Goal: Information Seeking & Learning: Learn about a topic

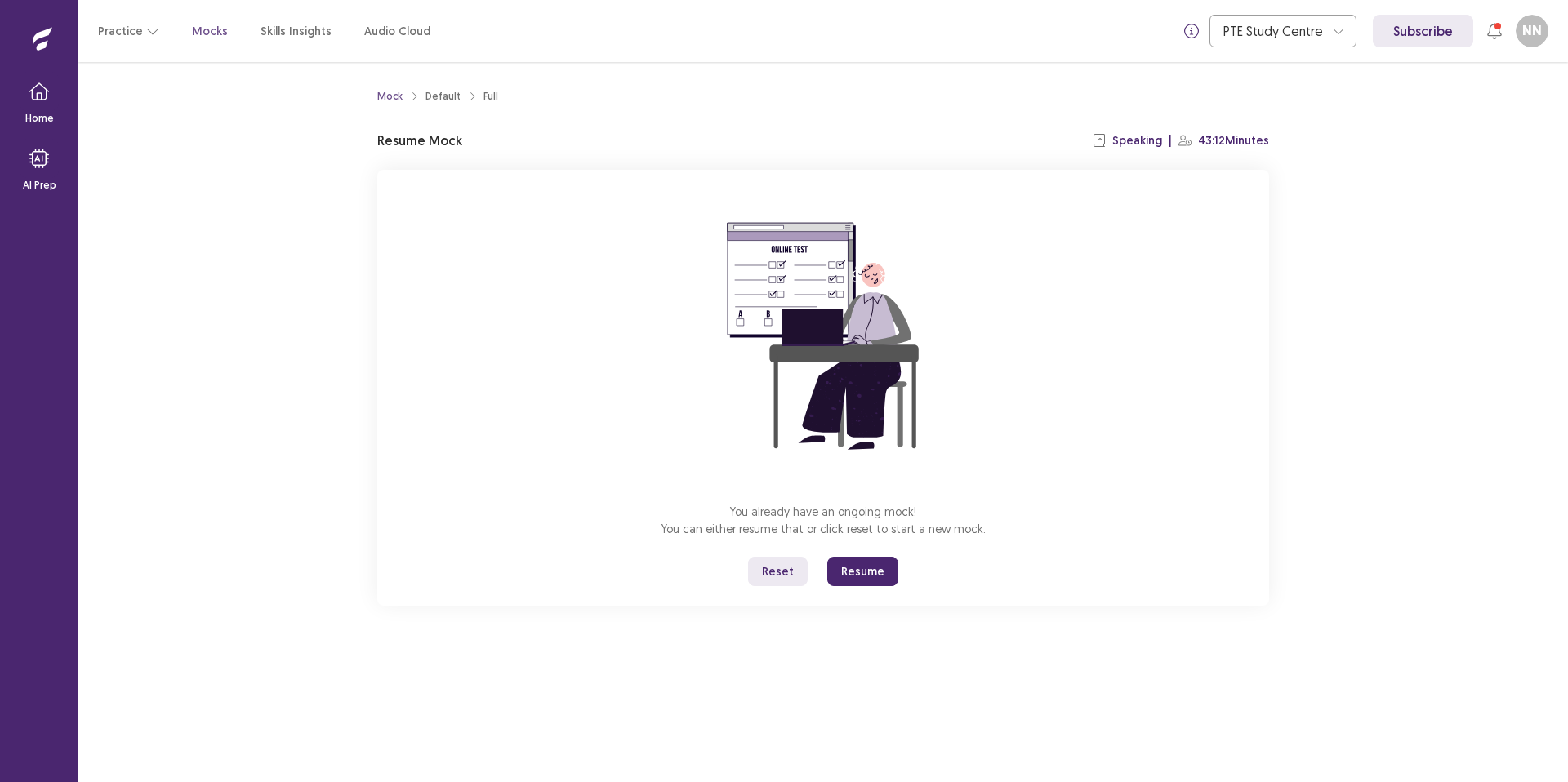
click at [869, 575] on button "Resume" at bounding box center [863, 571] width 71 height 29
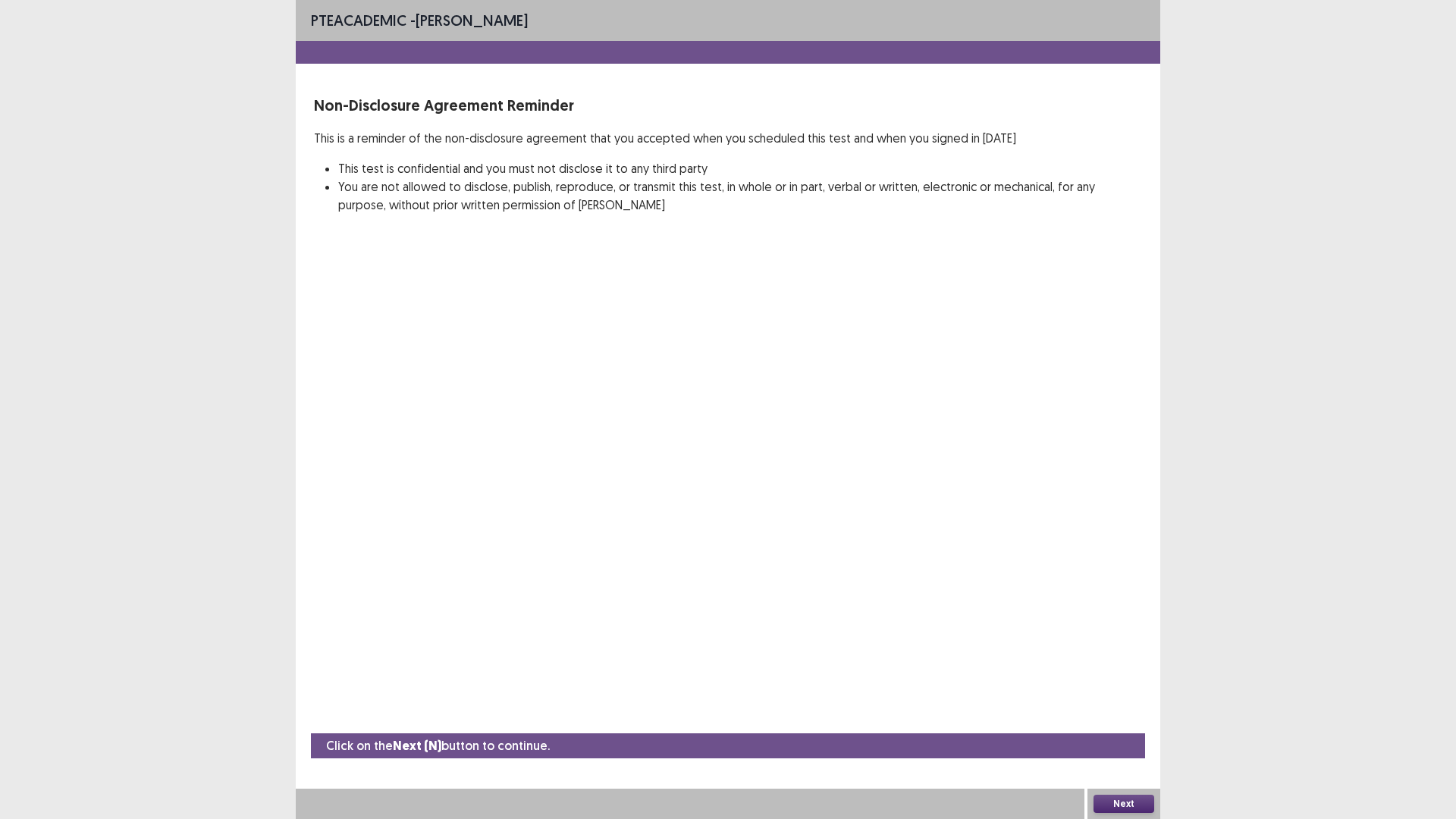
click at [1140, 726] on button "Next" at bounding box center [1123, 804] width 60 height 18
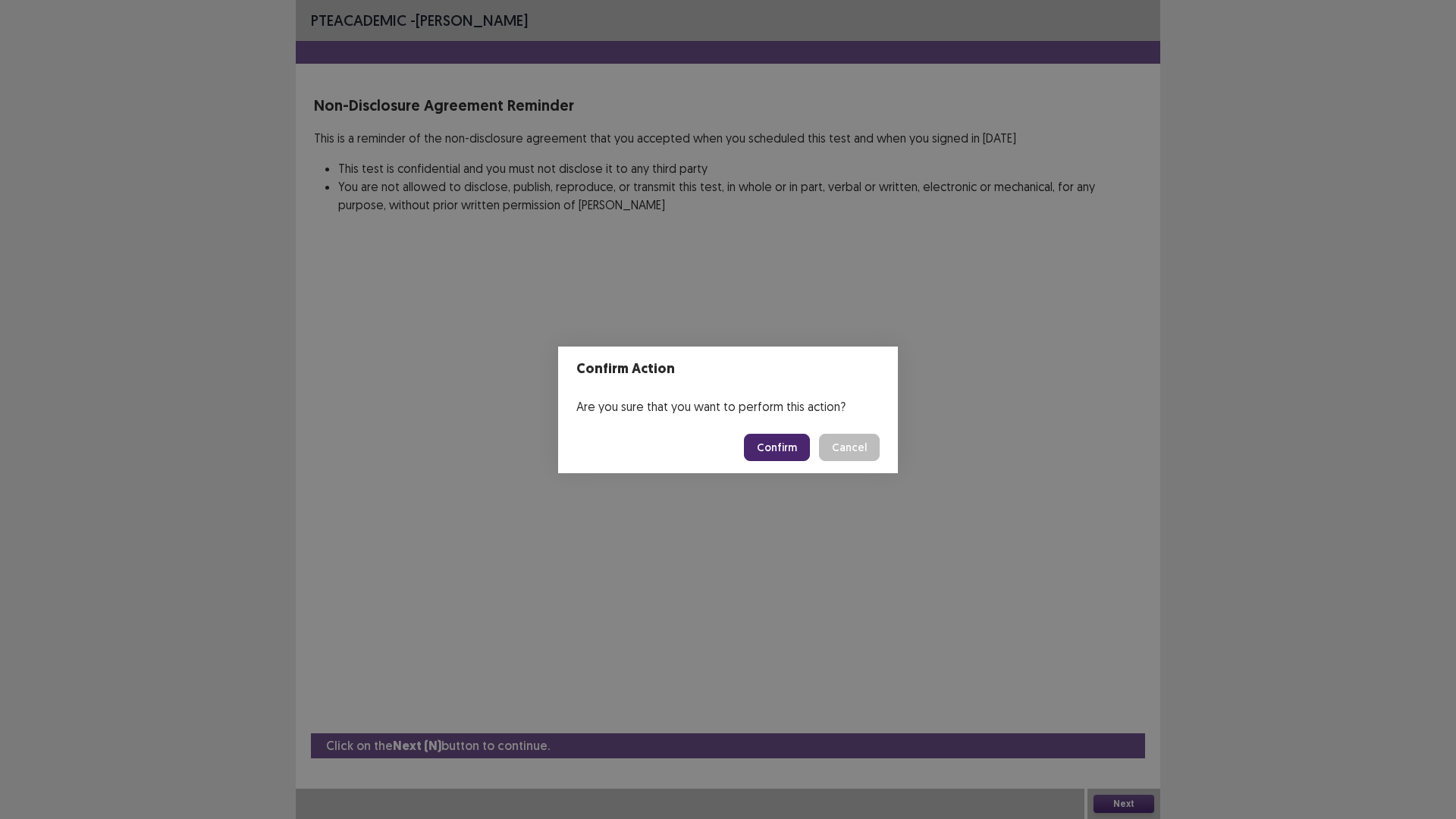
click at [788, 445] on button "Confirm" at bounding box center [777, 447] width 66 height 27
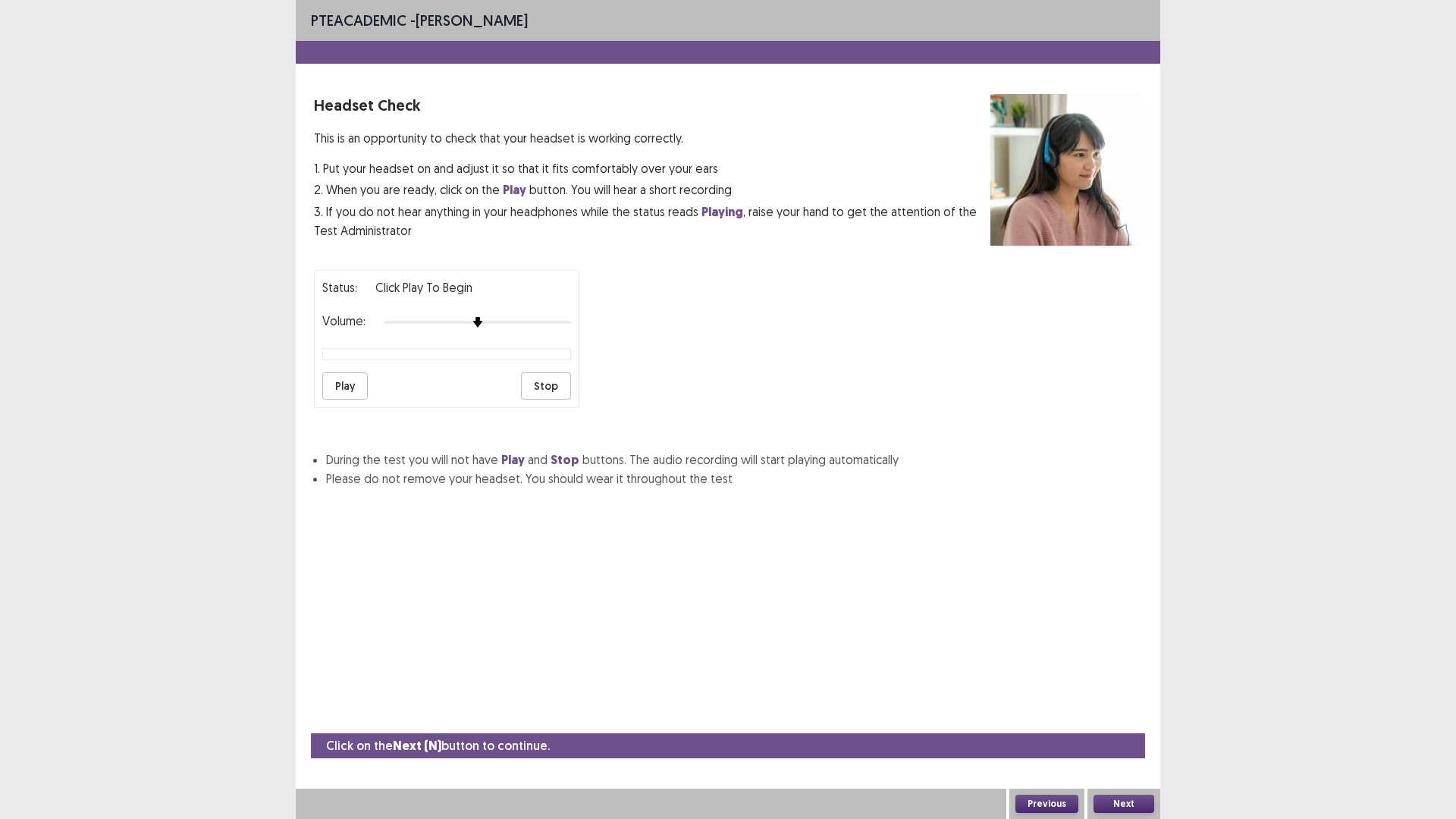
click at [349, 388] on button "Play" at bounding box center [345, 386] width 45 height 27
click at [1126, 726] on button "Next" at bounding box center [1123, 804] width 60 height 18
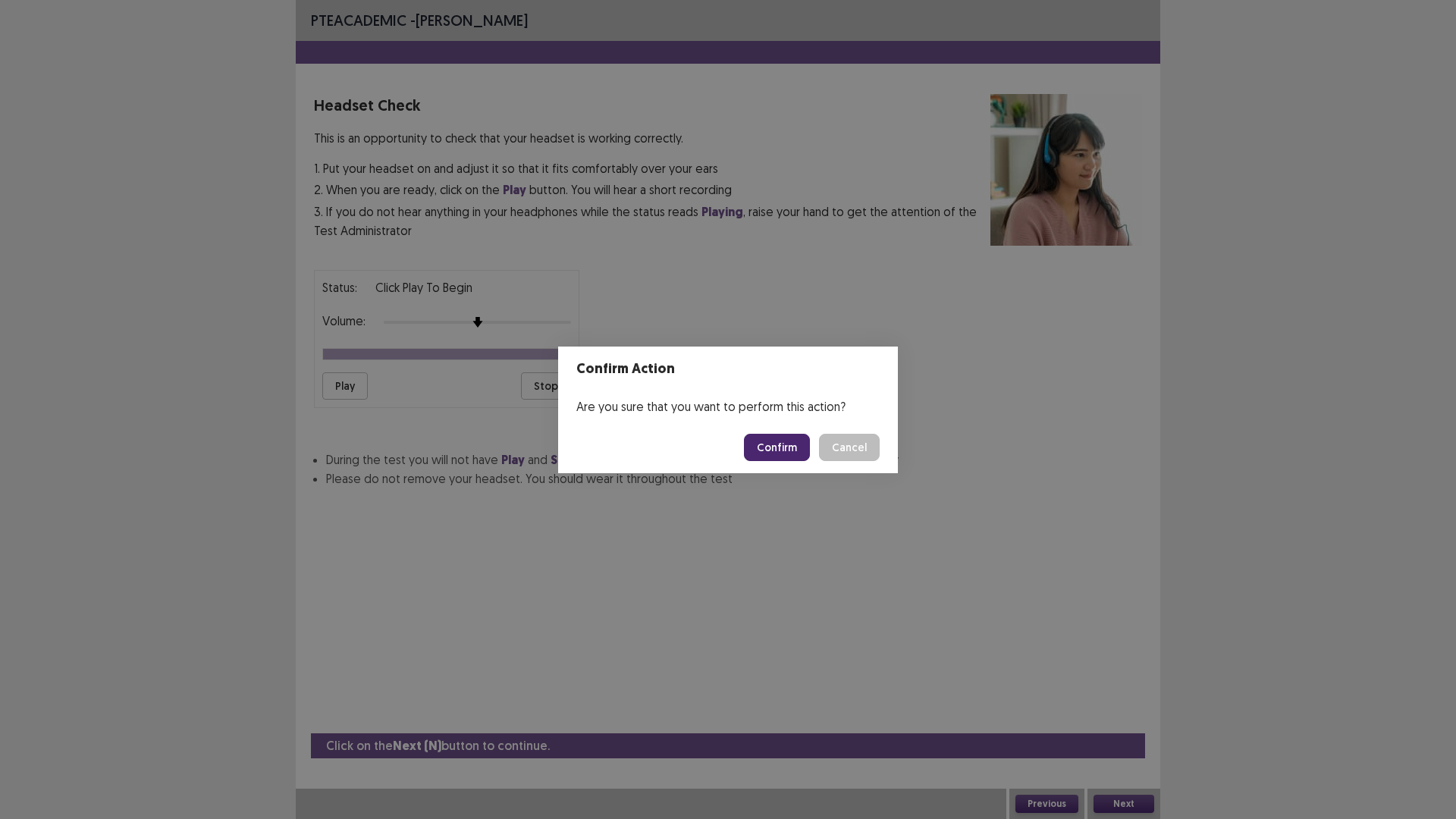
click at [768, 454] on button "Confirm" at bounding box center [777, 447] width 66 height 27
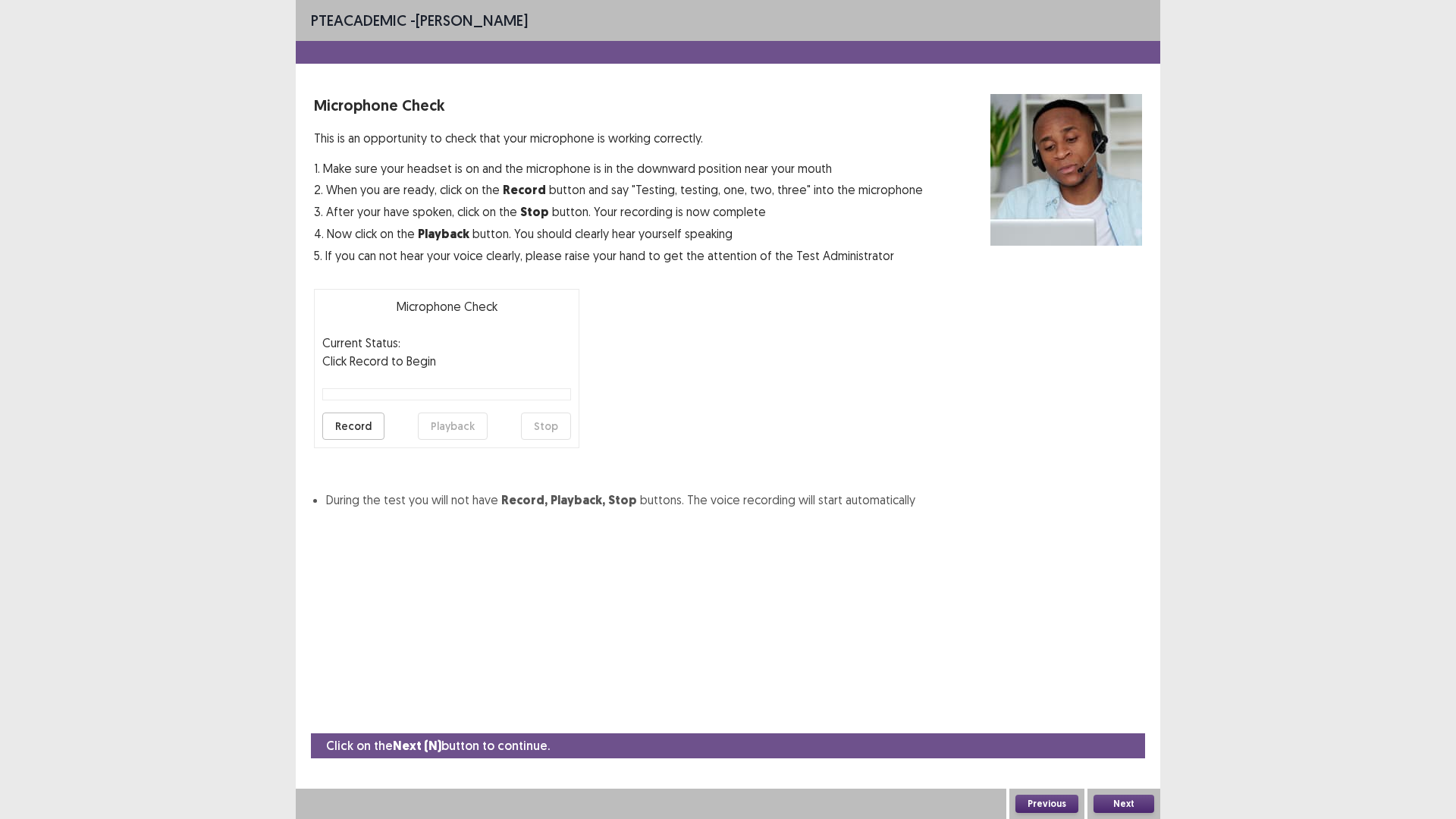
click at [345, 427] on button "Record" at bounding box center [353, 426] width 62 height 27
click at [1115, 726] on button "Next" at bounding box center [1123, 804] width 60 height 18
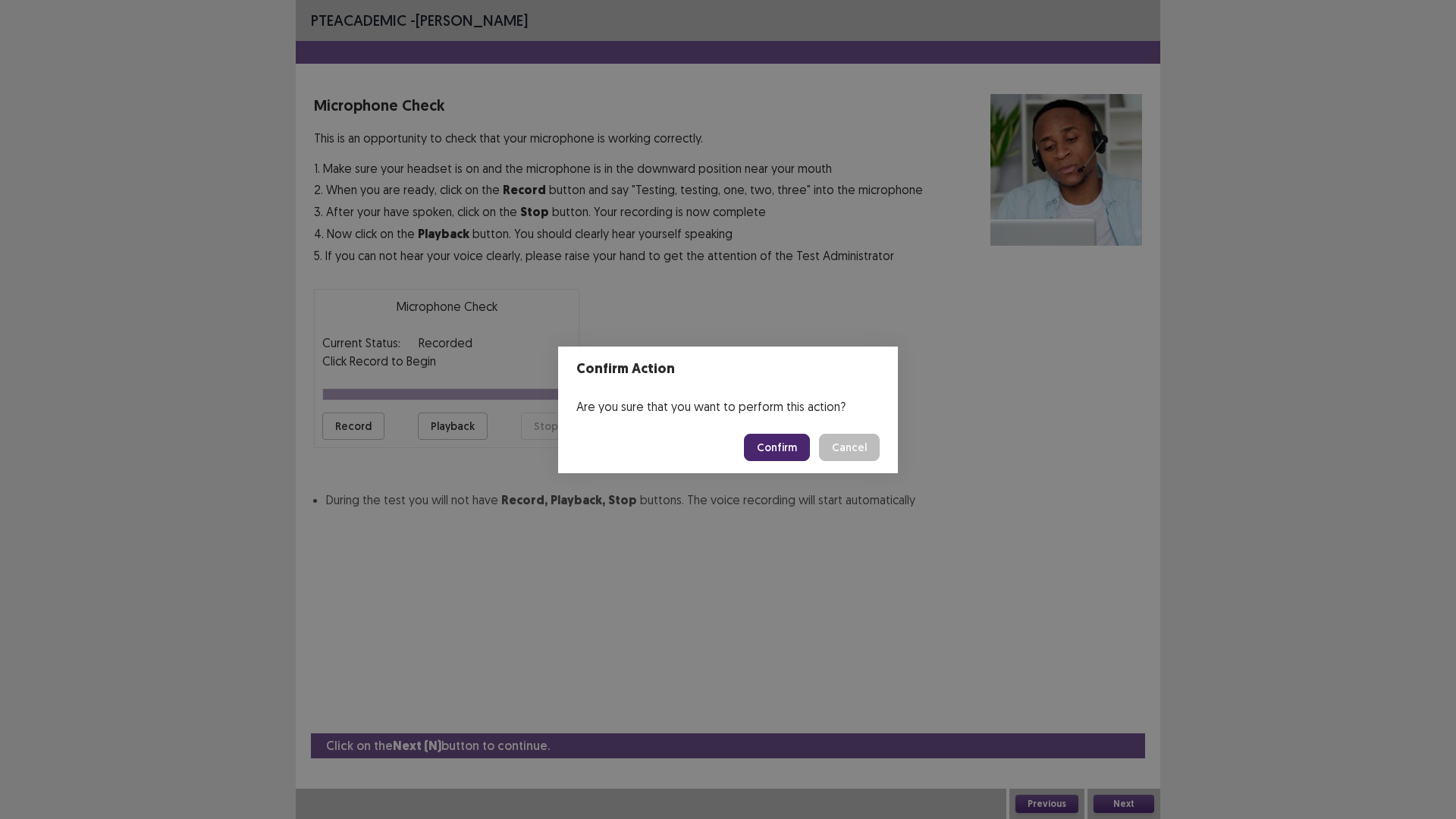
click at [778, 443] on button "Confirm" at bounding box center [777, 447] width 66 height 27
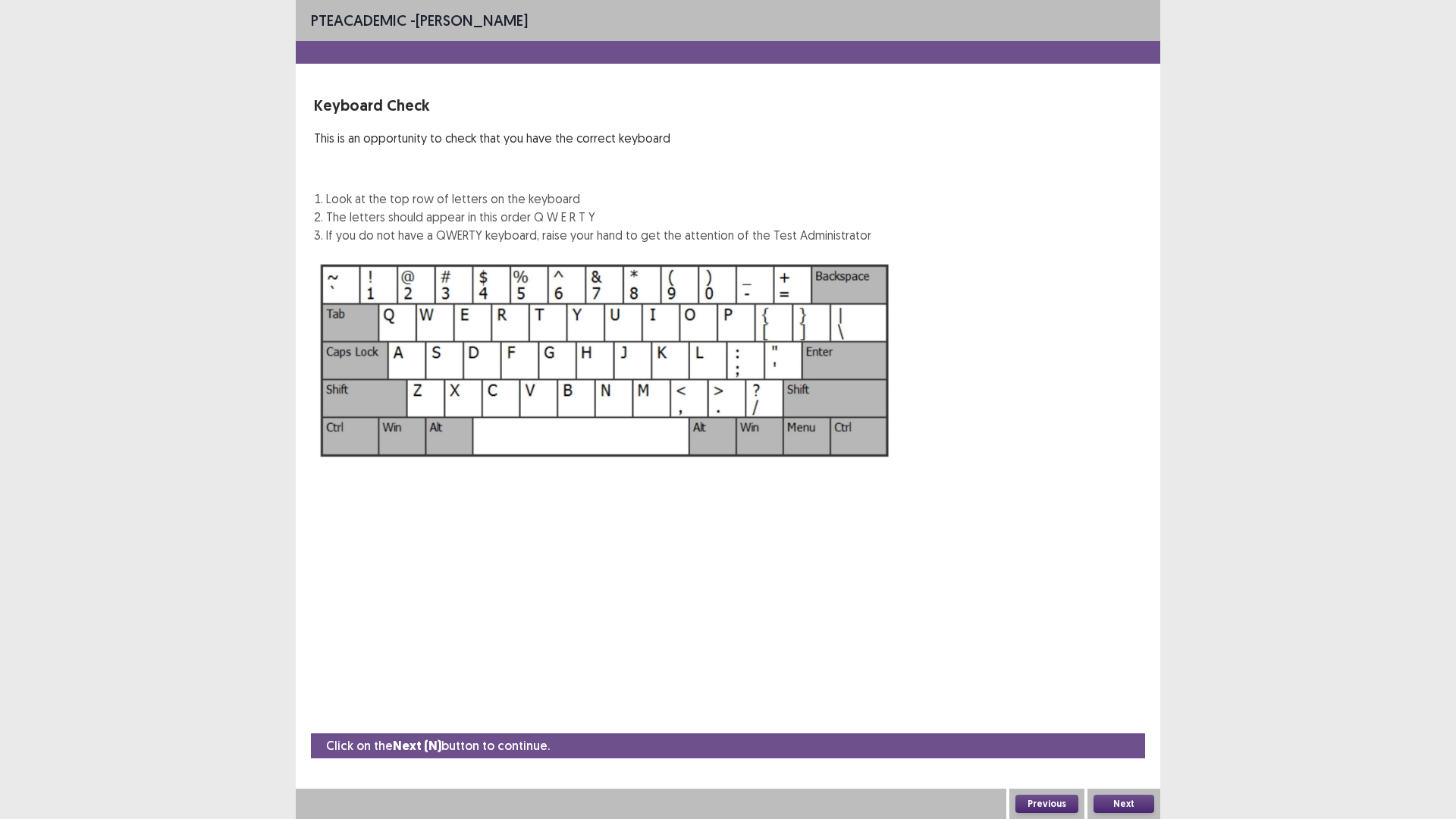
click at [1125, 726] on button "Next" at bounding box center [1123, 804] width 60 height 18
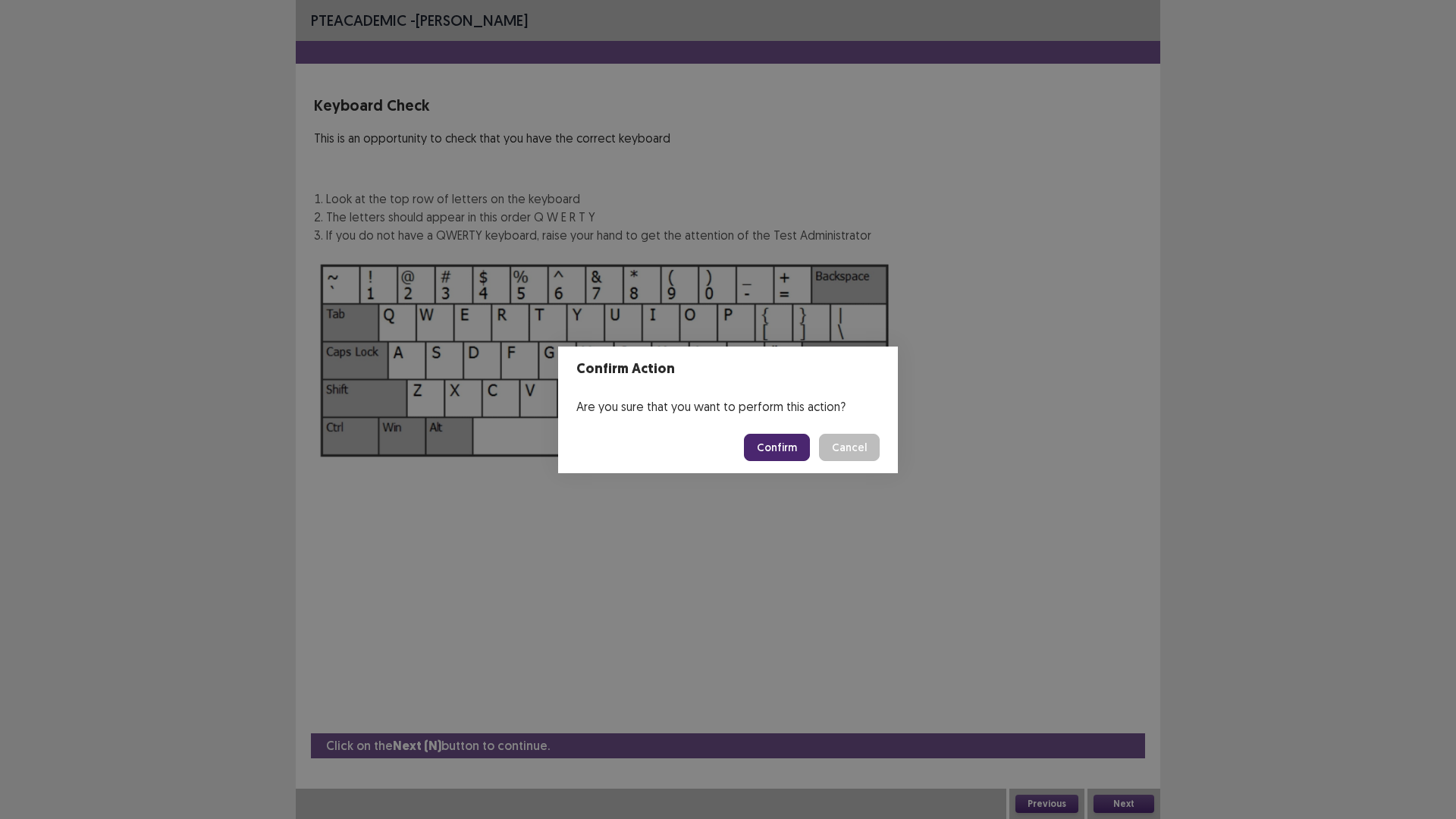
click at [787, 455] on button "Confirm" at bounding box center [777, 447] width 66 height 27
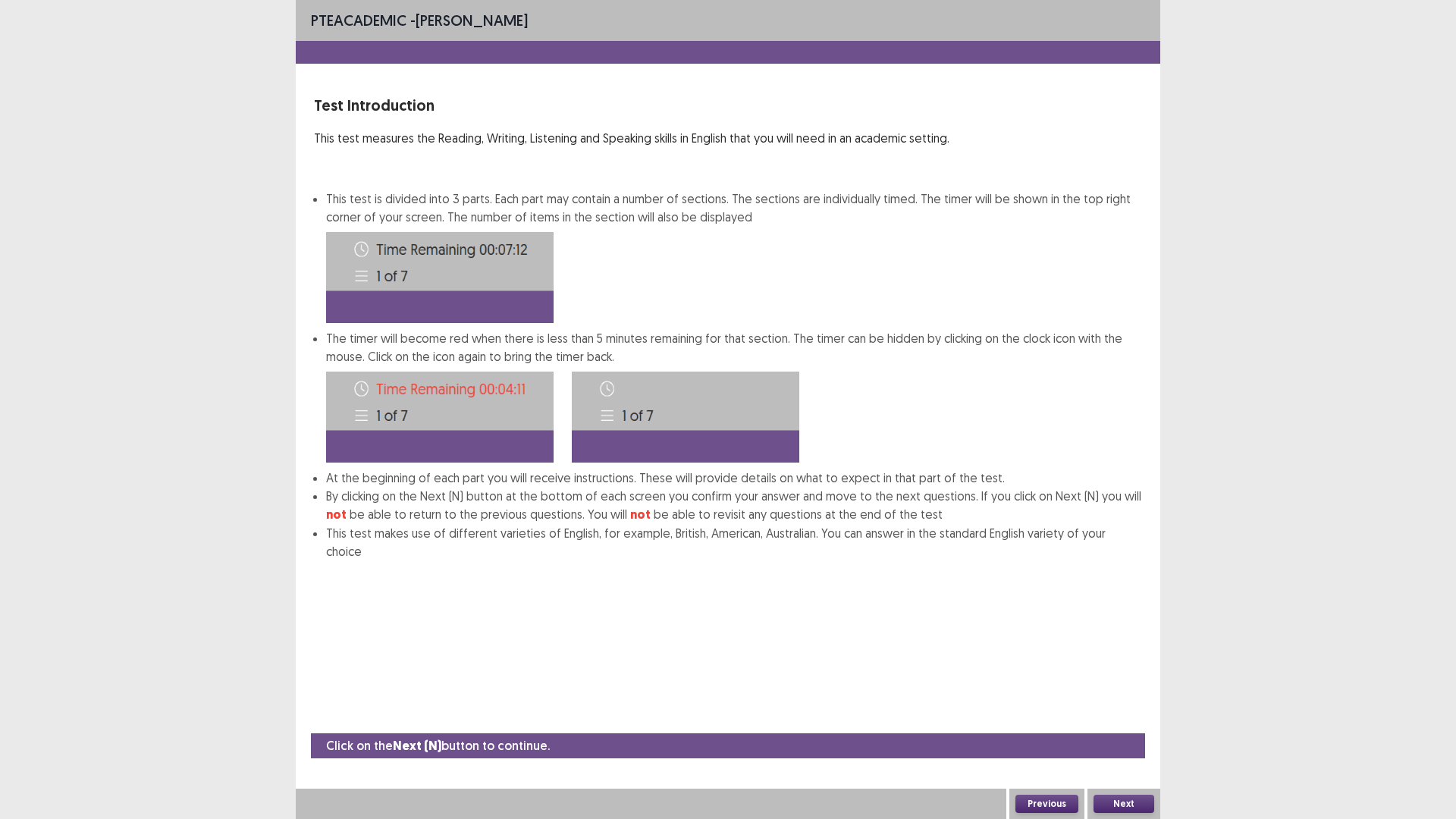
click at [1136, 726] on button "Next" at bounding box center [1123, 804] width 60 height 18
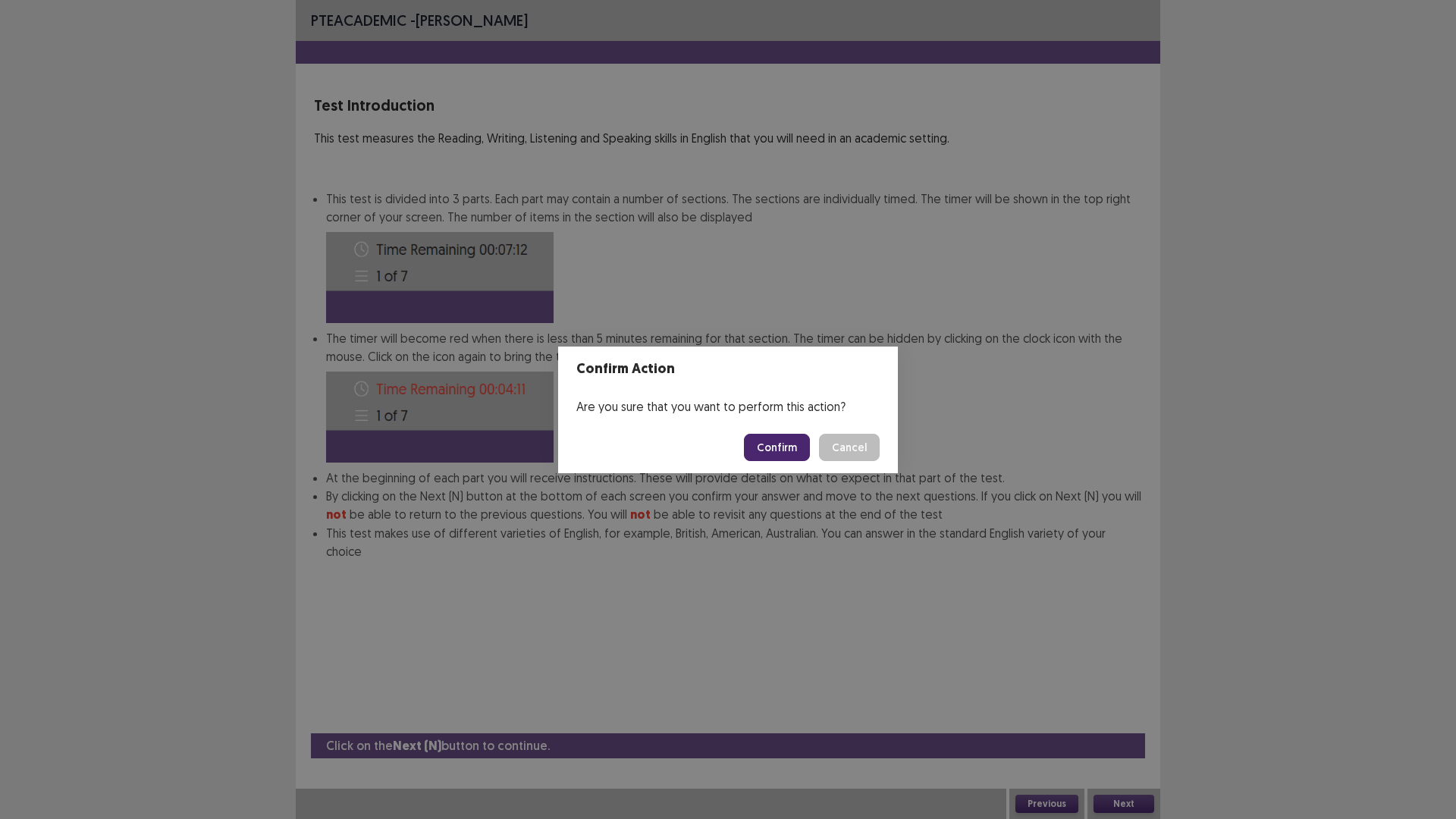
click at [790, 448] on button "Confirm" at bounding box center [777, 447] width 66 height 27
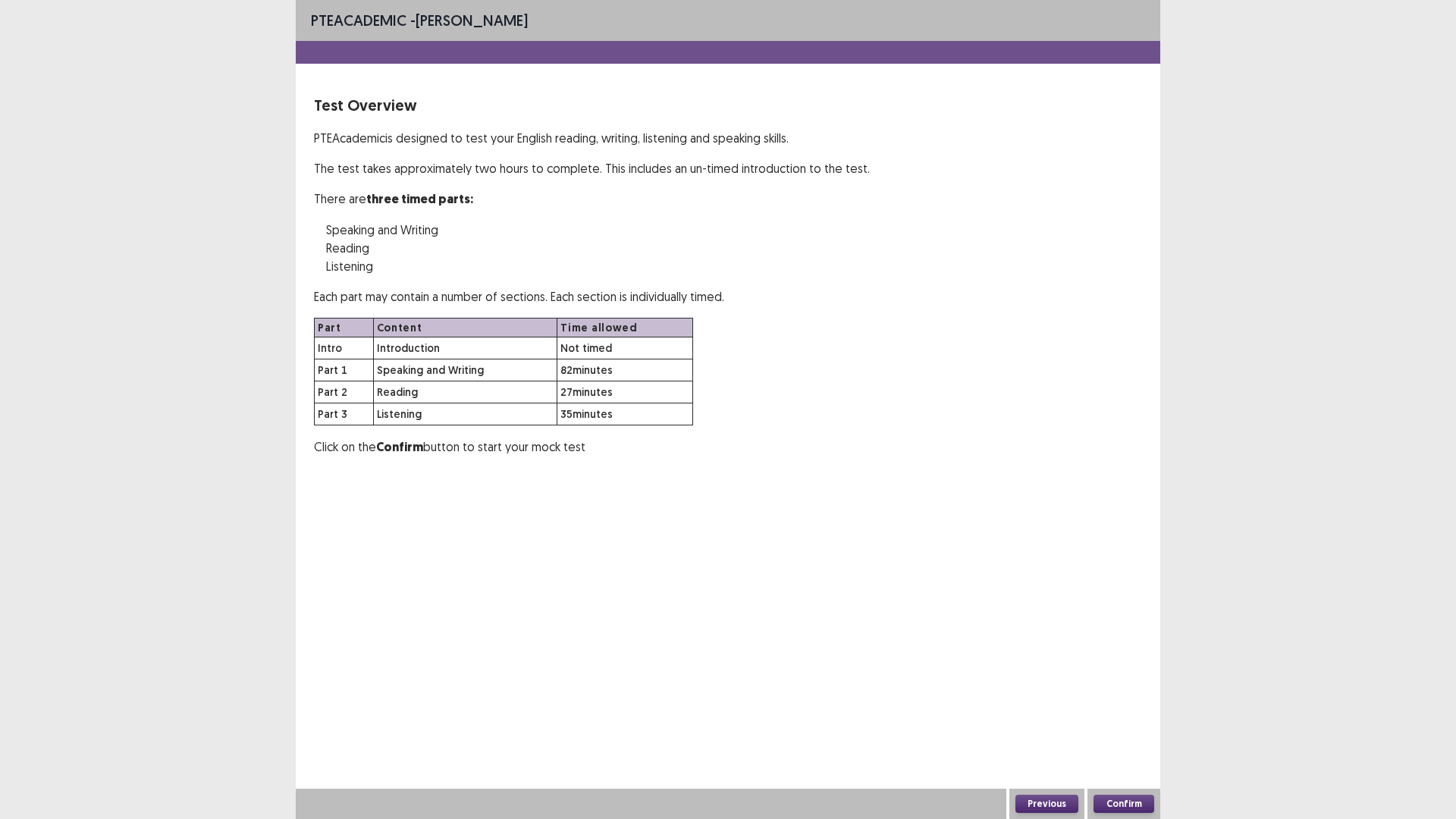
click at [1112, 726] on button "Confirm" at bounding box center [1123, 804] width 60 height 18
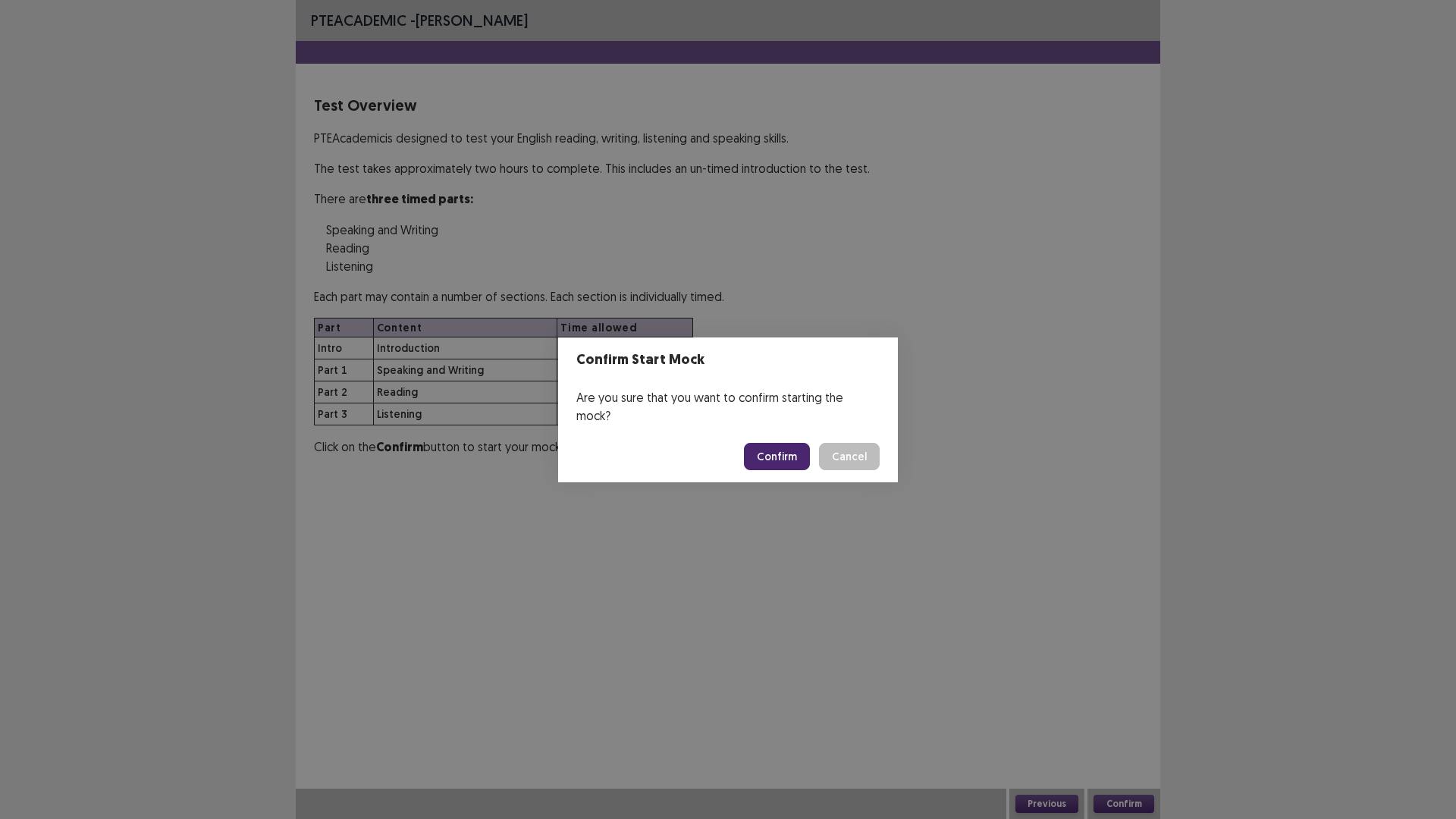
click at [778, 457] on button "Confirm" at bounding box center [777, 456] width 66 height 27
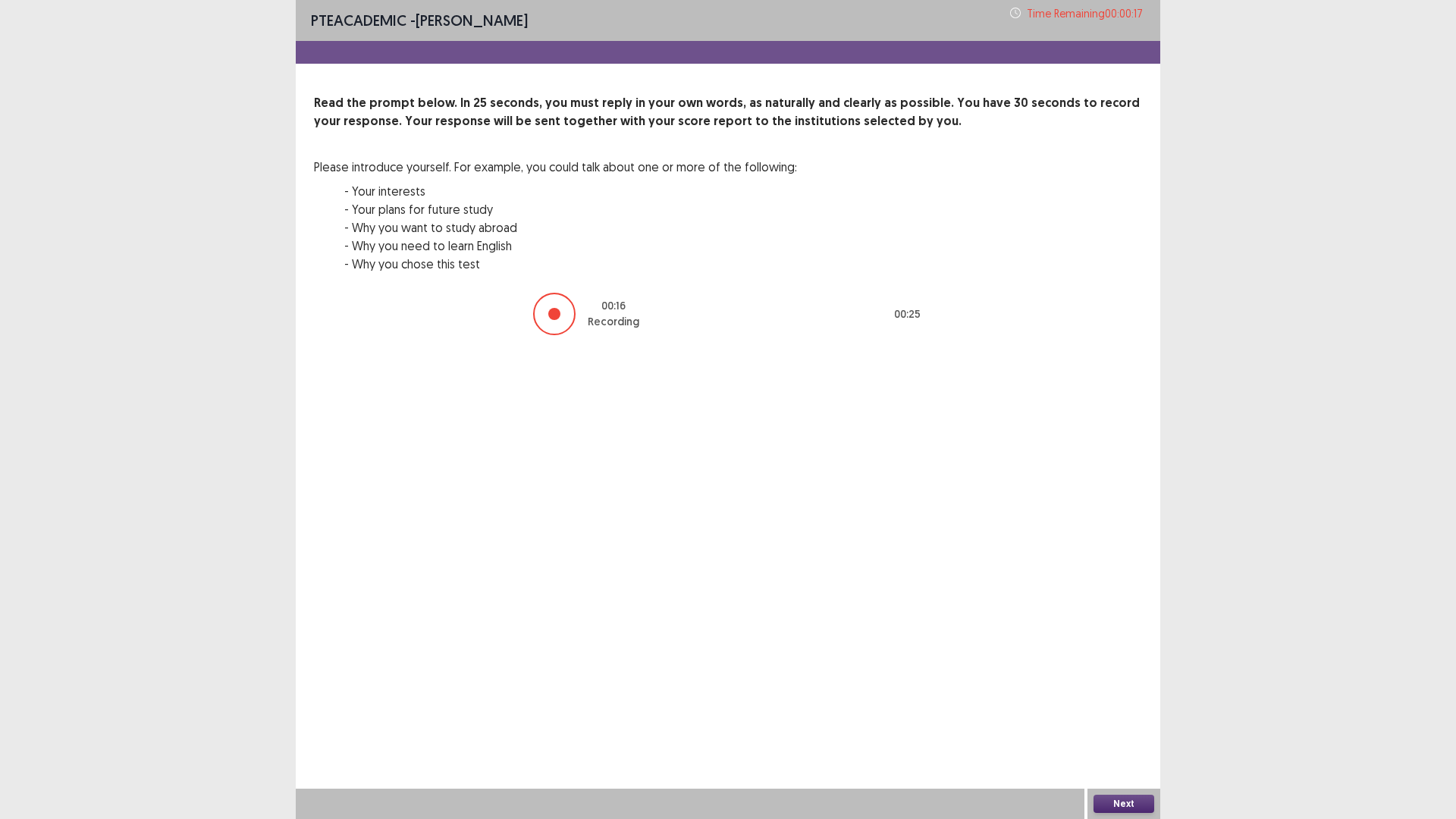
click at [1110, 726] on button "Next" at bounding box center [1123, 804] width 60 height 18
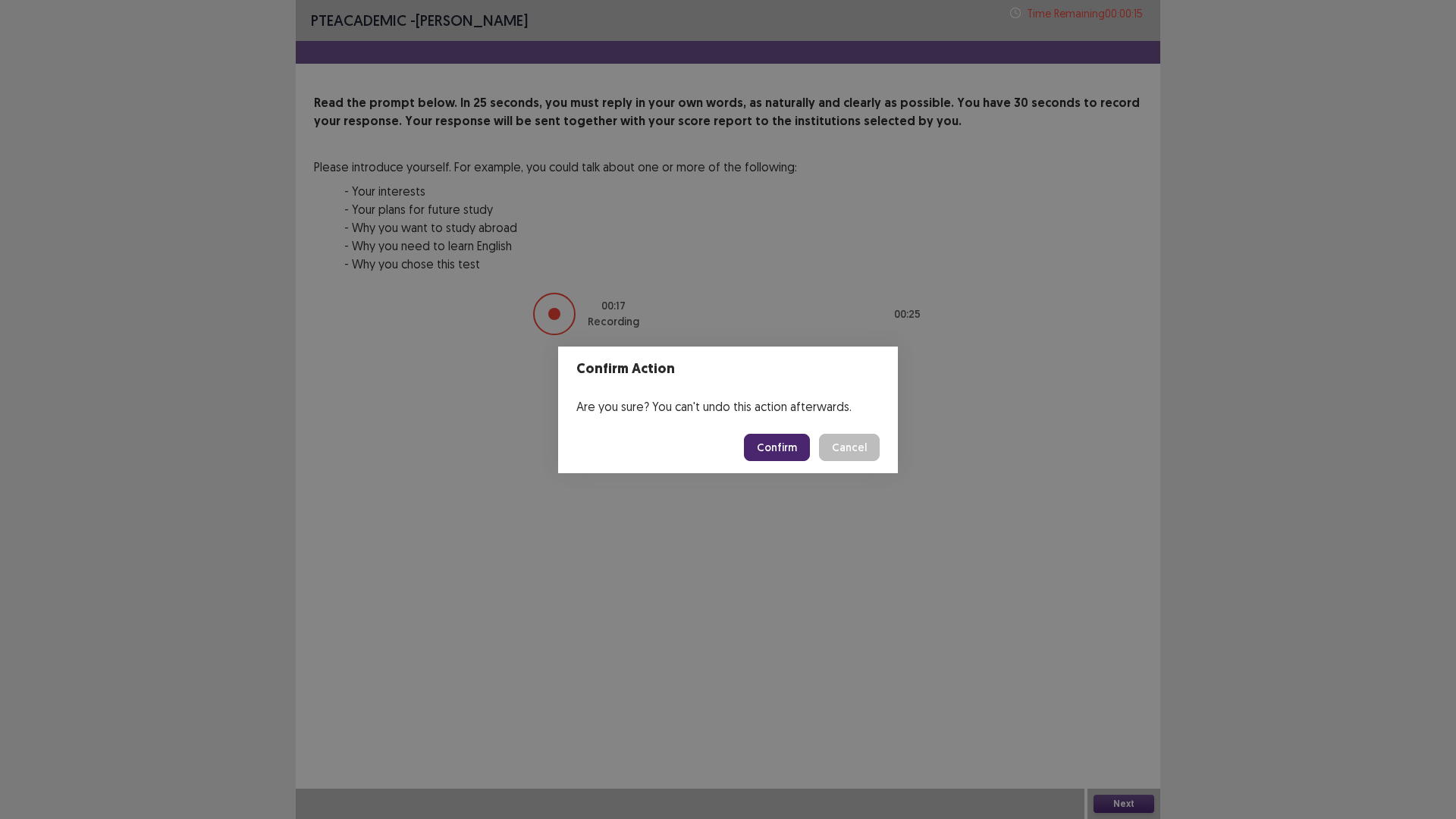
click at [759, 444] on button "Confirm" at bounding box center [777, 447] width 66 height 27
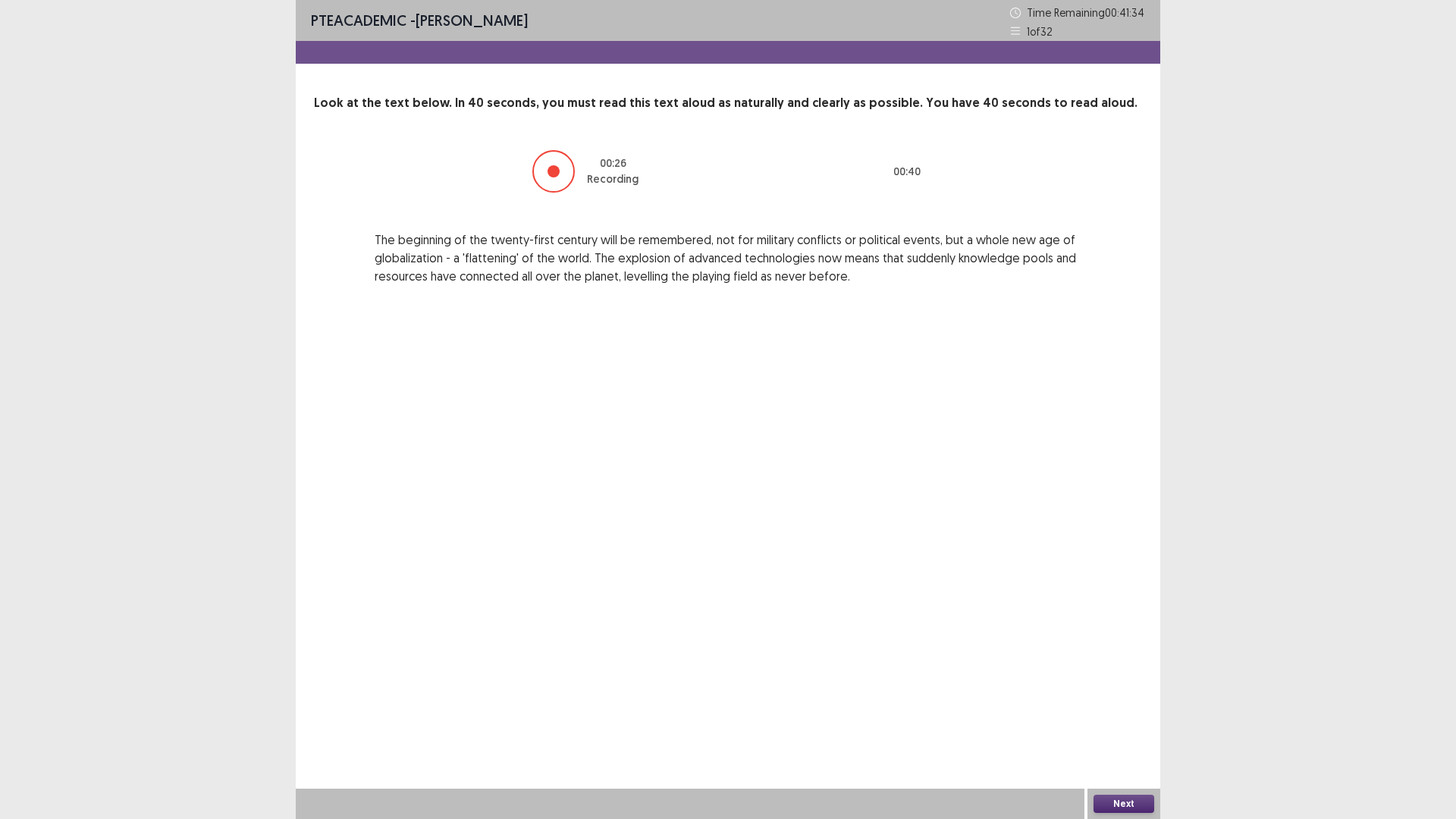
click at [1121, 726] on div "Next" at bounding box center [1124, 803] width 73 height 31
click at [1126, 726] on button "Next" at bounding box center [1123, 804] width 60 height 18
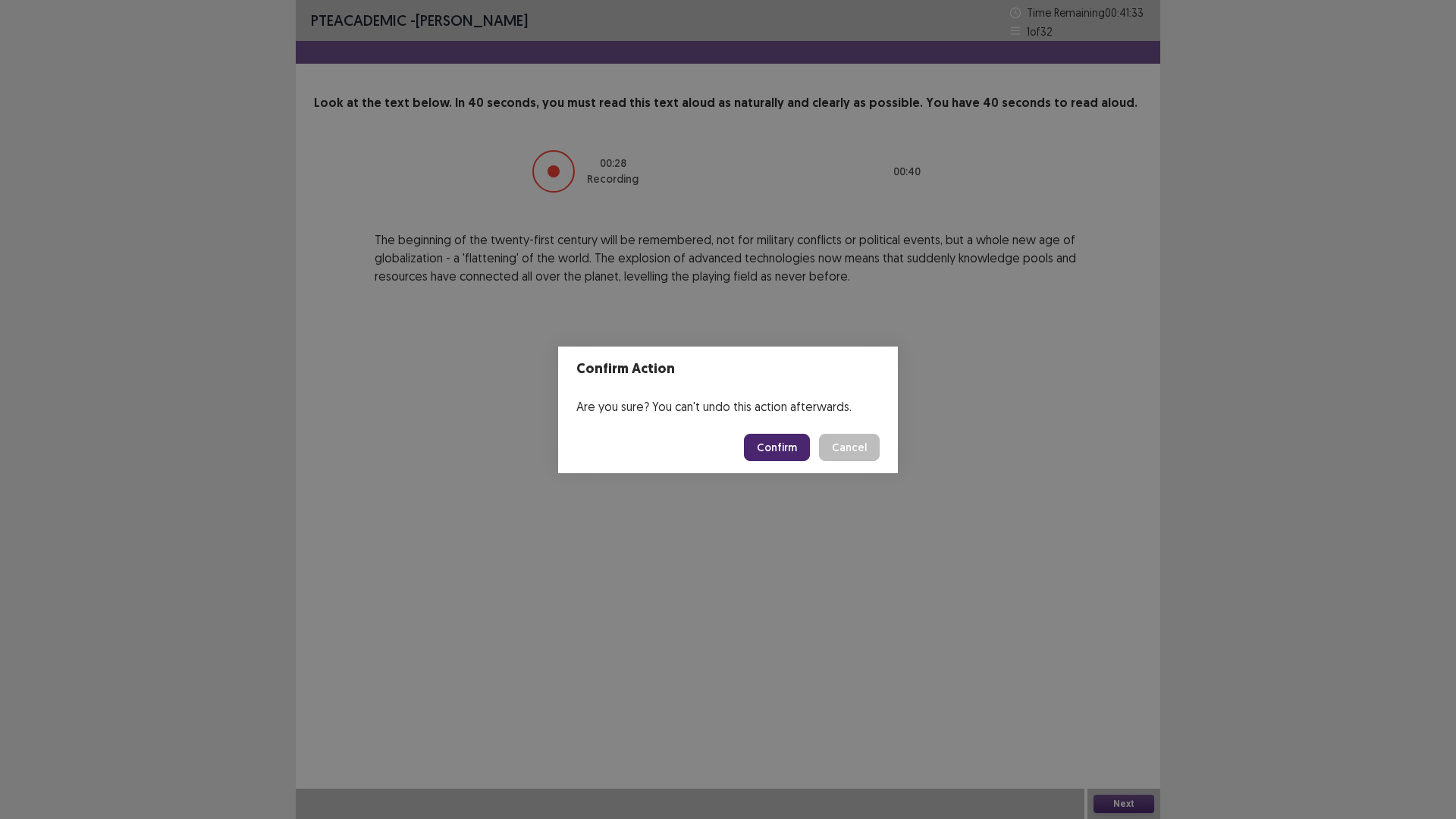
click at [797, 455] on button "Confirm" at bounding box center [777, 447] width 66 height 27
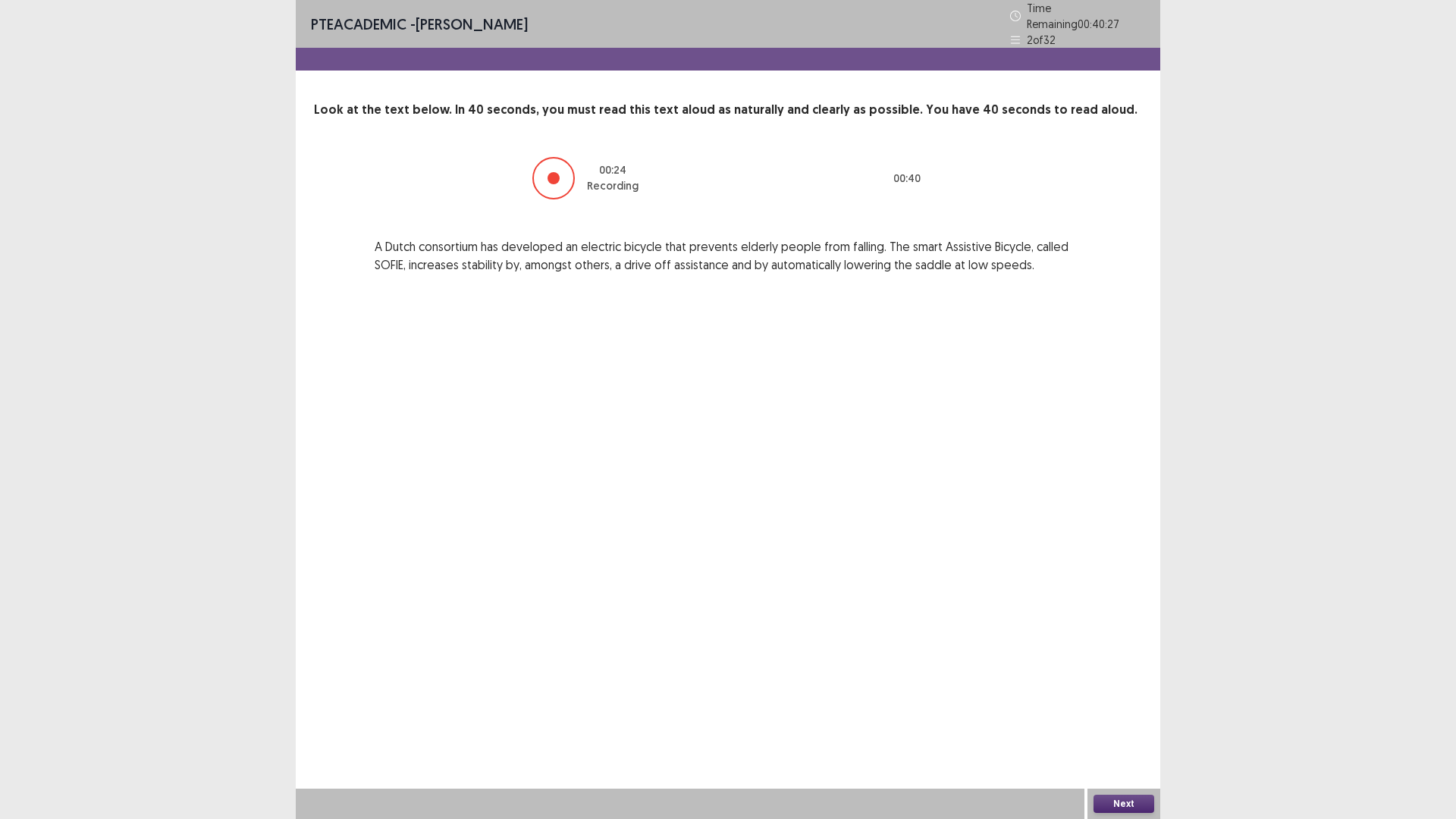
click at [1121, 726] on button "Next" at bounding box center [1123, 804] width 60 height 18
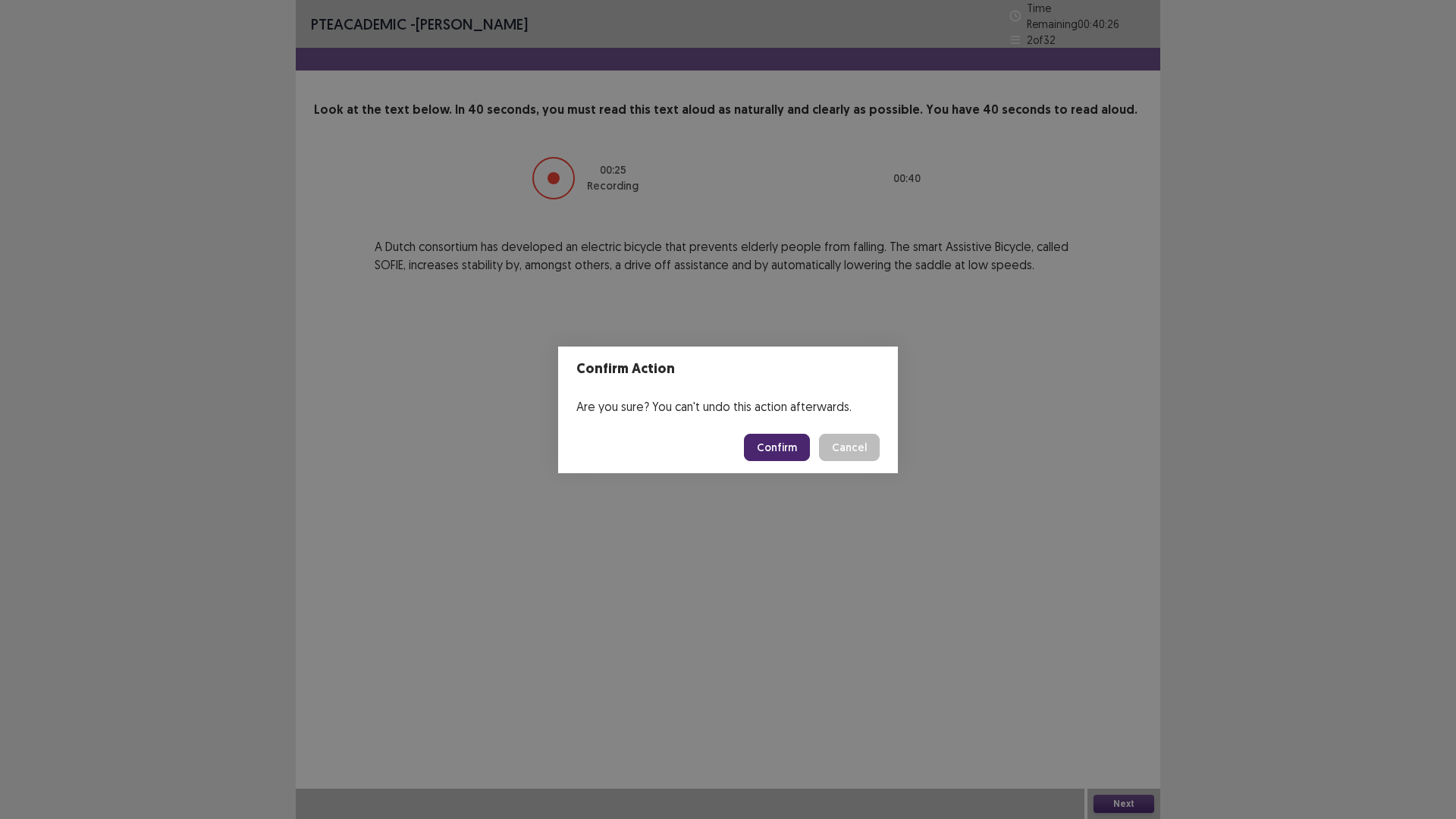
click at [757, 452] on button "Confirm" at bounding box center [777, 447] width 66 height 27
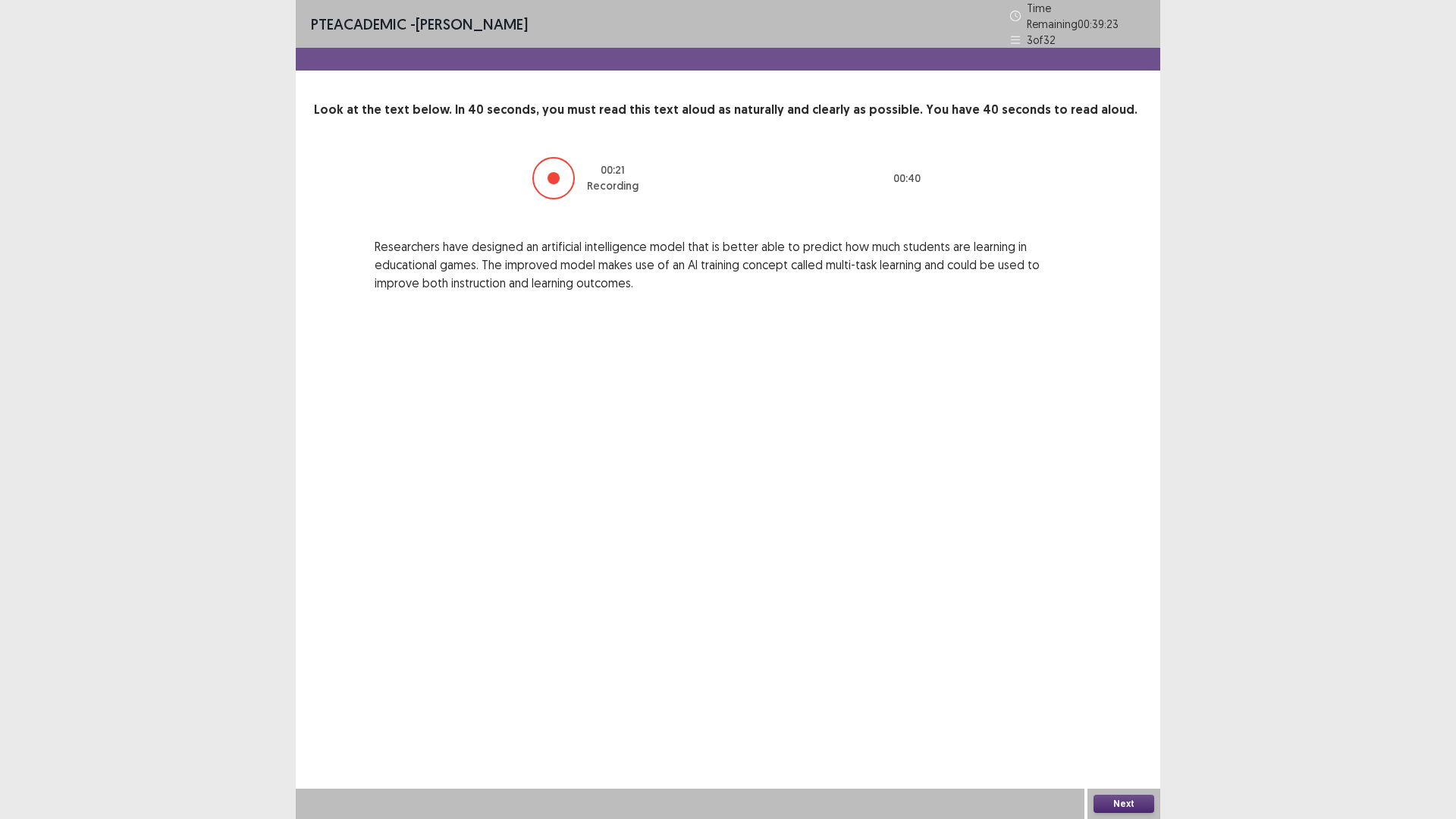
drag, startPoint x: 1046, startPoint y: 755, endPoint x: 1087, endPoint y: 788, distance: 52.6
click at [1087, 726] on div "PTE academic - Niruta Neupane Time Remaining 00 : 39 : 23 3 of 32 Look at the t…" at bounding box center [728, 409] width 864 height 819
click at [1125, 726] on button "Next" at bounding box center [1123, 804] width 60 height 18
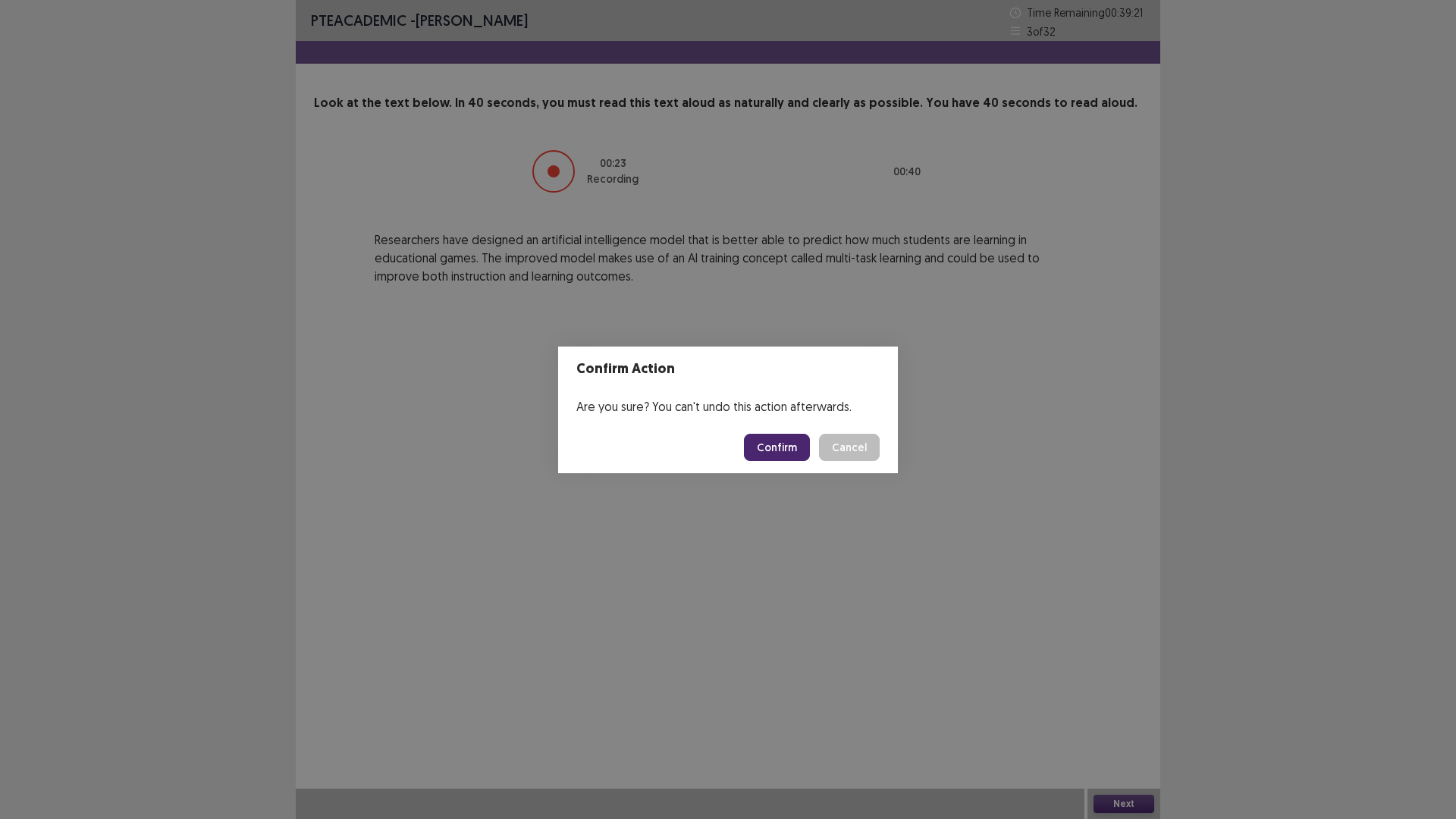
click at [775, 450] on button "Confirm" at bounding box center [777, 447] width 66 height 27
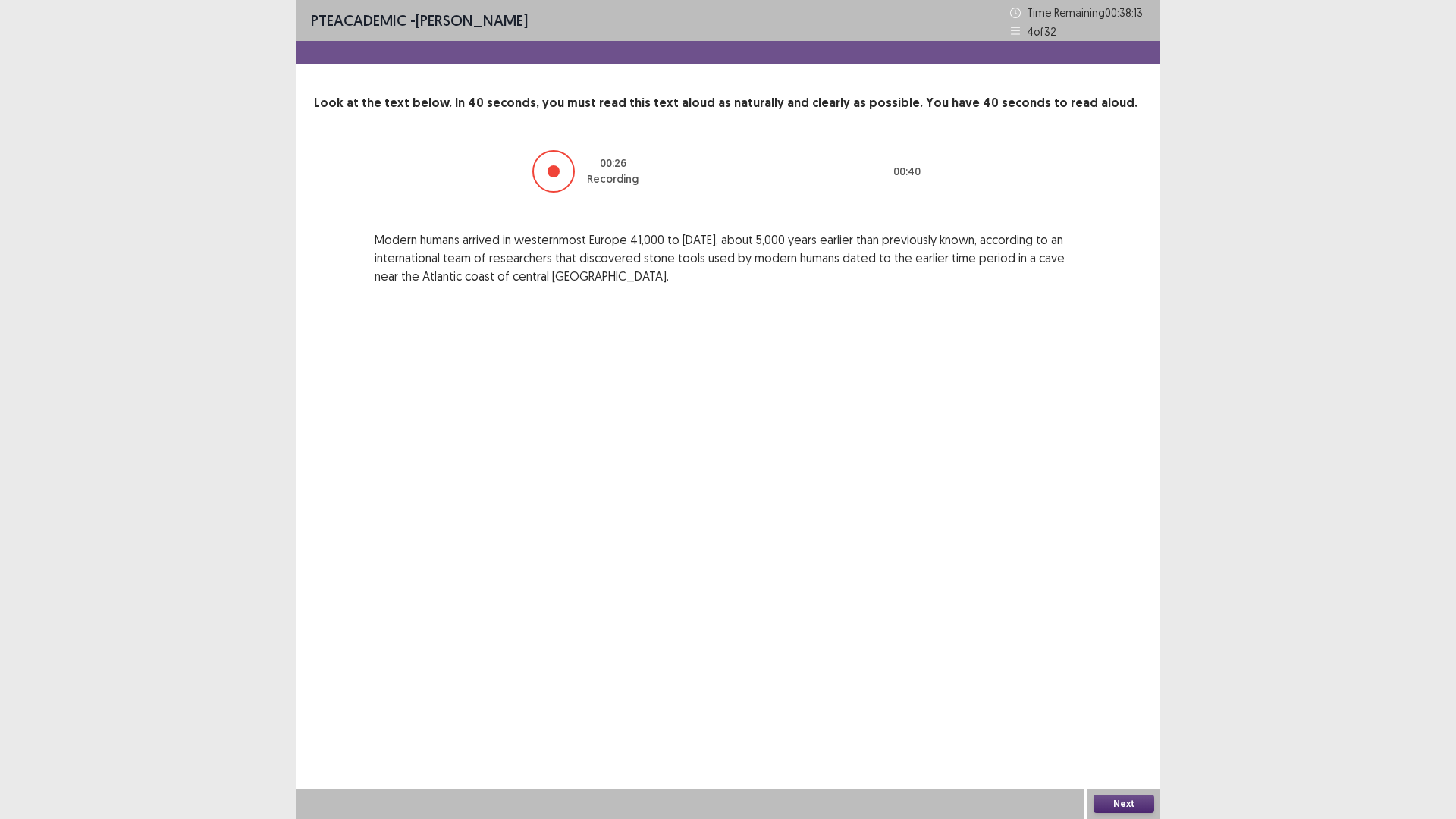
click at [1107, 726] on button "Next" at bounding box center [1123, 804] width 60 height 18
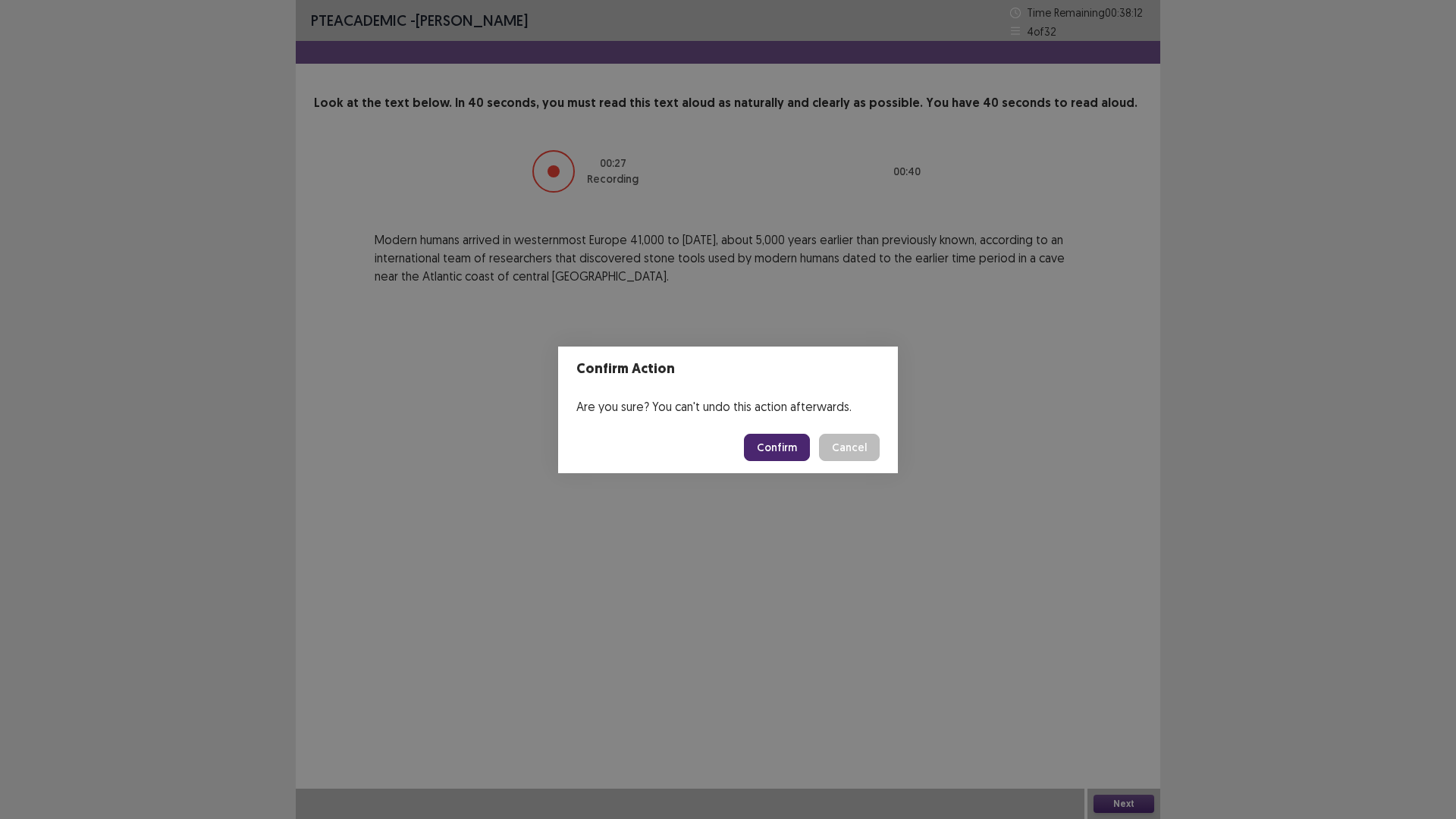
click at [774, 437] on button "Confirm" at bounding box center [777, 447] width 66 height 27
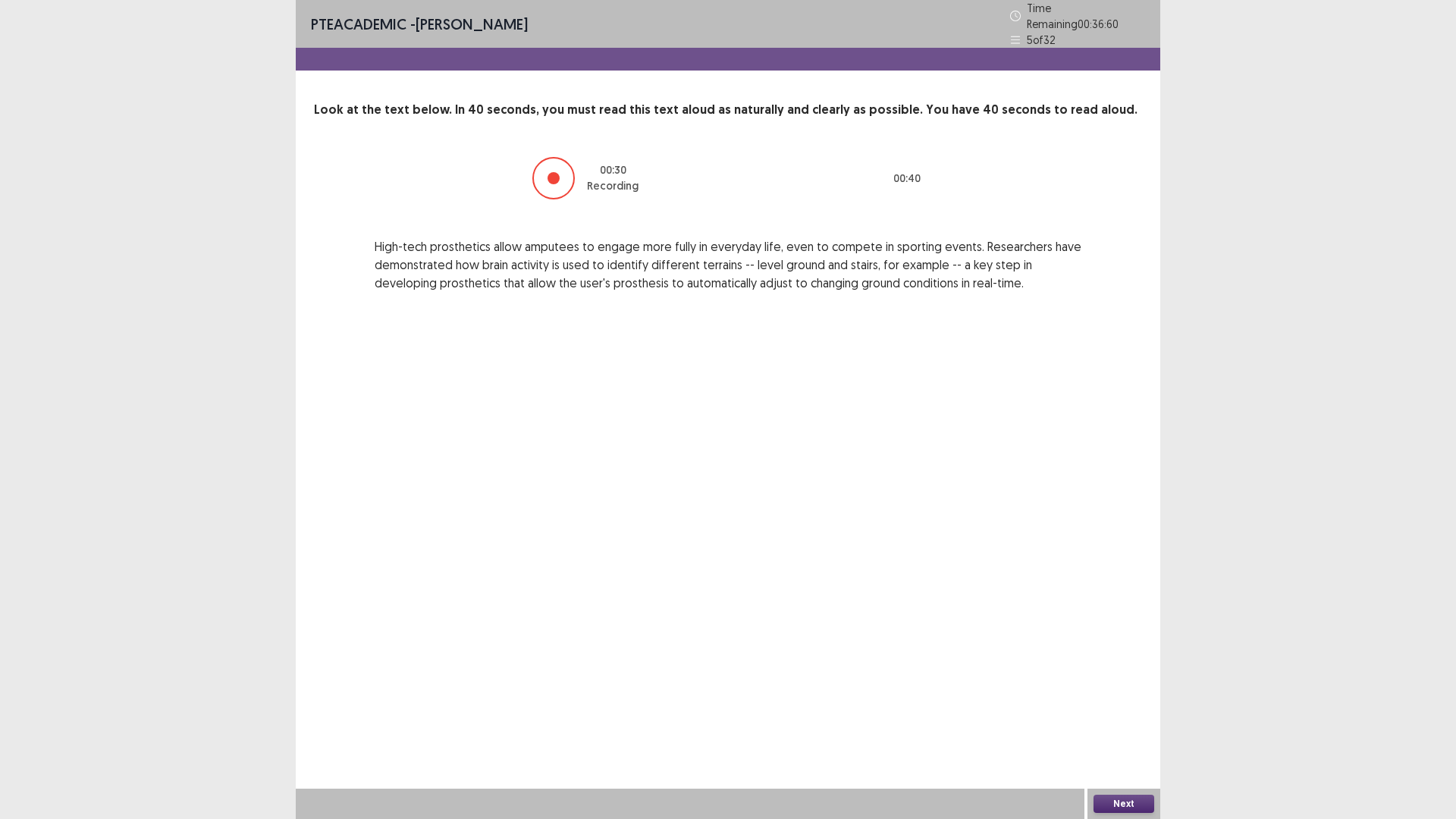
click at [1128, 726] on div "Next" at bounding box center [1124, 803] width 73 height 31
click at [1126, 726] on button "Next" at bounding box center [1123, 804] width 60 height 18
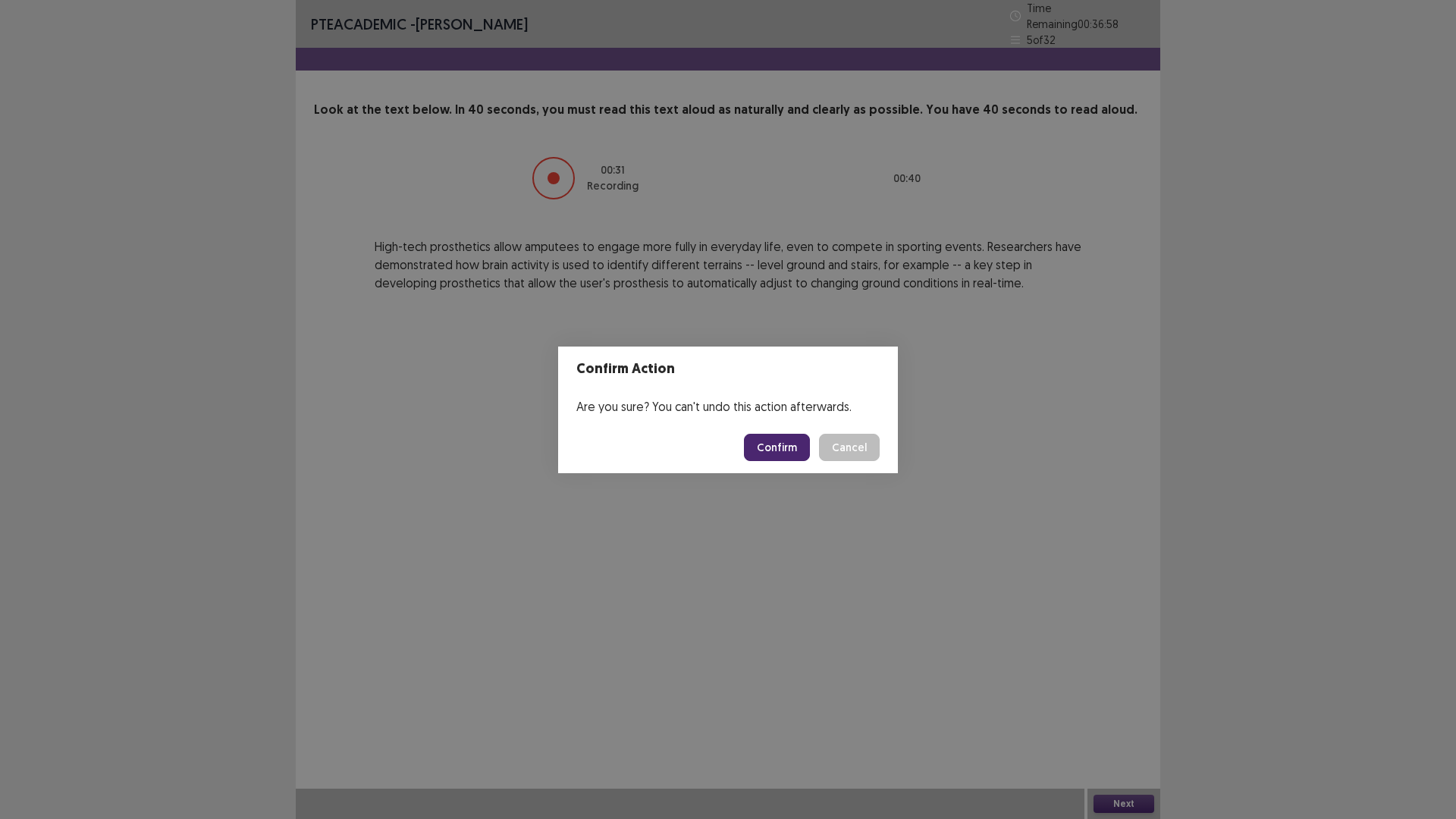
click at [764, 442] on button "Confirm" at bounding box center [777, 447] width 66 height 27
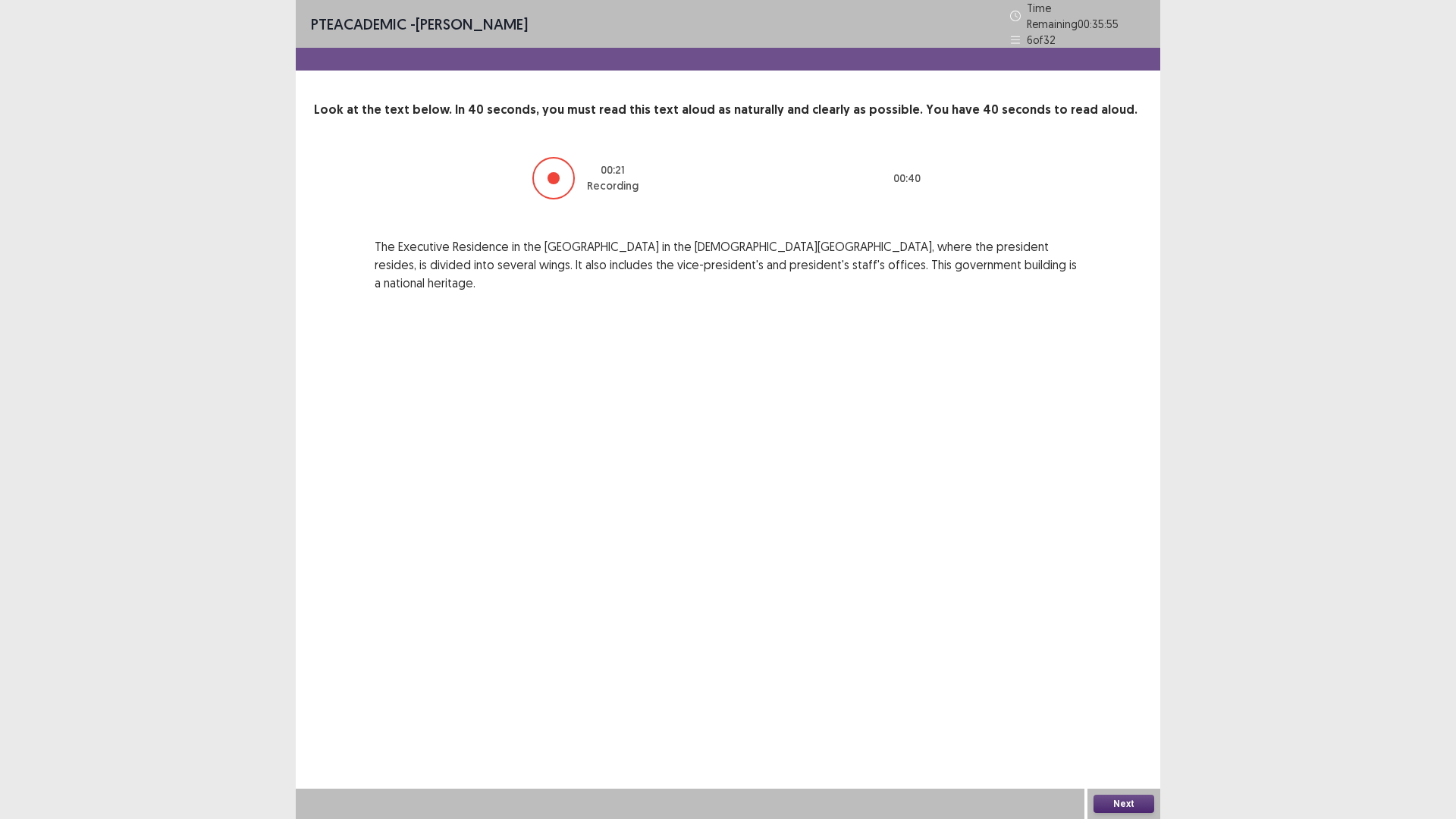
click at [1138, 726] on button "Next" at bounding box center [1123, 804] width 60 height 18
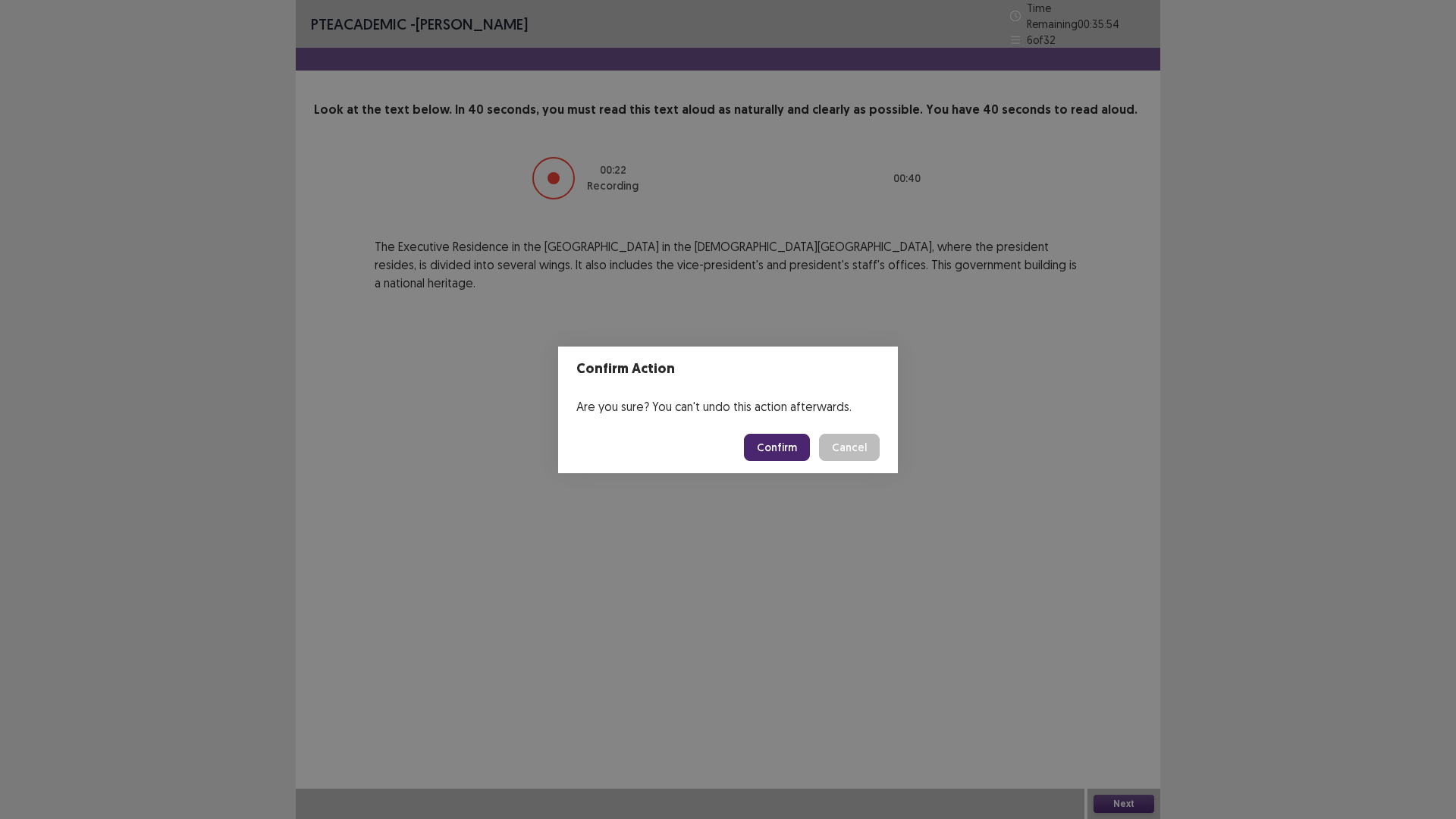
click at [771, 441] on button "Confirm" at bounding box center [777, 447] width 66 height 27
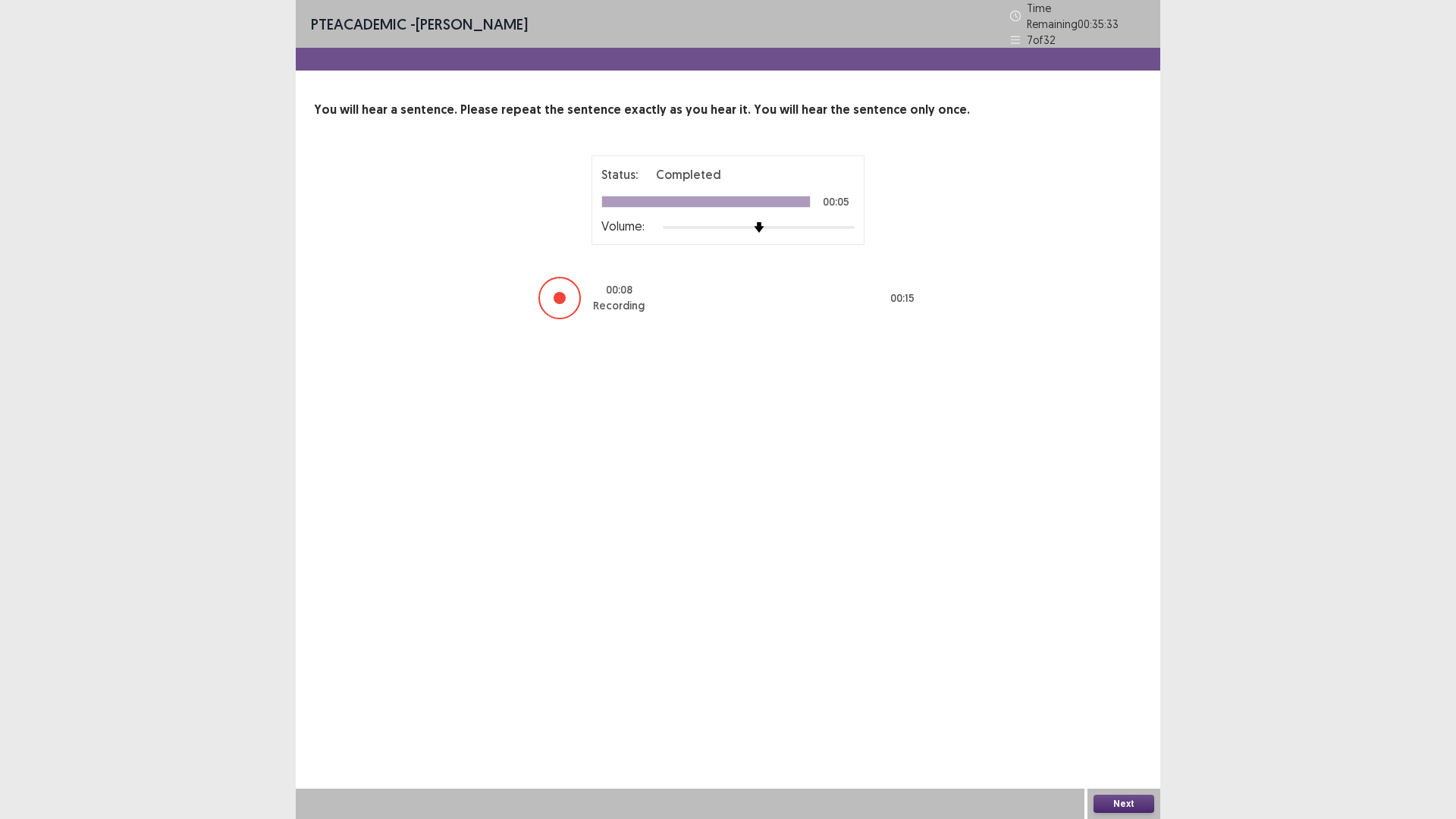
click at [1119, 726] on button "Next" at bounding box center [1123, 804] width 60 height 18
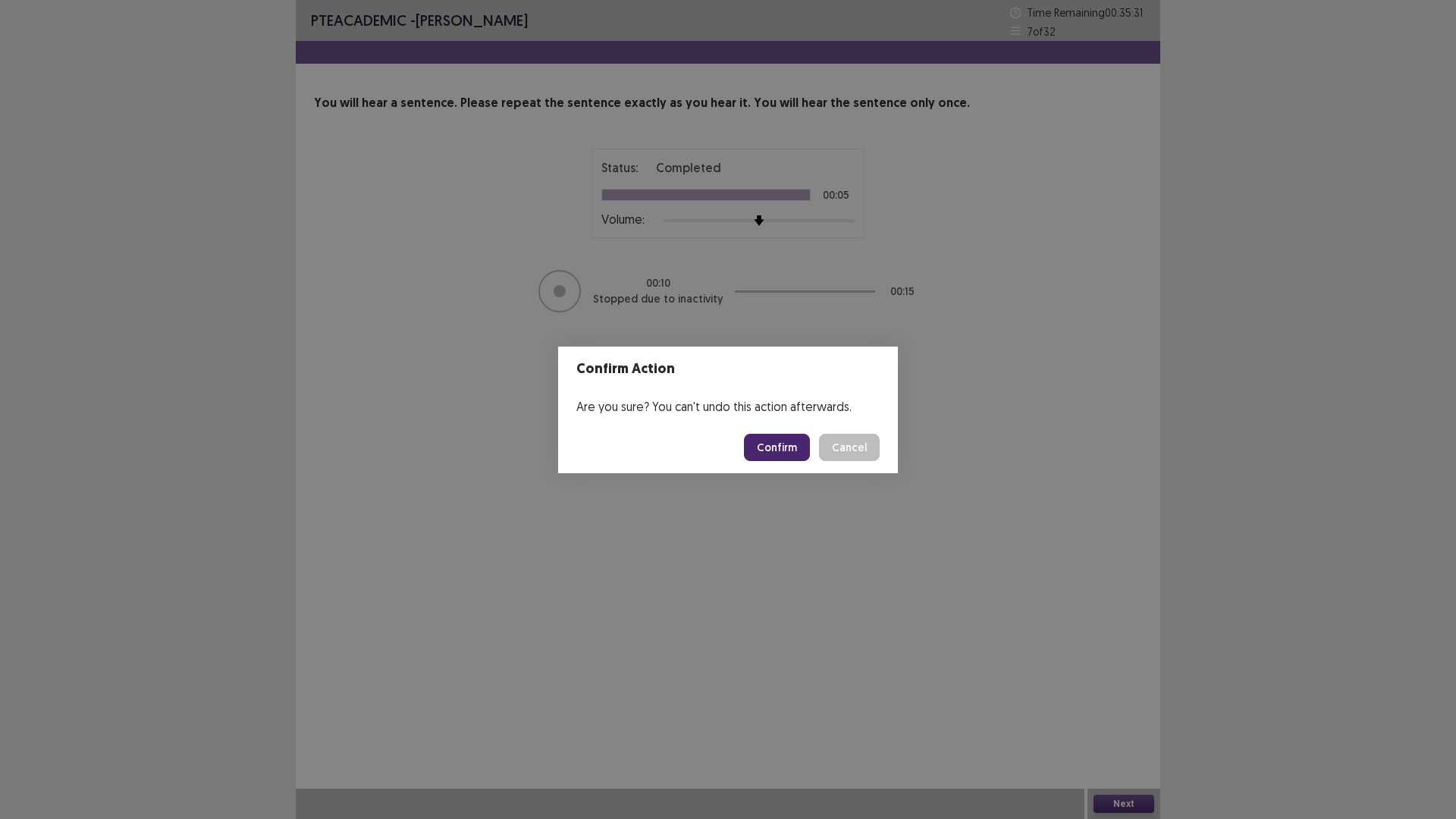
click at [798, 459] on button "Confirm" at bounding box center [777, 447] width 66 height 27
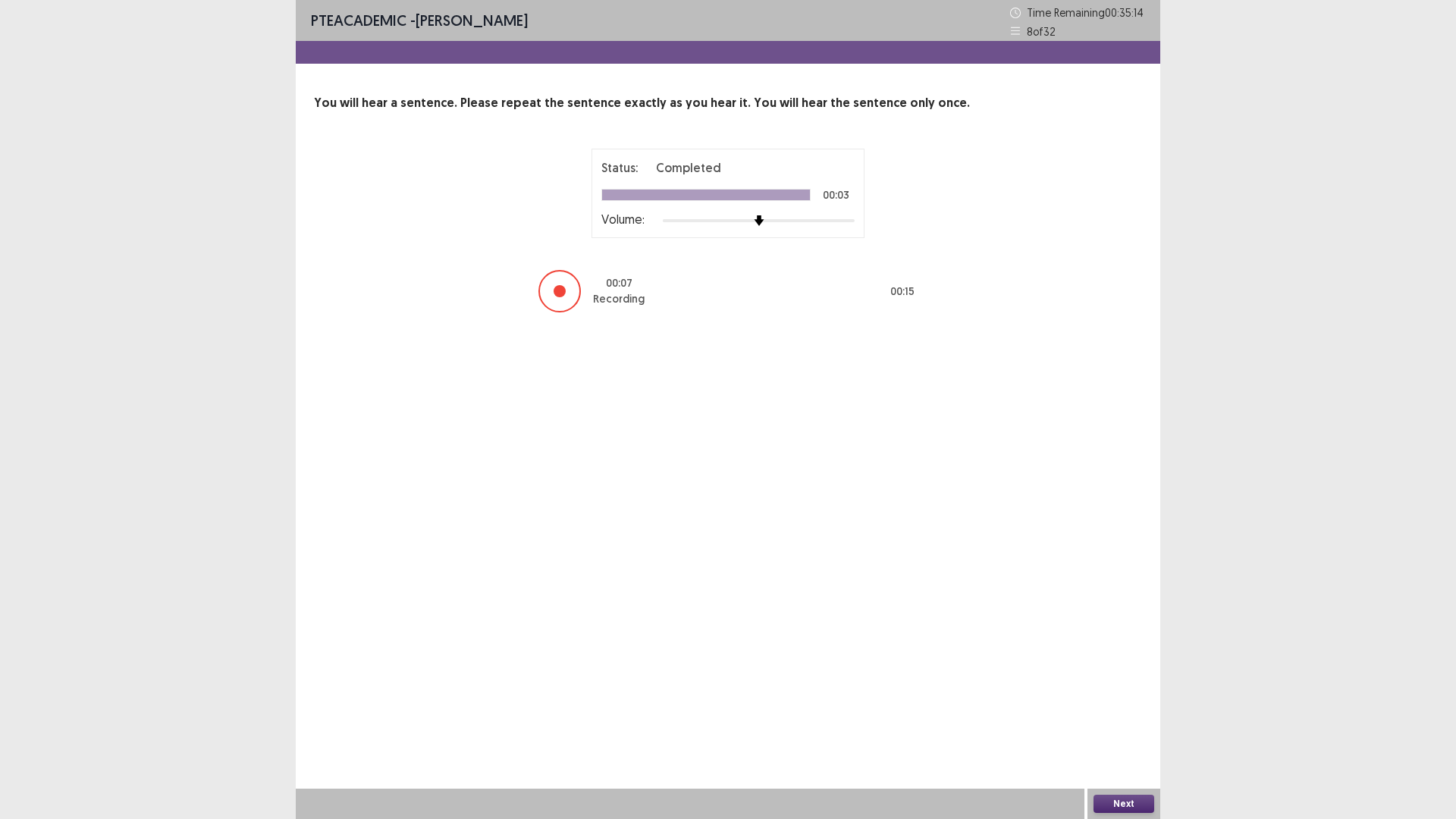
click at [1125, 726] on button "Next" at bounding box center [1123, 804] width 60 height 18
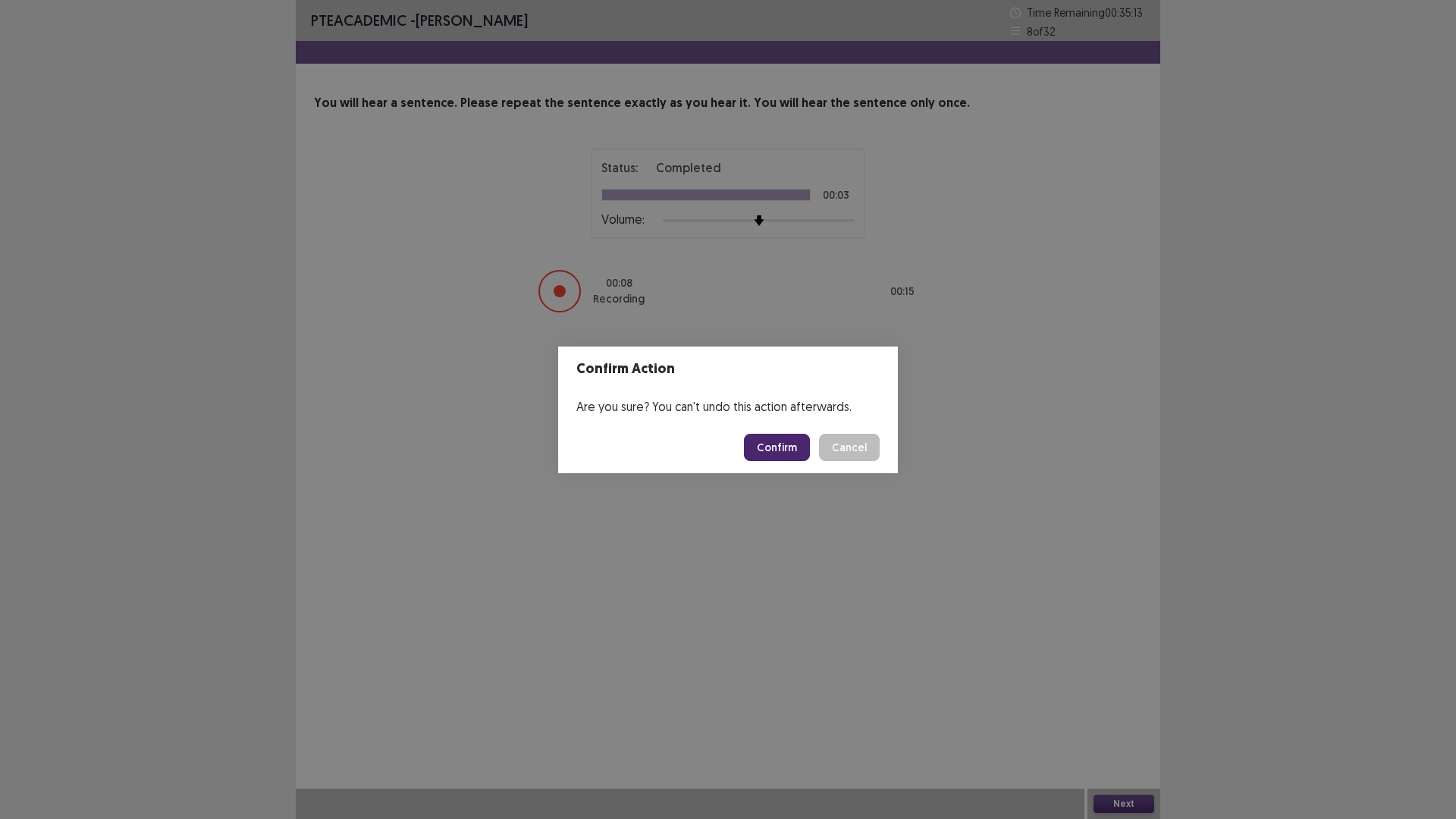
click at [785, 450] on button "Confirm" at bounding box center [777, 447] width 66 height 27
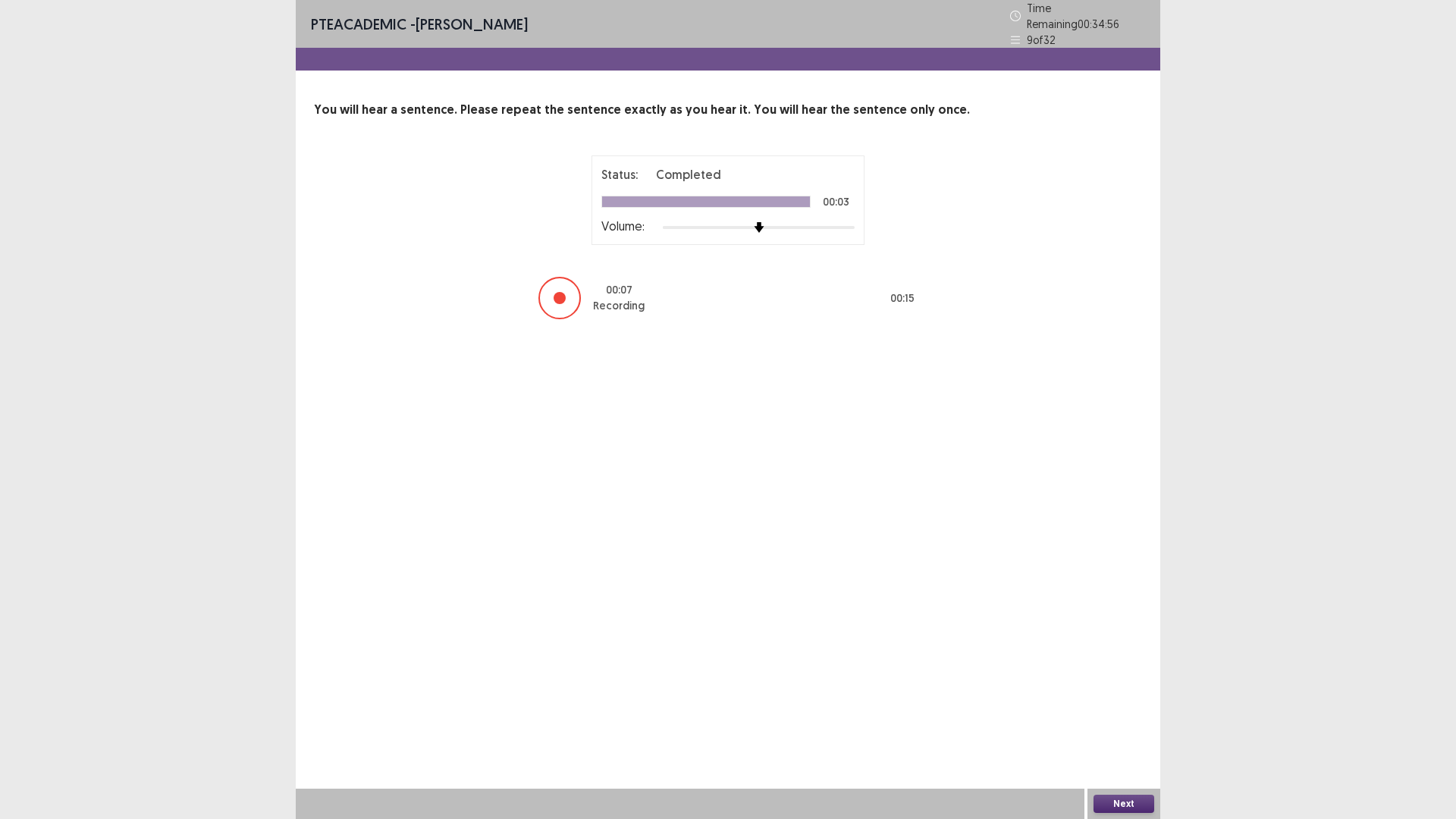
click at [1121, 726] on button "Next" at bounding box center [1123, 804] width 60 height 18
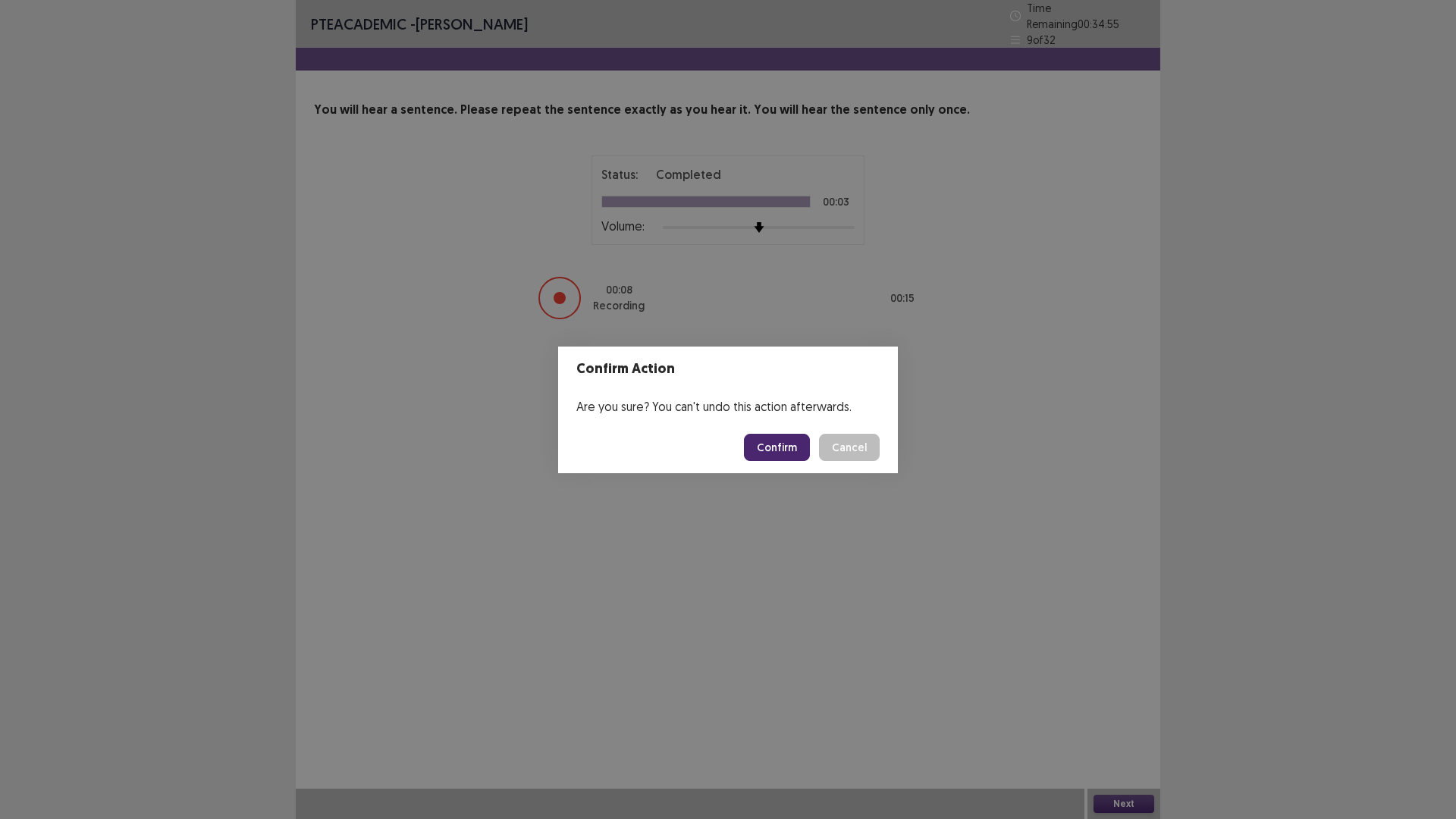
click at [768, 449] on button "Confirm" at bounding box center [777, 447] width 66 height 27
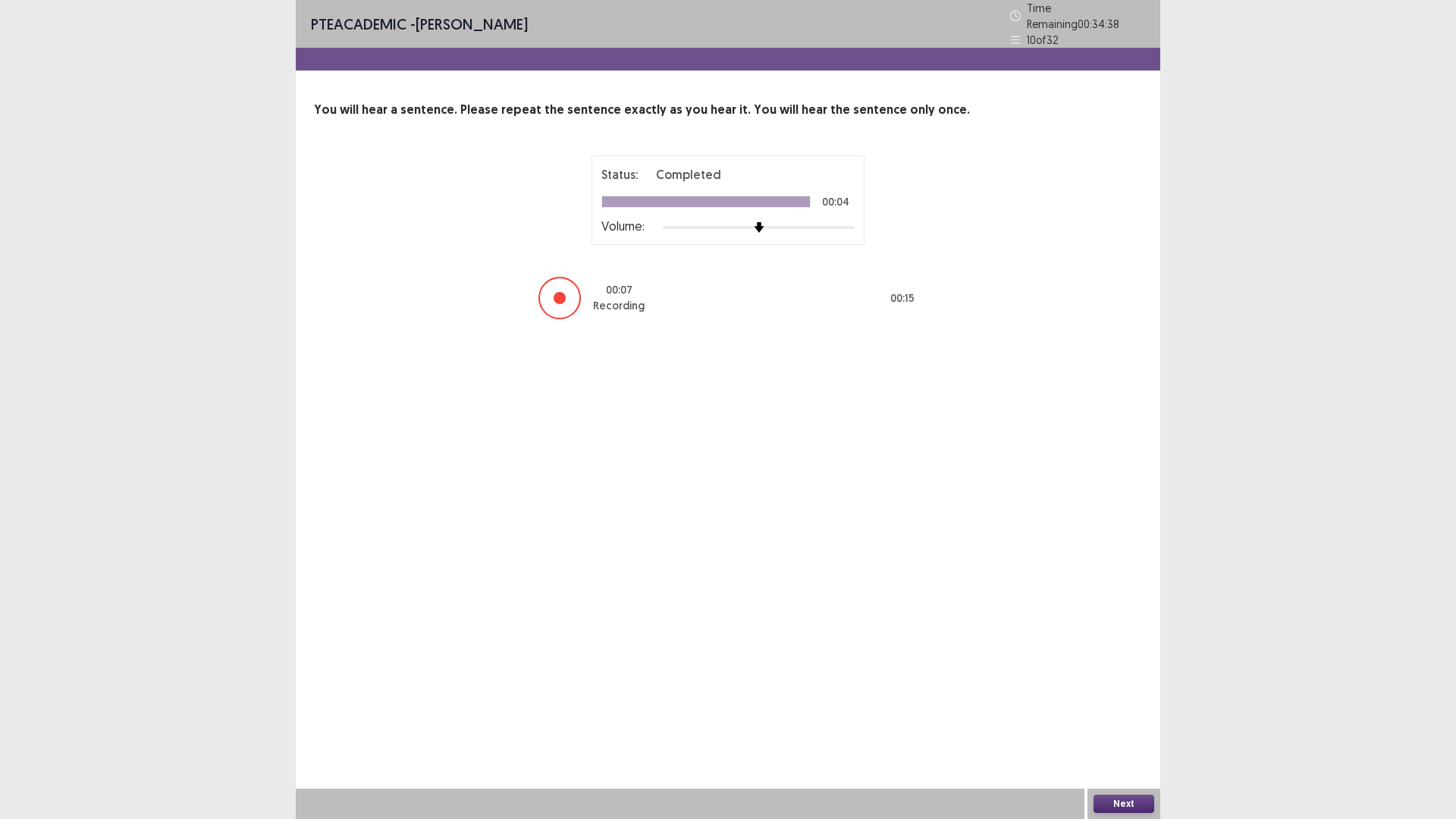
click at [1119, 726] on div "Next" at bounding box center [1124, 803] width 73 height 31
click at [1119, 726] on button "Next" at bounding box center [1123, 804] width 60 height 18
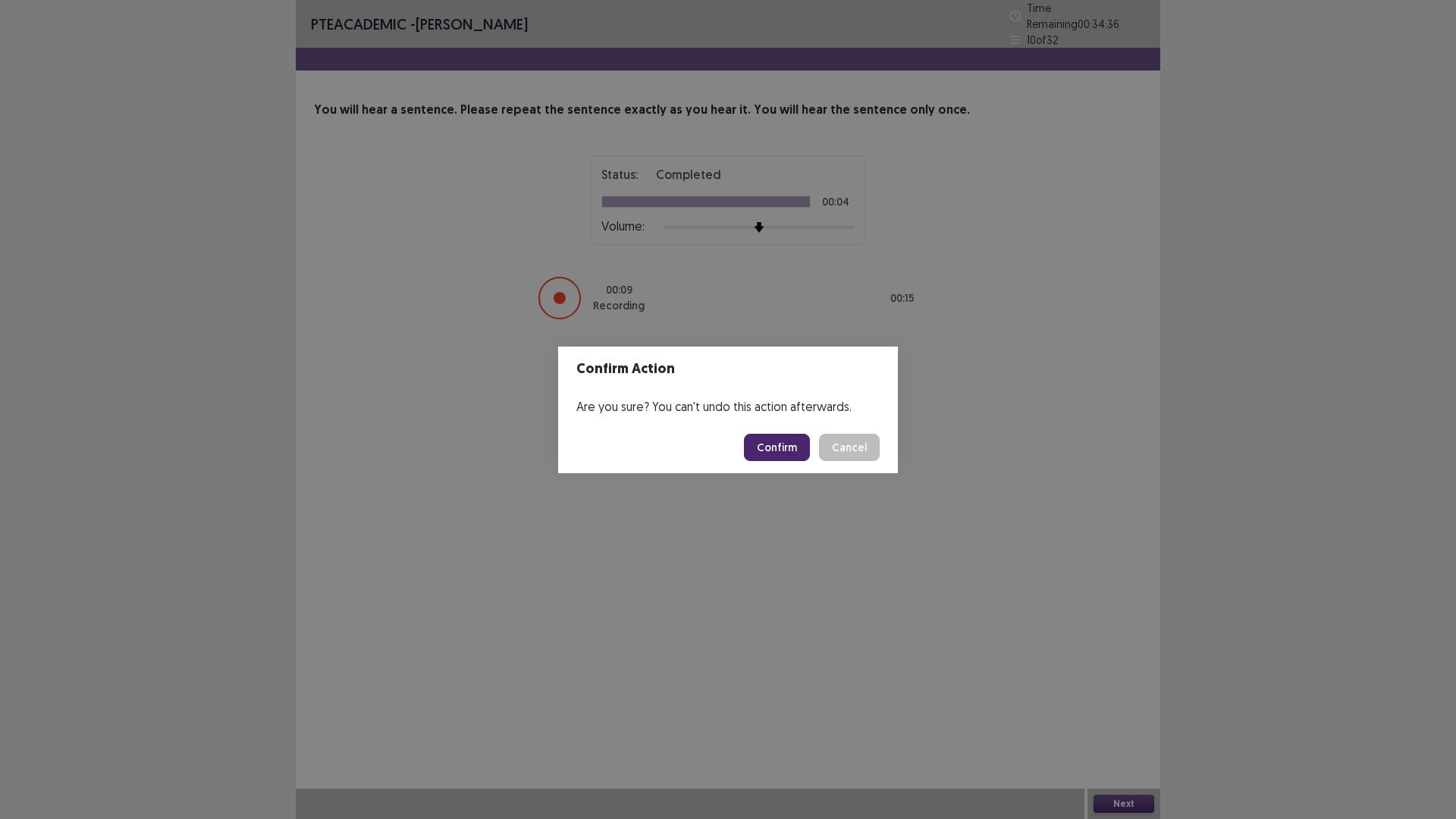
click at [778, 448] on button "Confirm" at bounding box center [777, 447] width 66 height 27
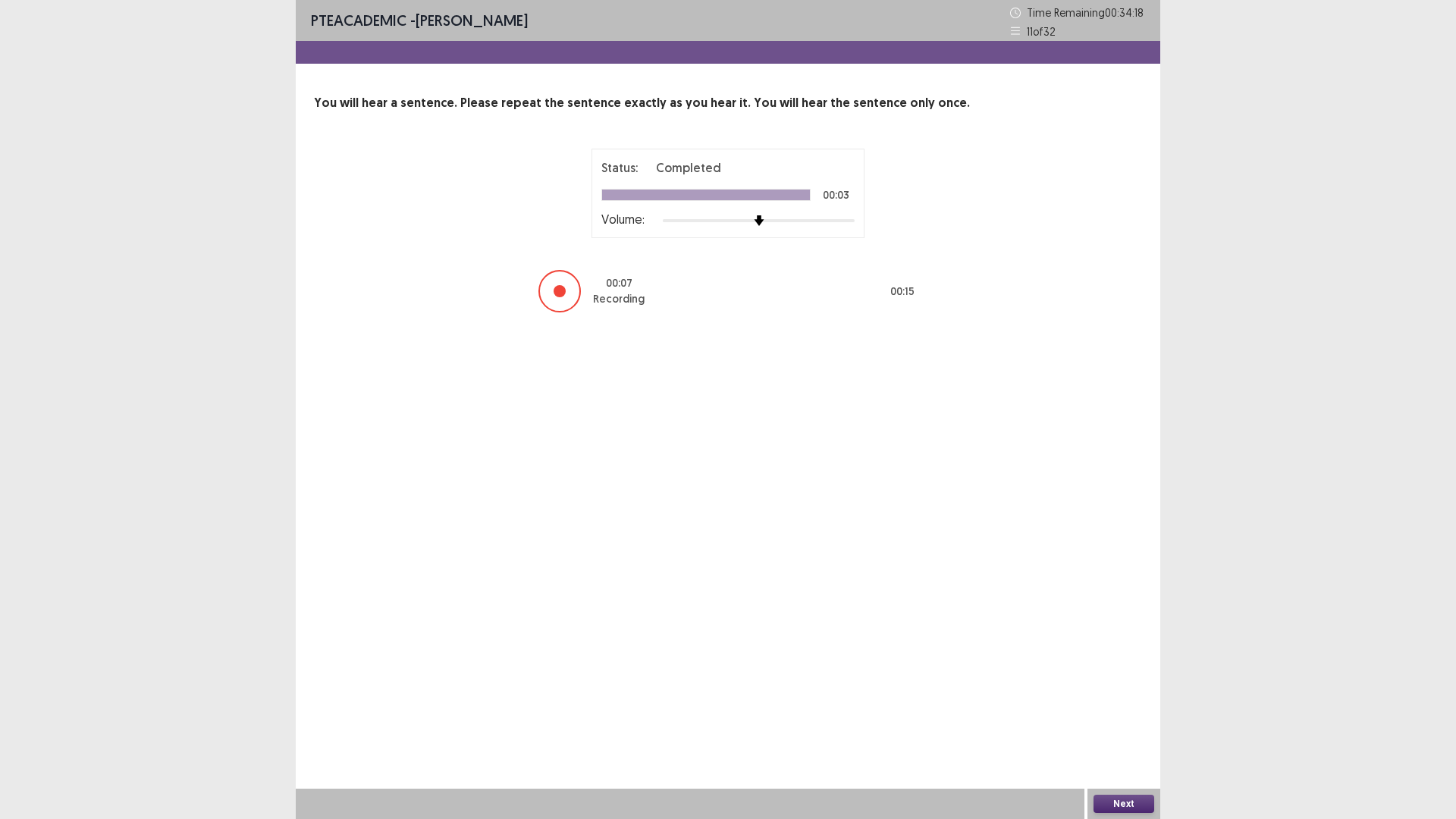
click at [1110, 726] on div "PTE academic - Niruta Neupane Time Remaining 00 : 34 : 18 11 of 32 You will hea…" at bounding box center [728, 409] width 864 height 819
click at [1110, 726] on div "Next" at bounding box center [1124, 803] width 73 height 31
click at [1111, 726] on button "Next" at bounding box center [1123, 804] width 60 height 18
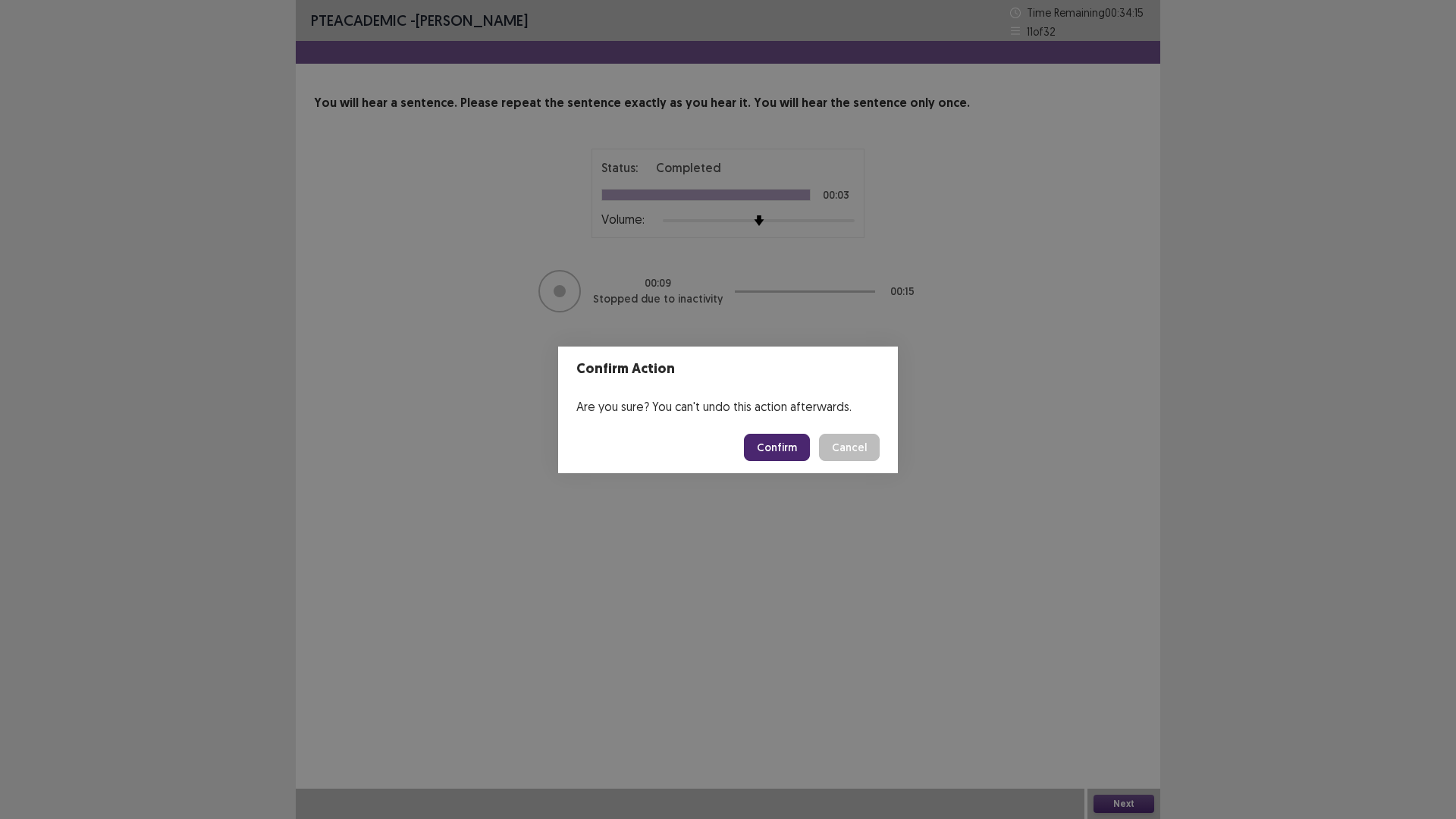
click at [783, 440] on button "Confirm" at bounding box center [777, 447] width 66 height 27
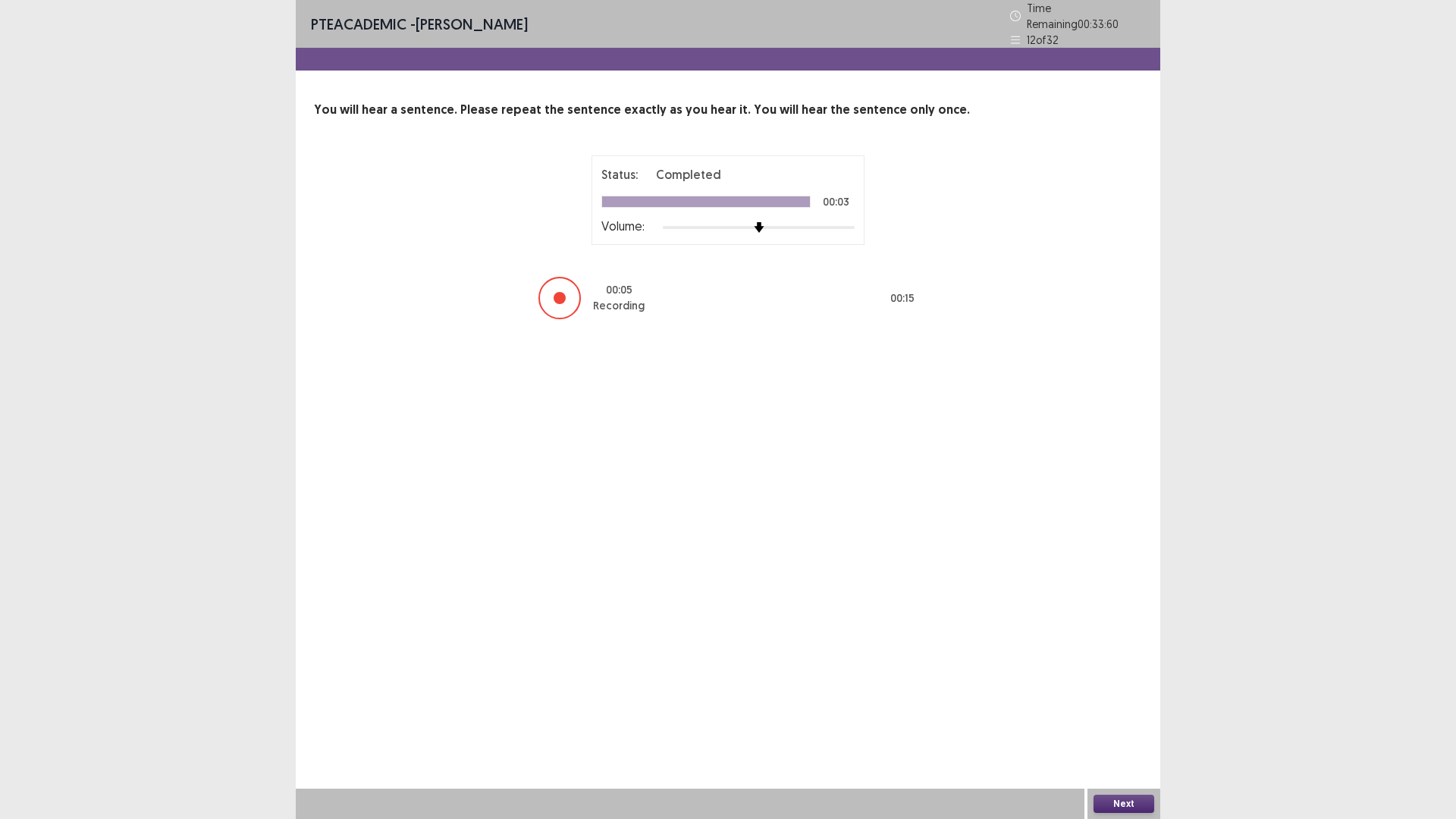
click at [1117, 726] on button "Next" at bounding box center [1123, 804] width 60 height 18
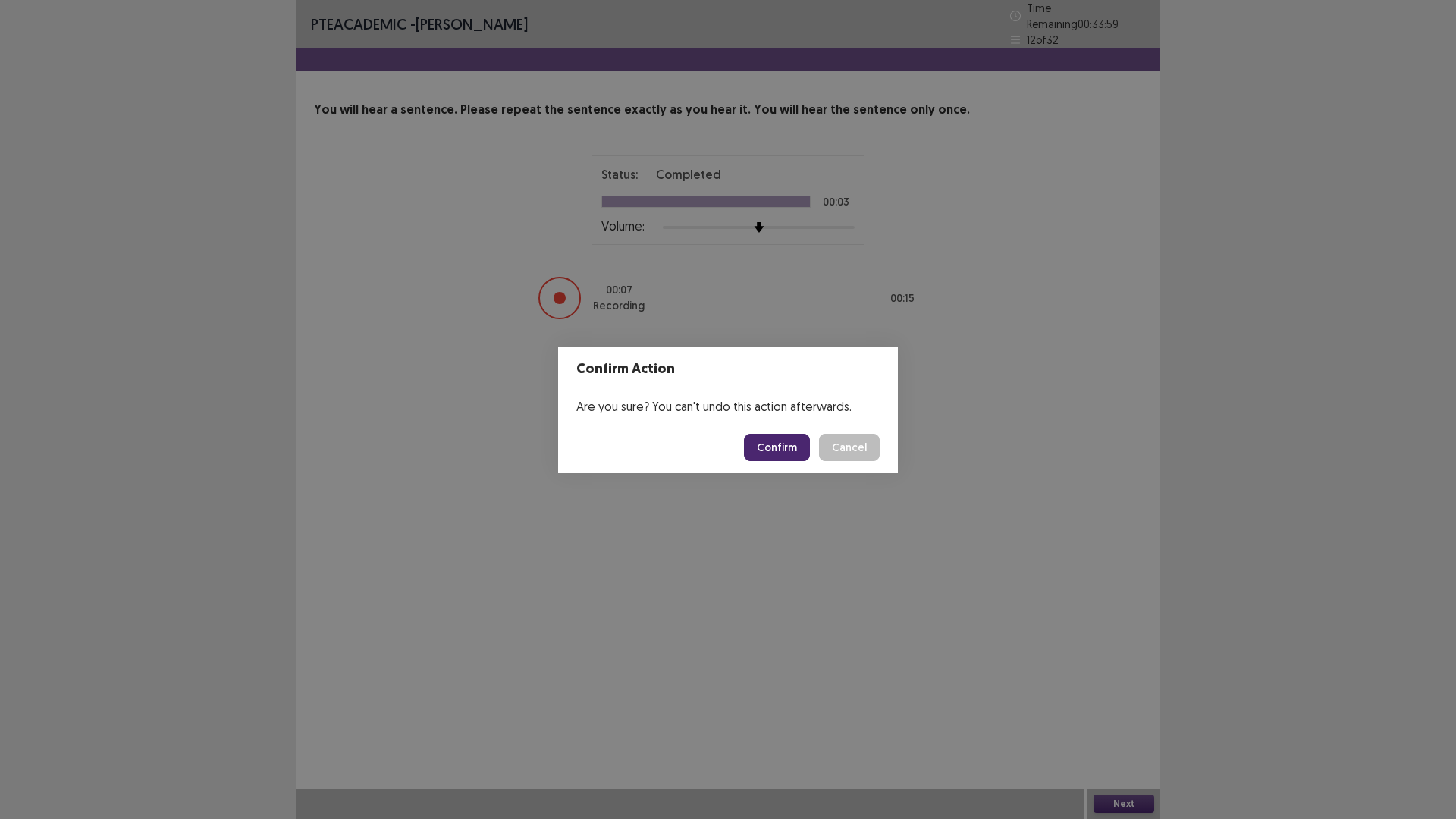
click at [789, 437] on button "Confirm" at bounding box center [777, 447] width 66 height 27
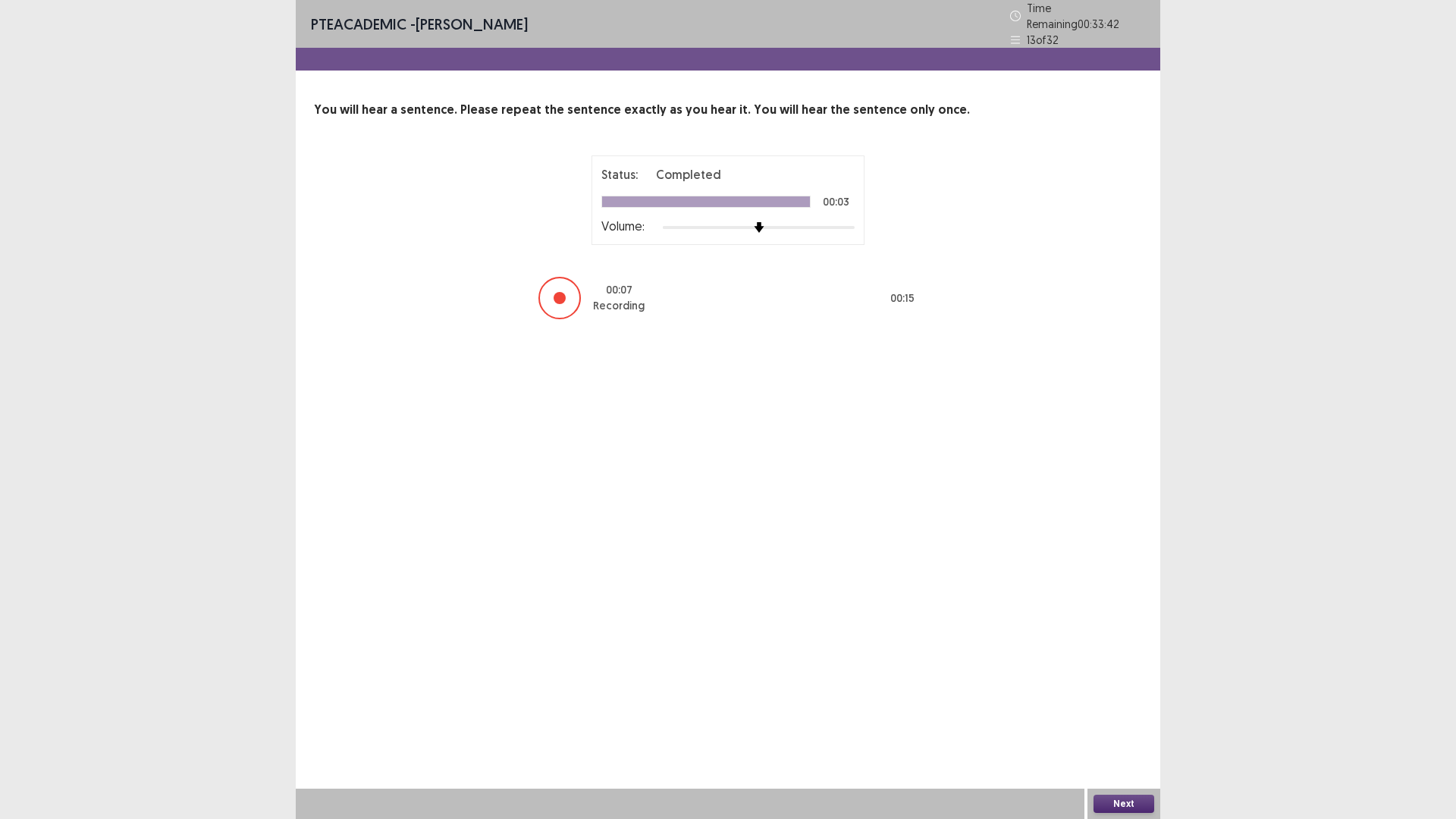
click at [1103, 726] on button "Next" at bounding box center [1123, 804] width 60 height 18
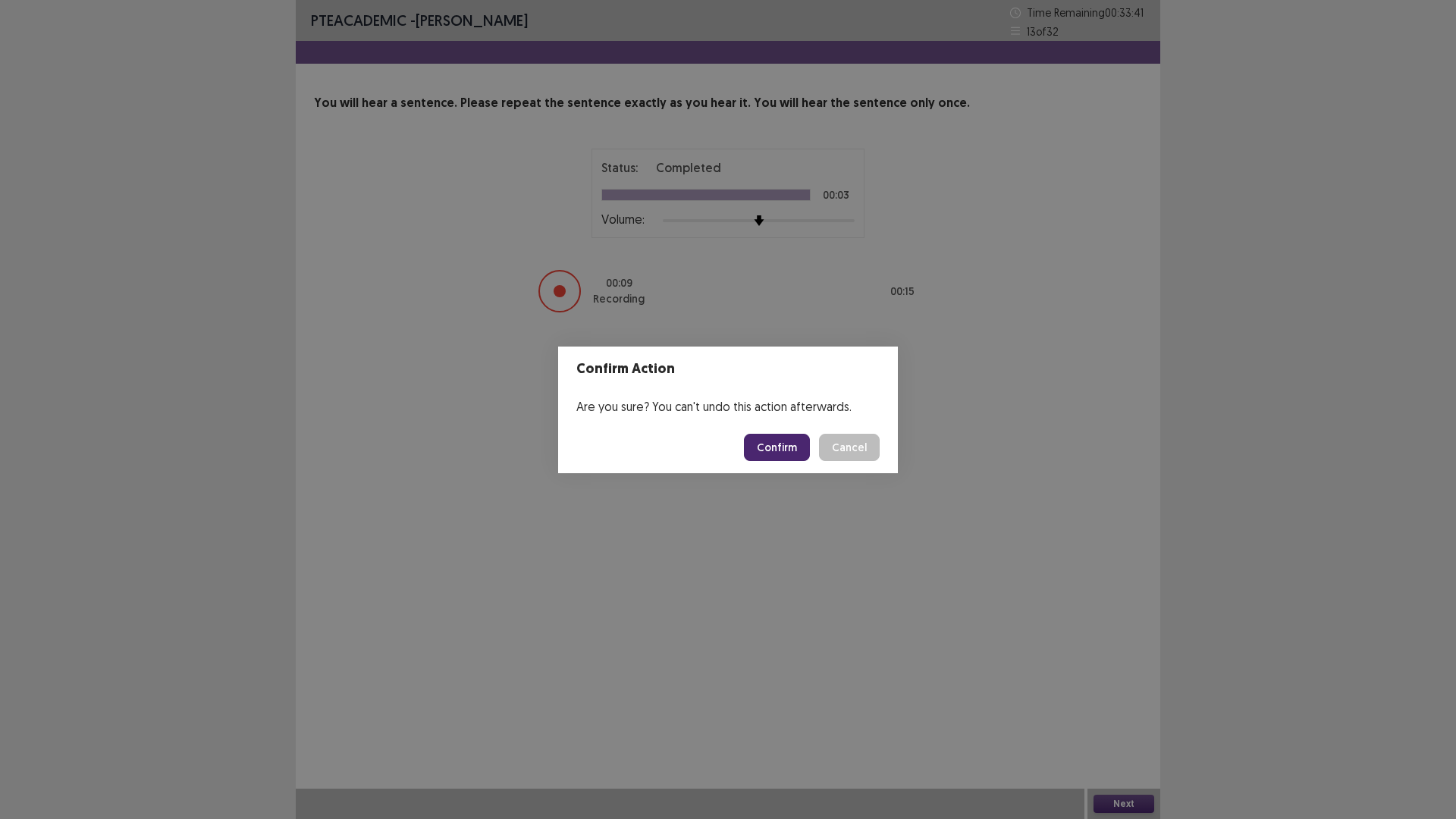
click at [779, 446] on button "Confirm" at bounding box center [777, 447] width 66 height 27
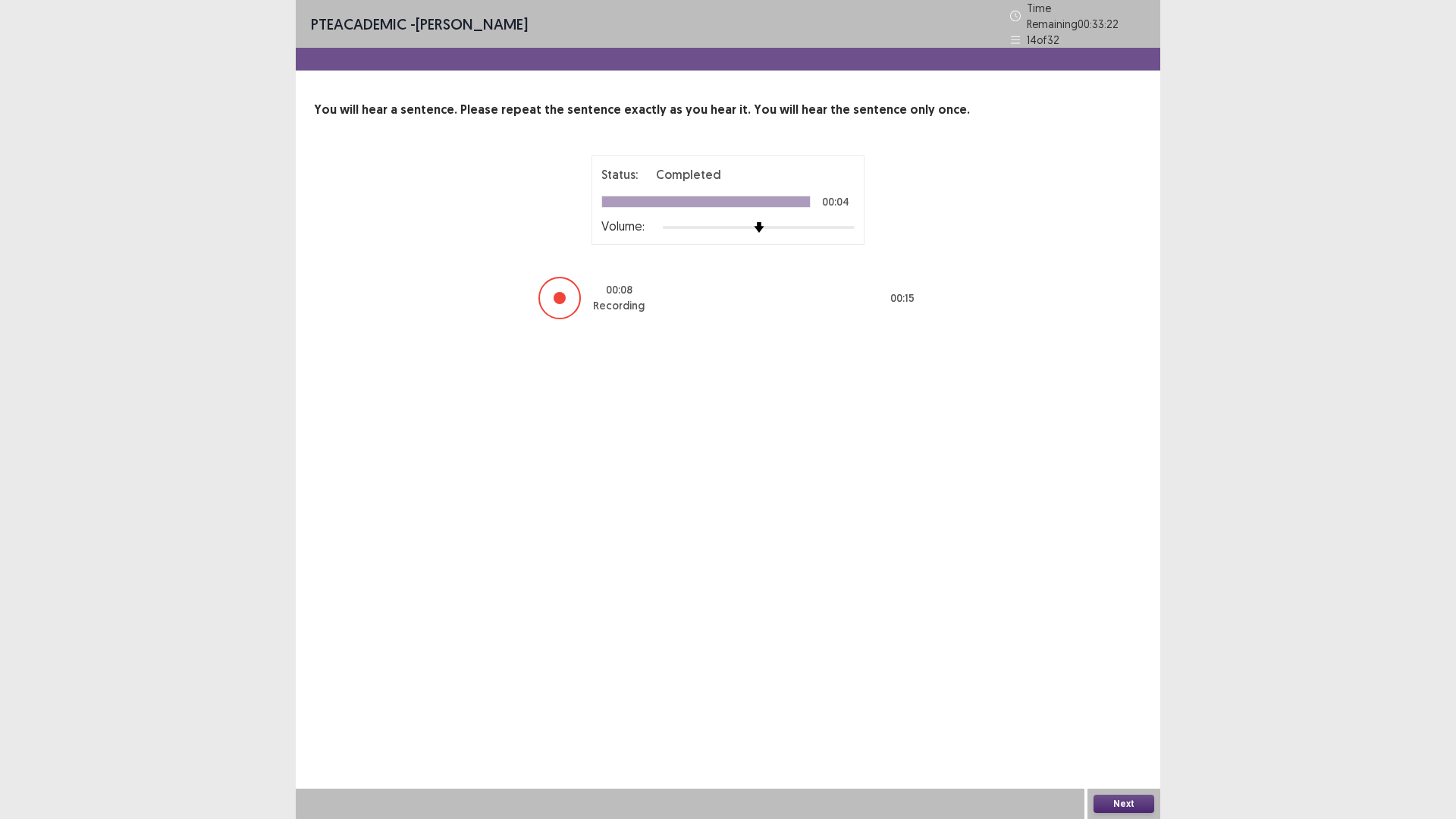
click at [1109, 726] on button "Next" at bounding box center [1123, 804] width 60 height 18
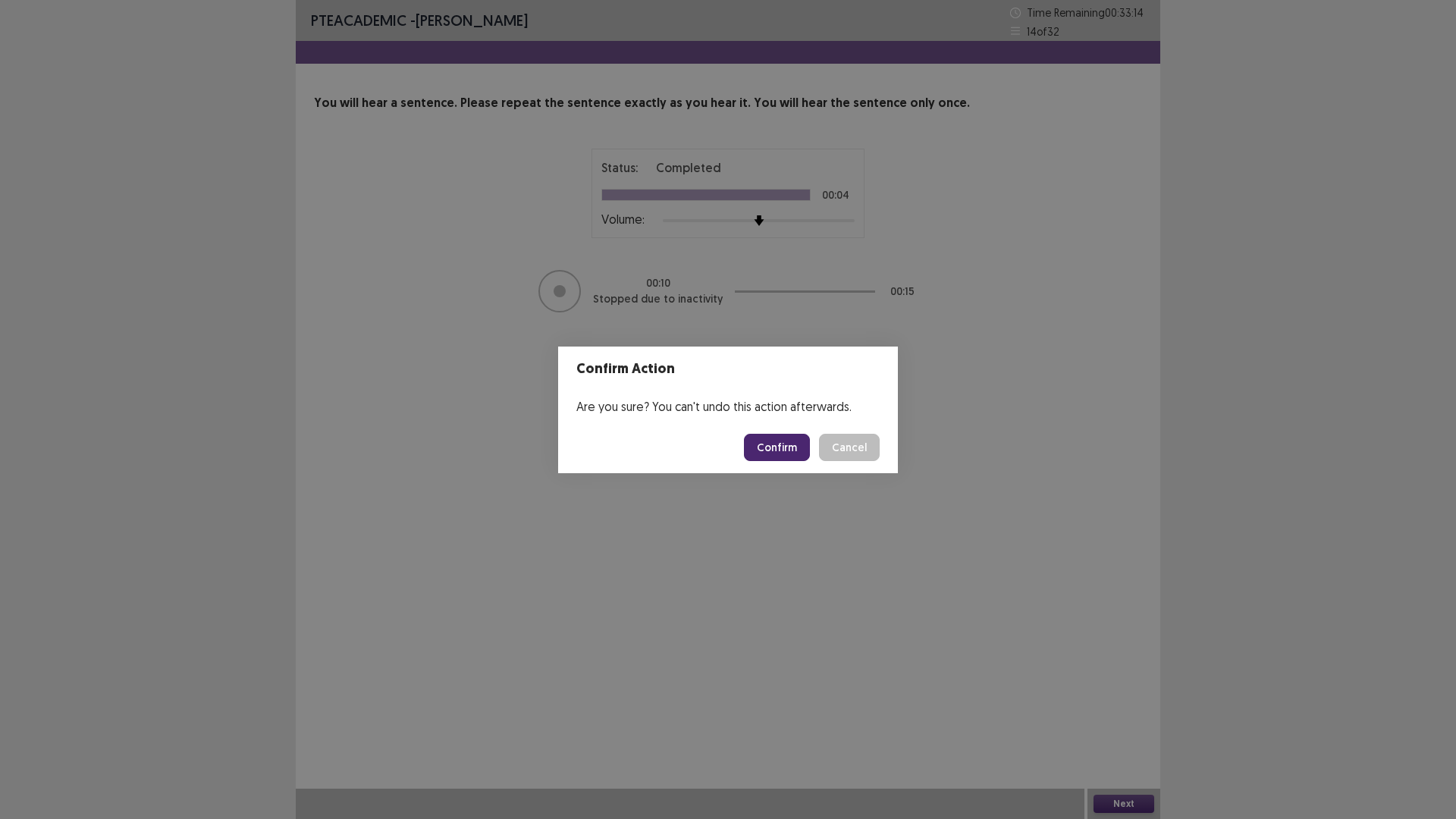
click at [759, 445] on button "Confirm" at bounding box center [777, 447] width 66 height 27
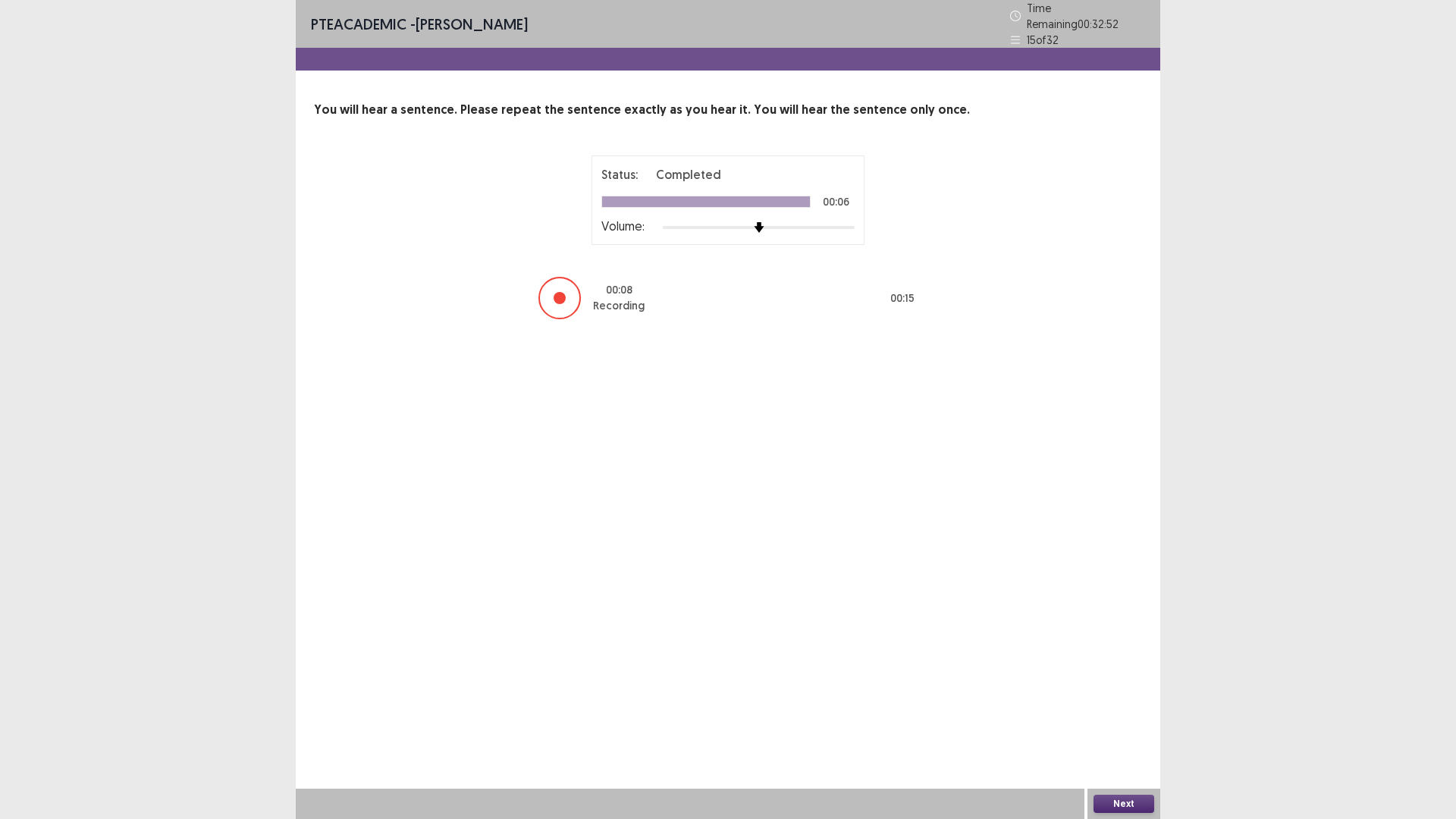
click at [1108, 726] on button "Next" at bounding box center [1123, 804] width 60 height 18
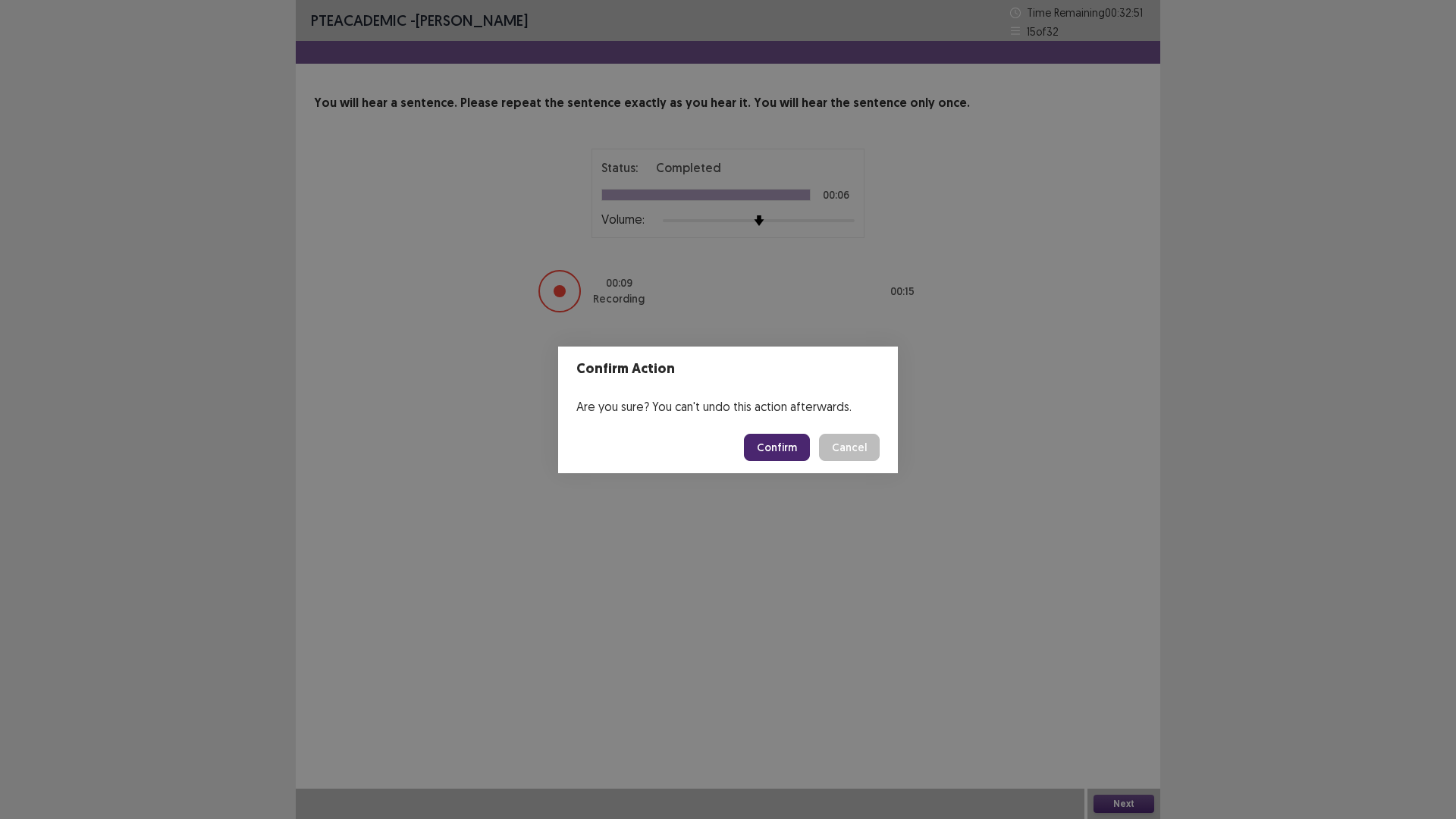
click at [762, 445] on button "Confirm" at bounding box center [777, 447] width 66 height 27
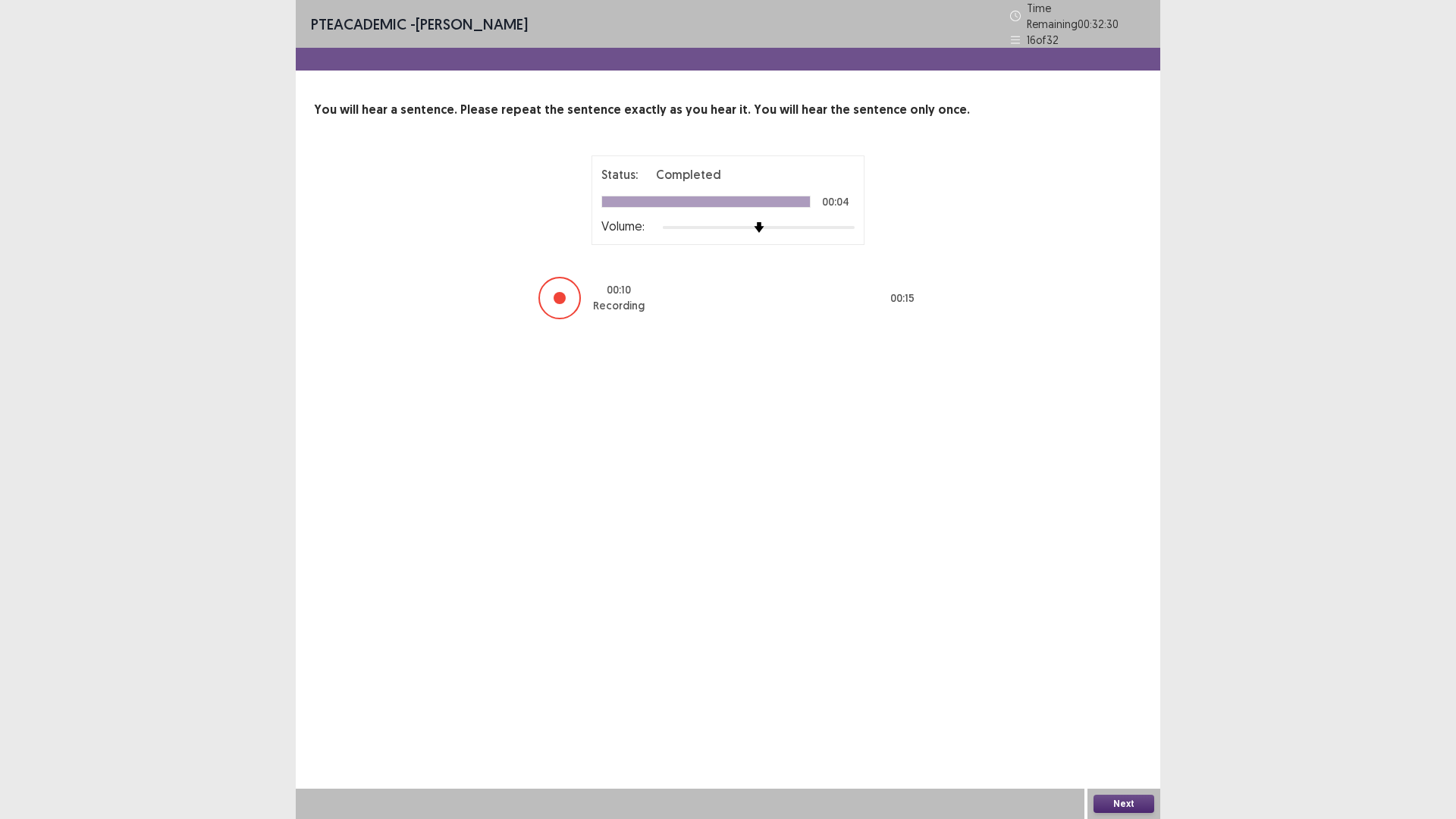
click at [1130, 726] on button "Next" at bounding box center [1123, 804] width 60 height 18
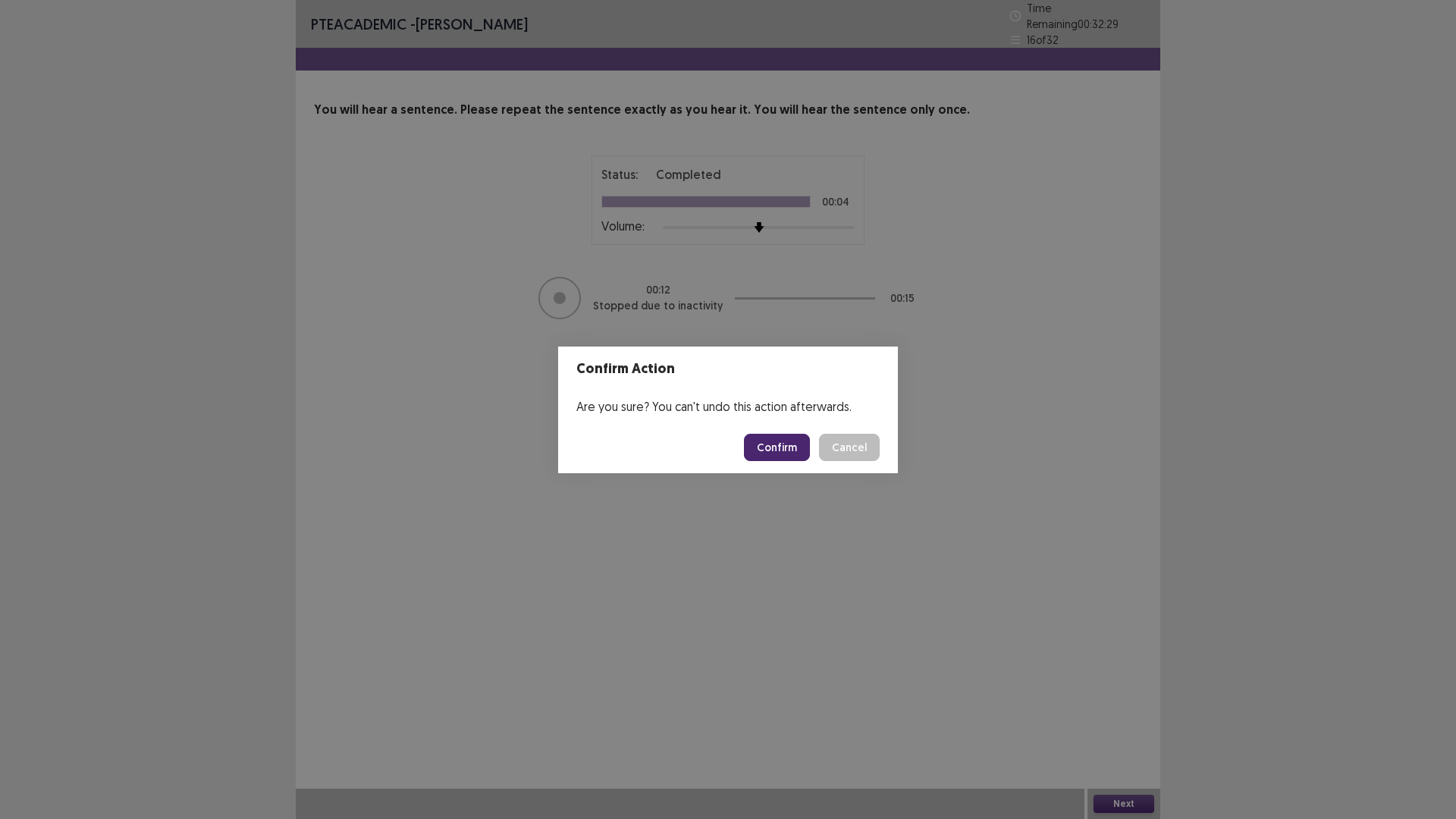
click at [768, 445] on button "Confirm" at bounding box center [777, 447] width 66 height 27
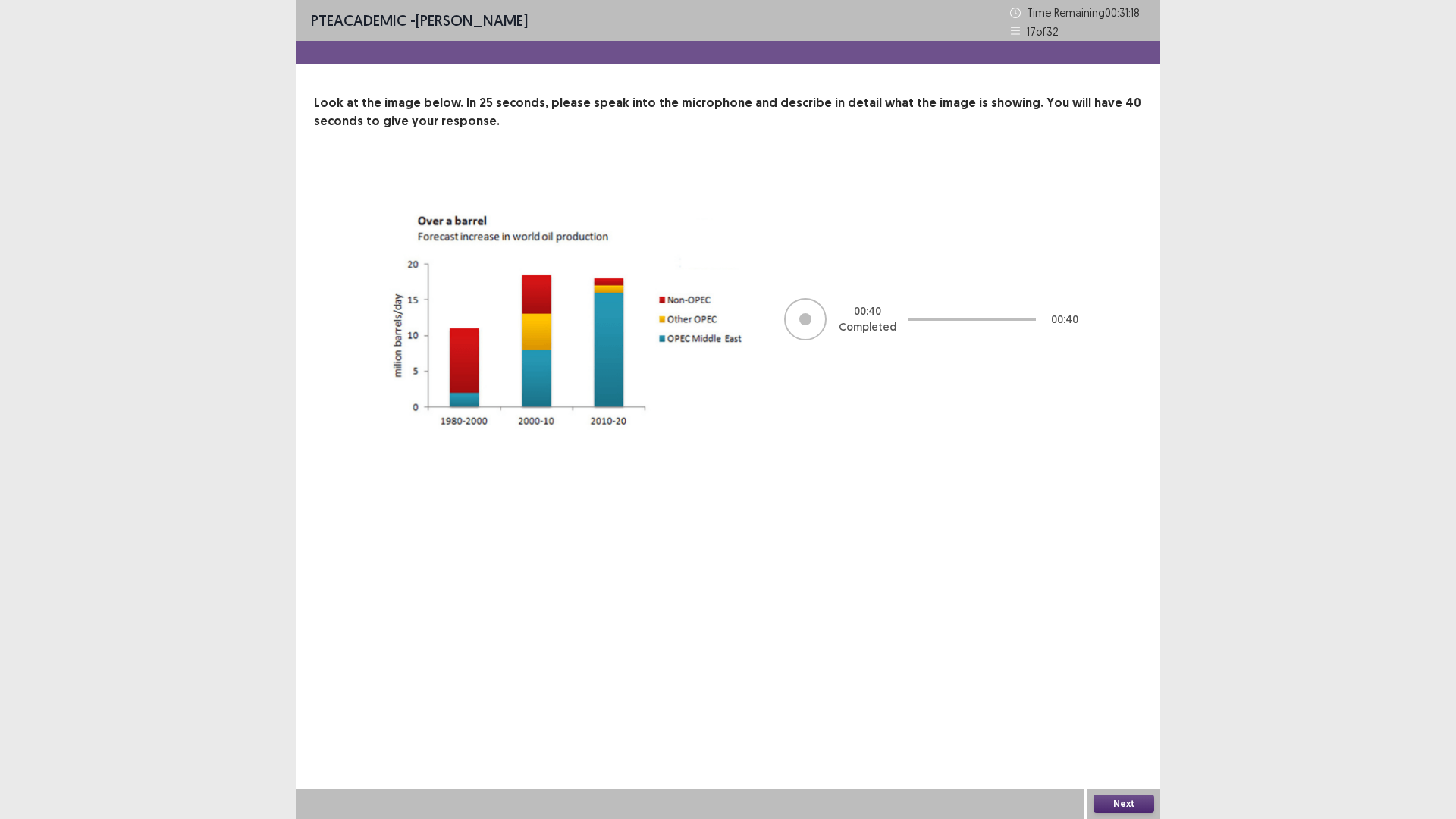
click at [1129, 726] on button "Next" at bounding box center [1123, 804] width 60 height 18
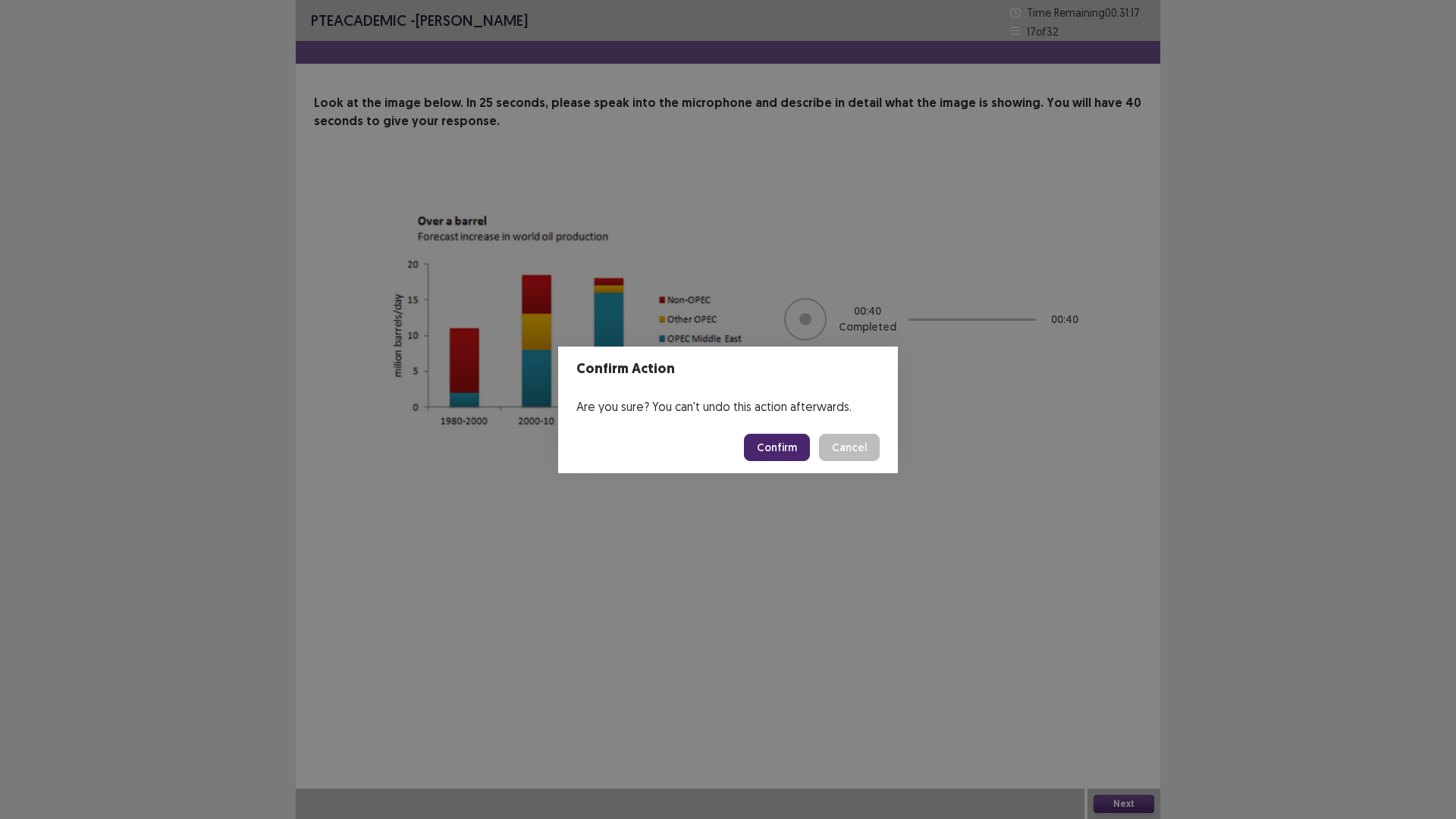
click at [770, 440] on button "Confirm" at bounding box center [777, 447] width 66 height 27
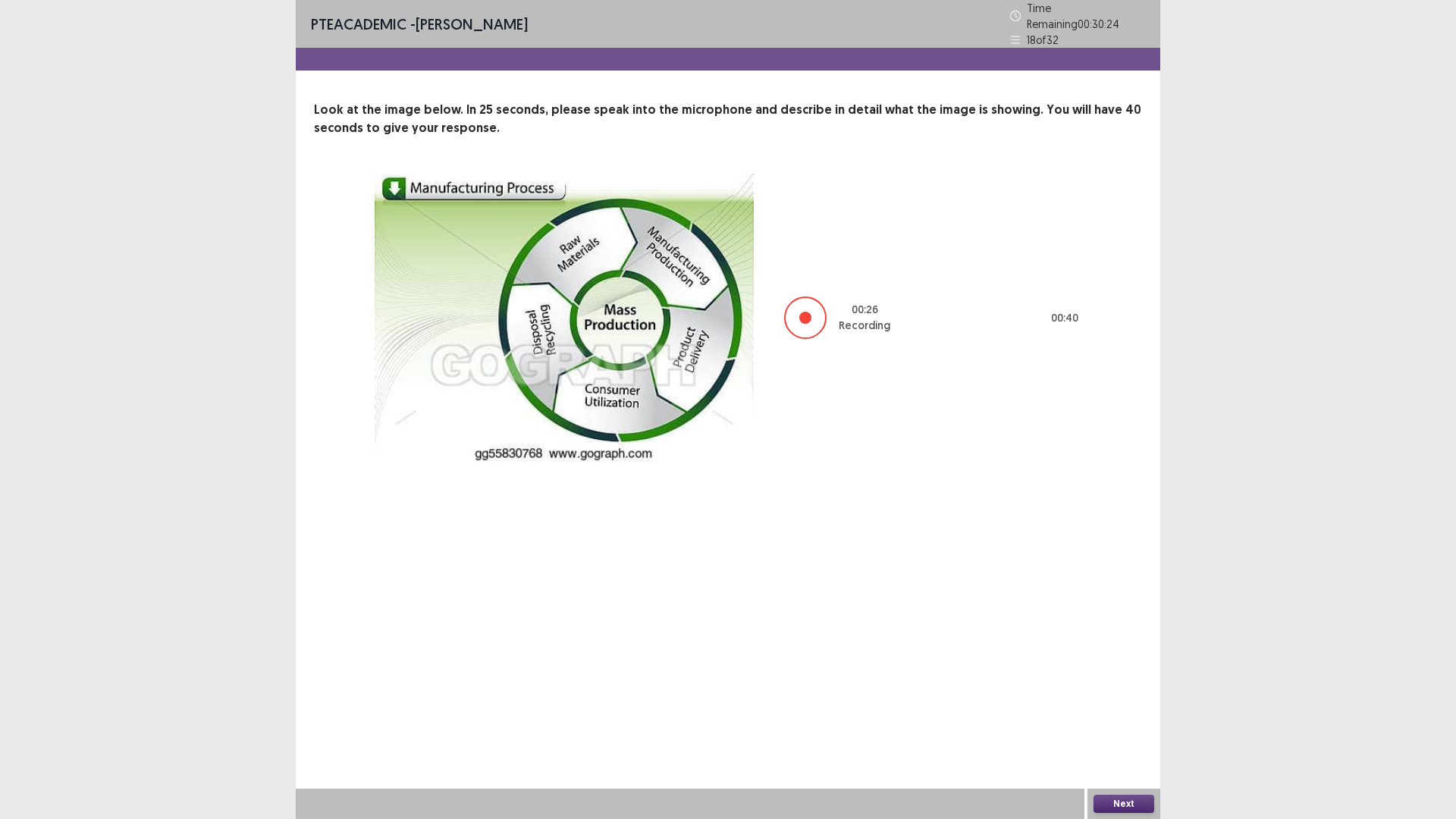
click at [1112, 726] on button "Next" at bounding box center [1123, 804] width 60 height 18
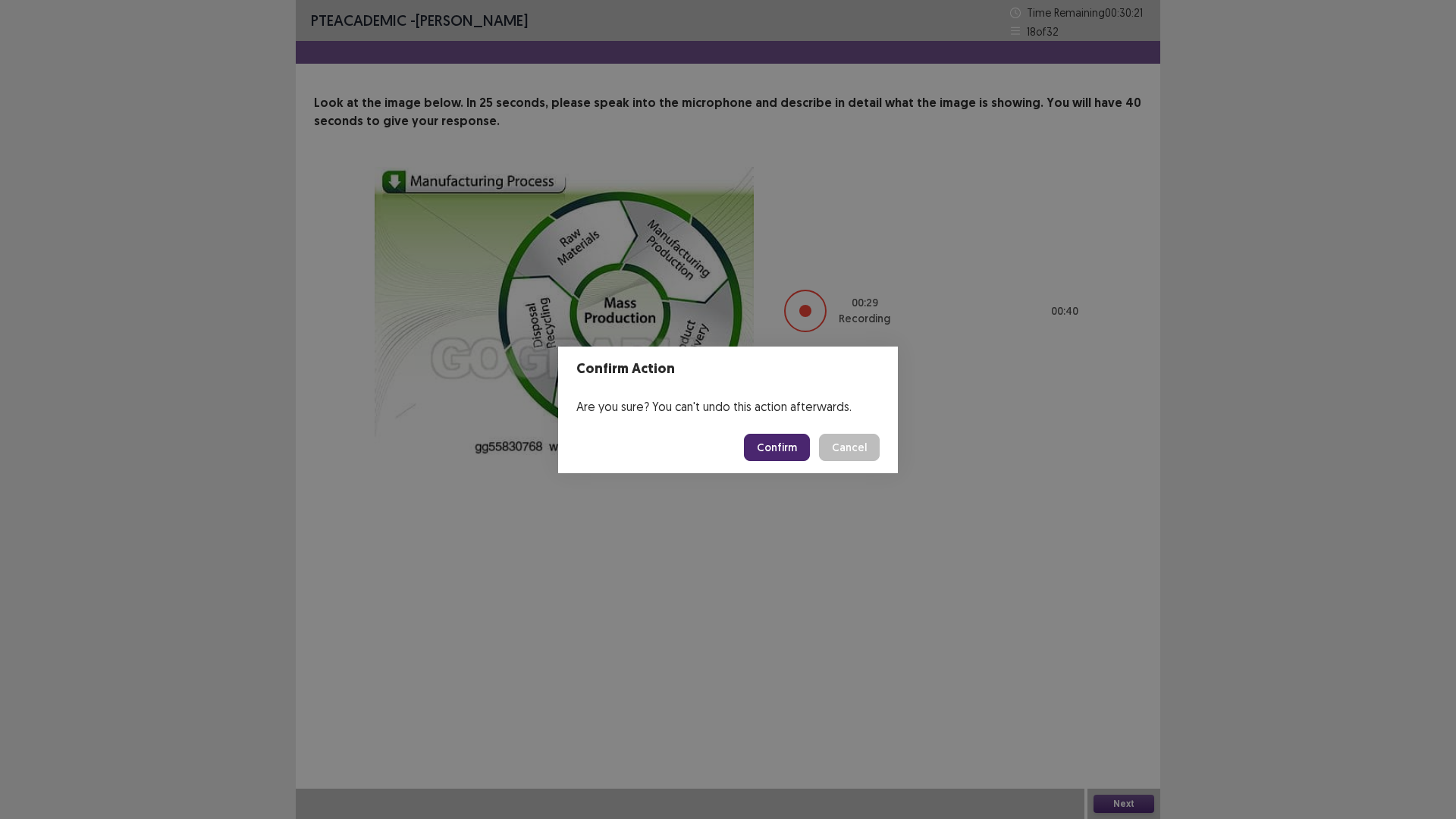
click at [1455, 407] on div "Confirm Action Are you sure? You can't undo this action afterwards. Confirm Can…" at bounding box center [728, 409] width 1456 height 819
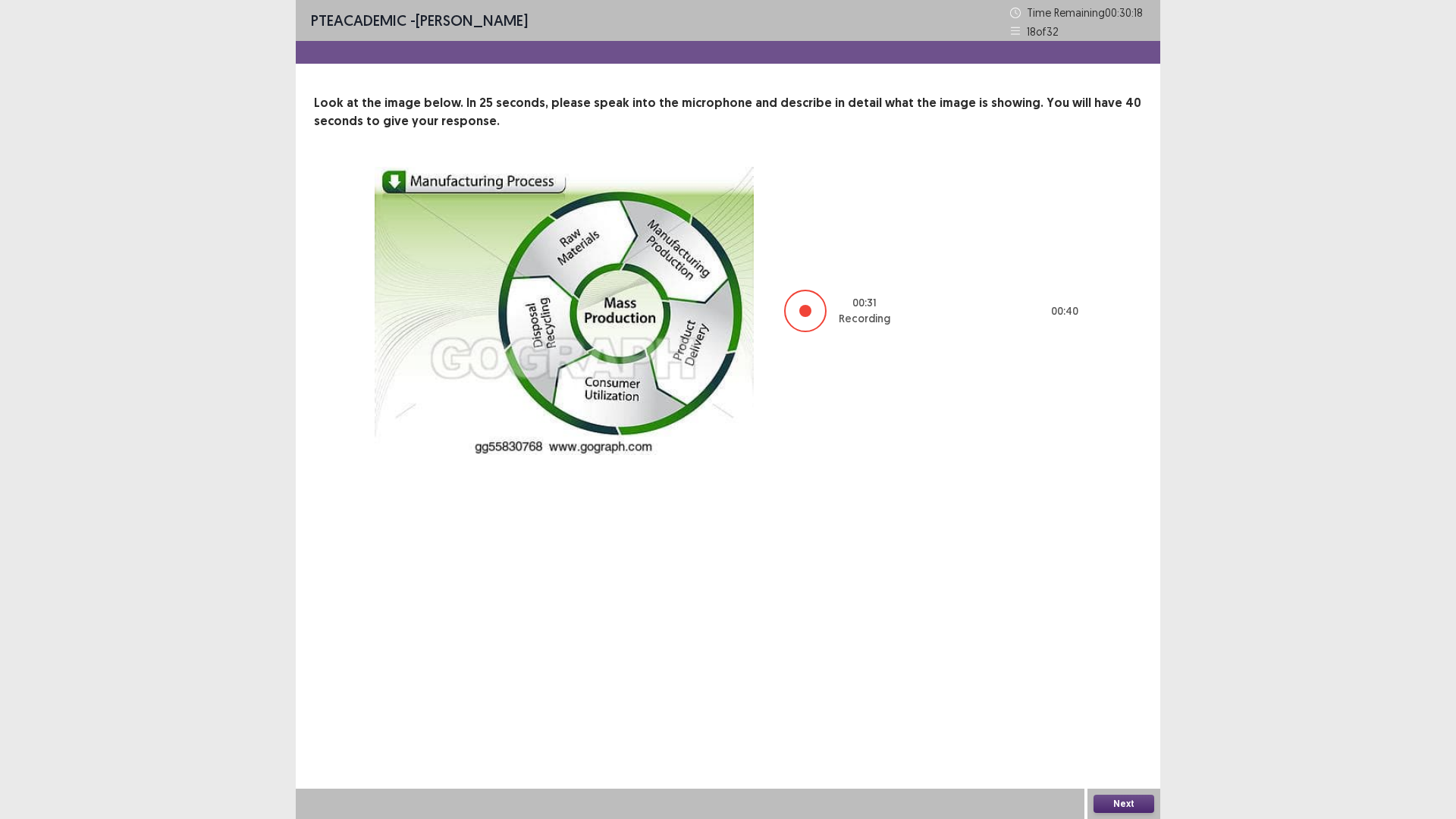
click at [908, 603] on div "PTE academic - Niruta Neupane Time Remaining 00 : 30 : 18 18 of 32 Look at the …" at bounding box center [728, 409] width 864 height 819
click at [845, 419] on div "00 : 32 Recording 00 : 40" at bounding box center [727, 311] width 707 height 288
click at [897, 413] on div "00 : 34 Recording 00 : 40" at bounding box center [727, 311] width 707 height 288
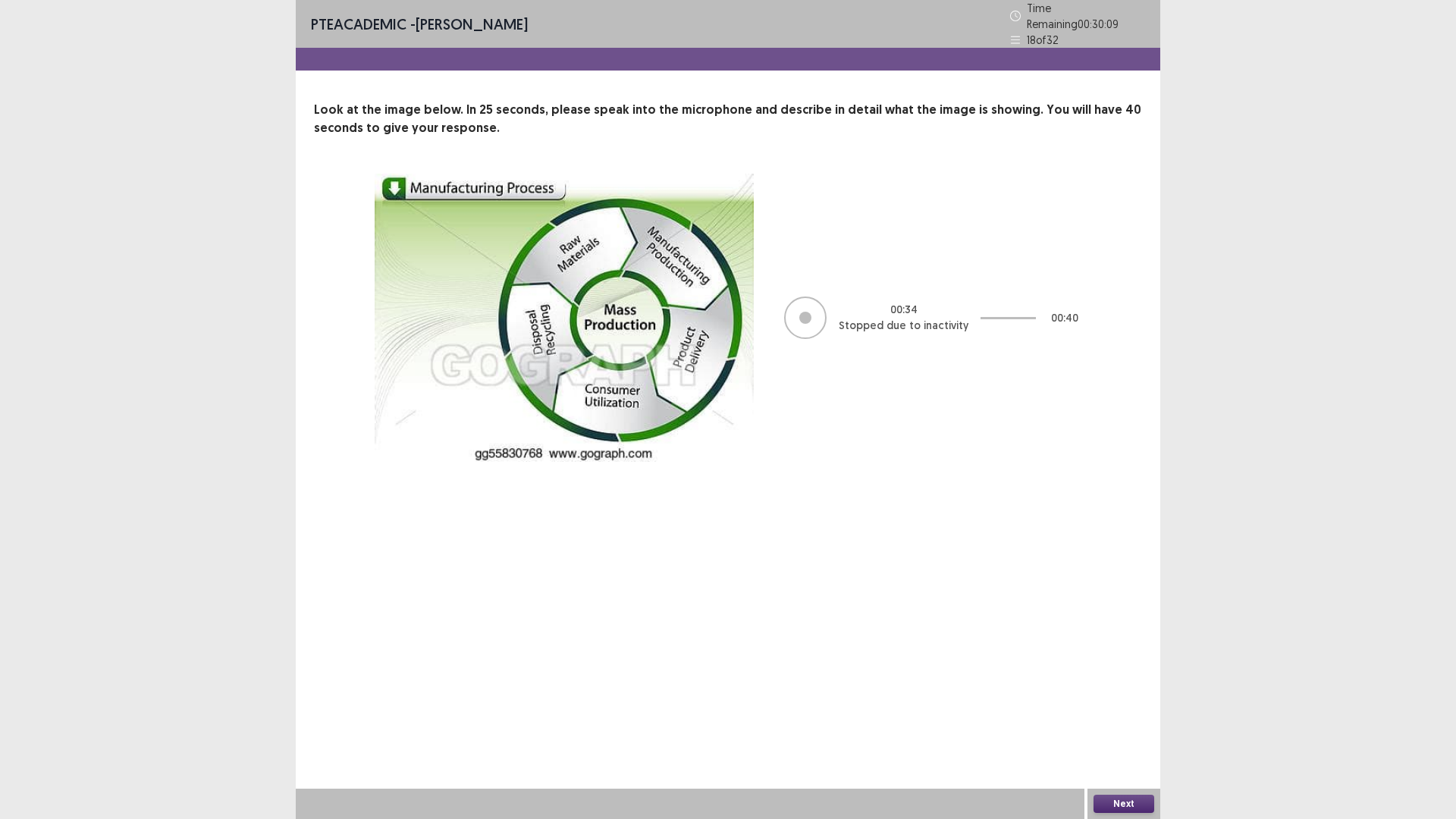
click at [972, 571] on div "PTE academic - Niruta Neupane Time Remaining 00 : 30 : 09 18 of 32 Look at the …" at bounding box center [728, 409] width 864 height 819
click at [726, 444] on img at bounding box center [564, 317] width 379 height 288
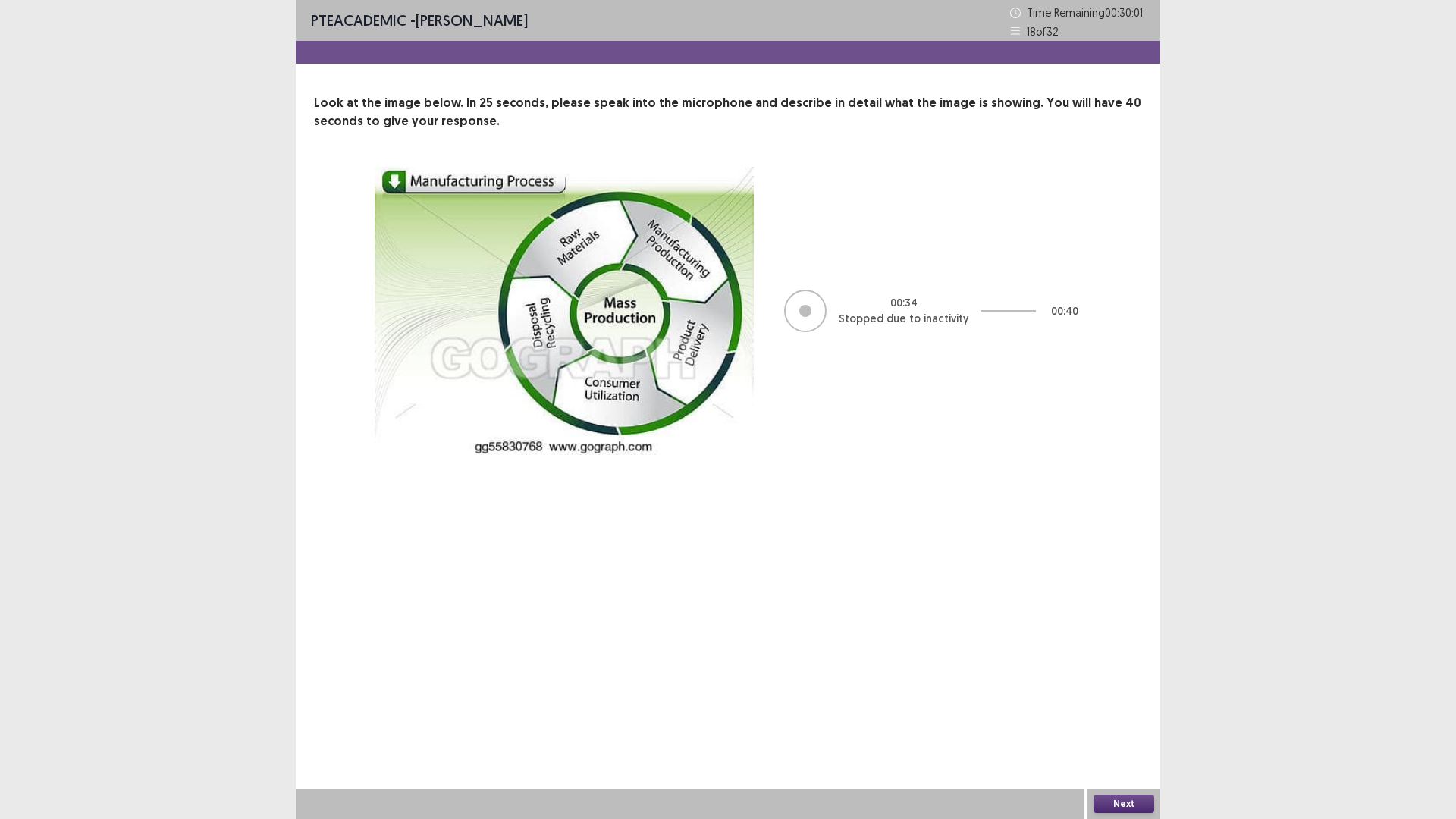
click at [1138, 726] on button "Next" at bounding box center [1123, 804] width 60 height 18
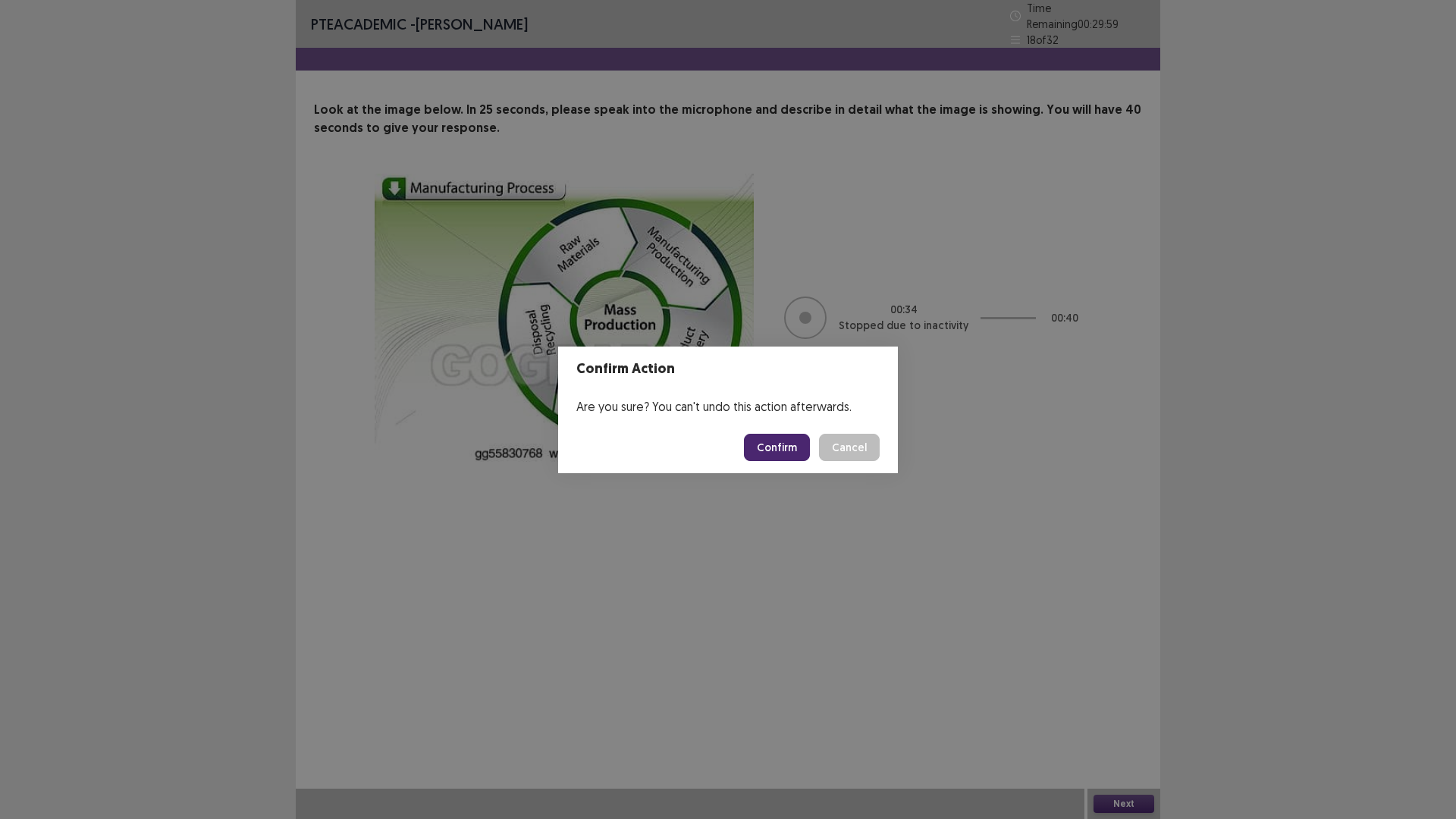
click at [774, 446] on button "Confirm" at bounding box center [777, 447] width 66 height 27
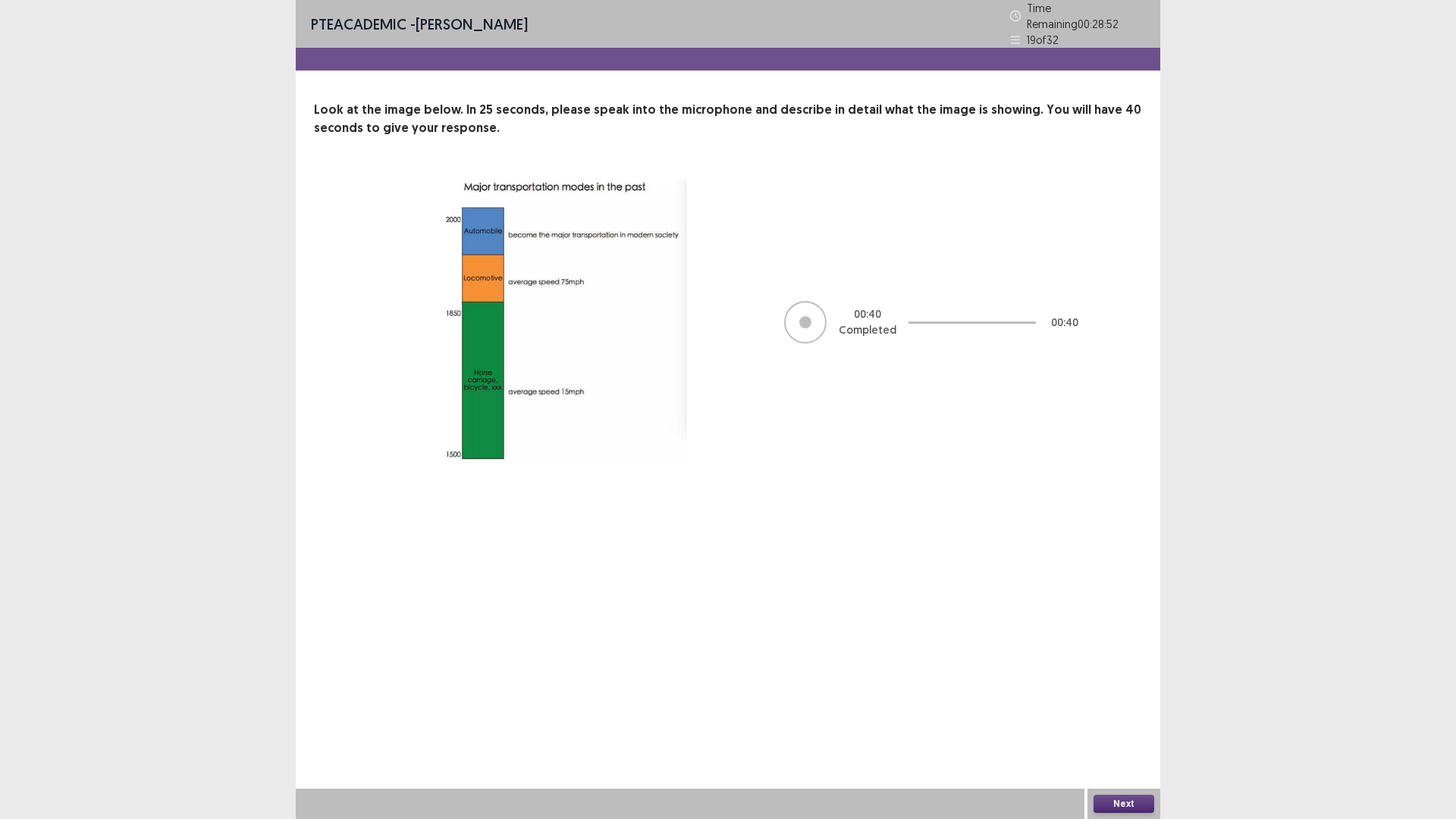
click at [1116, 726] on button "Next" at bounding box center [1123, 804] width 60 height 18
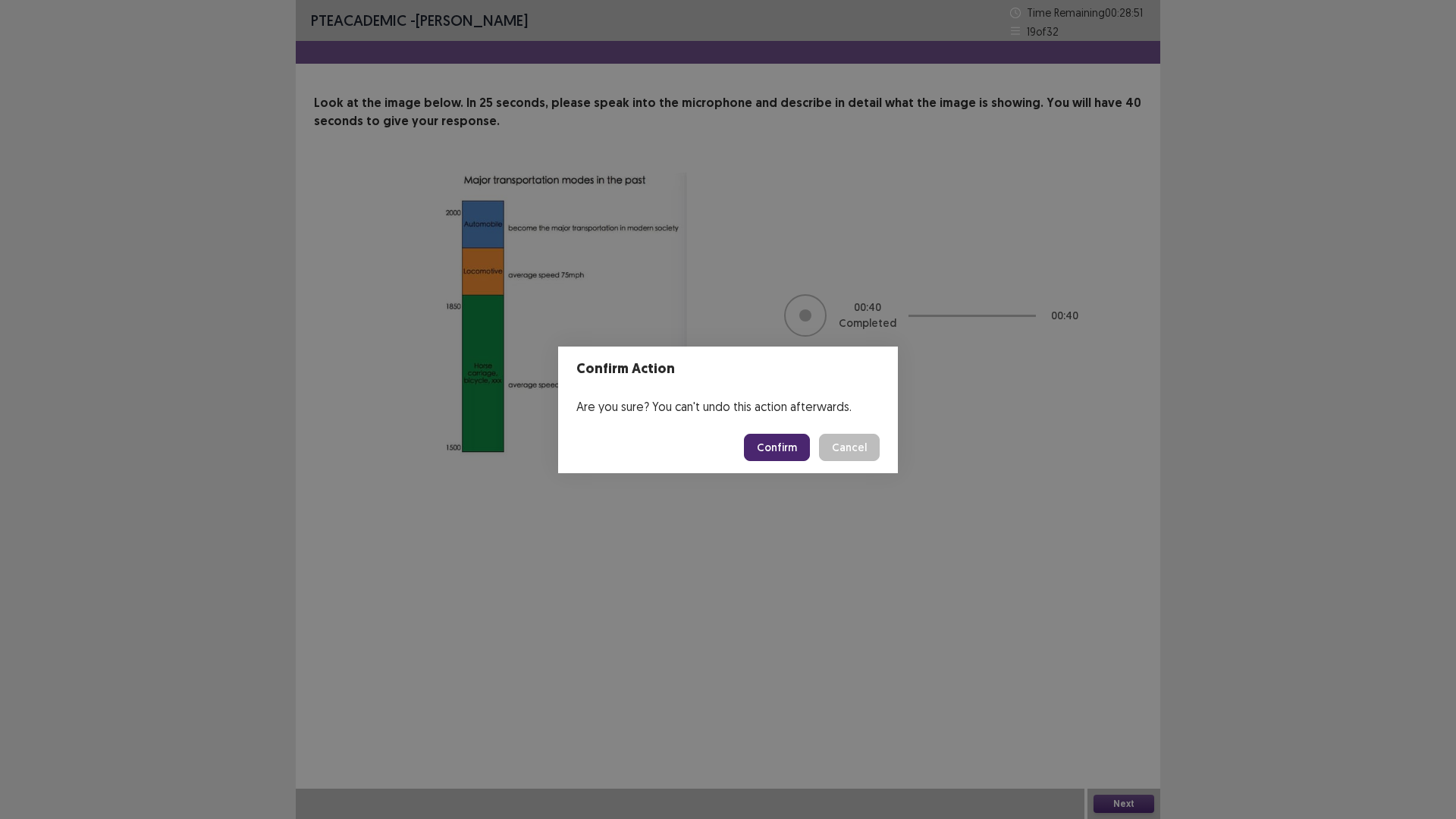
click at [789, 446] on button "Confirm" at bounding box center [777, 447] width 66 height 27
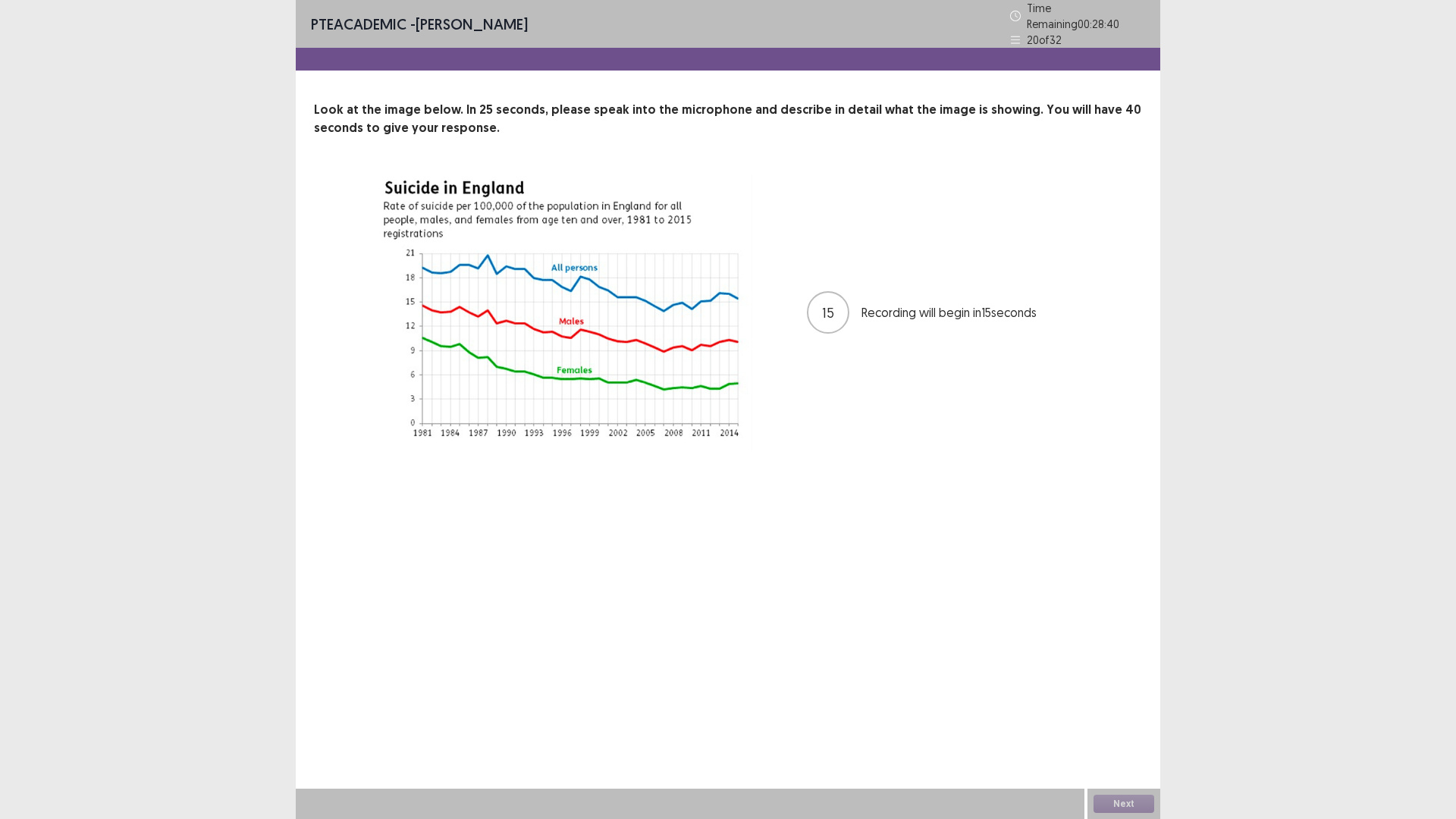
click at [694, 326] on div at bounding box center [564, 312] width 379 height 278
click at [1163, 296] on div "PTE academic - Niruta Neupane Time Remaining 00 : 28 : 27 20 of 32 Look at the …" at bounding box center [728, 409] width 1456 height 819
click at [802, 317] on div "1 Recording will begin in 1 seconds" at bounding box center [727, 312] width 707 height 278
click at [507, 341] on div at bounding box center [564, 312] width 379 height 278
click at [428, 174] on img at bounding box center [564, 312] width 379 height 278
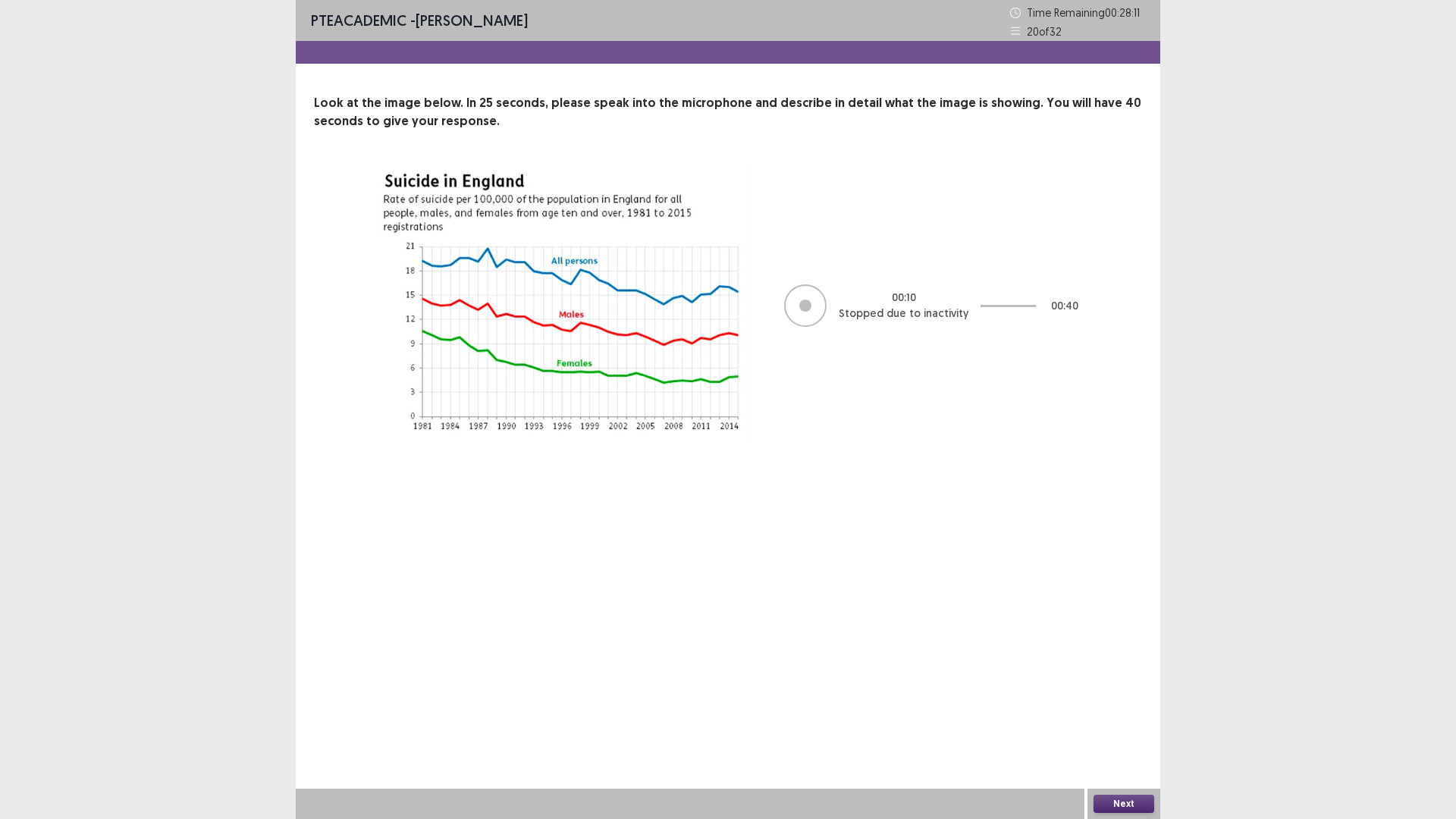
click at [780, 414] on div "PTE academic - Niruta Neupane Time Remaining 00 : 28 : 11 20 of 32 Look at the …" at bounding box center [728, 237] width 864 height 474
click at [780, 414] on div "PTE academic - Niruta Neupane Time Remaining 00 : 28 : 10 20 of 32 Look at the …" at bounding box center [728, 237] width 864 height 474
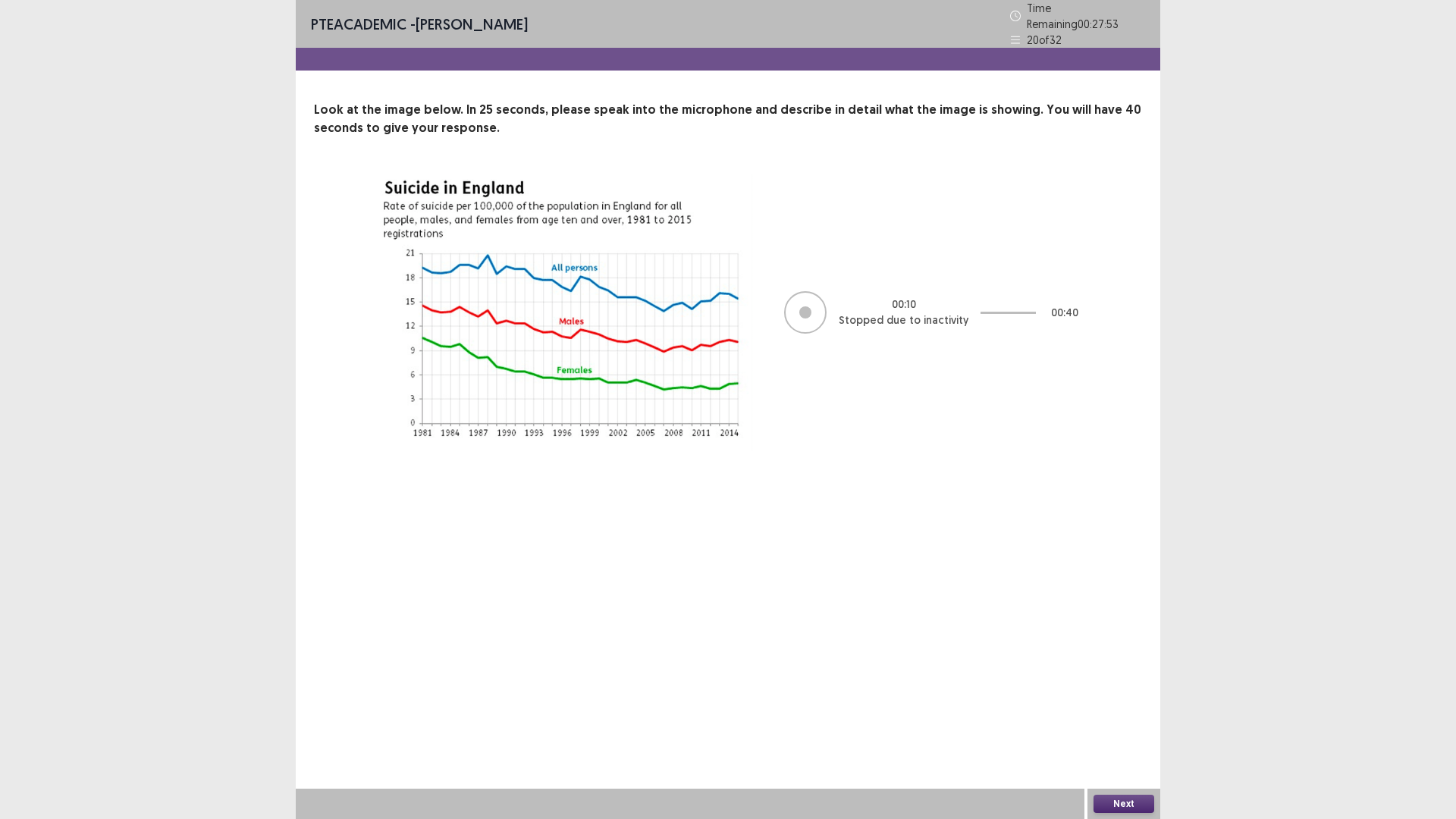
click at [564, 508] on div "PTE academic - Niruta Neupane Time Remaining 00 : 27 : 53 20 of 32 Look at the …" at bounding box center [728, 409] width 864 height 819
drag, startPoint x: 560, startPoint y: 487, endPoint x: 521, endPoint y: 392, distance: 102.7
click at [548, 459] on div "PTE academic - Niruta Neupane Time Remaining 00 : 27 : 52 20 of 32 Look at the …" at bounding box center [728, 409] width 864 height 819
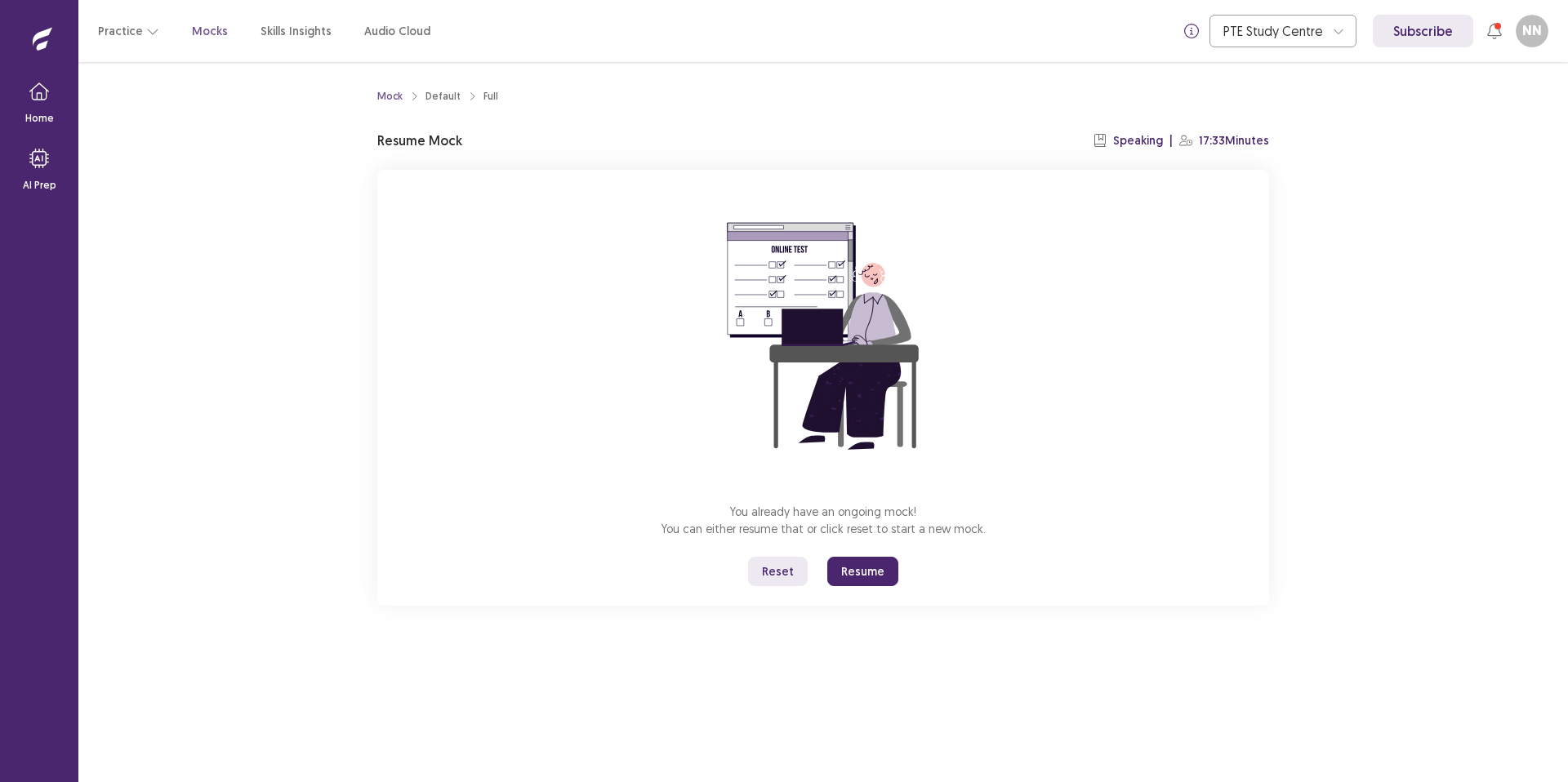
click at [668, 573] on button "Resume" at bounding box center [863, 571] width 71 height 29
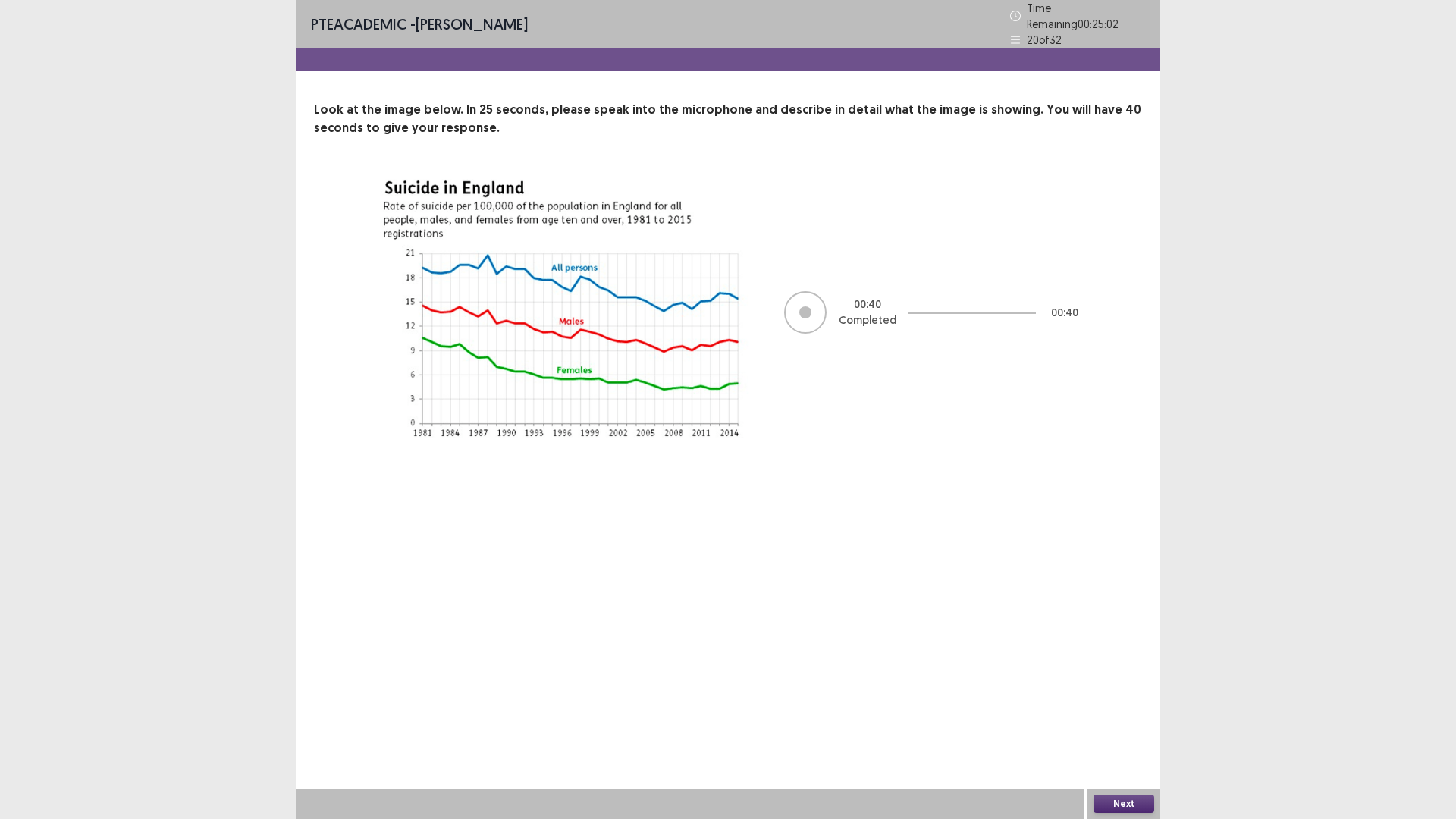
click at [621, 536] on button "Next" at bounding box center [1123, 804] width 60 height 18
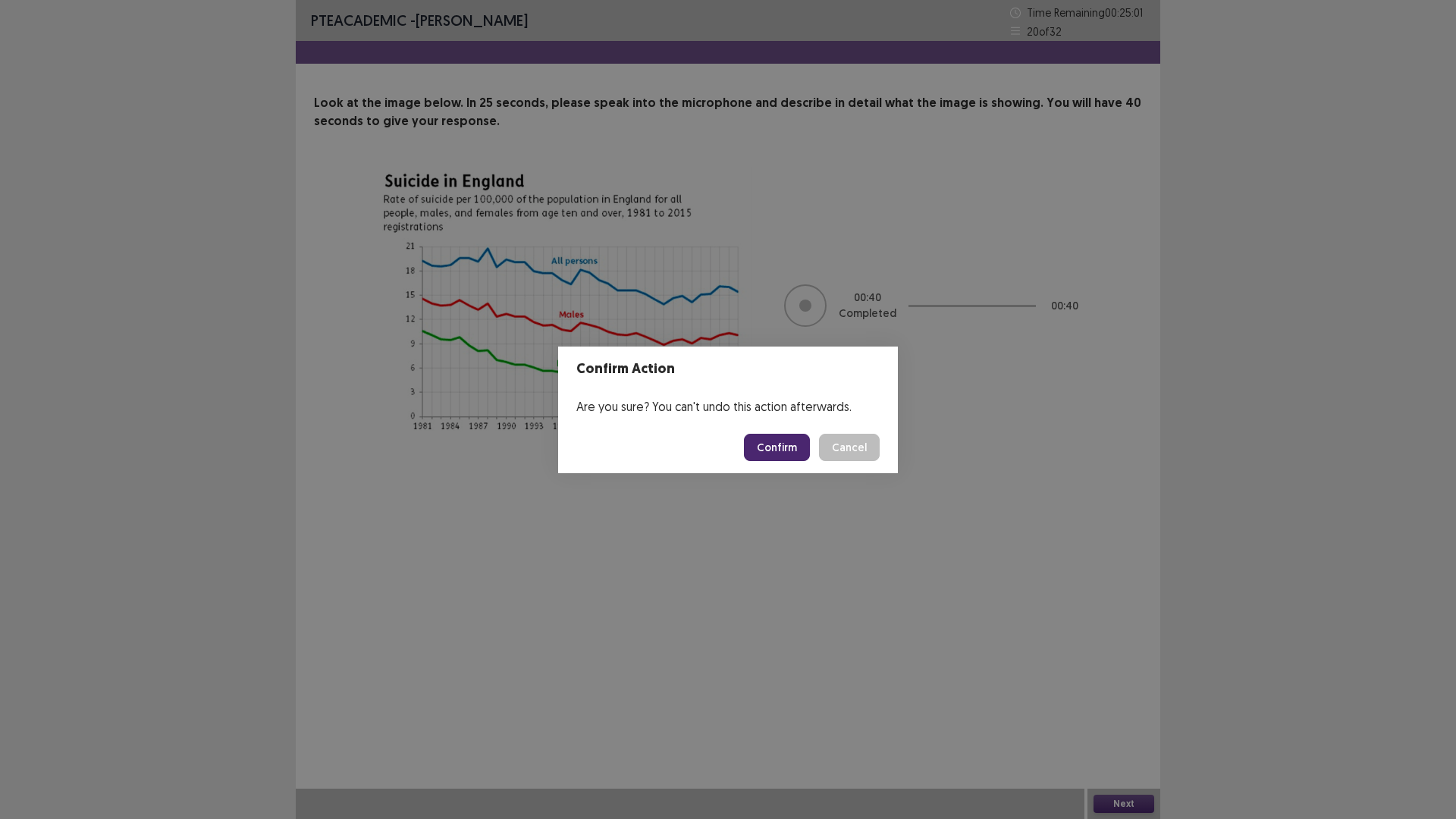
click at [621, 444] on button "Confirm" at bounding box center [777, 447] width 66 height 27
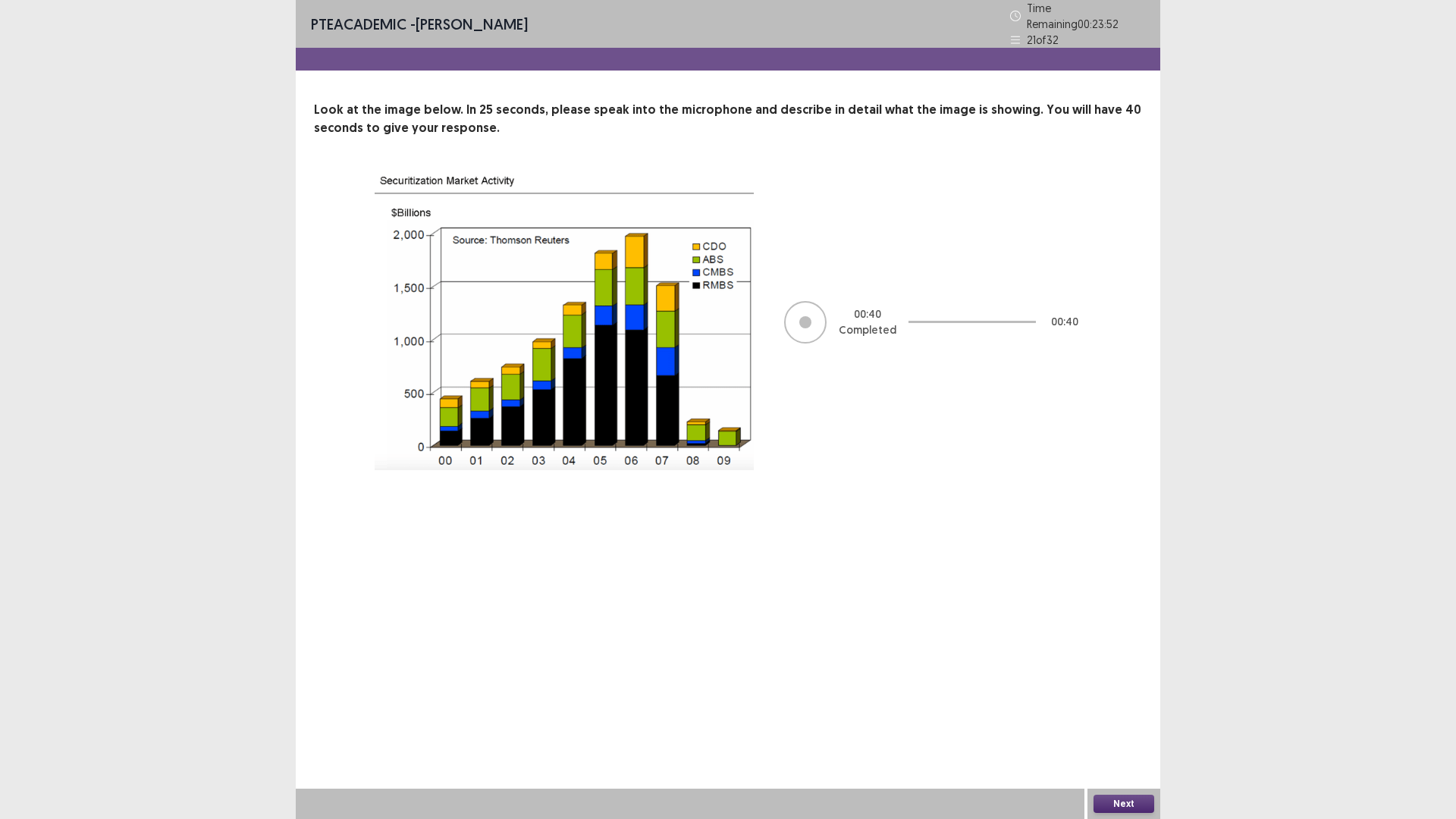
click at [621, 536] on button "Next" at bounding box center [1123, 804] width 60 height 18
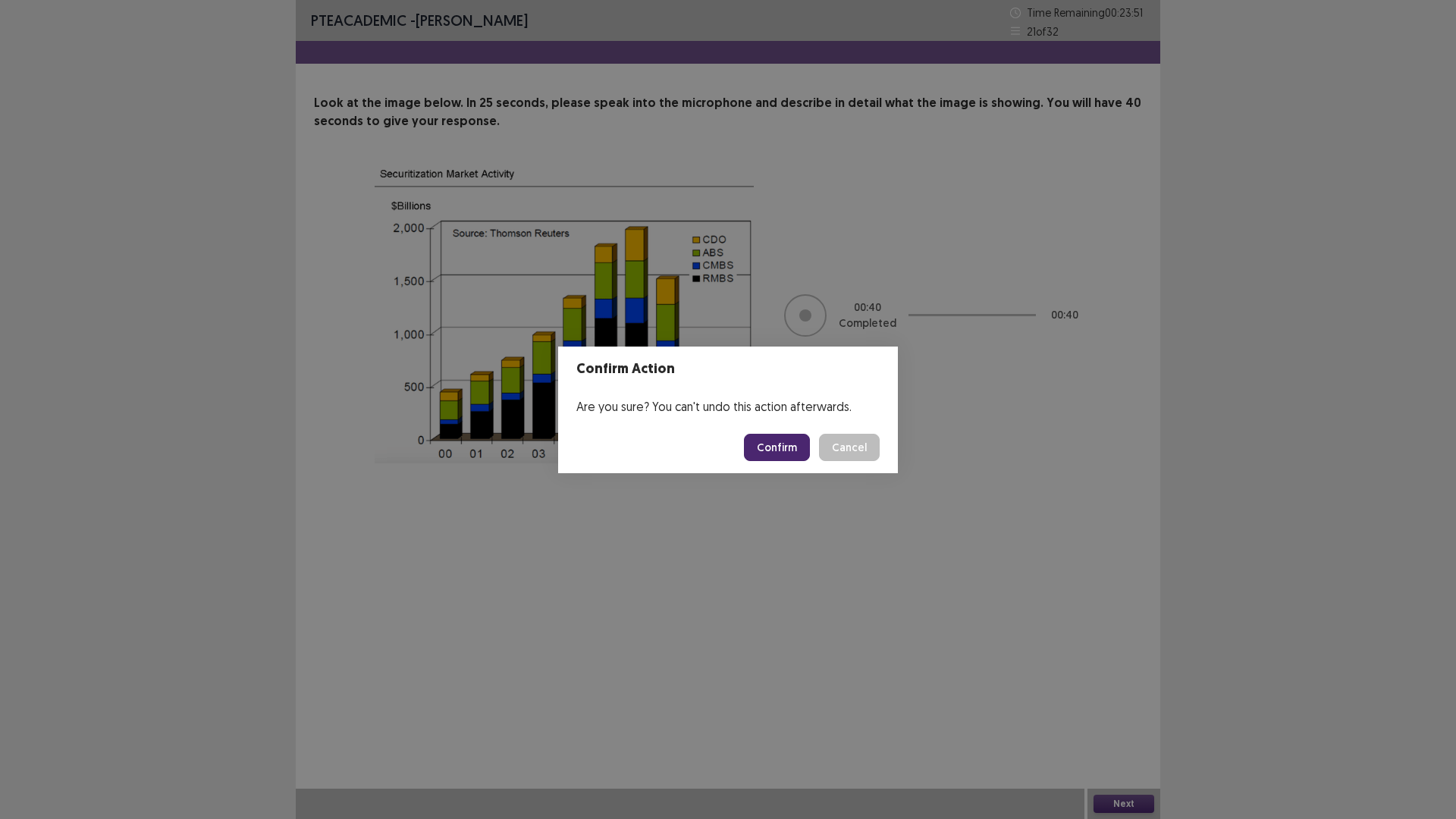
click at [621, 446] on button "Confirm" at bounding box center [777, 447] width 66 height 27
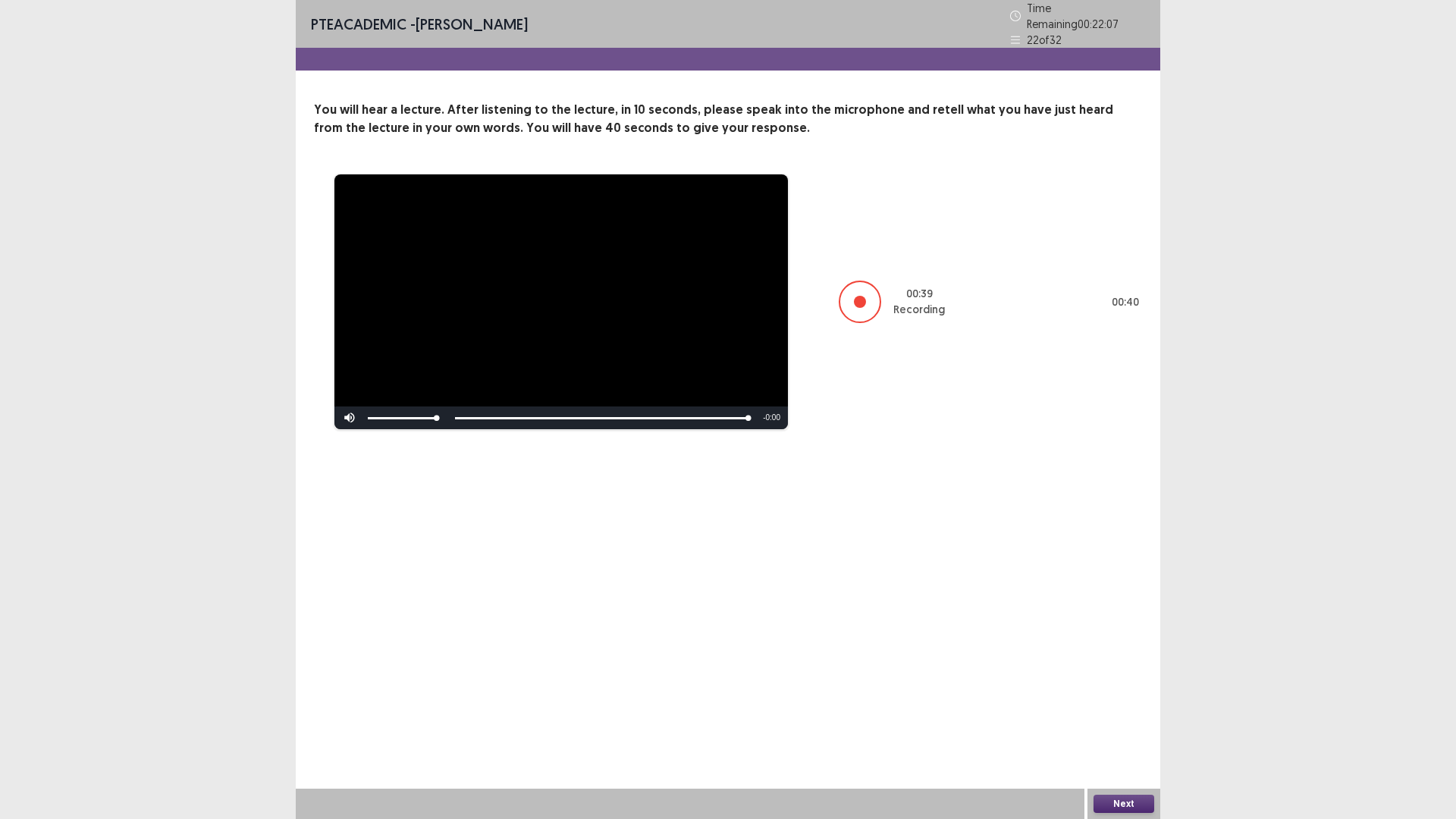
click at [621, 536] on button "Next" at bounding box center [1123, 804] width 60 height 18
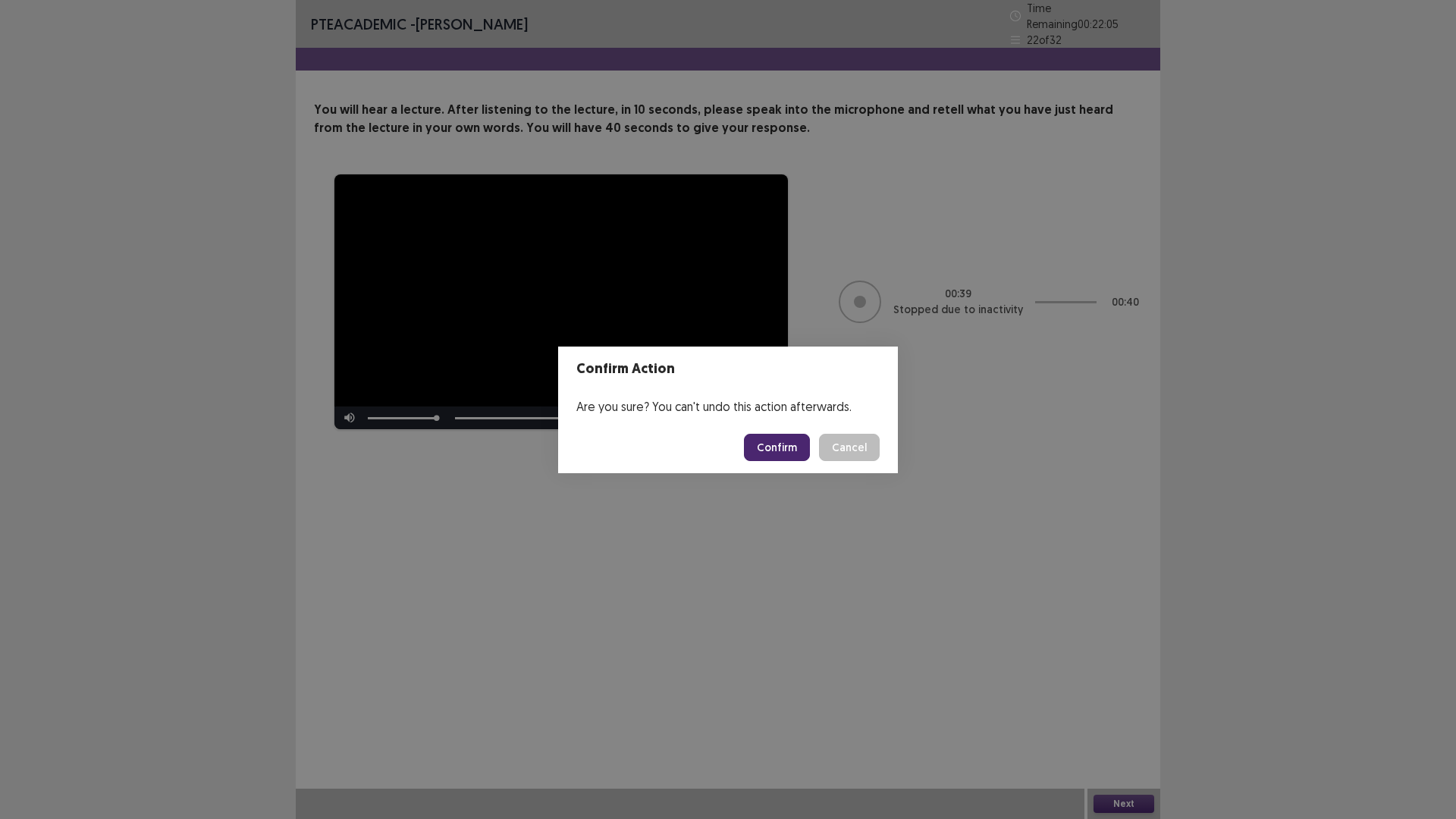
click at [621, 443] on button "Confirm" at bounding box center [777, 447] width 66 height 27
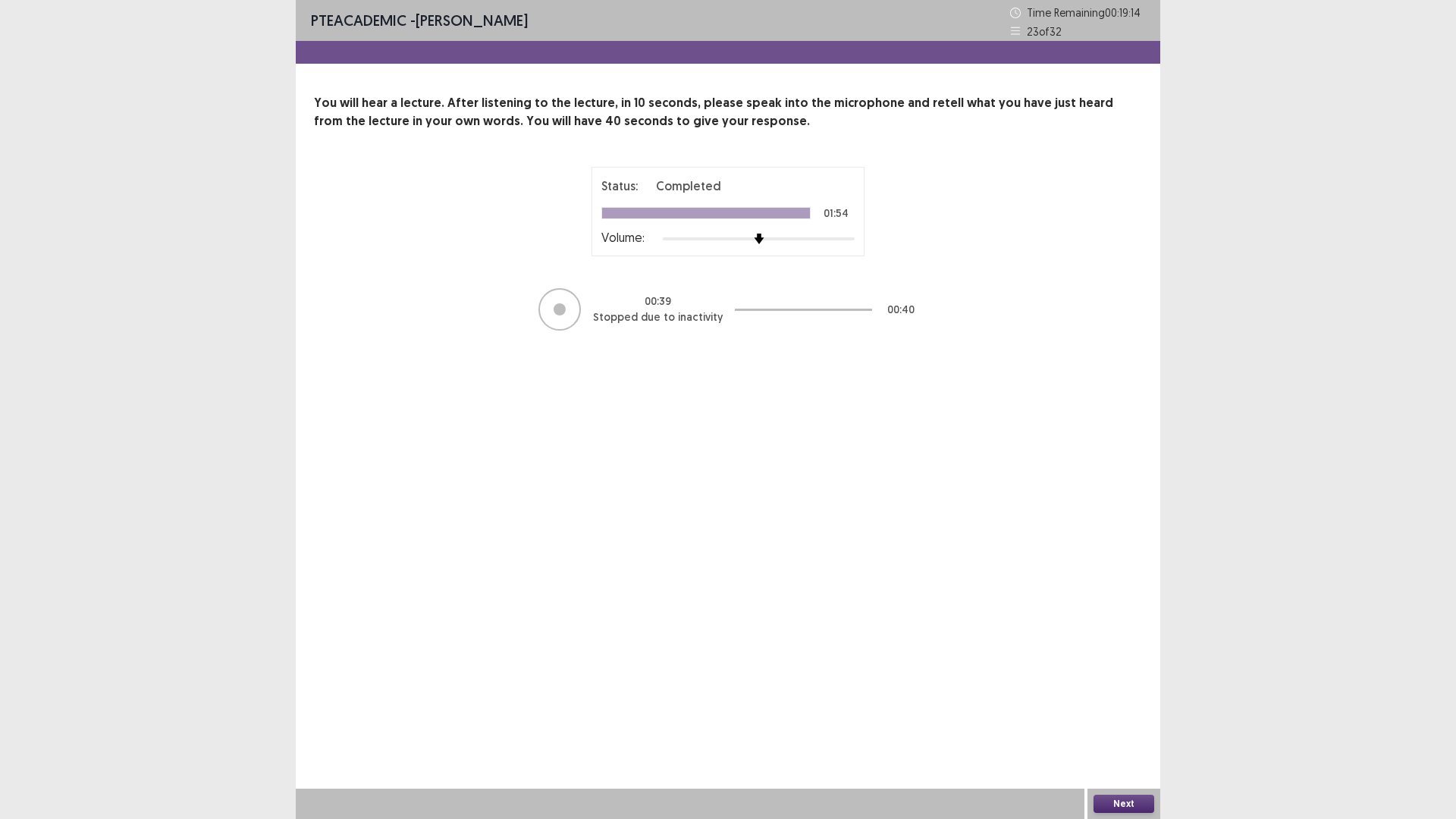
click at [621, 536] on button "Next" at bounding box center [1123, 804] width 60 height 18
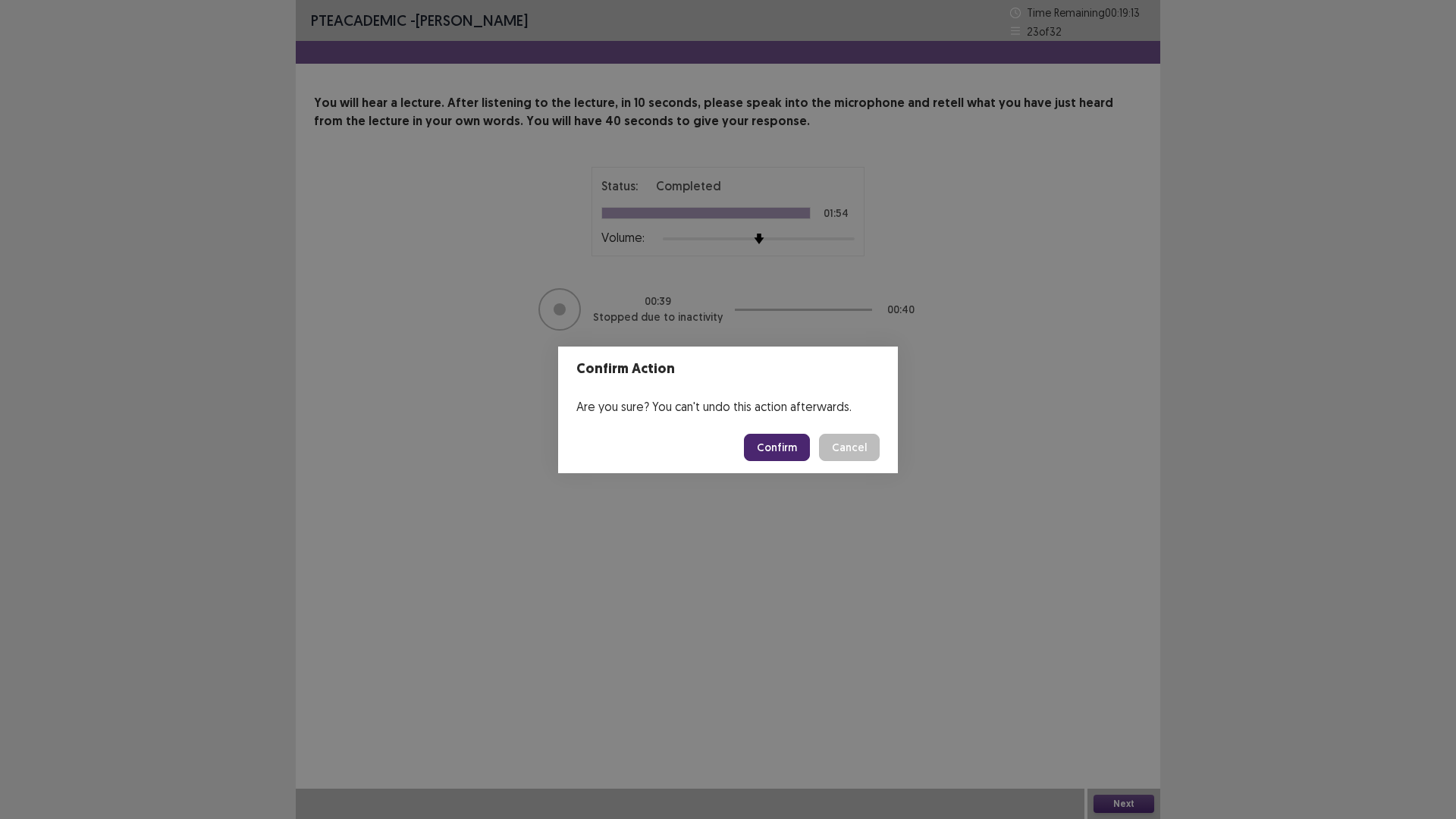
click at [621, 450] on button "Confirm" at bounding box center [777, 447] width 66 height 27
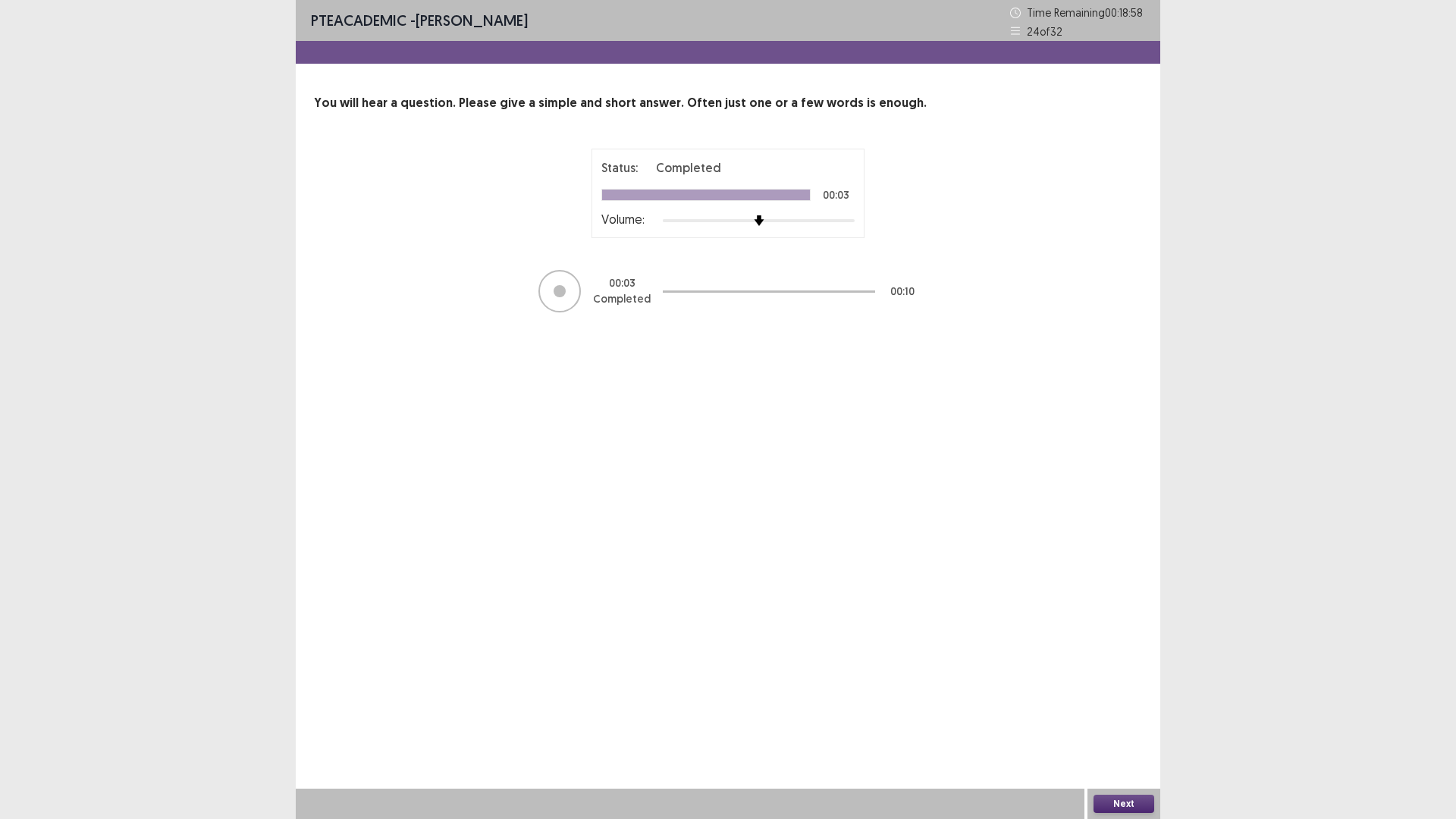
click at [621, 536] on button "Next" at bounding box center [1123, 804] width 60 height 18
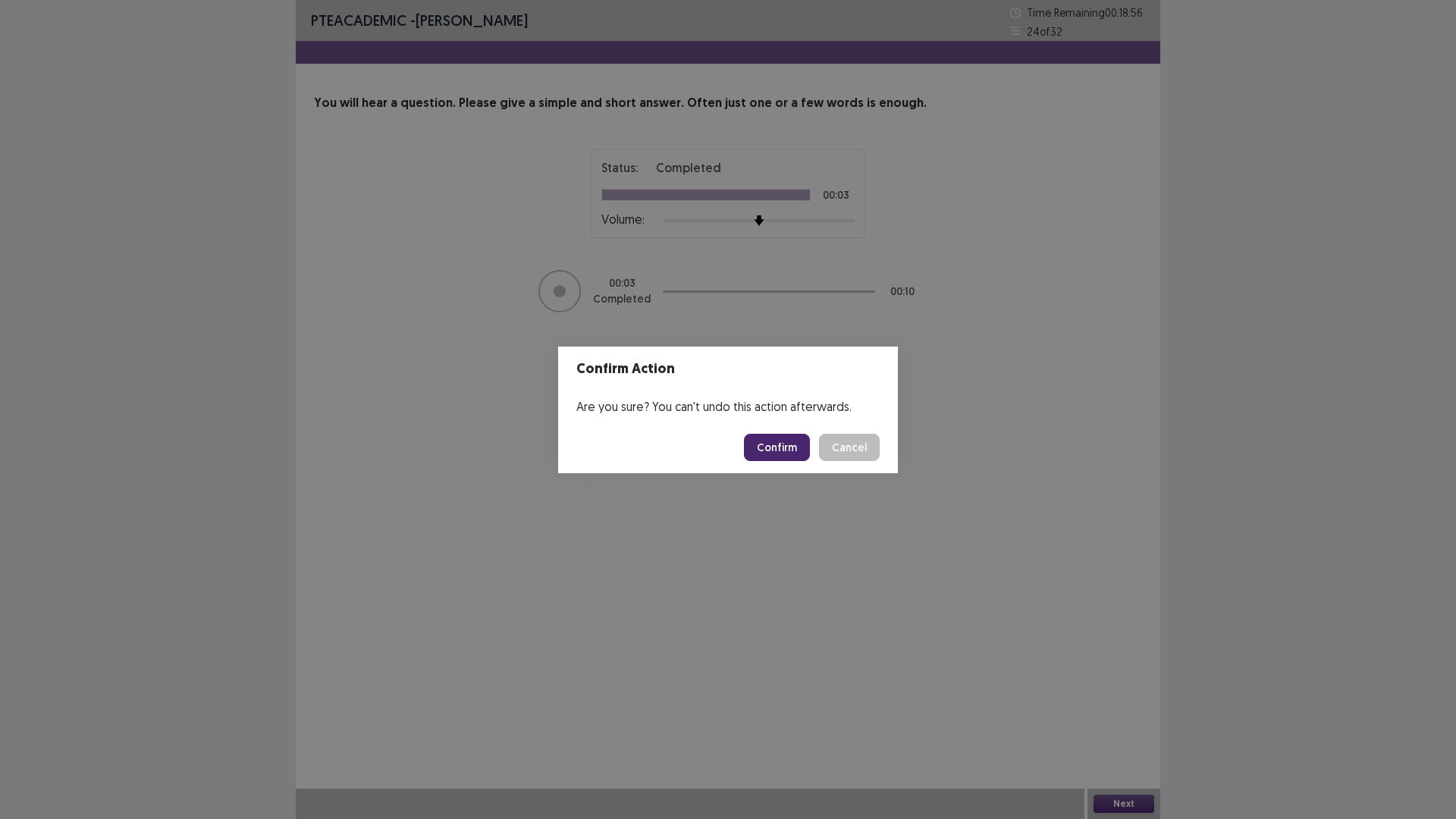
click at [621, 436] on button "Confirm" at bounding box center [777, 447] width 66 height 27
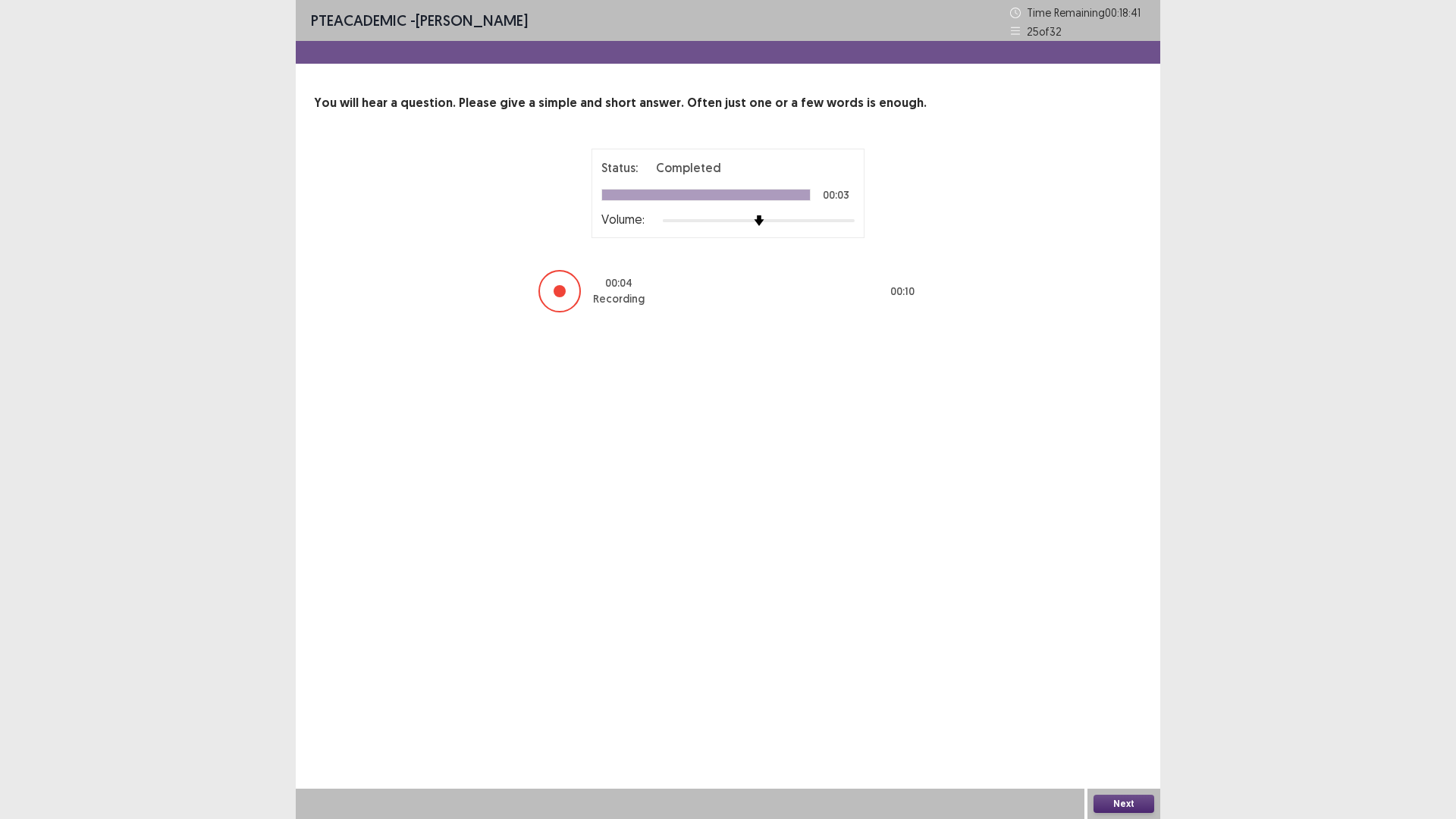
click at [621, 536] on button "Next" at bounding box center [1123, 804] width 60 height 18
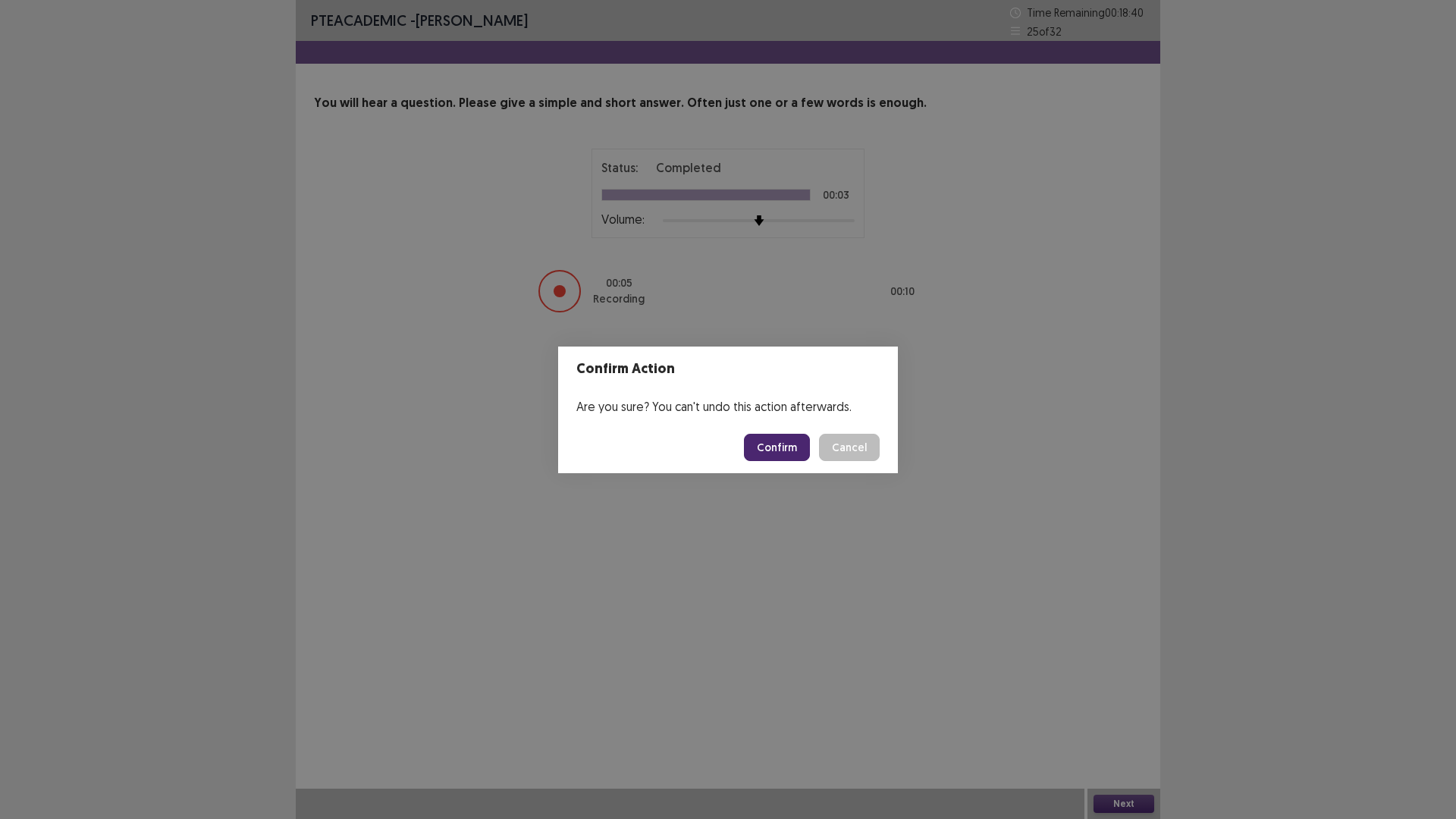
click at [621, 439] on button "Confirm" at bounding box center [777, 447] width 66 height 27
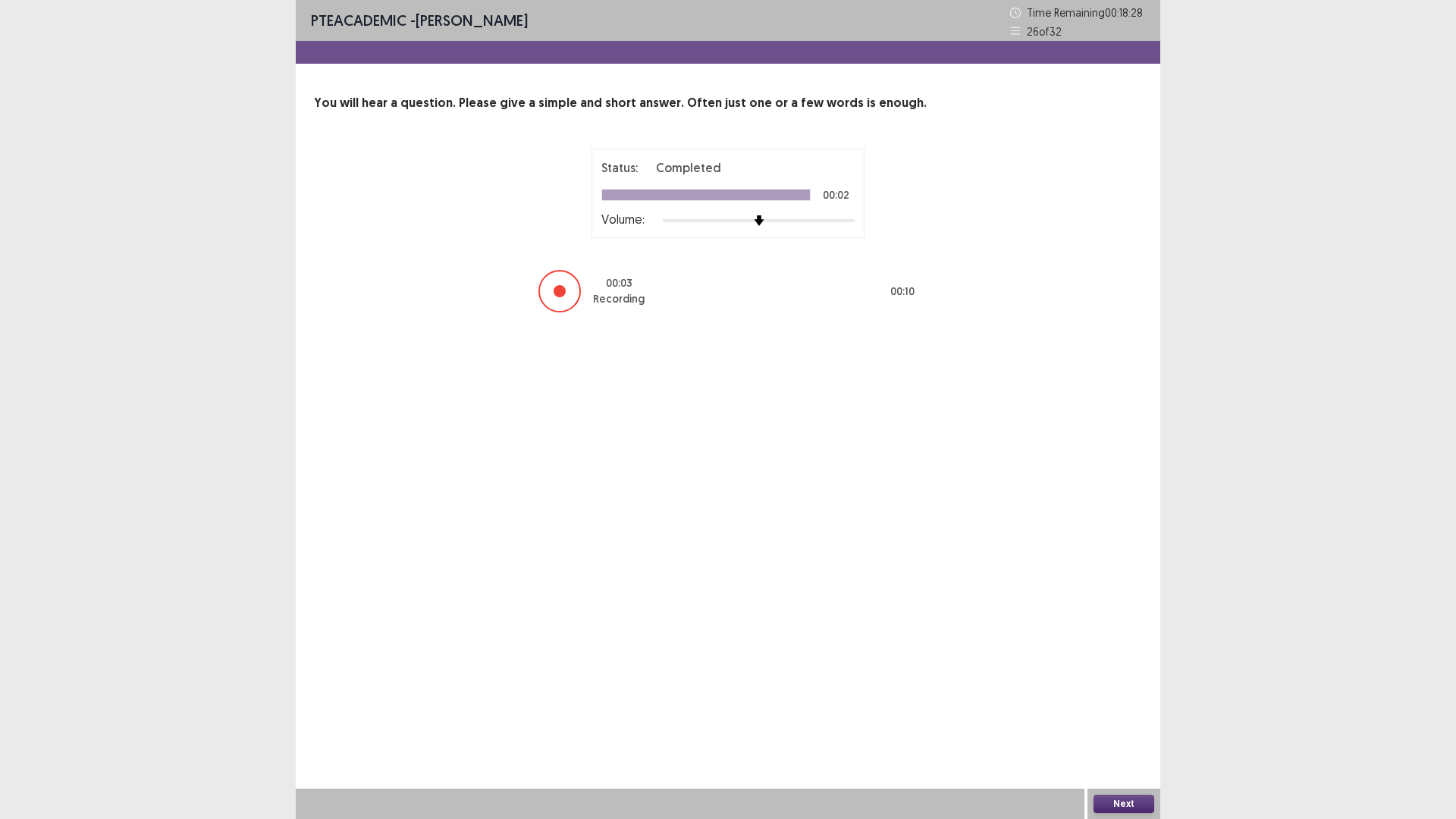
click at [621, 536] on button "Next" at bounding box center [1123, 804] width 60 height 18
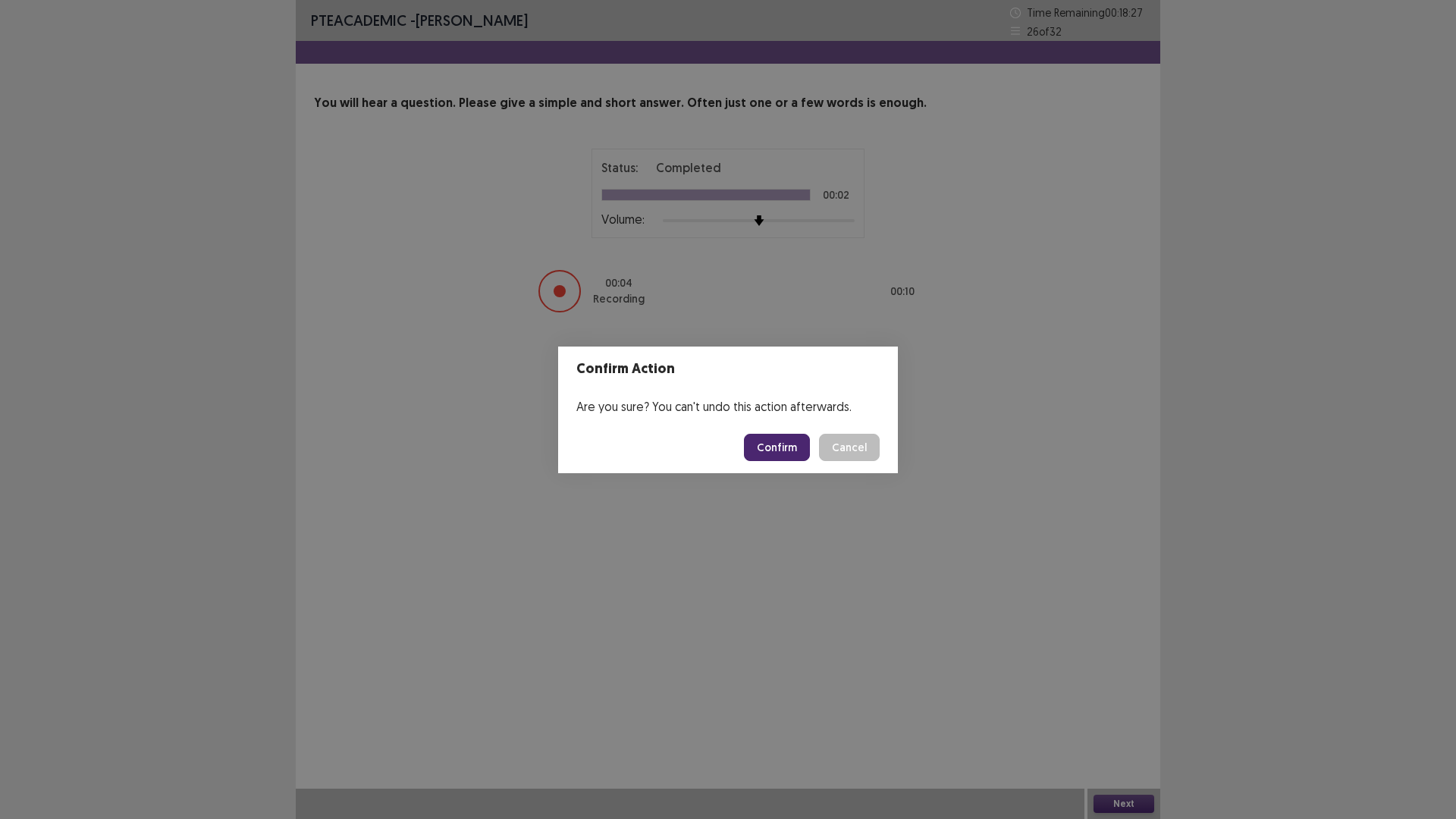
click at [621, 443] on button "Confirm" at bounding box center [777, 447] width 66 height 27
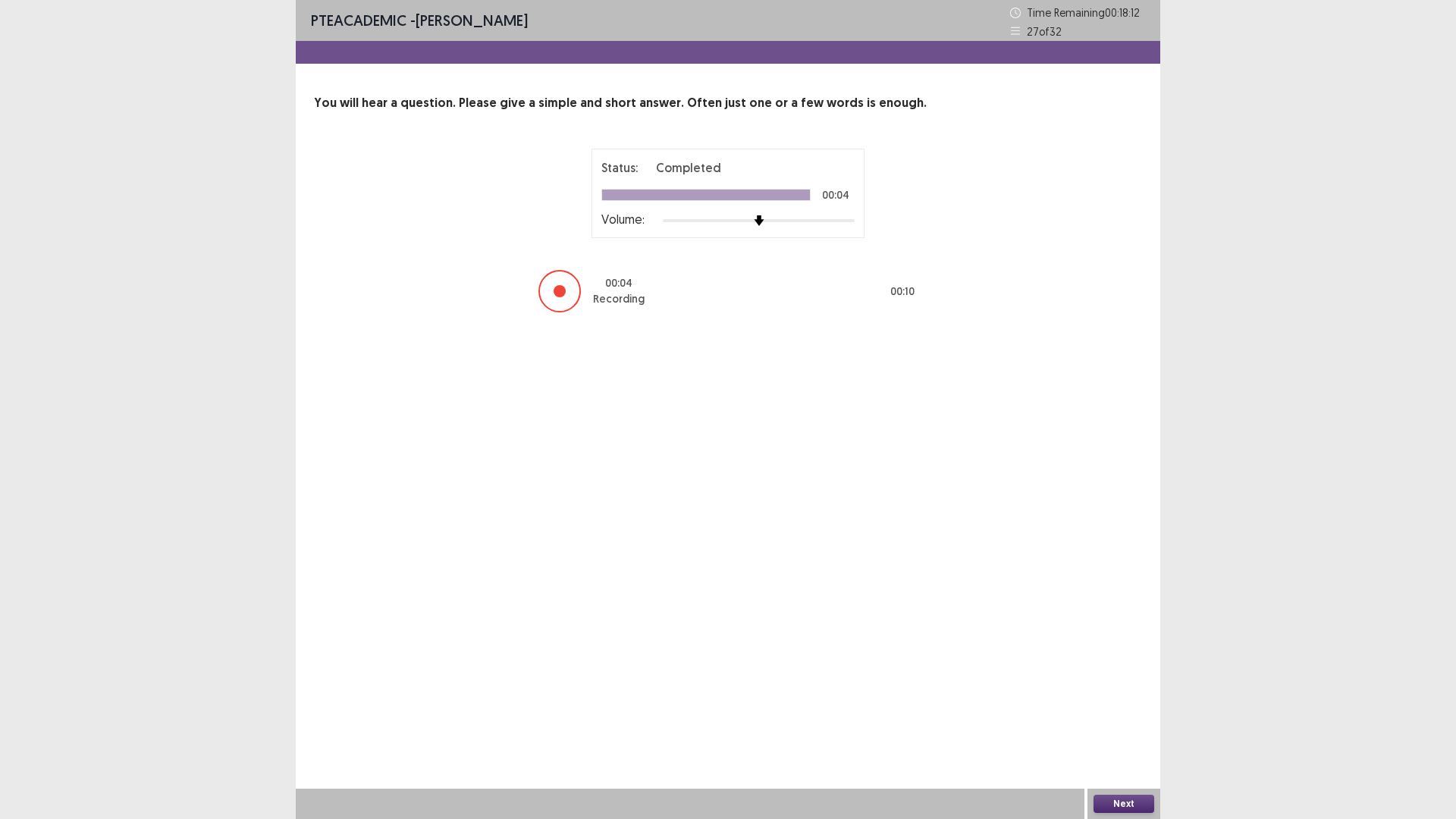
click at [621, 536] on button "Next" at bounding box center [1123, 804] width 60 height 18
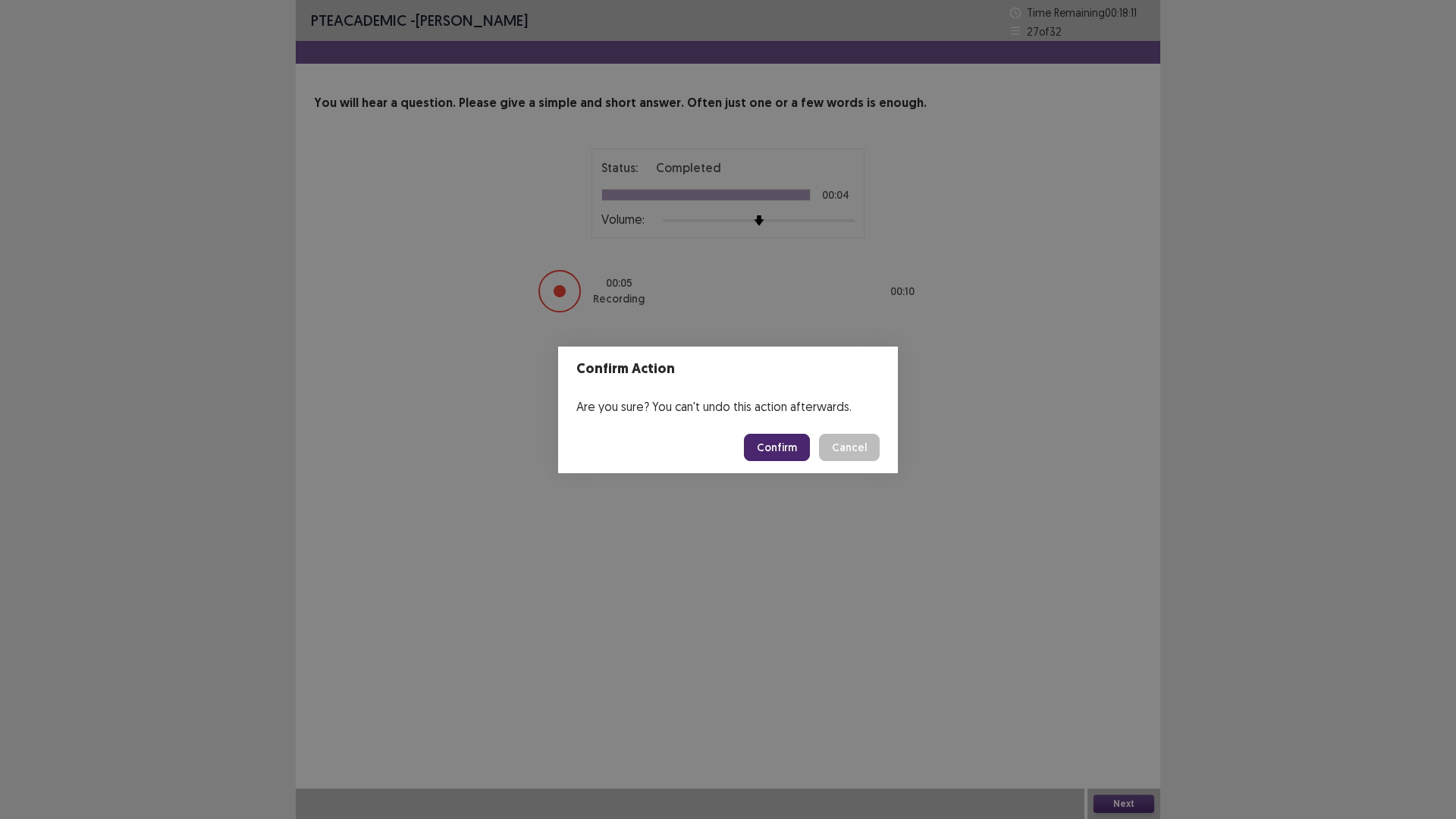
click at [621, 454] on button "Confirm" at bounding box center [777, 447] width 66 height 27
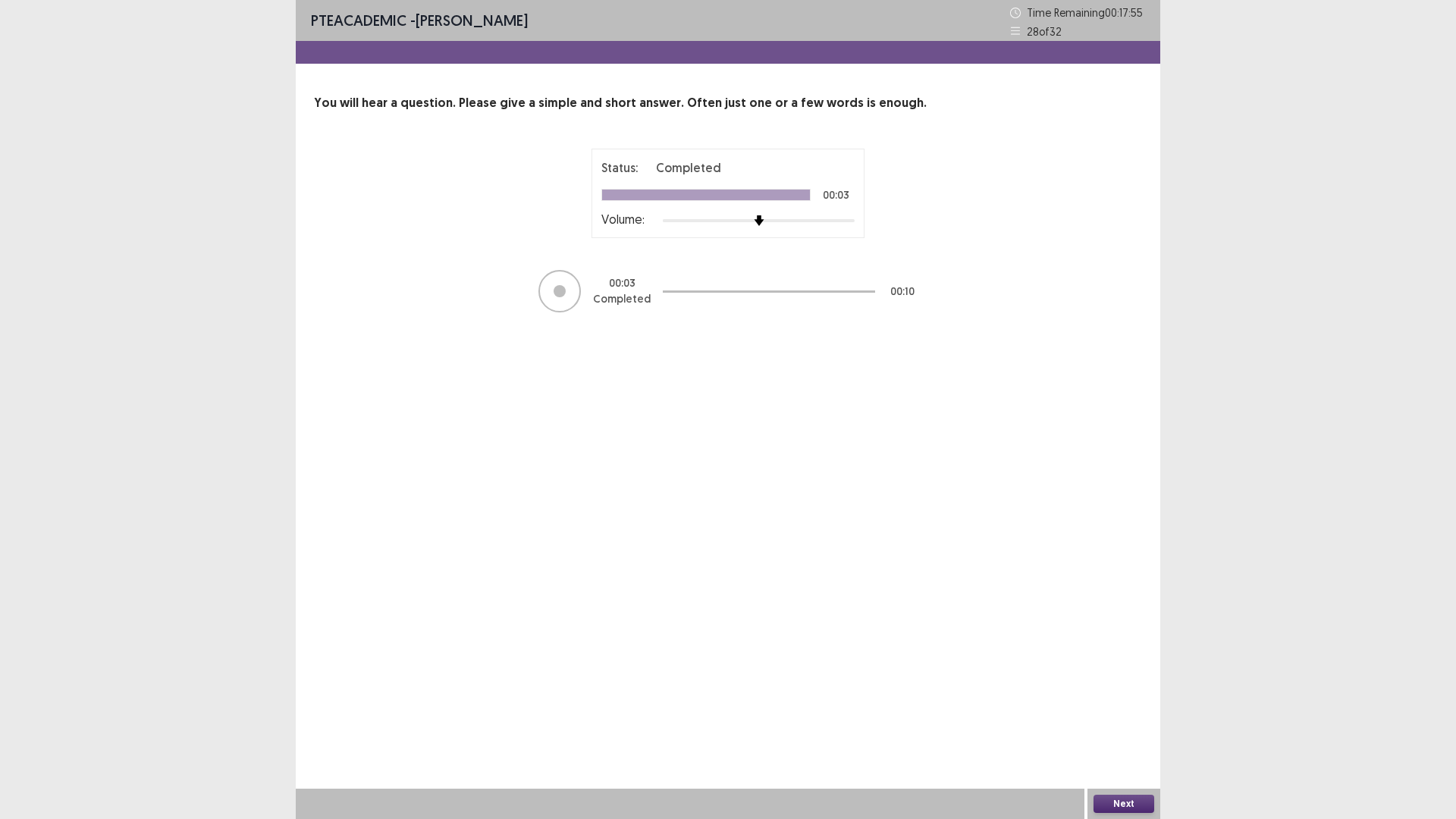
click at [621, 536] on button "Next" at bounding box center [1123, 804] width 60 height 18
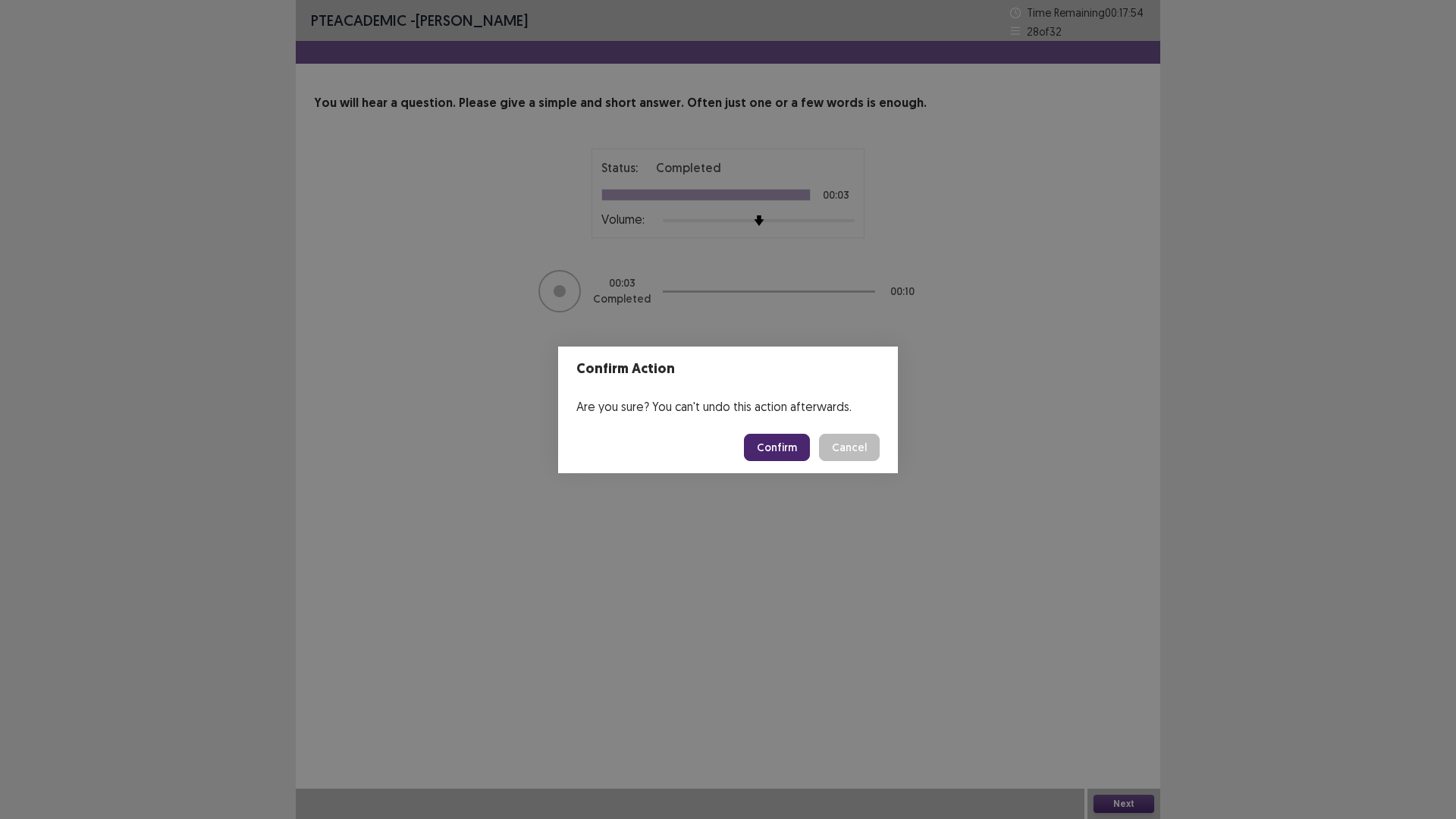
click at [621, 450] on button "Confirm" at bounding box center [777, 447] width 66 height 27
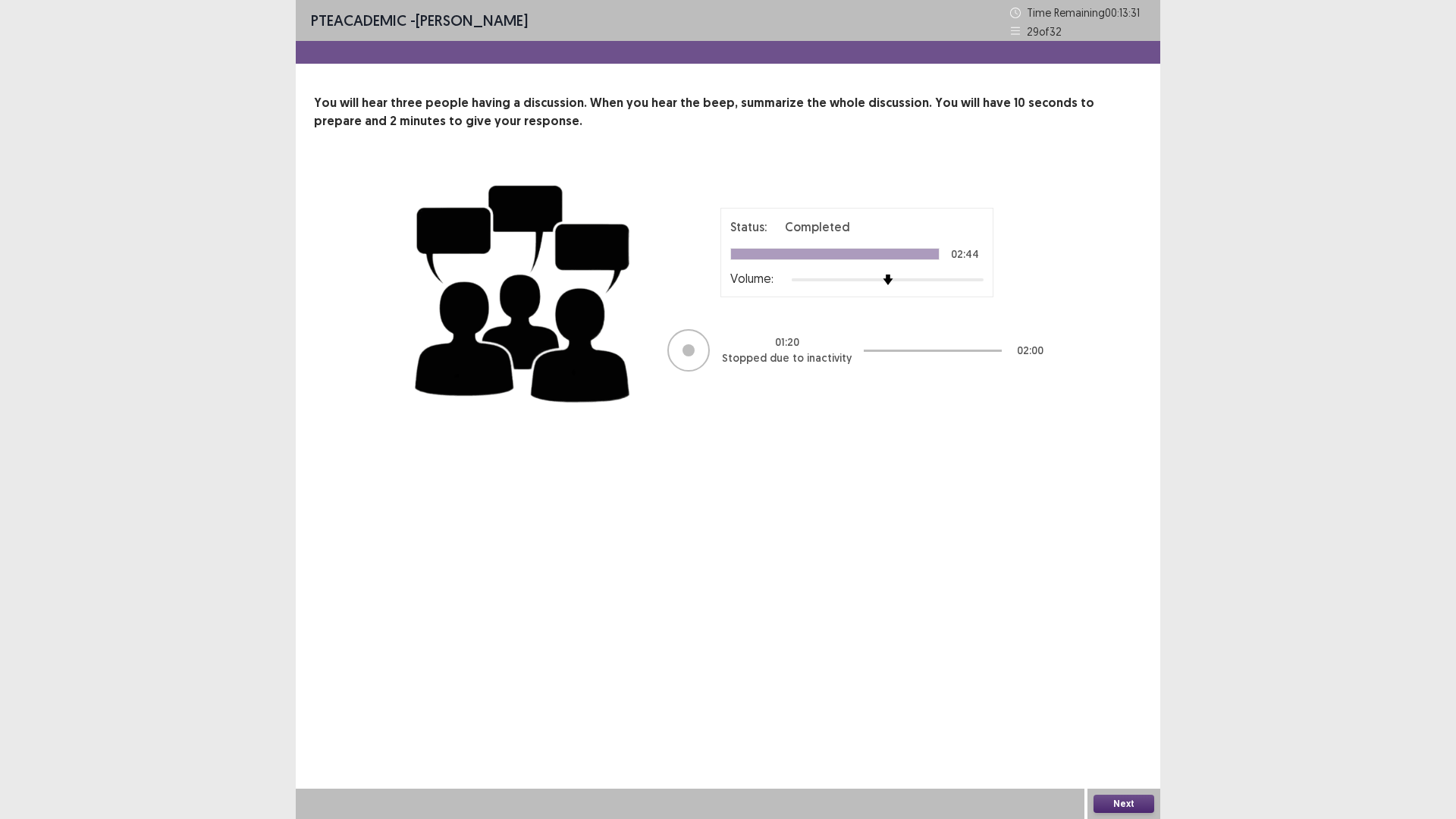
click at [621, 536] on button "Next" at bounding box center [1123, 804] width 60 height 18
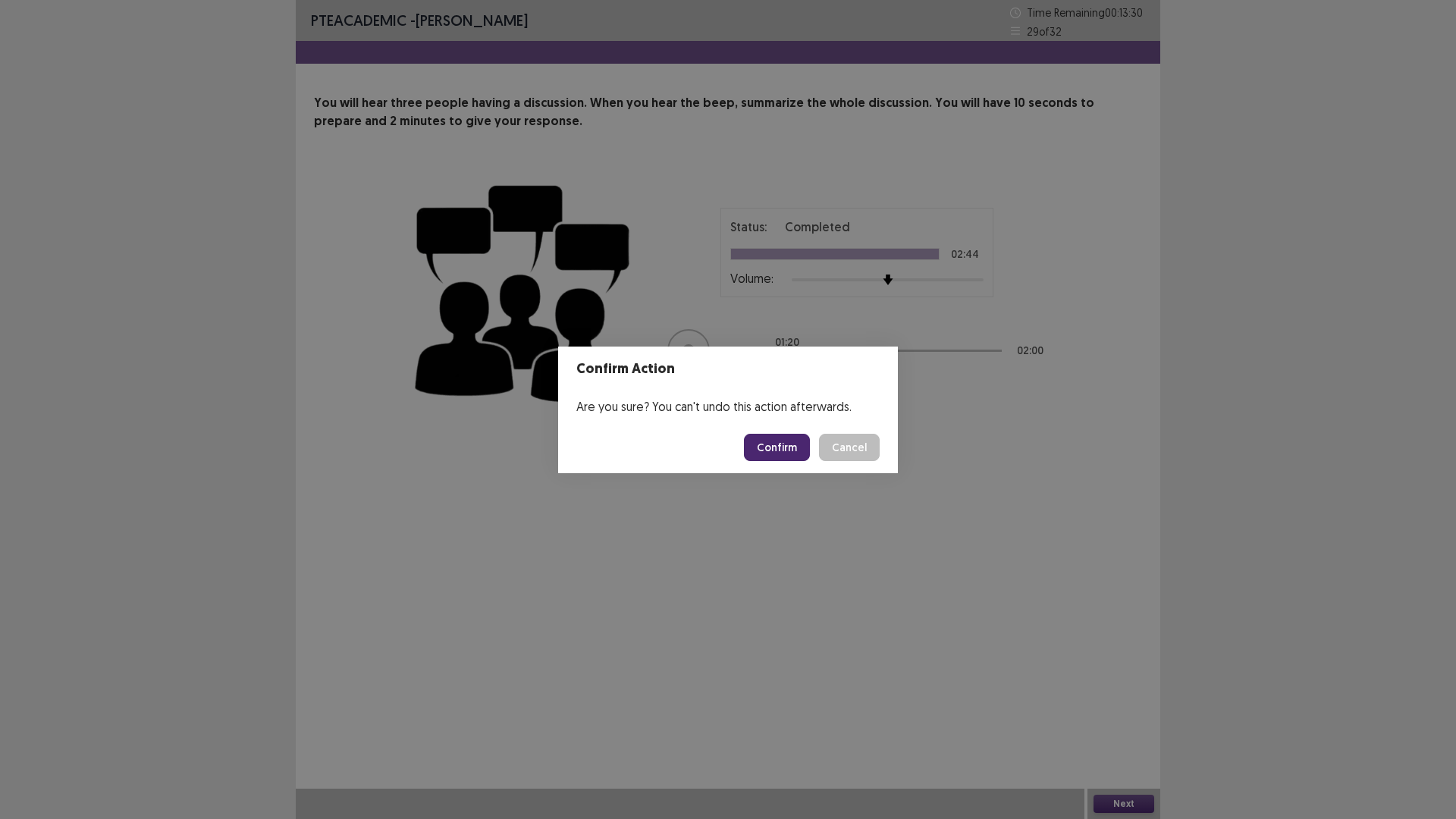
click at [621, 447] on button "Confirm" at bounding box center [777, 447] width 66 height 27
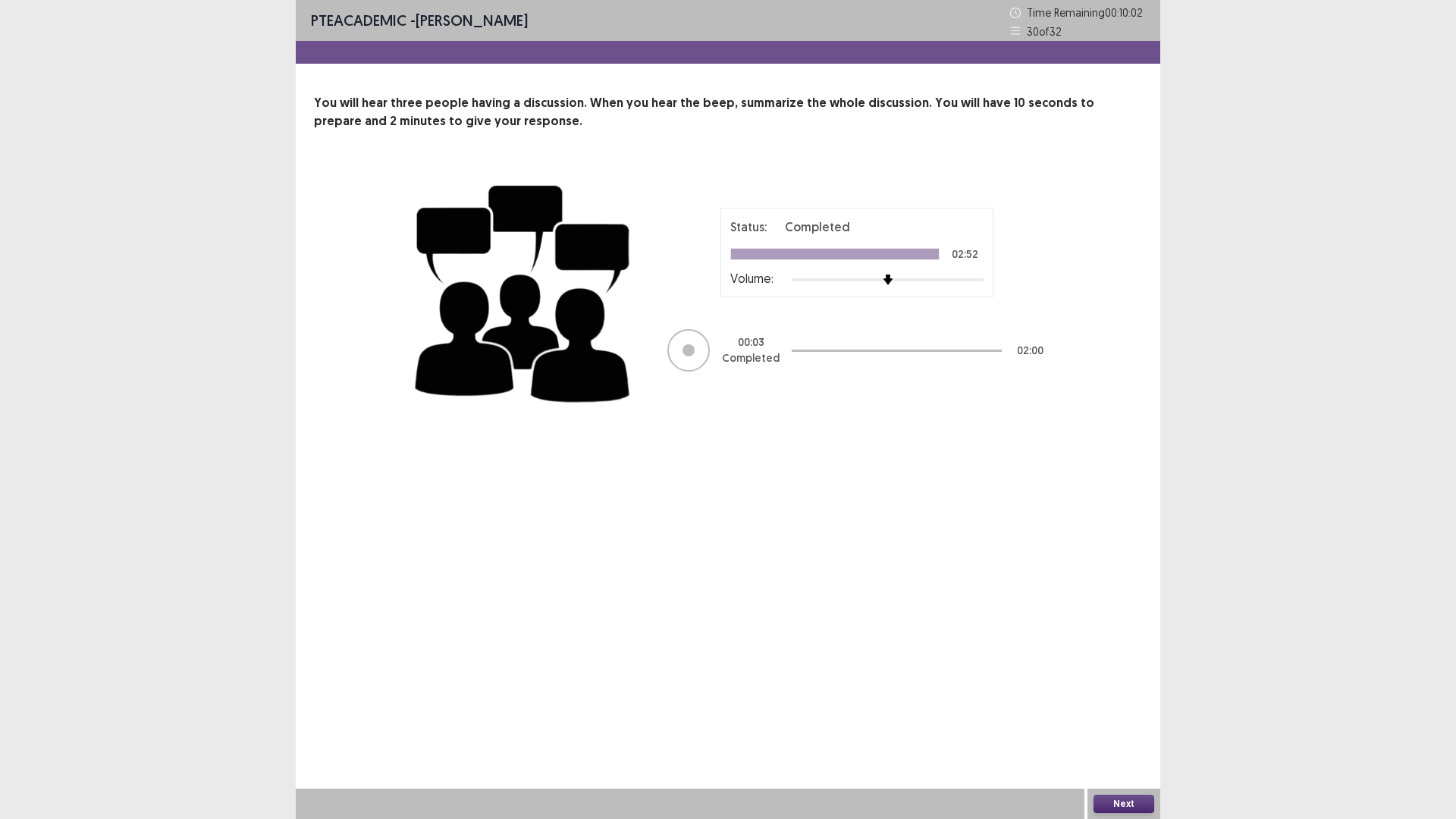
click at [621, 456] on div "PTE academic - Niruta Neupane Time Remaining 00 : 10 : 02 30 of 32 You will hea…" at bounding box center [728, 409] width 864 height 819
click at [621, 456] on div "PTE academic - Niruta Neupane Time Remaining 00 : 10 : 01 30 of 32 You will hea…" at bounding box center [728, 409] width 864 height 819
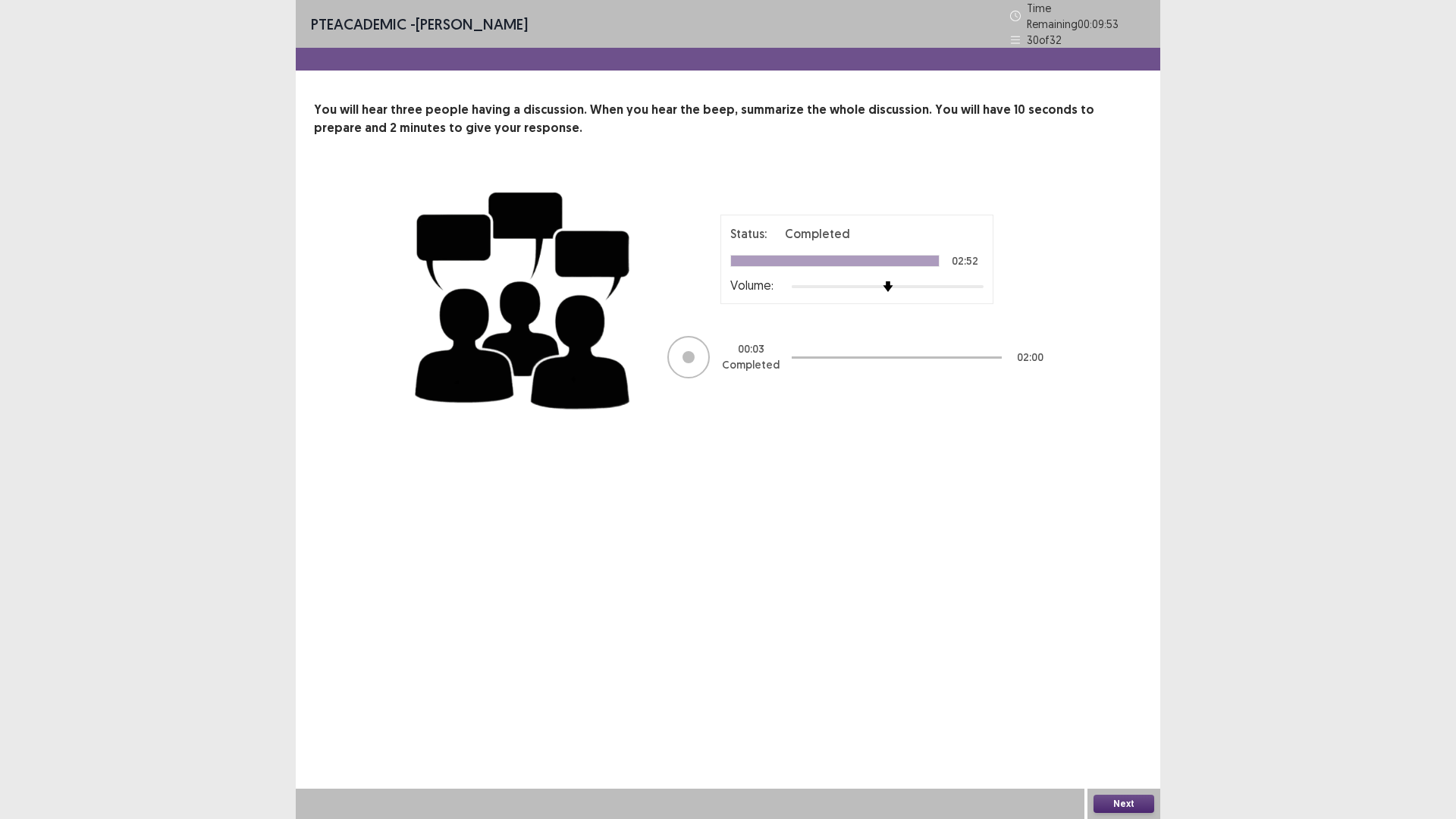
click at [621, 524] on div "PTE academic - Niruta Neupane Time Remaining 00 : 09 : 53 30 of 32 You will hea…" at bounding box center [728, 409] width 864 height 819
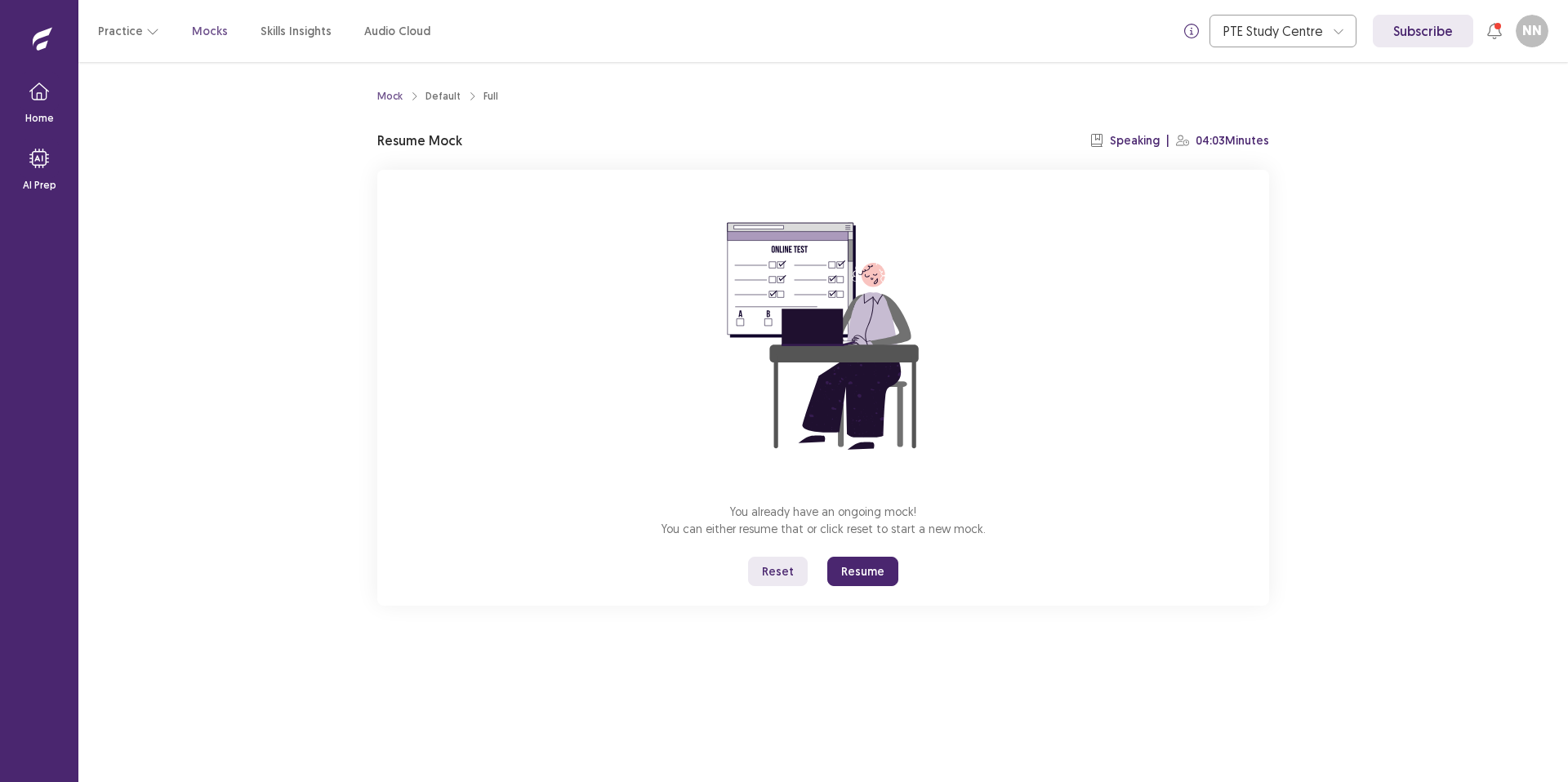
drag, startPoint x: 845, startPoint y: 566, endPoint x: 842, endPoint y: 663, distance: 97.0
click at [844, 566] on button "Resume" at bounding box center [863, 571] width 71 height 29
click at [862, 583] on button "Resume" at bounding box center [863, 571] width 71 height 29
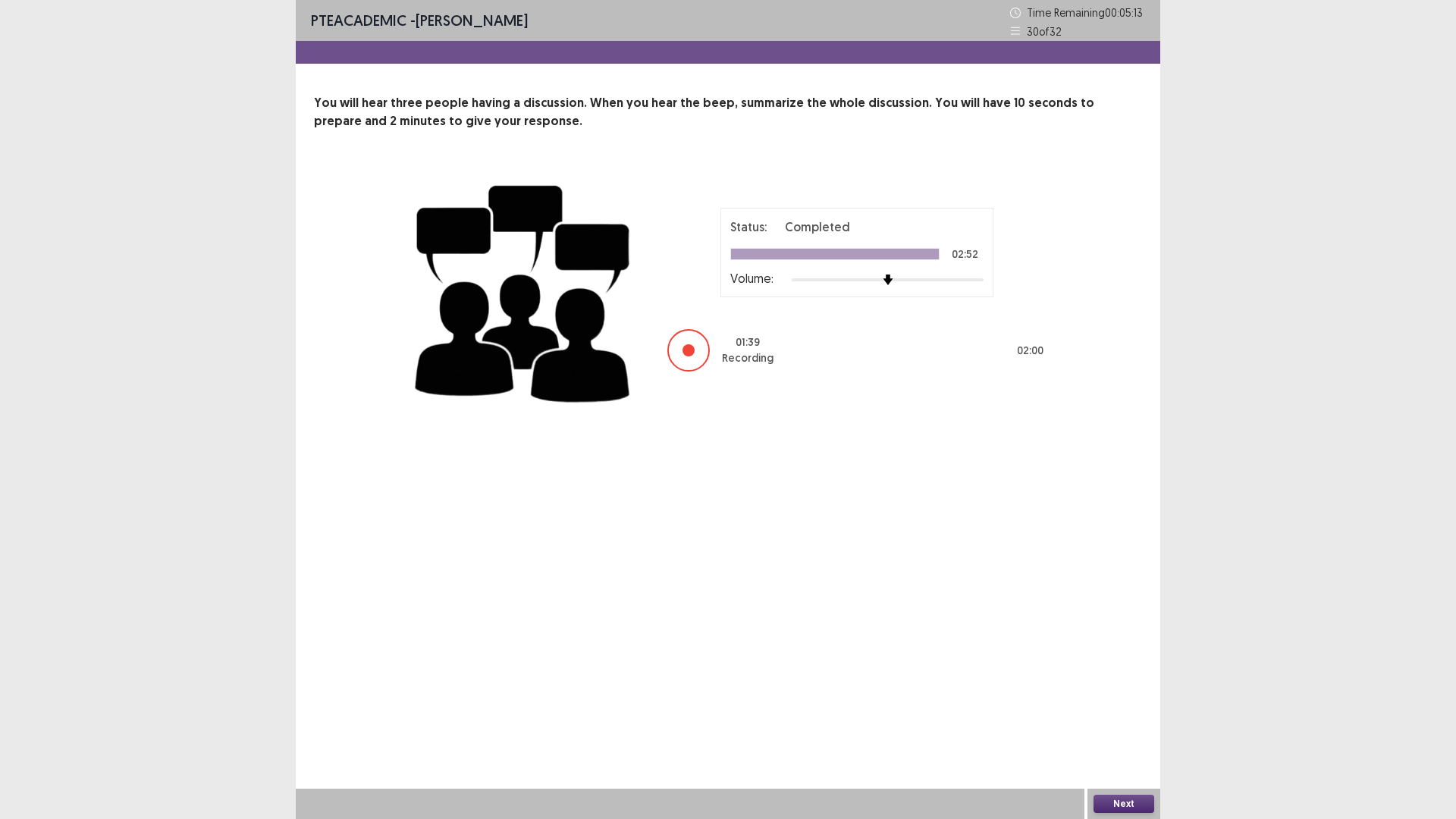
click at [1125, 726] on button "Next" at bounding box center [1123, 804] width 60 height 18
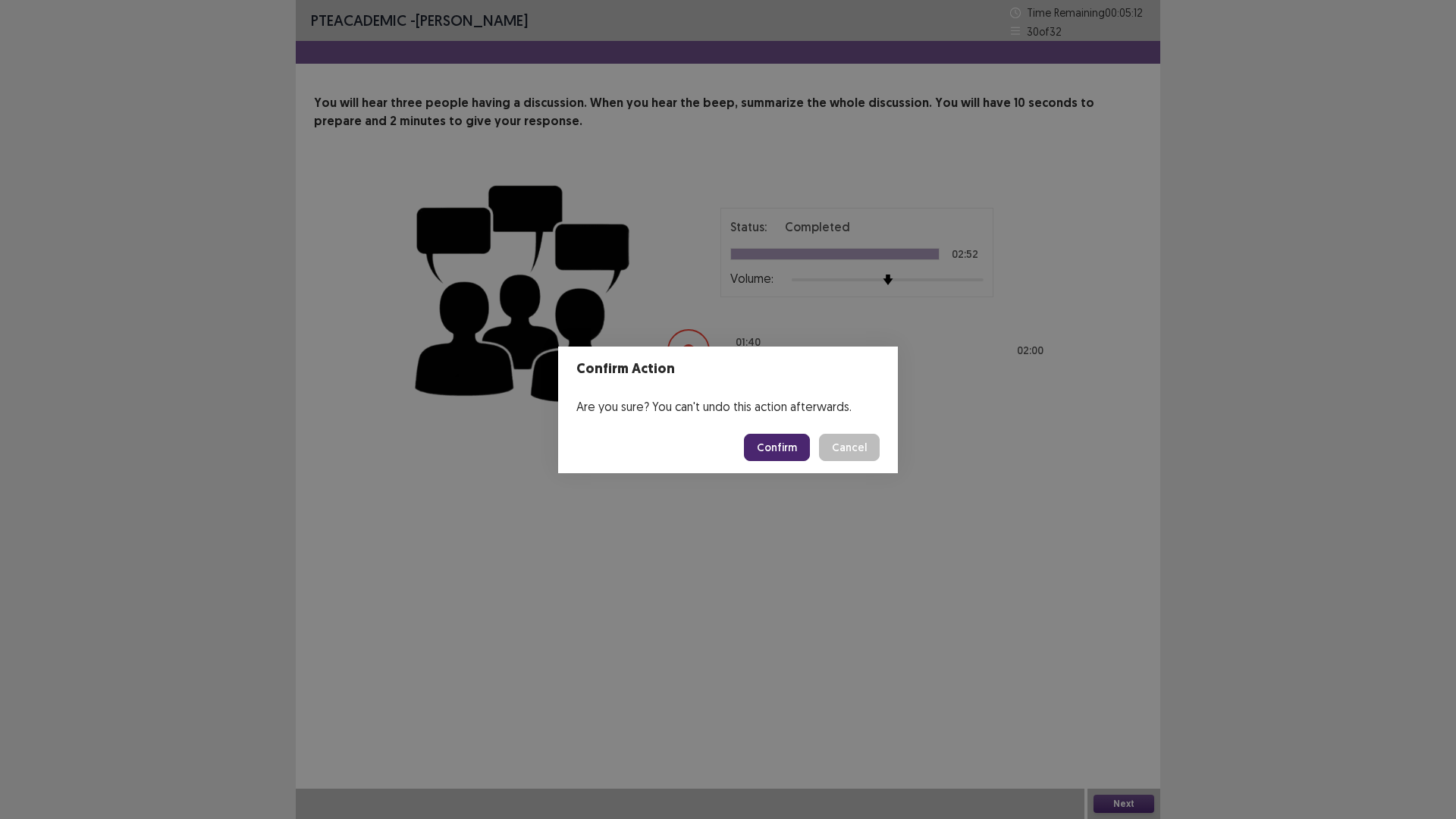
click at [779, 445] on button "Confirm" at bounding box center [777, 447] width 66 height 27
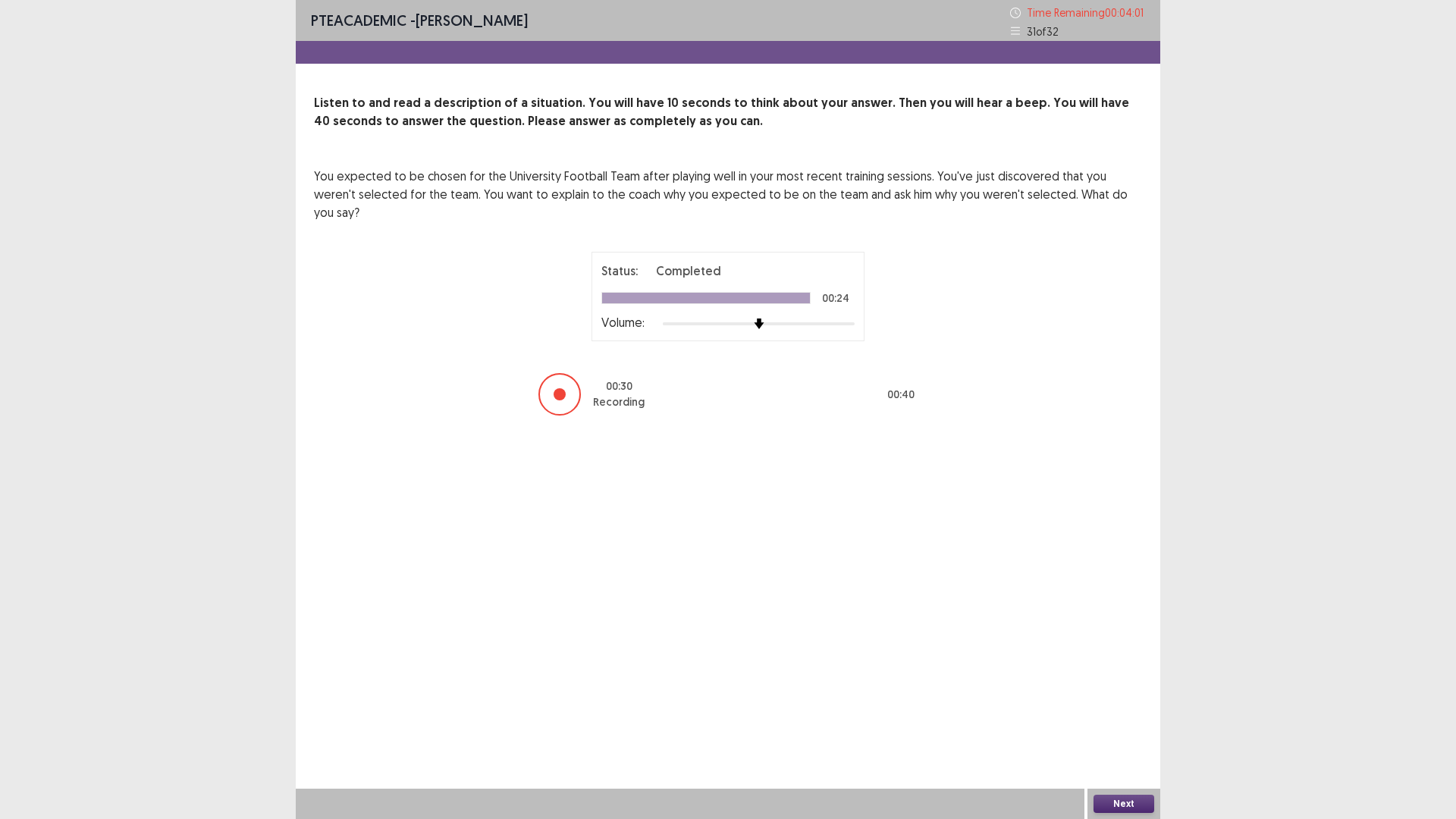
click at [1148, 726] on button "Next" at bounding box center [1123, 804] width 60 height 18
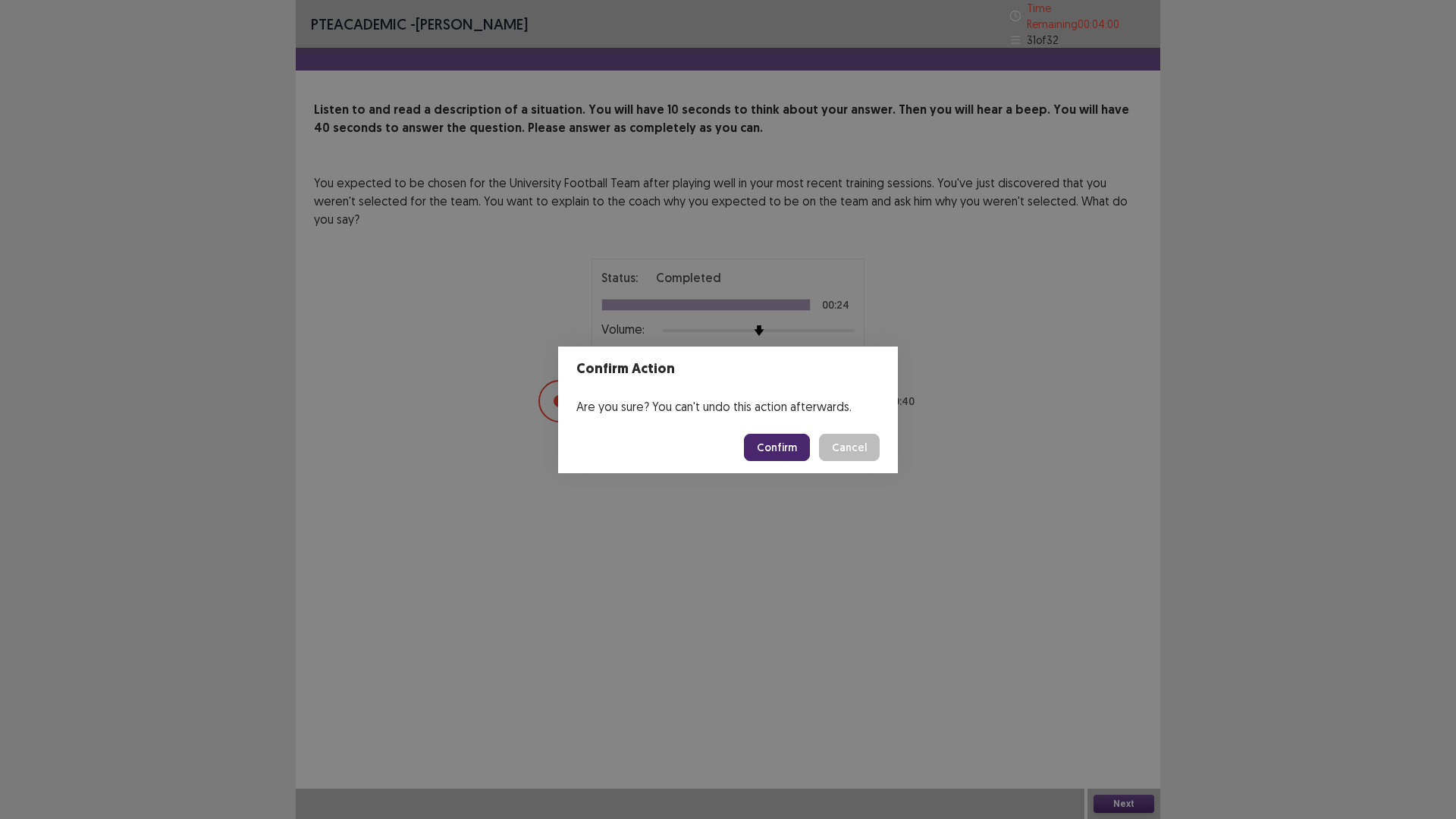
click at [778, 439] on button "Confirm" at bounding box center [777, 447] width 66 height 27
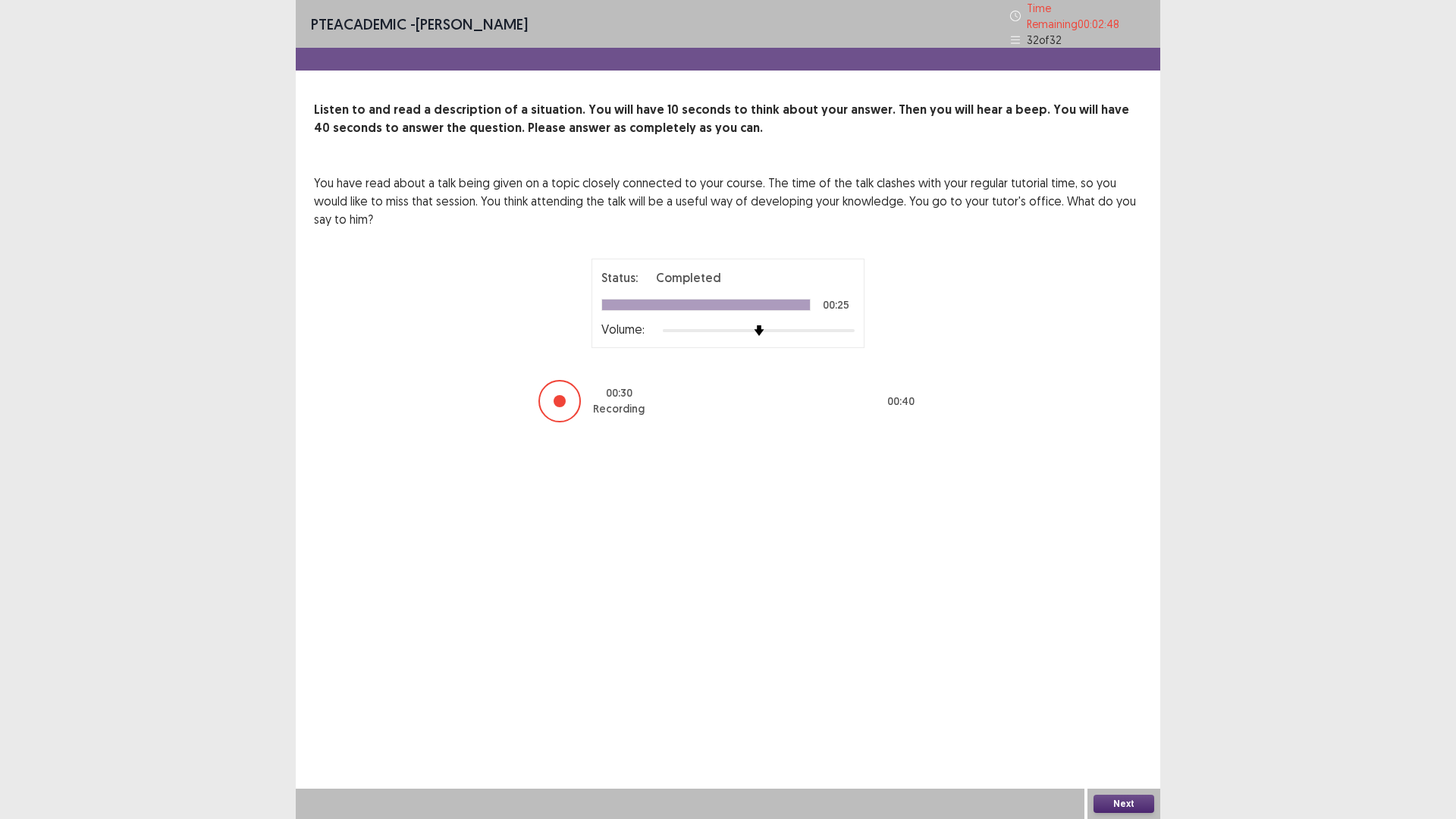
click at [1116, 726] on button "Next" at bounding box center [1123, 804] width 60 height 18
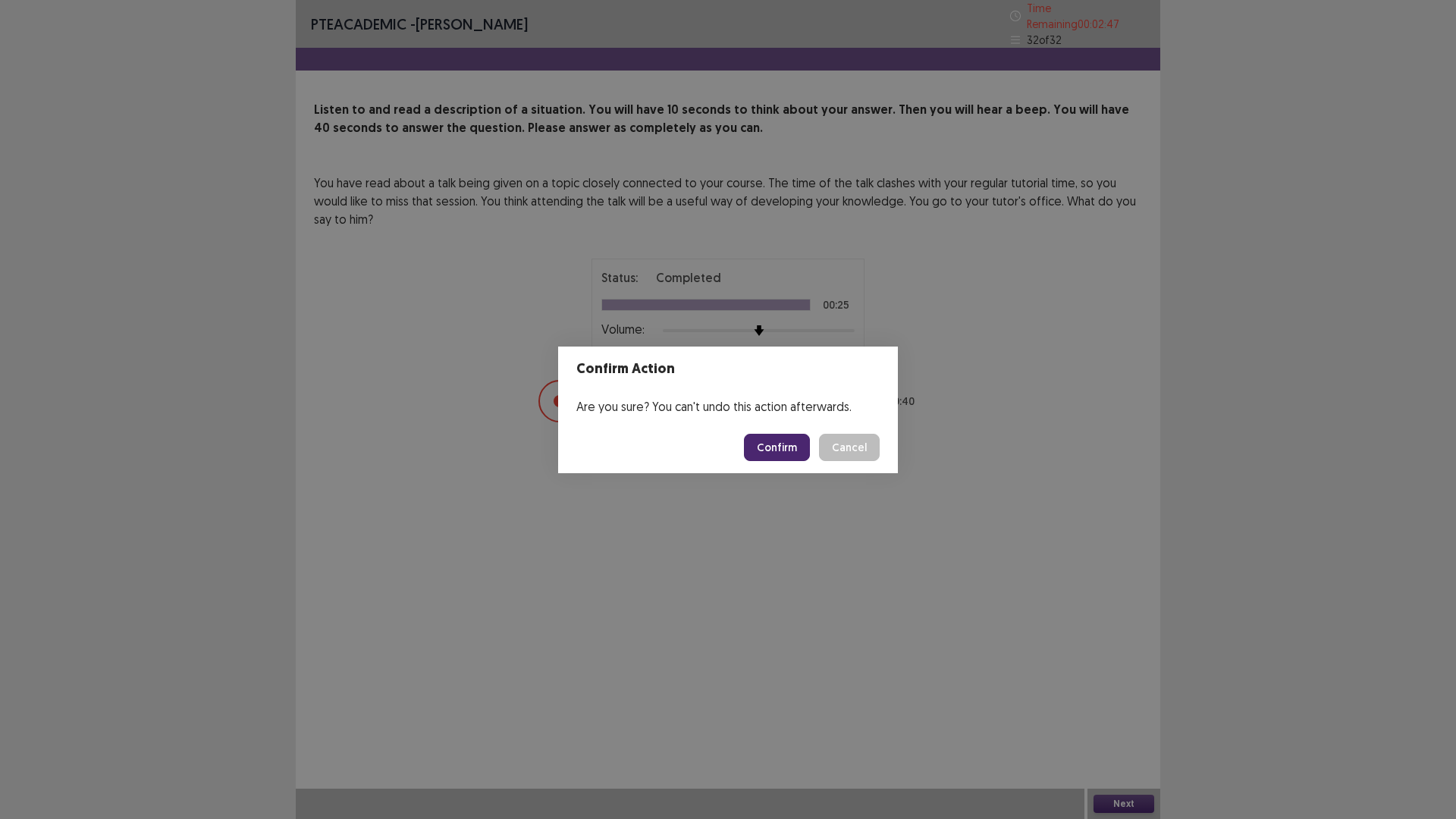
click at [773, 436] on button "Confirm" at bounding box center [777, 447] width 66 height 27
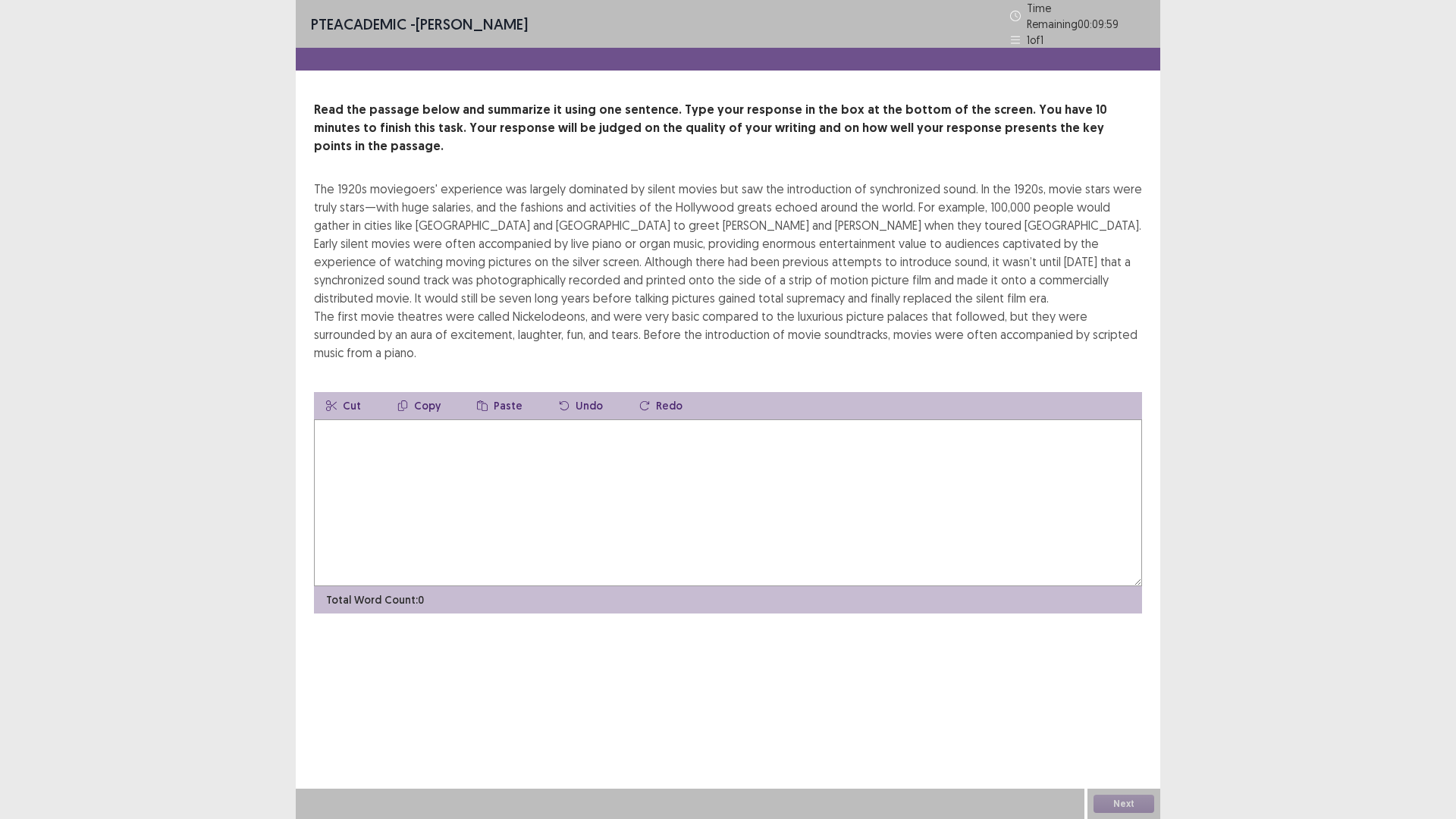
click at [691, 451] on textarea at bounding box center [728, 502] width 828 height 167
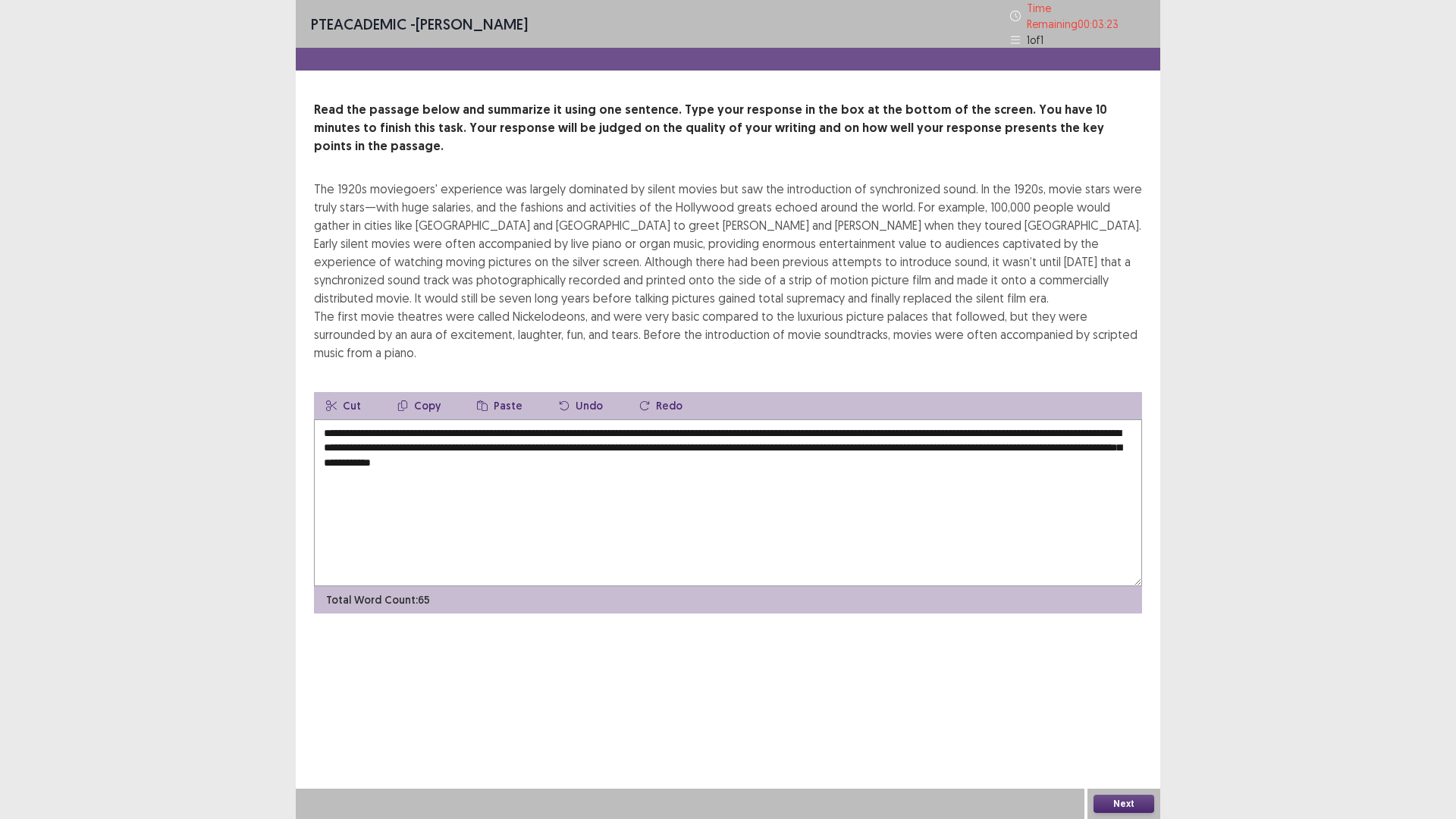
click at [401, 419] on textarea "**********" at bounding box center [728, 502] width 828 height 167
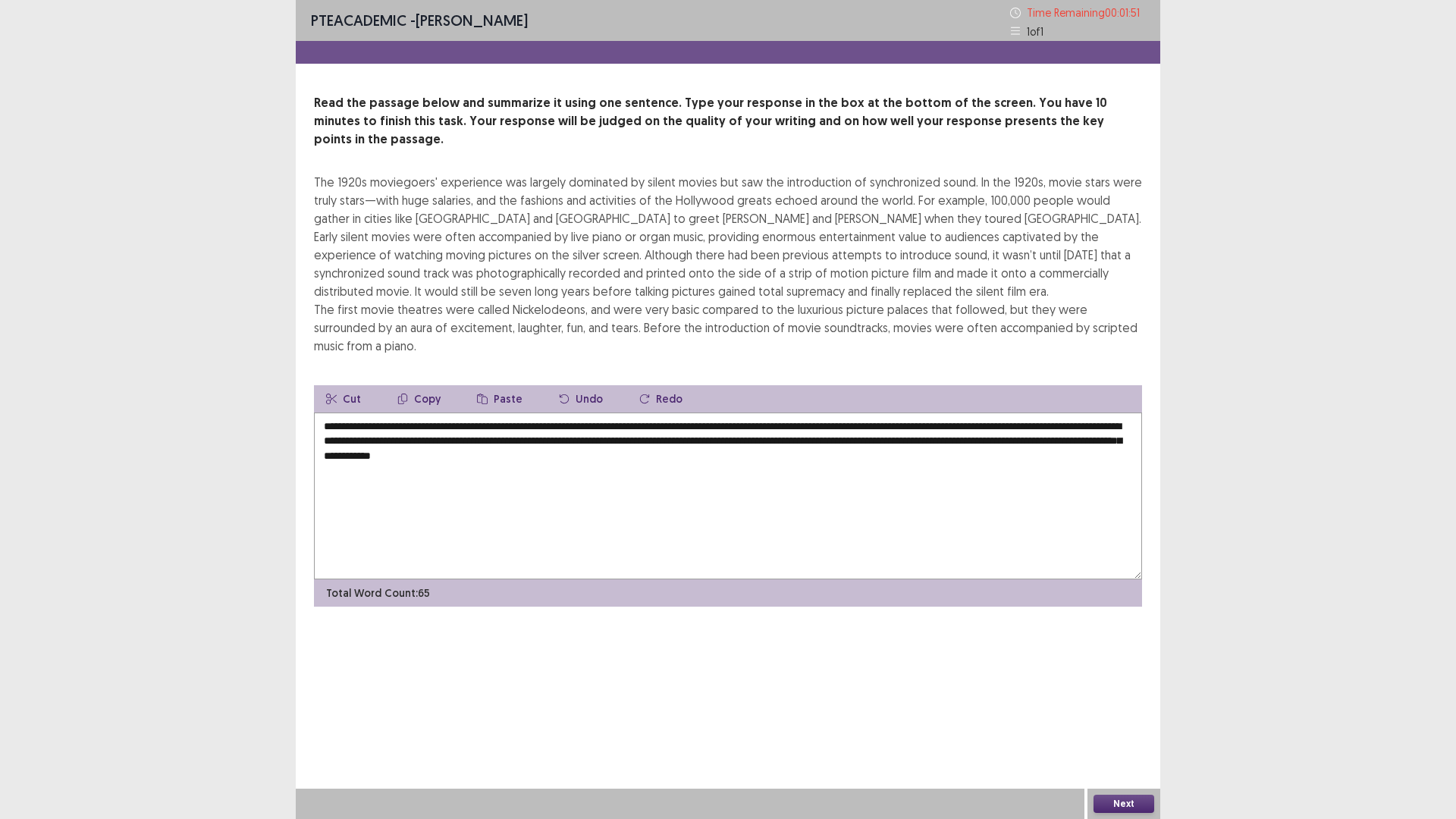
click at [808, 448] on textarea "**********" at bounding box center [728, 496] width 828 height 167
click at [1092, 435] on textarea "**********" at bounding box center [728, 496] width 828 height 167
click at [1091, 430] on textarea "**********" at bounding box center [728, 496] width 828 height 167
click at [1089, 426] on textarea "**********" at bounding box center [728, 496] width 828 height 167
click at [459, 423] on textarea "**********" at bounding box center [728, 496] width 828 height 167
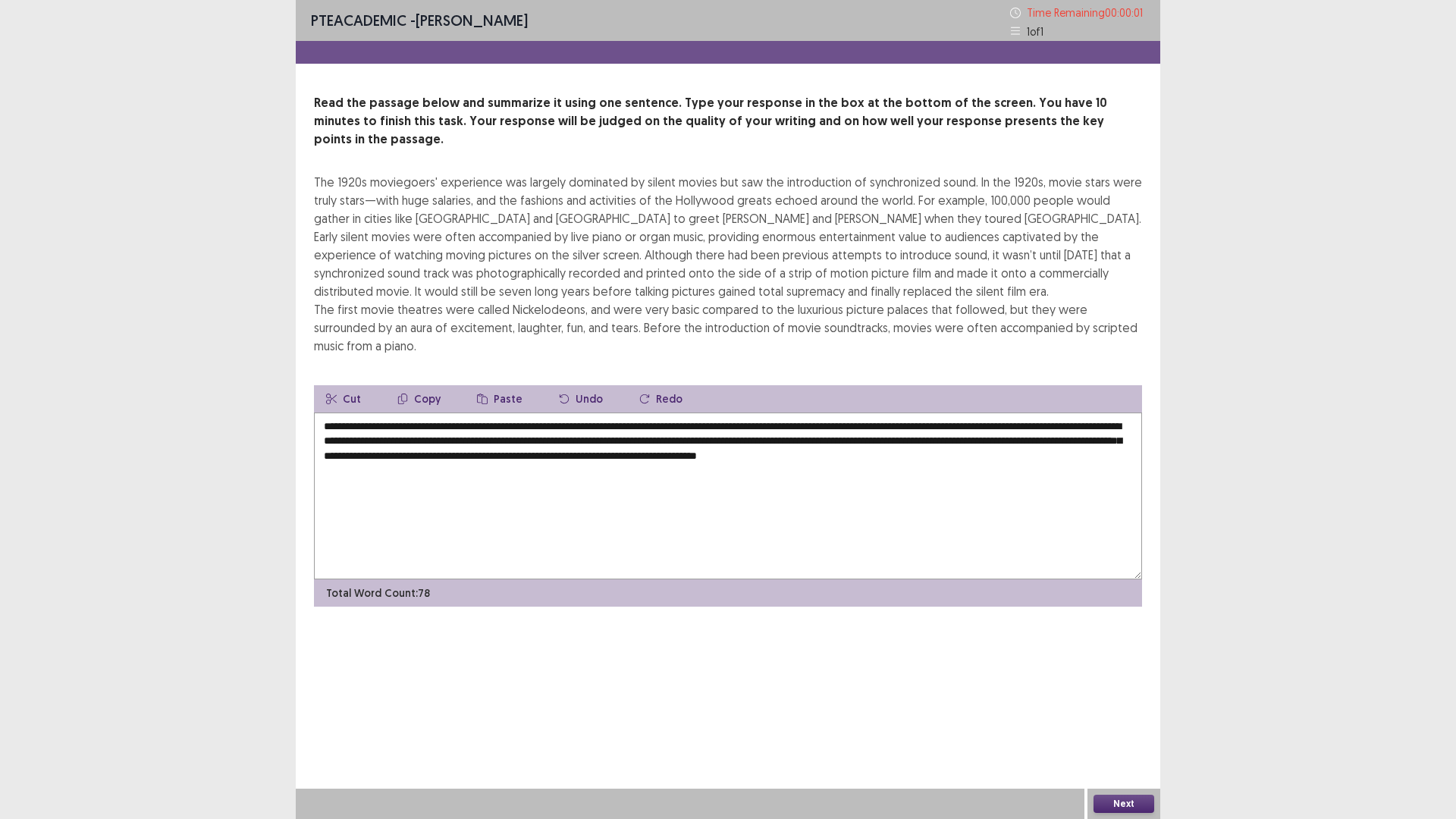
type textarea "**********"
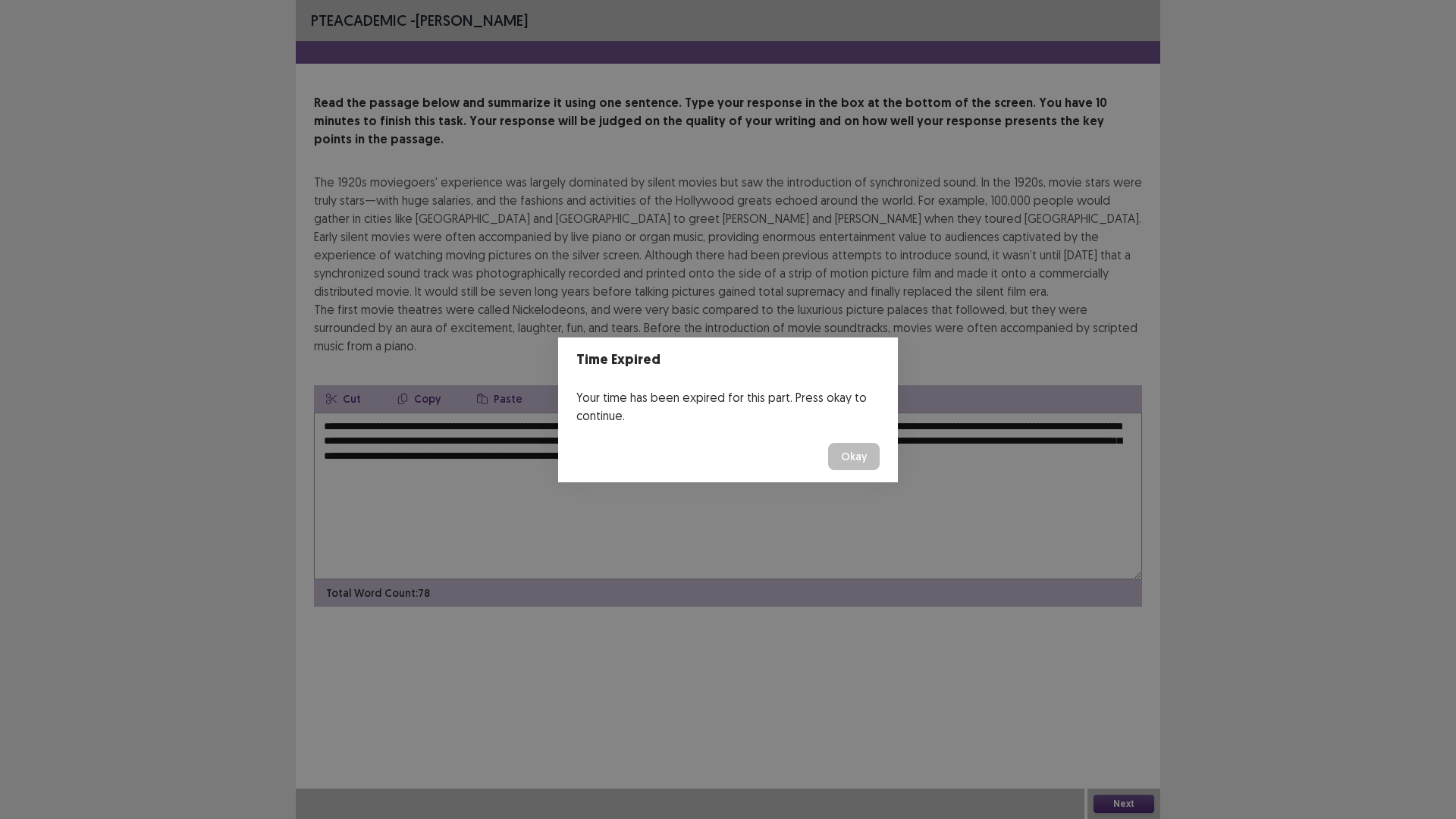
click at [863, 450] on button "Okay" at bounding box center [854, 456] width 51 height 27
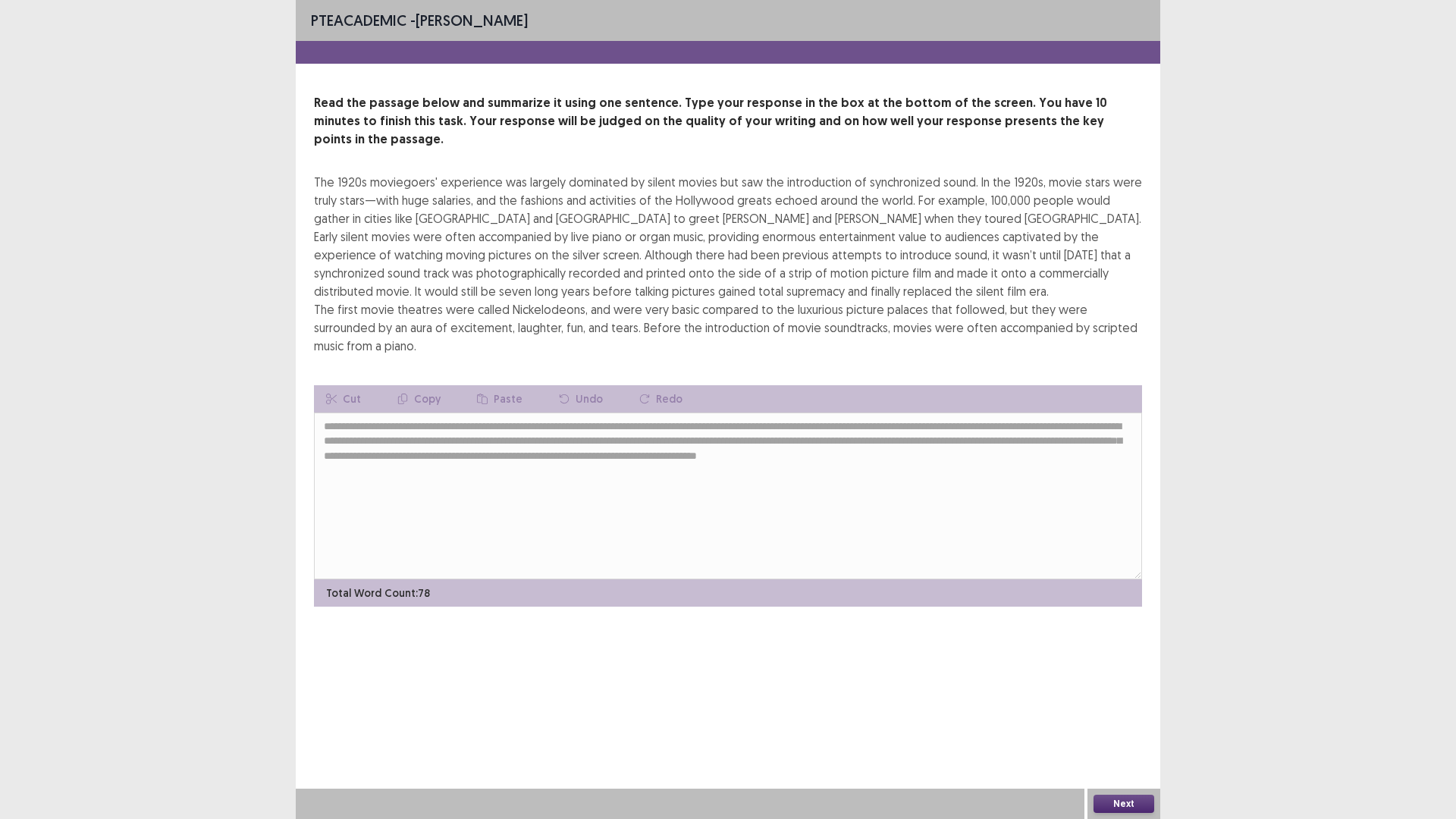
click at [1127, 726] on button "Next" at bounding box center [1123, 804] width 60 height 18
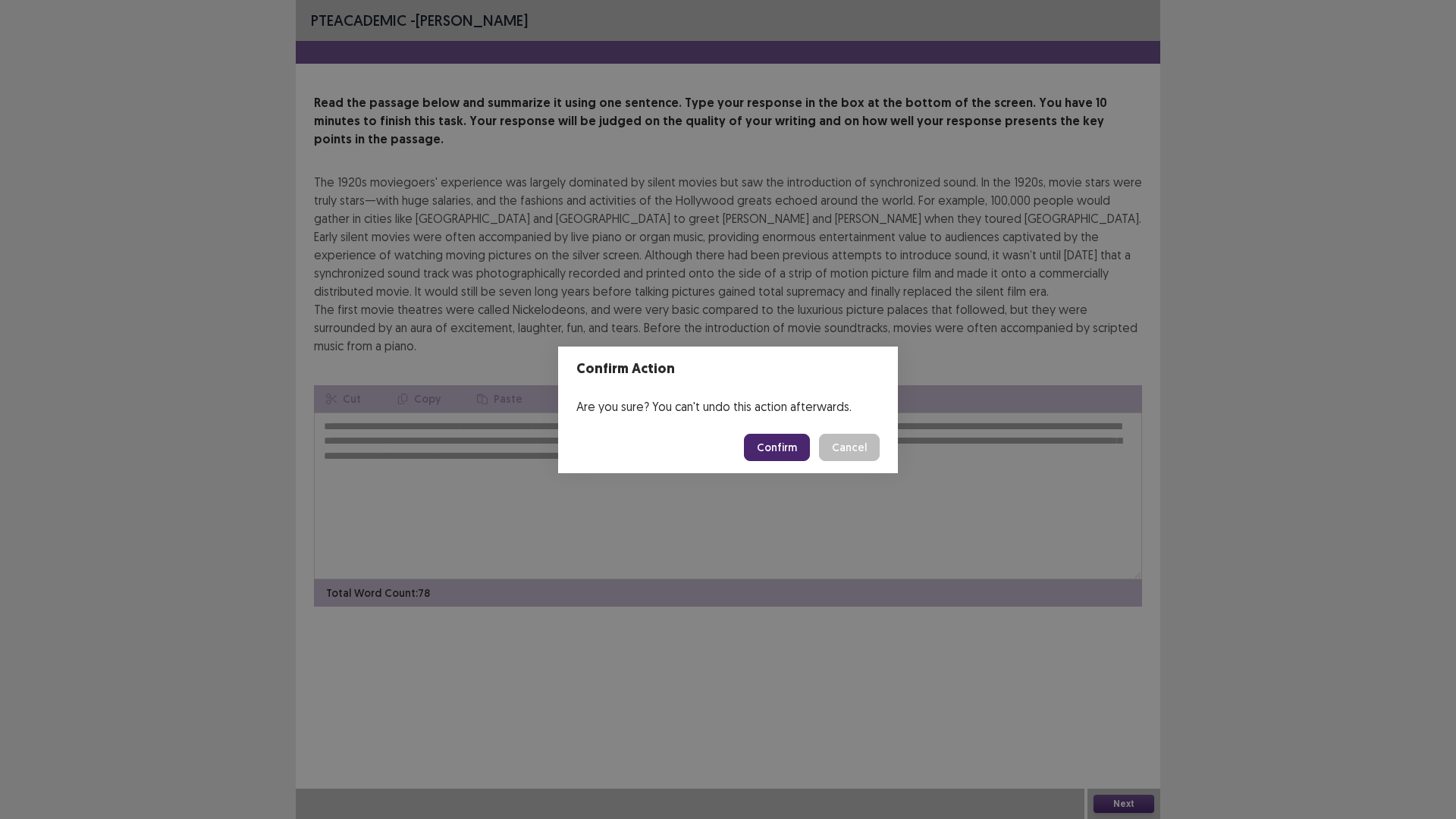
click at [784, 452] on button "Confirm" at bounding box center [777, 447] width 66 height 27
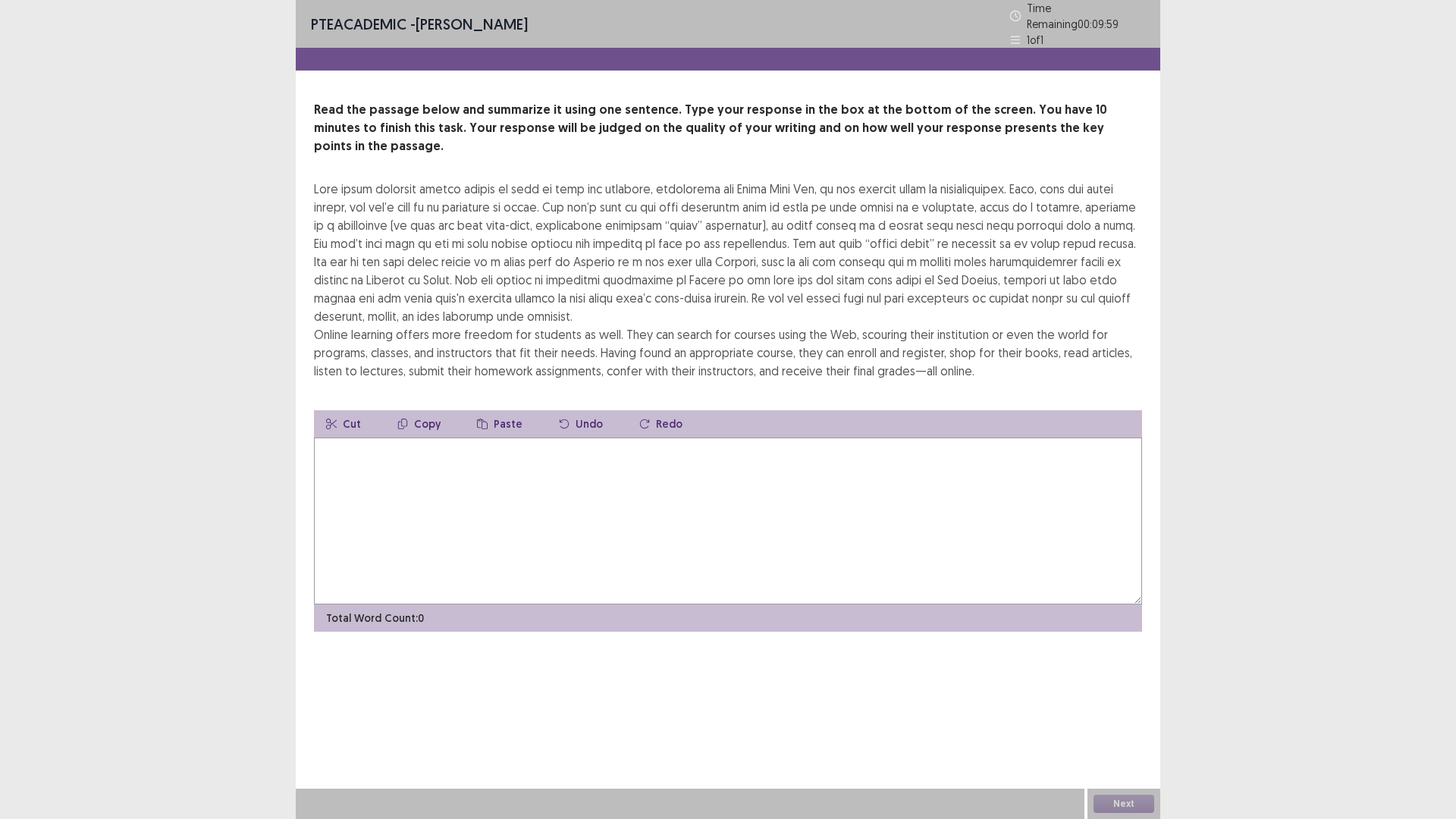
click at [621, 477] on textarea at bounding box center [728, 521] width 828 height 167
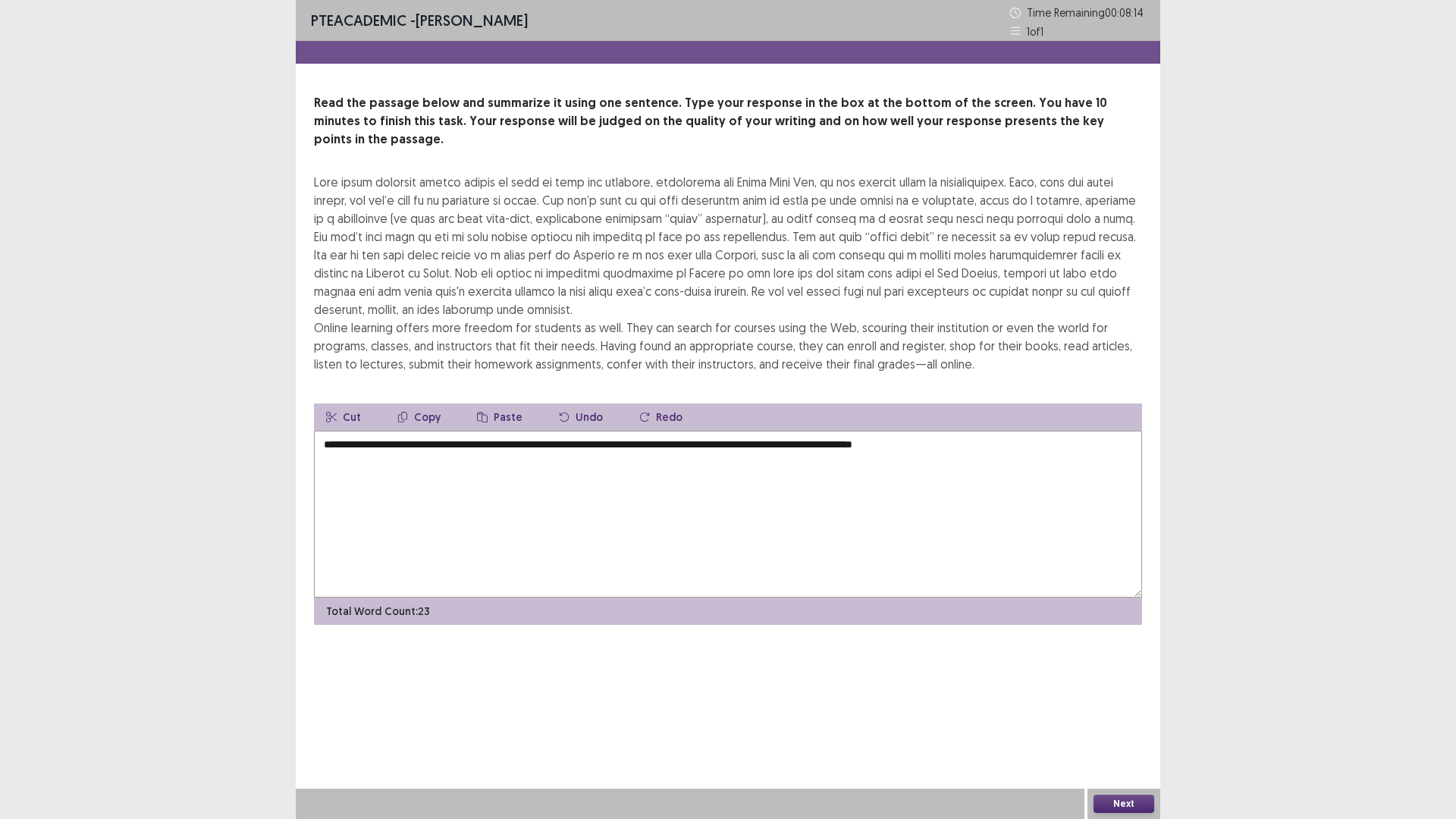
click at [552, 431] on textarea "**********" at bounding box center [728, 514] width 828 height 167
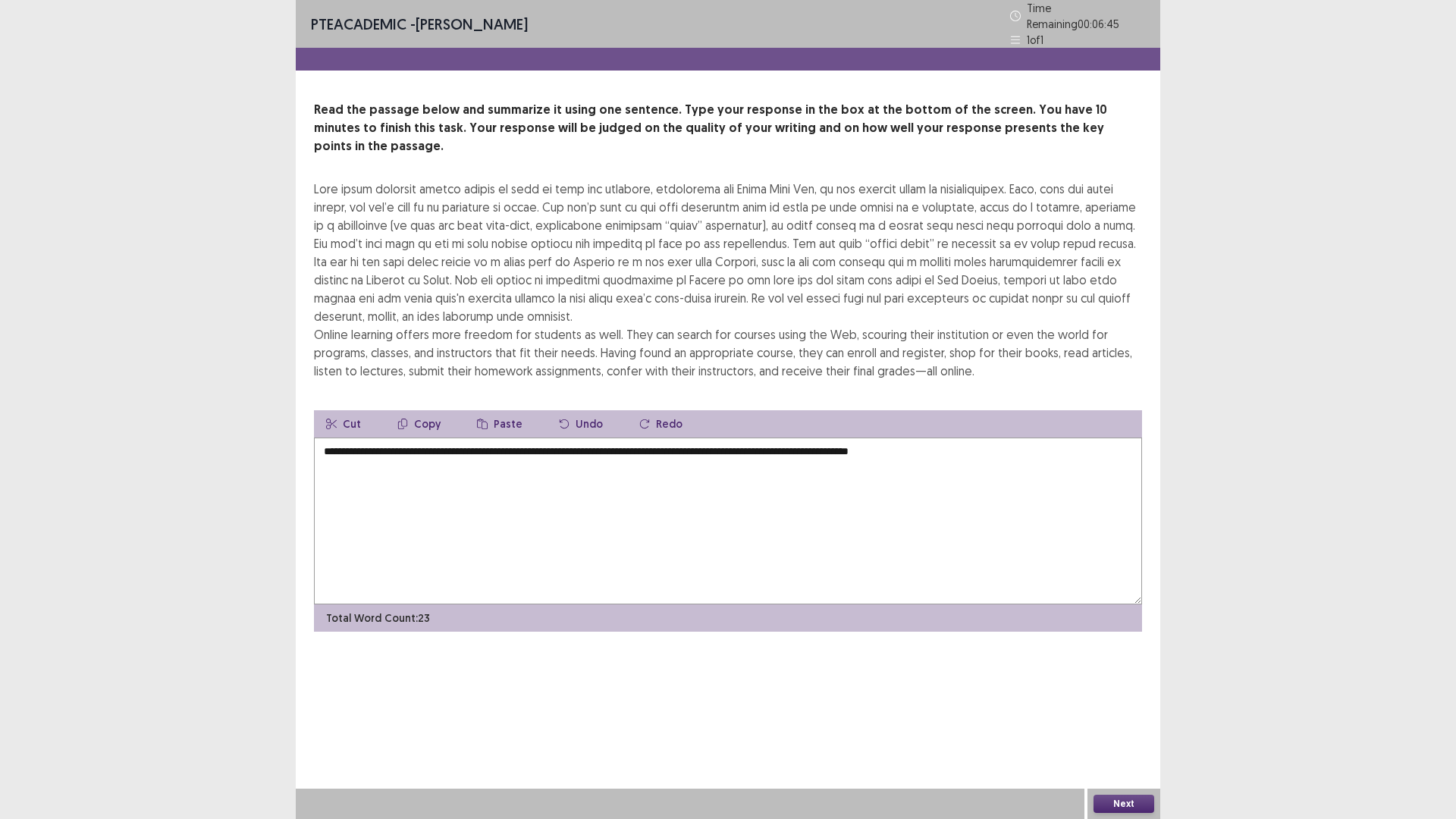
click at [1000, 442] on textarea "**********" at bounding box center [728, 521] width 828 height 167
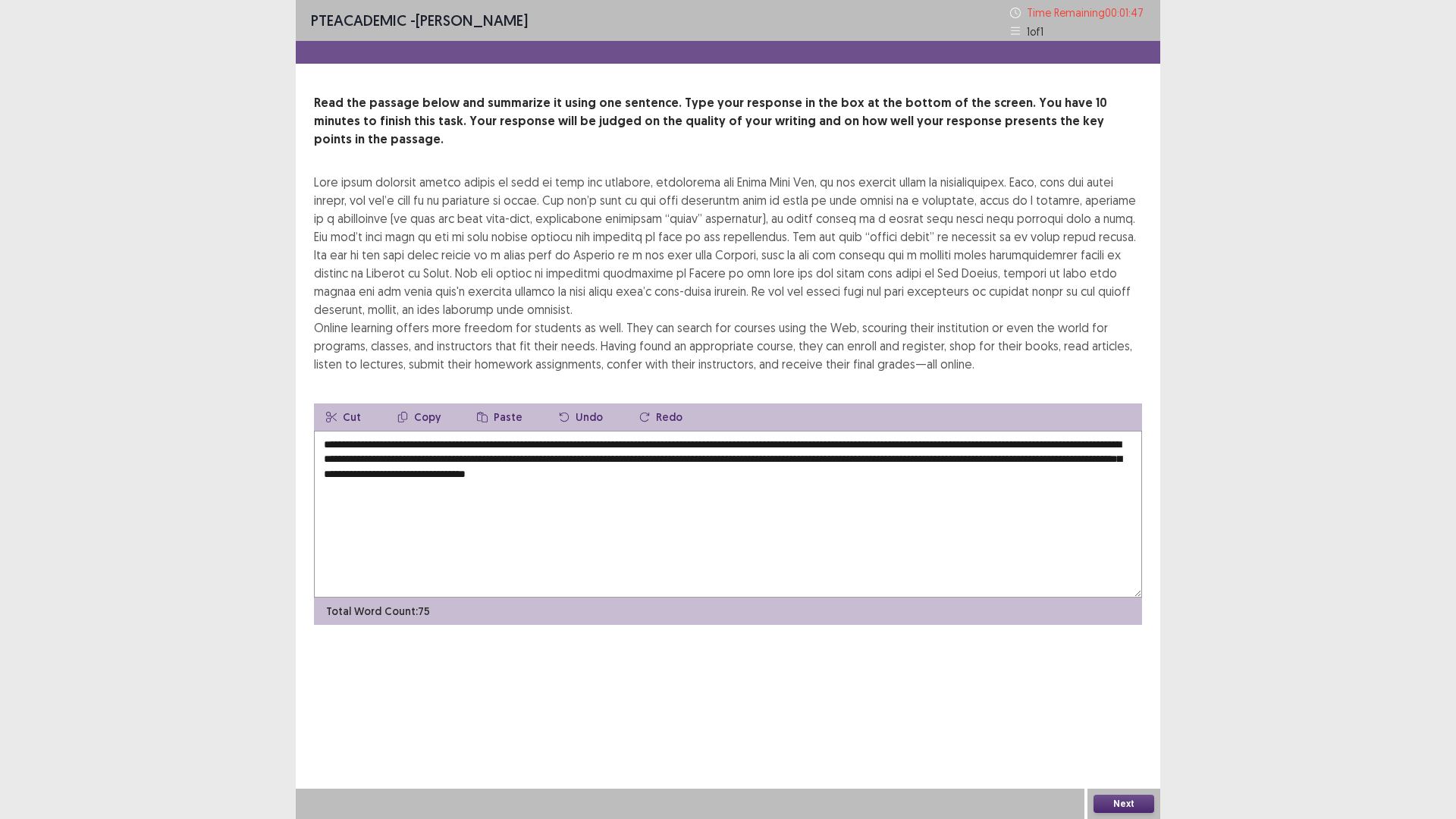
click at [690, 457] on textarea "**********" at bounding box center [728, 514] width 828 height 167
click at [688, 456] on textarea "**********" at bounding box center [728, 514] width 828 height 167
click at [686, 431] on textarea "**********" at bounding box center [728, 514] width 828 height 167
click at [713, 431] on textarea "**********" at bounding box center [728, 514] width 828 height 167
drag, startPoint x: 743, startPoint y: 428, endPoint x: 729, endPoint y: 426, distance: 14.1
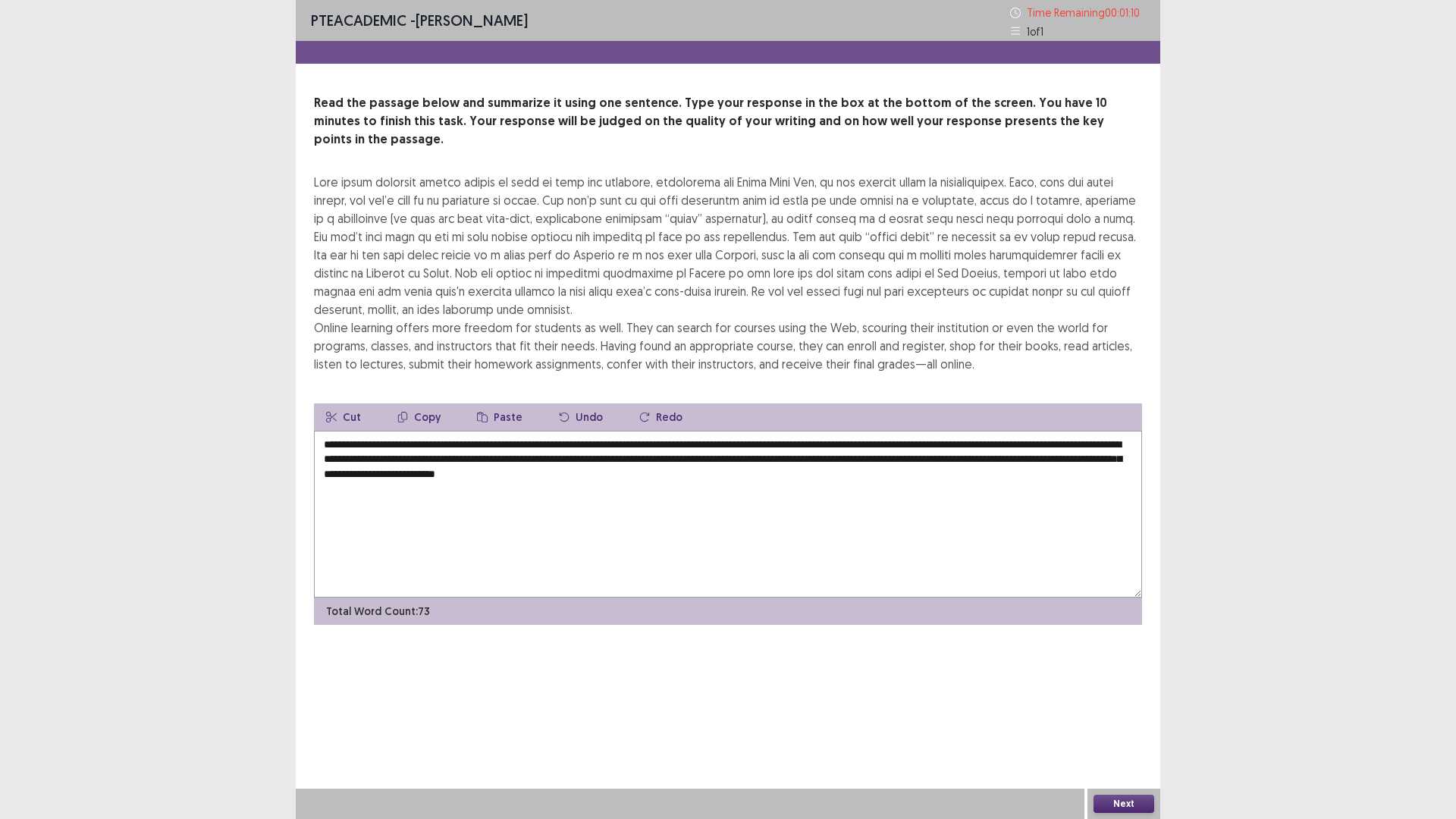
click at [741, 431] on textarea "**********" at bounding box center [728, 514] width 828 height 167
type textarea "**********"
click at [1139, 726] on button "Next" at bounding box center [1123, 804] width 60 height 18
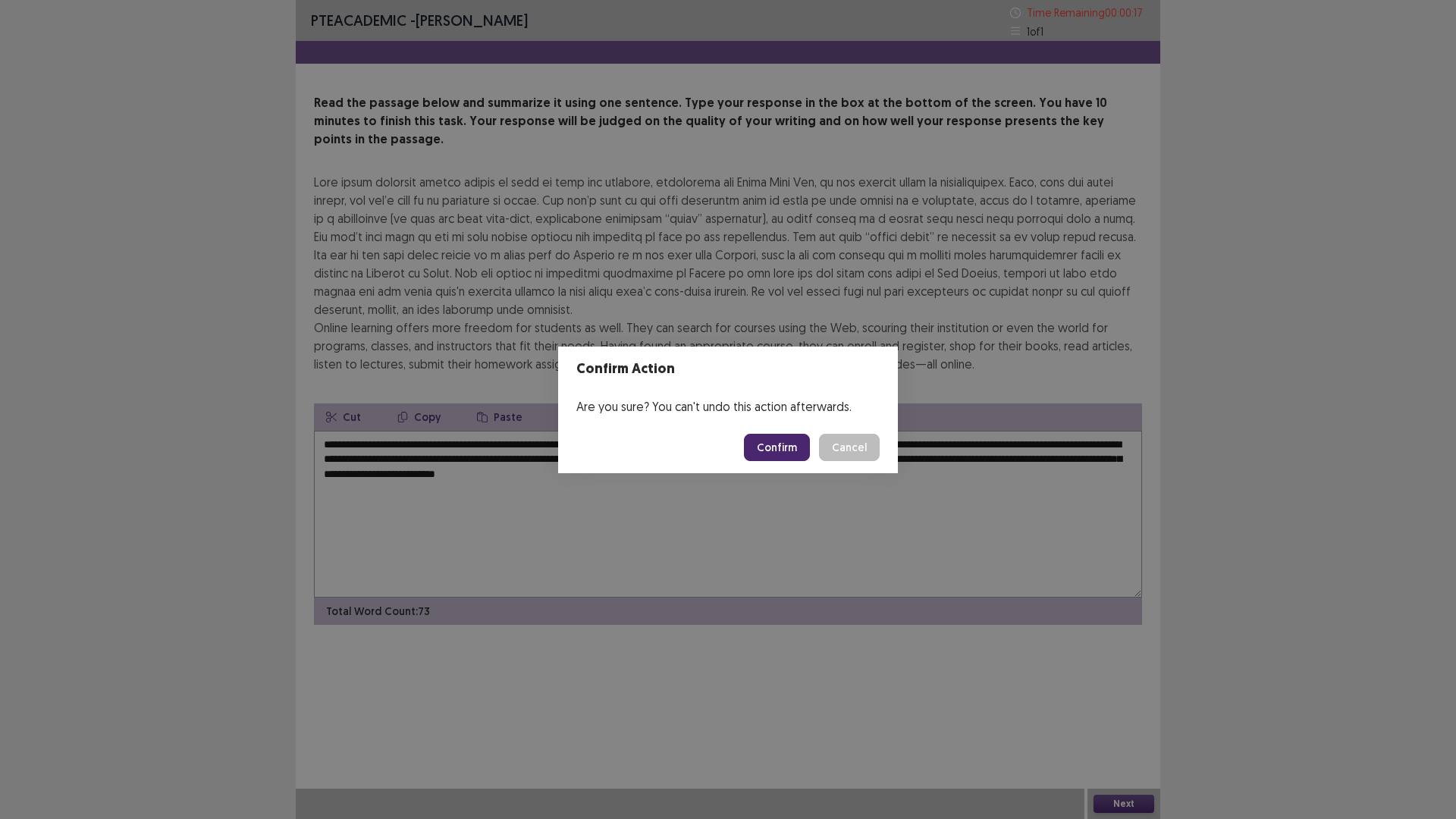
click at [787, 446] on button "Confirm" at bounding box center [777, 447] width 66 height 27
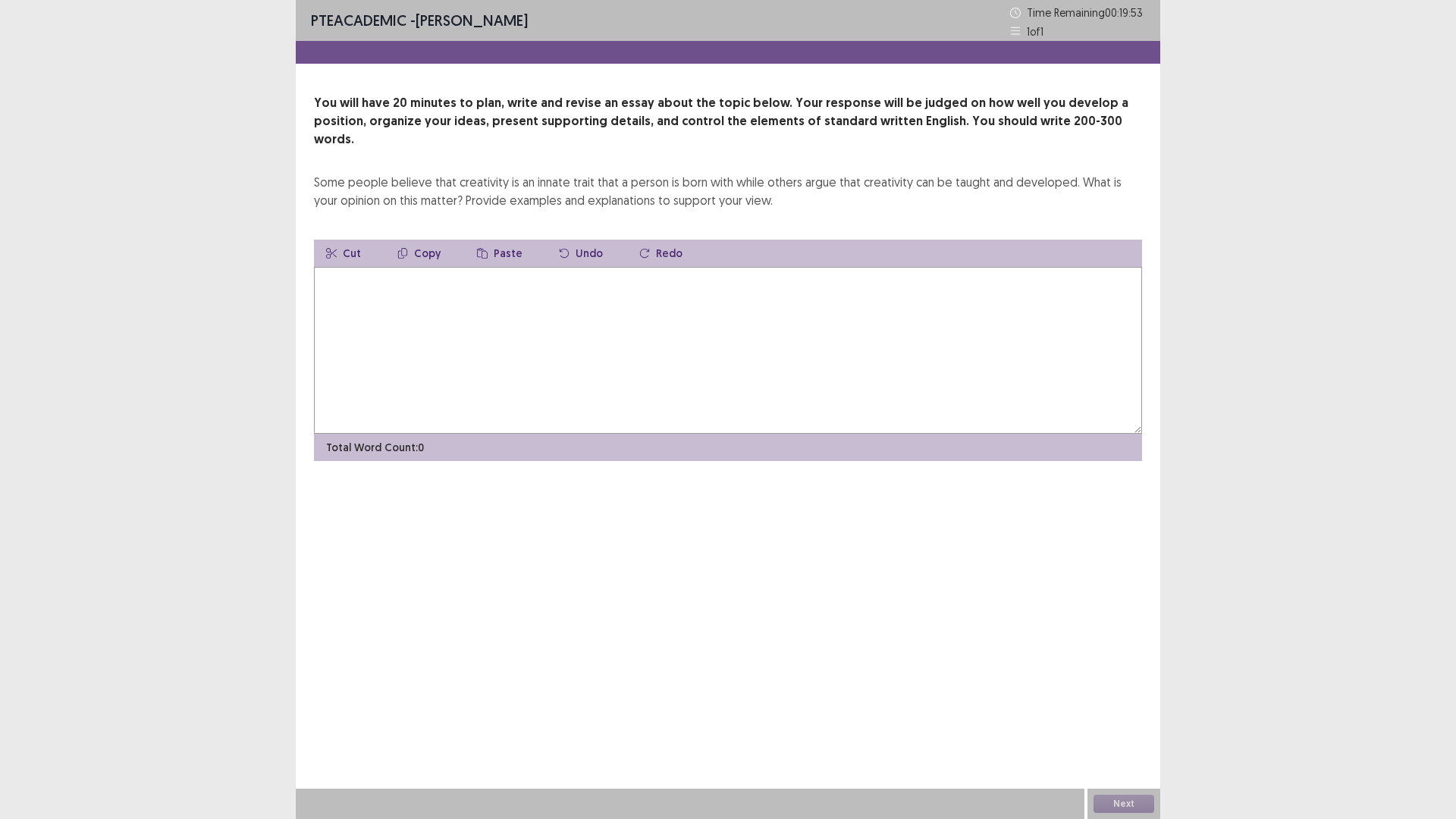
click at [389, 314] on textarea at bounding box center [728, 350] width 828 height 167
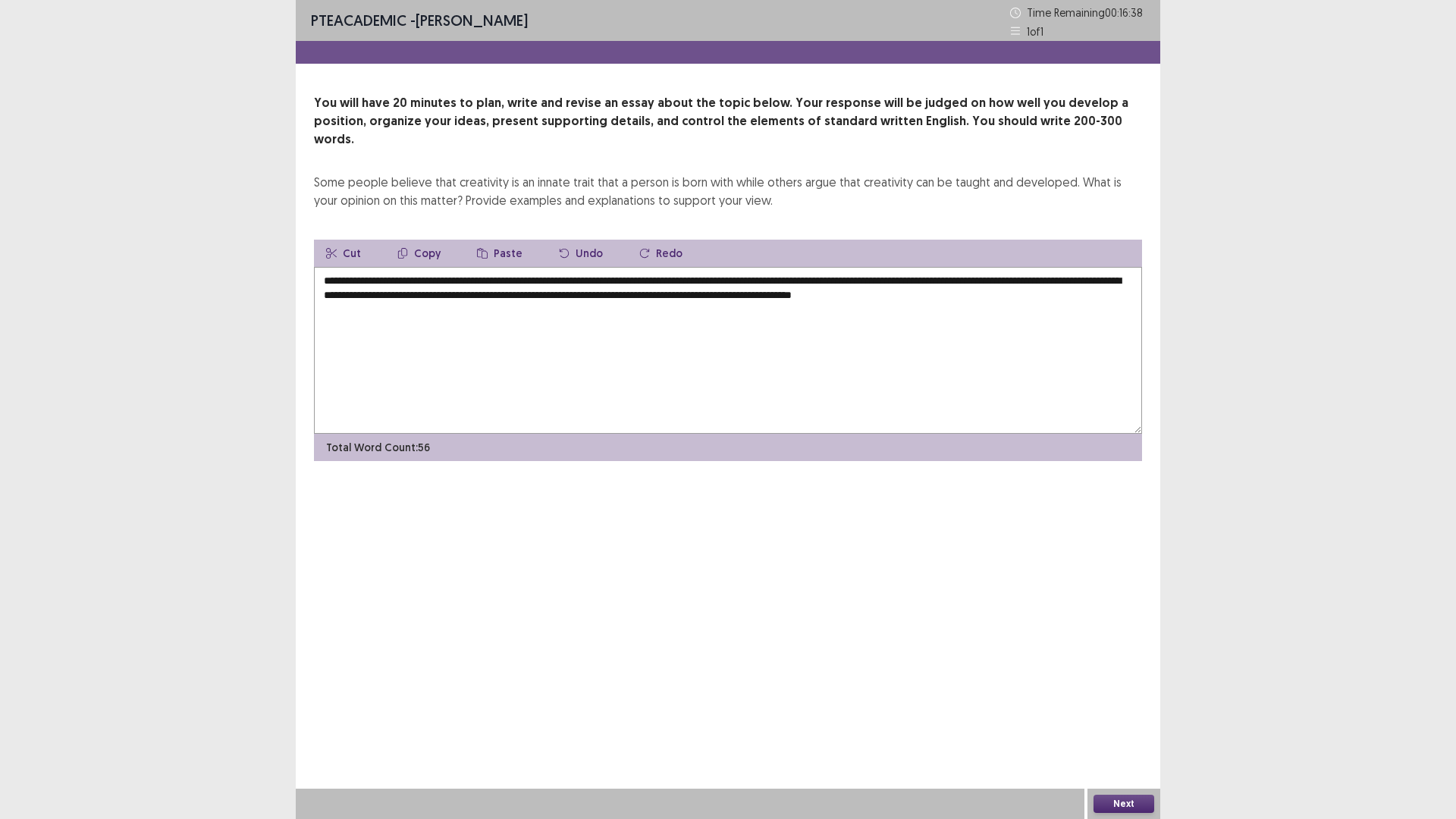
click at [359, 277] on textarea "**********" at bounding box center [728, 350] width 828 height 167
click at [1066, 281] on textarea "**********" at bounding box center [728, 350] width 828 height 167
click at [464, 293] on textarea "**********" at bounding box center [728, 350] width 828 height 167
click at [651, 297] on textarea "**********" at bounding box center [728, 350] width 828 height 167
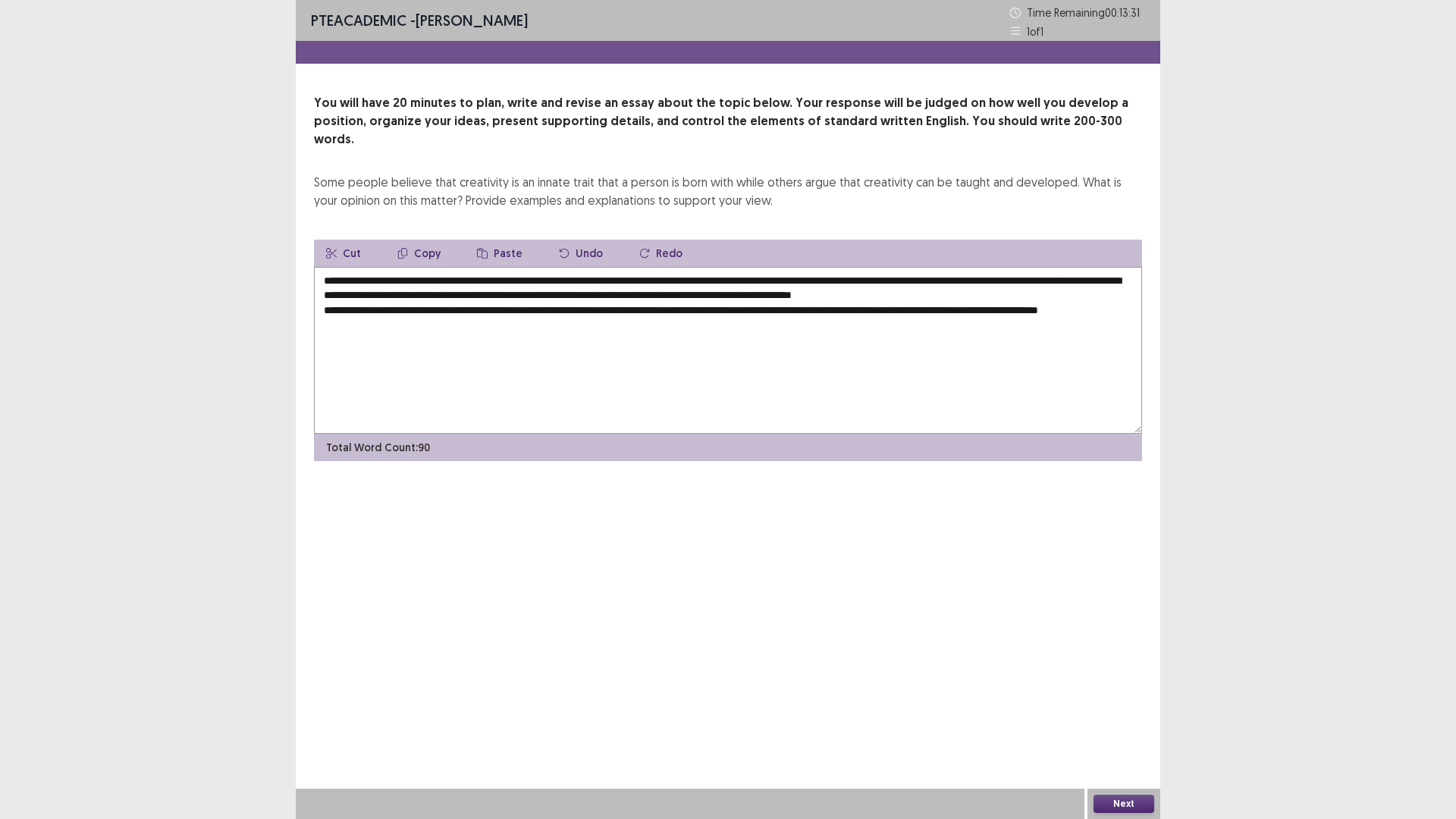
click at [897, 292] on textarea "**********" at bounding box center [728, 350] width 828 height 167
click at [399, 294] on textarea "**********" at bounding box center [728, 350] width 828 height 167
click at [403, 317] on textarea "**********" at bounding box center [728, 350] width 828 height 167
click at [415, 312] on textarea "**********" at bounding box center [728, 350] width 828 height 167
click at [843, 294] on textarea "**********" at bounding box center [728, 350] width 828 height 167
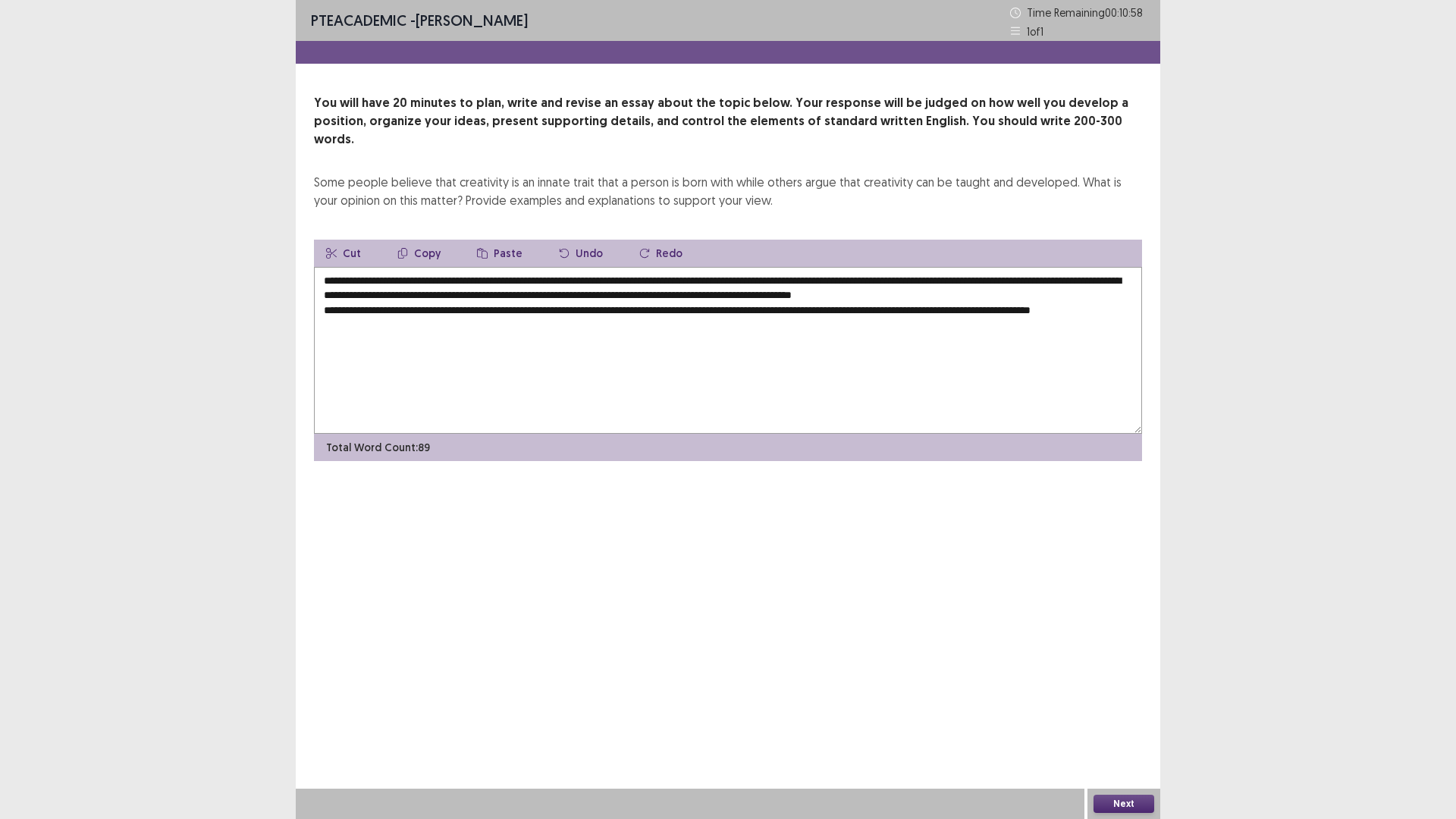
click at [404, 321] on textarea "**********" at bounding box center [728, 350] width 828 height 167
click at [401, 310] on textarea "**********" at bounding box center [728, 350] width 828 height 167
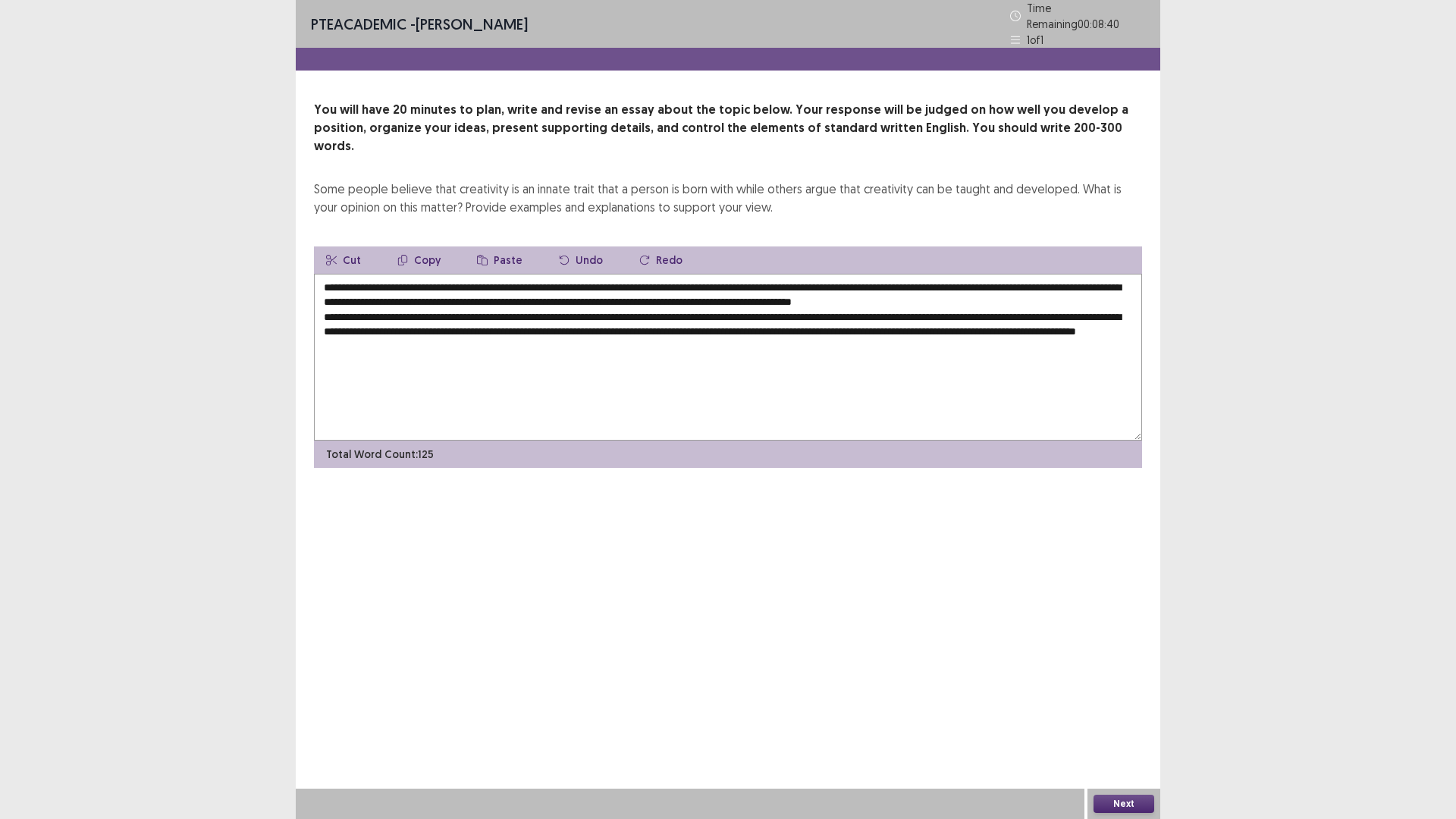
click at [739, 310] on textarea "**********" at bounding box center [728, 357] width 828 height 167
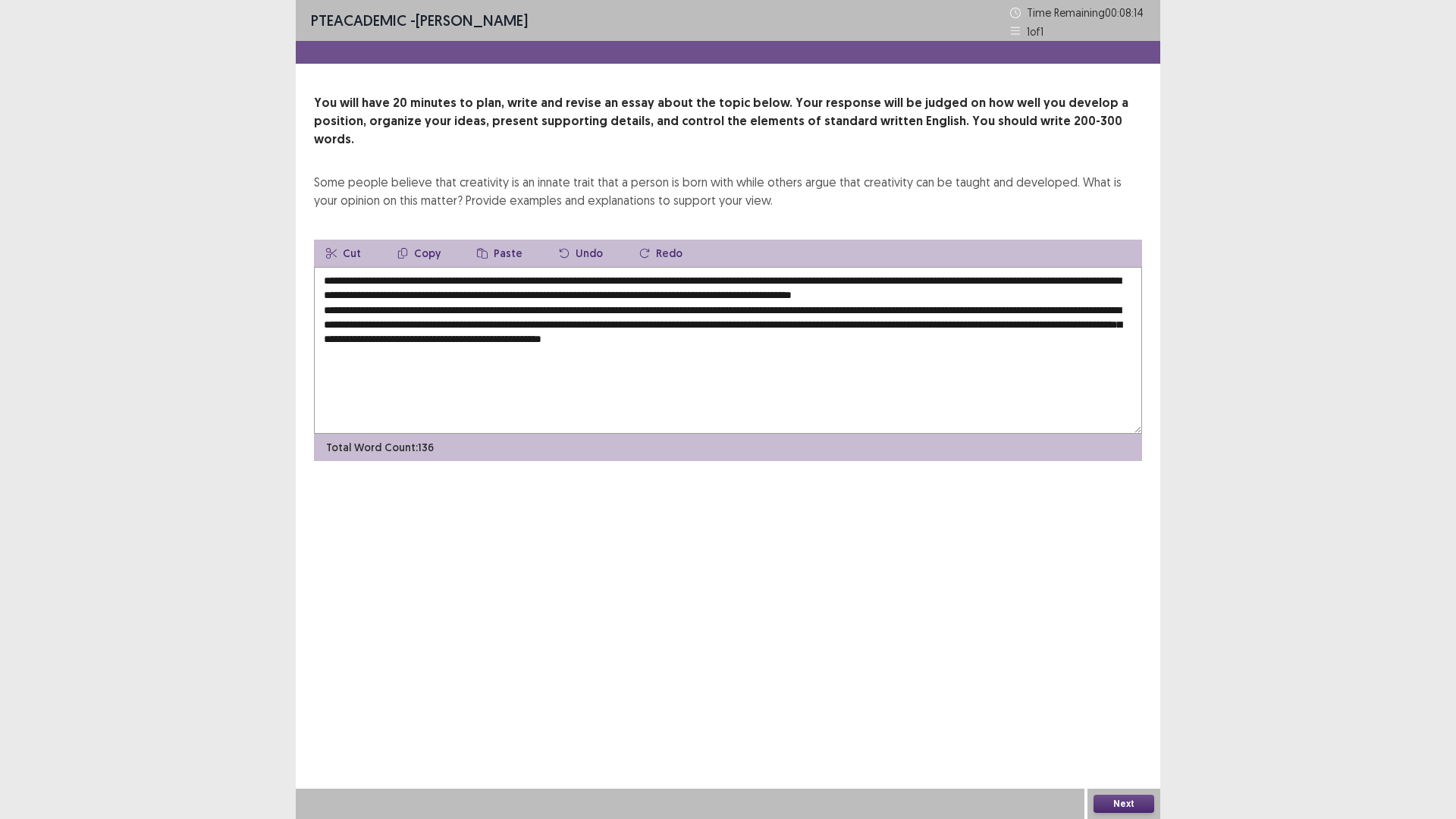
click at [978, 326] on textarea "**********" at bounding box center [728, 350] width 828 height 167
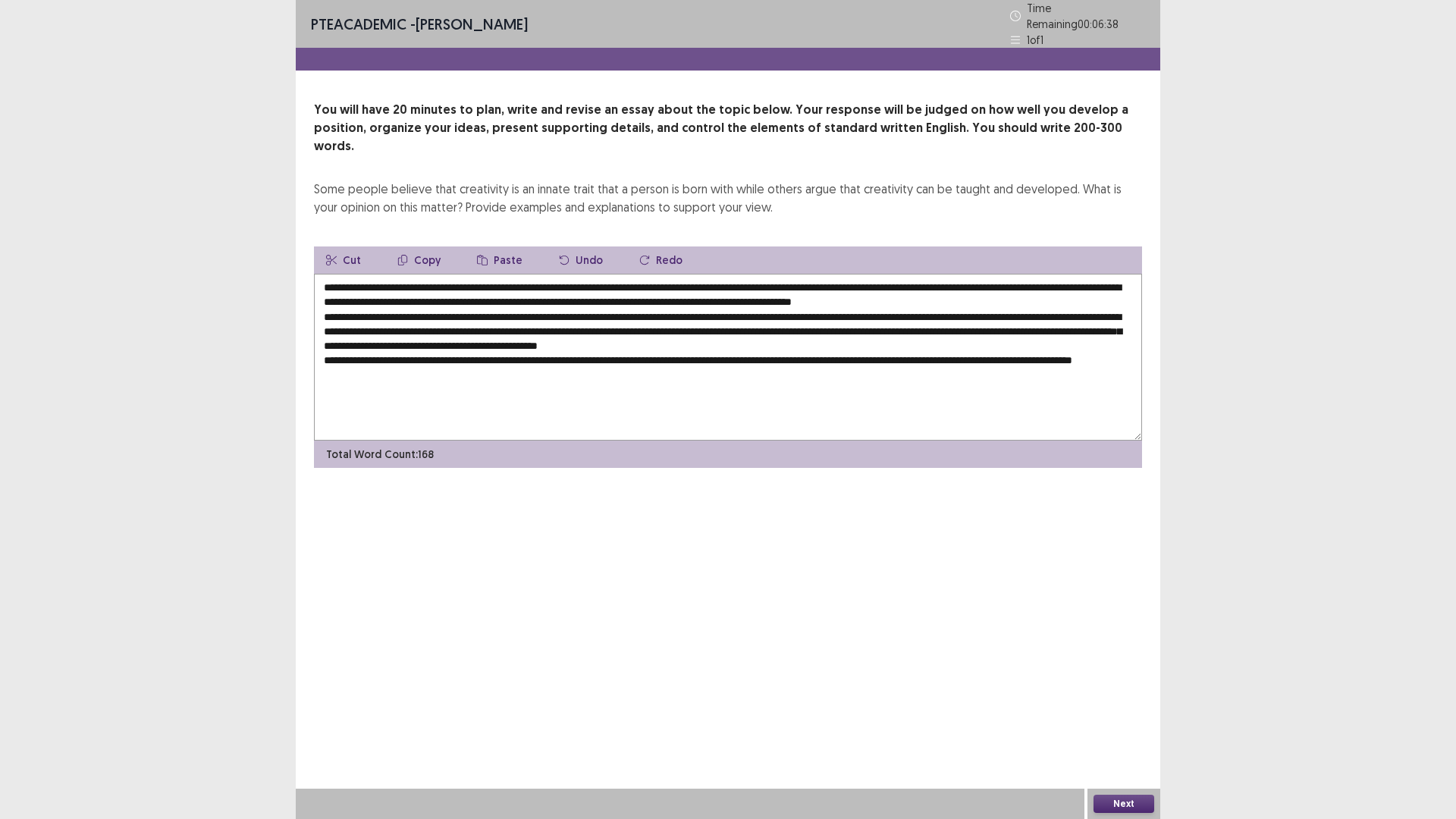
click at [548, 336] on textarea "**********" at bounding box center [728, 357] width 828 height 167
click at [1079, 337] on textarea at bounding box center [728, 357] width 828 height 167
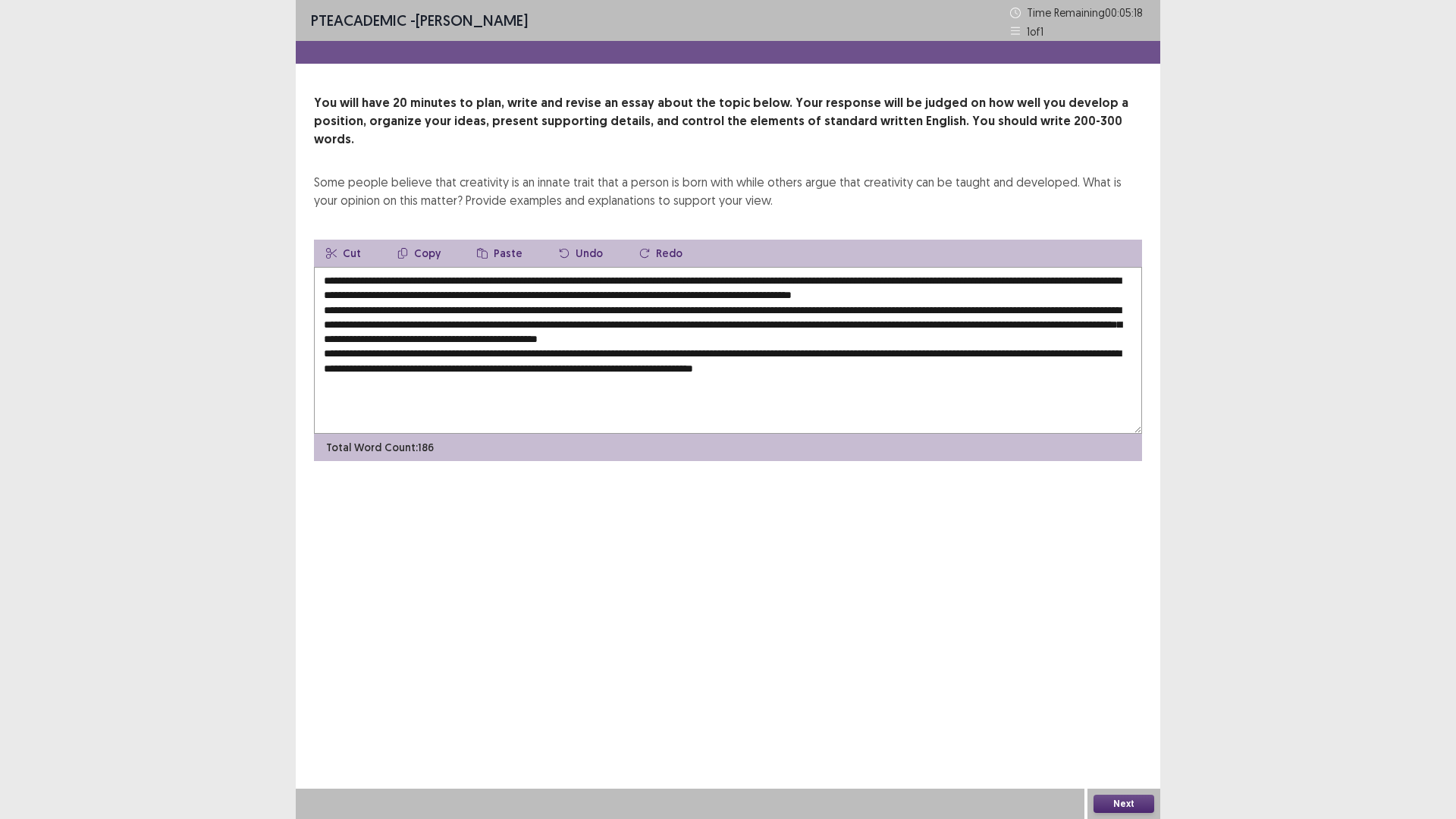
click at [618, 350] on textarea at bounding box center [728, 350] width 828 height 167
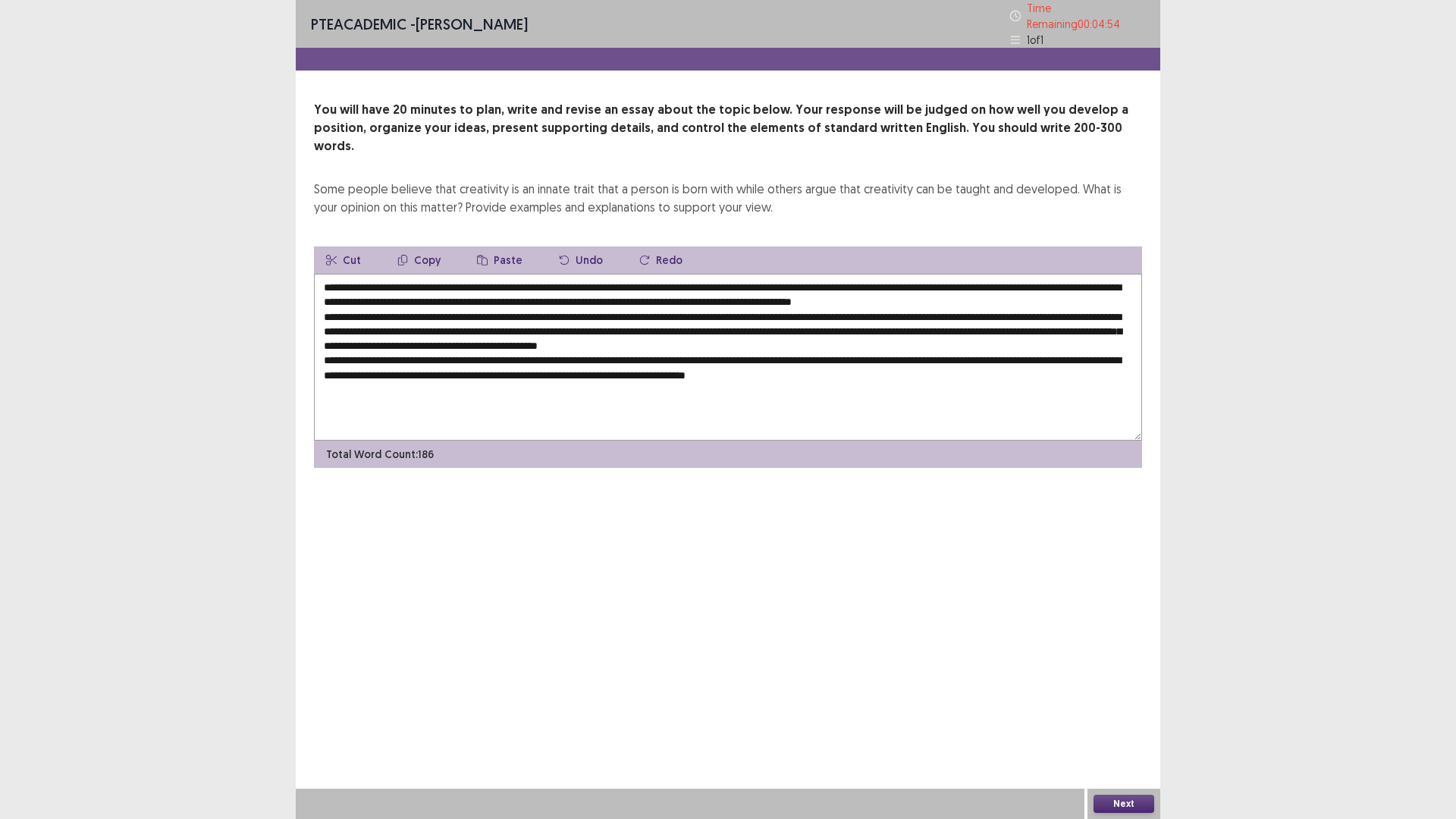
click at [962, 347] on textarea at bounding box center [728, 357] width 828 height 167
click at [963, 322] on textarea at bounding box center [728, 357] width 828 height 167
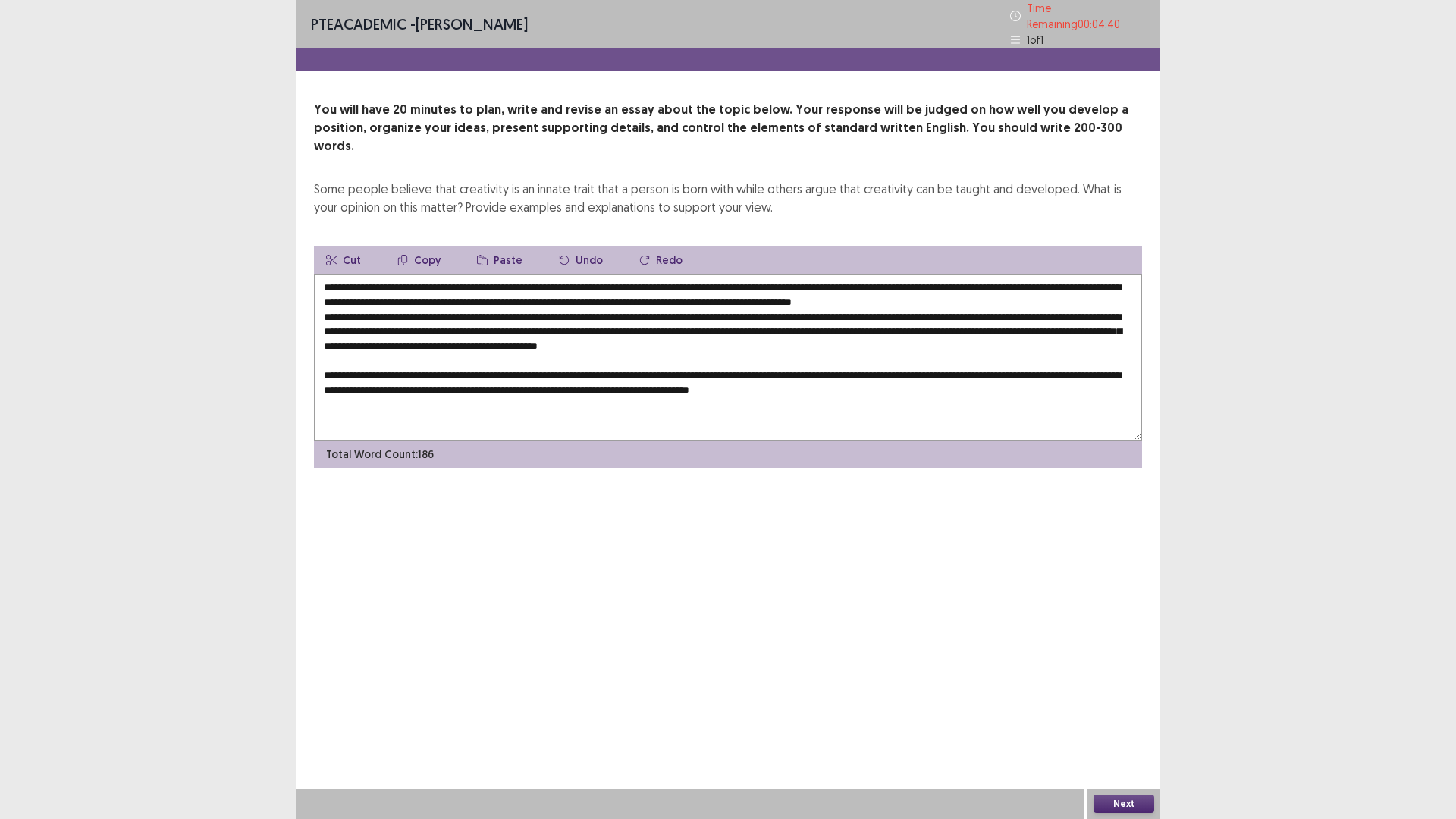
click at [810, 388] on textarea at bounding box center [728, 357] width 828 height 167
click at [1120, 327] on textarea at bounding box center [728, 357] width 828 height 167
click at [1064, 282] on textarea at bounding box center [728, 357] width 828 height 167
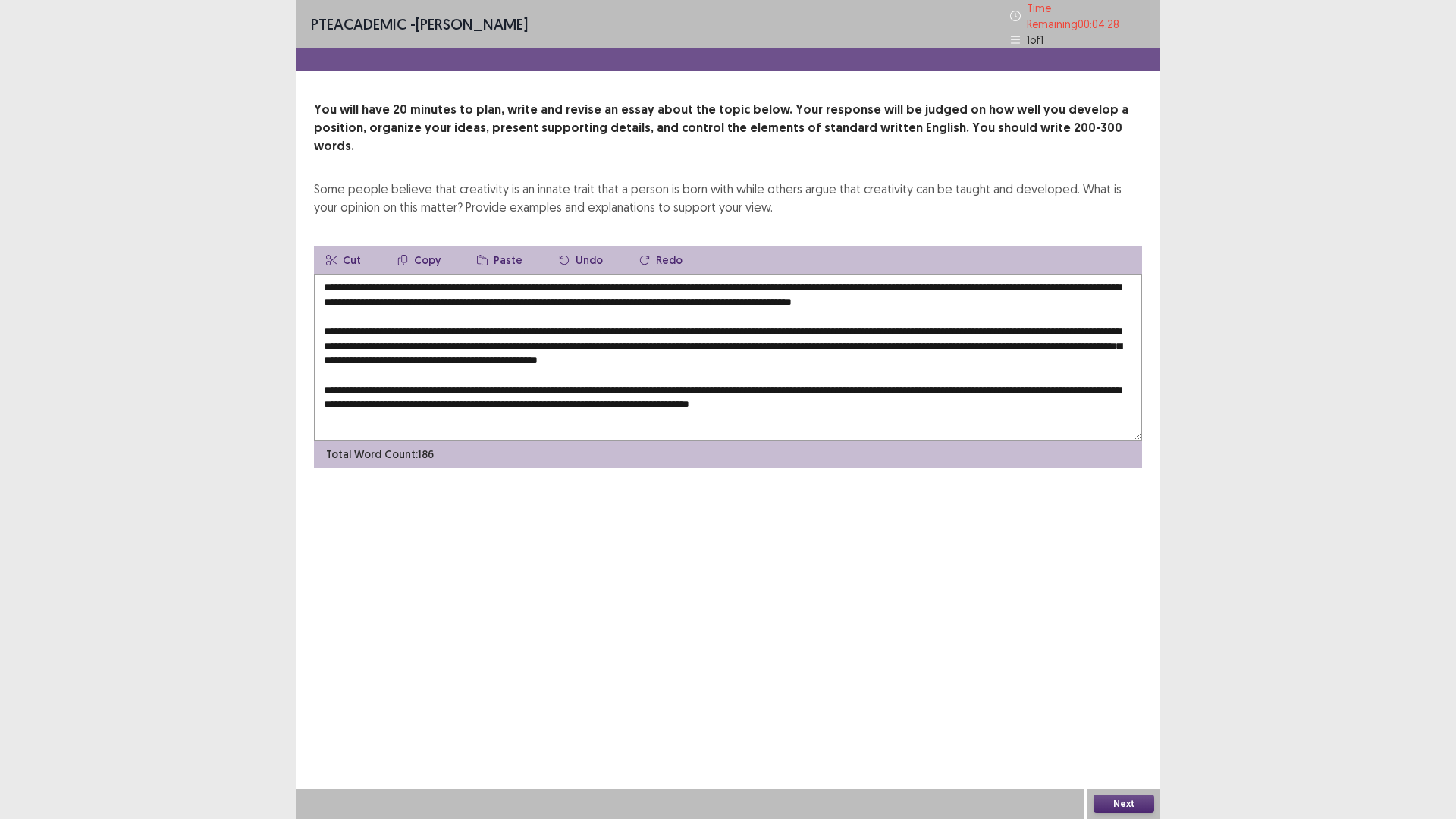
drag, startPoint x: 1042, startPoint y: 320, endPoint x: 1078, endPoint y: 355, distance: 50.2
click at [1078, 355] on textarea at bounding box center [728, 357] width 828 height 167
drag, startPoint x: 1009, startPoint y: 340, endPoint x: 1032, endPoint y: 321, distance: 29.8
click at [1009, 341] on textarea at bounding box center [728, 357] width 828 height 167
drag, startPoint x: 1040, startPoint y: 323, endPoint x: 617, endPoint y: 338, distance: 423.3
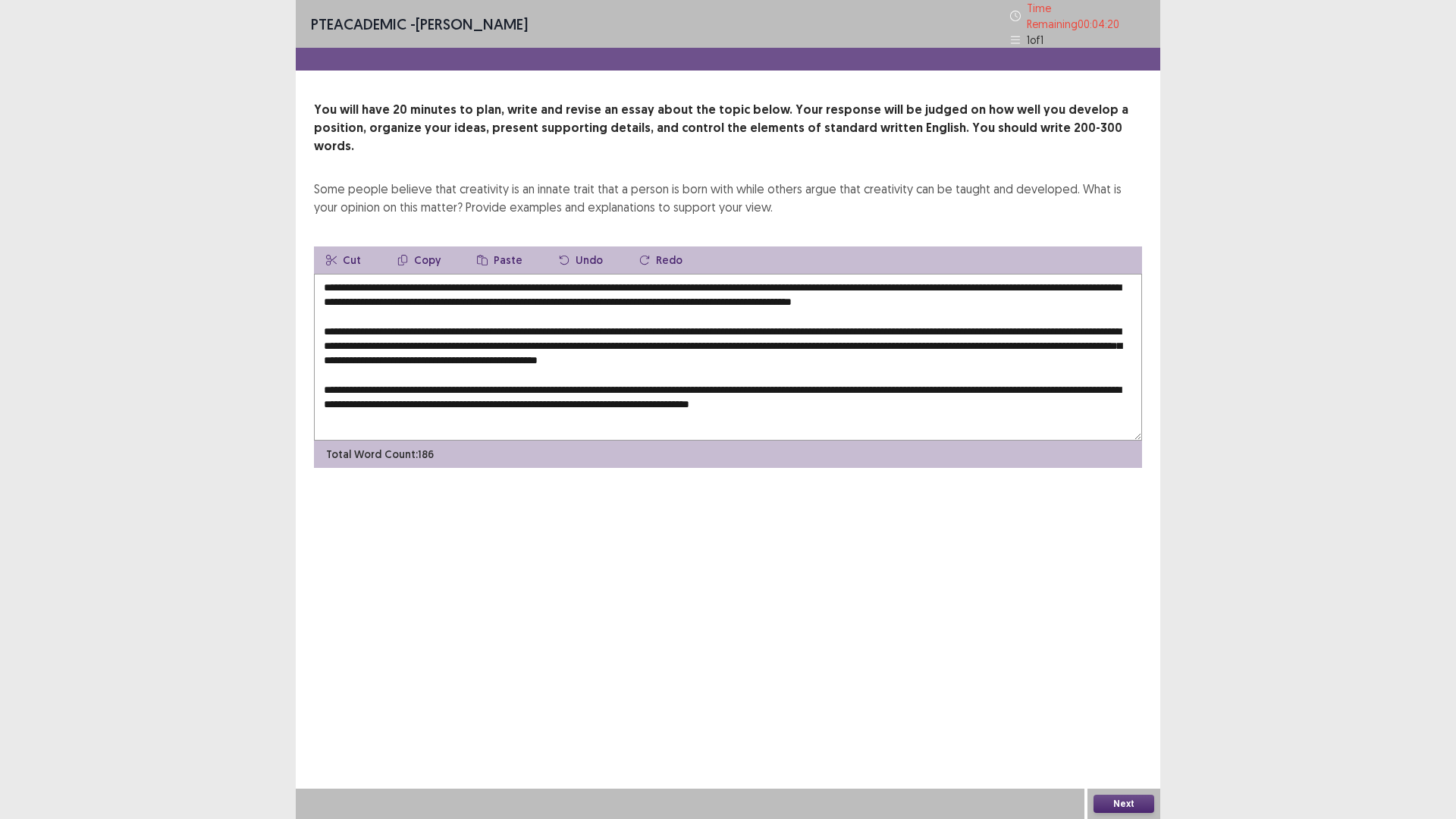
click at [617, 338] on textarea at bounding box center [728, 357] width 828 height 167
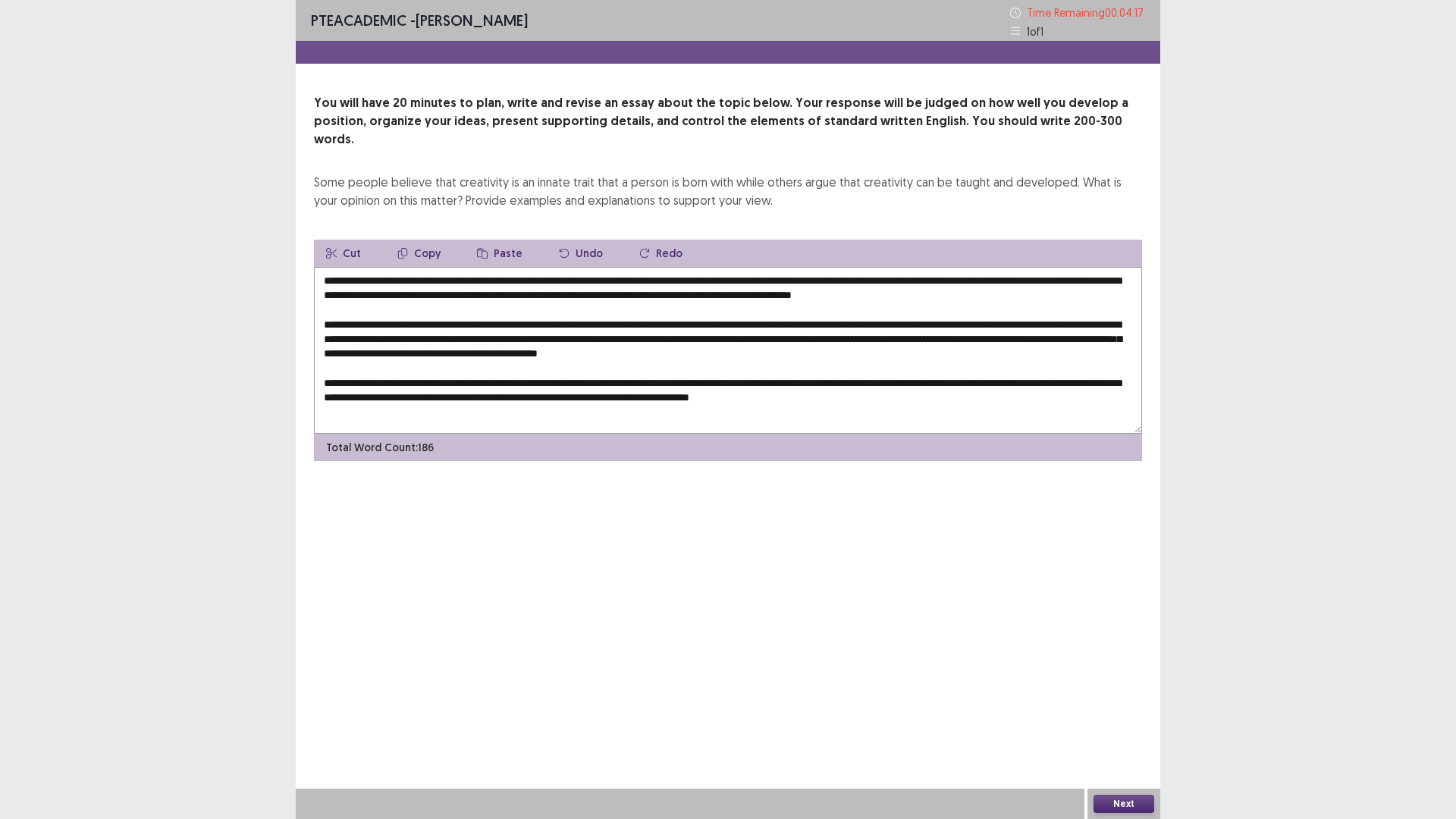
click at [1009, 395] on textarea at bounding box center [728, 350] width 828 height 167
click at [949, 378] on textarea at bounding box center [728, 350] width 828 height 167
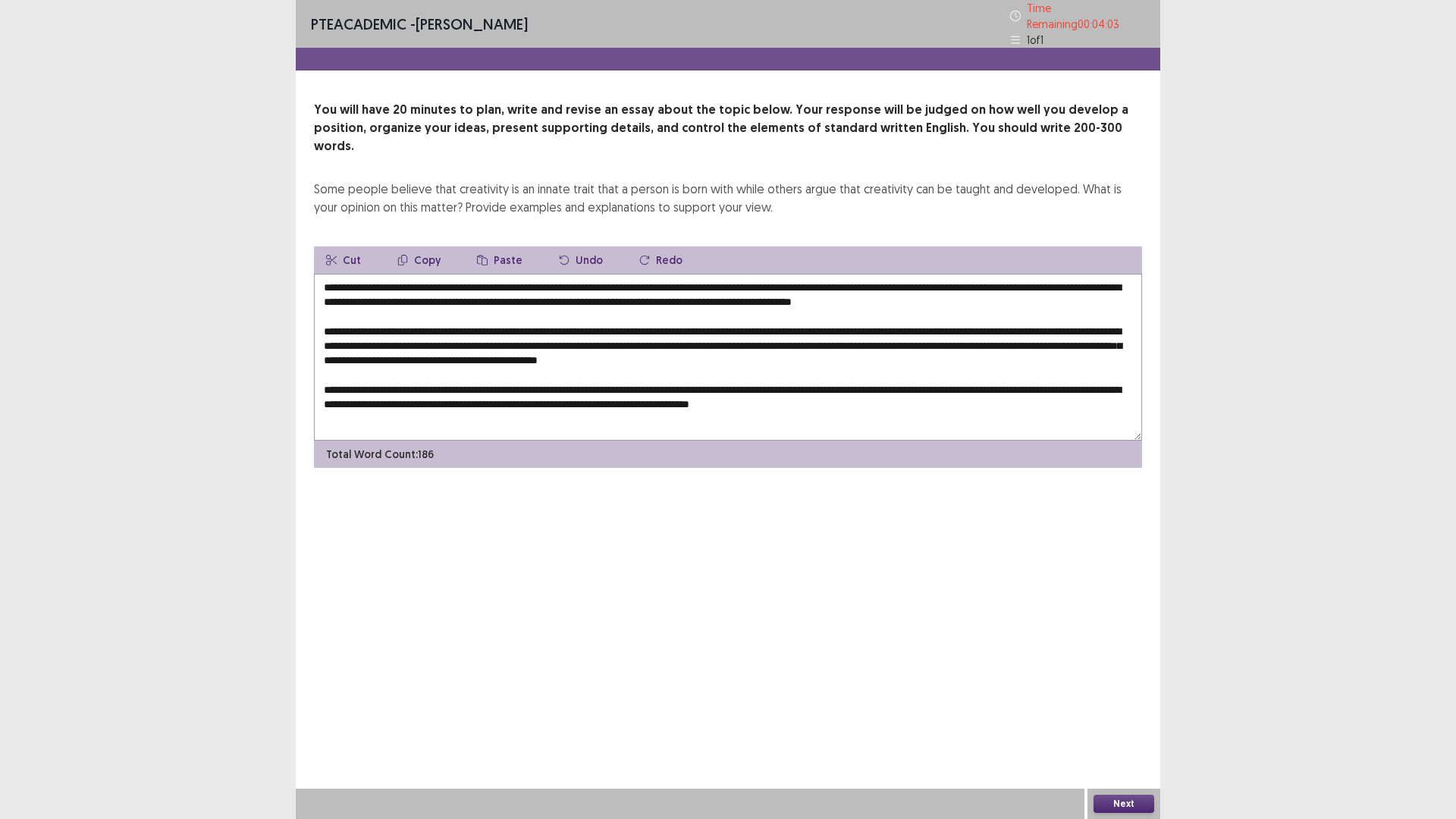
drag, startPoint x: 1041, startPoint y: 322, endPoint x: 558, endPoint y: 339, distance: 483.3
click at [558, 339] on textarea at bounding box center [728, 357] width 828 height 167
drag, startPoint x: 544, startPoint y: 401, endPoint x: 759, endPoint y: 399, distance: 215.0
click at [546, 401] on textarea at bounding box center [728, 357] width 828 height 167
click at [936, 389] on textarea at bounding box center [728, 357] width 828 height 167
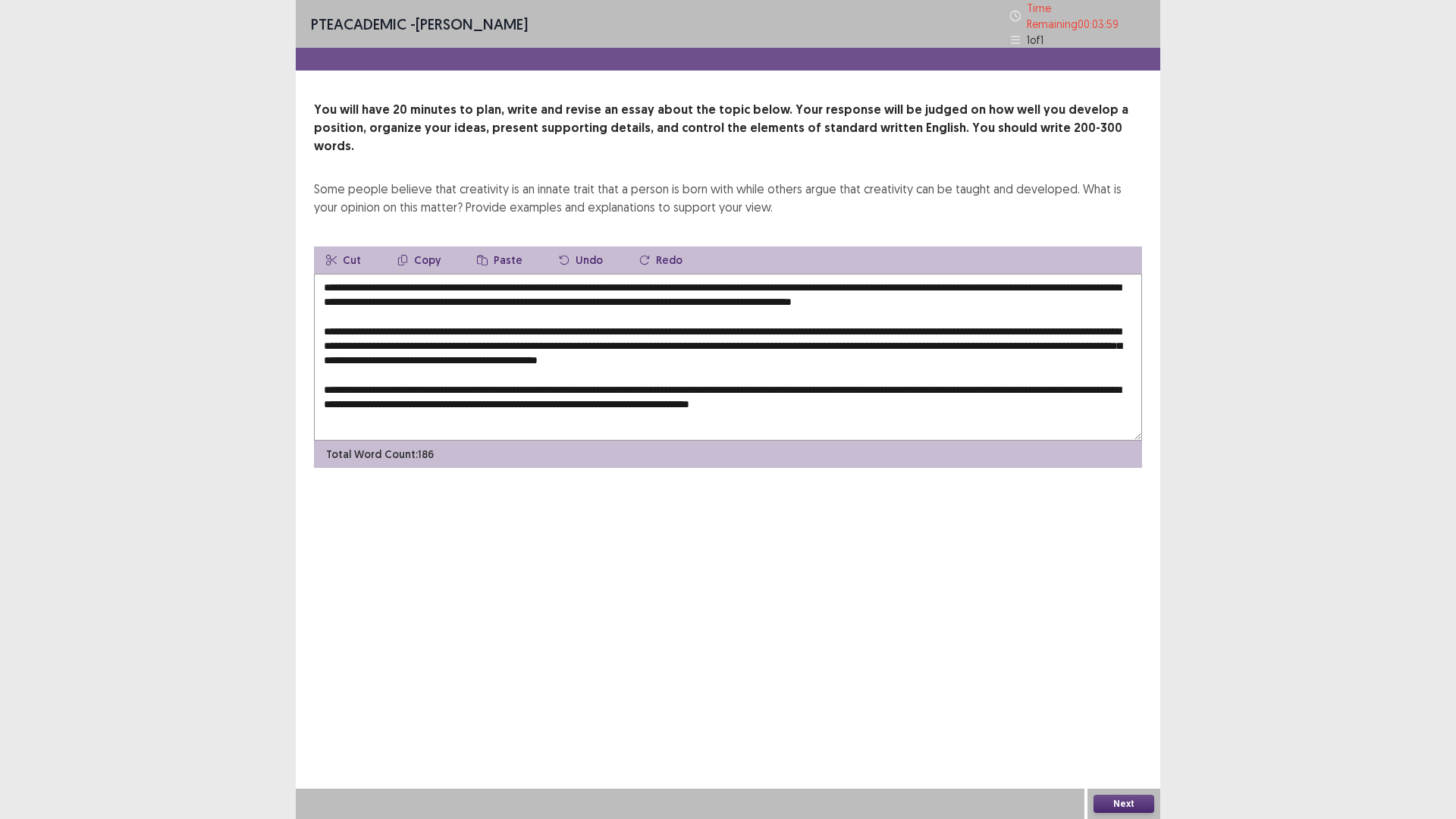
click at [936, 386] on textarea at bounding box center [728, 357] width 828 height 167
click at [350, 394] on textarea at bounding box center [728, 357] width 828 height 167
click at [470, 392] on textarea at bounding box center [728, 357] width 828 height 167
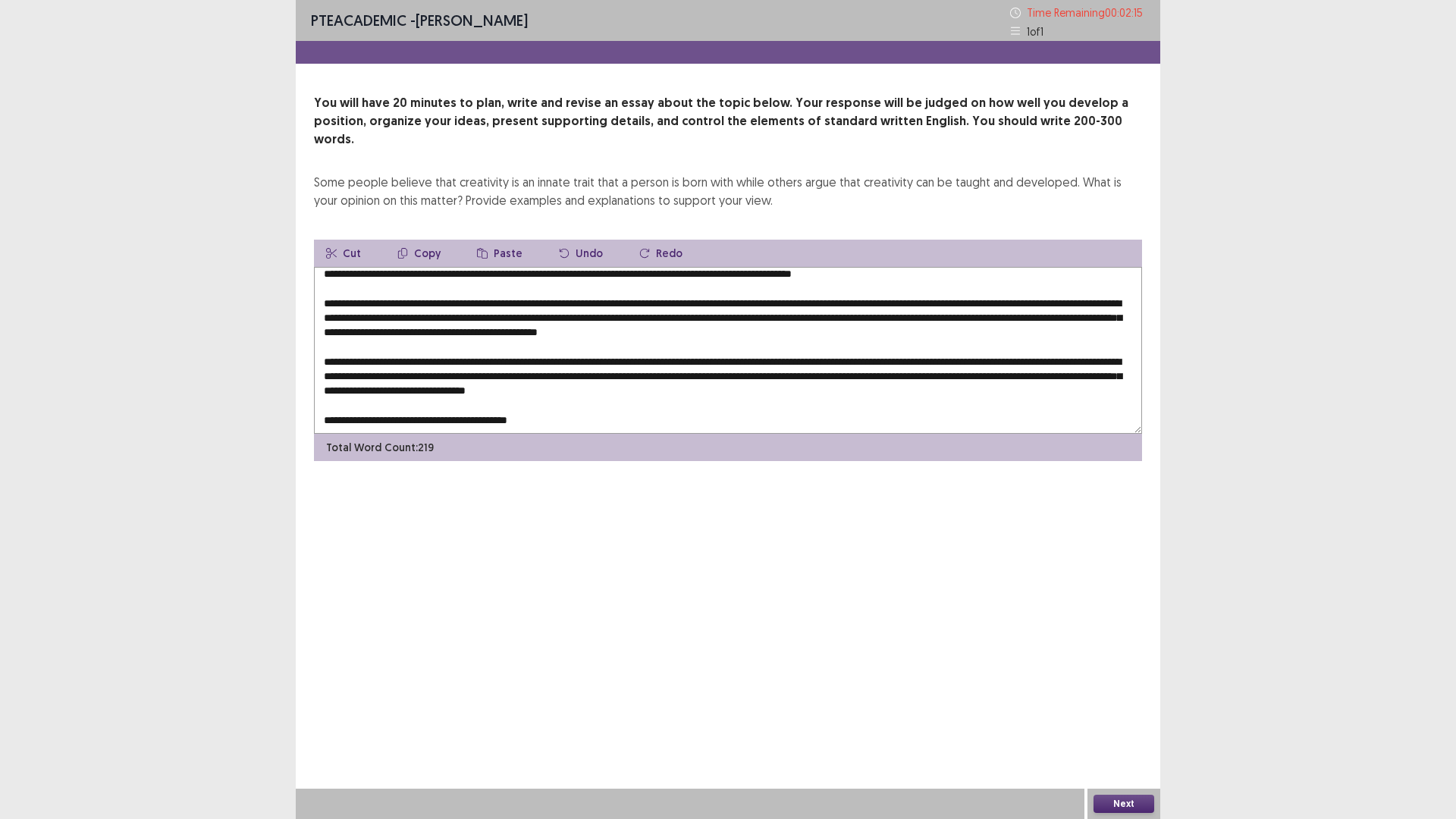
scroll to position [22, 0]
click at [765, 364] on textarea at bounding box center [728, 350] width 828 height 167
click at [698, 309] on textarea at bounding box center [728, 350] width 828 height 167
click at [586, 399] on textarea at bounding box center [728, 350] width 828 height 167
click at [664, 289] on textarea at bounding box center [728, 350] width 828 height 167
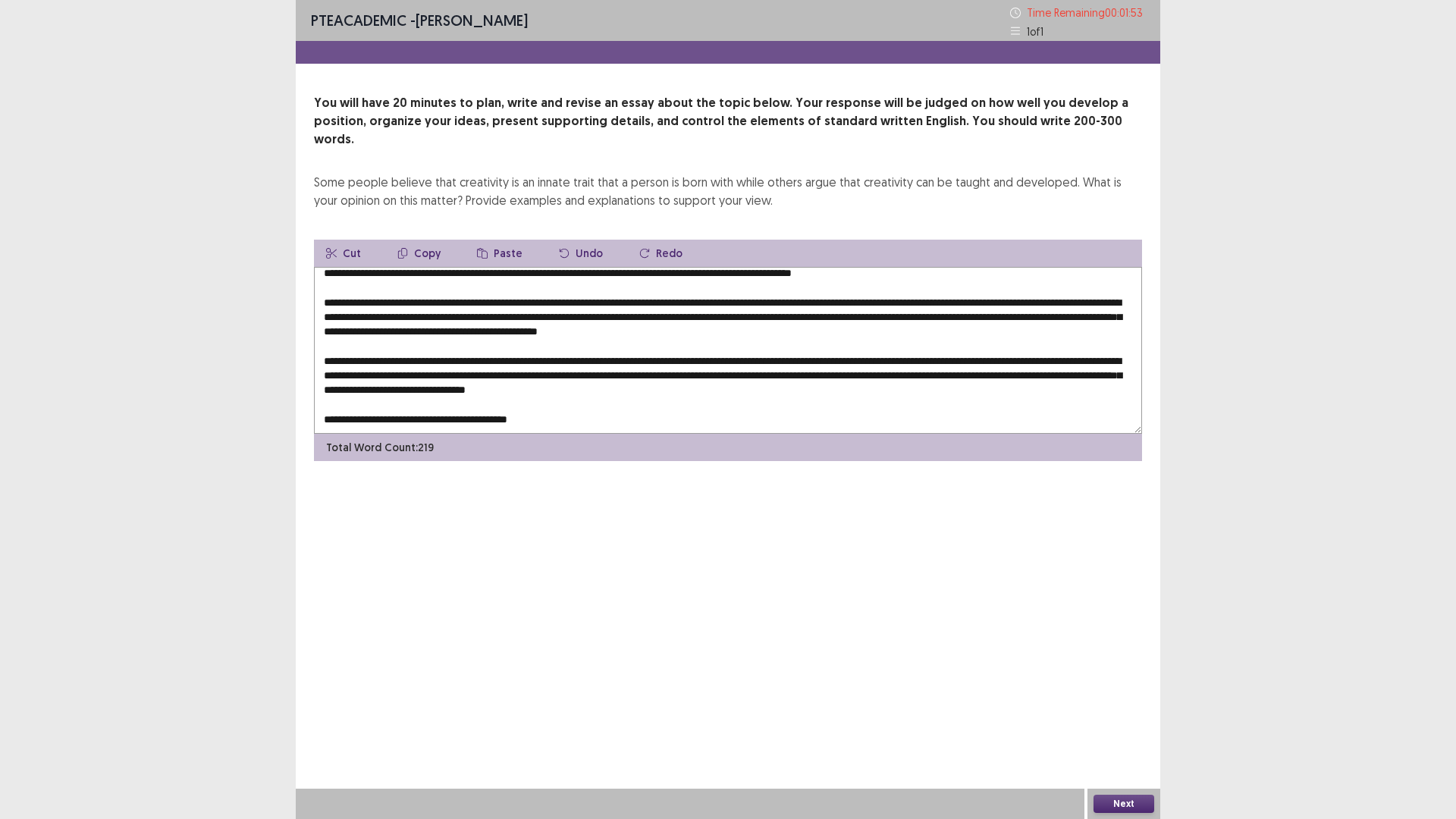
click at [665, 351] on textarea at bounding box center [728, 350] width 828 height 167
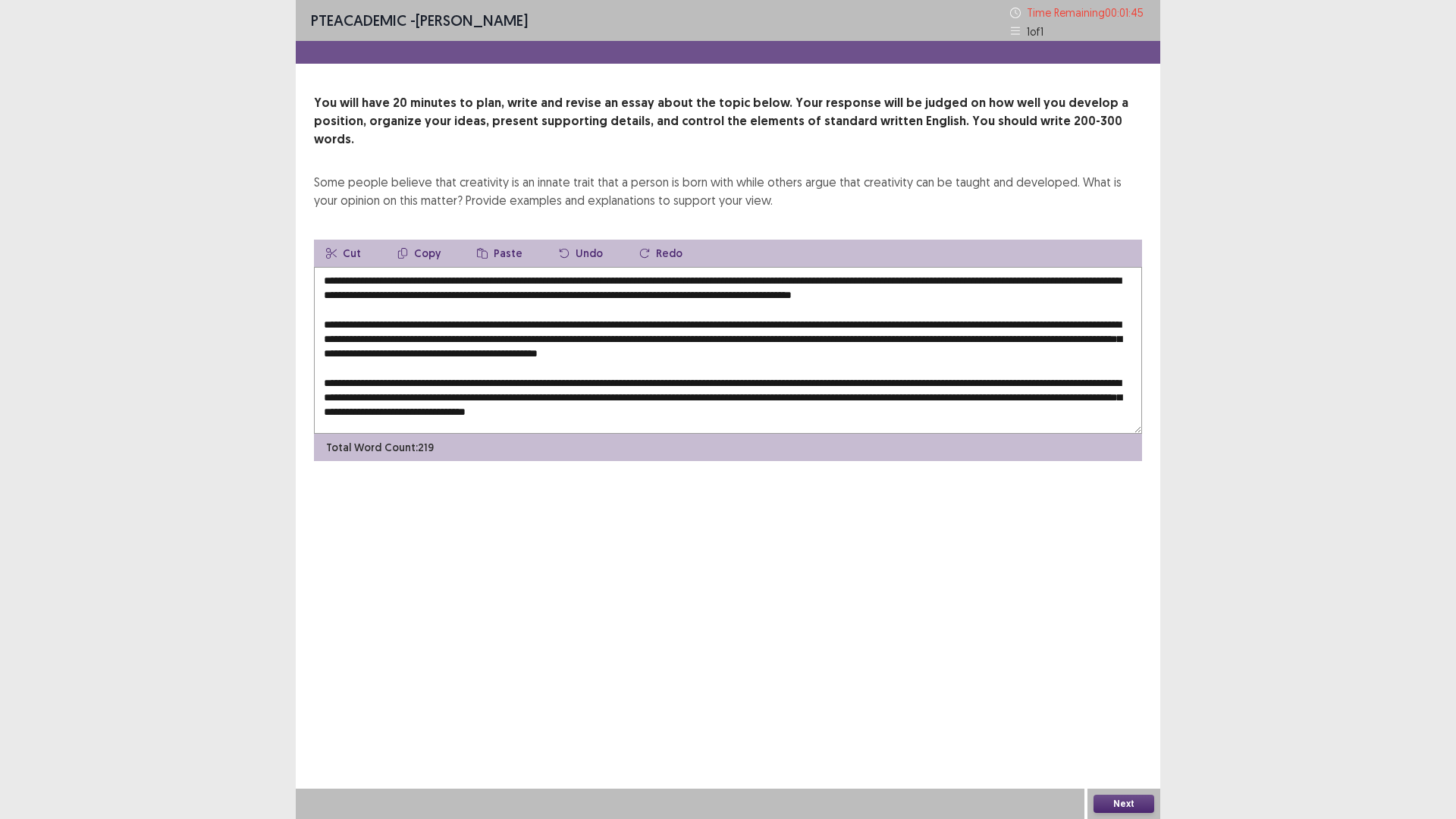
drag, startPoint x: 526, startPoint y: 264, endPoint x: 1057, endPoint y: 261, distance: 531.0
click at [1057, 267] on textarea at bounding box center [728, 350] width 828 height 167
click at [902, 391] on textarea at bounding box center [728, 350] width 828 height 167
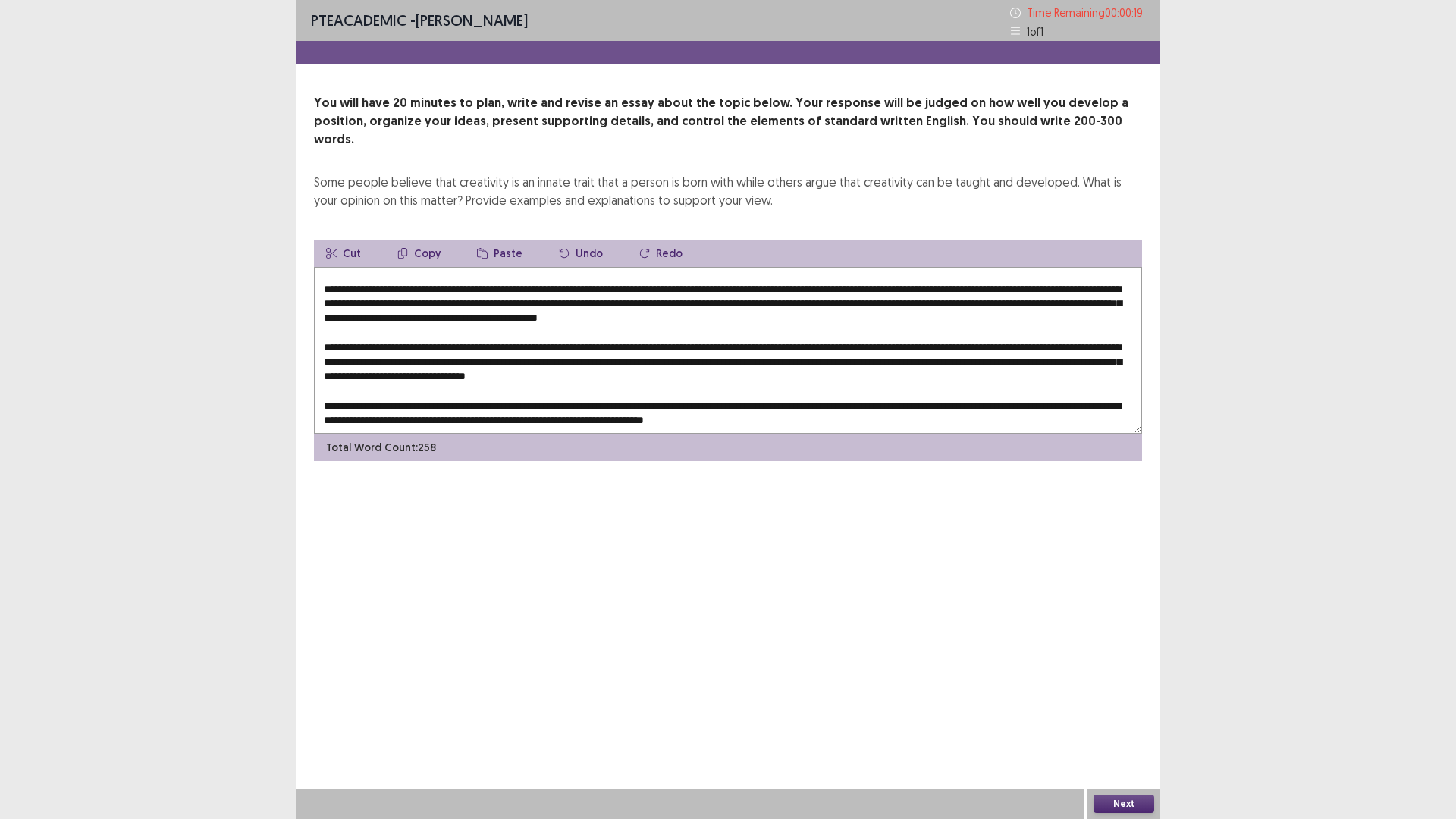
scroll to position [36, 0]
click at [529, 387] on textarea at bounding box center [728, 350] width 828 height 167
type textarea "**********"
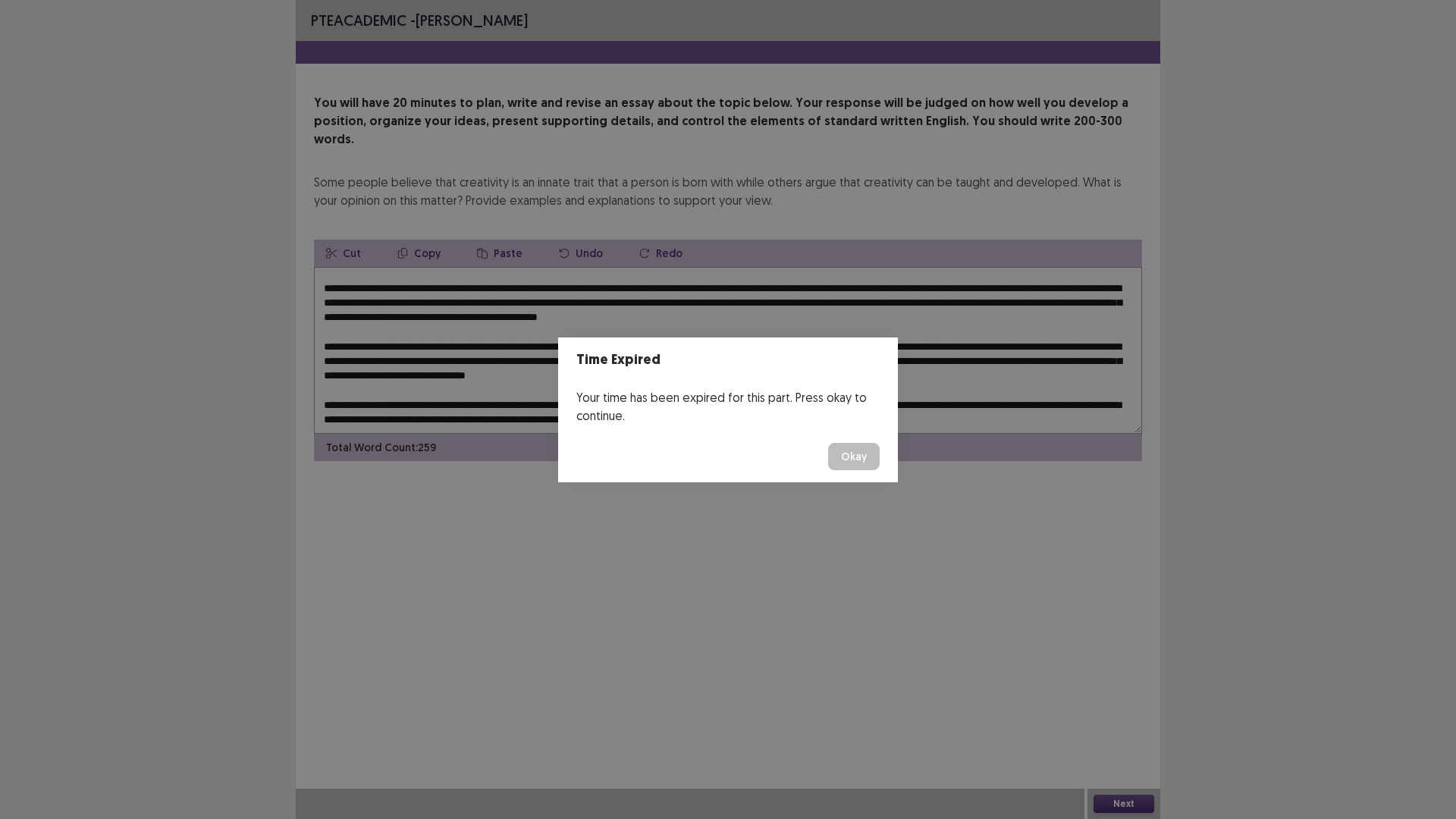
click at [870, 457] on button "Okay" at bounding box center [854, 456] width 51 height 27
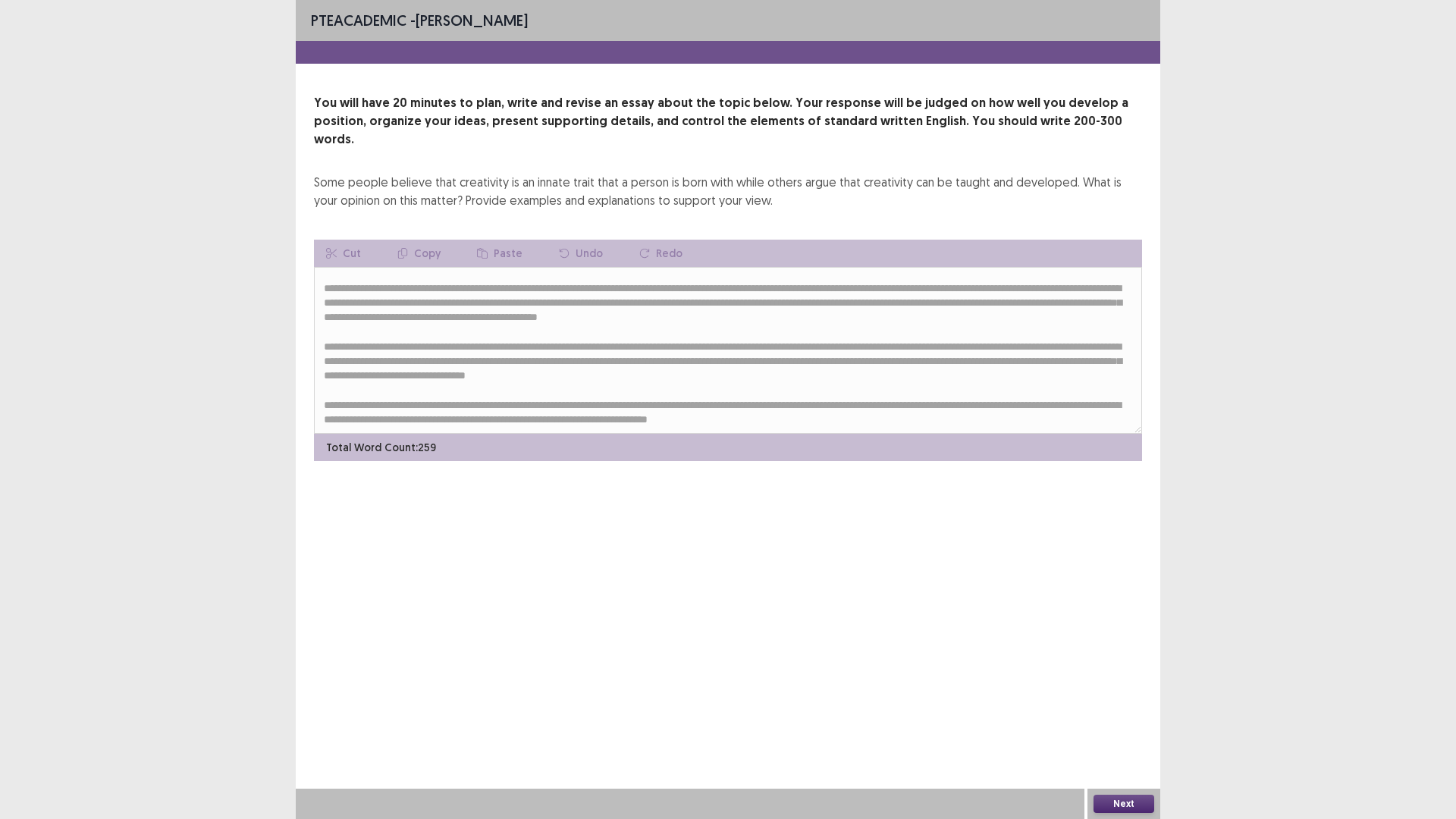
click at [1121, 726] on button "Next" at bounding box center [1123, 804] width 60 height 18
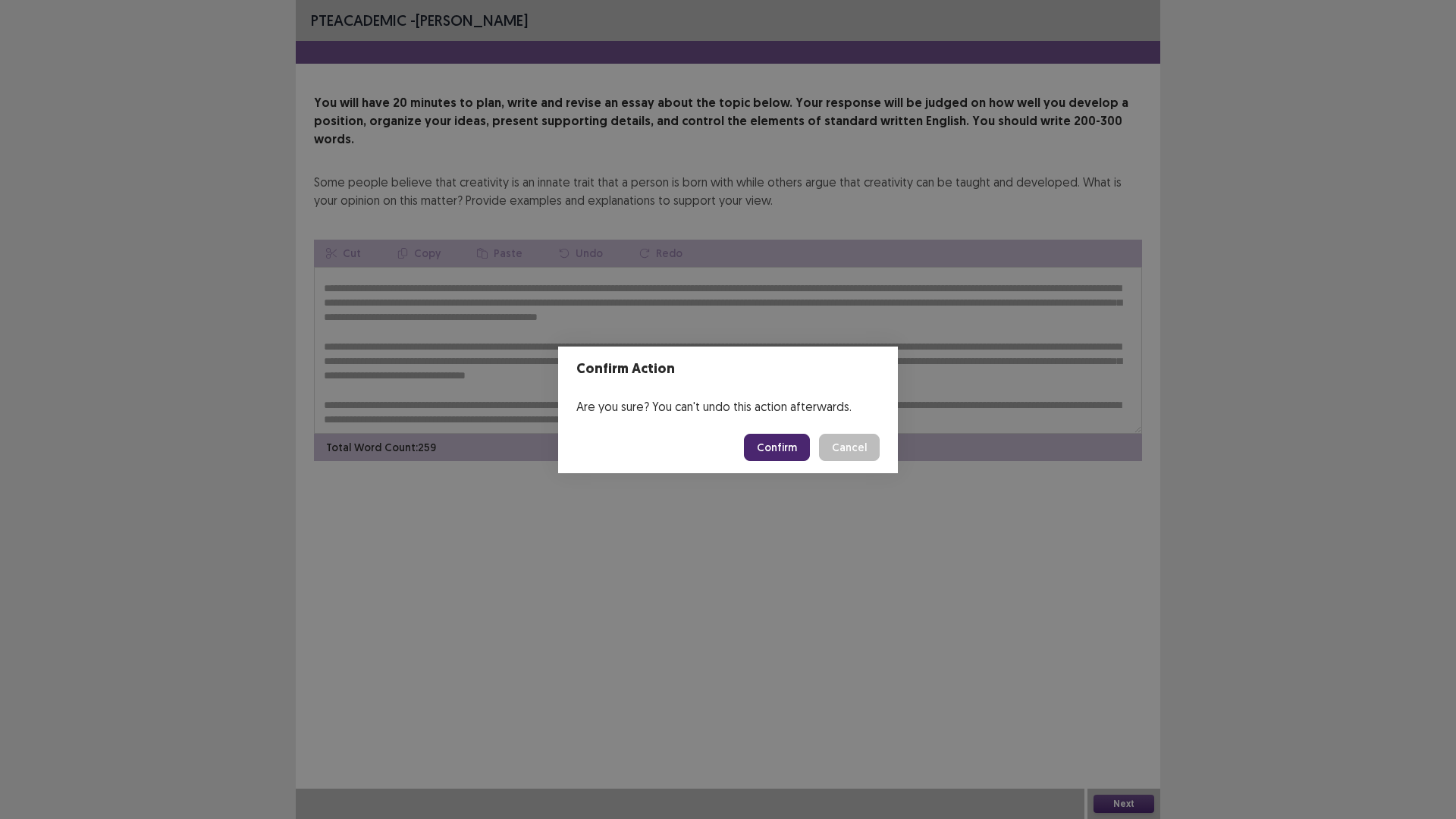
click at [773, 437] on button "Confirm" at bounding box center [777, 447] width 66 height 27
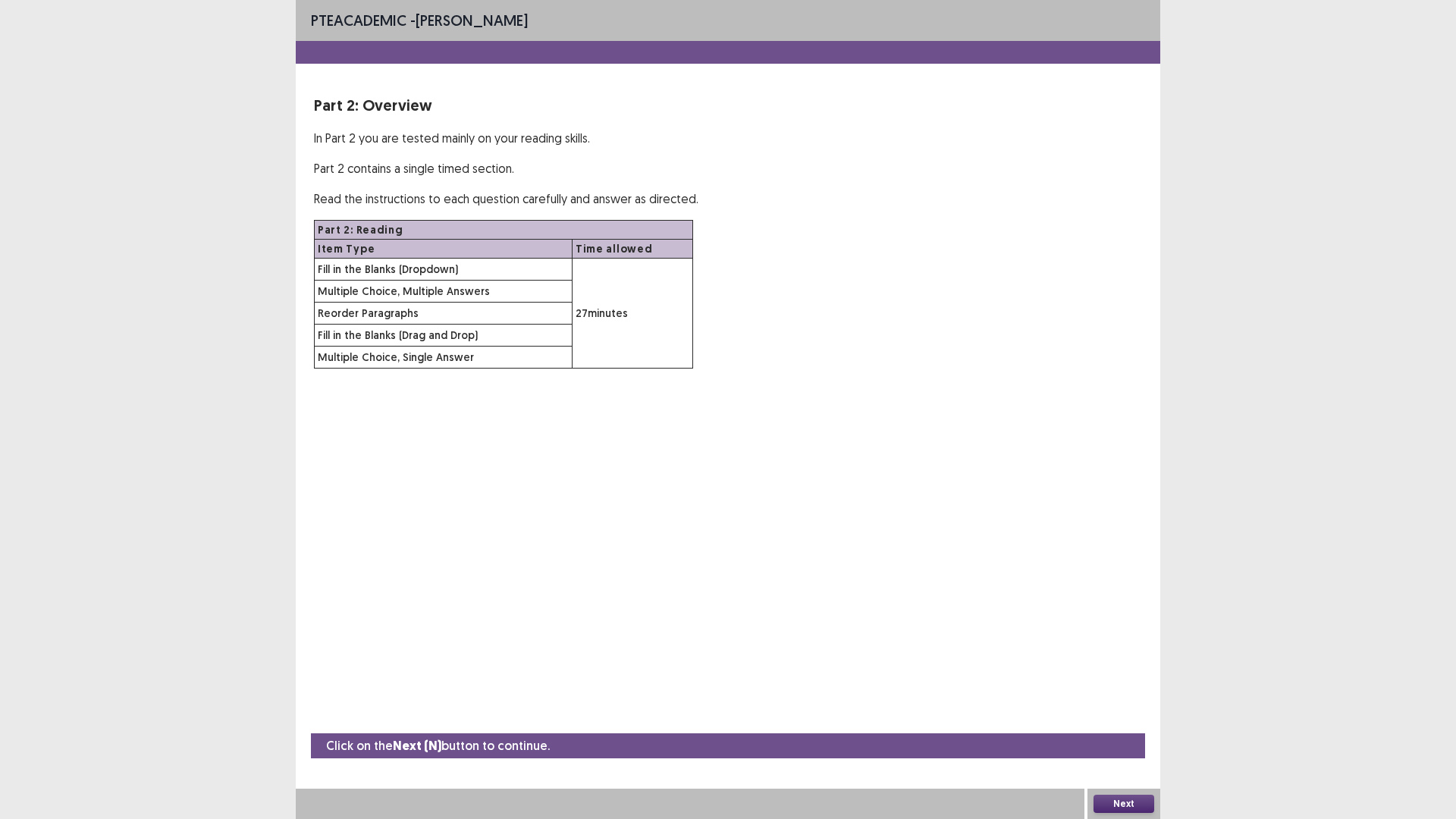
click at [1121, 726] on button "Next" at bounding box center [1123, 804] width 60 height 18
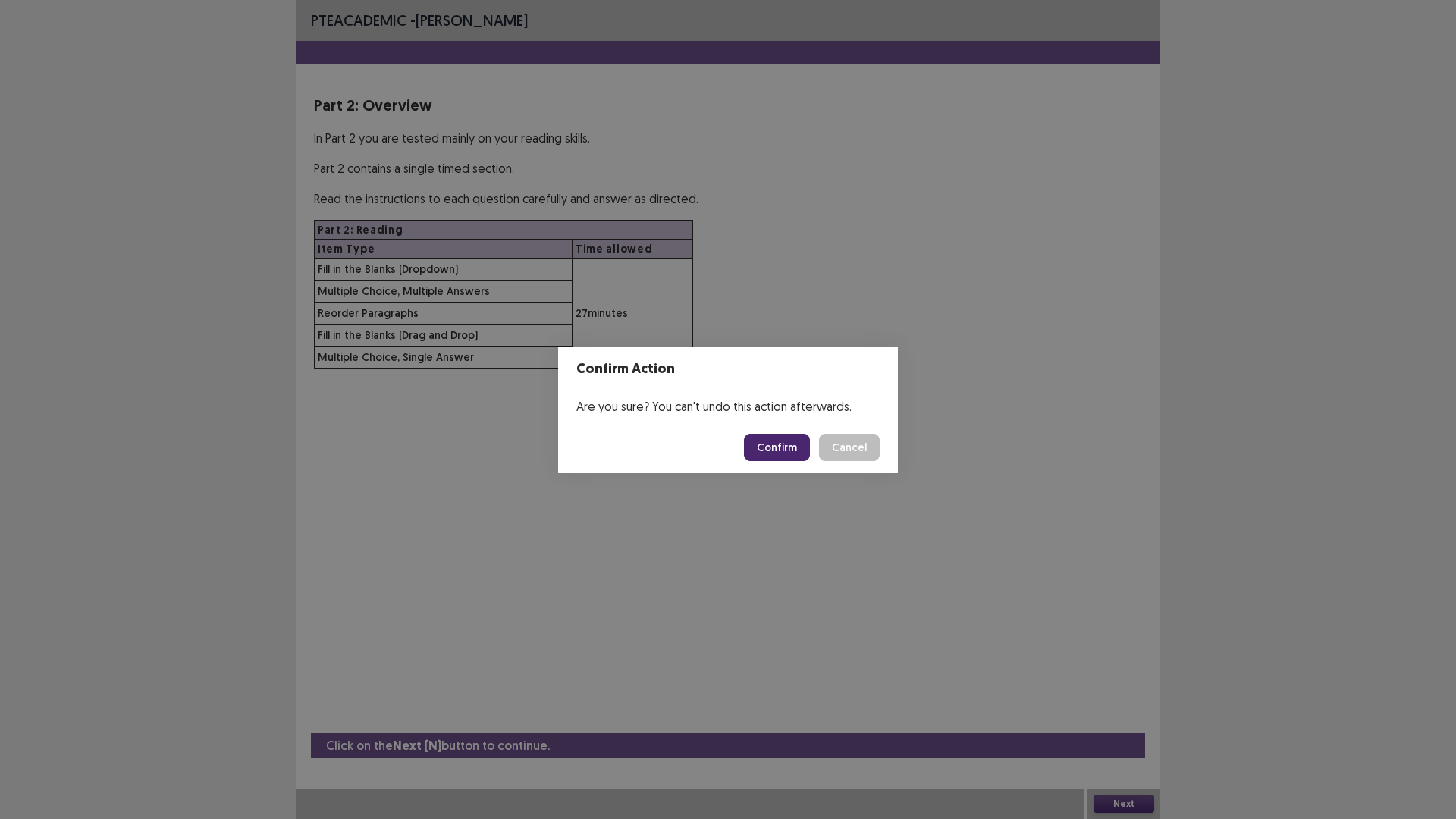
click at [775, 457] on button "Confirm" at bounding box center [777, 447] width 66 height 27
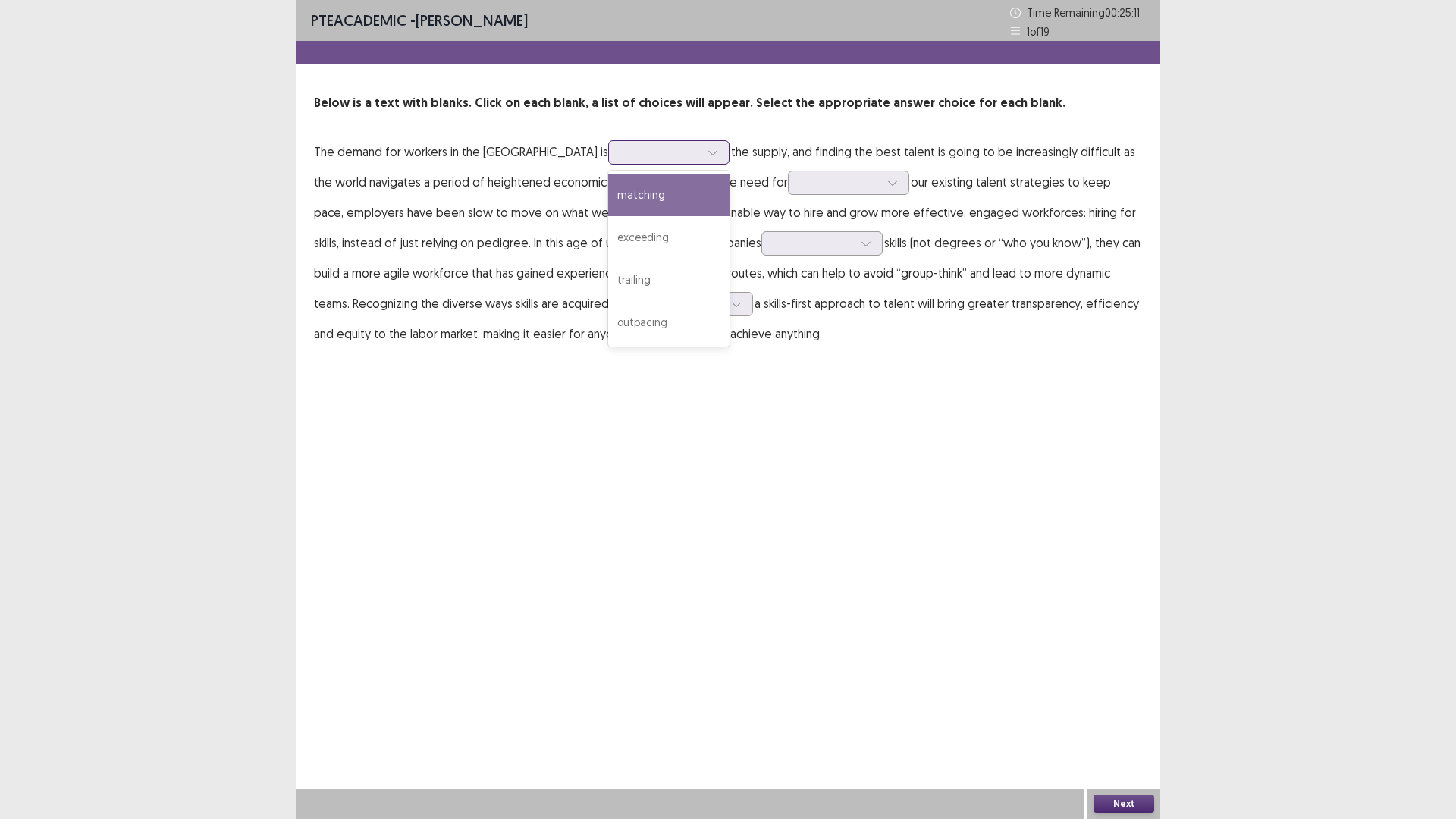
click at [621, 152] on div at bounding box center [660, 151] width 79 height 14
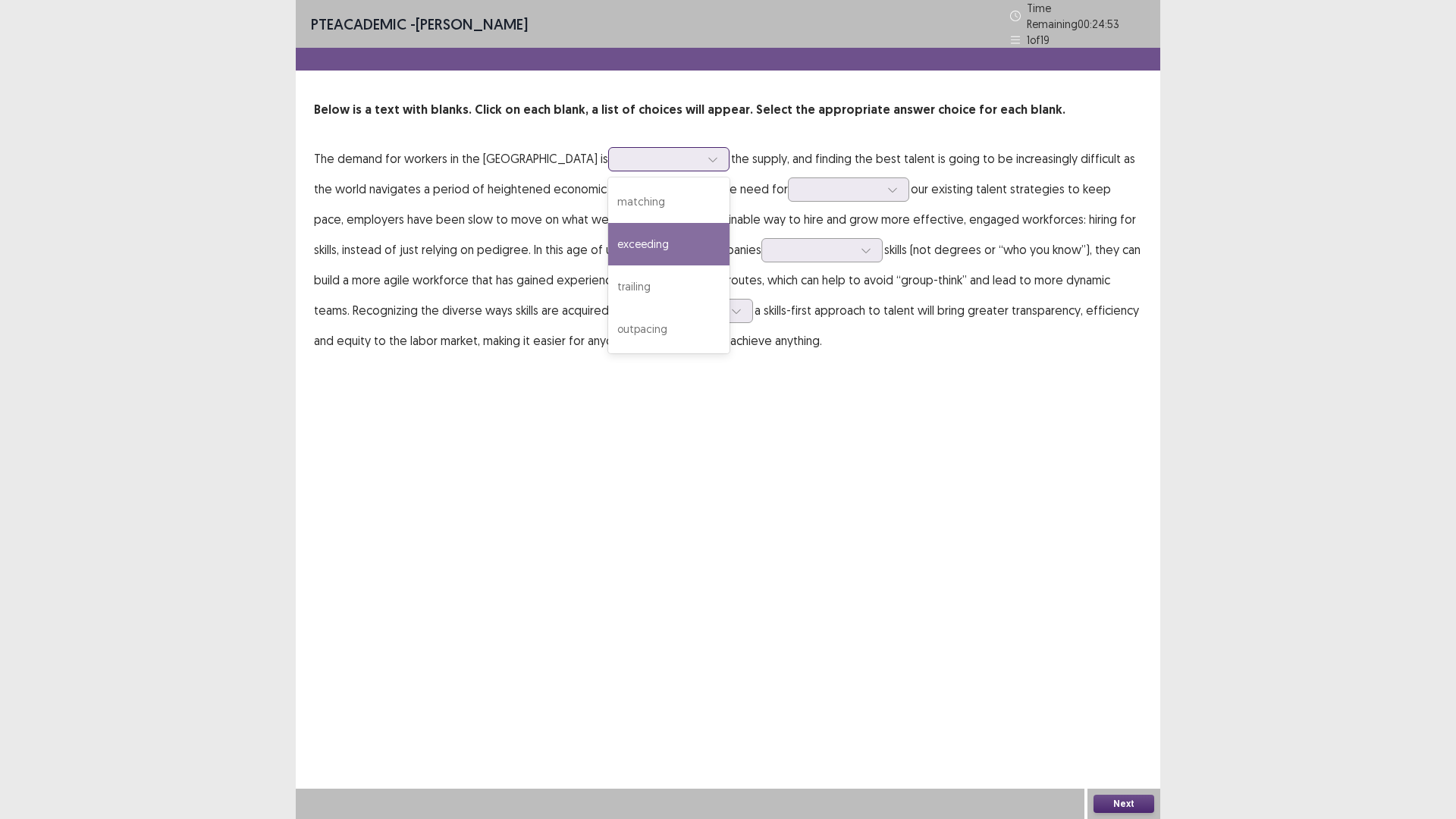
click at [608, 227] on div "exceeding" at bounding box center [669, 244] width 121 height 42
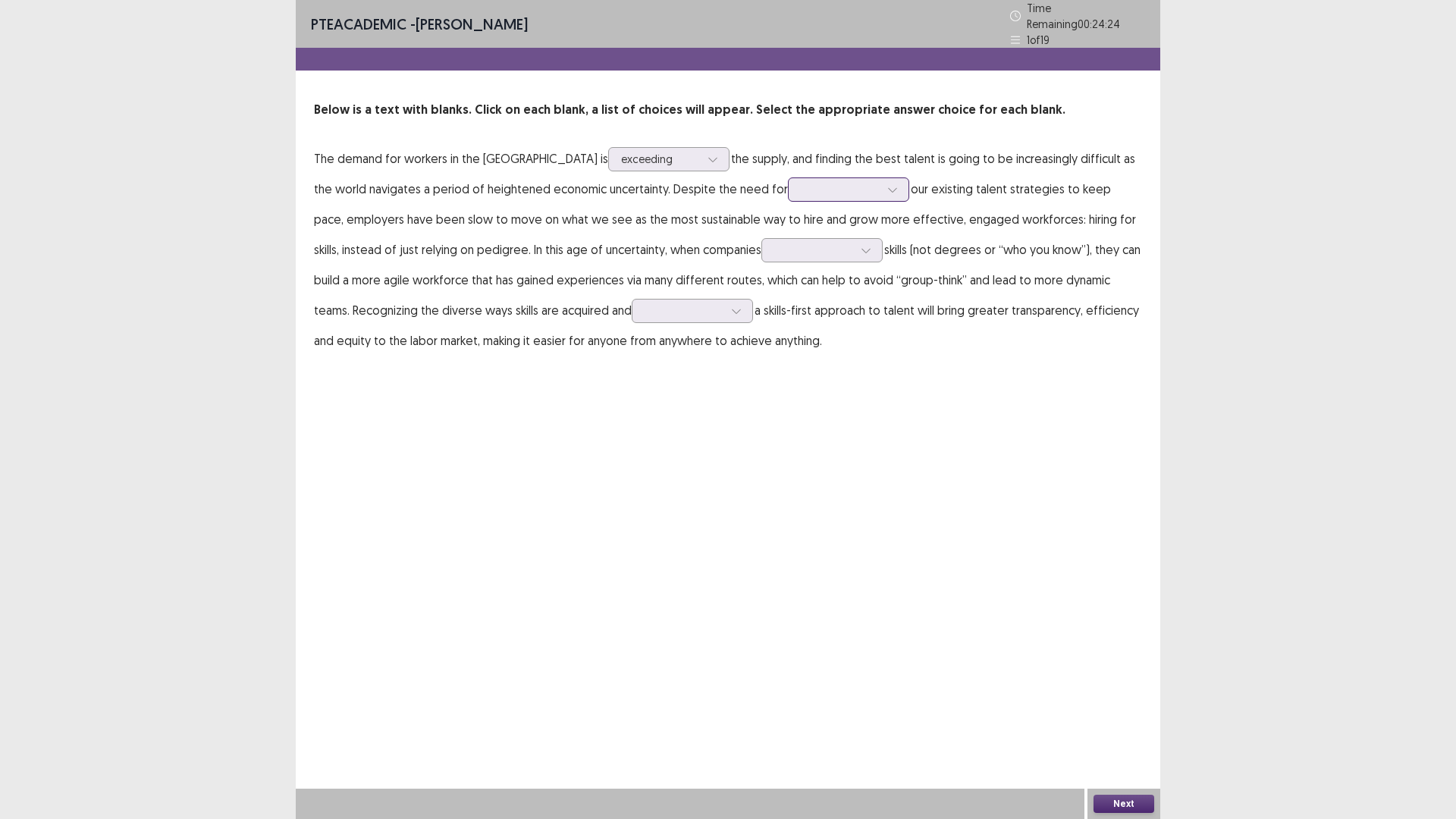
click at [801, 182] on div at bounding box center [840, 188] width 79 height 14
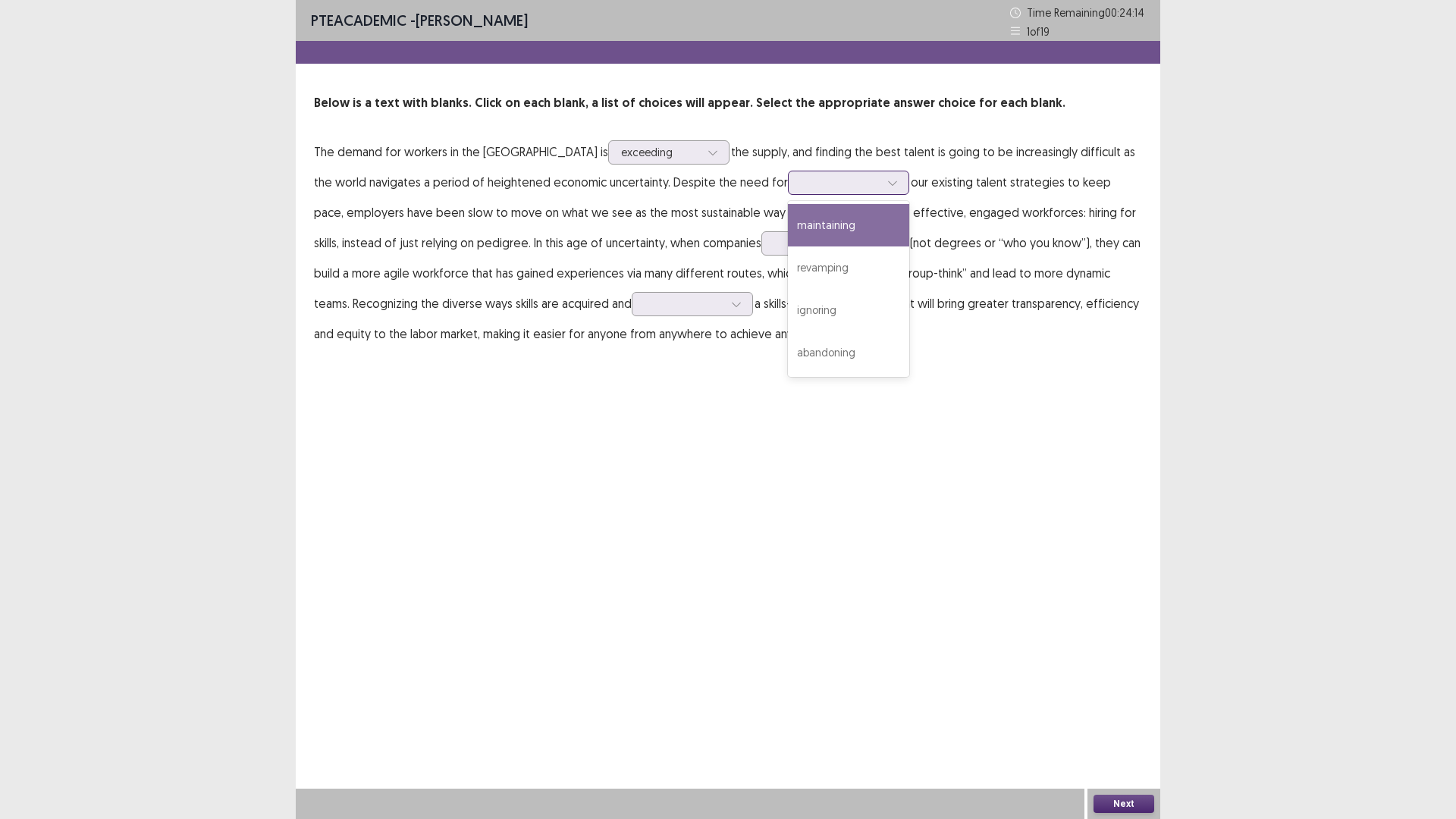
click at [787, 242] on div "maintaining" at bounding box center [848, 225] width 121 height 42
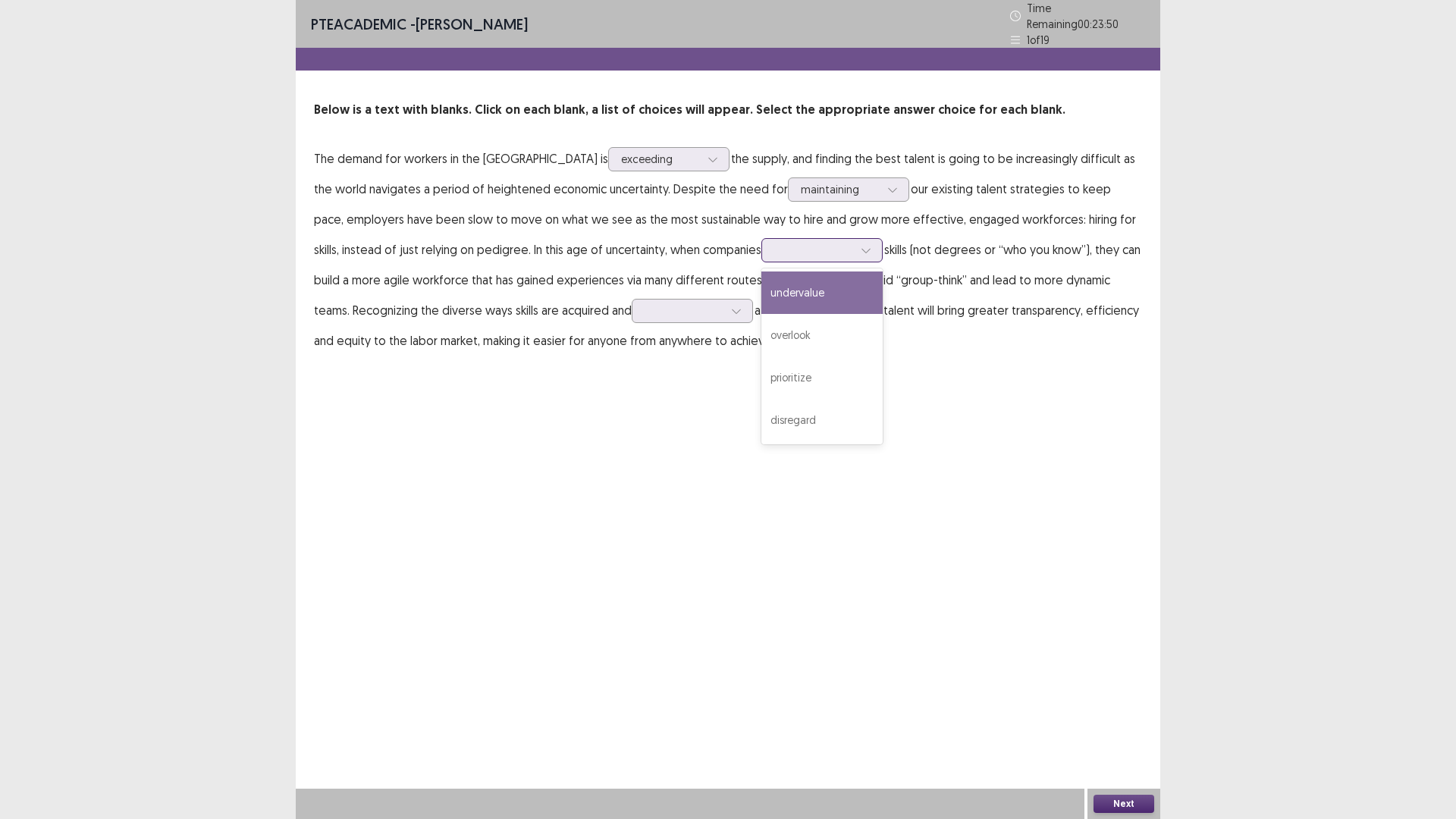
click at [774, 243] on div at bounding box center [813, 250] width 79 height 14
click at [761, 367] on div "prioritize" at bounding box center [821, 377] width 121 height 42
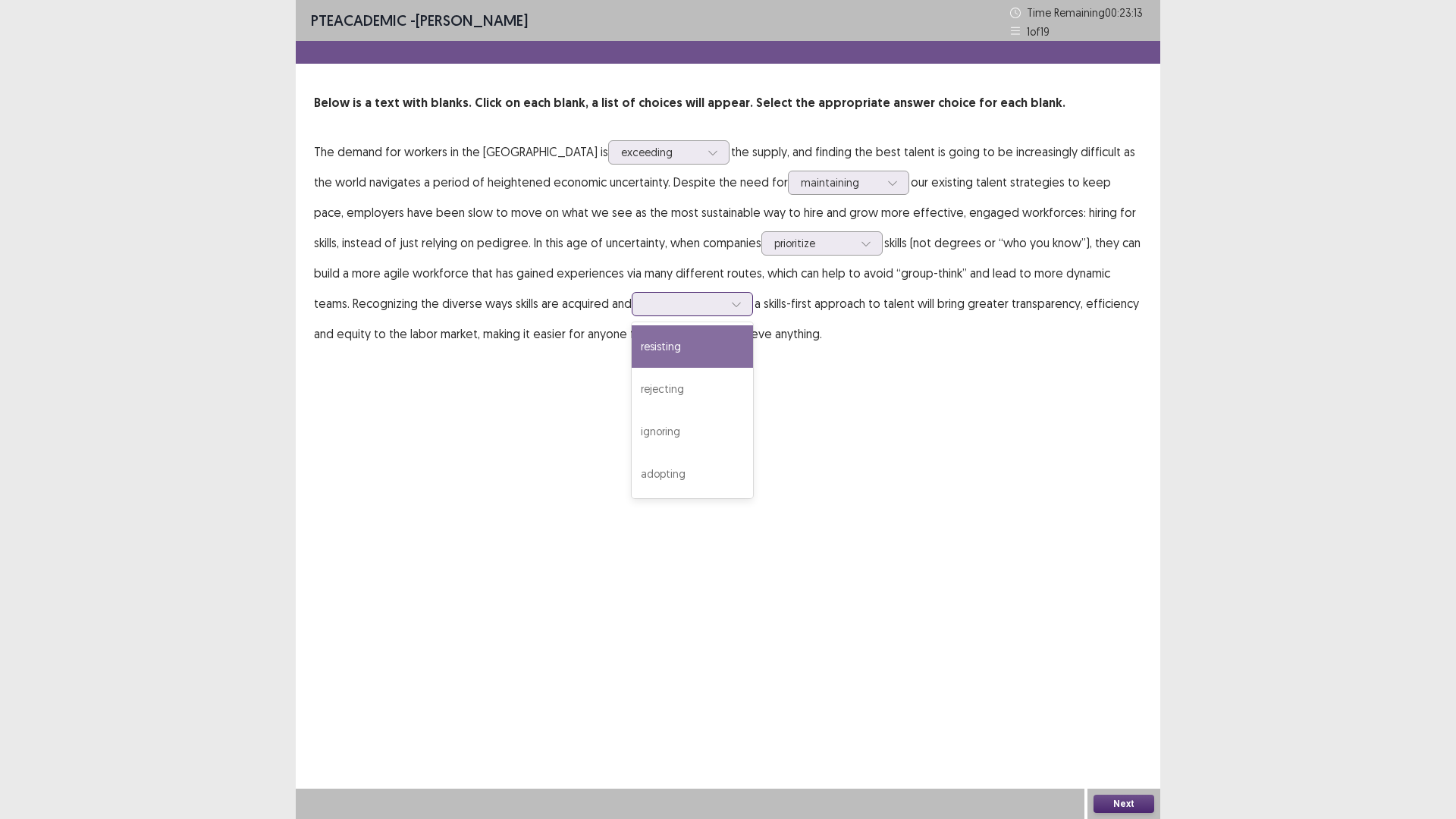
click at [645, 306] on div at bounding box center [683, 303] width 79 height 14
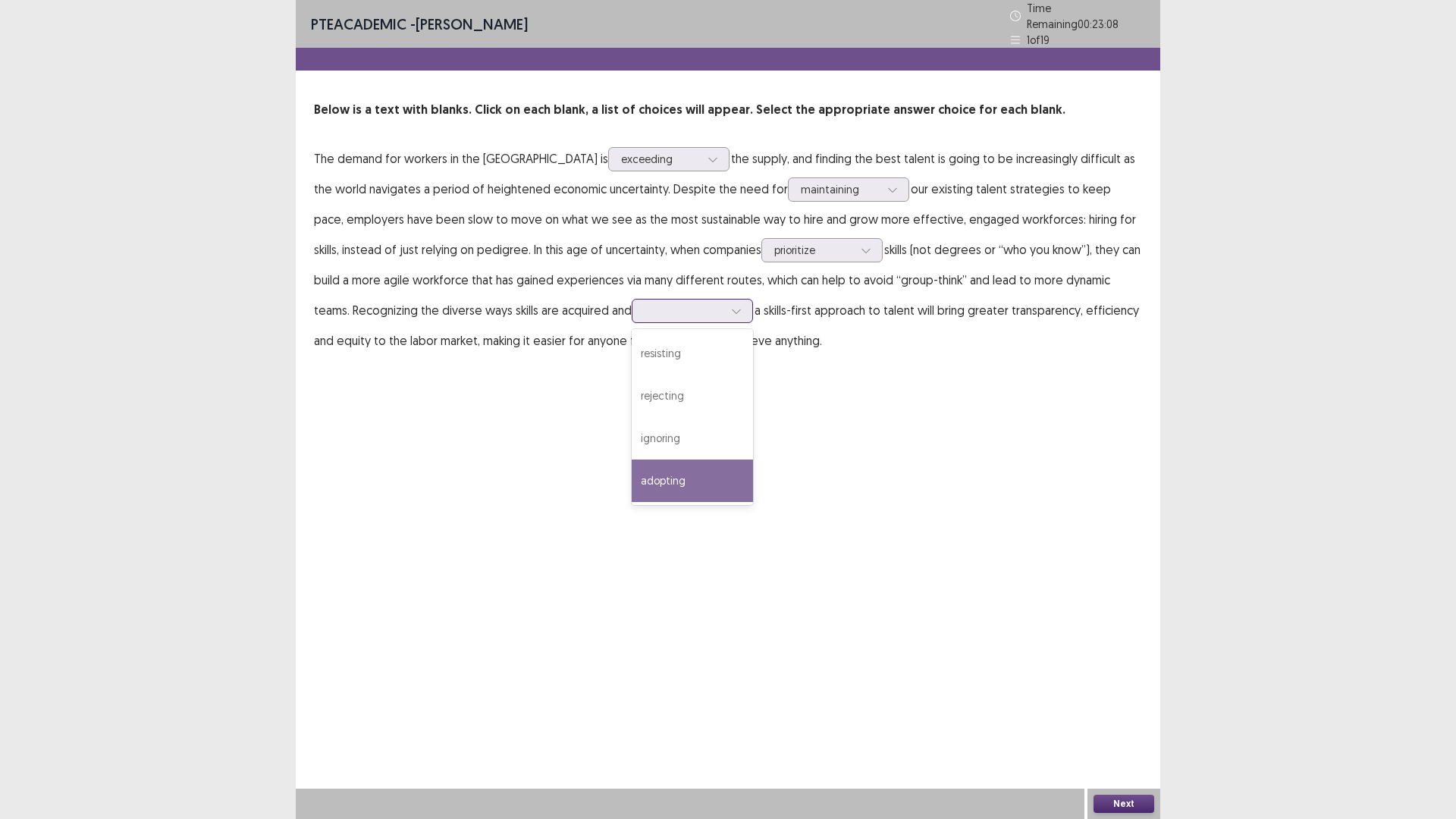
click at [631, 475] on div "adopting" at bounding box center [692, 480] width 121 height 42
click at [645, 303] on div at bounding box center [683, 310] width 79 height 14
click at [757, 374] on div "PTE academic - [PERSON_NAME] Time Remaining 00 : 22 : 52 1 of 19 Below is a tex…" at bounding box center [728, 193] width 864 height 386
click at [1135, 726] on button "Next" at bounding box center [1123, 804] width 60 height 18
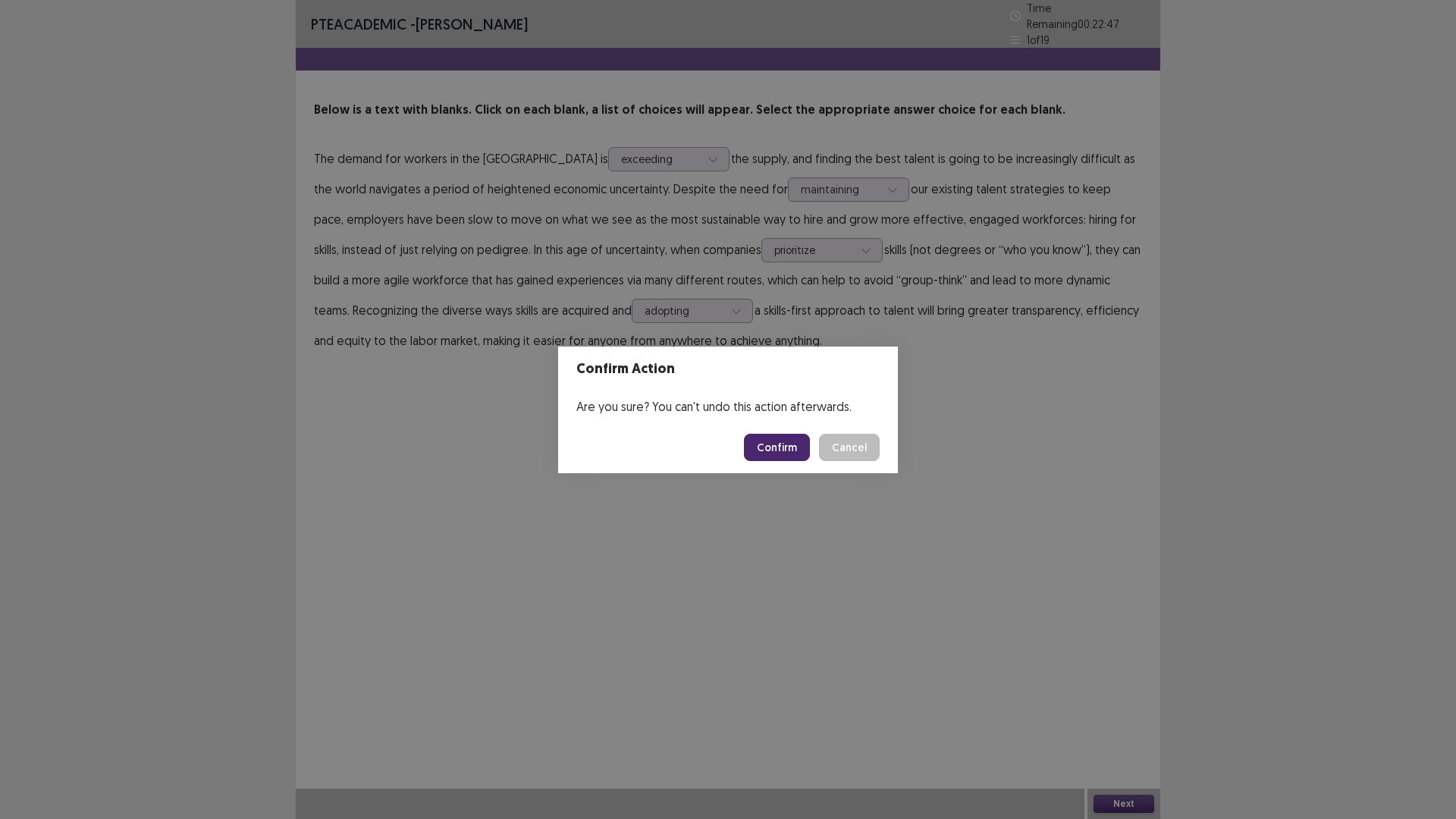
click at [783, 450] on button "Confirm" at bounding box center [777, 447] width 66 height 27
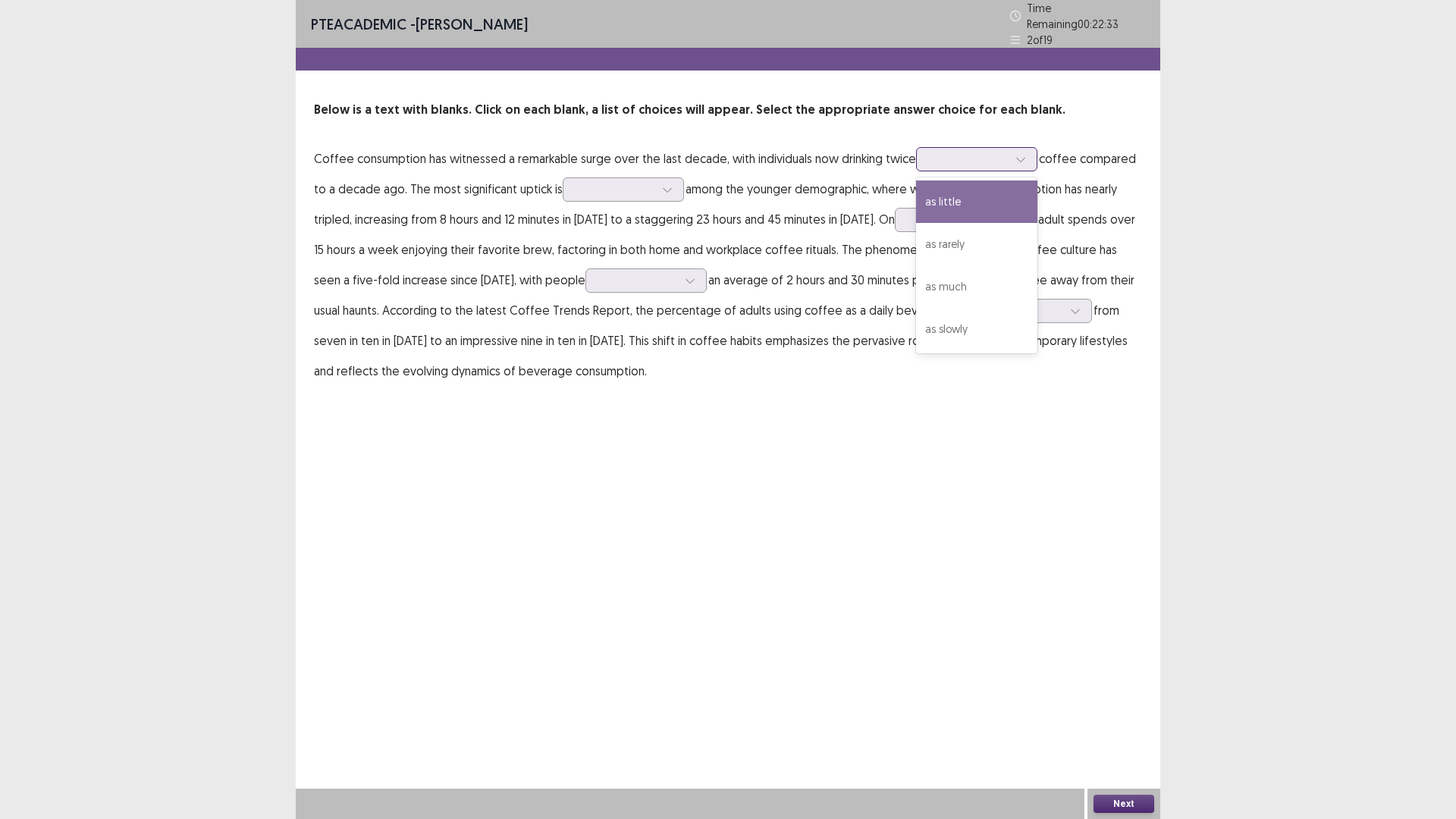
click at [934, 155] on div at bounding box center [968, 159] width 79 height 14
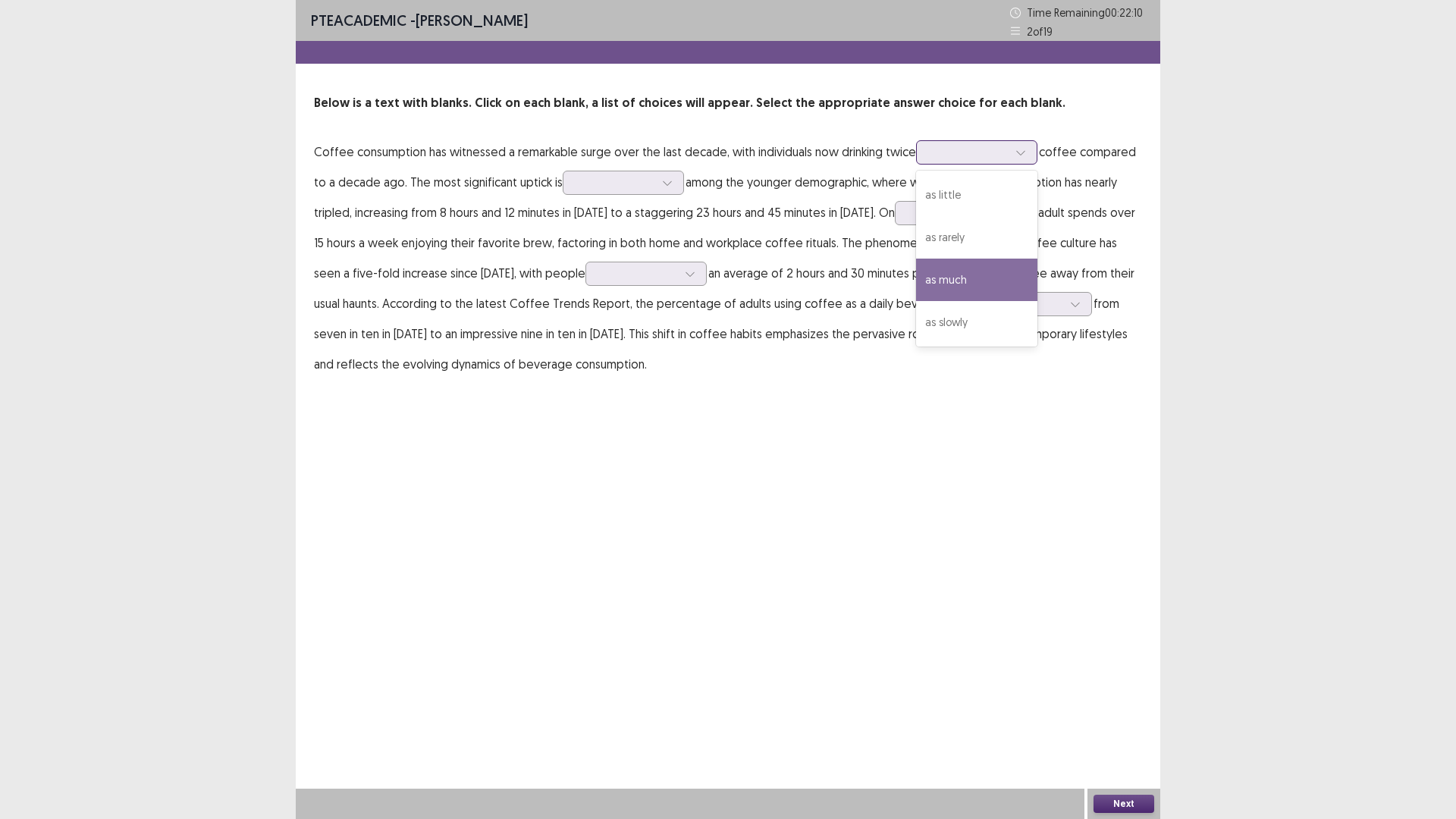
click at [952, 280] on div "as much" at bounding box center [977, 279] width 121 height 42
click at [626, 188] on div at bounding box center [614, 182] width 79 height 14
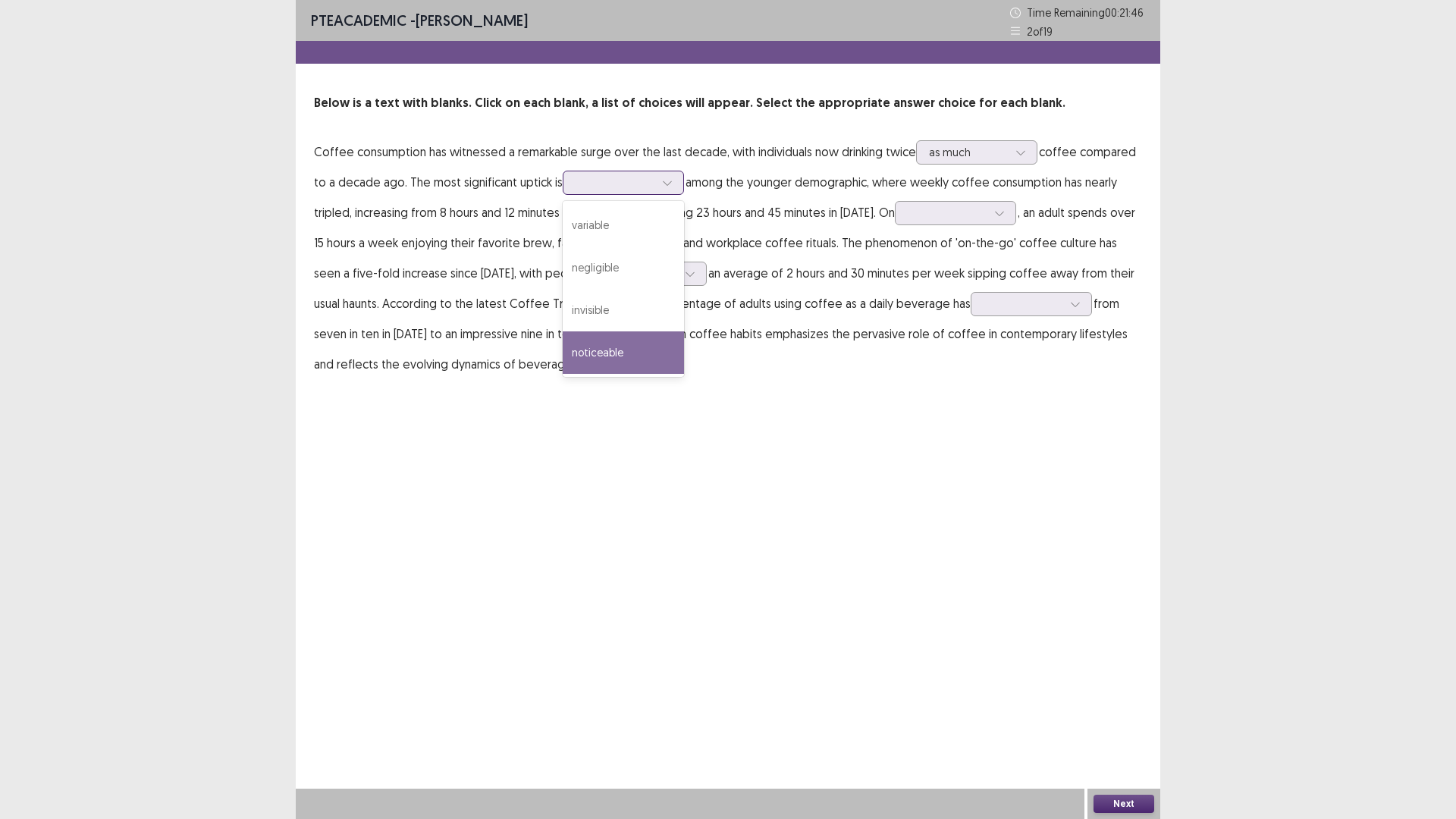
click at [616, 355] on div "noticeable" at bounding box center [623, 352] width 121 height 42
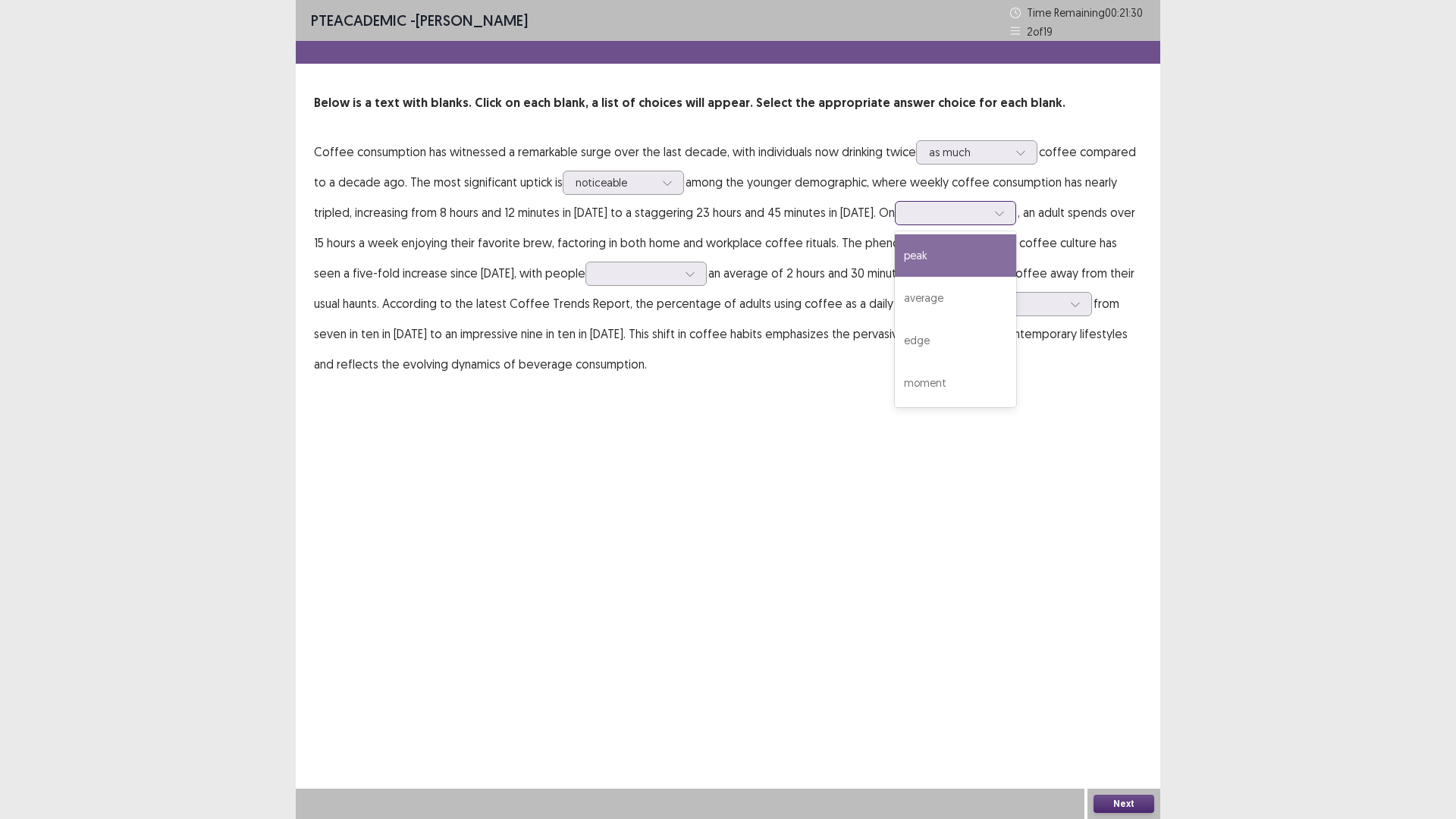
click at [907, 219] on div at bounding box center [946, 212] width 79 height 14
click at [931, 302] on div "average" at bounding box center [955, 298] width 121 height 42
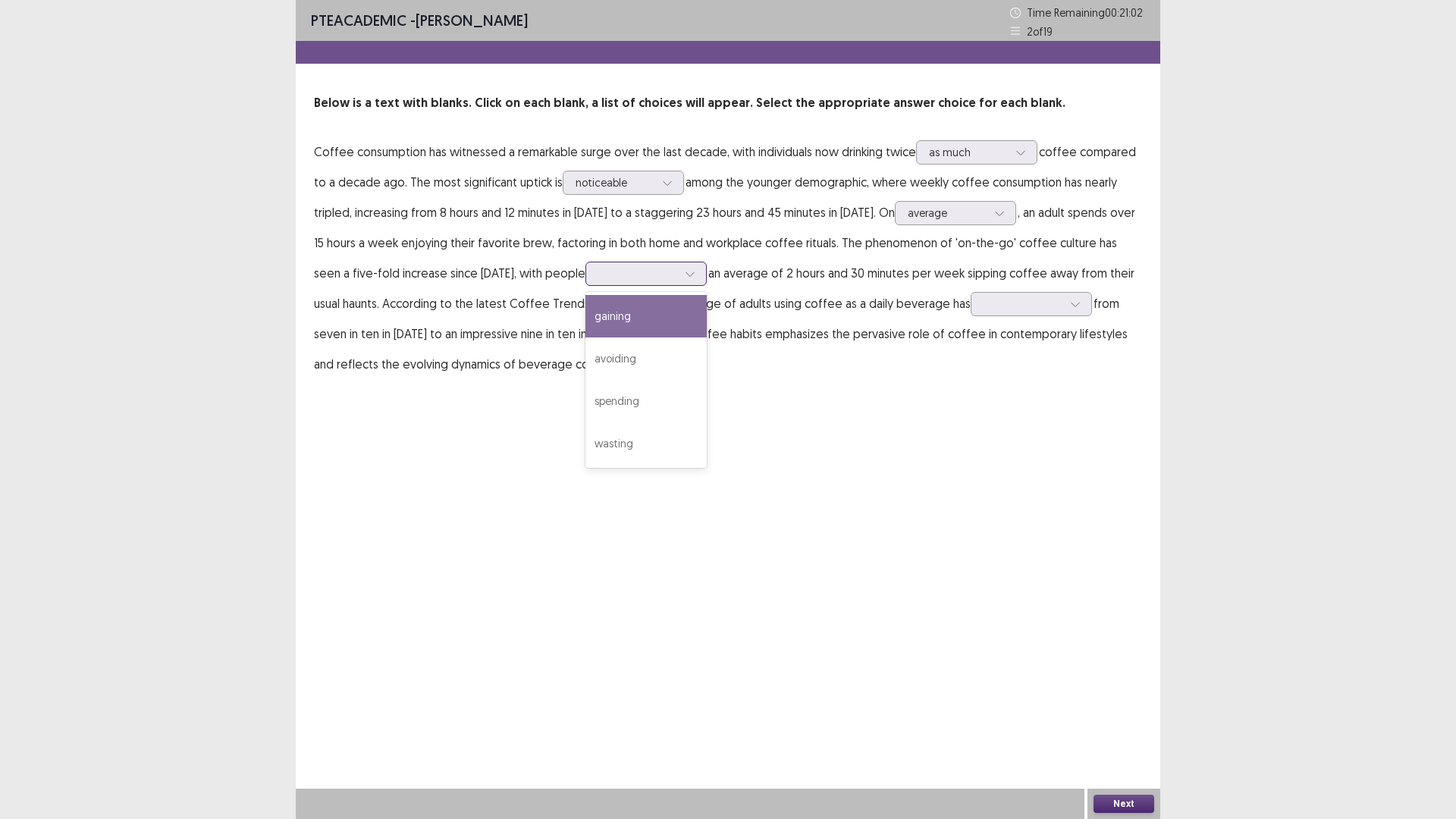
click at [619, 279] on div at bounding box center [637, 273] width 79 height 14
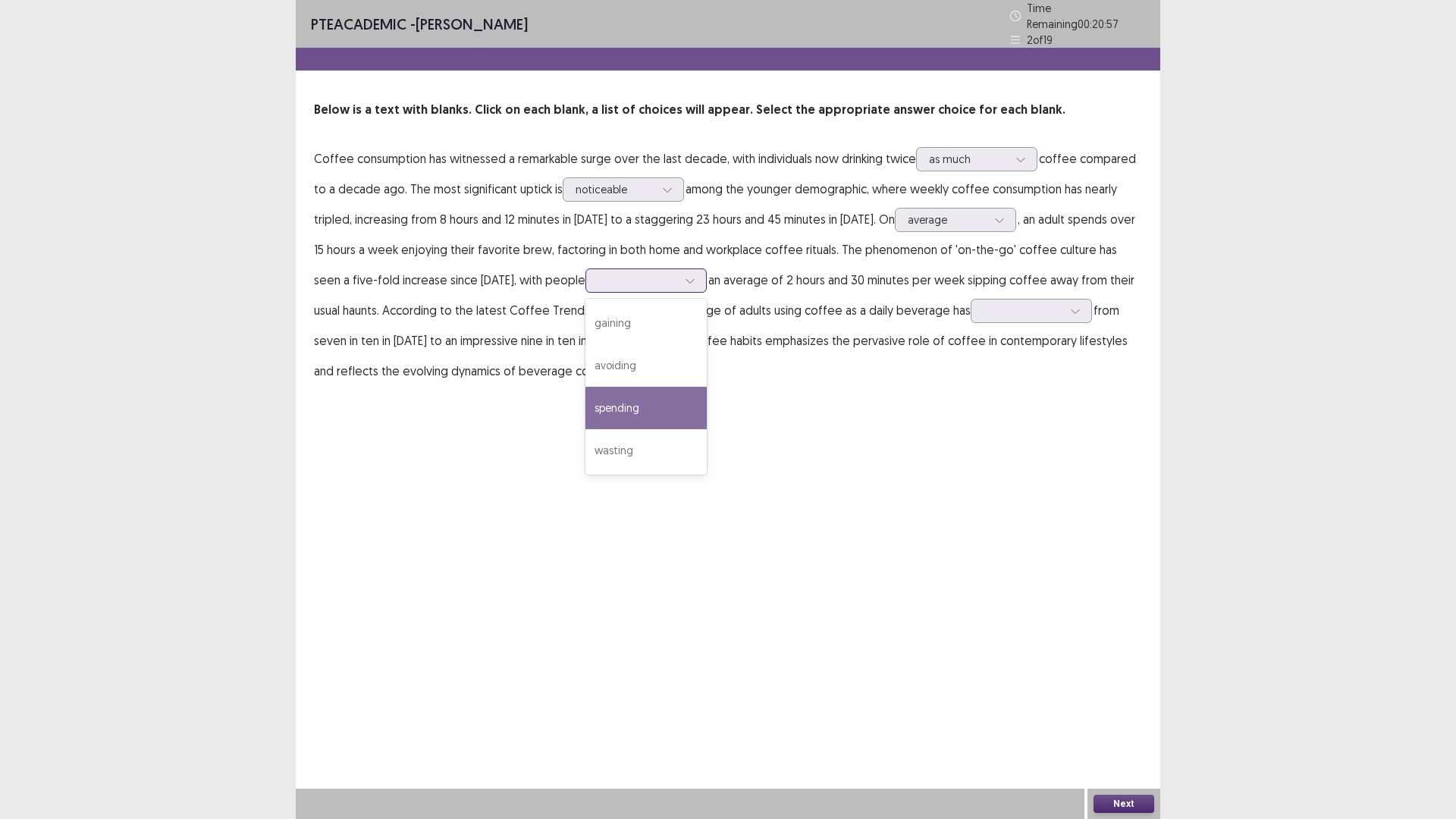
click at [602, 399] on div "spending" at bounding box center [645, 407] width 121 height 42
click at [983, 308] on div at bounding box center [1022, 310] width 79 height 14
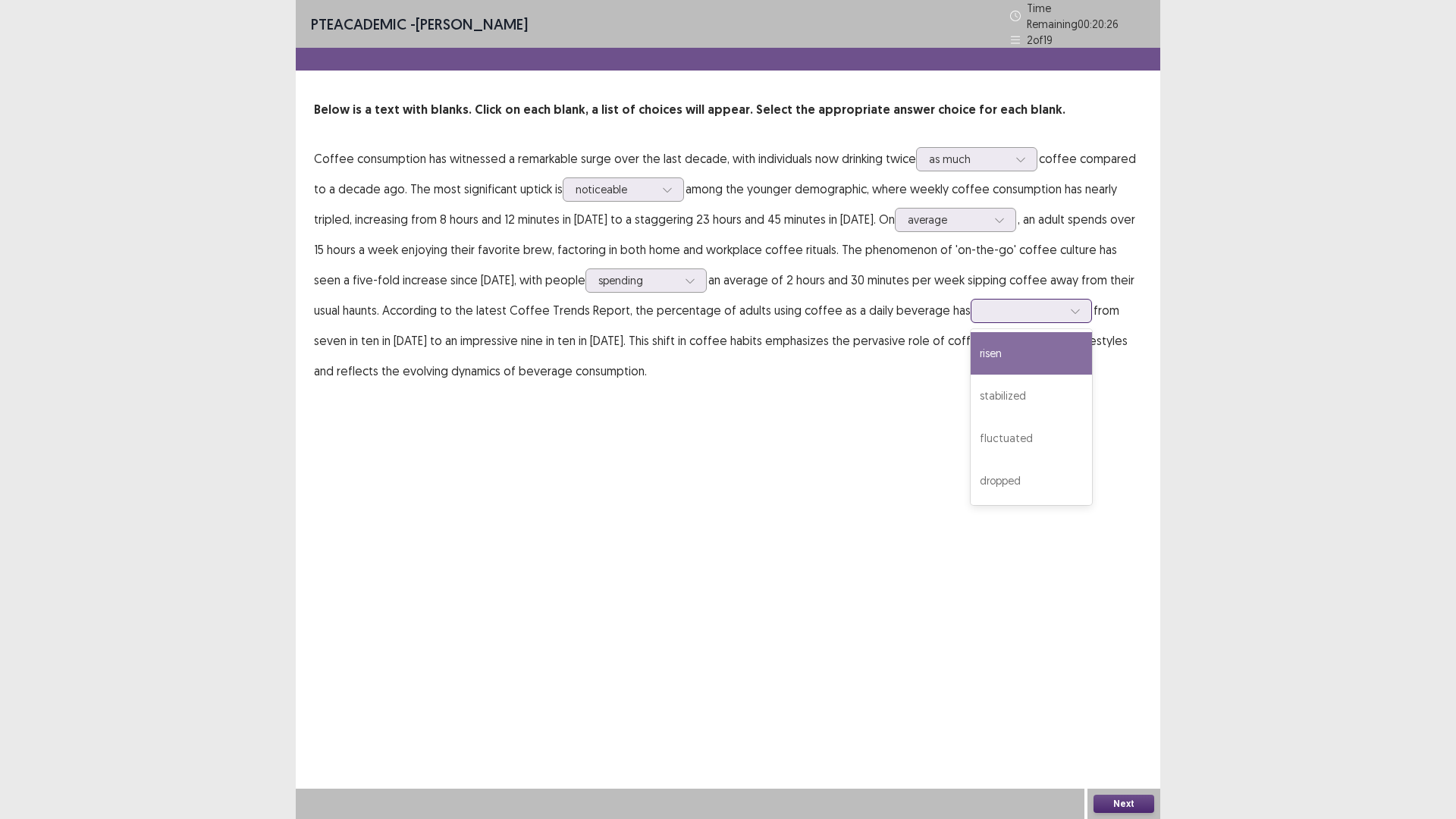
click at [971, 359] on div "risen" at bounding box center [1031, 353] width 121 height 42
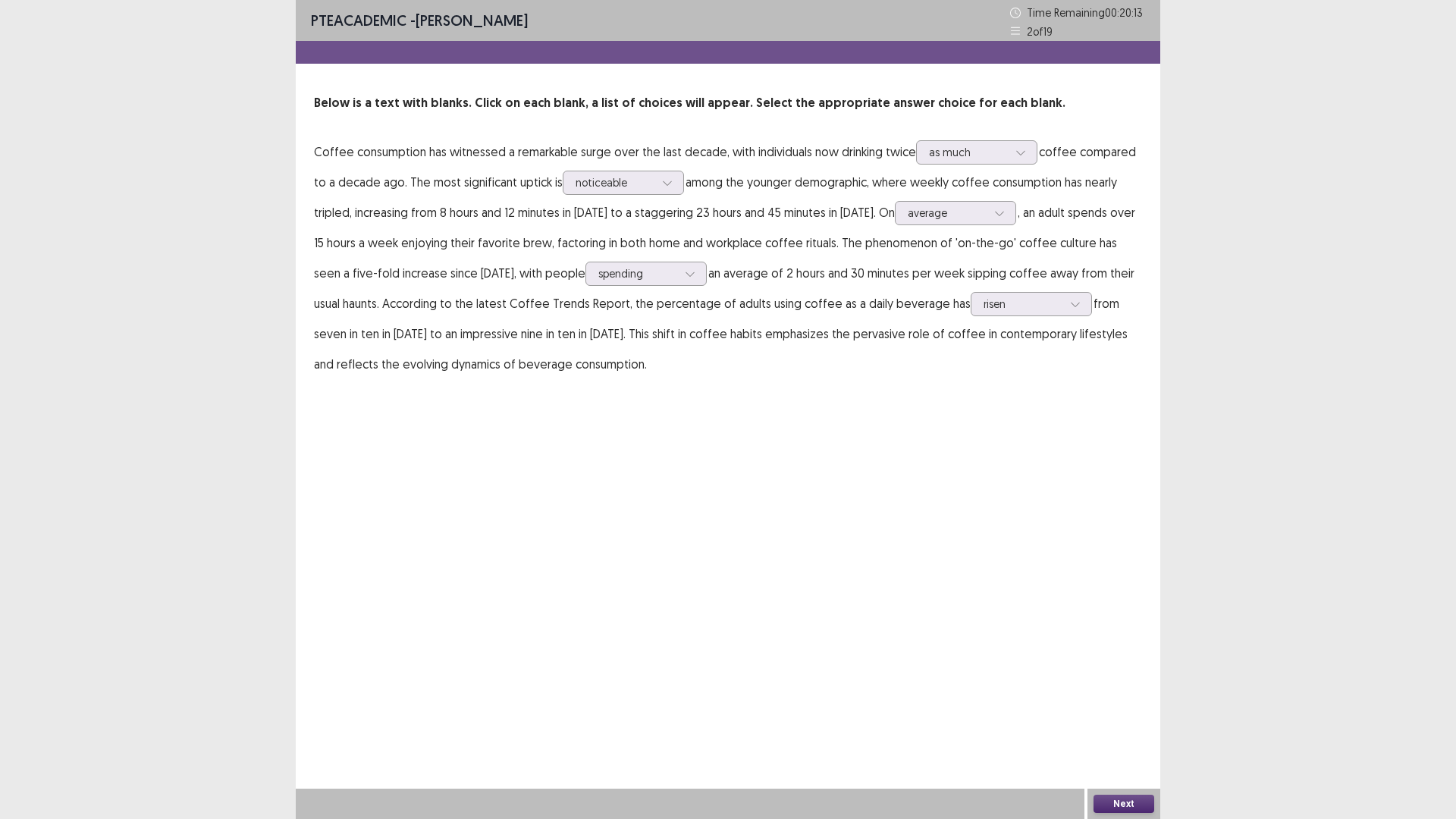
click at [1146, 726] on button "Next" at bounding box center [1123, 804] width 60 height 18
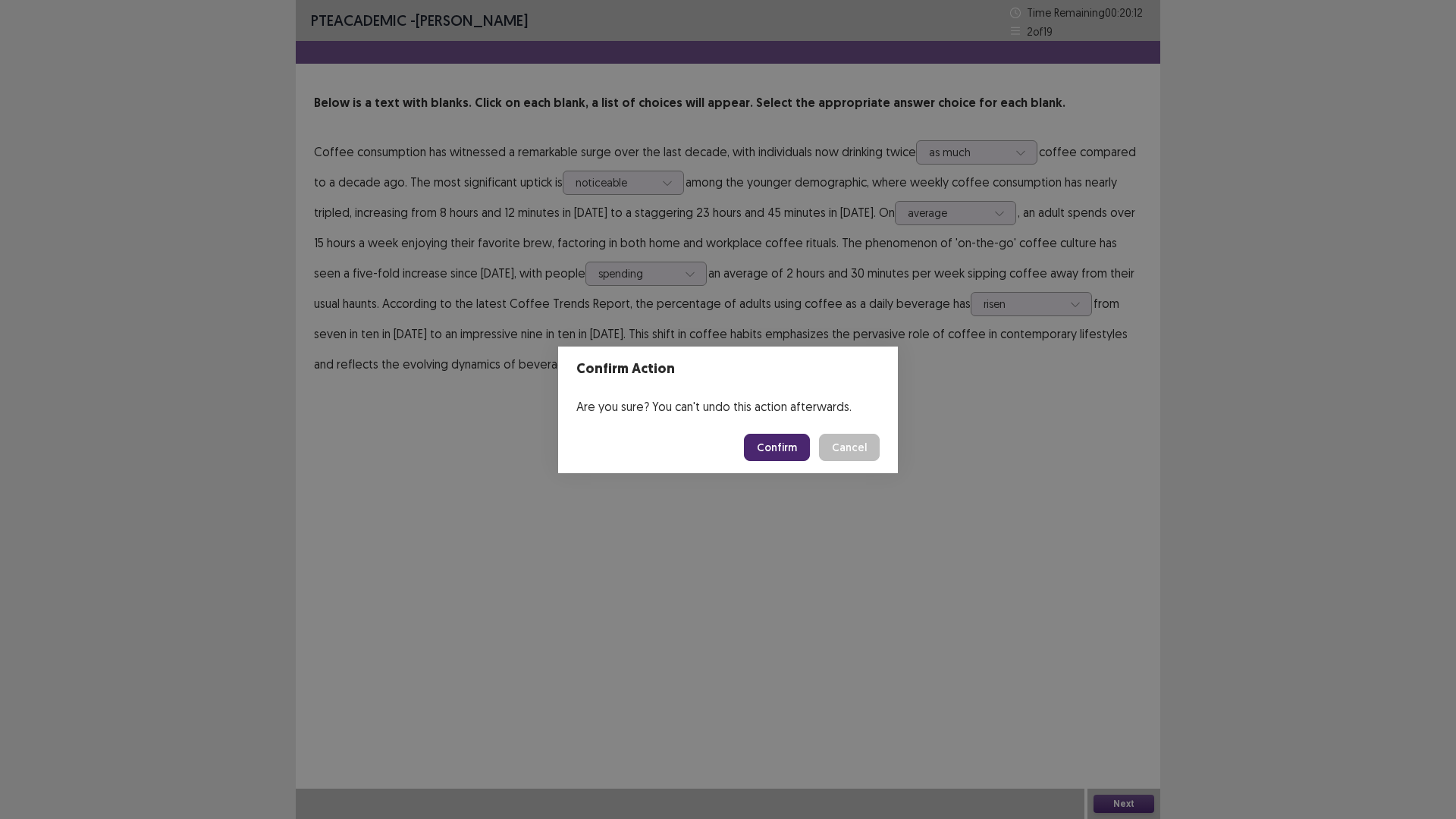
click at [774, 452] on button "Confirm" at bounding box center [777, 447] width 66 height 27
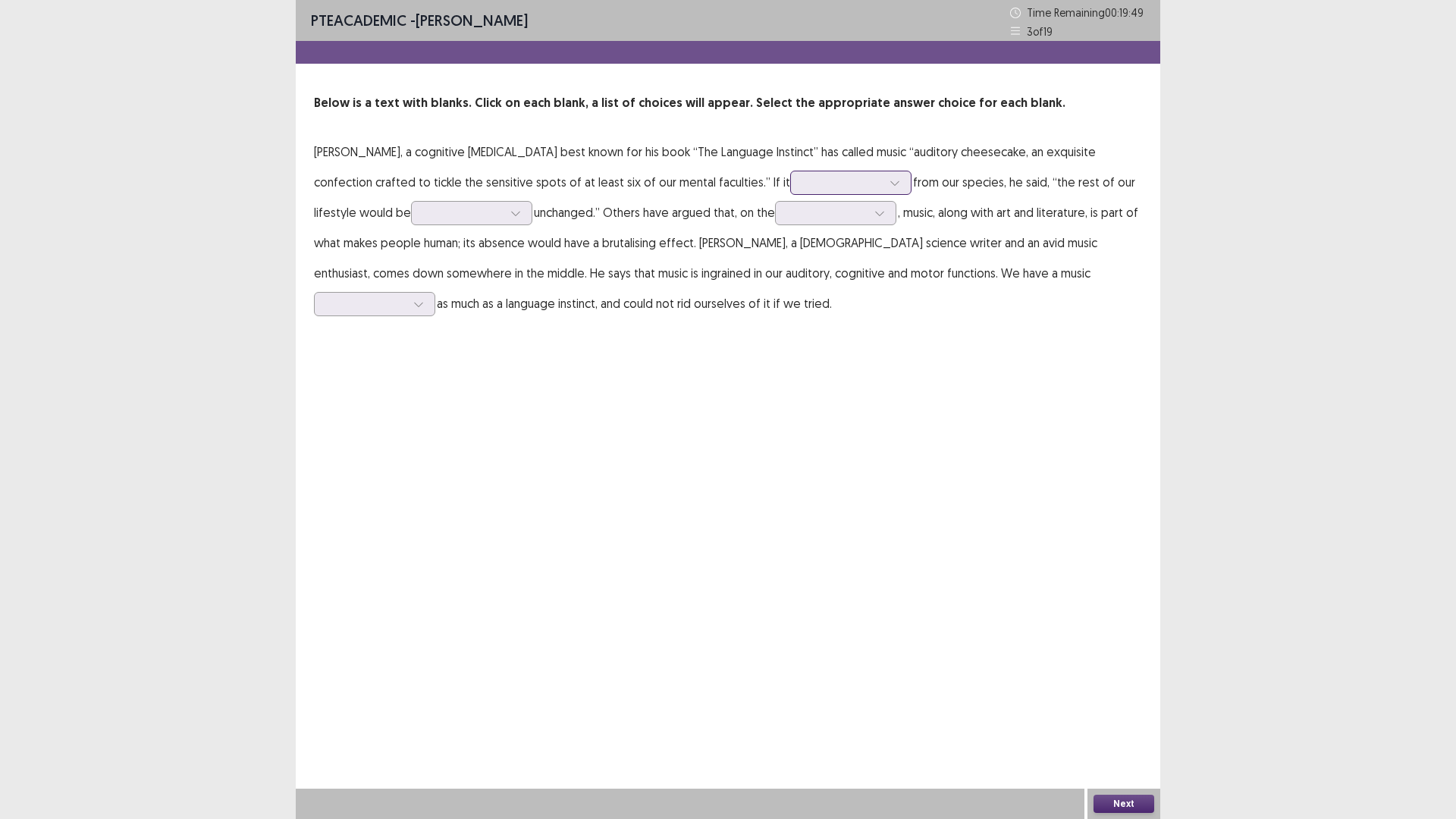
click at [803, 182] on div at bounding box center [842, 182] width 79 height 14
click at [790, 305] on div "appeared" at bounding box center [850, 310] width 121 height 42
click at [504, 208] on div at bounding box center [516, 213] width 23 height 23
click at [411, 262] on div "virtually" at bounding box center [471, 255] width 121 height 42
click at [787, 216] on div at bounding box center [826, 212] width 79 height 14
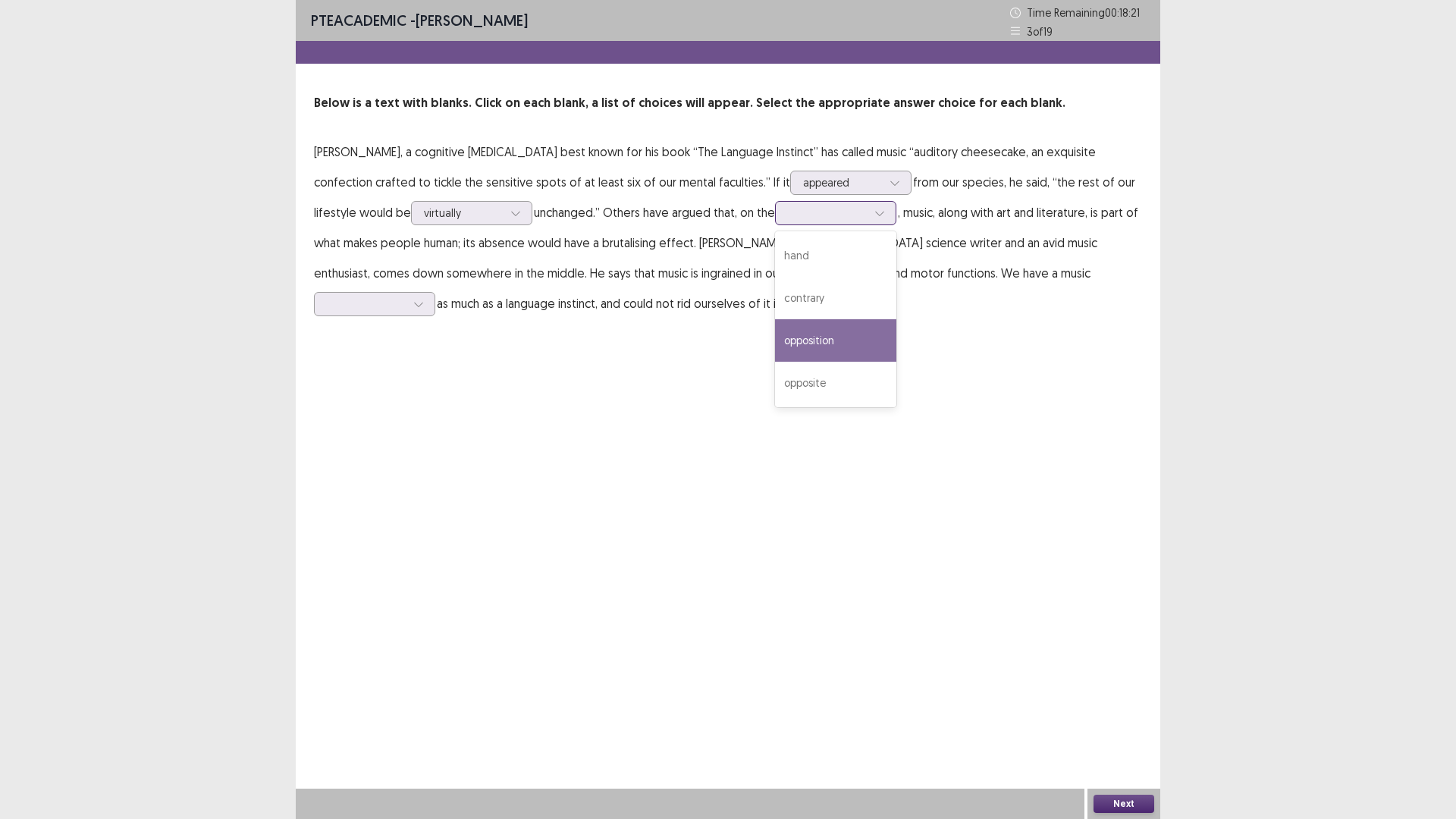
click at [775, 336] on div "opposition" at bounding box center [835, 340] width 121 height 42
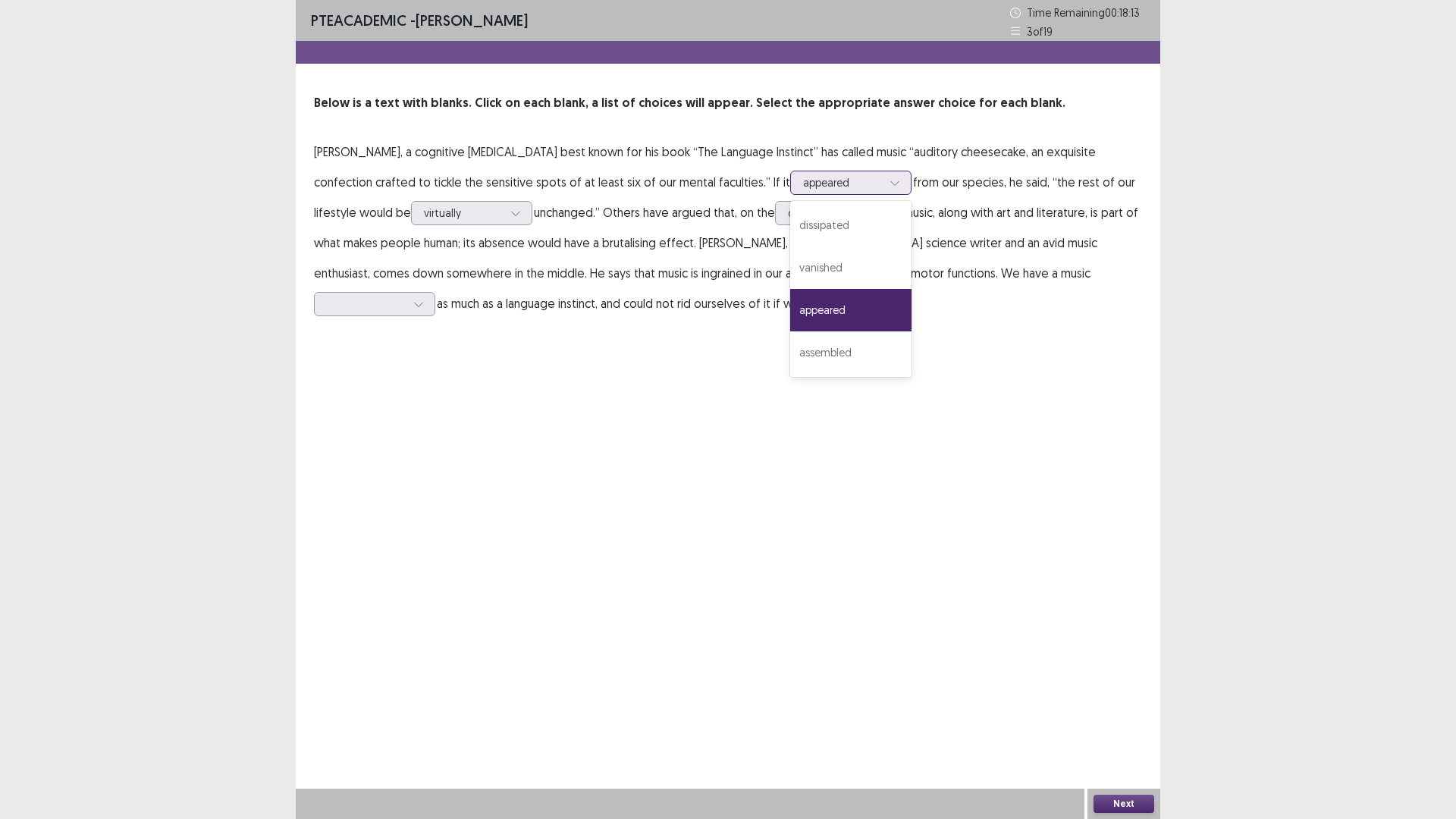
click at [803, 182] on div at bounding box center [842, 182] width 79 height 14
click at [799, 269] on div "vanished" at bounding box center [850, 267] width 121 height 42
click at [803, 184] on div at bounding box center [842, 182] width 79 height 14
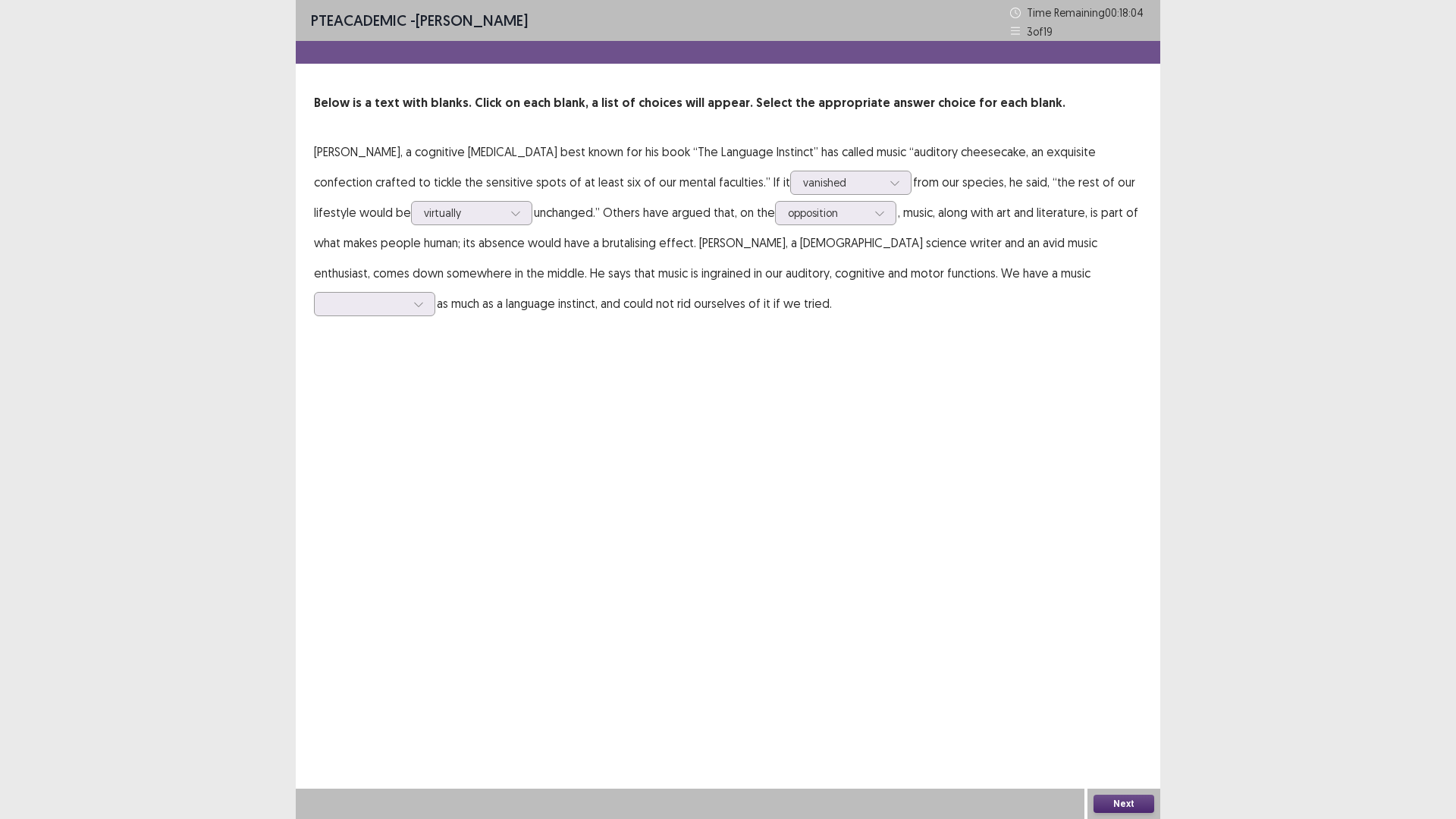
click at [622, 329] on div "PTE academic - [PERSON_NAME] Time Remaining 00 : 18 : 04 3 of 19 Below is a tex…" at bounding box center [728, 174] width 864 height 349
click at [406, 297] on div at bounding box center [366, 303] width 79 height 14
drag, startPoint x: 907, startPoint y: 450, endPoint x: 913, endPoint y: 460, distance: 11.7
click at [435, 453] on div "enthusiasm" at bounding box center [374, 474] width 121 height 42
click at [1130, 726] on button "Next" at bounding box center [1123, 804] width 60 height 18
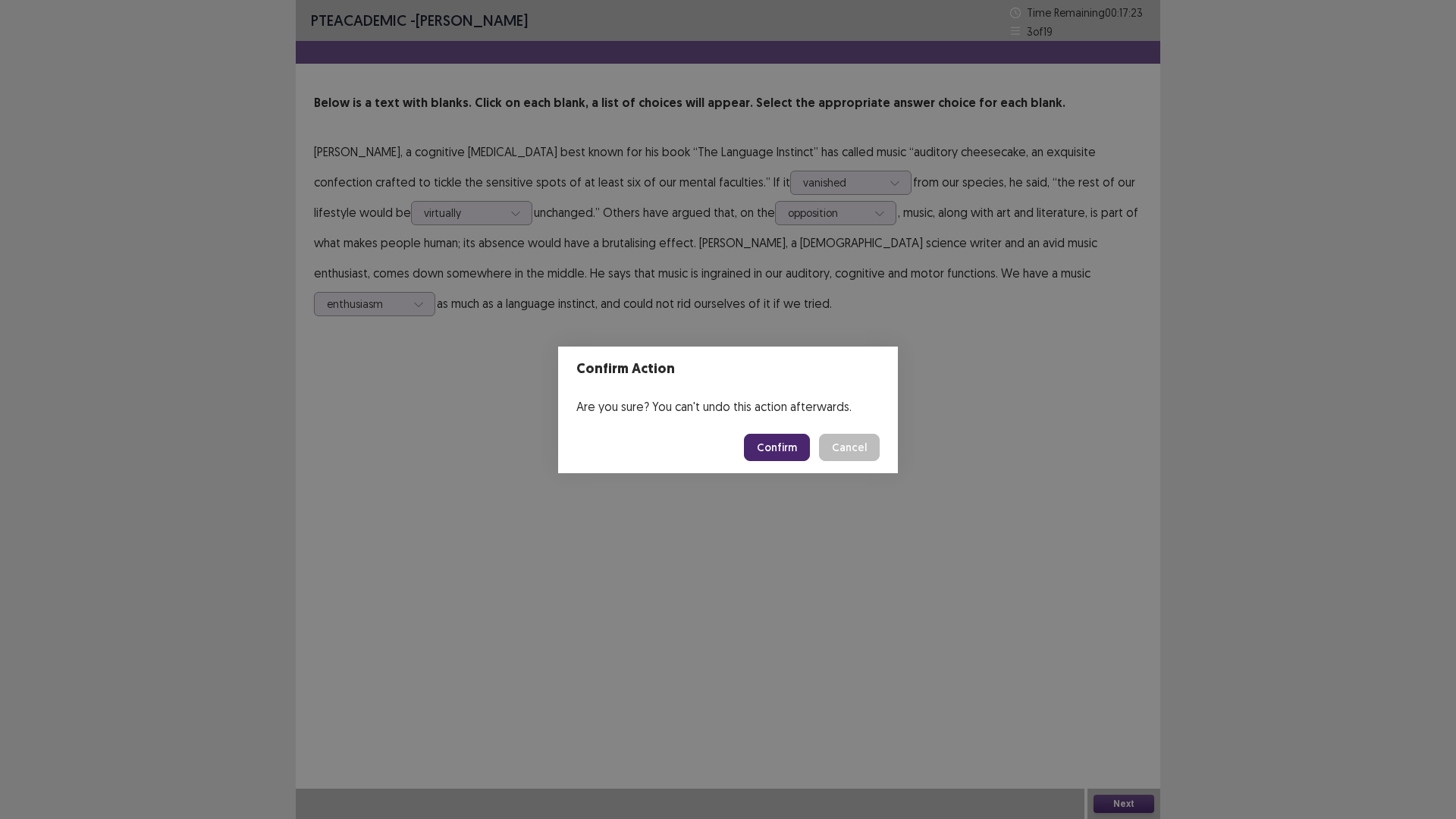
click at [794, 446] on button "Confirm" at bounding box center [777, 447] width 66 height 27
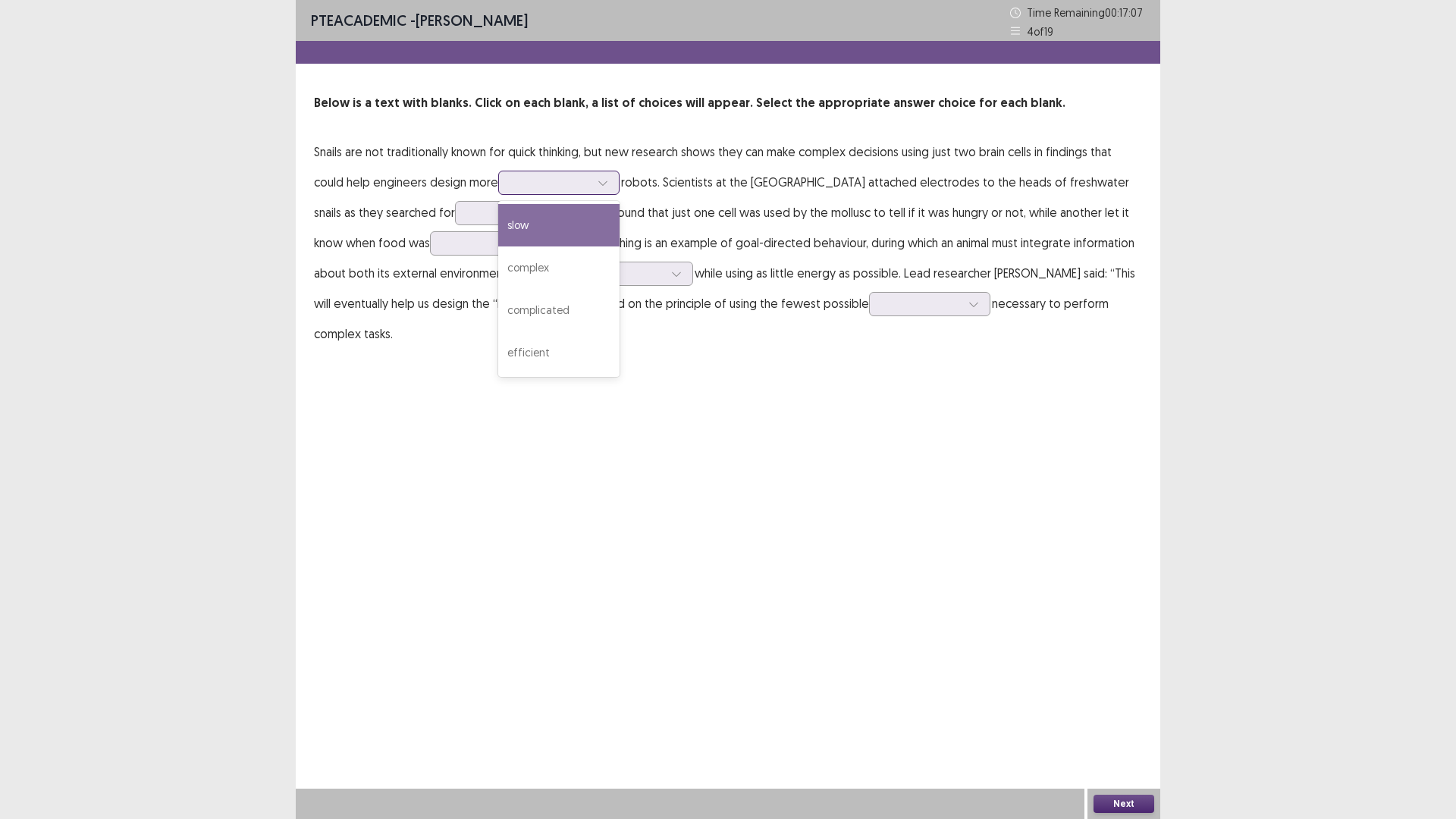
click at [524, 183] on div at bounding box center [550, 182] width 79 height 14
click at [542, 272] on div "complex" at bounding box center [559, 267] width 121 height 42
click at [600, 182] on icon at bounding box center [602, 183] width 11 height 11
click at [469, 206] on div at bounding box center [507, 212] width 79 height 14
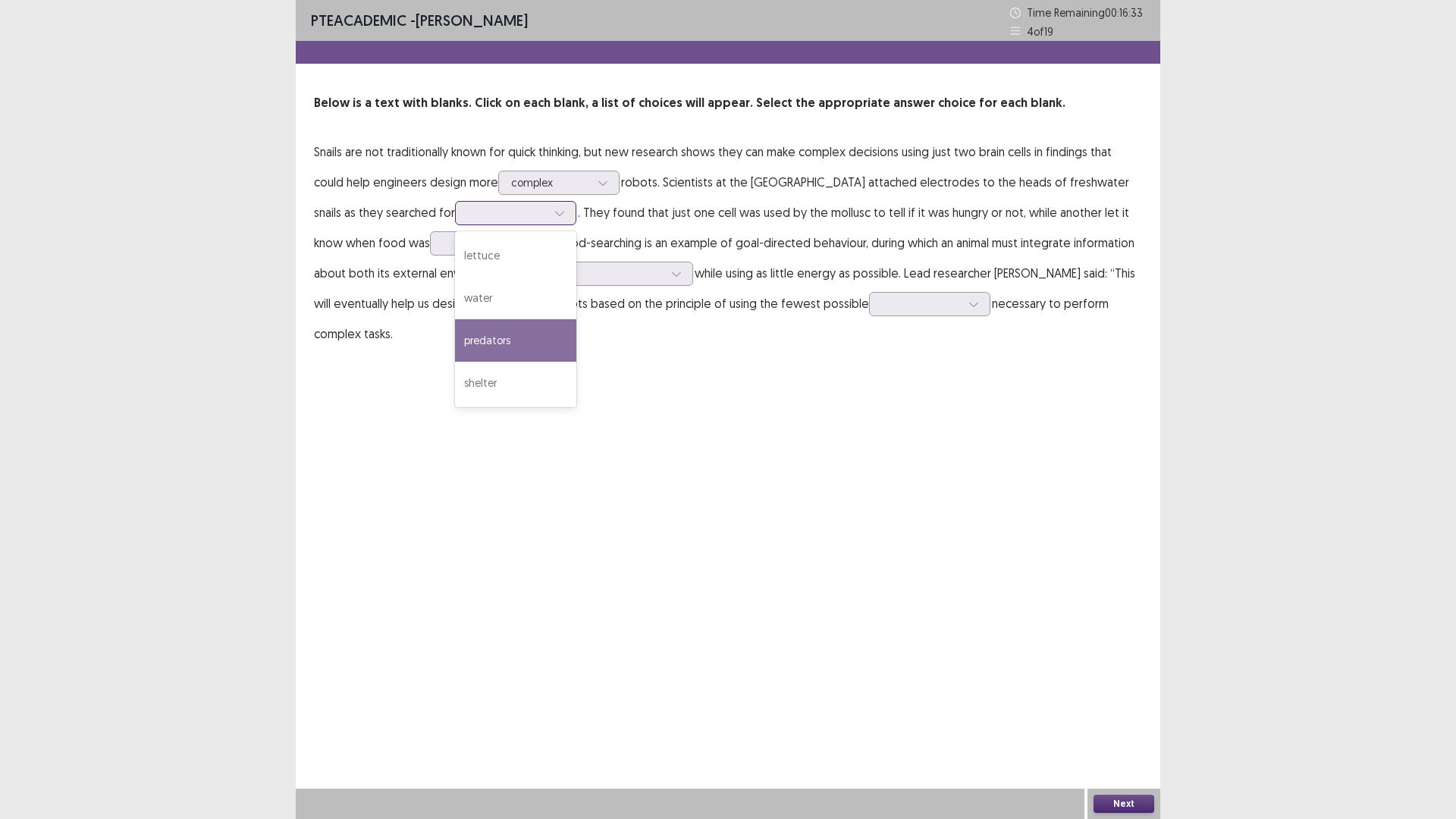
click at [465, 331] on div "predators" at bounding box center [516, 340] width 121 height 42
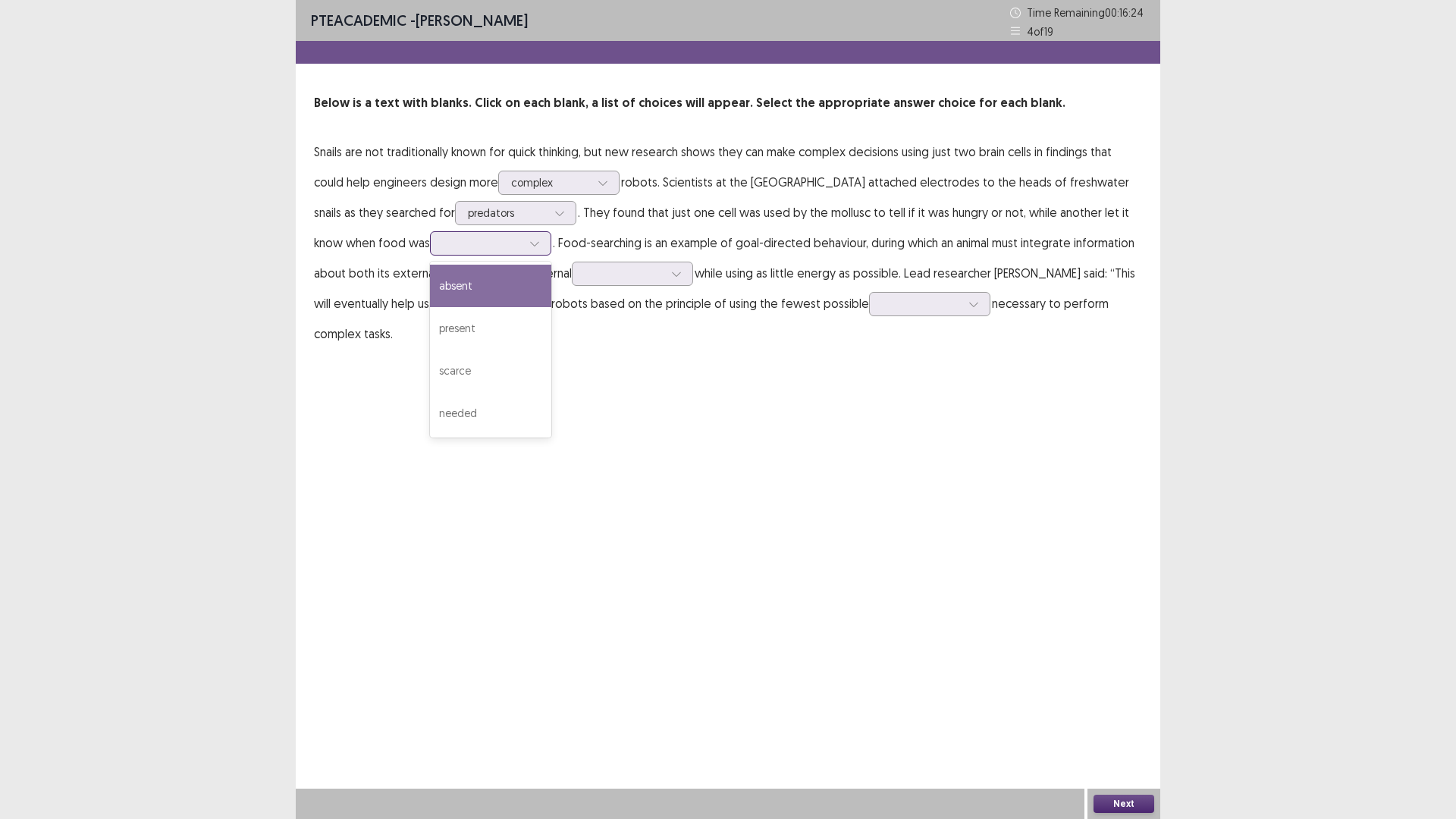
click at [443, 244] on div at bounding box center [482, 242] width 79 height 14
click at [440, 402] on div "needed" at bounding box center [490, 412] width 121 height 42
click at [443, 238] on div at bounding box center [482, 242] width 79 height 14
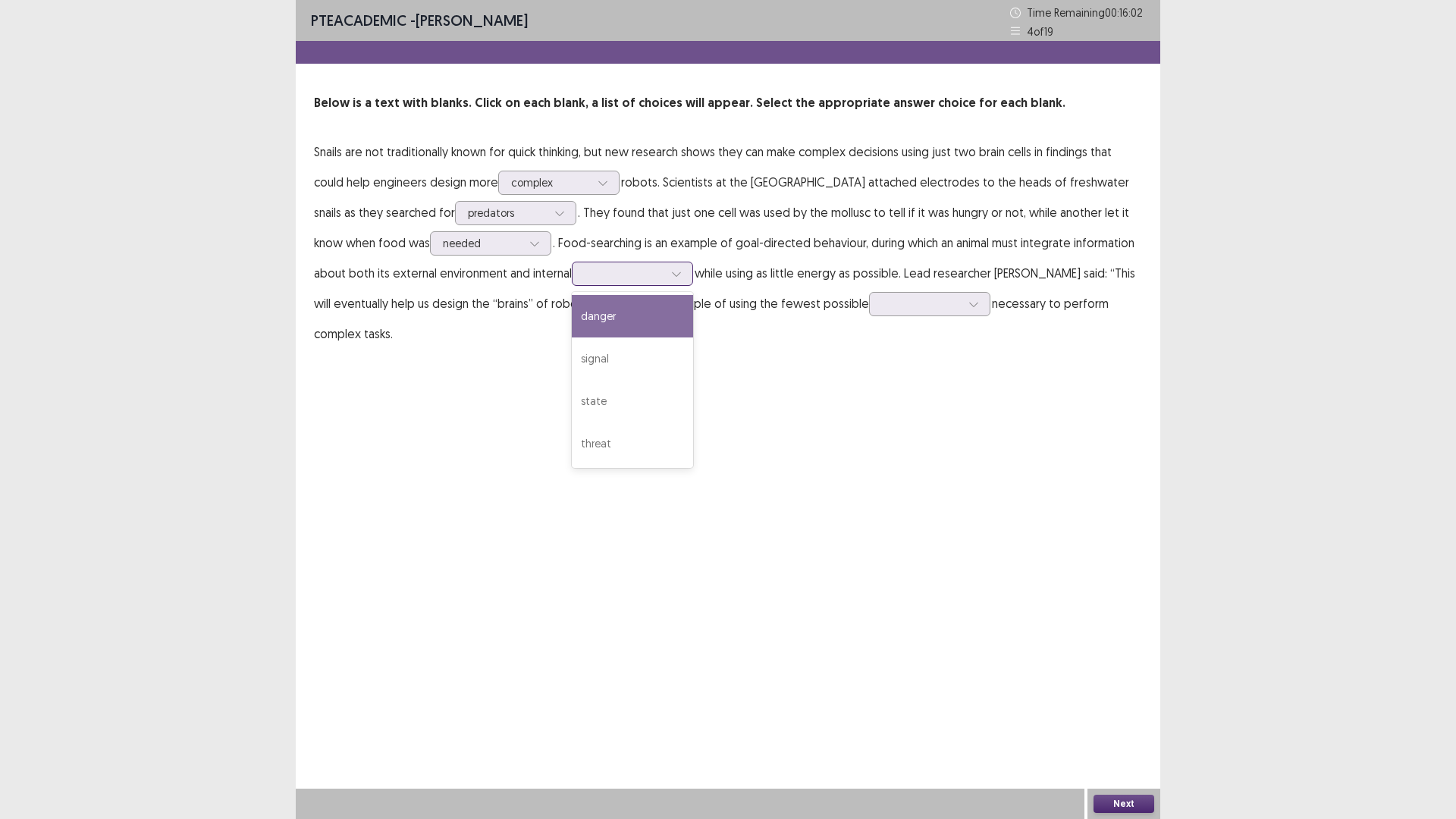
click at [578, 263] on div at bounding box center [632, 274] width 121 height 24
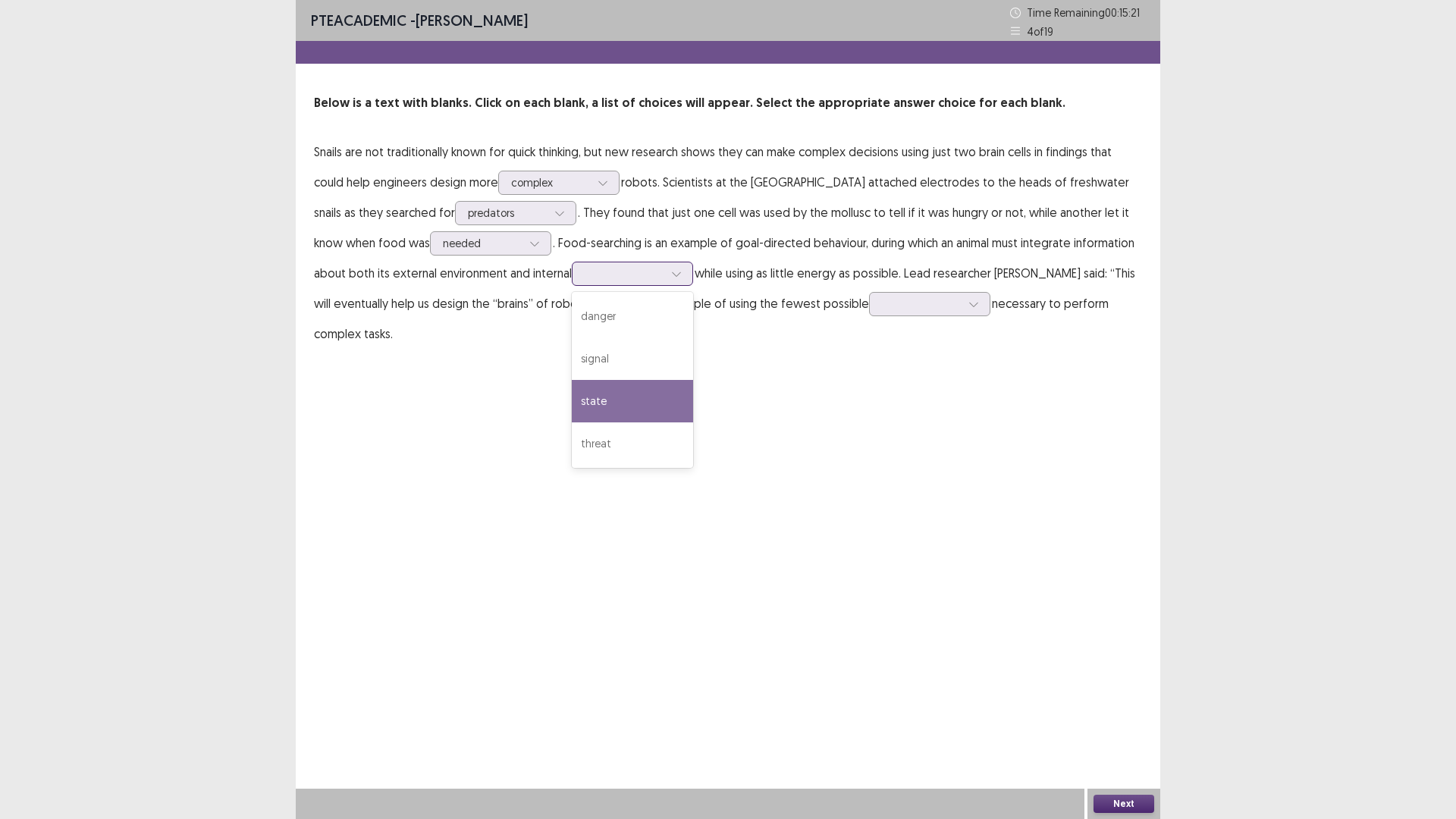
click at [604, 410] on div "state" at bounding box center [632, 401] width 121 height 42
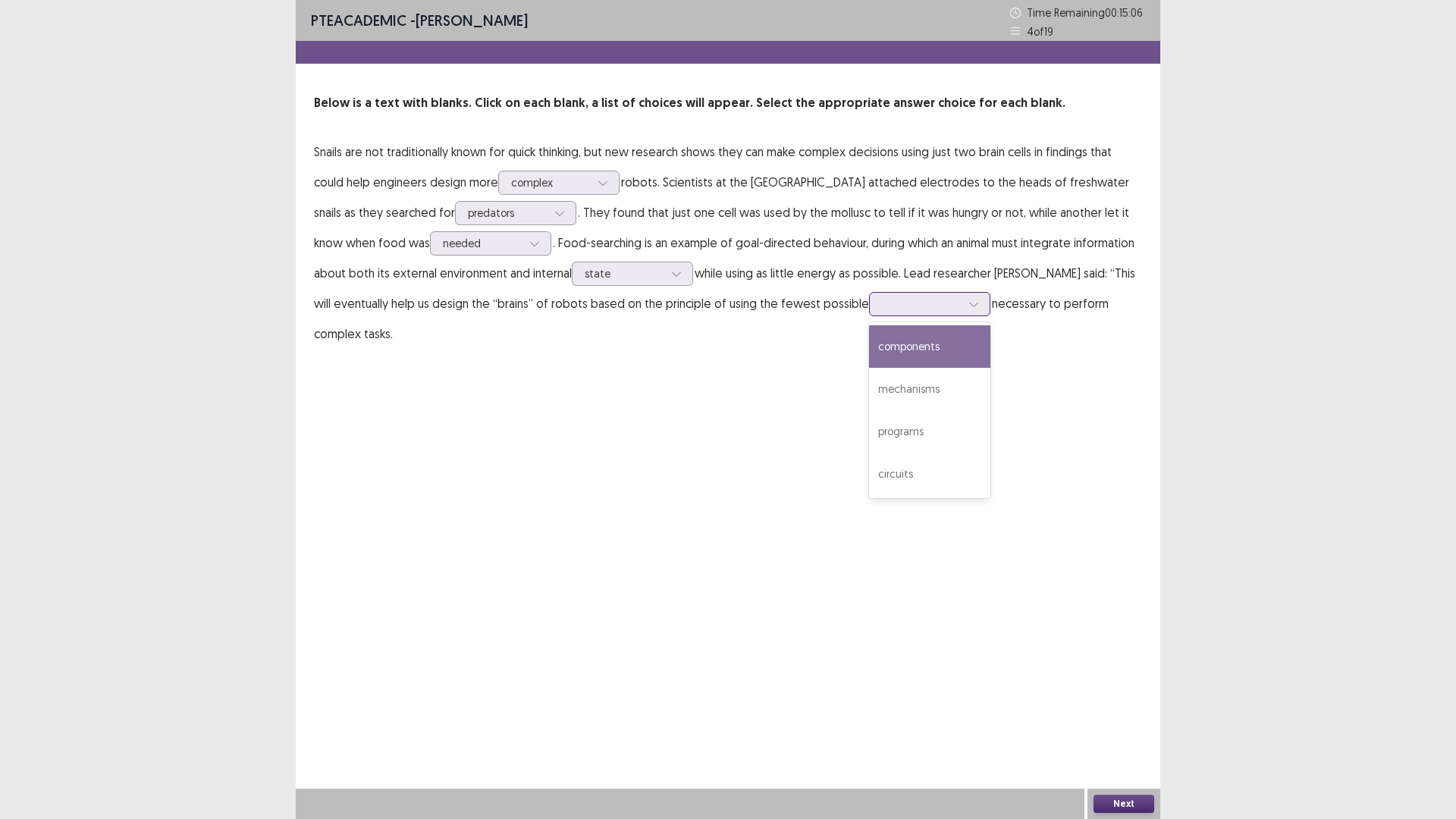
click at [935, 302] on div at bounding box center [921, 303] width 79 height 14
click at [930, 350] on div "components" at bounding box center [930, 346] width 121 height 42
drag, startPoint x: 1191, startPoint y: 777, endPoint x: 1176, endPoint y: 789, distance: 19.2
click at [1176, 726] on div "PTE academic - [PERSON_NAME] Time Remaining 00 : 14 : 48 4 of 19 Below is a tex…" at bounding box center [728, 409] width 1456 height 819
click at [1137, 726] on button "Next" at bounding box center [1123, 804] width 60 height 18
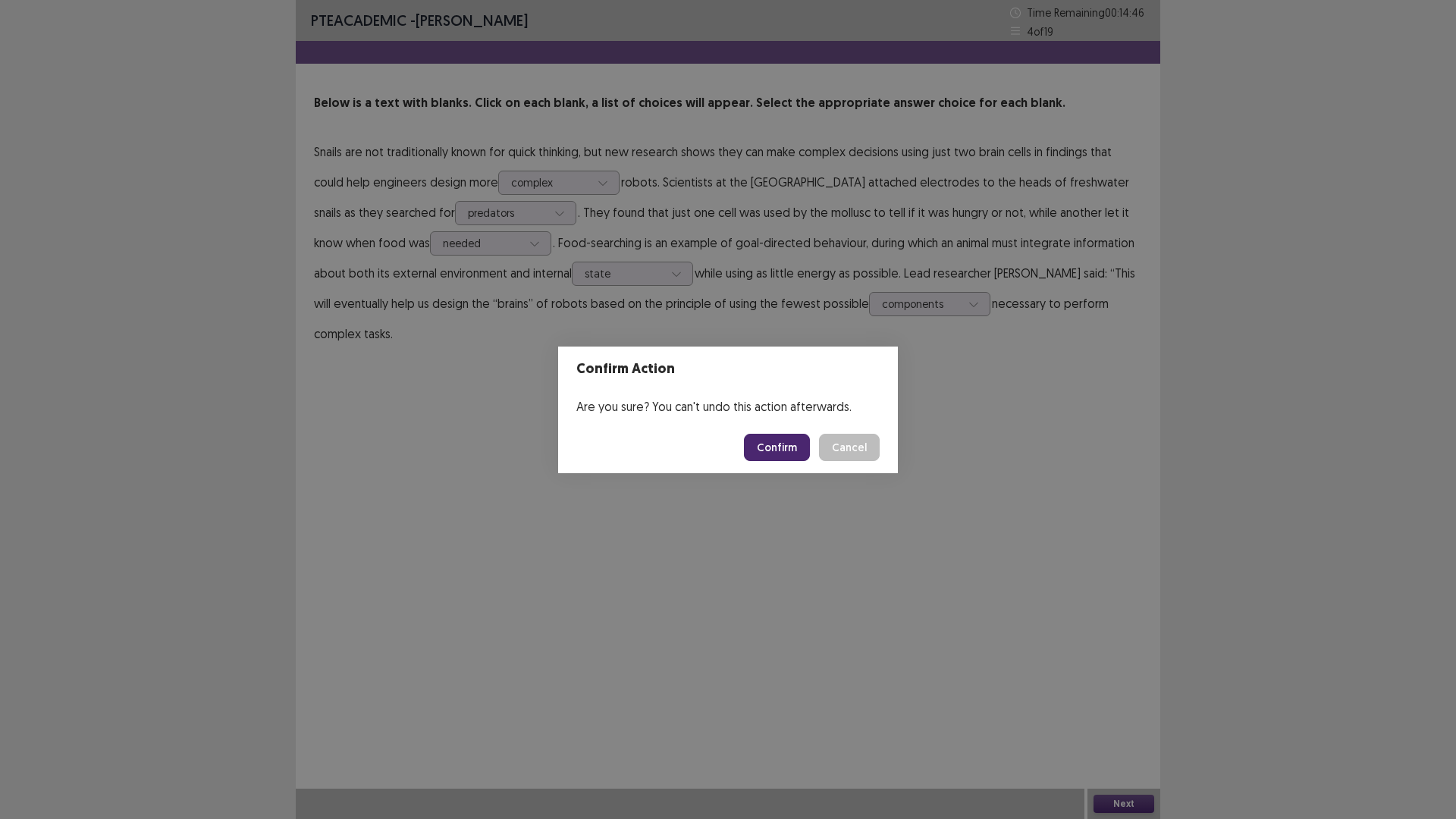
drag, startPoint x: 783, startPoint y: 450, endPoint x: 657, endPoint y: 414, distance: 131.0
click at [783, 450] on button "Confirm" at bounding box center [777, 447] width 66 height 27
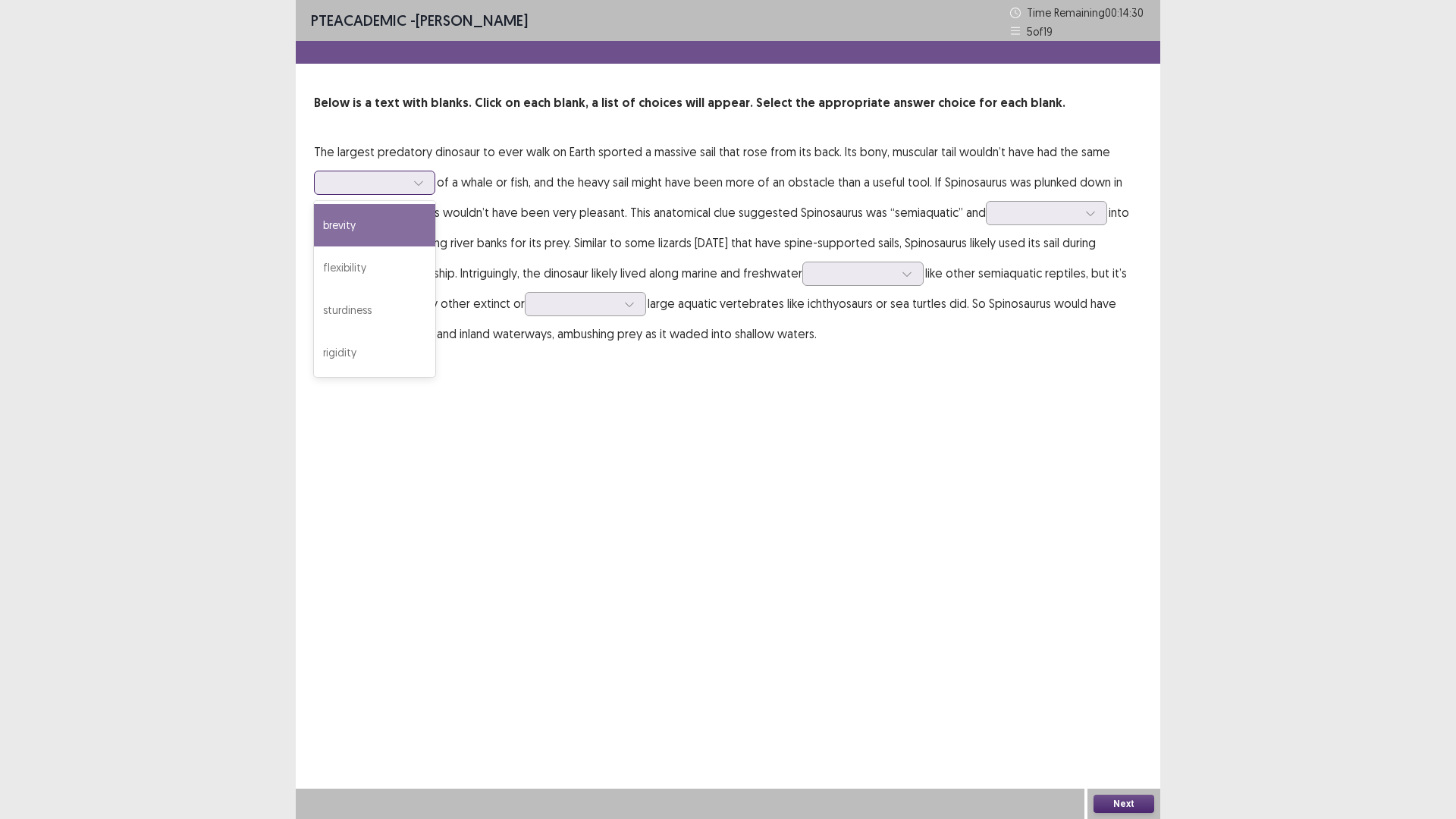
click at [370, 183] on div at bounding box center [366, 182] width 79 height 14
click at [388, 264] on div "flexibility" at bounding box center [374, 267] width 121 height 42
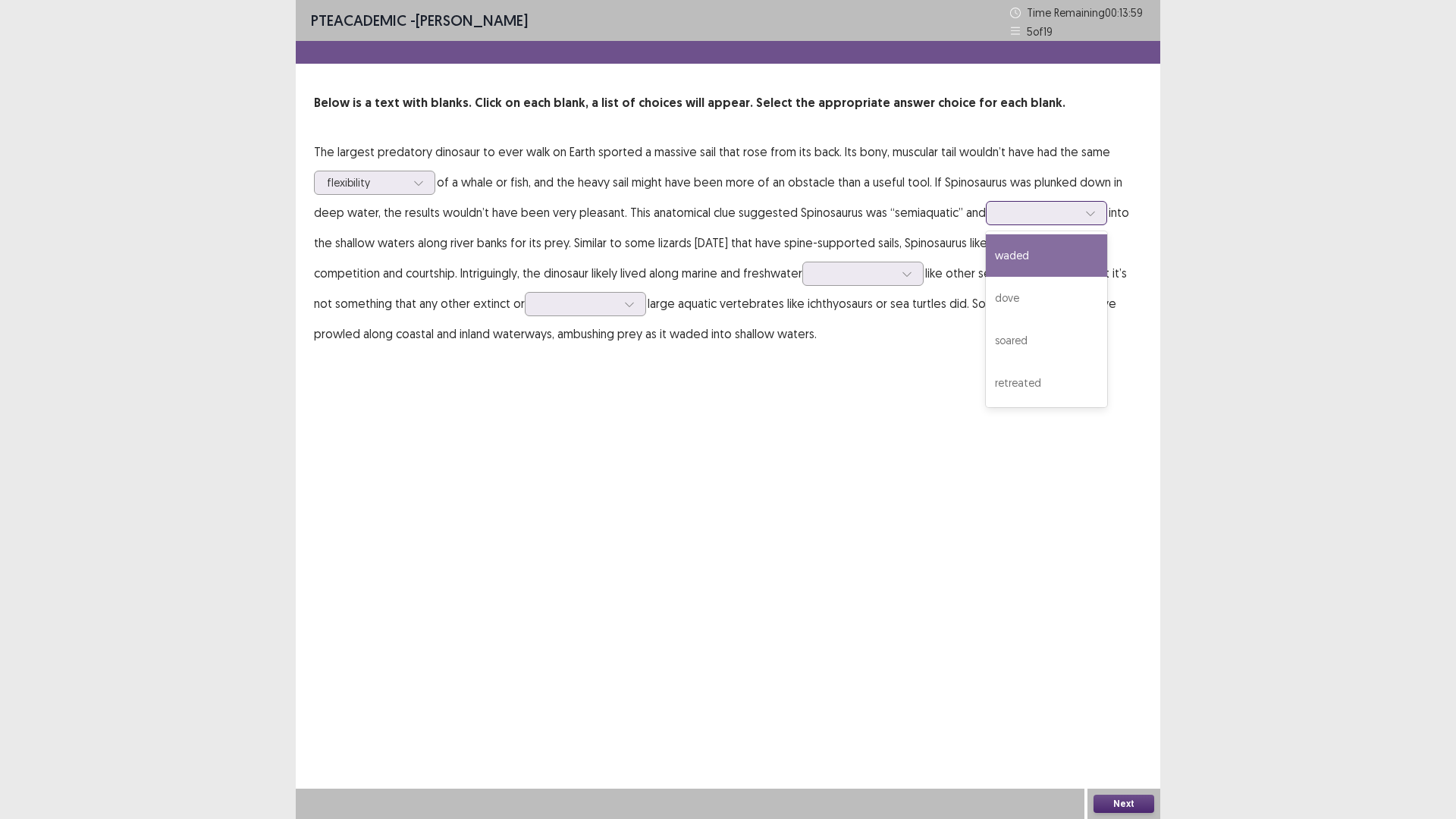
click at [1008, 213] on div at bounding box center [1038, 212] width 79 height 14
click at [1021, 293] on div "dove" at bounding box center [1046, 298] width 121 height 42
click at [842, 272] on div at bounding box center [854, 273] width 79 height 14
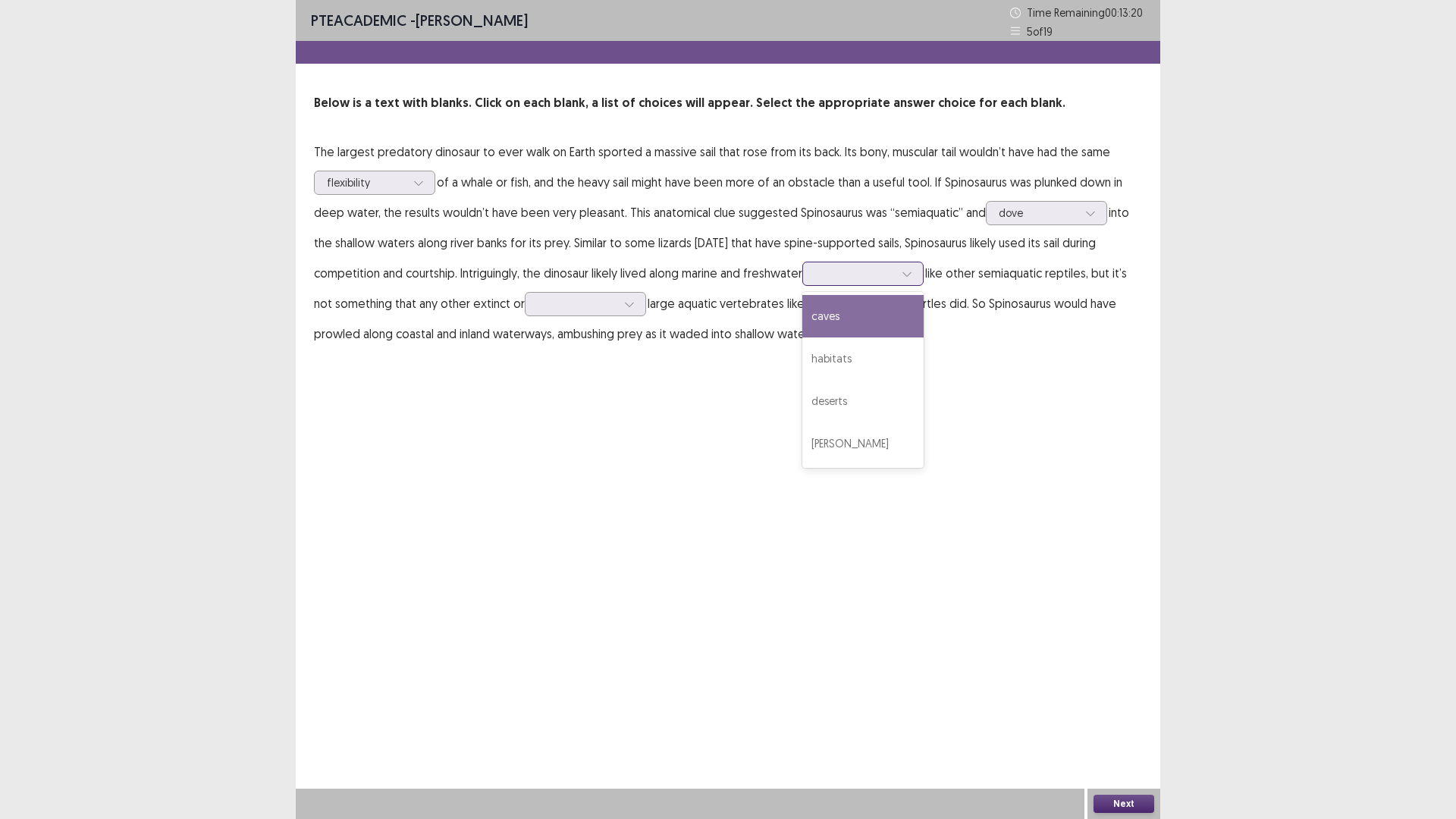
click at [837, 321] on div "caves" at bounding box center [863, 316] width 121 height 42
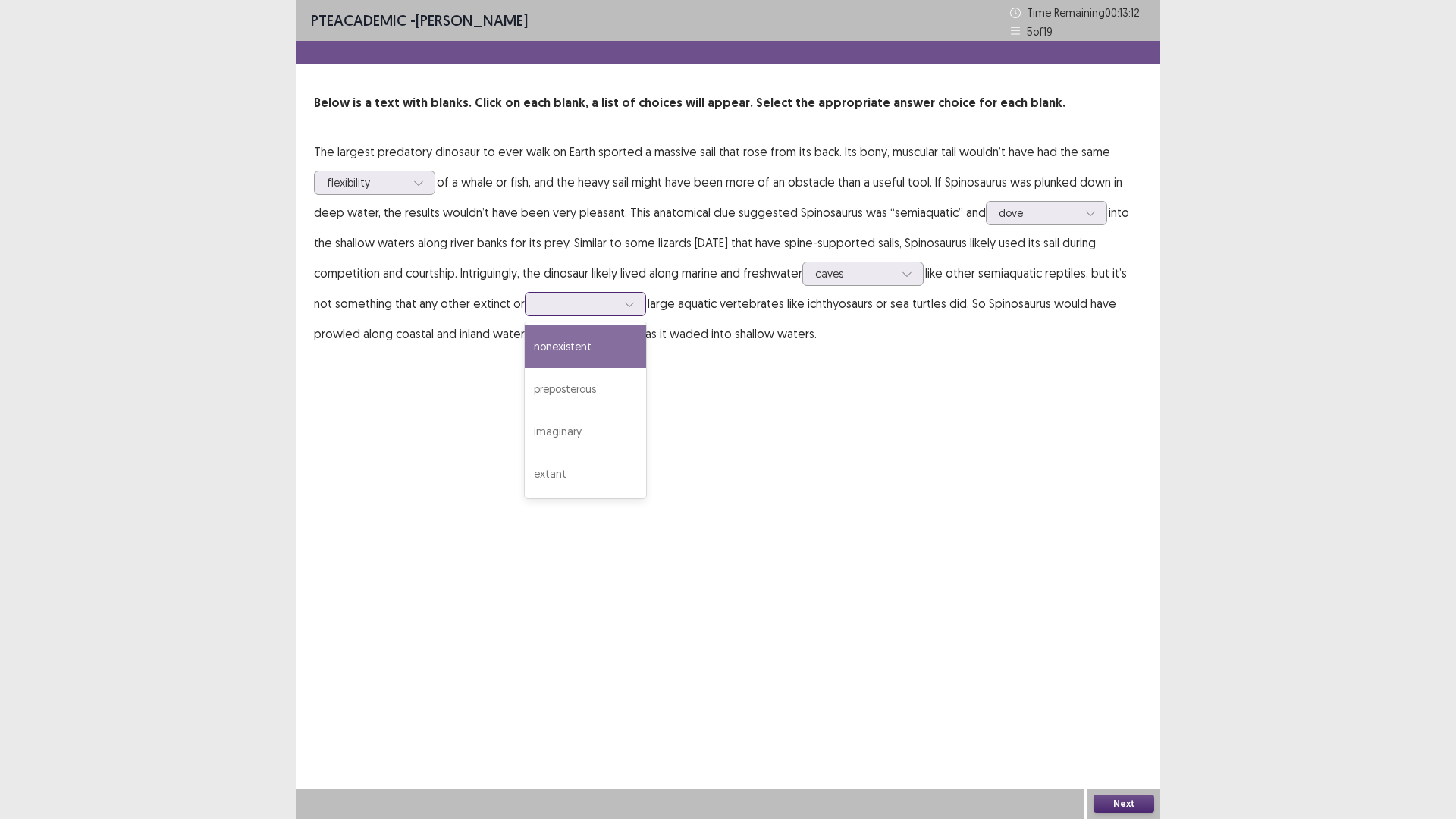
click at [551, 307] on div at bounding box center [577, 303] width 79 height 14
click at [568, 358] on div "nonexistent" at bounding box center [585, 346] width 121 height 42
click at [1141, 726] on button "Next" at bounding box center [1123, 804] width 60 height 18
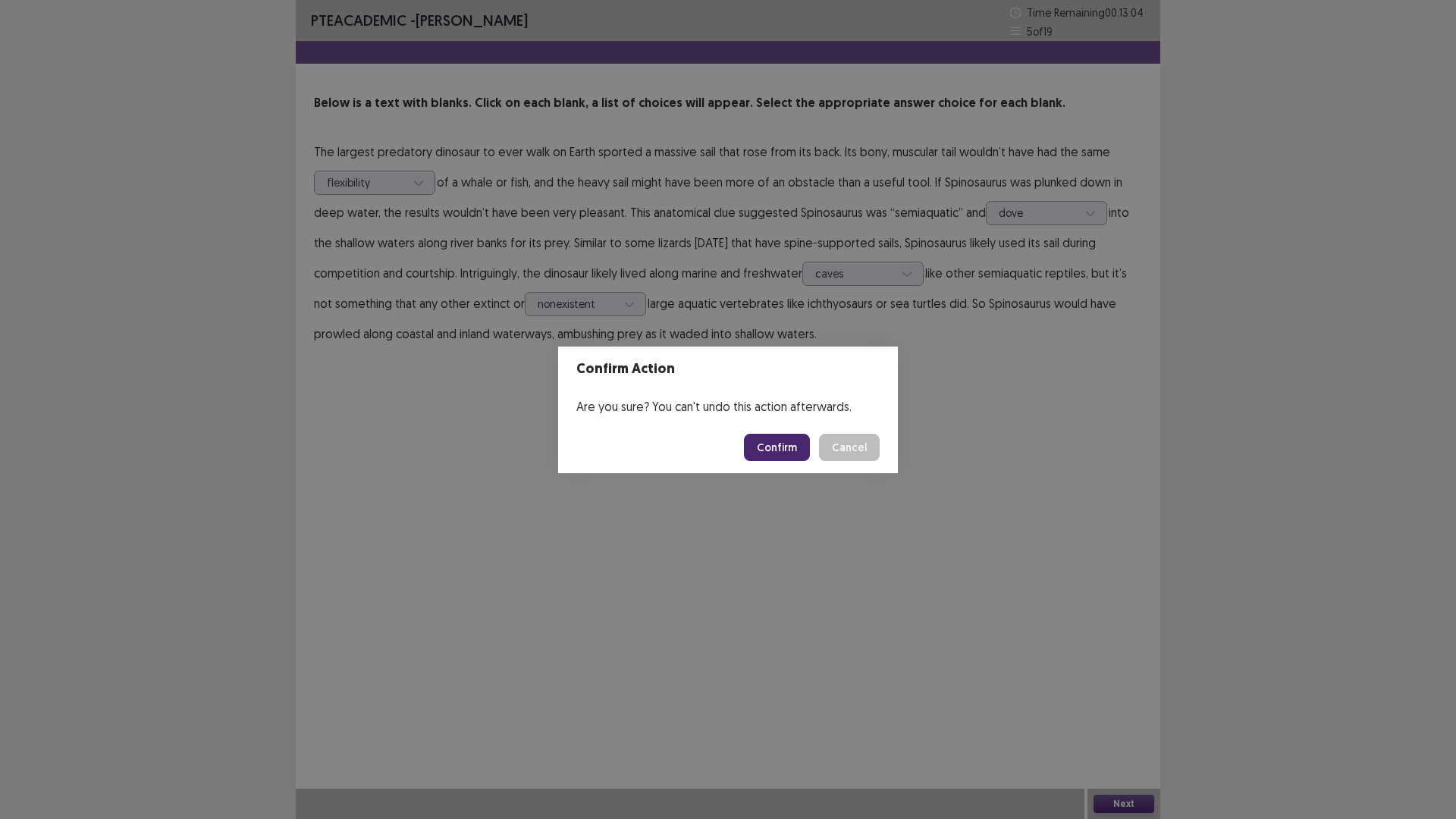
drag, startPoint x: 772, startPoint y: 438, endPoint x: 541, endPoint y: 483, distance: 235.3
click at [772, 439] on button "Confirm" at bounding box center [777, 447] width 66 height 27
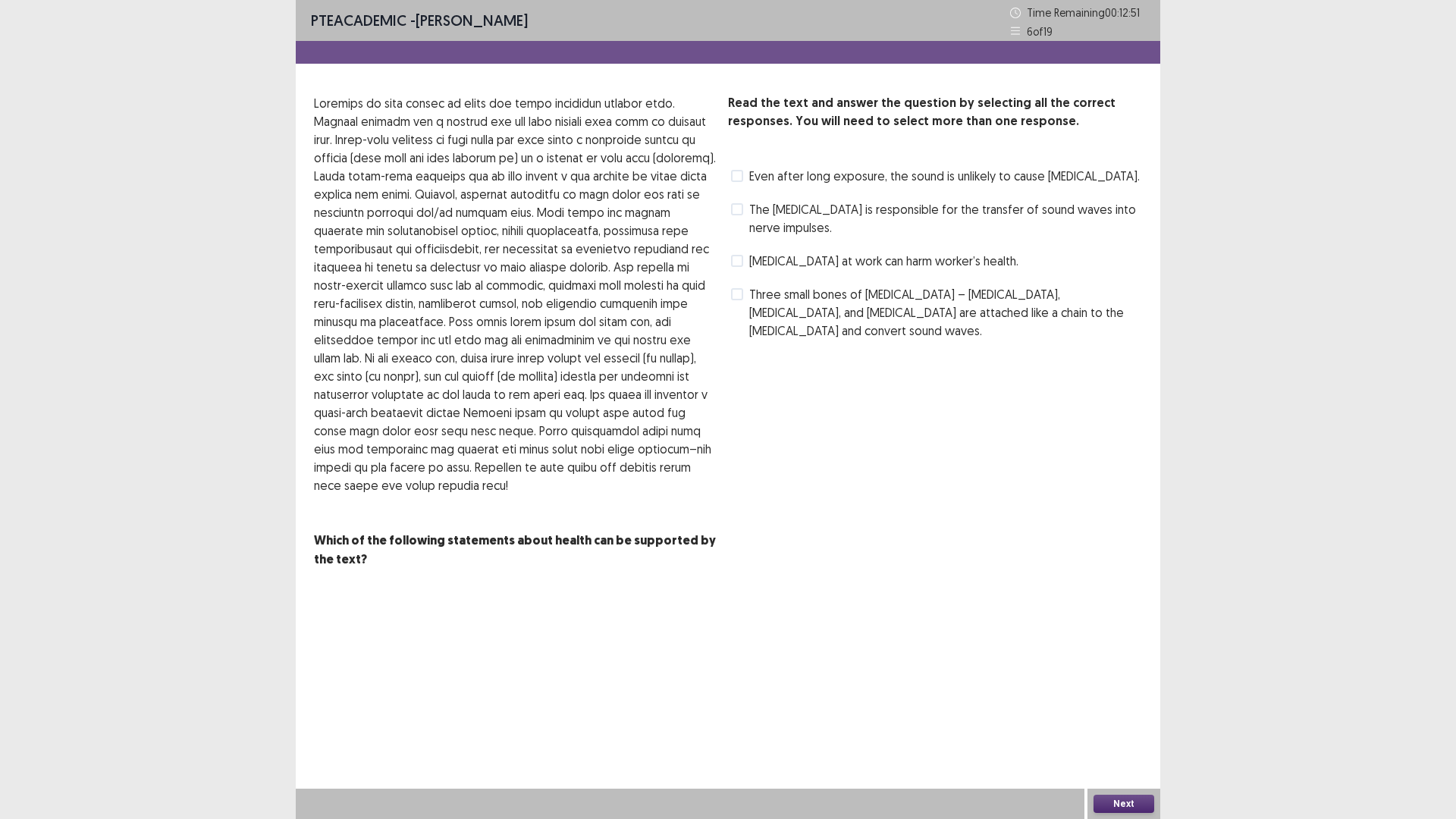
click at [739, 207] on span at bounding box center [737, 209] width 12 height 12
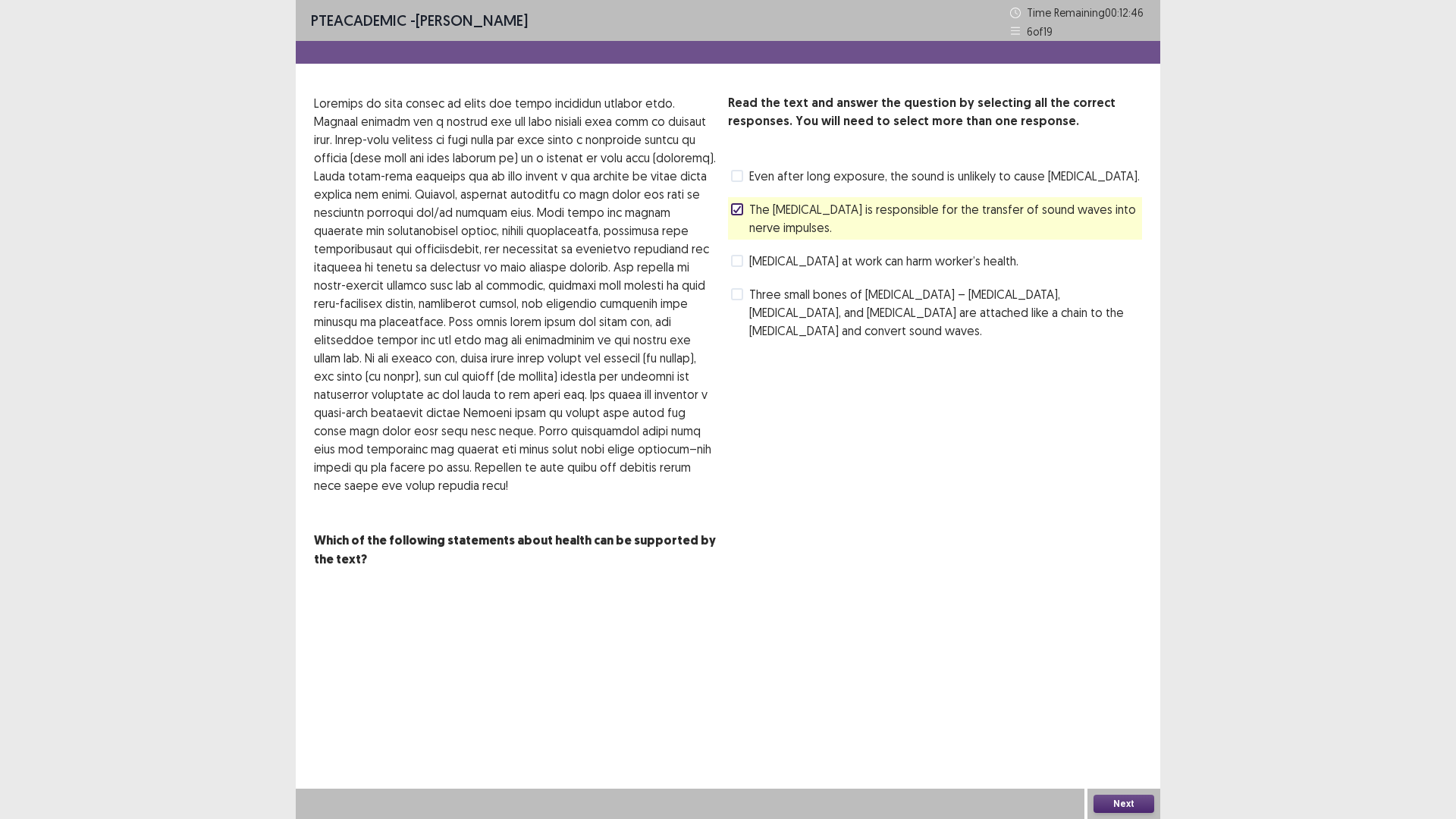
click at [740, 264] on span at bounding box center [737, 260] width 12 height 12
drag, startPoint x: 732, startPoint y: 212, endPoint x: 742, endPoint y: 218, distance: 11.7
click at [732, 212] on icon at bounding box center [736, 209] width 9 height 7
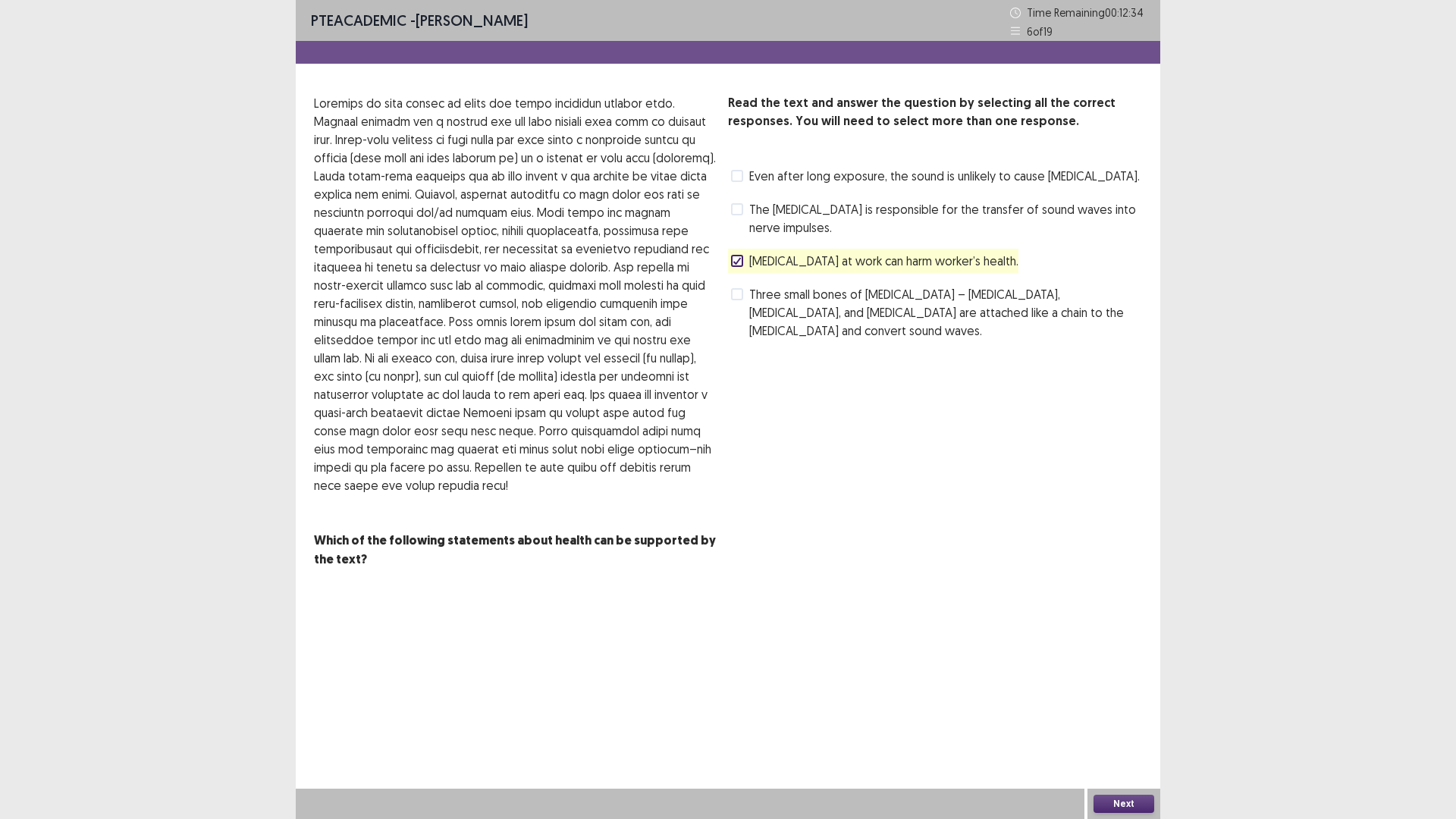
click at [1105, 726] on button "Next" at bounding box center [1123, 804] width 60 height 18
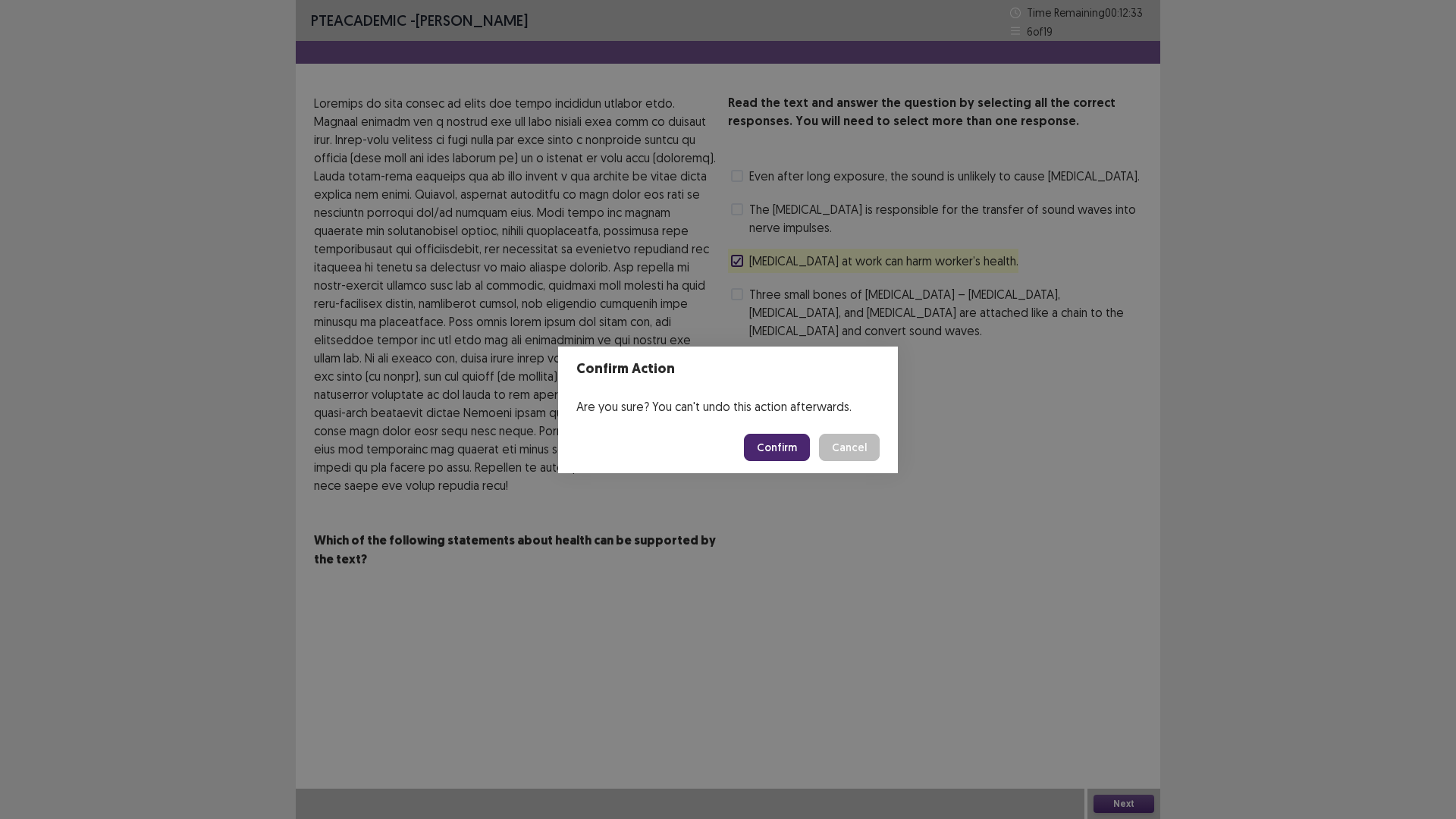
click at [770, 440] on button "Confirm" at bounding box center [777, 447] width 66 height 27
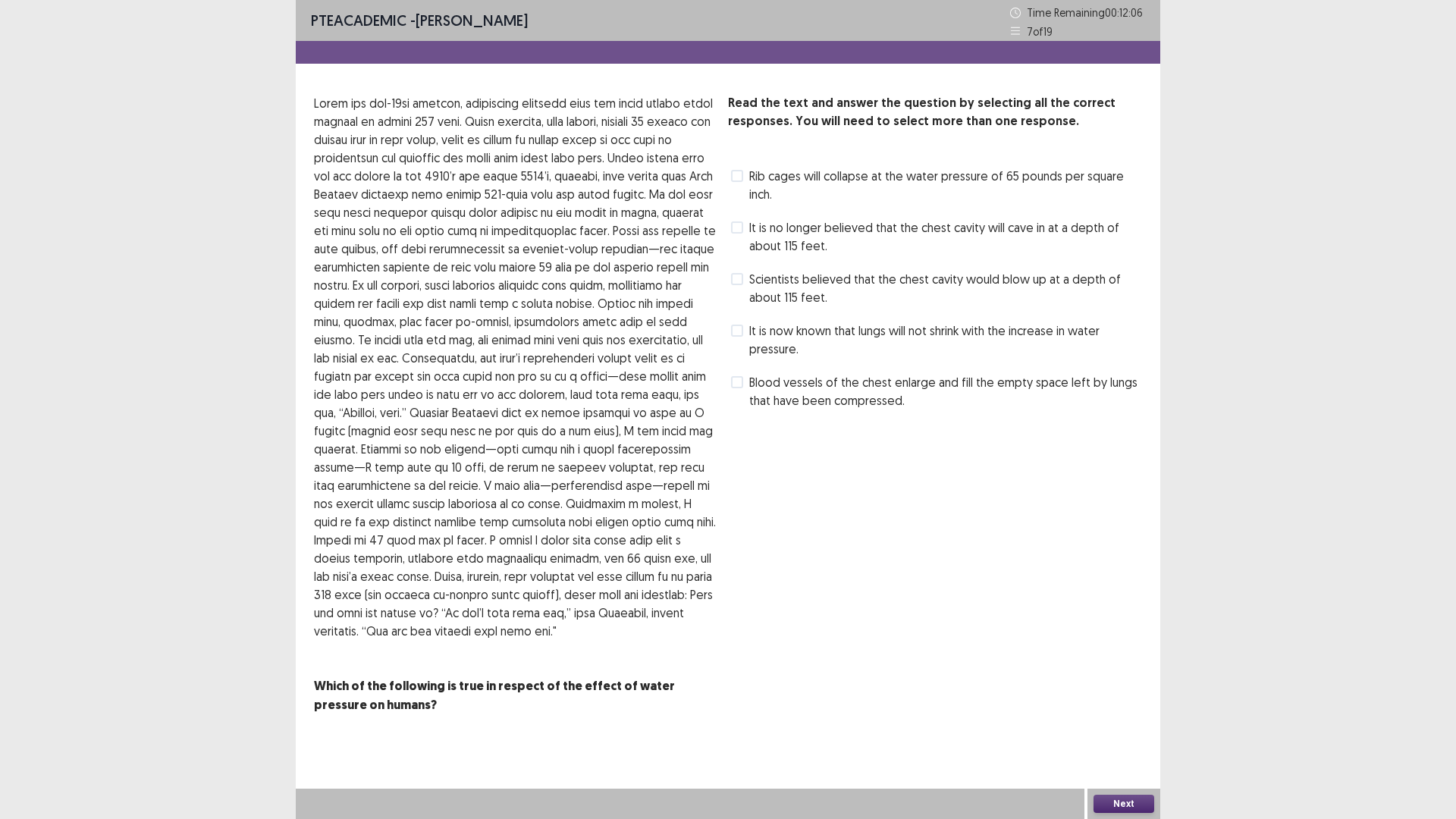
click at [747, 382] on label "Blood vessels of the chest enlarge and fill the empty space left by lungs that …" at bounding box center [936, 391] width 411 height 36
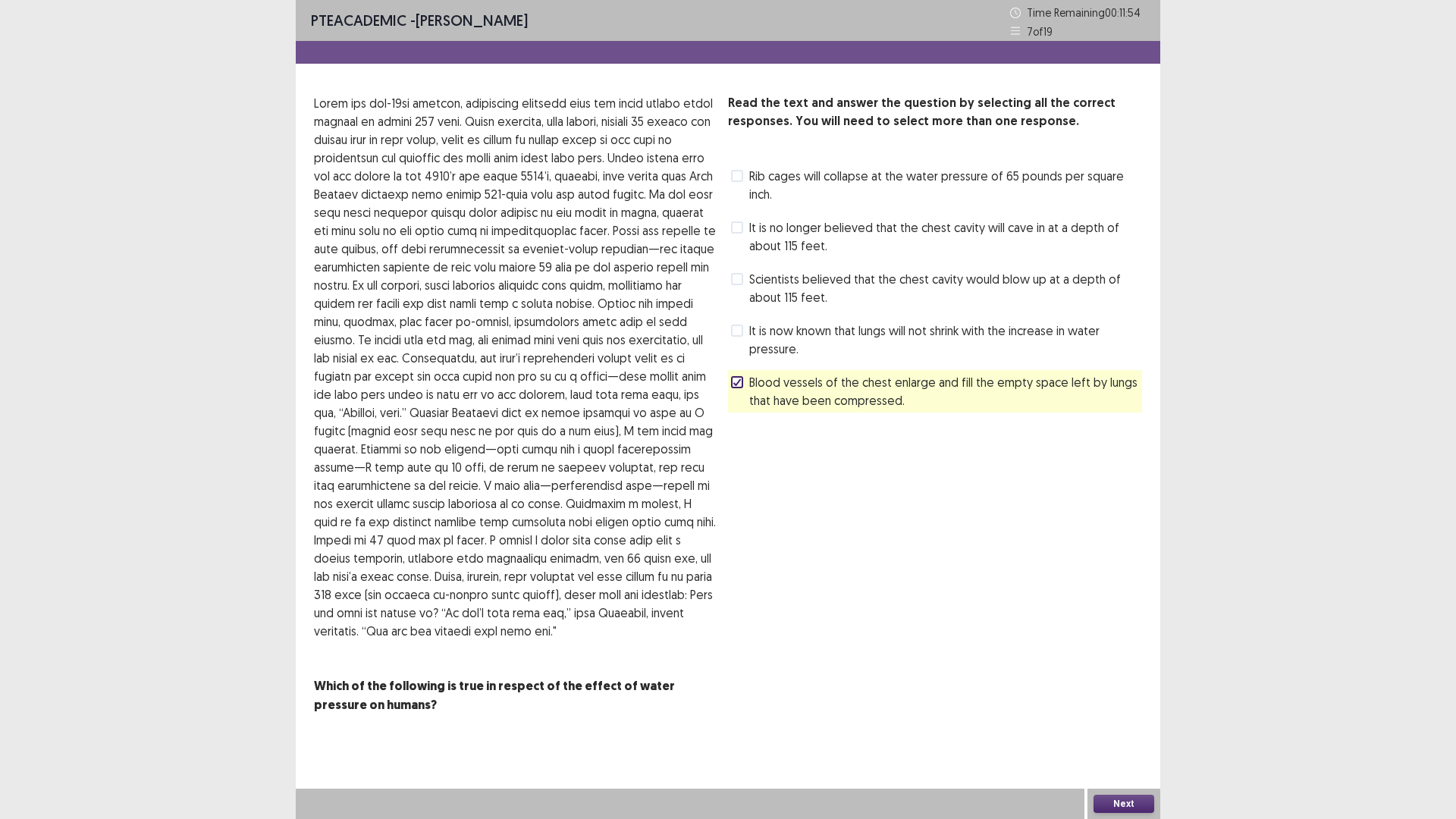
drag, startPoint x: 1109, startPoint y: 798, endPoint x: 1075, endPoint y: 752, distance: 57.2
click at [1108, 726] on div "Next" at bounding box center [1124, 803] width 73 height 31
click at [1139, 726] on button "Next" at bounding box center [1123, 804] width 60 height 18
click at [1137, 726] on div "Confirm Action Are you sure? You can't undo this action afterwards. Confirm Can…" at bounding box center [728, 409] width 1456 height 819
click at [1148, 726] on button "Next" at bounding box center [1123, 804] width 60 height 18
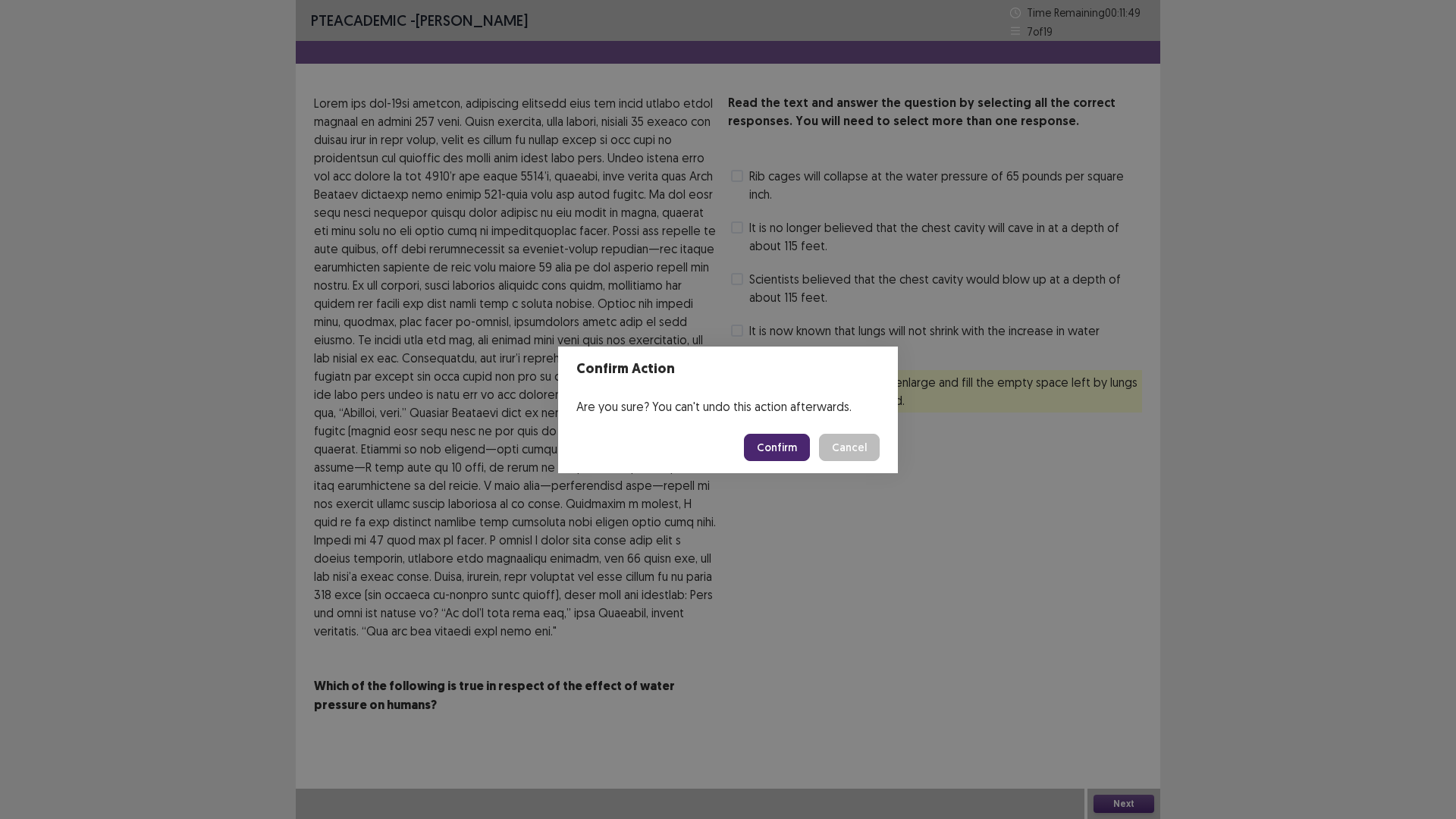
click at [756, 448] on button "Confirm" at bounding box center [777, 447] width 66 height 27
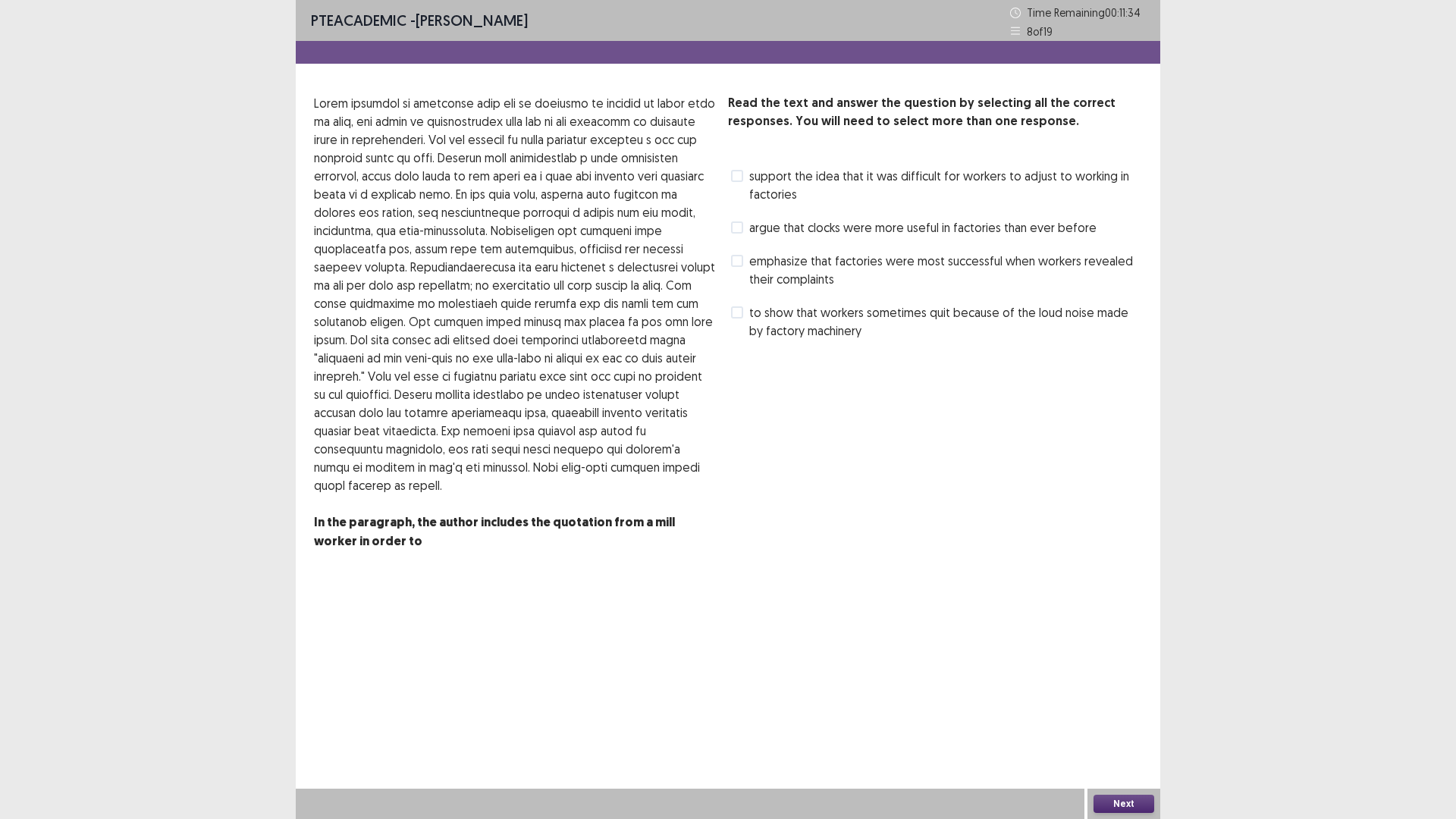
click at [745, 314] on label "to show that workers sometimes quit because of the loud noise made by factory m…" at bounding box center [936, 321] width 411 height 36
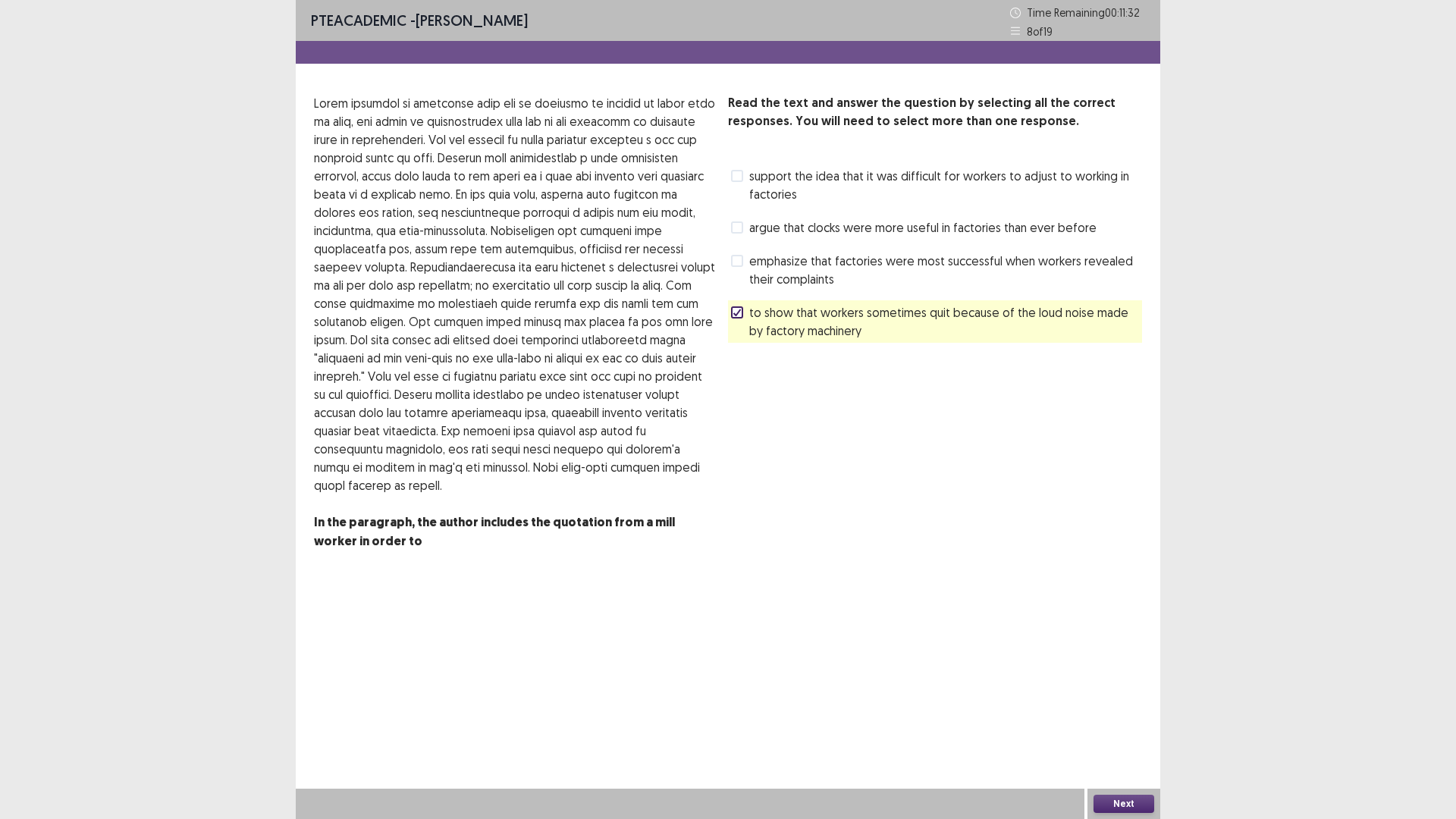
click at [747, 179] on label "support the idea that it was difficult for workers to adjust to working in fact…" at bounding box center [936, 185] width 411 height 36
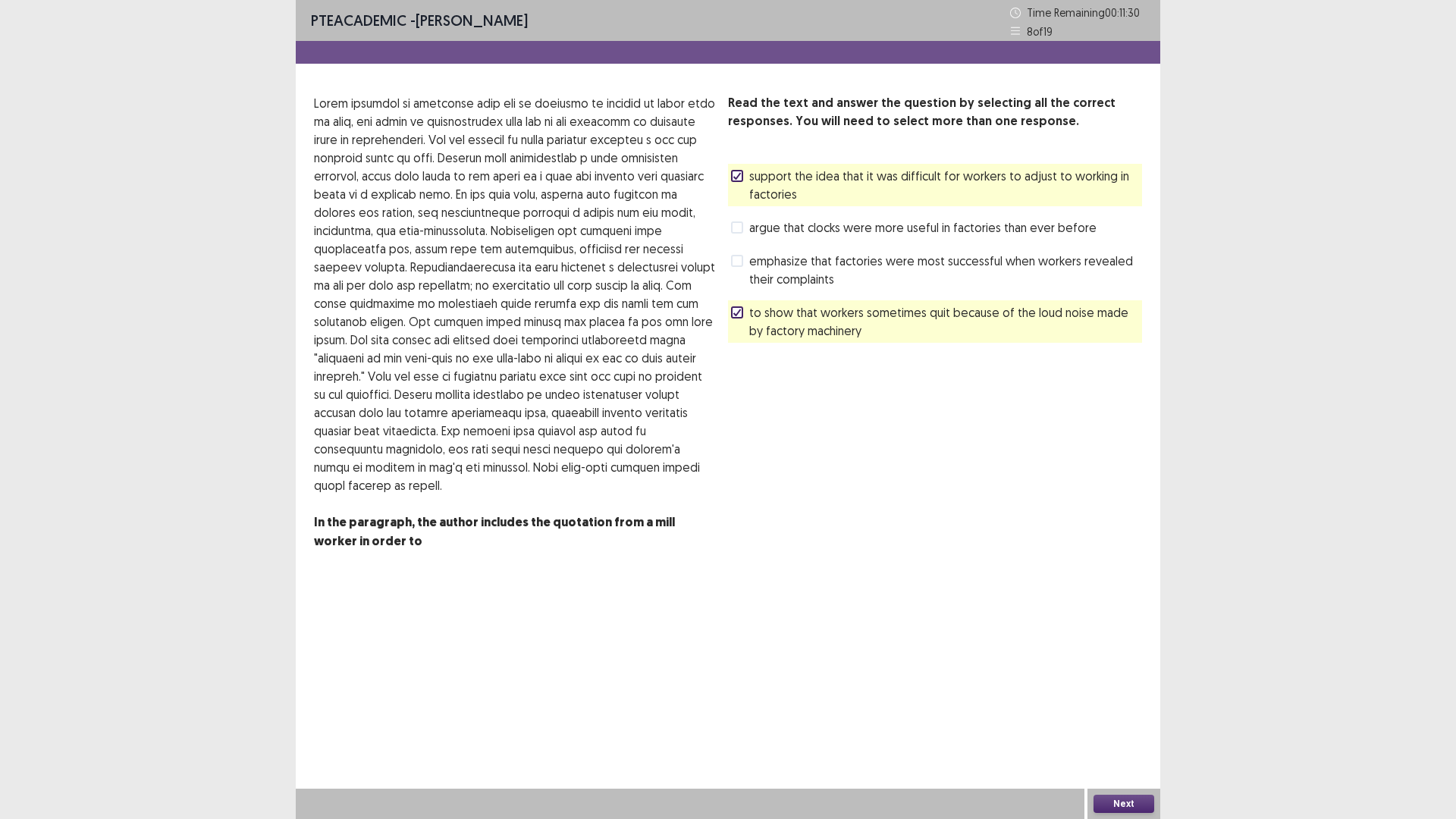
click at [744, 320] on label "to show that workers sometimes quit because of the loud noise made by factory m…" at bounding box center [936, 321] width 411 height 36
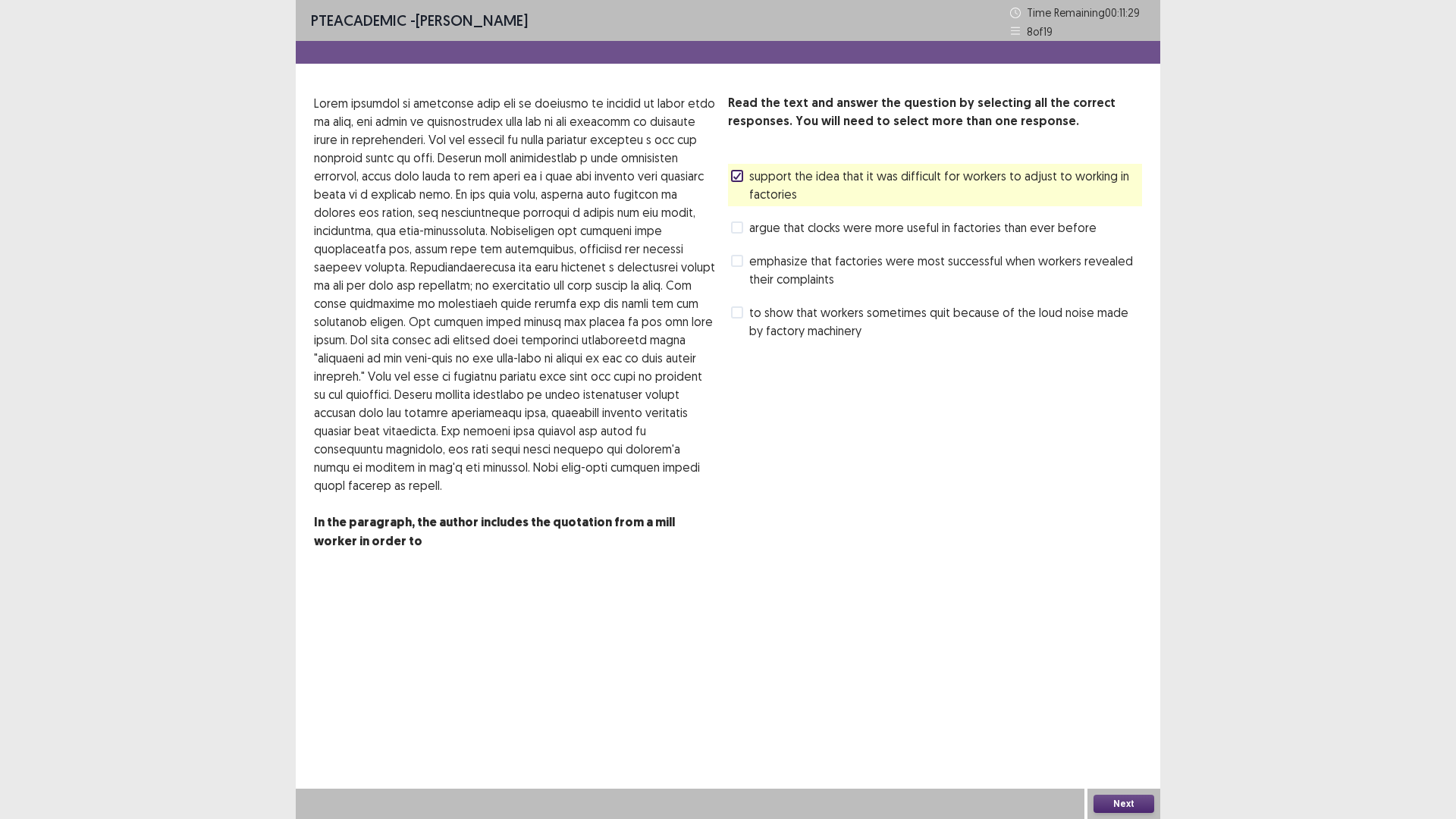
click at [1125, 726] on button "Next" at bounding box center [1123, 804] width 60 height 18
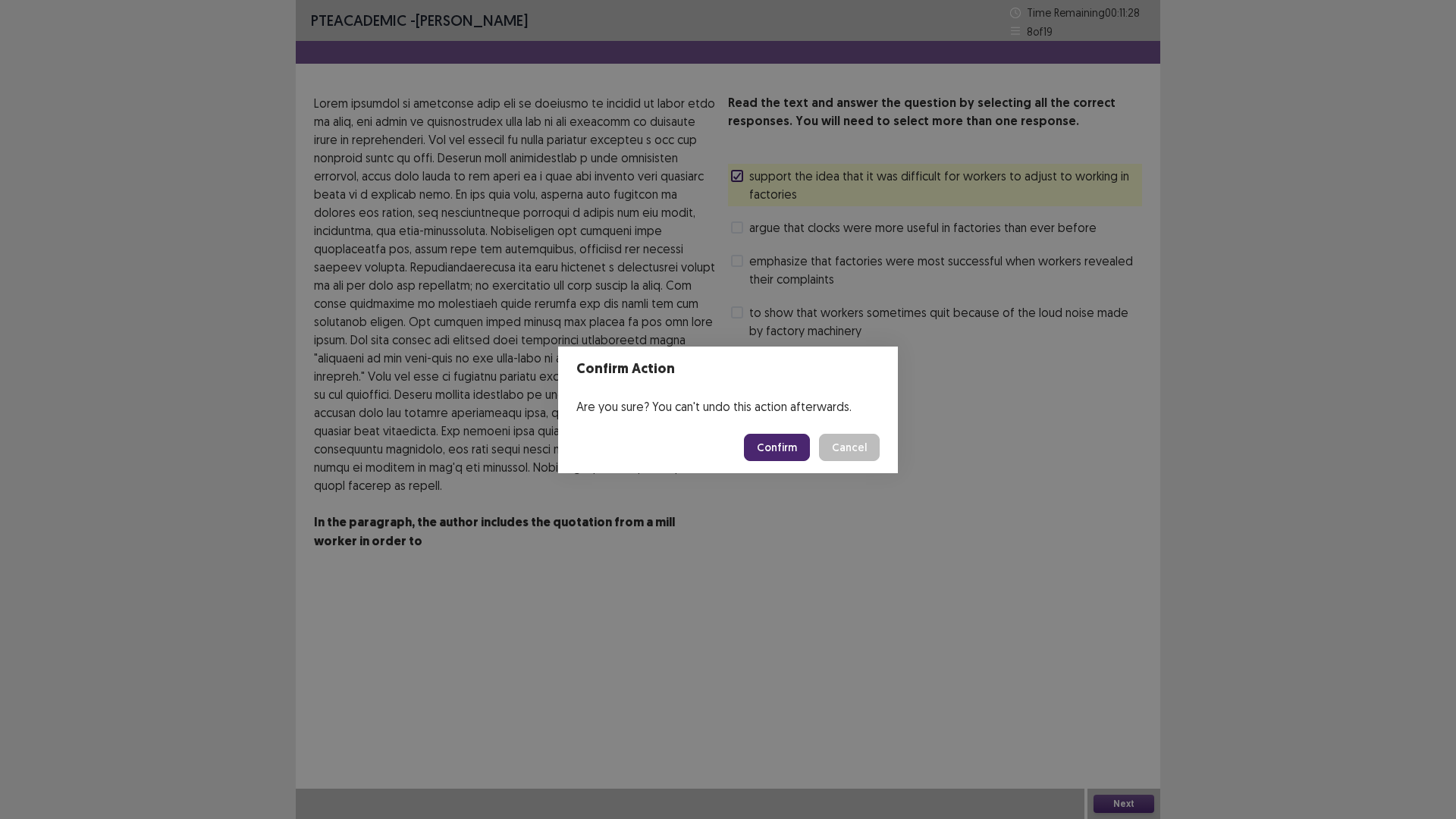
click at [764, 446] on button "Confirm" at bounding box center [777, 447] width 66 height 27
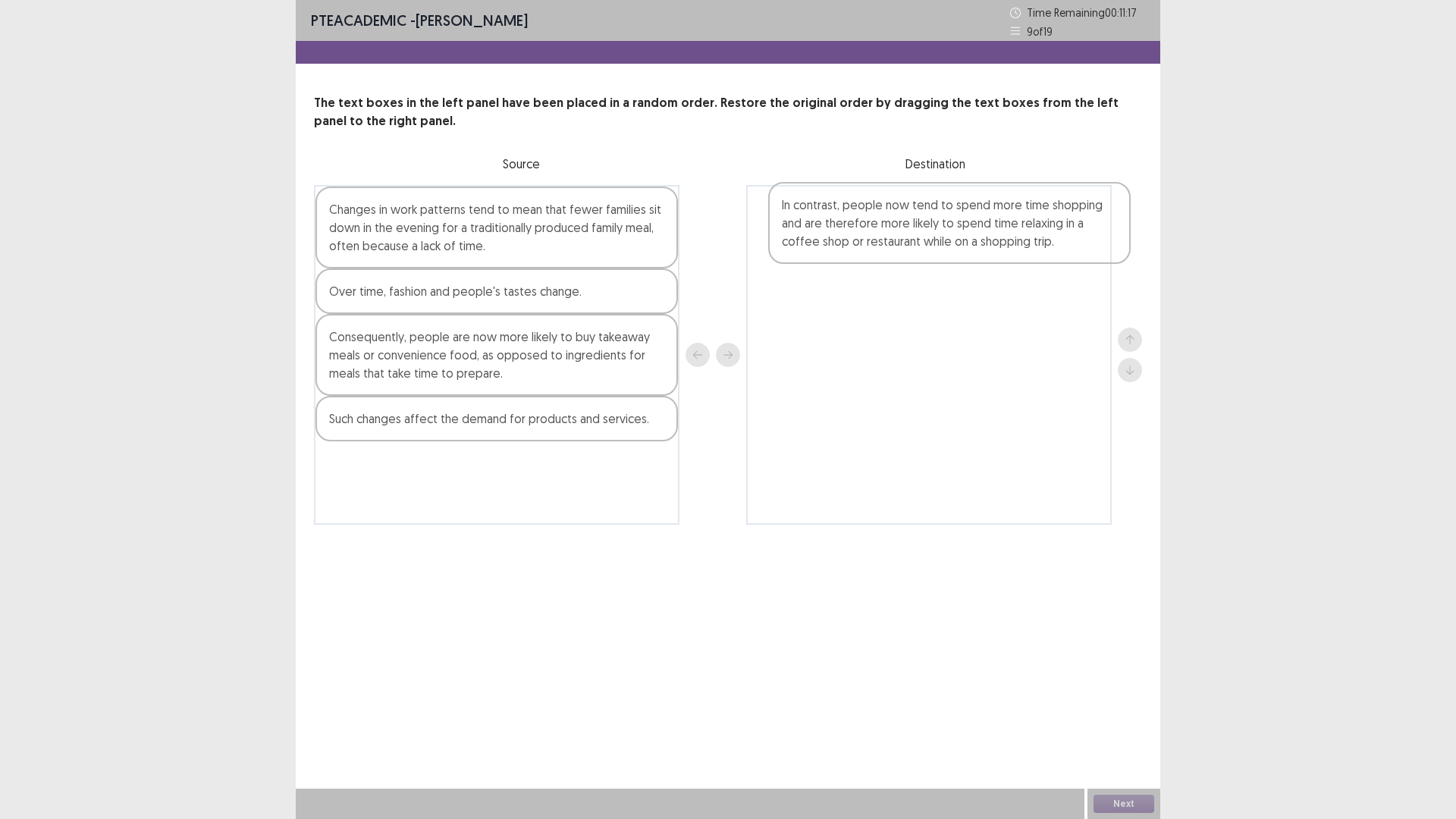
drag, startPoint x: 437, startPoint y: 477, endPoint x: 907, endPoint y: 208, distance: 541.5
click at [907, 208] on div "Changes in work patterns tend to mean that fewer families sit down in the eveni…" at bounding box center [728, 355] width 828 height 340
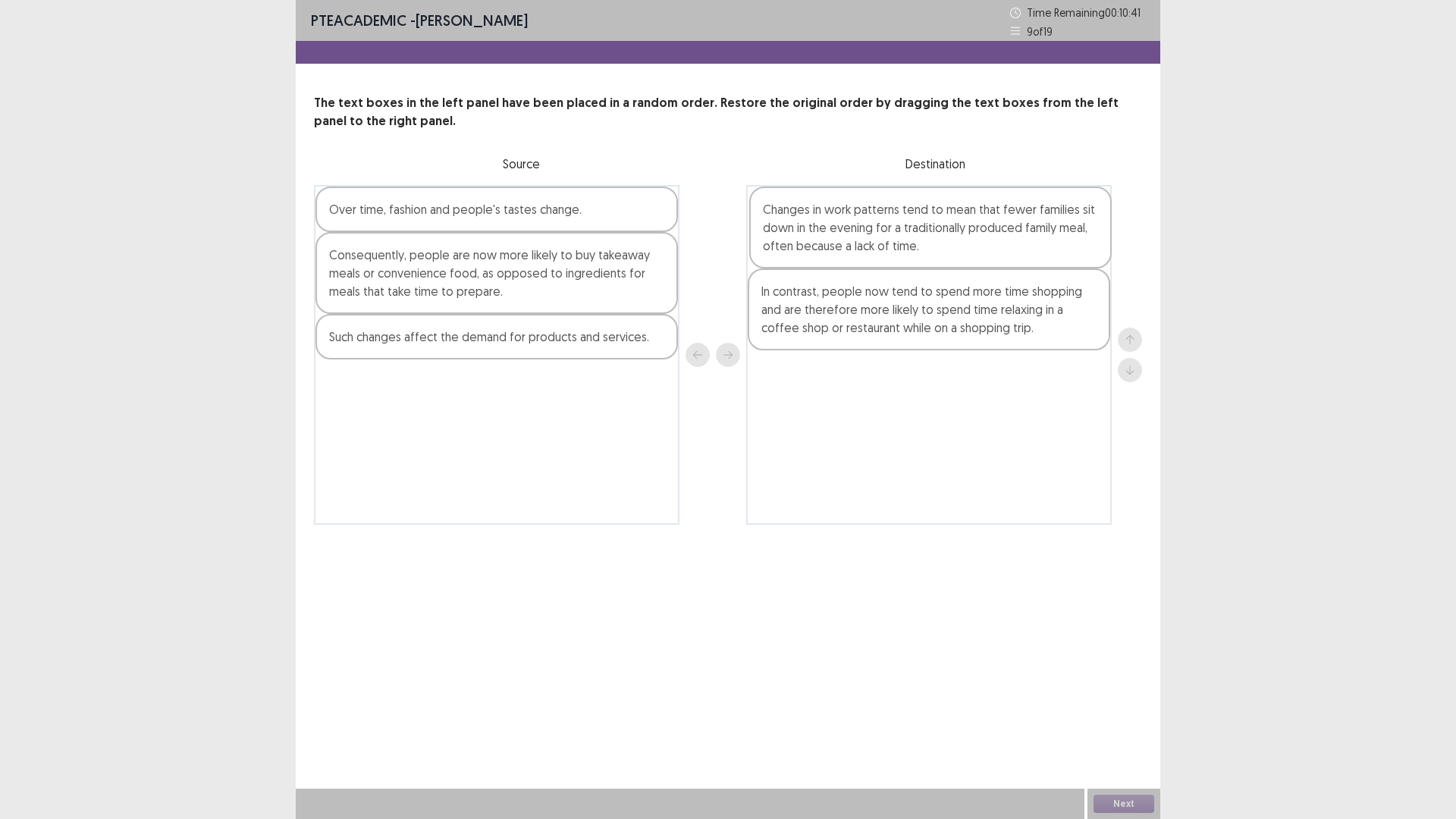
drag, startPoint x: 480, startPoint y: 257, endPoint x: 919, endPoint y: 257, distance: 439.0
click at [919, 257] on div "Changes in work patterns tend to mean that fewer families sit down in the eveni…" at bounding box center [728, 355] width 828 height 340
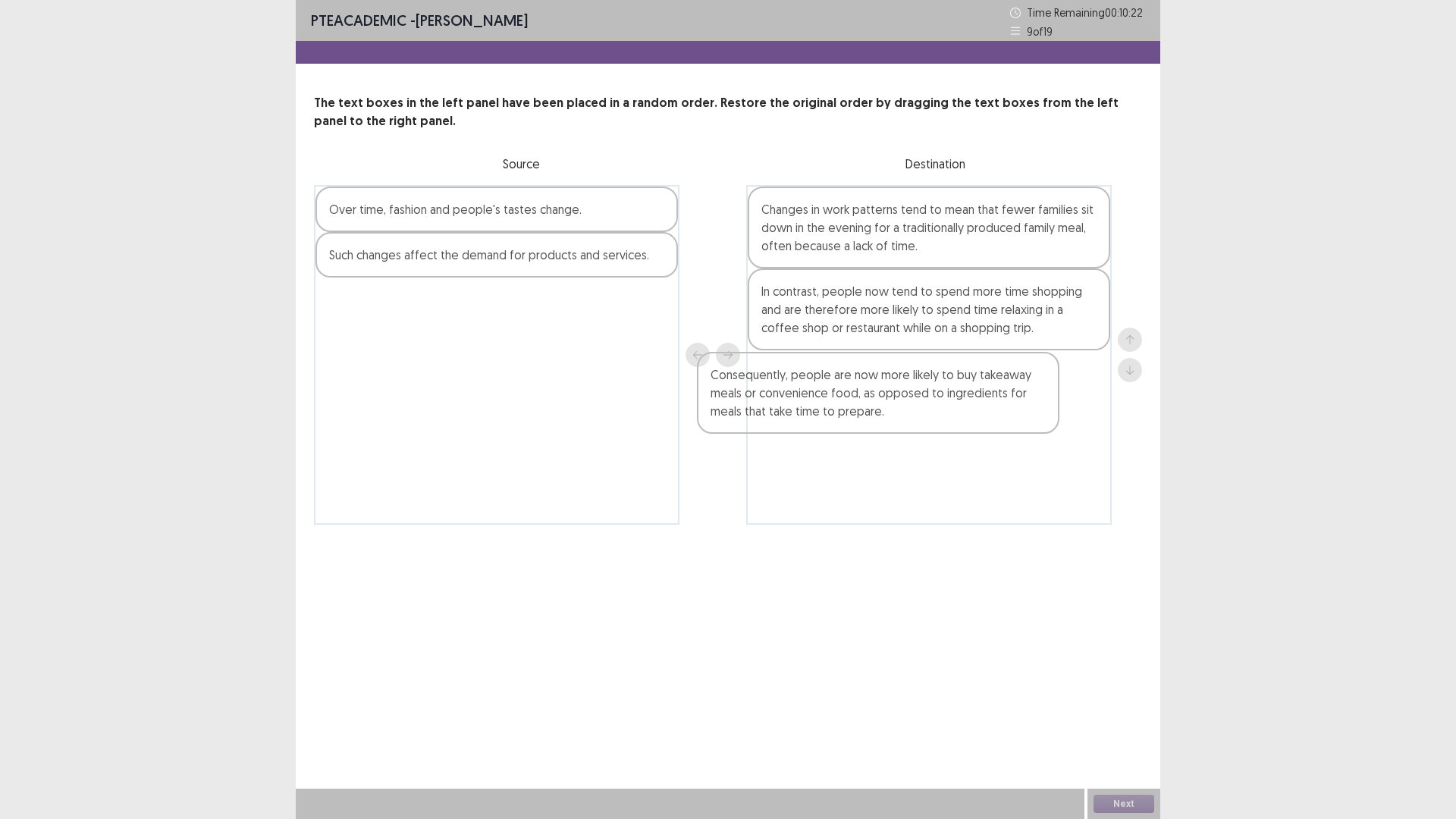
drag, startPoint x: 525, startPoint y: 279, endPoint x: 935, endPoint y: 401, distance: 427.8
click at [935, 401] on div "Over time, fashion and people's tastes change. Consequently, people are now mor…" at bounding box center [728, 355] width 828 height 340
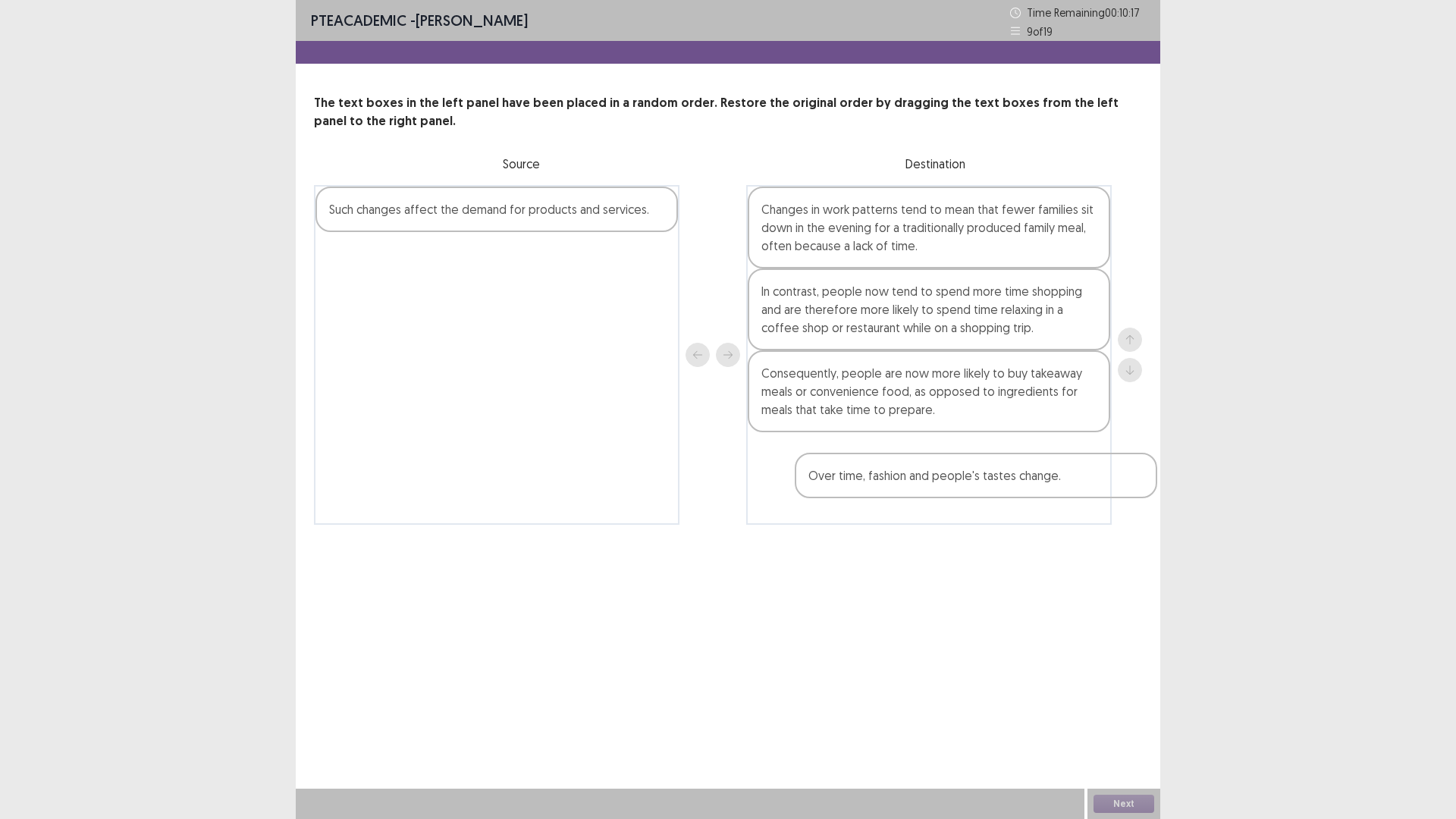
drag, startPoint x: 507, startPoint y: 224, endPoint x: 986, endPoint y: 493, distance: 549.4
click at [990, 496] on div "Over time, fashion and people's tastes change. Such changes affect the demand f…" at bounding box center [728, 355] width 828 height 340
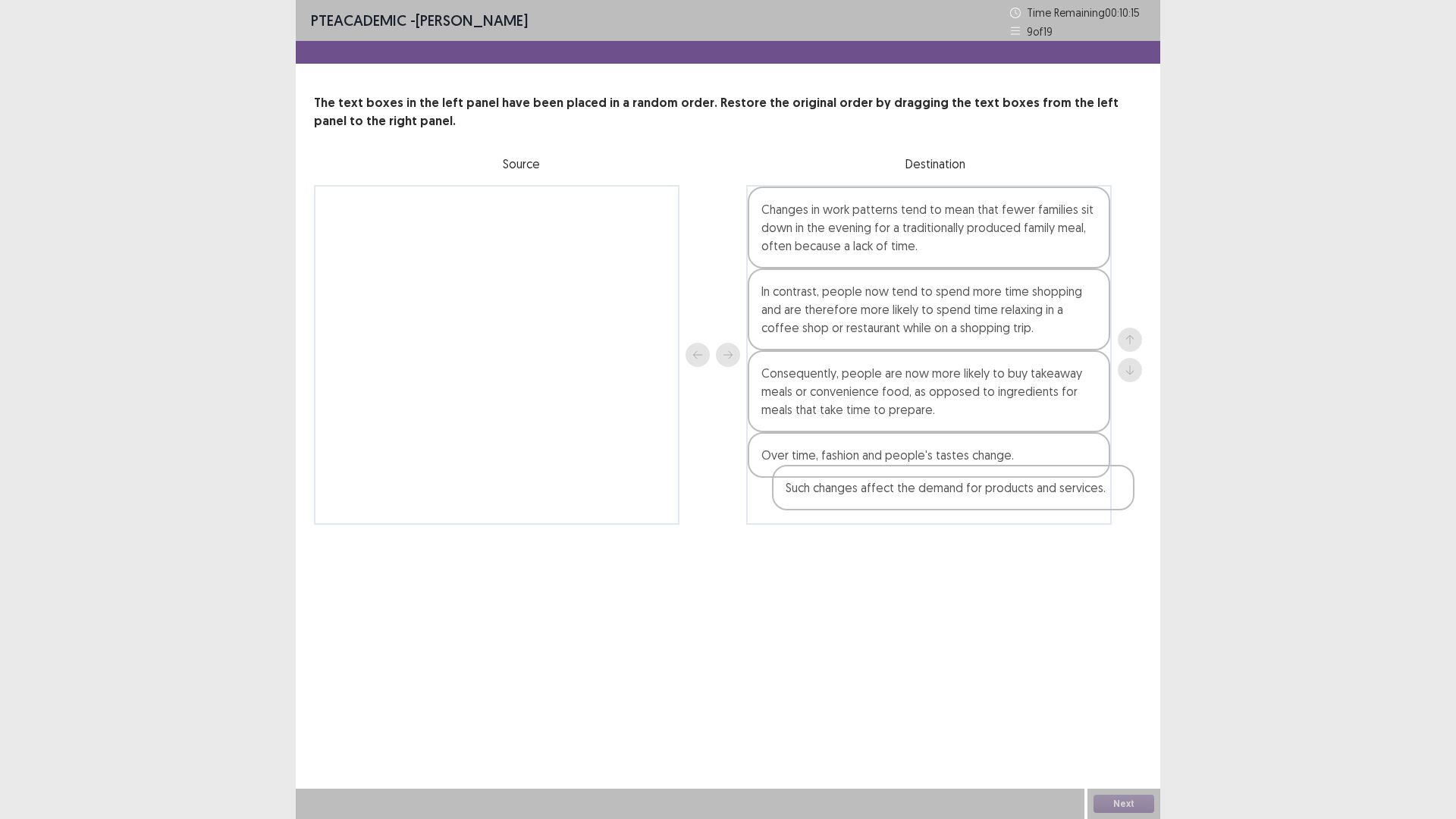
drag, startPoint x: 601, startPoint y: 226, endPoint x: 1070, endPoint y: 514, distance: 550.4
click at [1070, 514] on div "Such changes affect the demand for products and services. Changes in work patte…" at bounding box center [728, 355] width 828 height 340
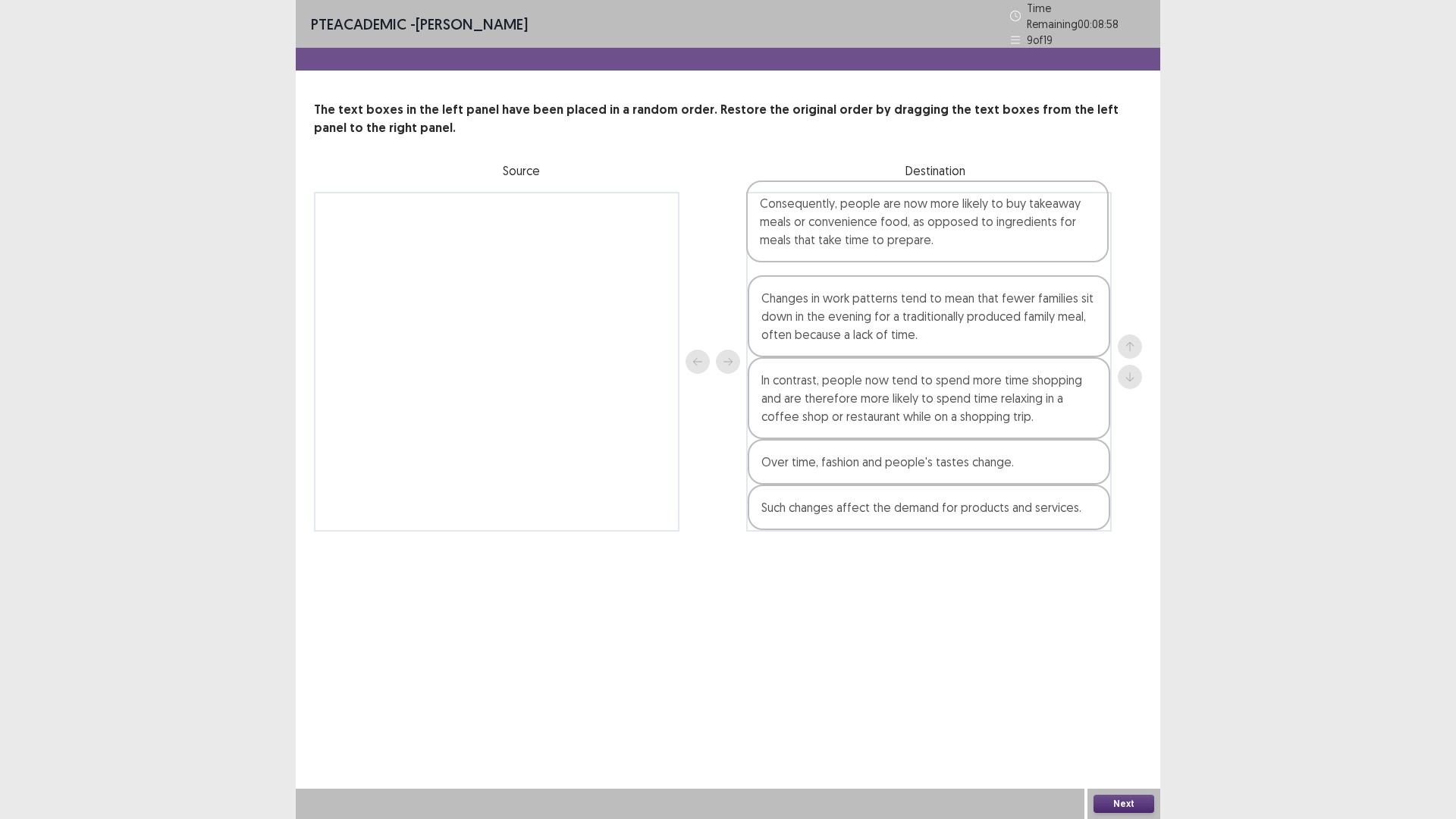
drag, startPoint x: 846, startPoint y: 398, endPoint x: 852, endPoint y: 206, distance: 192.1
click at [852, 206] on div "Changes in work patterns tend to mean that fewer families sit down in the eveni…" at bounding box center [929, 361] width 365 height 340
drag, startPoint x: 925, startPoint y: 336, endPoint x: 908, endPoint y: 273, distance: 65.3
click at [907, 264] on div "Consequently, people are now more likely to buy takeaway meals or convenience f…" at bounding box center [929, 361] width 365 height 340
click at [1133, 726] on button "Next" at bounding box center [1123, 804] width 60 height 18
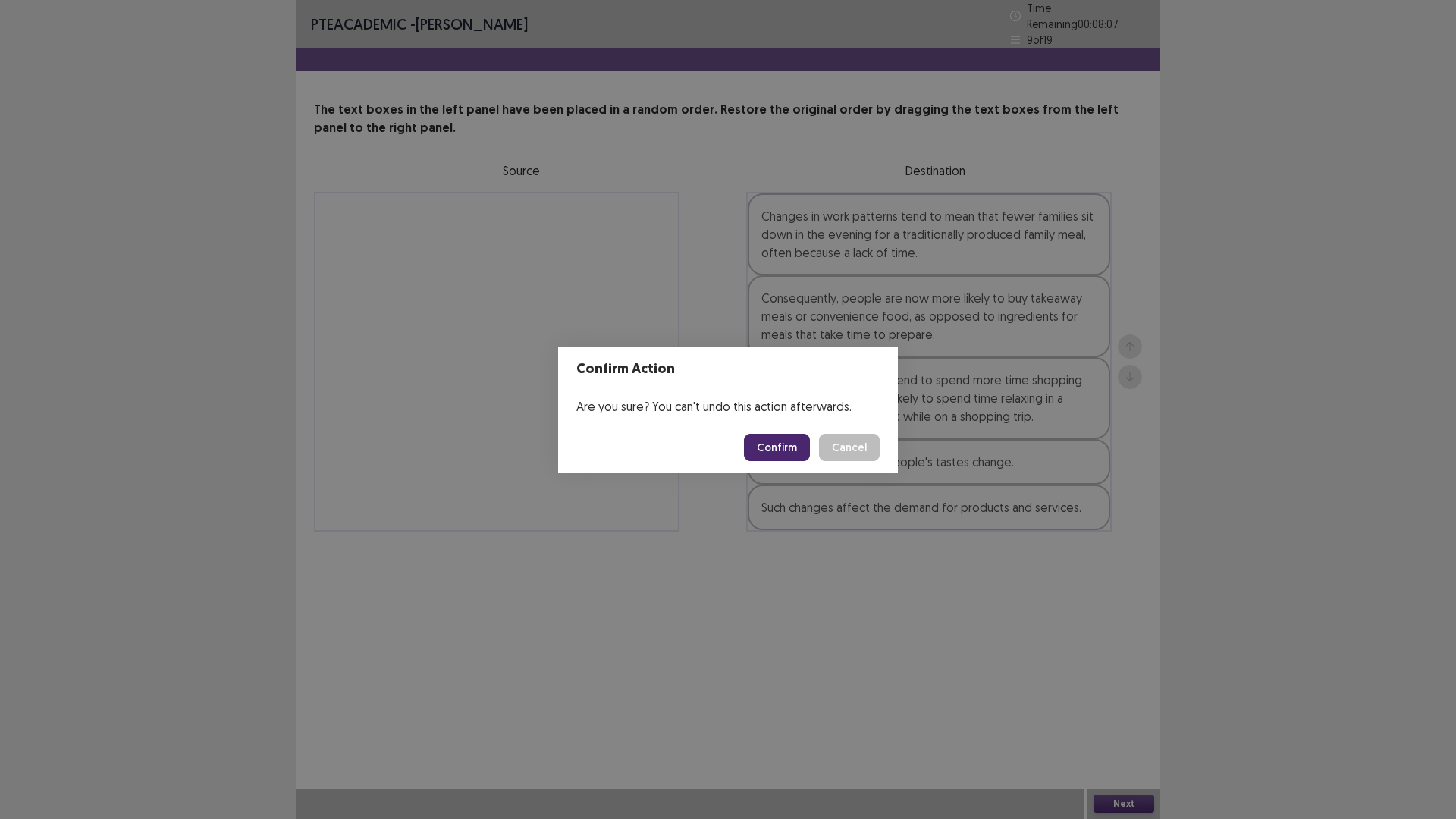
click at [762, 442] on button "Confirm" at bounding box center [777, 447] width 66 height 27
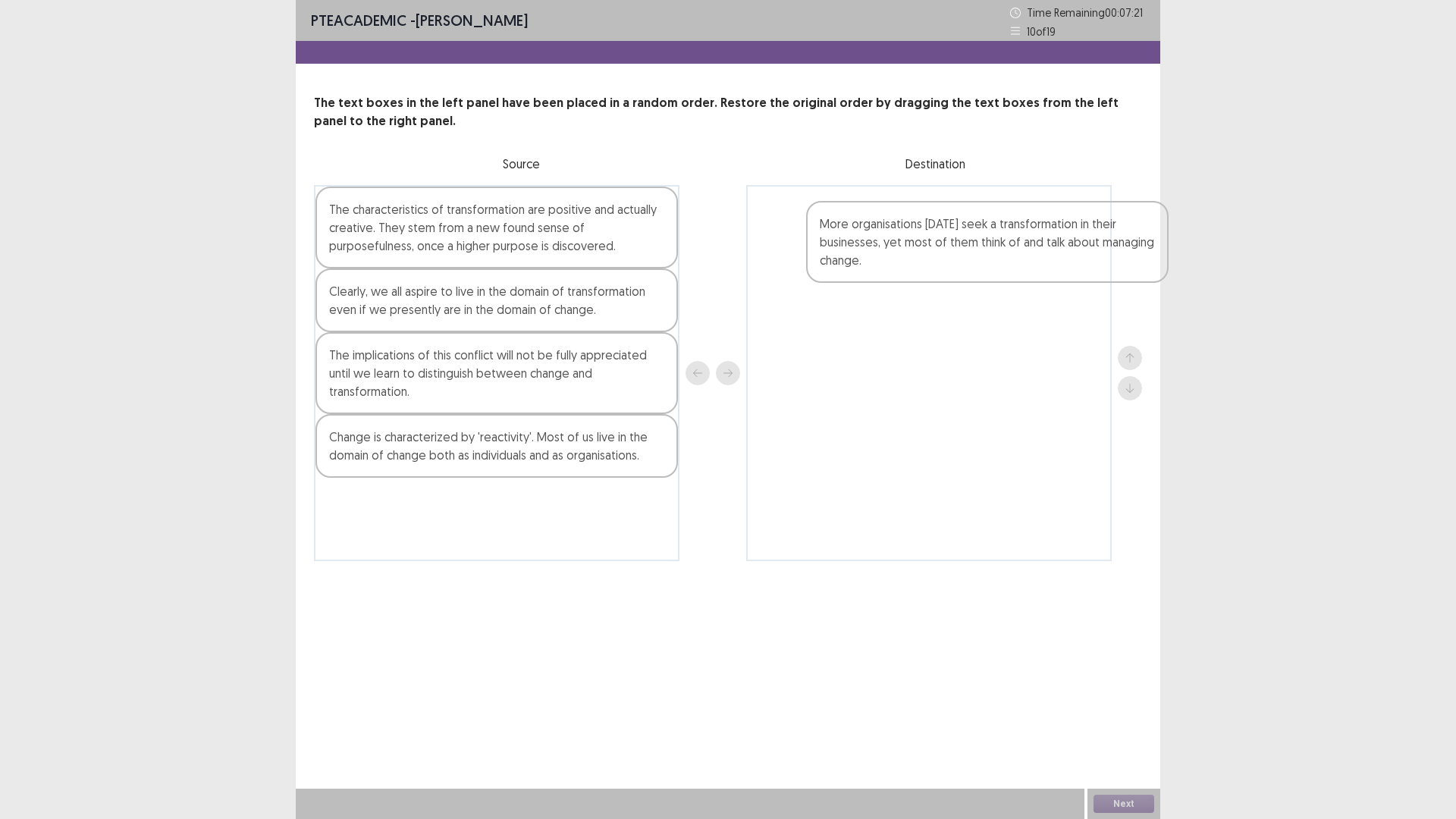
drag, startPoint x: 421, startPoint y: 316, endPoint x: 915, endPoint y: 247, distance: 498.8
click at [915, 247] on div "The characteristics of transformation are positive and actually creative. They …" at bounding box center [728, 373] width 828 height 376
click at [897, 244] on div at bounding box center [929, 373] width 365 height 376
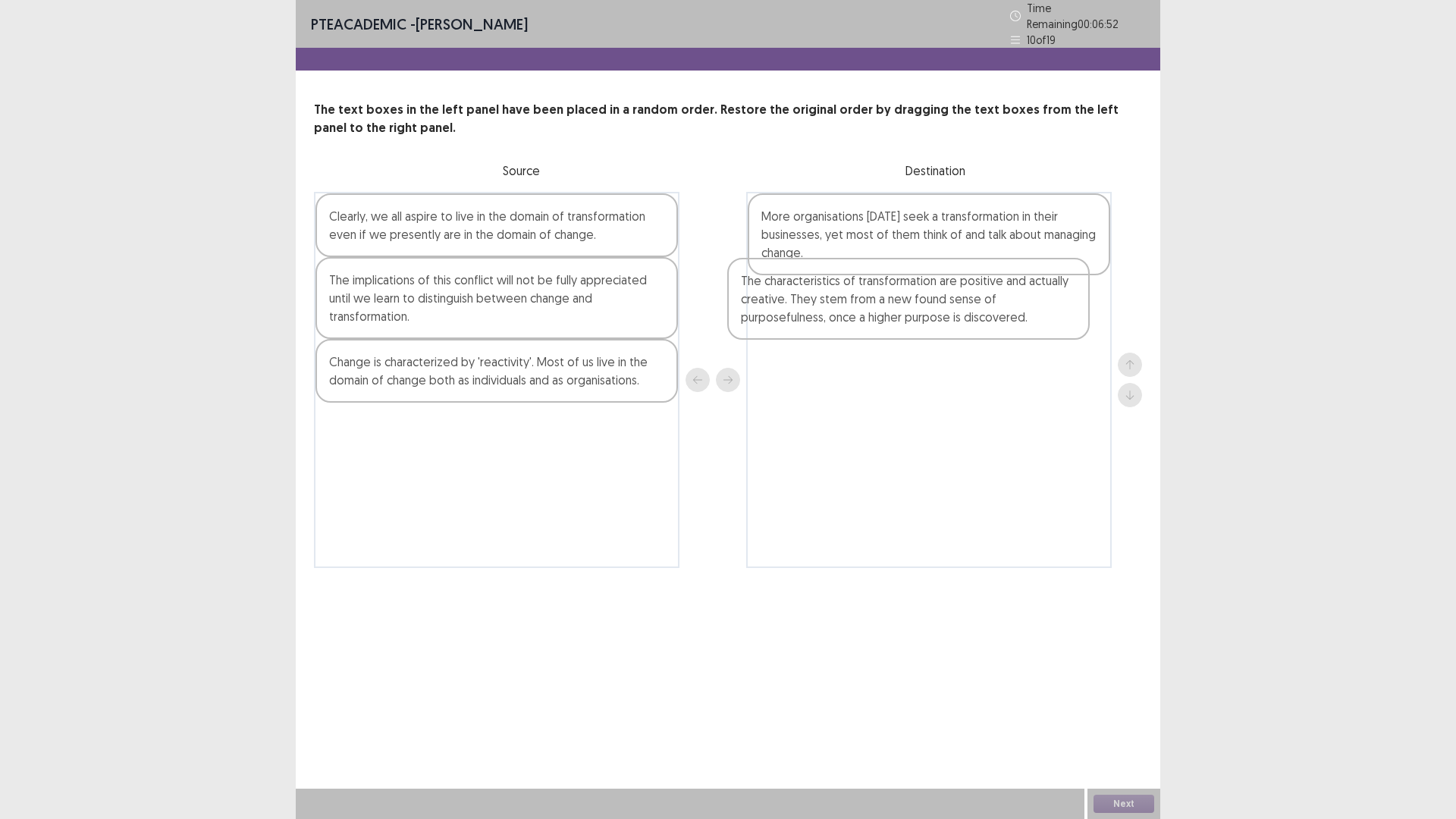
drag, startPoint x: 469, startPoint y: 212, endPoint x: 897, endPoint y: 290, distance: 435.0
click at [897, 290] on div "The characteristics of transformation are positive and actually creative. They …" at bounding box center [728, 379] width 828 height 376
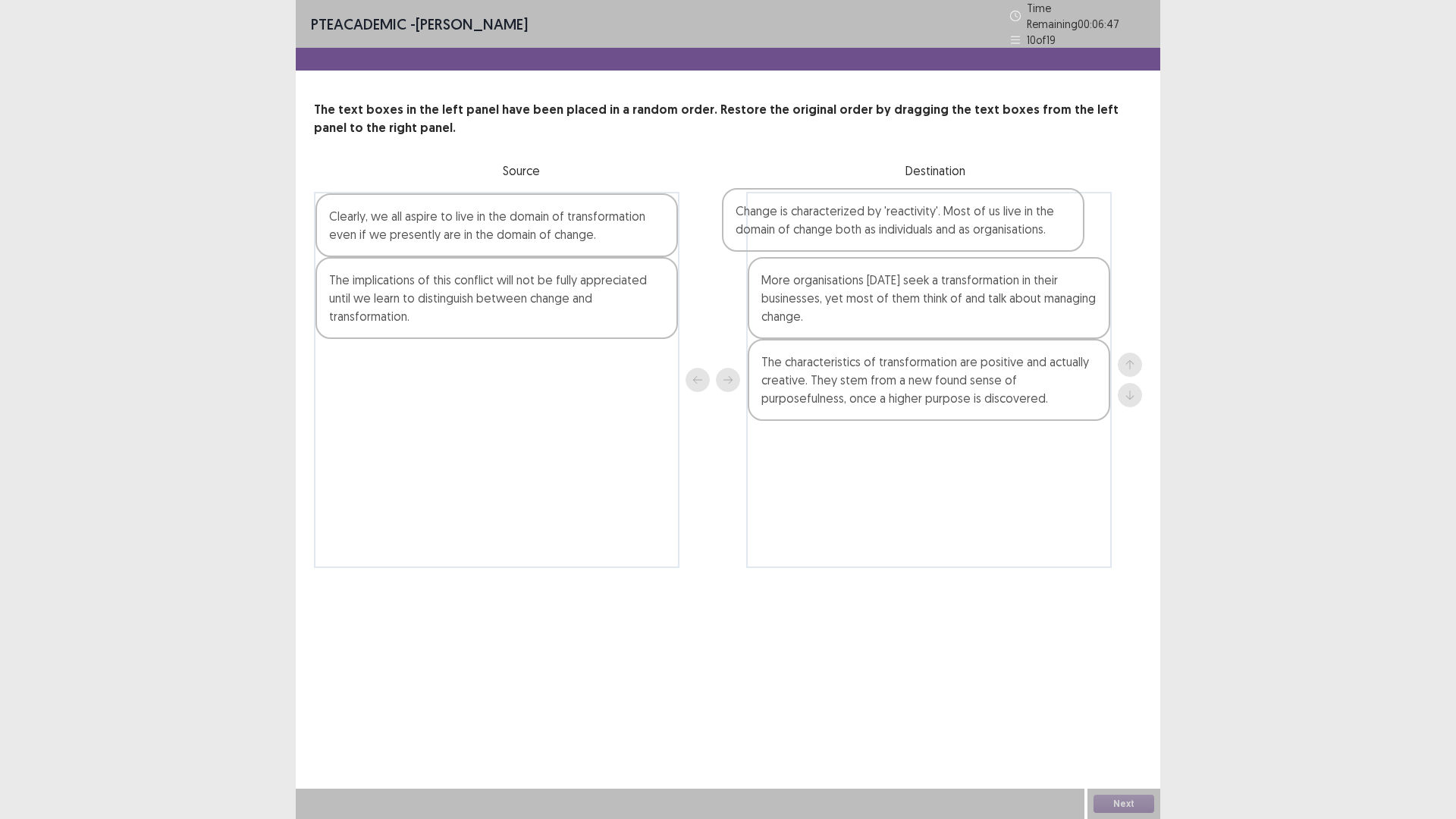
drag, startPoint x: 566, startPoint y: 356, endPoint x: 993, endPoint y: 200, distance: 454.6
click at [993, 200] on div "Clearly, we all aspire to live in the domain of transformation even if we prese…" at bounding box center [728, 379] width 828 height 376
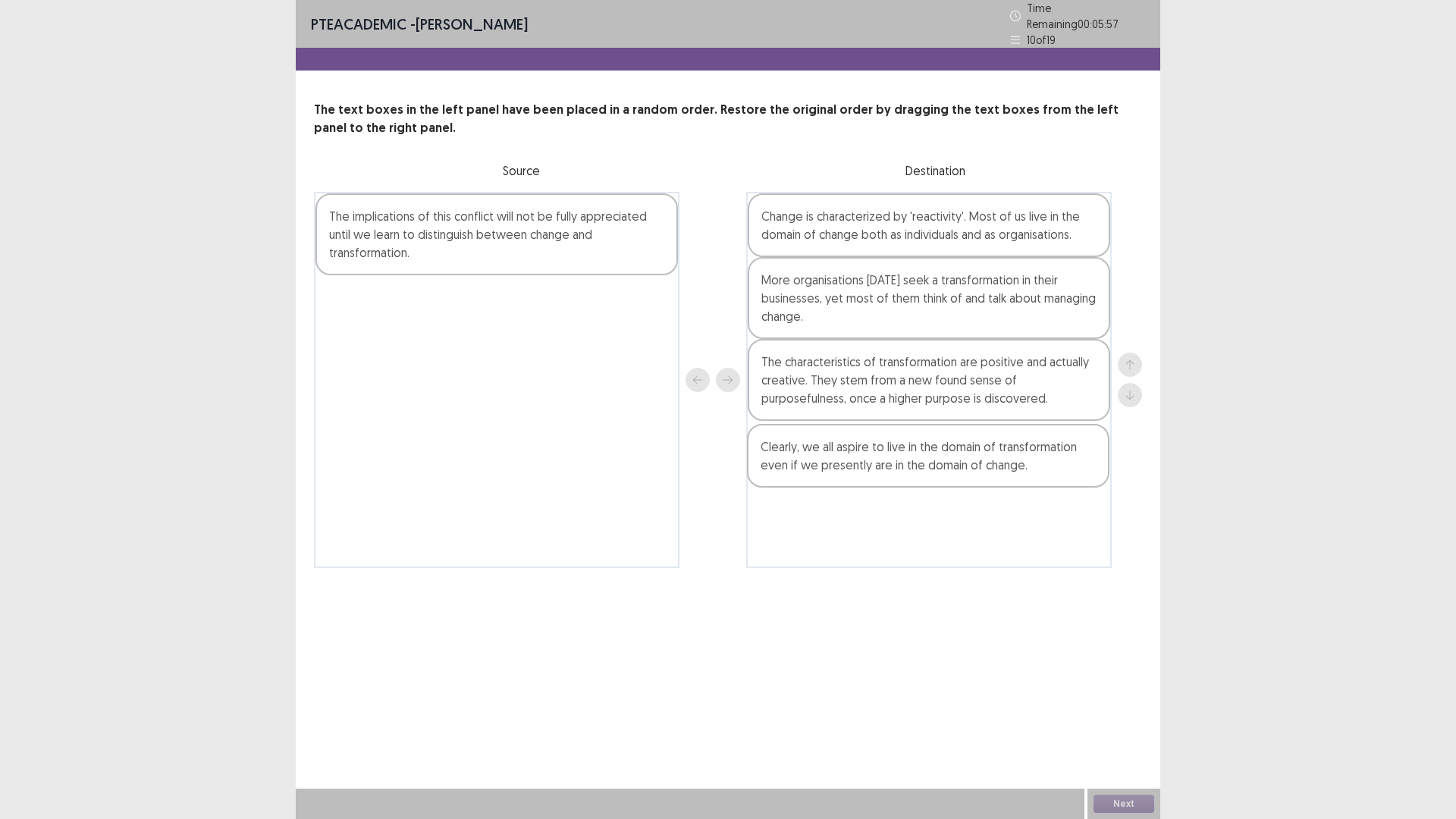
drag, startPoint x: 437, startPoint y: 236, endPoint x: 870, endPoint y: 476, distance: 495.1
click at [870, 478] on div "Clearly, we all aspire to live in the domain of transformation even if we prese…" at bounding box center [728, 379] width 828 height 376
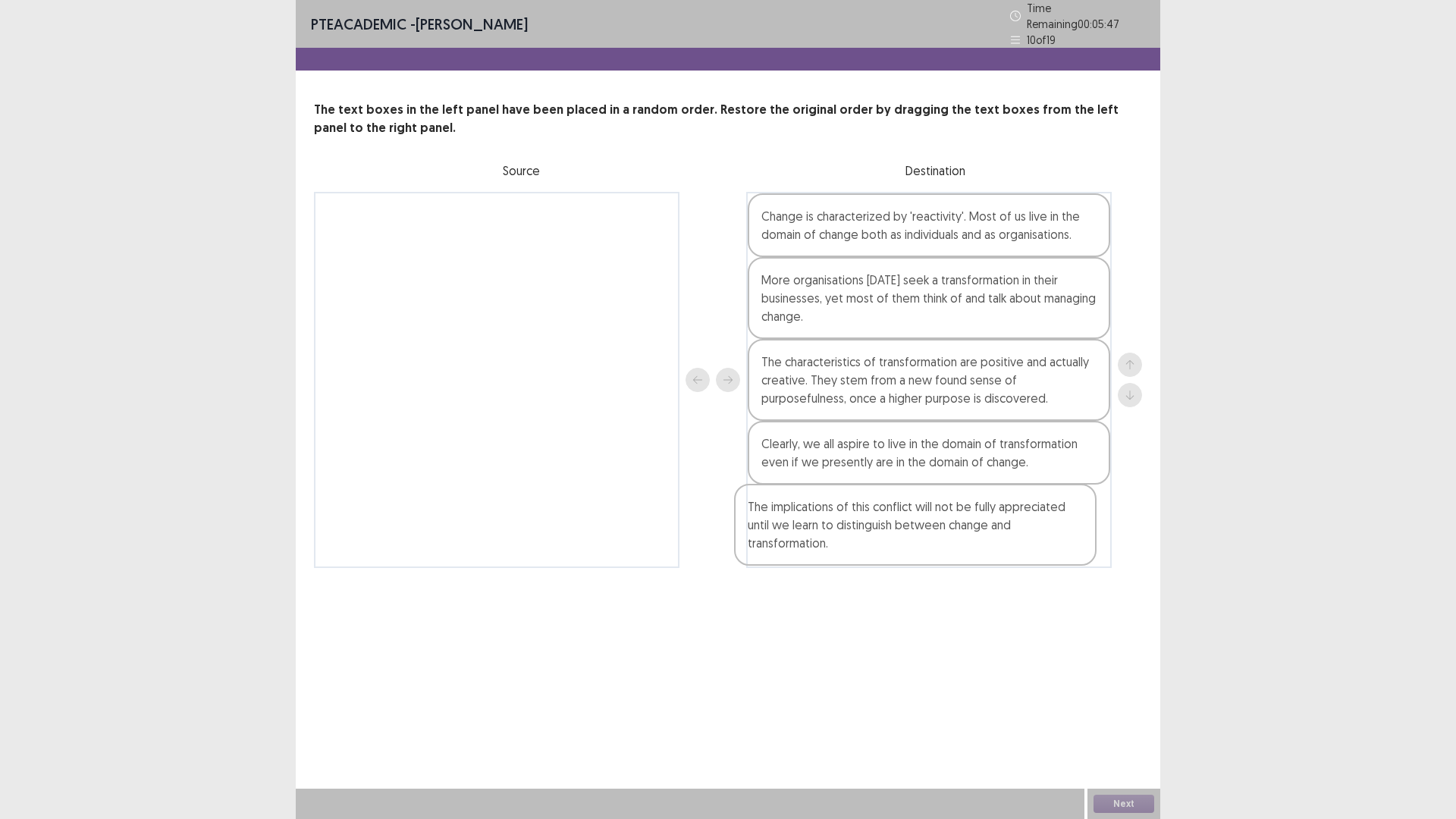
drag, startPoint x: 546, startPoint y: 247, endPoint x: 969, endPoint y: 548, distance: 519.2
click at [969, 548] on div "The implications of this conflict will not be fully appreciated until we learn …" at bounding box center [728, 379] width 828 height 376
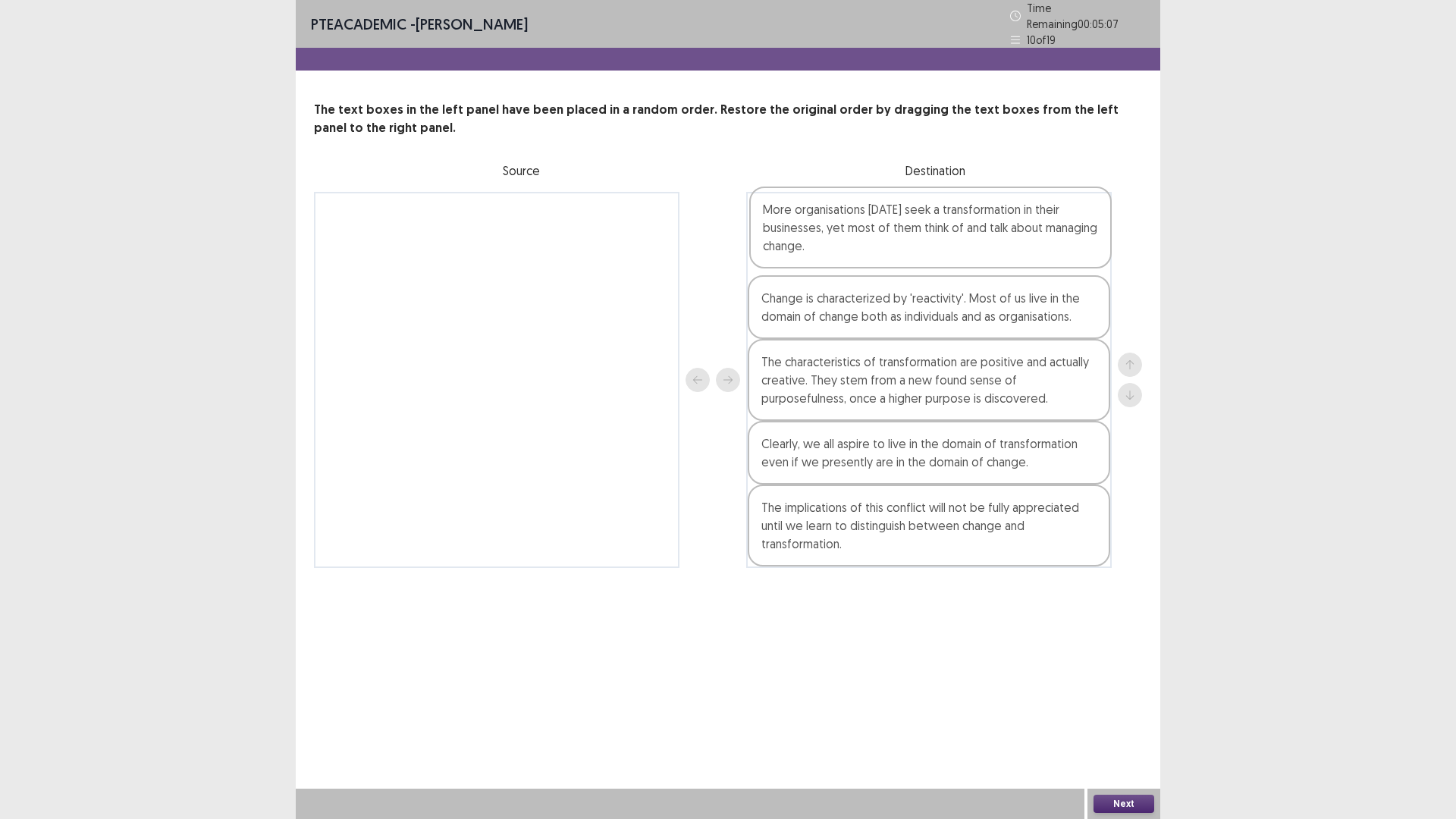
drag, startPoint x: 888, startPoint y: 312, endPoint x: 891, endPoint y: 240, distance: 72.1
click at [891, 239] on div "Change is characterized by 'reactivity'. Most of us live in the domain of chang…" at bounding box center [929, 379] width 365 height 376
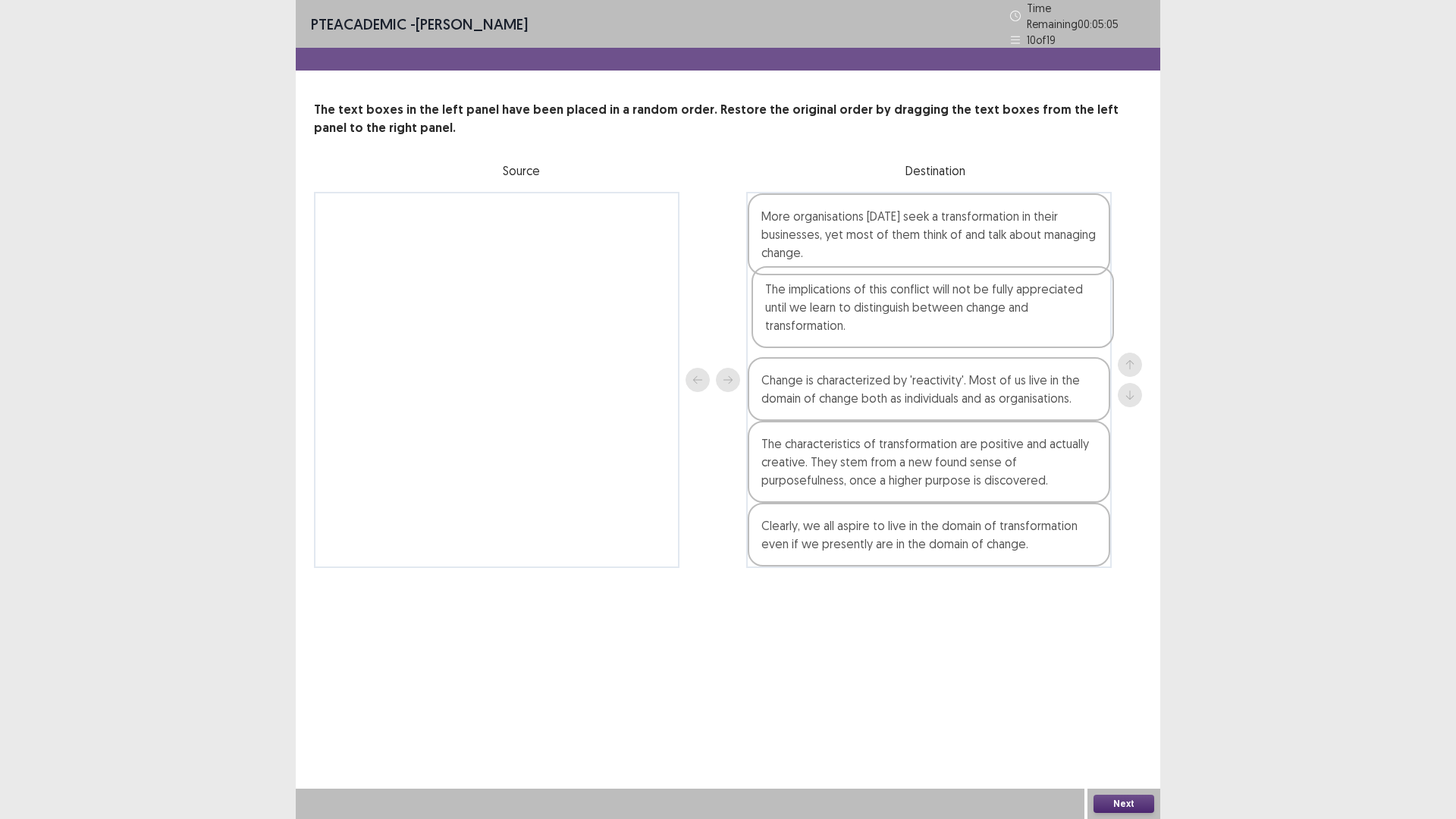
drag, startPoint x: 845, startPoint y: 520, endPoint x: 860, endPoint y: 286, distance: 234.5
click at [860, 286] on div "More organisations [DATE] seek a transformation in their businesses, yet most o…" at bounding box center [929, 379] width 365 height 376
click at [1134, 726] on button "Next" at bounding box center [1123, 804] width 60 height 18
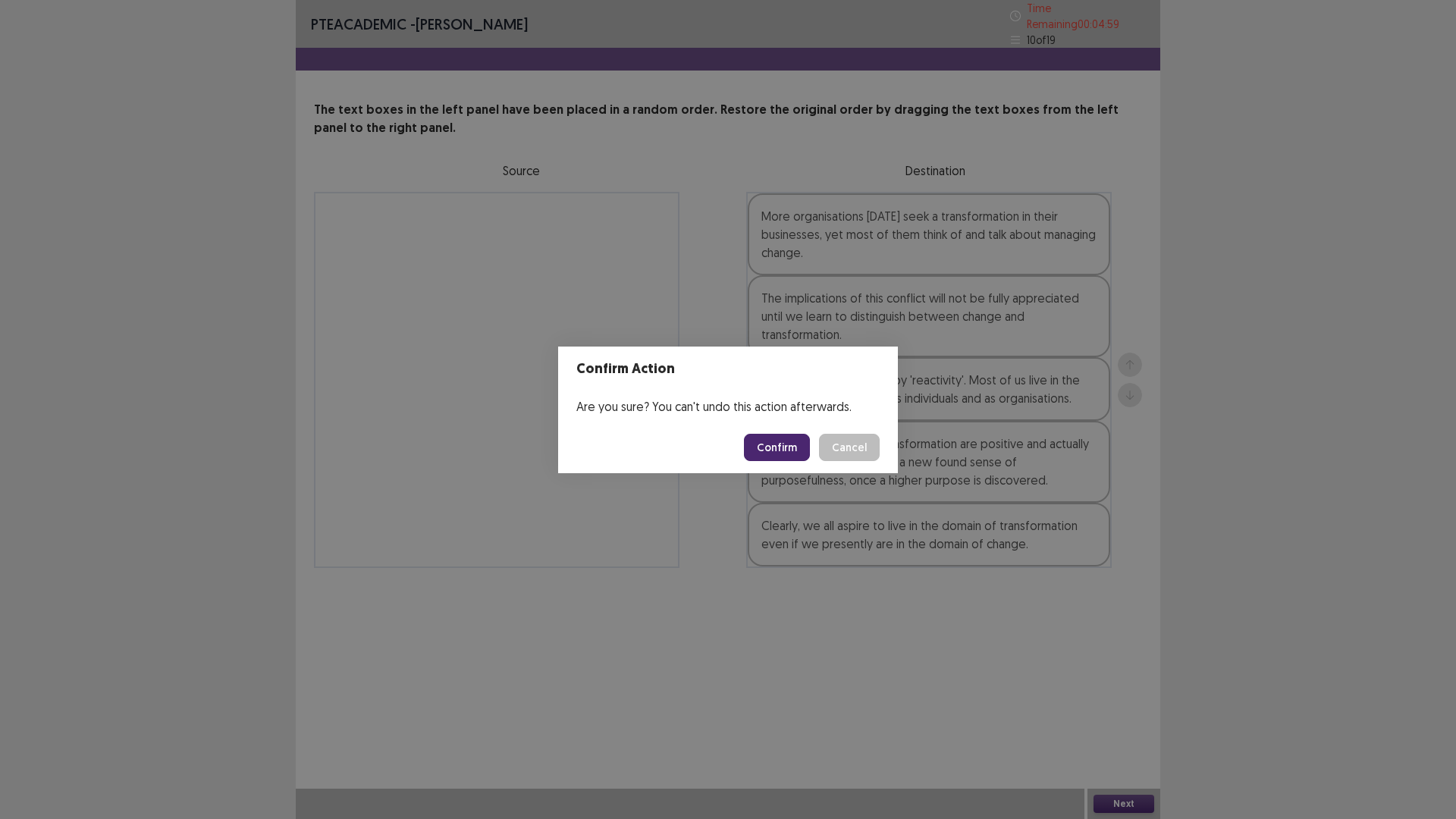
click at [762, 444] on button "Confirm" at bounding box center [777, 447] width 66 height 27
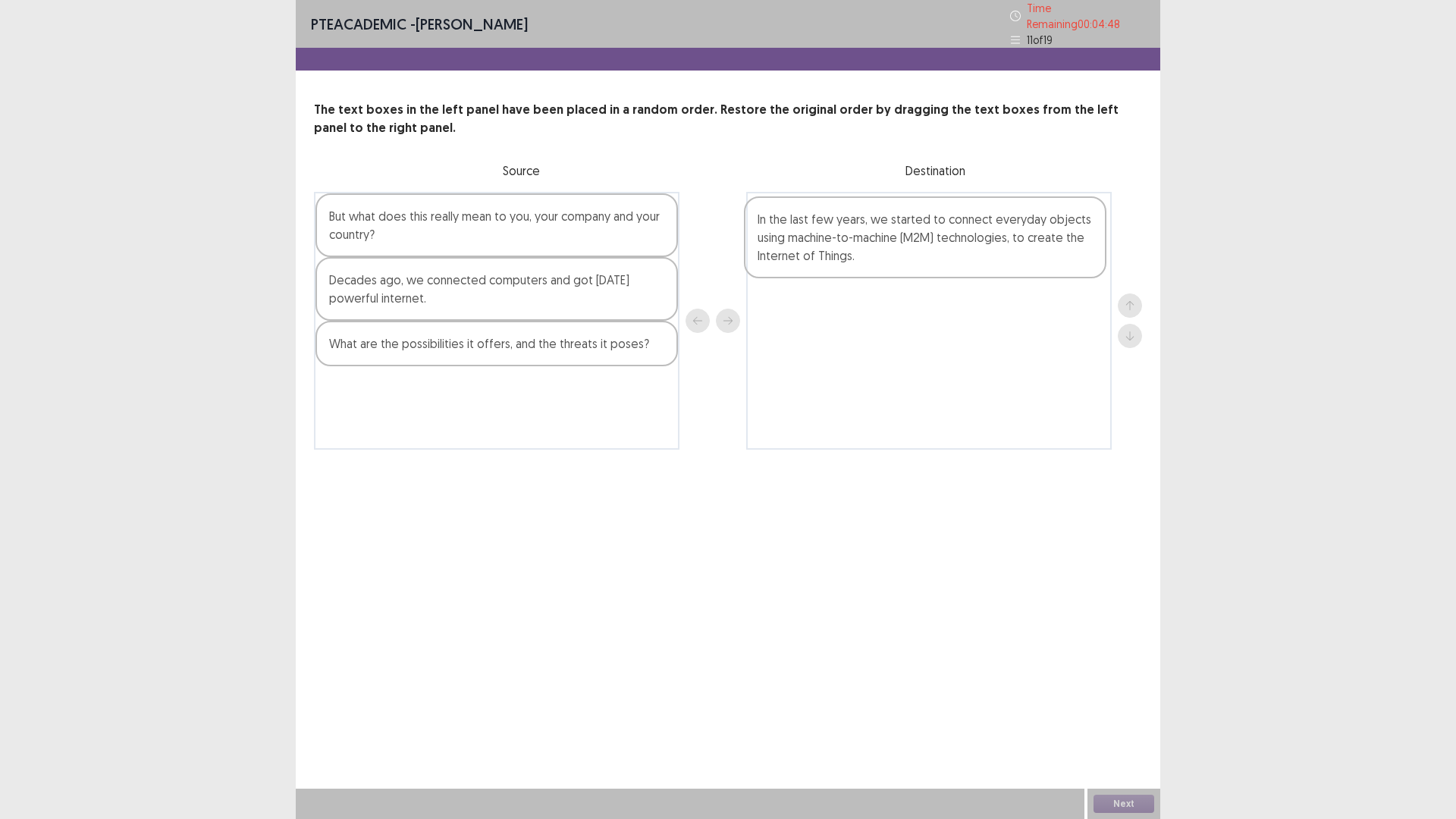
drag, startPoint x: 413, startPoint y: 288, endPoint x: 849, endPoint y: 233, distance: 439.5
click at [849, 233] on div "But what does this really mean to you, your company and your country? In the la…" at bounding box center [728, 321] width 828 height 258
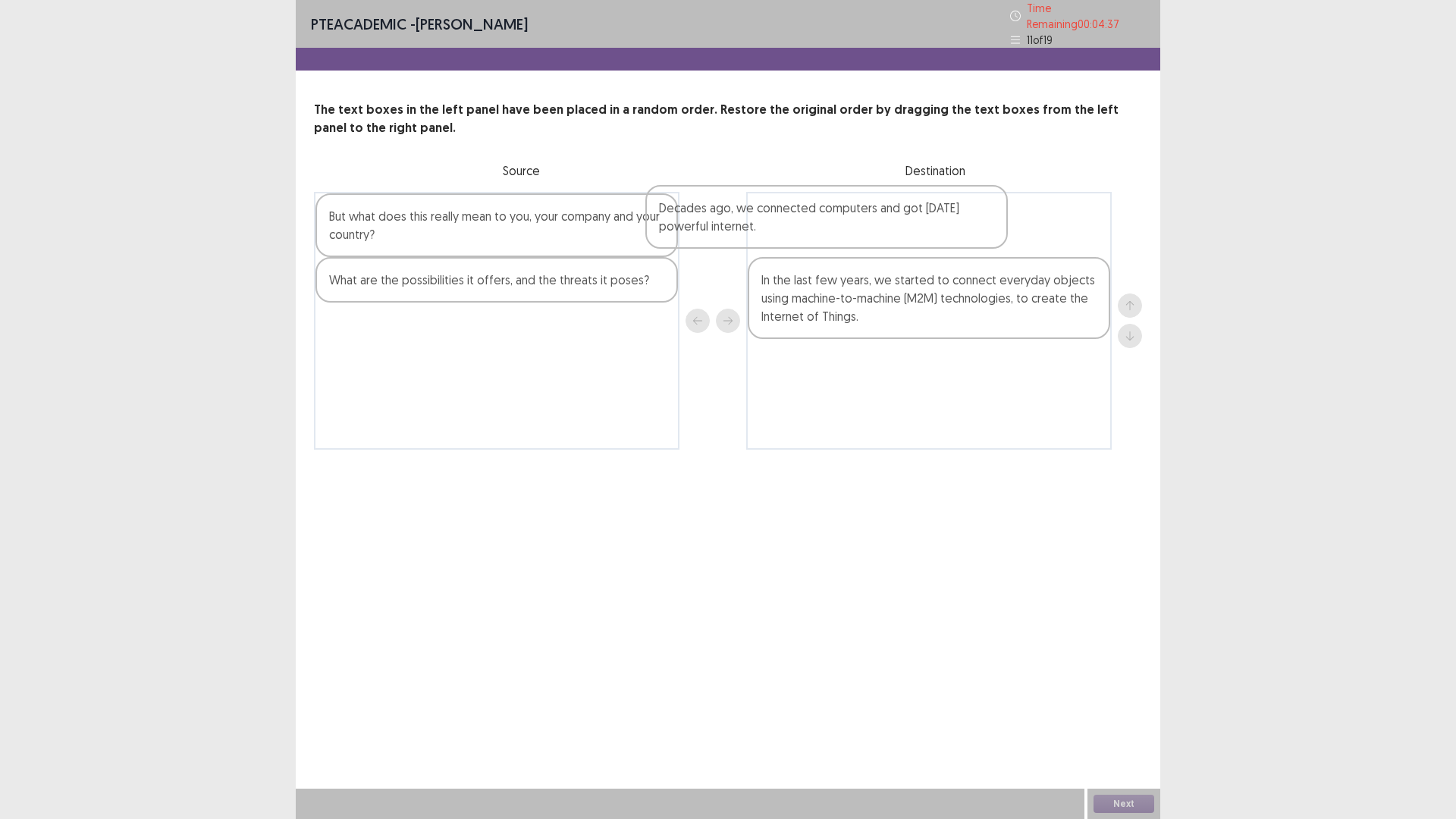
drag, startPoint x: 465, startPoint y: 283, endPoint x: 802, endPoint y: 217, distance: 343.4
click at [802, 217] on div "But what does this really mean to you, your company and your country? Decades a…" at bounding box center [728, 321] width 828 height 258
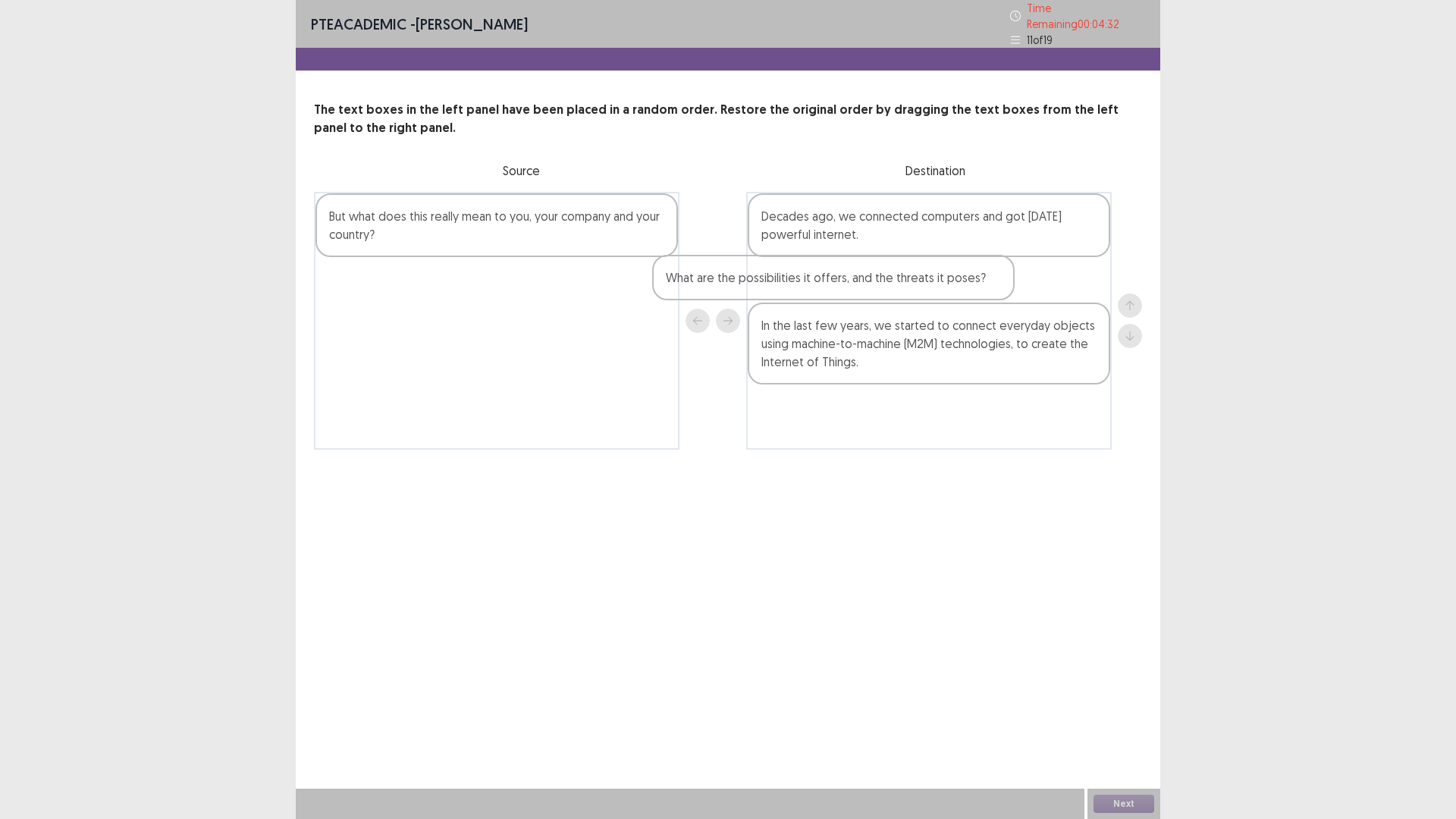
drag, startPoint x: 545, startPoint y: 278, endPoint x: 886, endPoint y: 282, distance: 341.0
click at [886, 282] on div "But what does this really mean to you, your company and your country? What are …" at bounding box center [728, 321] width 828 height 258
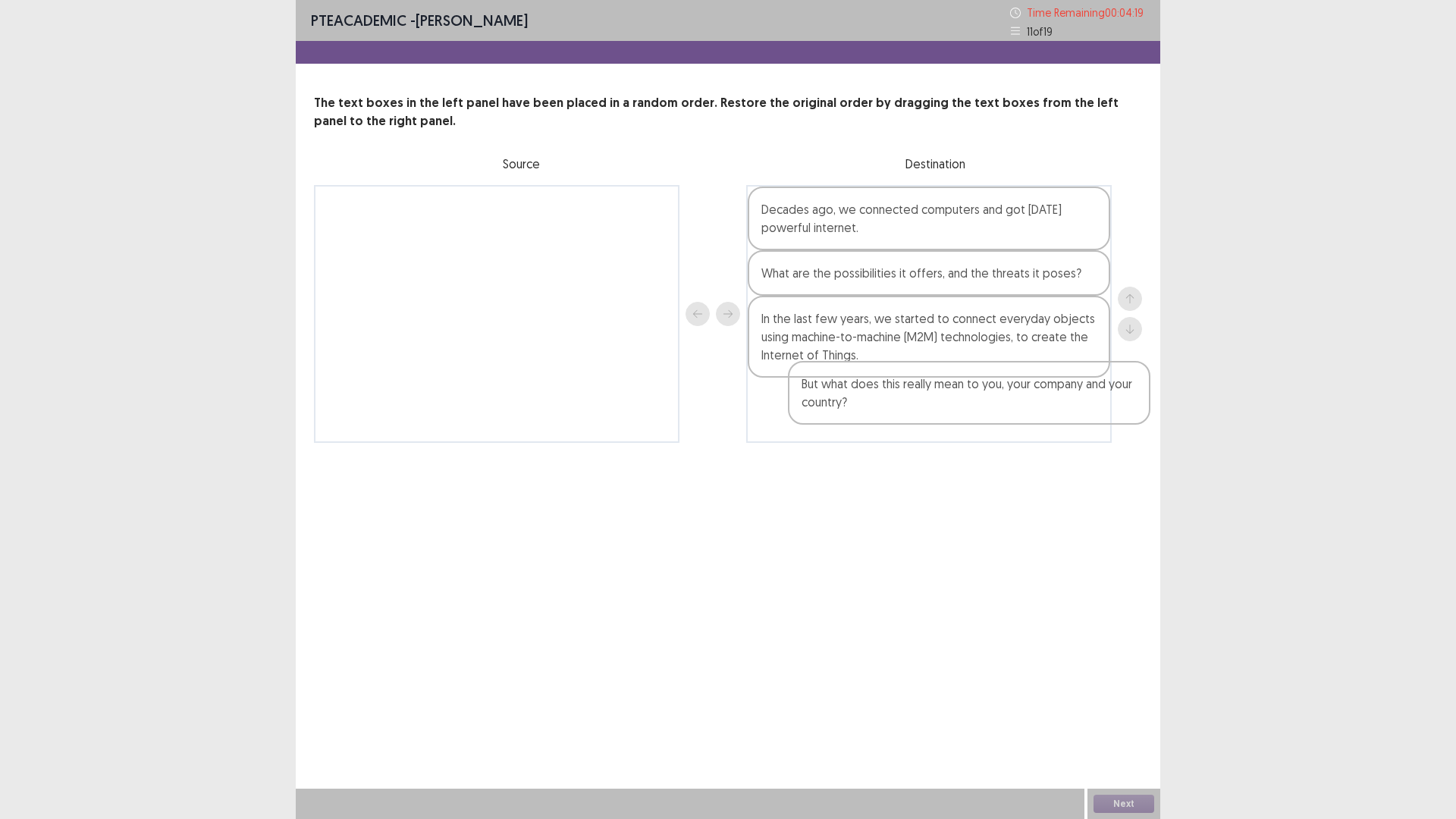
drag, startPoint x: 491, startPoint y: 224, endPoint x: 972, endPoint y: 401, distance: 512.5
click at [972, 401] on div "But what does this really mean to you, your company and your country? Decades a…" at bounding box center [728, 314] width 828 height 258
click at [1130, 726] on button "Next" at bounding box center [1123, 804] width 60 height 18
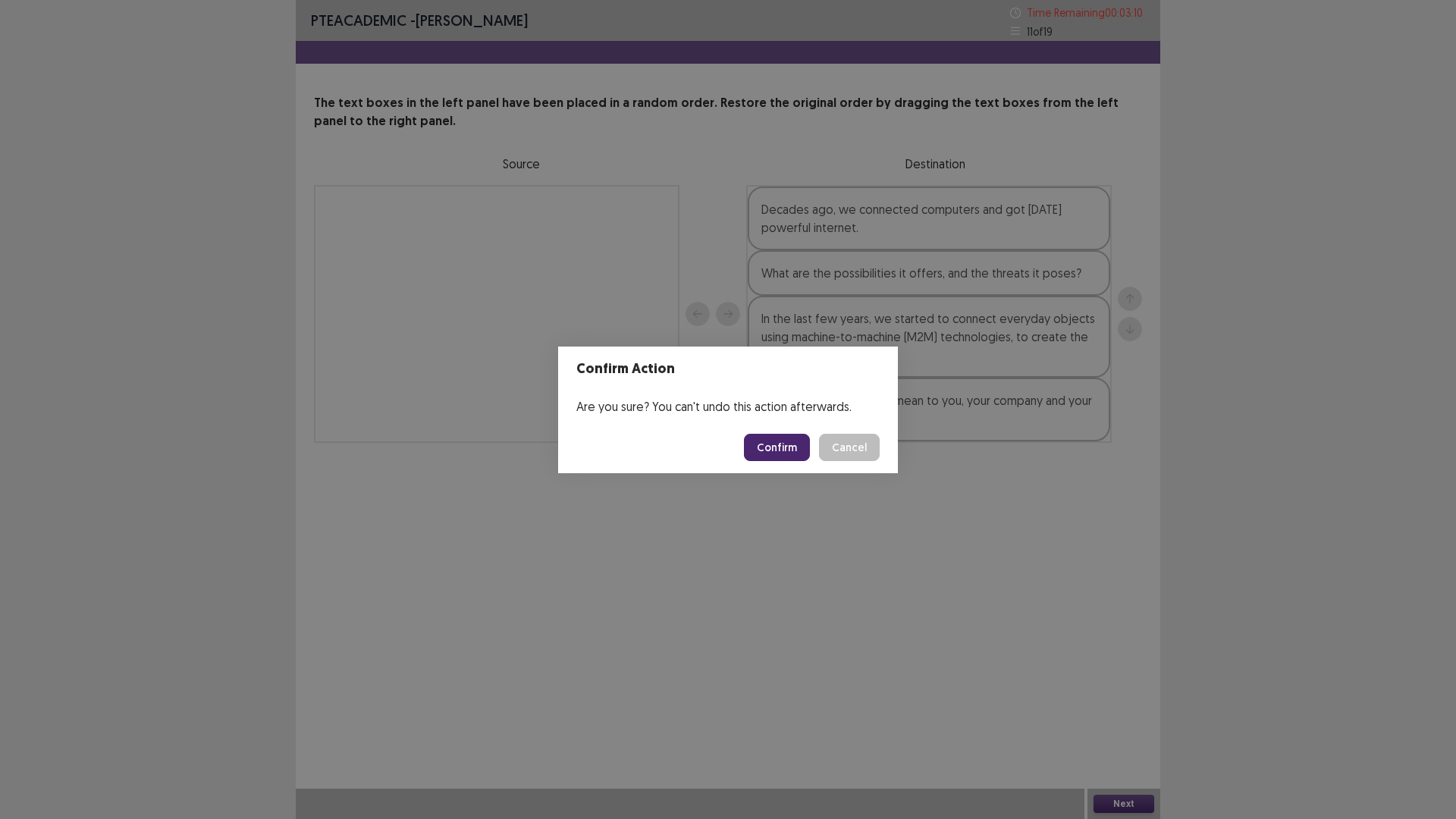
click at [772, 439] on button "Confirm" at bounding box center [777, 447] width 66 height 27
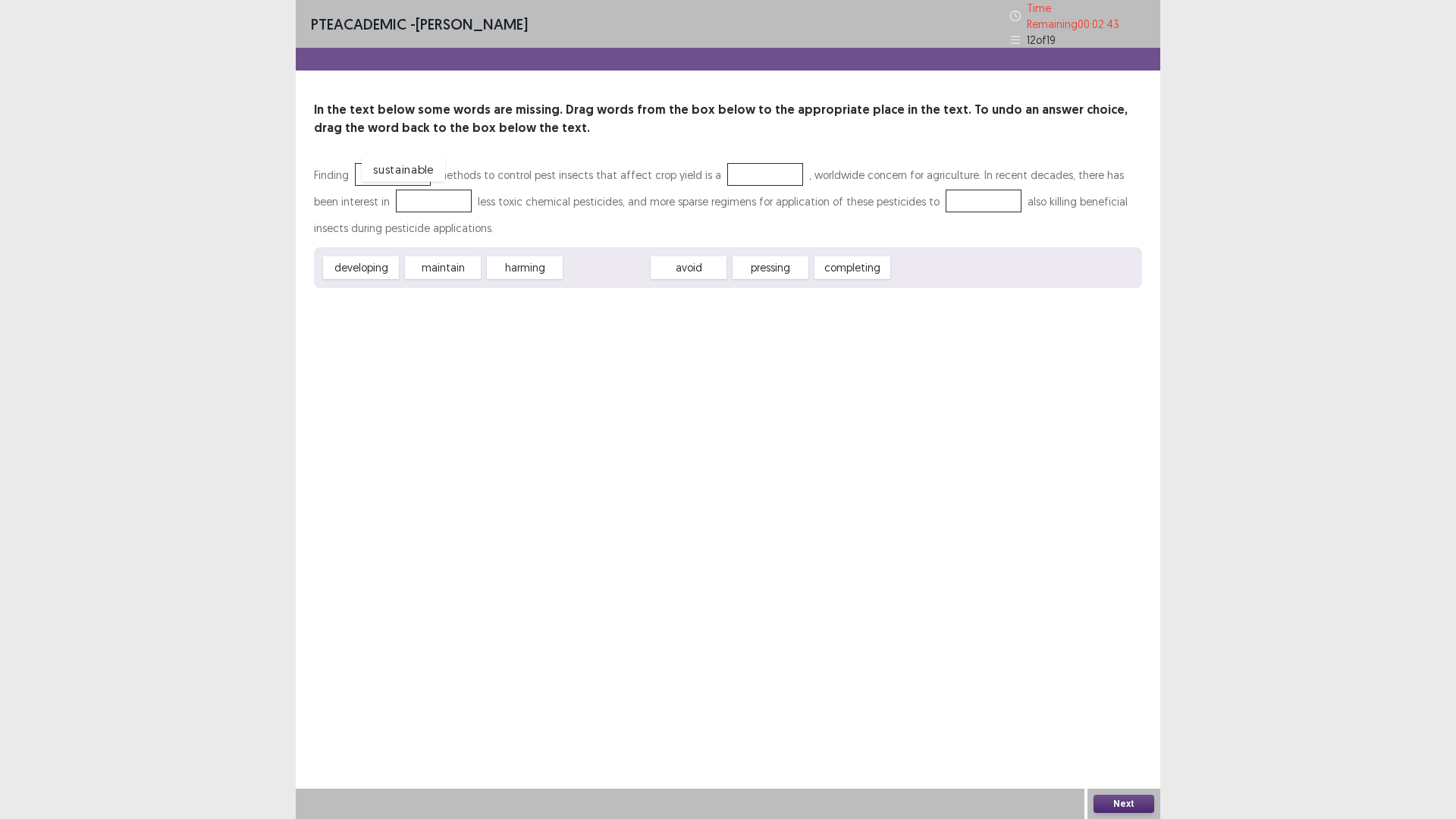
drag, startPoint x: 602, startPoint y: 261, endPoint x: 398, endPoint y: 162, distance: 226.8
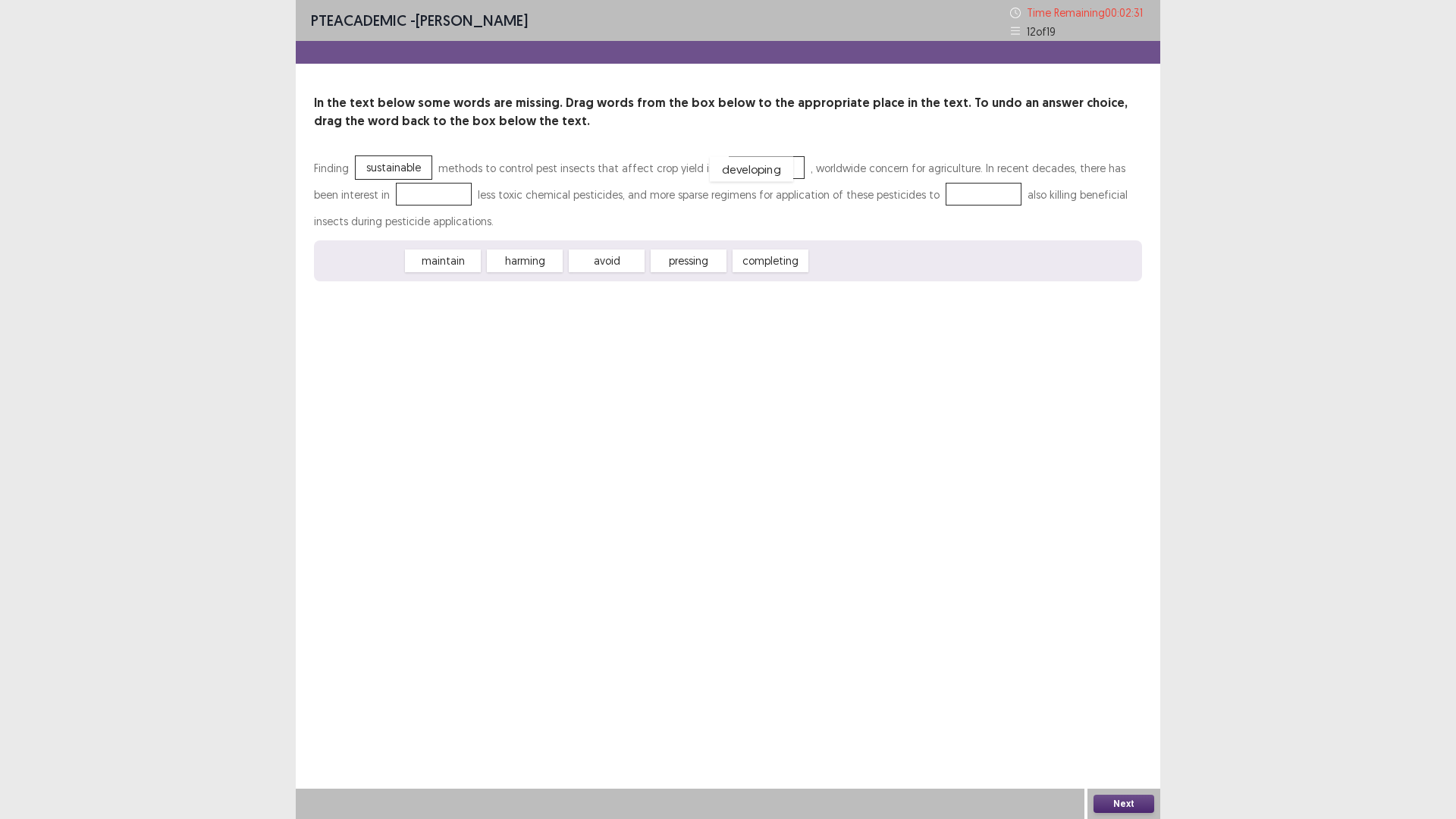
drag, startPoint x: 379, startPoint y: 258, endPoint x: 769, endPoint y: 167, distance: 400.5
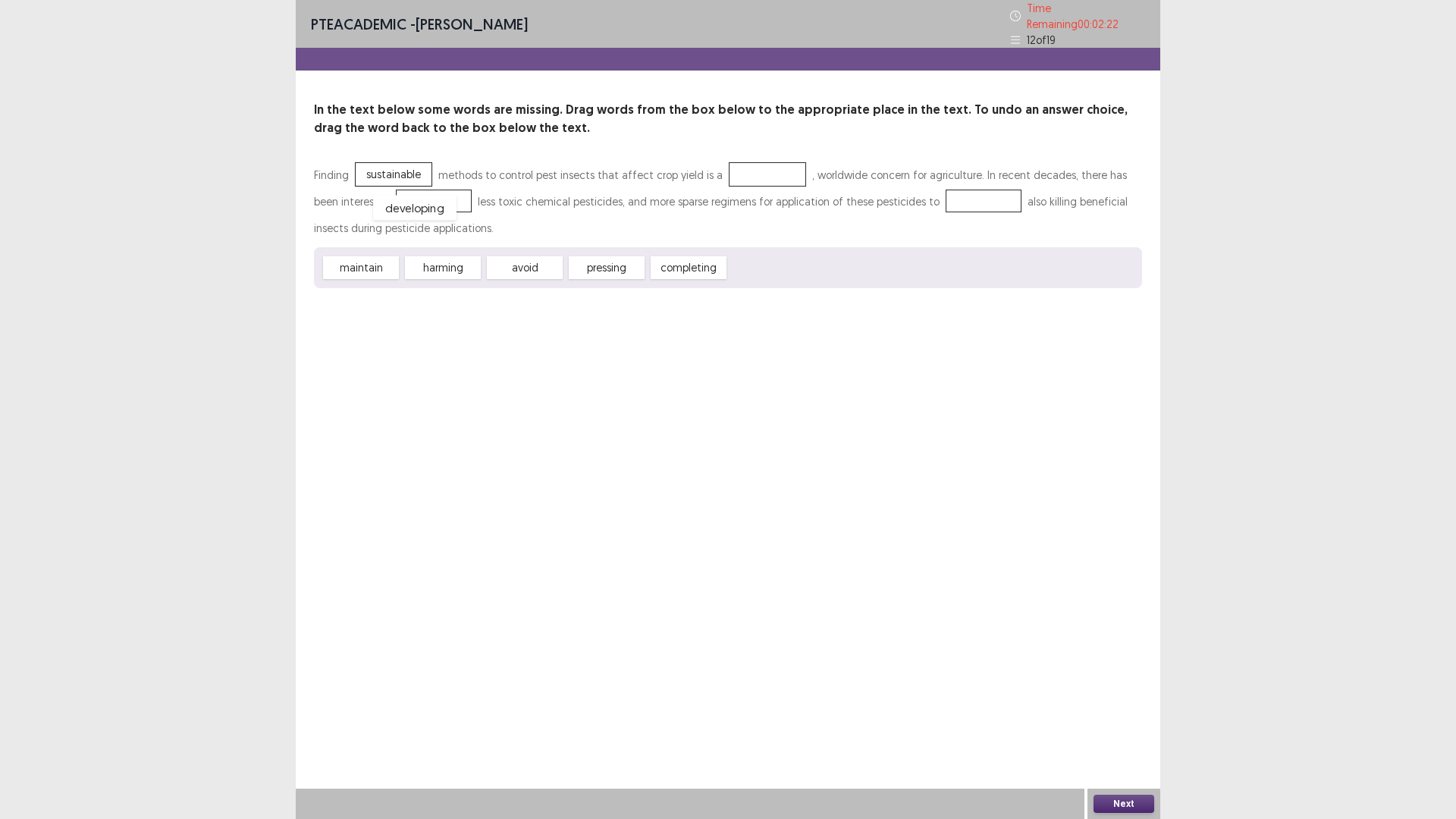
drag, startPoint x: 762, startPoint y: 174, endPoint x: 410, endPoint y: 207, distance: 353.5
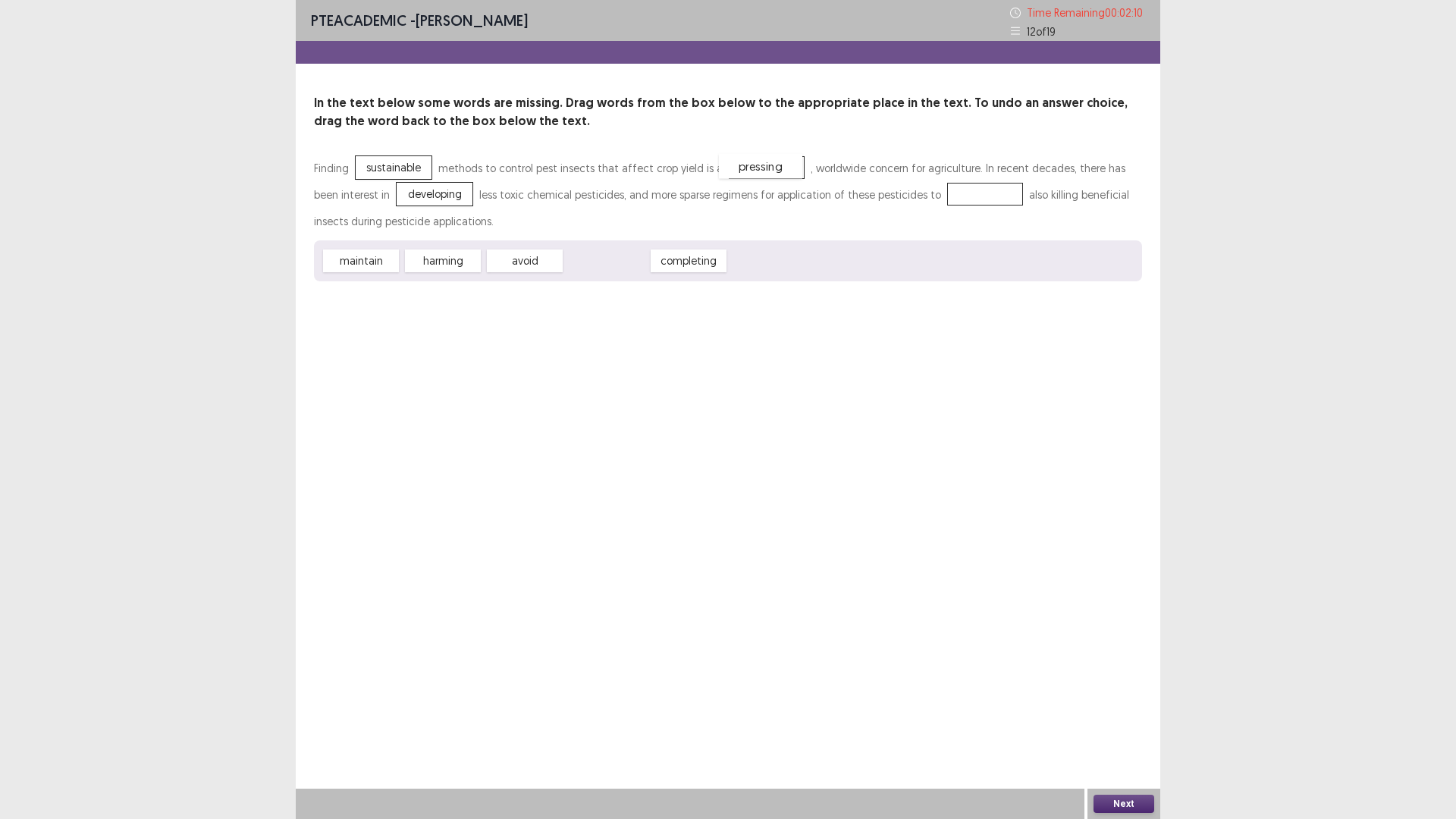
drag, startPoint x: 602, startPoint y: 264, endPoint x: 756, endPoint y: 170, distance: 180.4
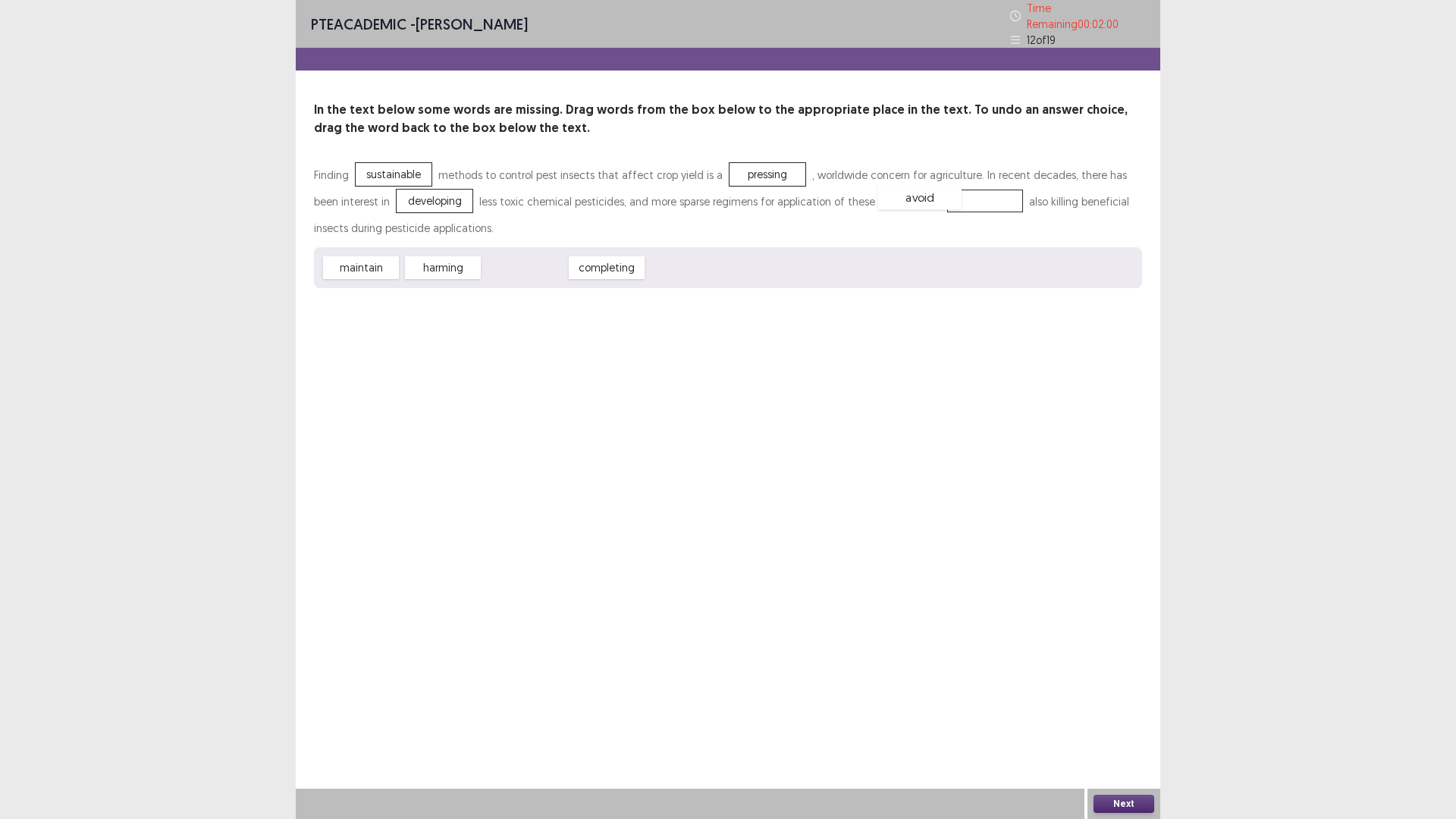
drag, startPoint x: 526, startPoint y: 258, endPoint x: 921, endPoint y: 188, distance: 401.2
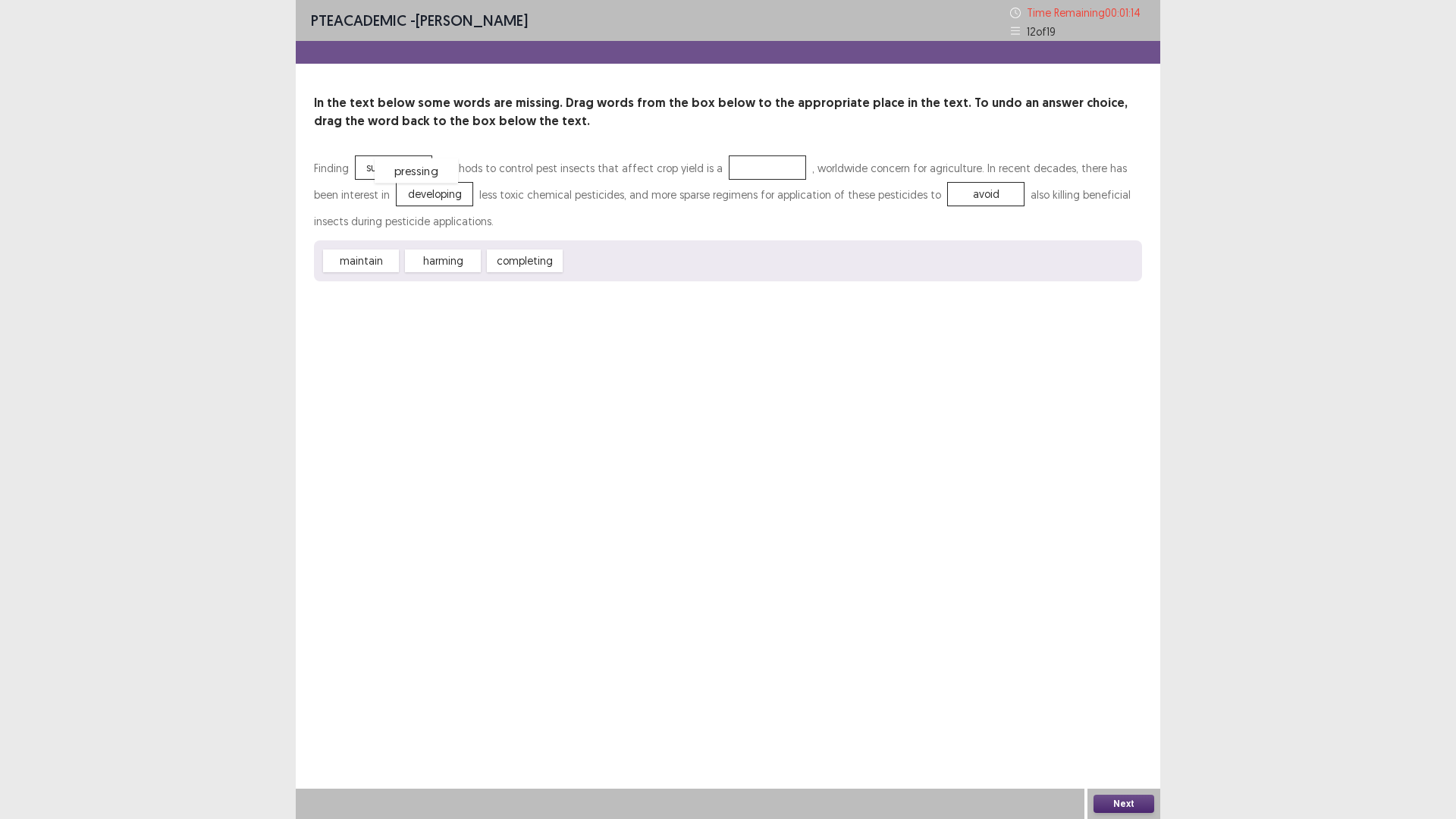
drag, startPoint x: 738, startPoint y: 174, endPoint x: 388, endPoint y: 178, distance: 350.0
drag, startPoint x: 629, startPoint y: 260, endPoint x: 762, endPoint y: 164, distance: 164.0
click at [1142, 726] on button "Next" at bounding box center [1123, 804] width 60 height 18
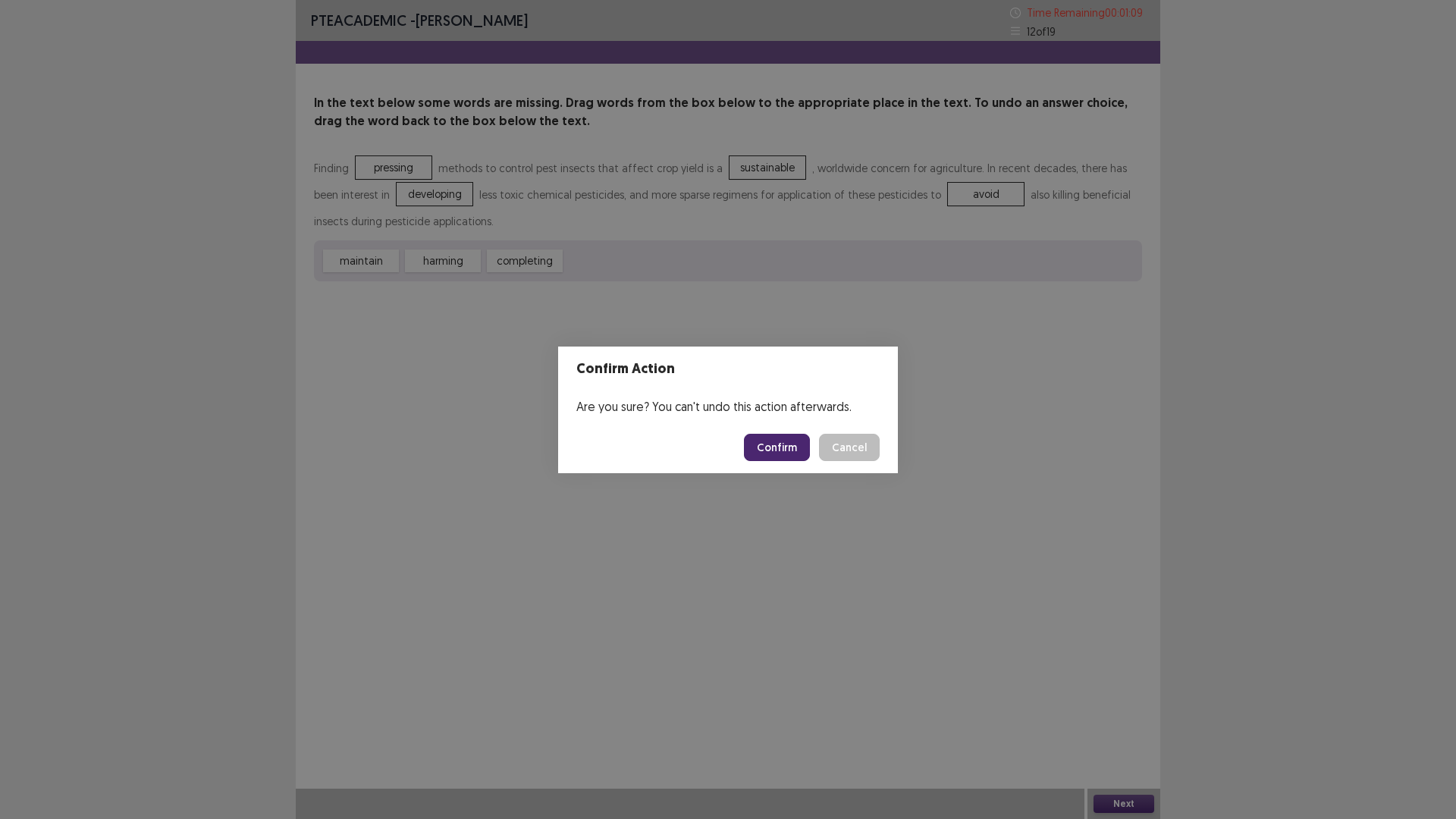
click at [781, 447] on button "Confirm" at bounding box center [777, 447] width 66 height 27
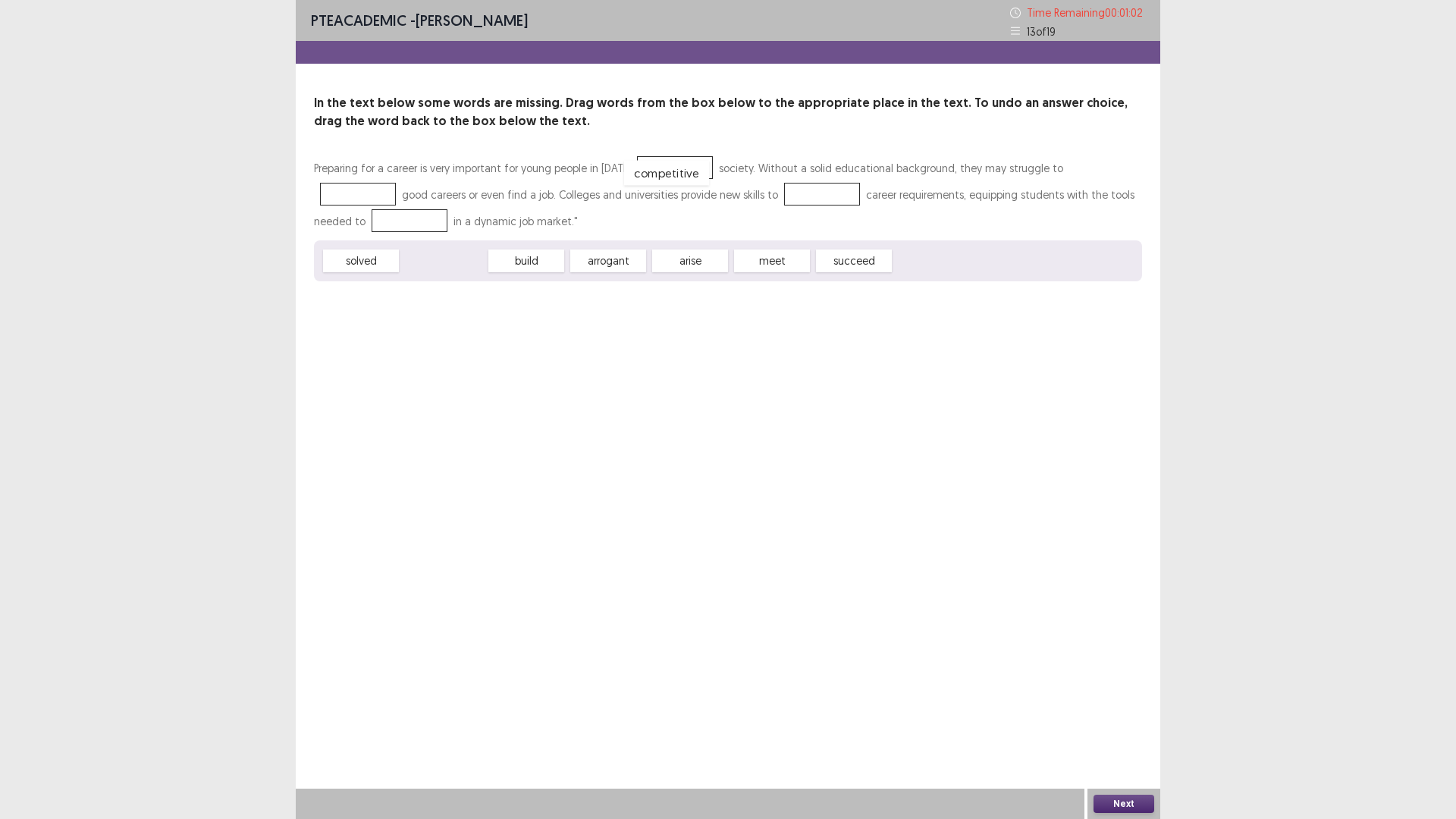
drag, startPoint x: 432, startPoint y: 264, endPoint x: 655, endPoint y: 177, distance: 239.4
drag, startPoint x: 464, startPoint y: 261, endPoint x: 1087, endPoint y: 164, distance: 630.5
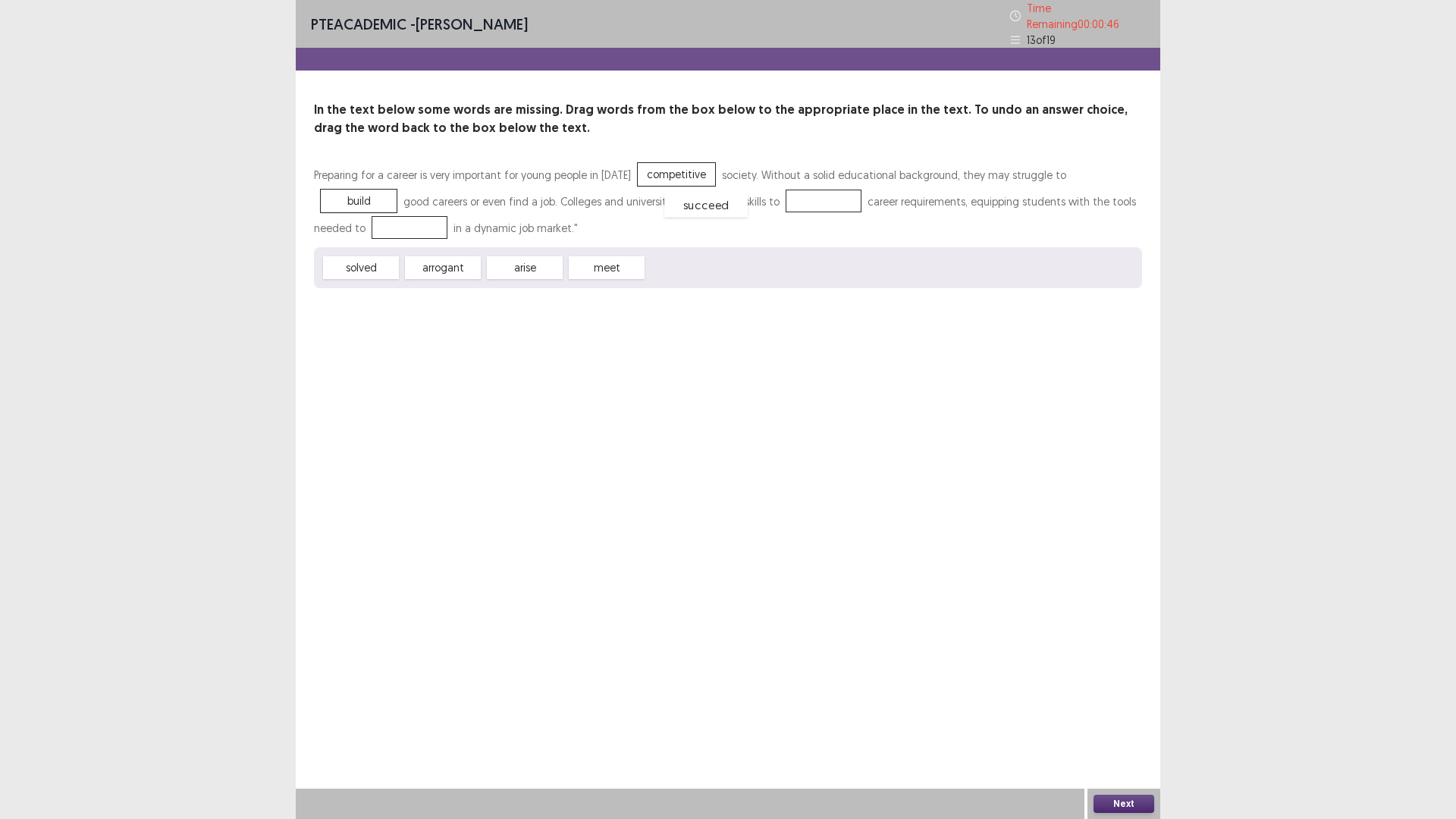
drag, startPoint x: 705, startPoint y: 259, endPoint x: 723, endPoint y: 196, distance: 65.5
drag, startPoint x: 336, startPoint y: 268, endPoint x: 342, endPoint y: 226, distance: 42.4
drag, startPoint x: 1127, startPoint y: 796, endPoint x: 1106, endPoint y: 774, distance: 30.4
click at [1127, 726] on div "Next" at bounding box center [1124, 803] width 73 height 31
click at [1125, 726] on button "Next" at bounding box center [1123, 804] width 60 height 18
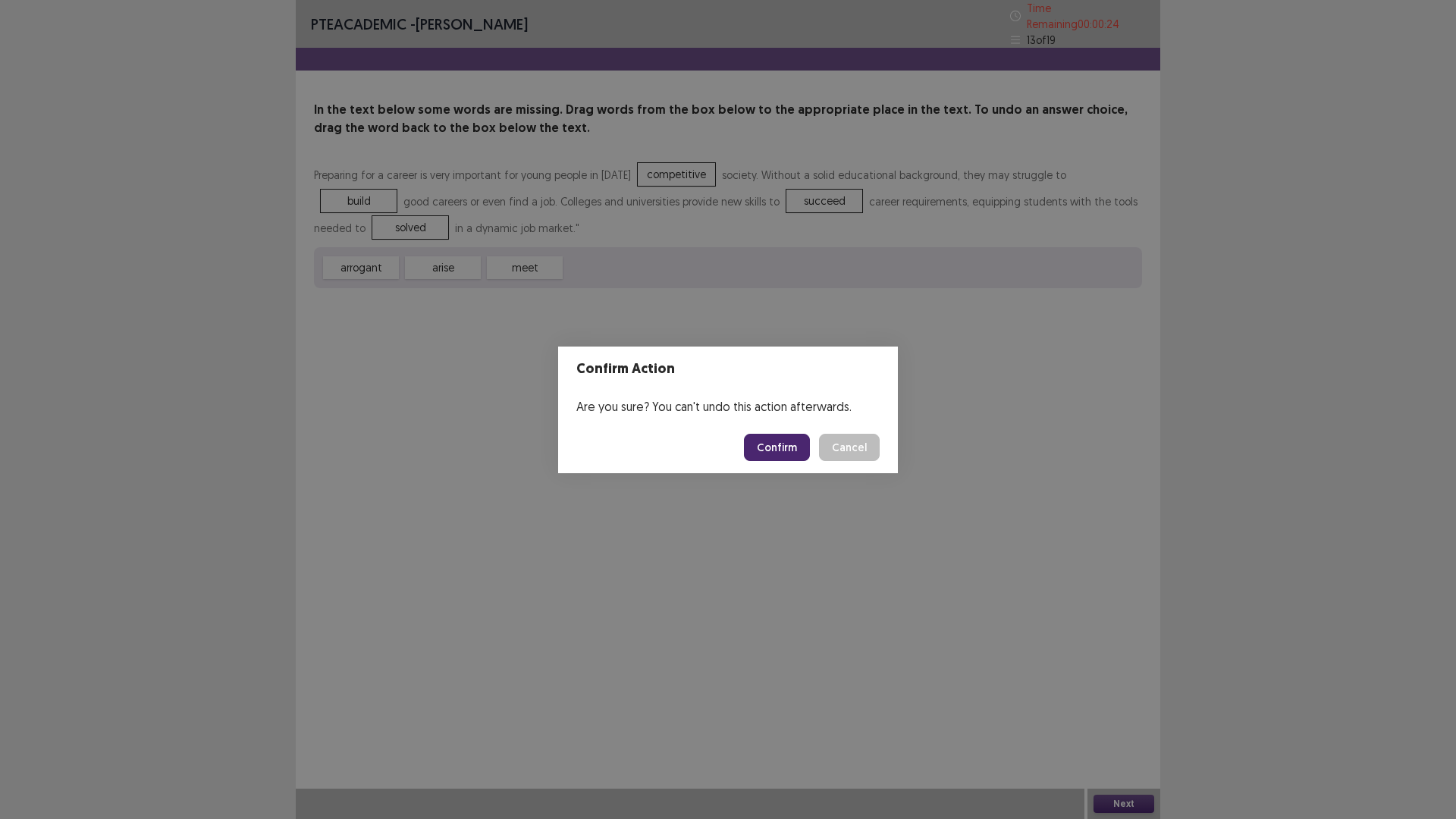
click at [802, 447] on button "Confirm" at bounding box center [777, 447] width 66 height 27
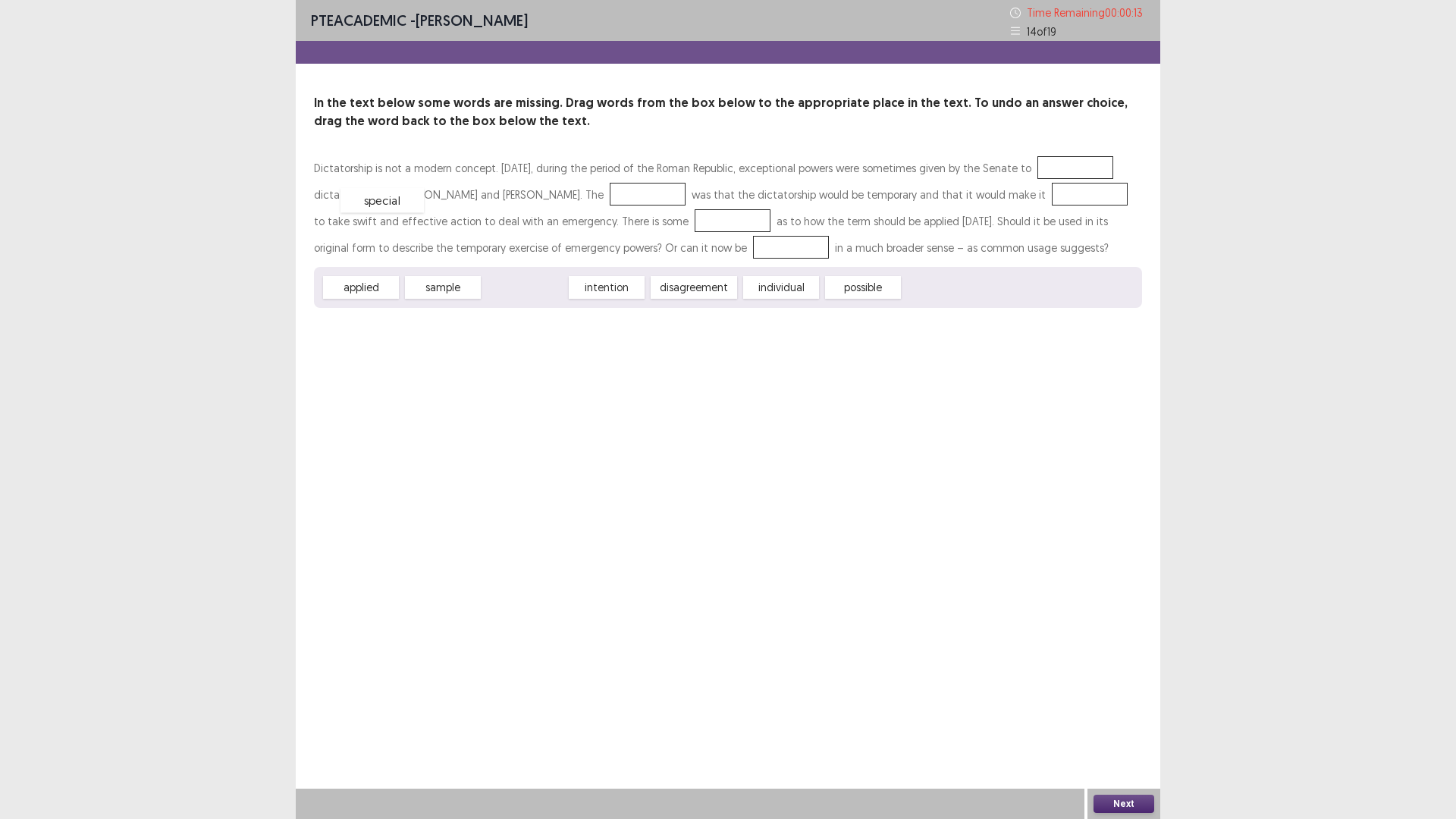
drag, startPoint x: 526, startPoint y: 289, endPoint x: 383, endPoint y: 202, distance: 167.4
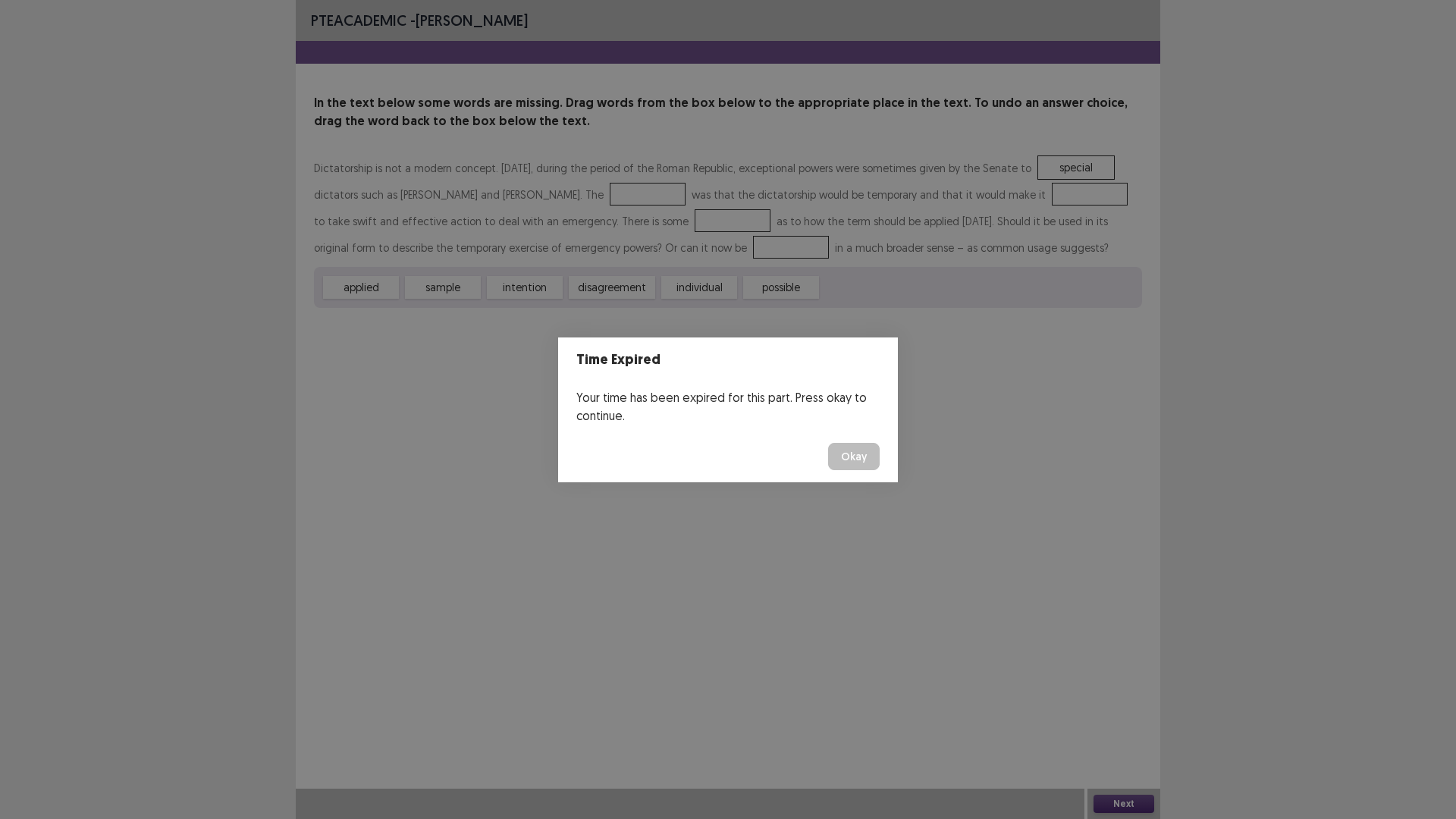
click at [871, 452] on button "Okay" at bounding box center [854, 456] width 51 height 27
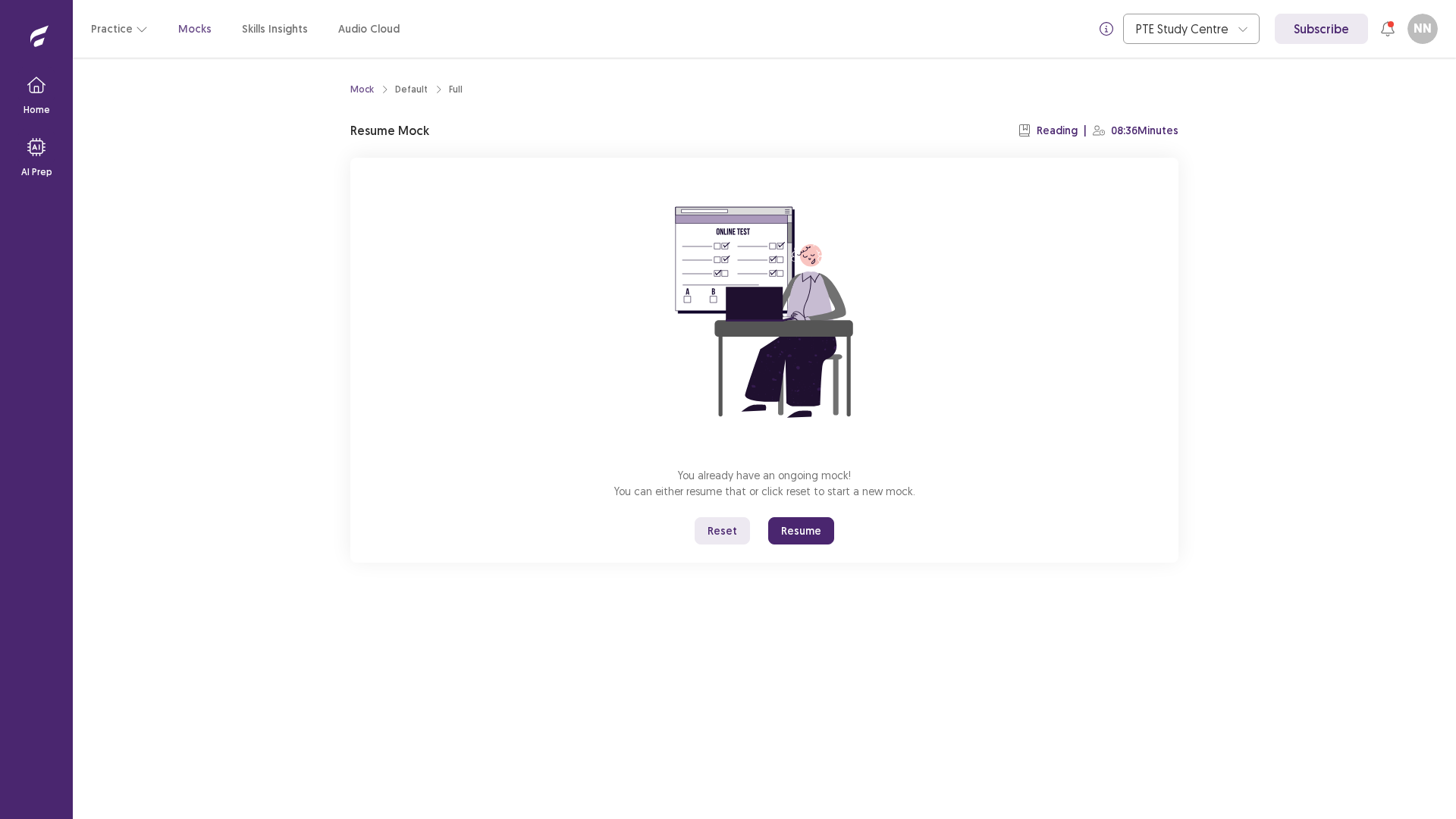
click at [806, 536] on button "Resume" at bounding box center [802, 531] width 66 height 27
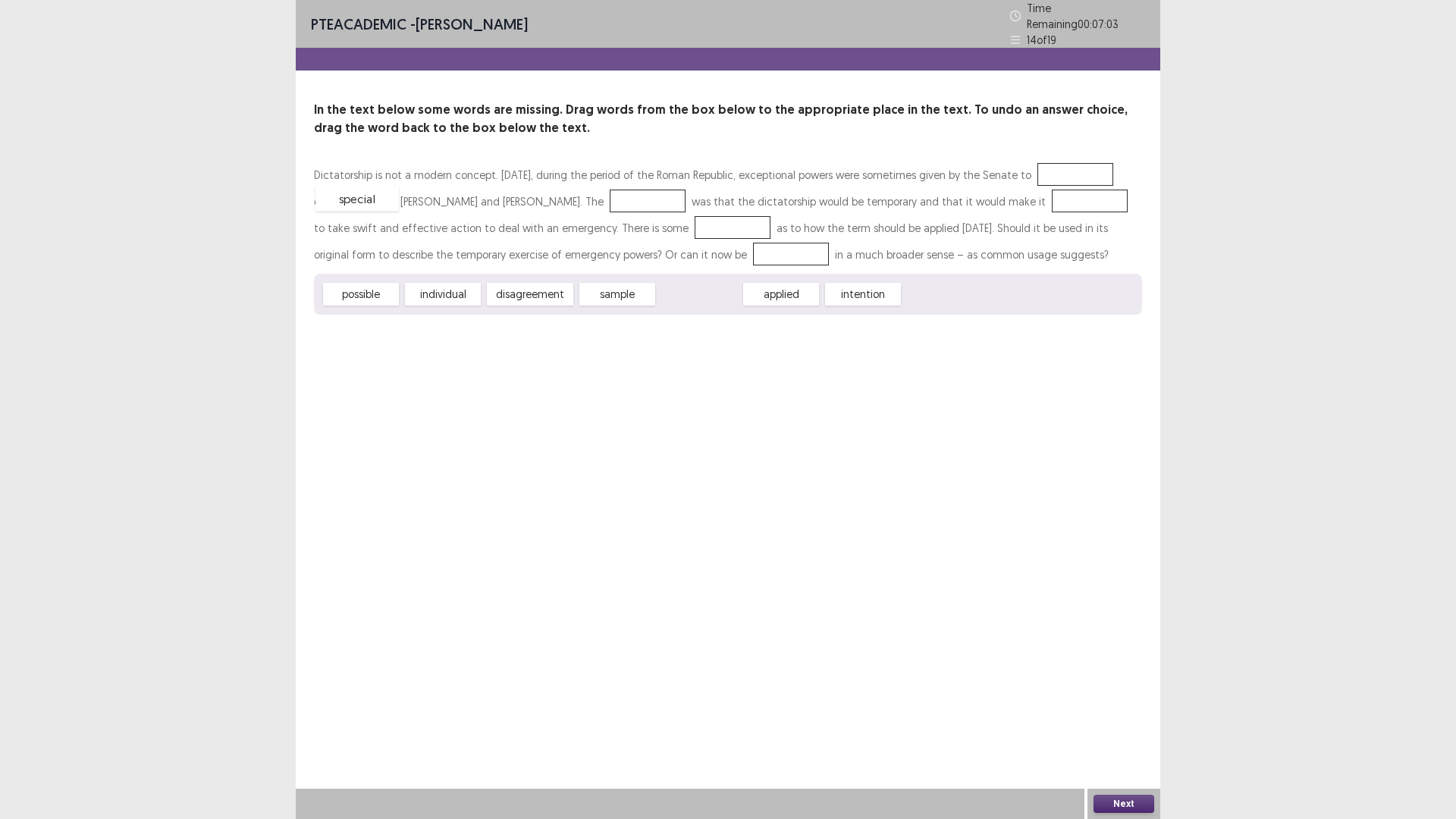
drag, startPoint x: 716, startPoint y: 292, endPoint x: 373, endPoint y: 199, distance: 355.4
drag, startPoint x: 794, startPoint y: 281, endPoint x: 669, endPoint y: 188, distance: 155.8
drag, startPoint x: 359, startPoint y: 288, endPoint x: 1078, endPoint y: 199, distance: 724.5
drag, startPoint x: 446, startPoint y: 288, endPoint x: 697, endPoint y: 226, distance: 258.5
drag, startPoint x: 521, startPoint y: 289, endPoint x: 734, endPoint y: 248, distance: 216.9
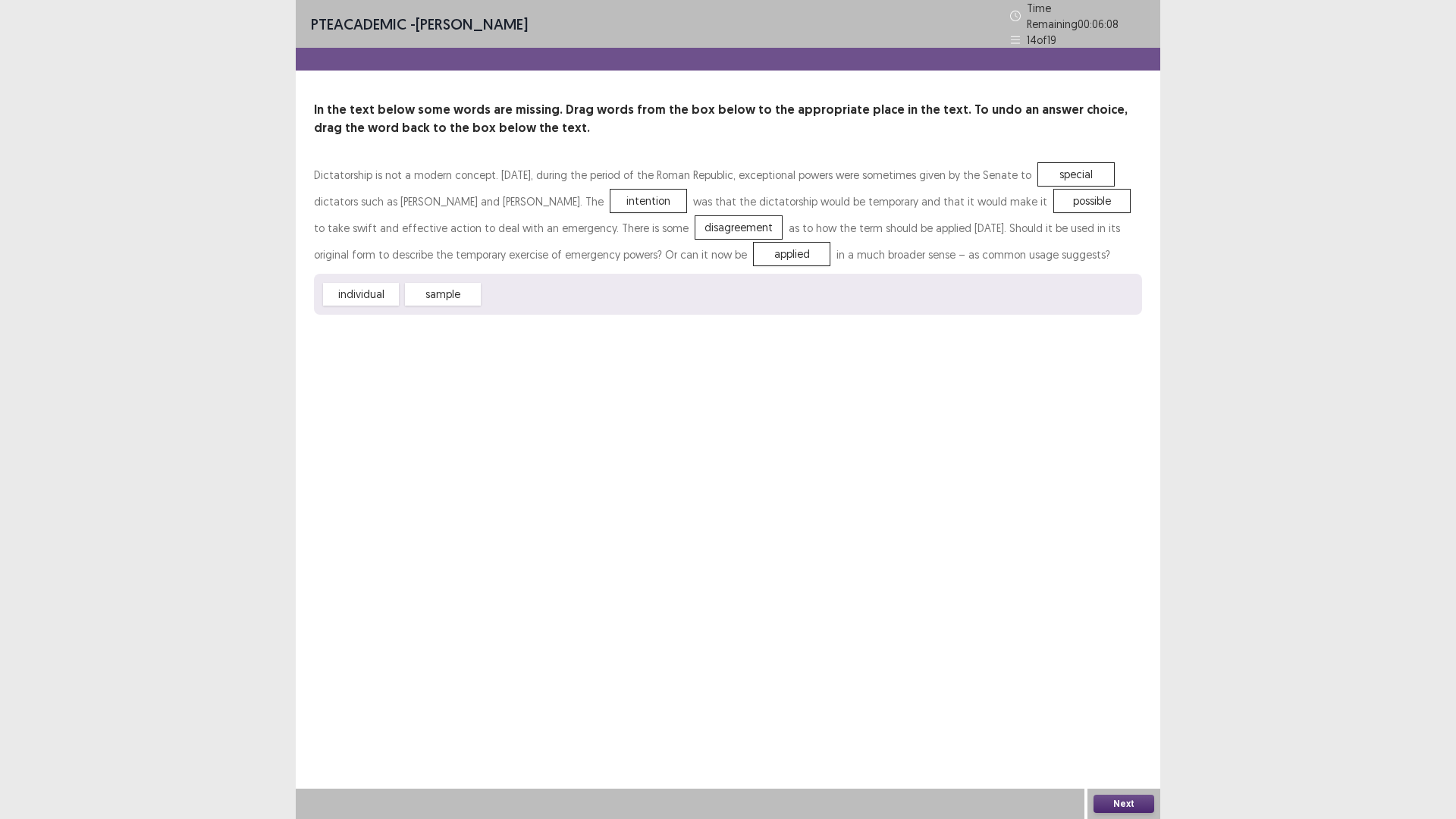
click at [1116, 726] on button "Next" at bounding box center [1123, 804] width 60 height 18
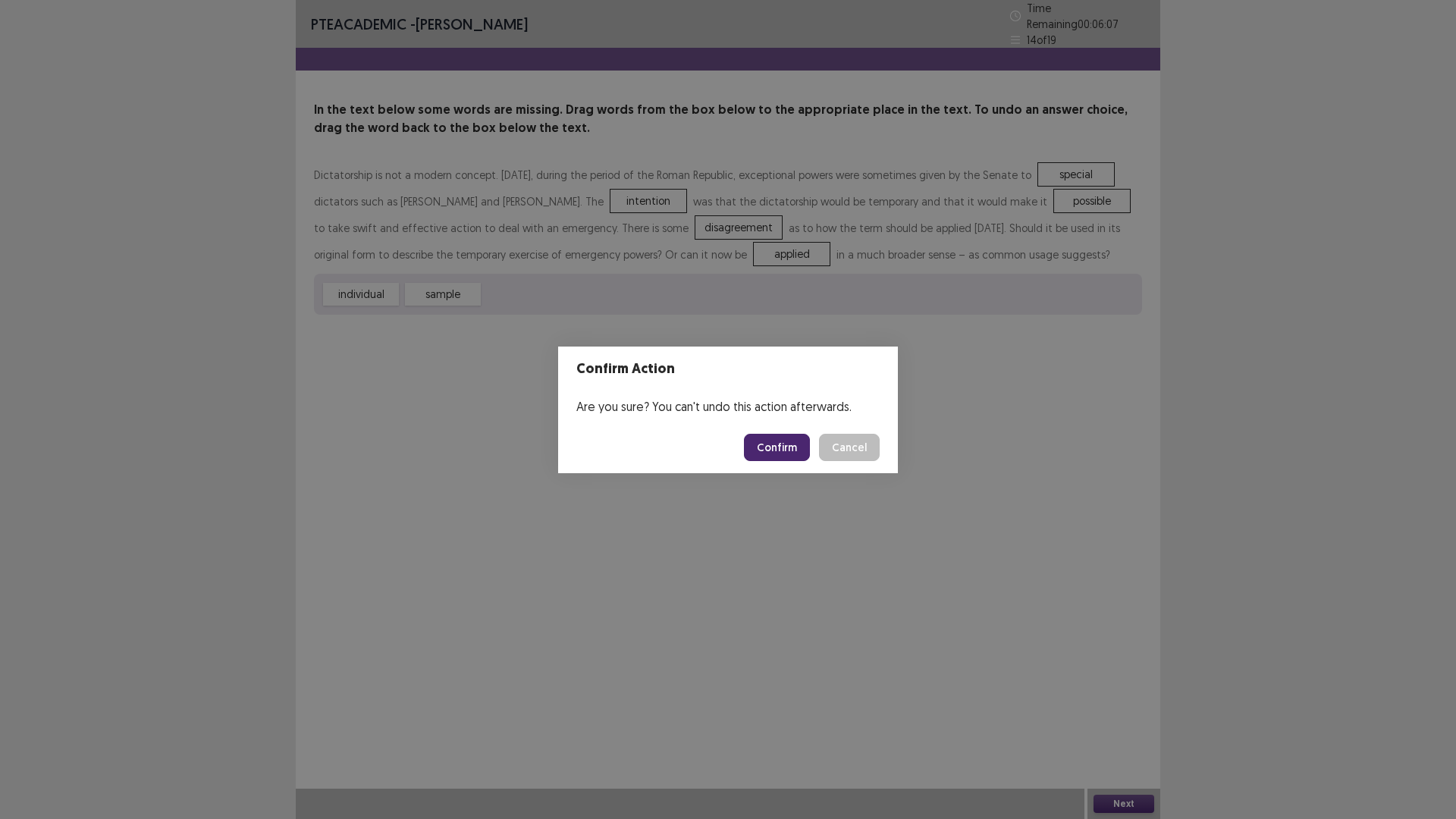
click at [779, 439] on button "Confirm" at bounding box center [777, 447] width 66 height 27
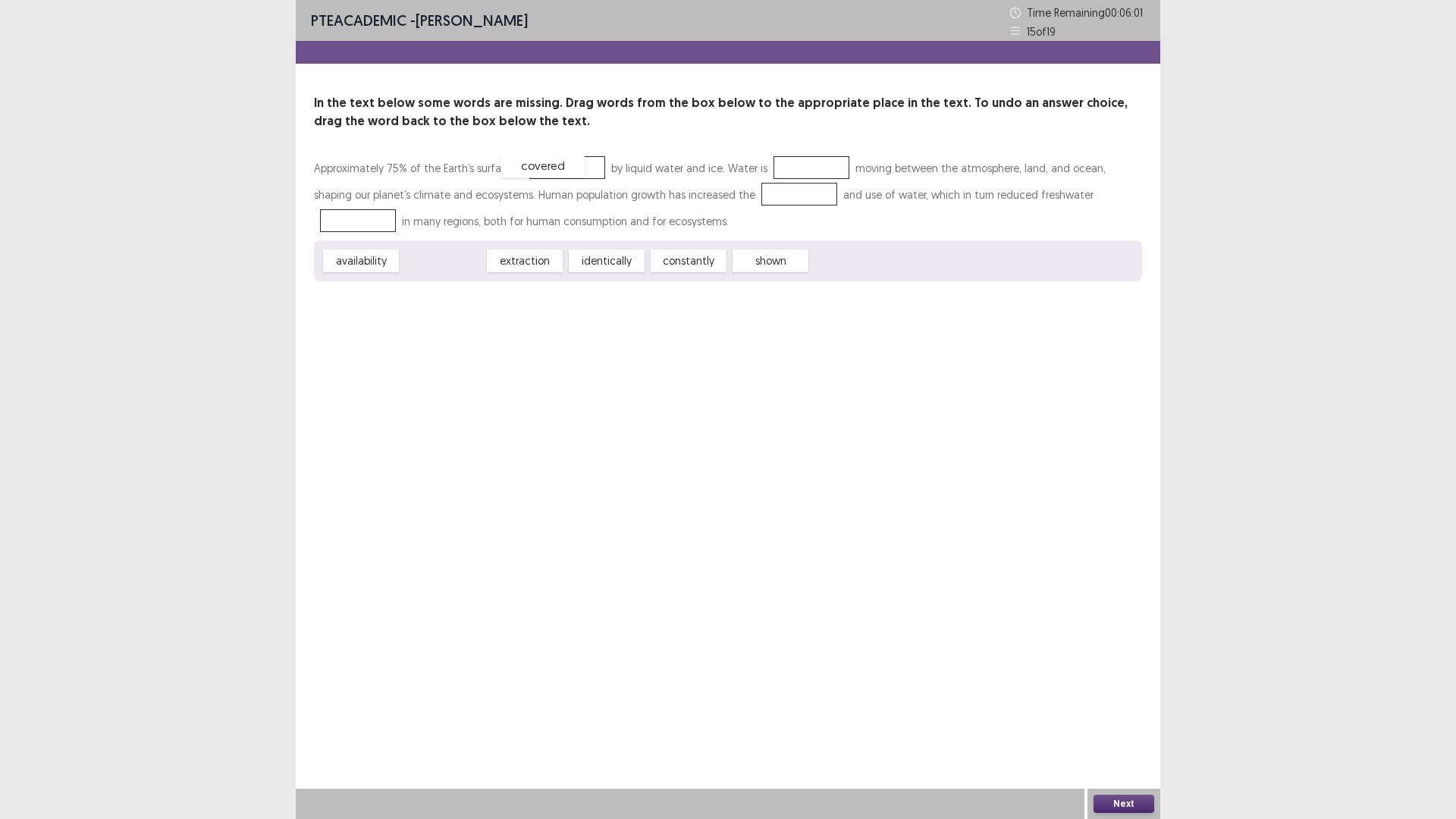
drag, startPoint x: 473, startPoint y: 256, endPoint x: 577, endPoint y: 159, distance: 142.2
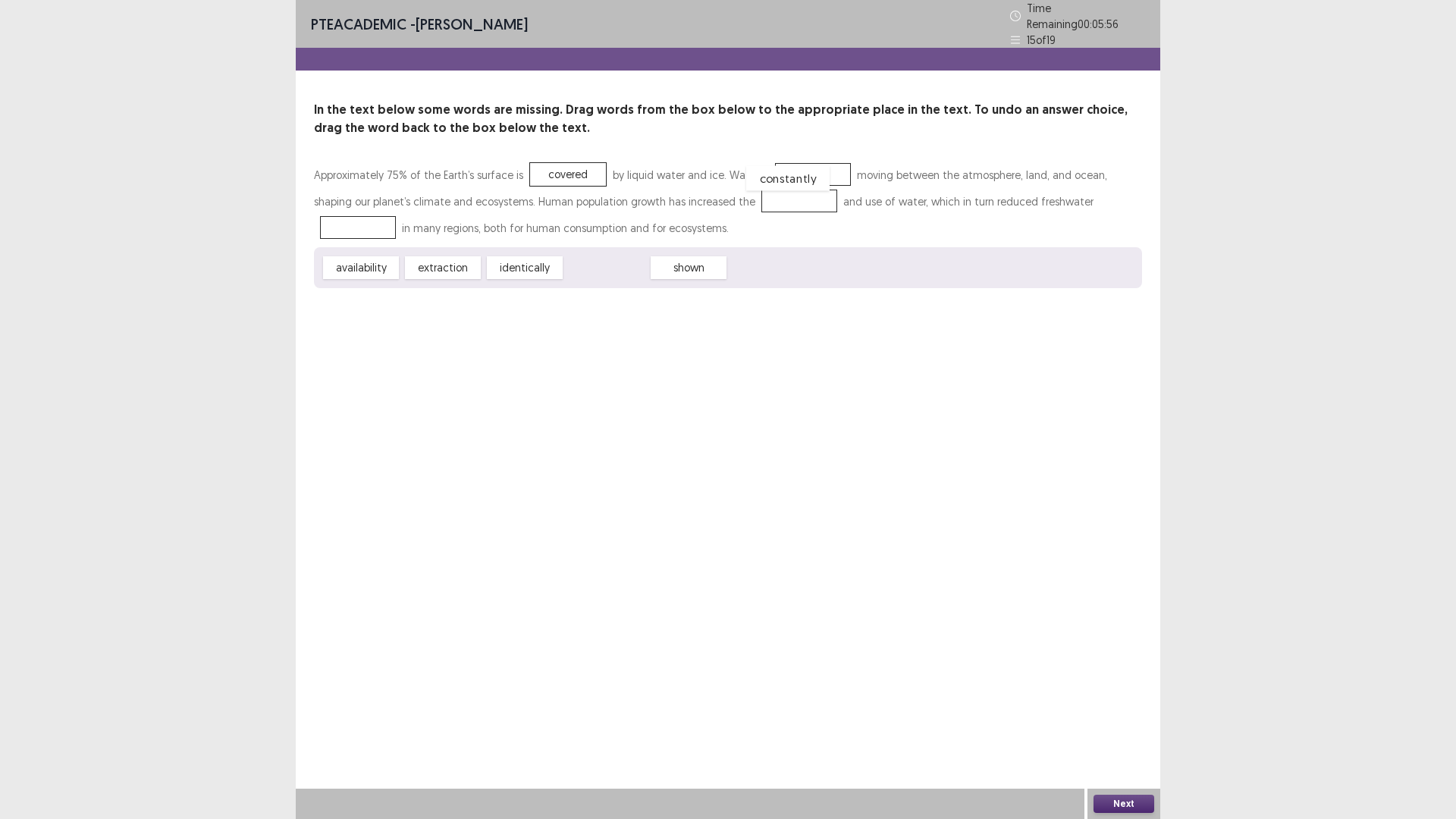
drag, startPoint x: 601, startPoint y: 256, endPoint x: 782, endPoint y: 167, distance: 201.7
drag, startPoint x: 359, startPoint y: 259, endPoint x: 721, endPoint y: 198, distance: 367.1
drag, startPoint x: 388, startPoint y: 260, endPoint x: 1088, endPoint y: 197, distance: 702.8
drag, startPoint x: 535, startPoint y: 818, endPoint x: 823, endPoint y: 737, distance: 299.2
click at [788, 726] on div "PTE academic - [PERSON_NAME] Time Remaining 00 : 04 : 52 15 of 19 In the text b…" at bounding box center [728, 409] width 864 height 819
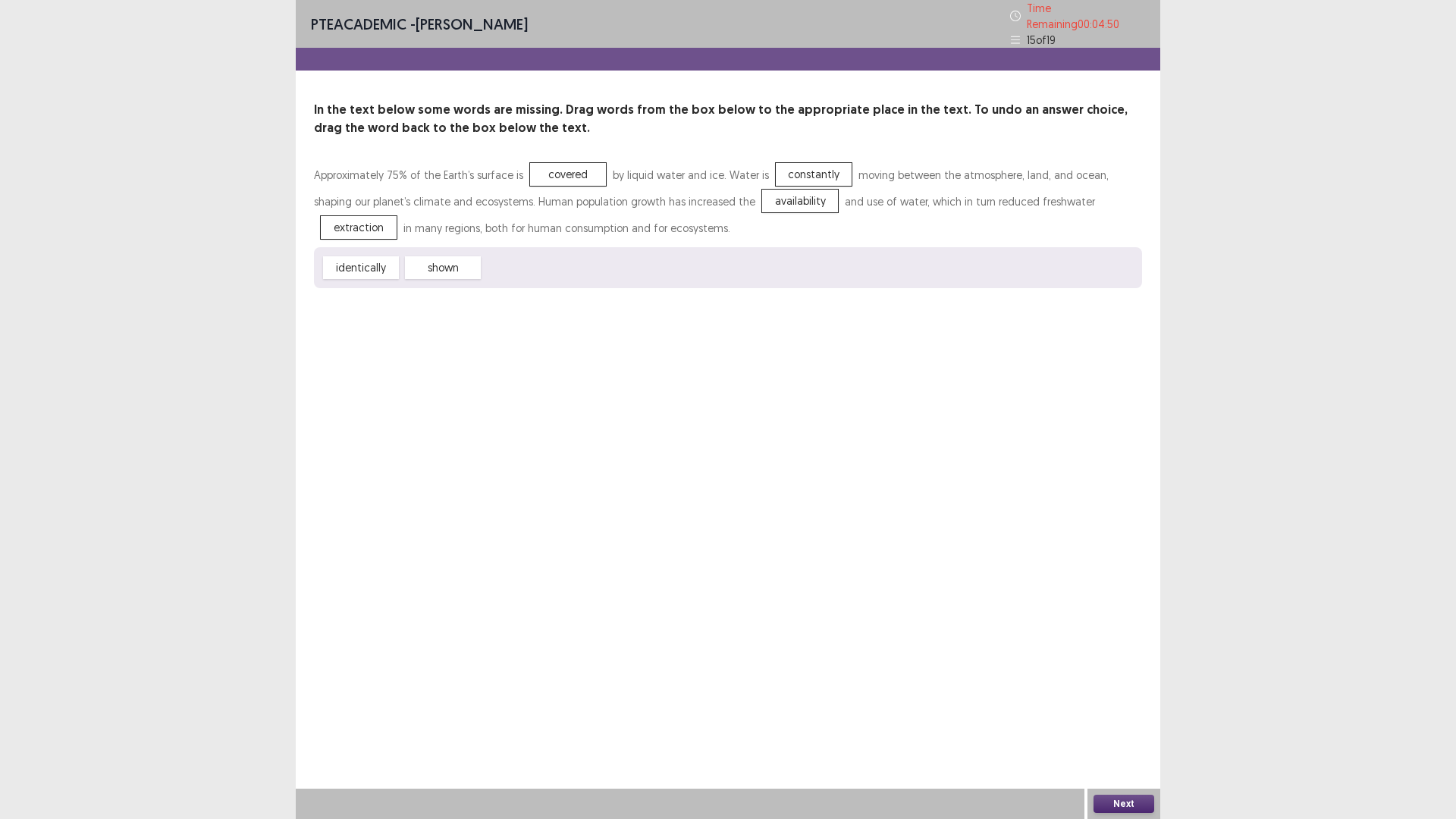
click at [1122, 726] on button "Next" at bounding box center [1123, 804] width 60 height 18
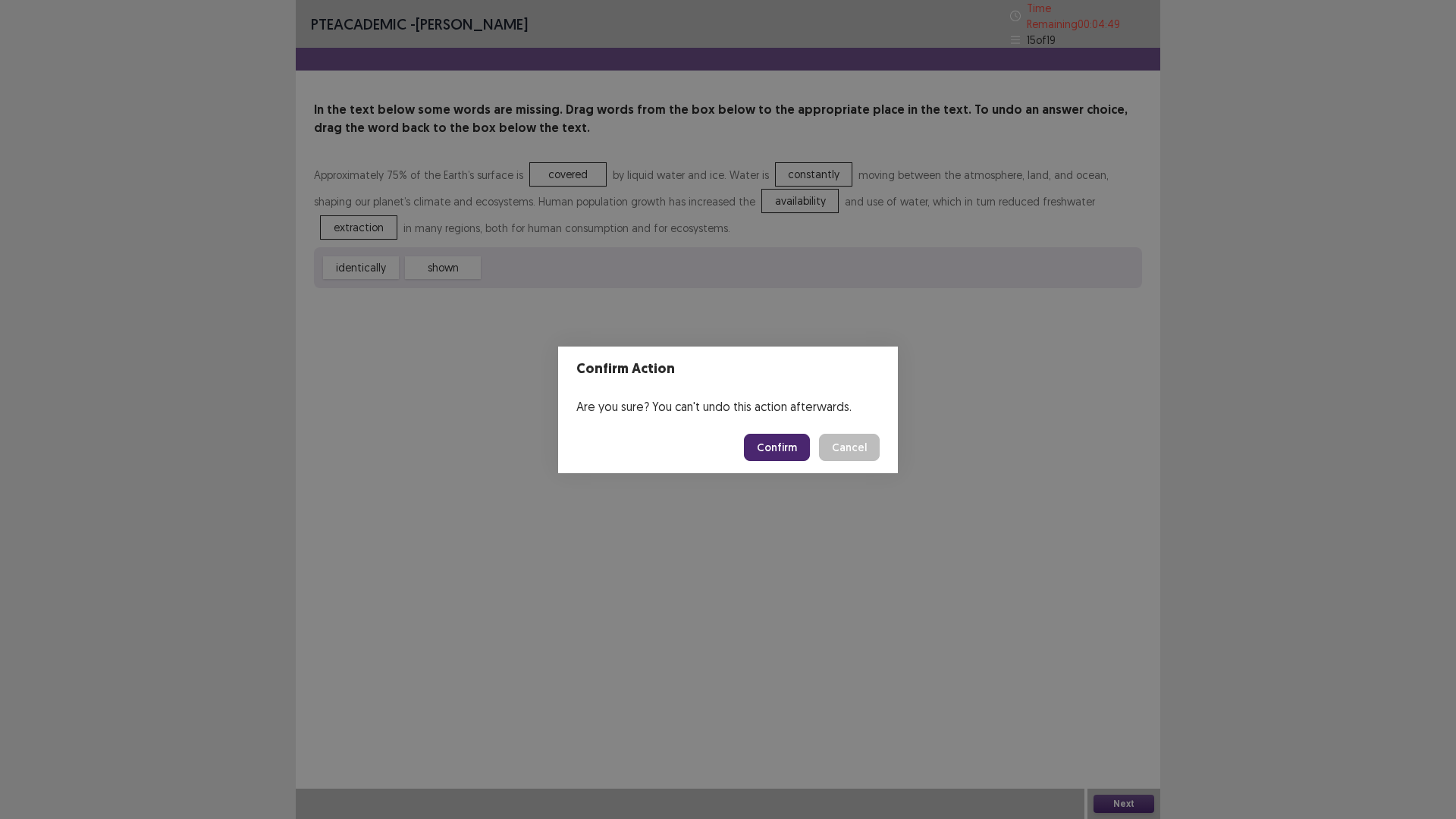
click at [784, 456] on button "Confirm" at bounding box center [777, 447] width 66 height 27
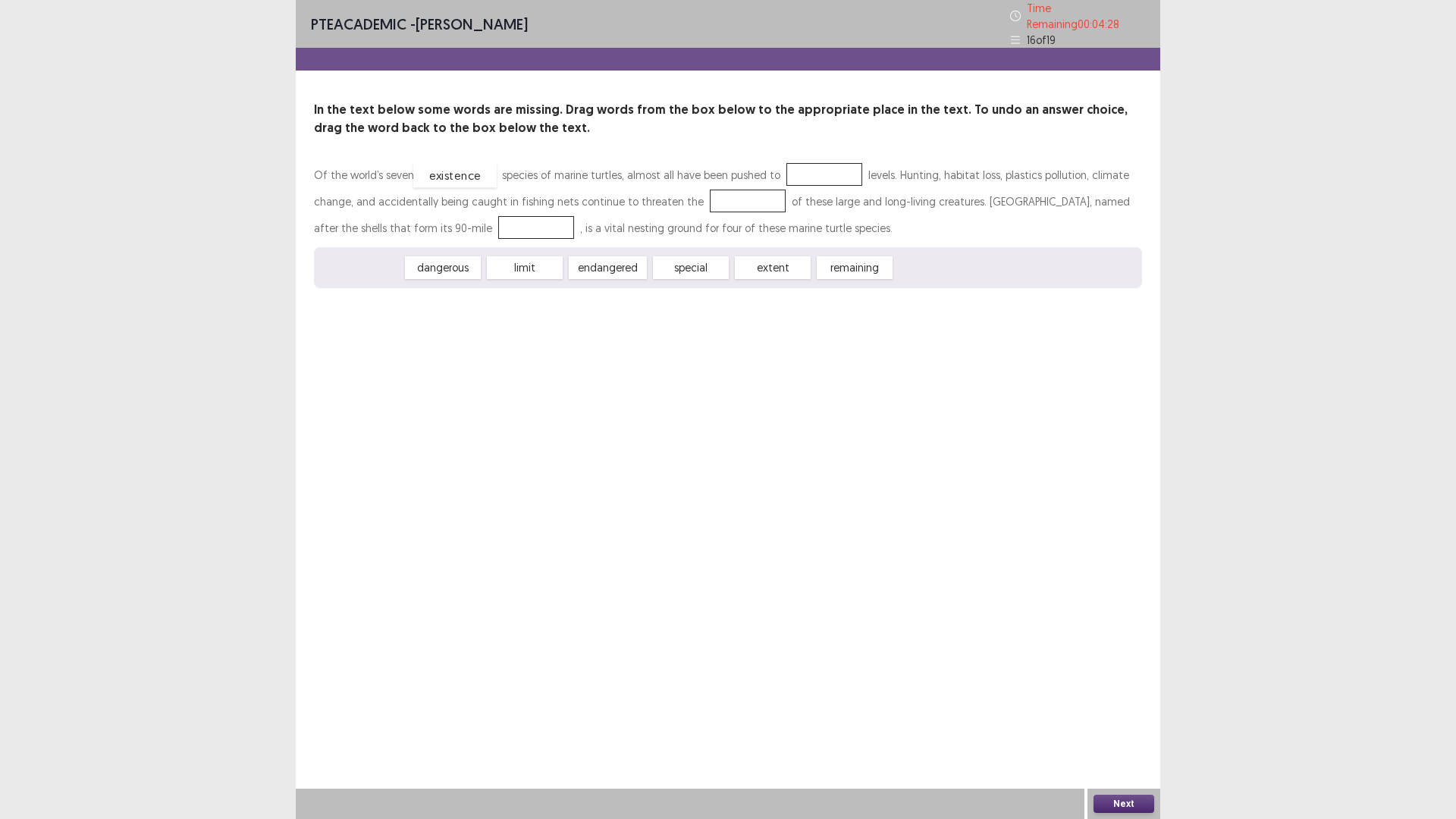
drag, startPoint x: 356, startPoint y: 263, endPoint x: 450, endPoint y: 170, distance: 132.2
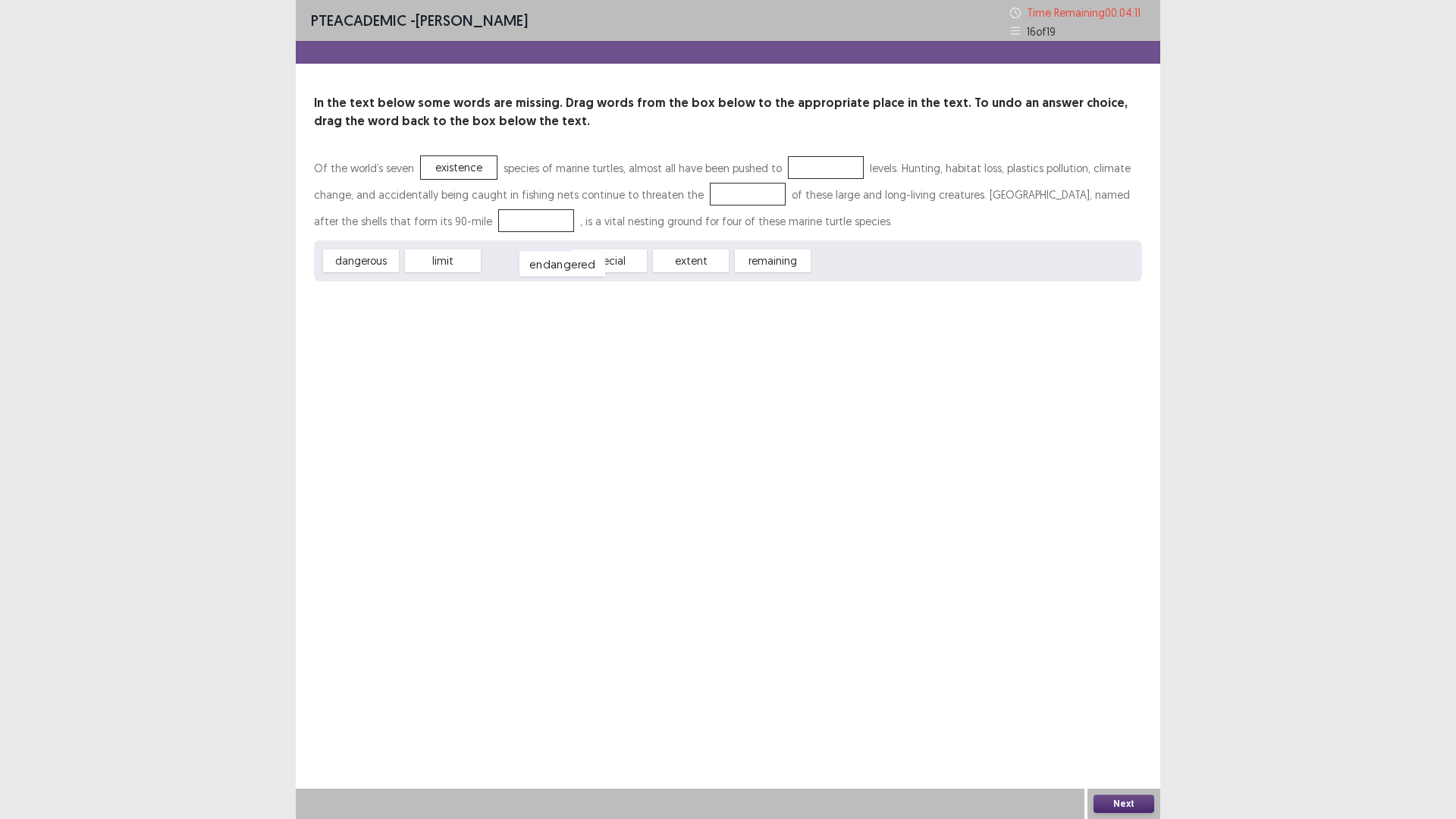
drag, startPoint x: 530, startPoint y: 264, endPoint x: 566, endPoint y: 268, distance: 36.2
click at [566, 268] on span "endangered" at bounding box center [563, 264] width 86 height 25
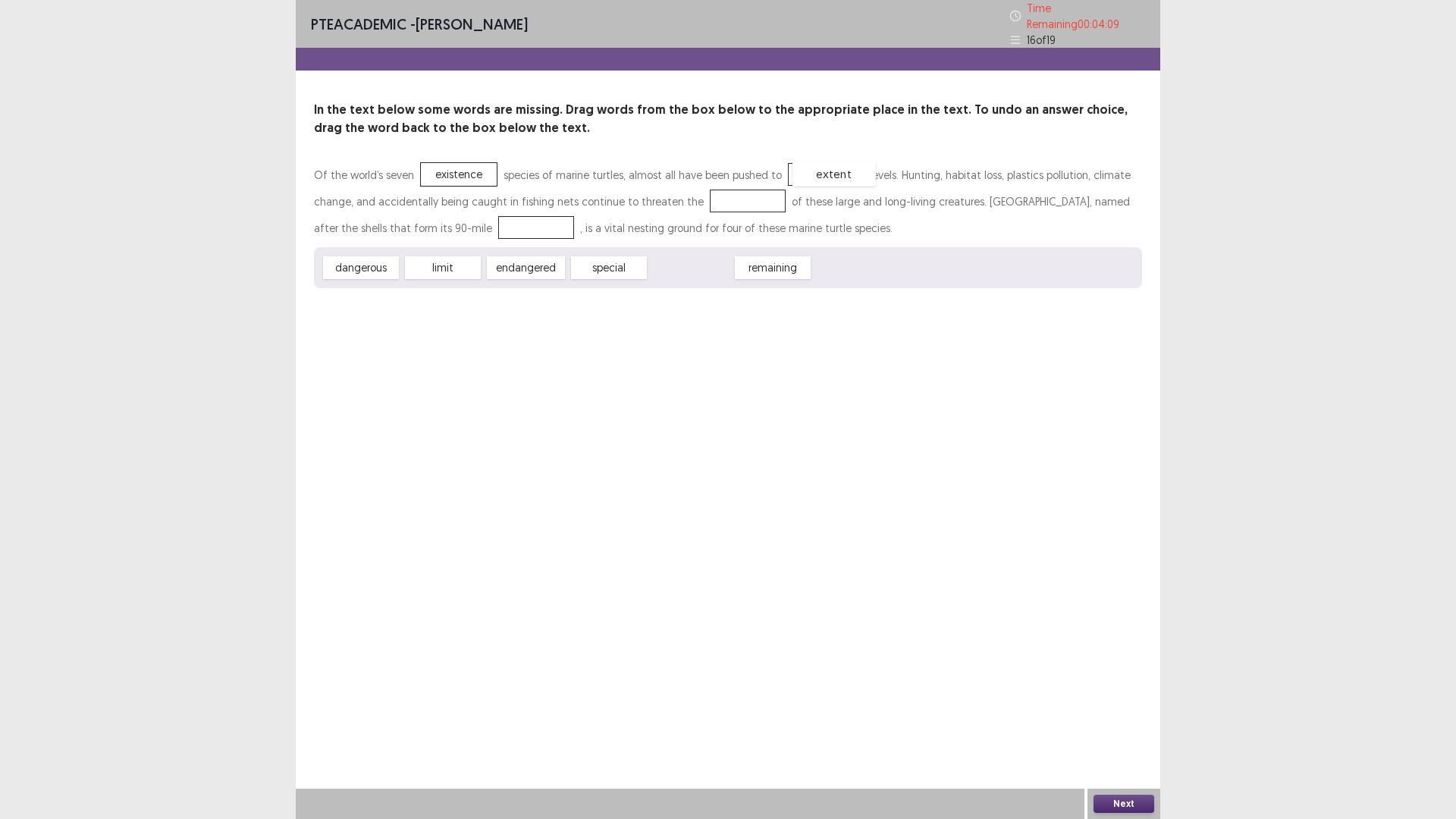
drag, startPoint x: 667, startPoint y: 261, endPoint x: 809, endPoint y: 168, distance: 169.7
drag, startPoint x: 374, startPoint y: 256, endPoint x: 476, endPoint y: 160, distance: 140.1
drag, startPoint x: 672, startPoint y: 268, endPoint x: 714, endPoint y: 200, distance: 79.9
drag, startPoint x: 421, startPoint y: 268, endPoint x: 804, endPoint y: 176, distance: 393.9
drag, startPoint x: 592, startPoint y: 260, endPoint x: 411, endPoint y: 223, distance: 184.7
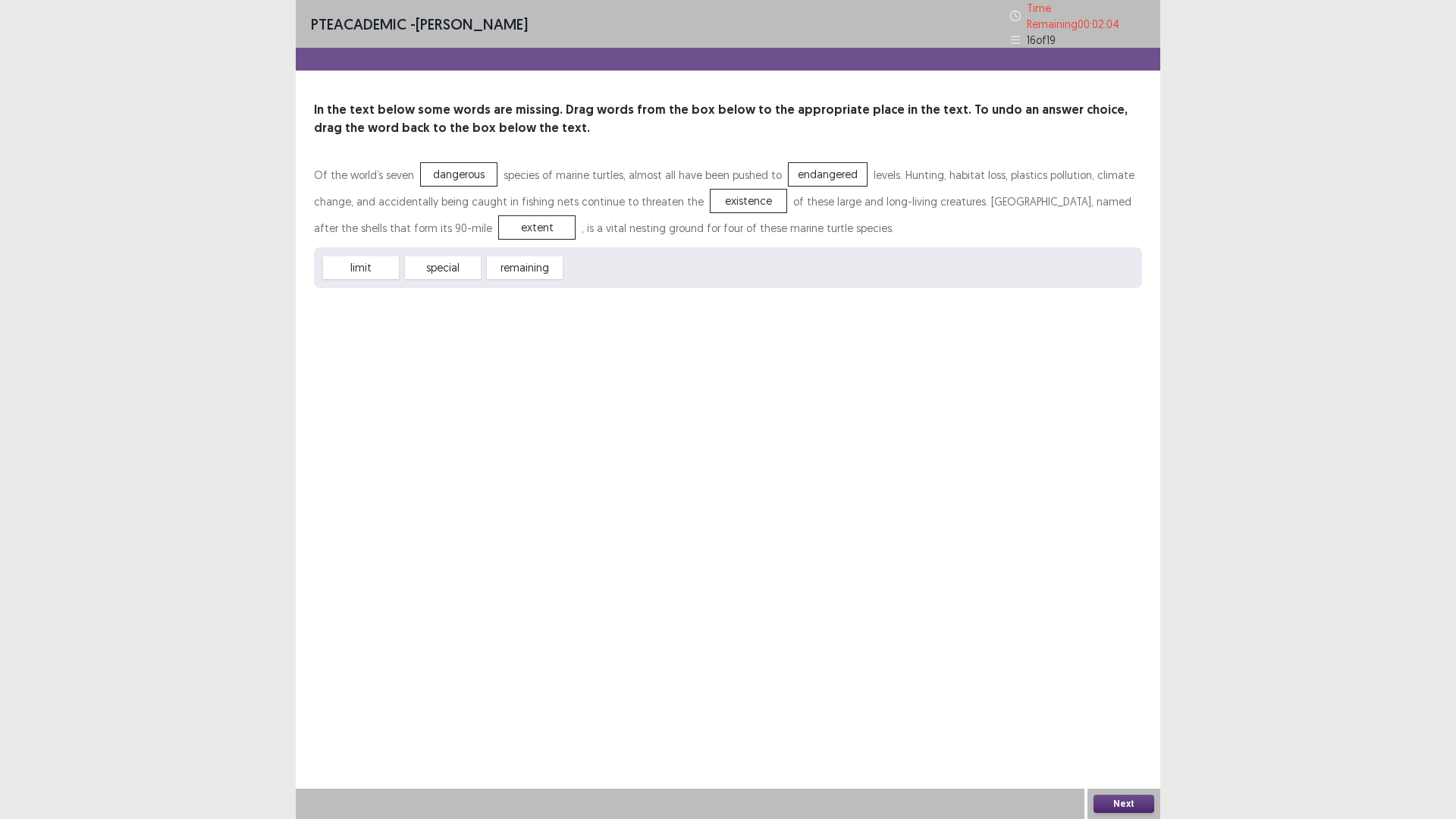
click at [1106, 726] on button "Next" at bounding box center [1123, 804] width 60 height 18
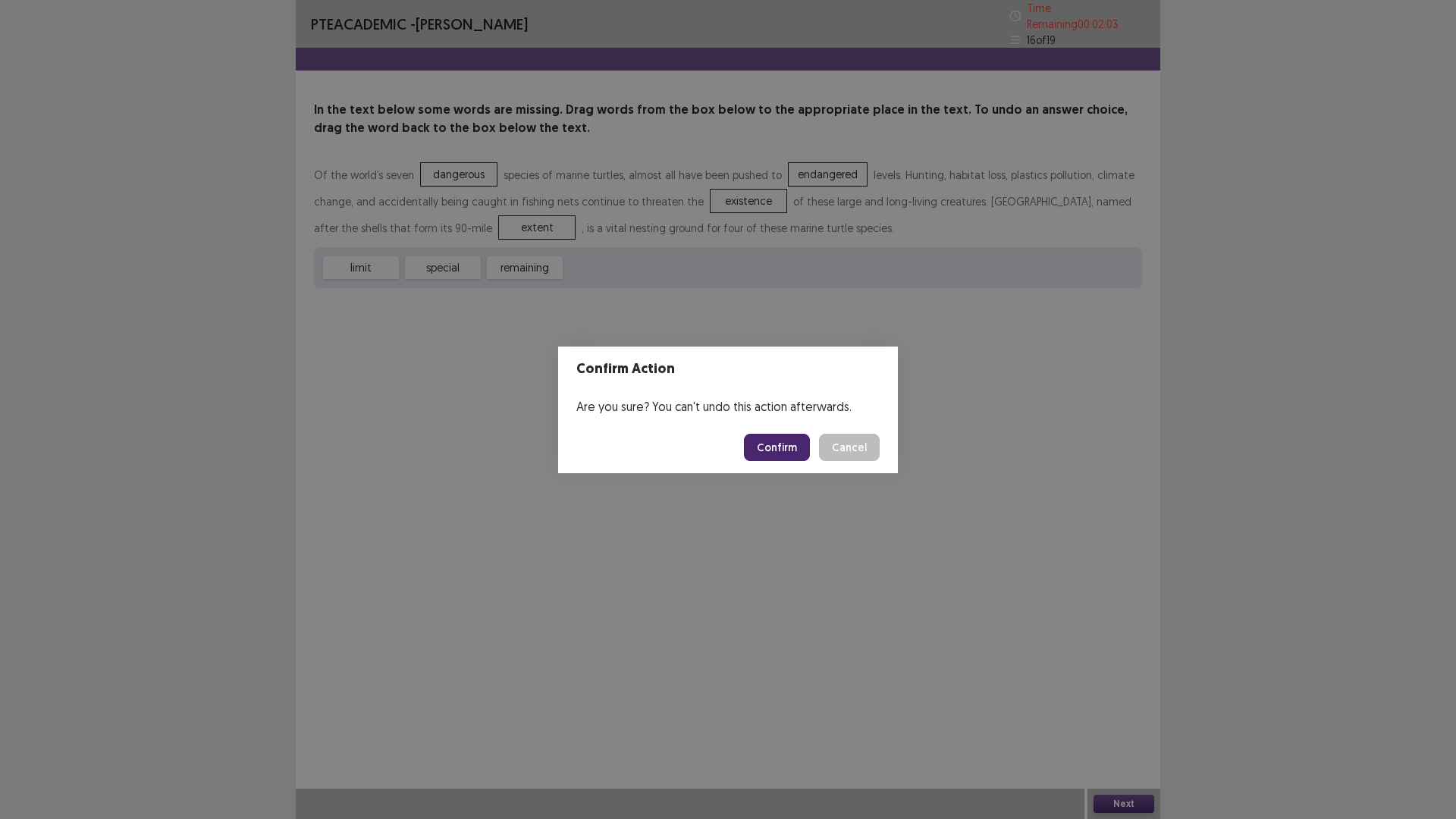
click at [775, 445] on button "Confirm" at bounding box center [777, 447] width 66 height 27
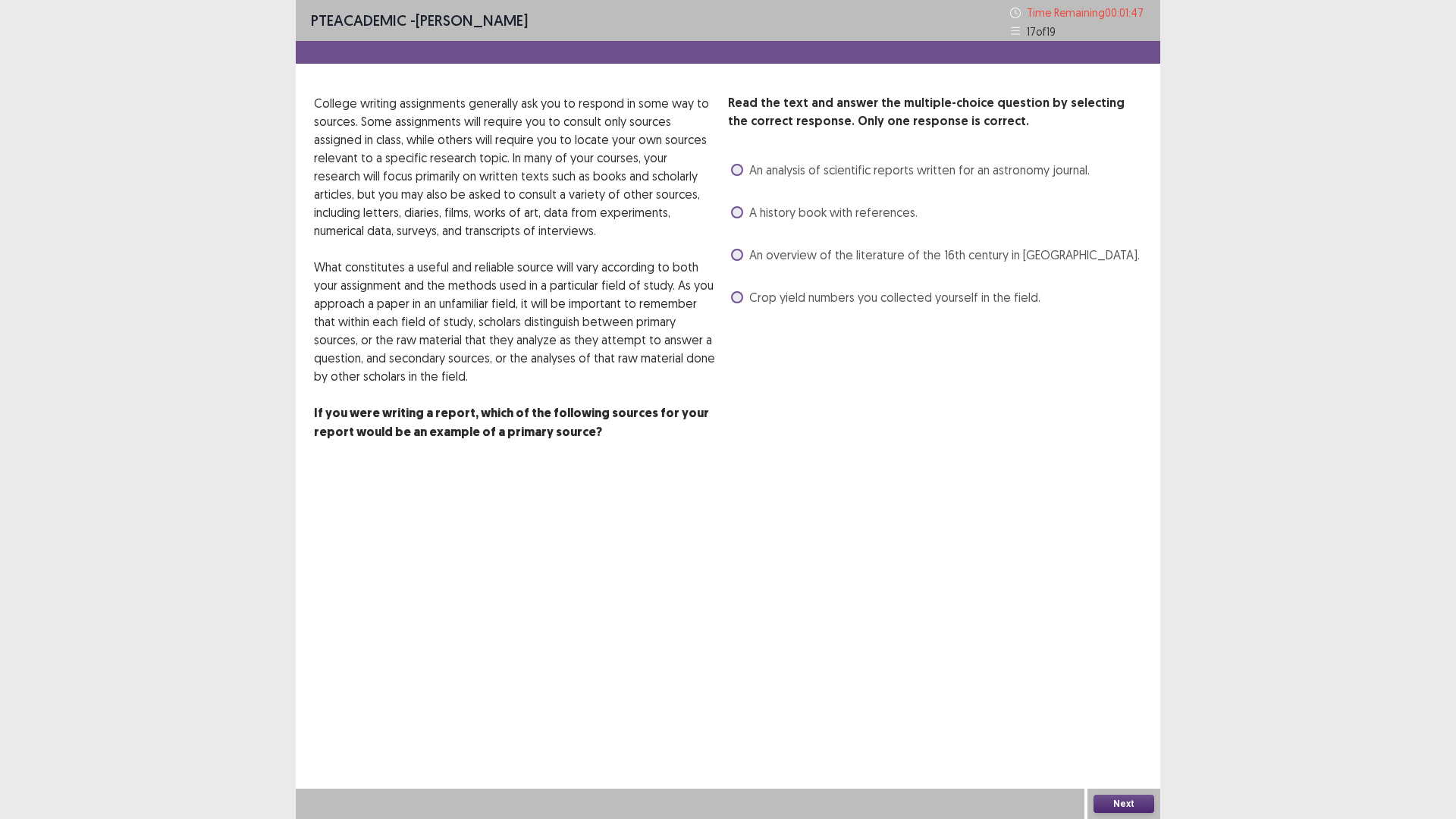
click at [741, 175] on label "An analysis of scientific reports written for an astronomy journal." at bounding box center [911, 170] width 359 height 18
click at [1135, 726] on button "Next" at bounding box center [1123, 804] width 60 height 18
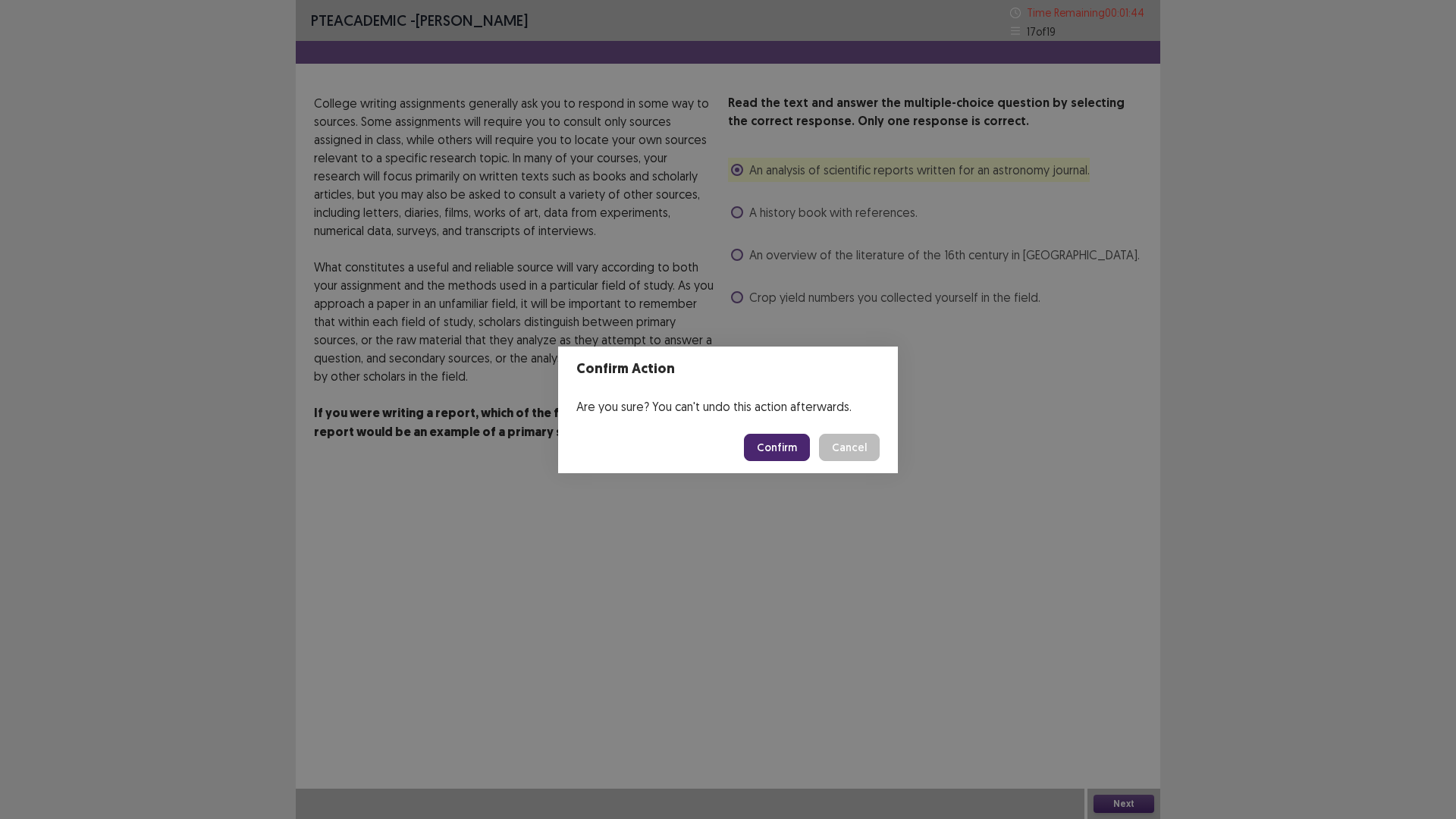
click at [777, 435] on button "Confirm" at bounding box center [777, 447] width 66 height 27
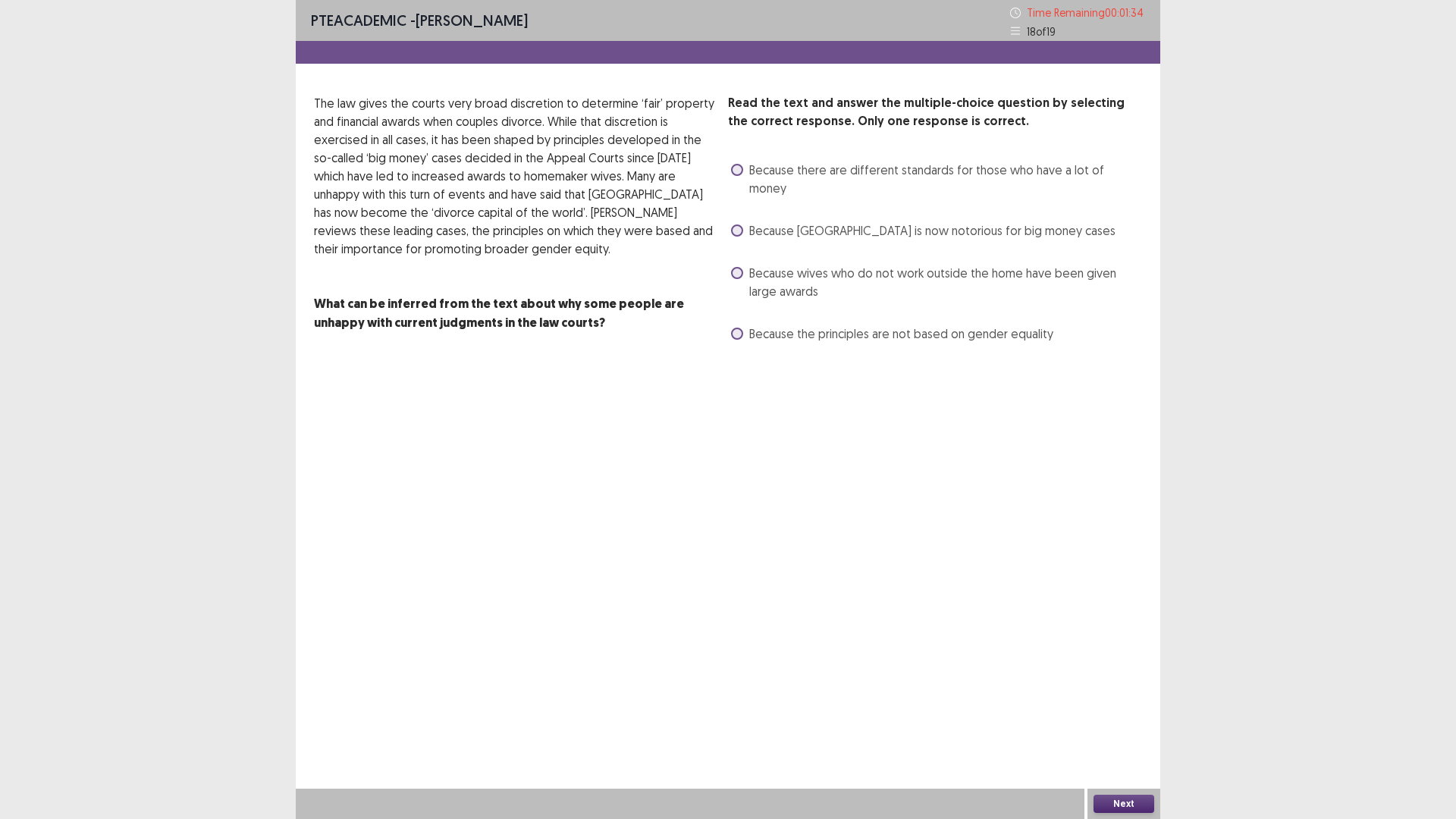
click at [740, 225] on span at bounding box center [737, 231] width 12 height 12
click at [741, 267] on span at bounding box center [737, 273] width 12 height 12
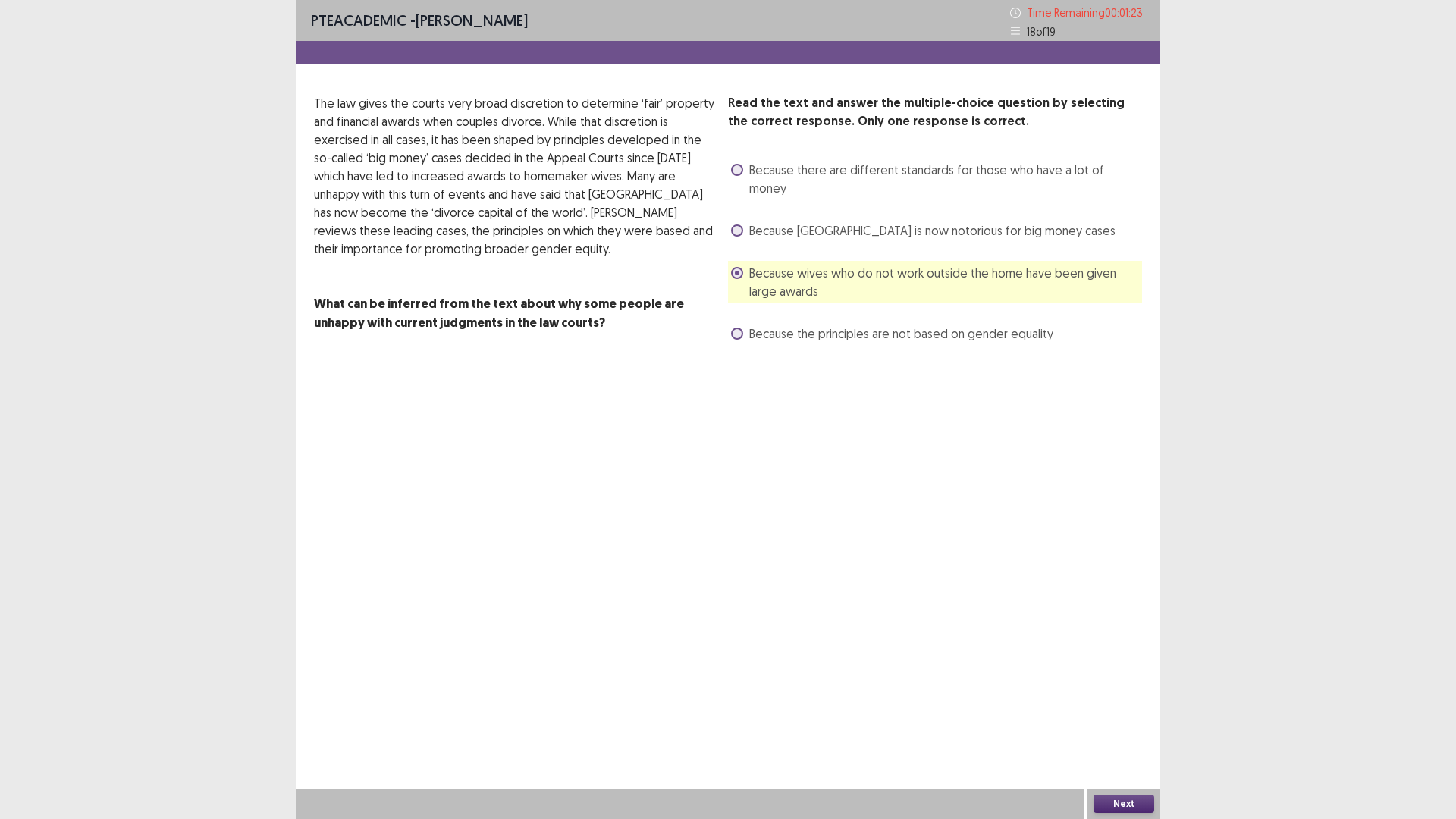
click at [1100, 726] on button "Next" at bounding box center [1123, 804] width 60 height 18
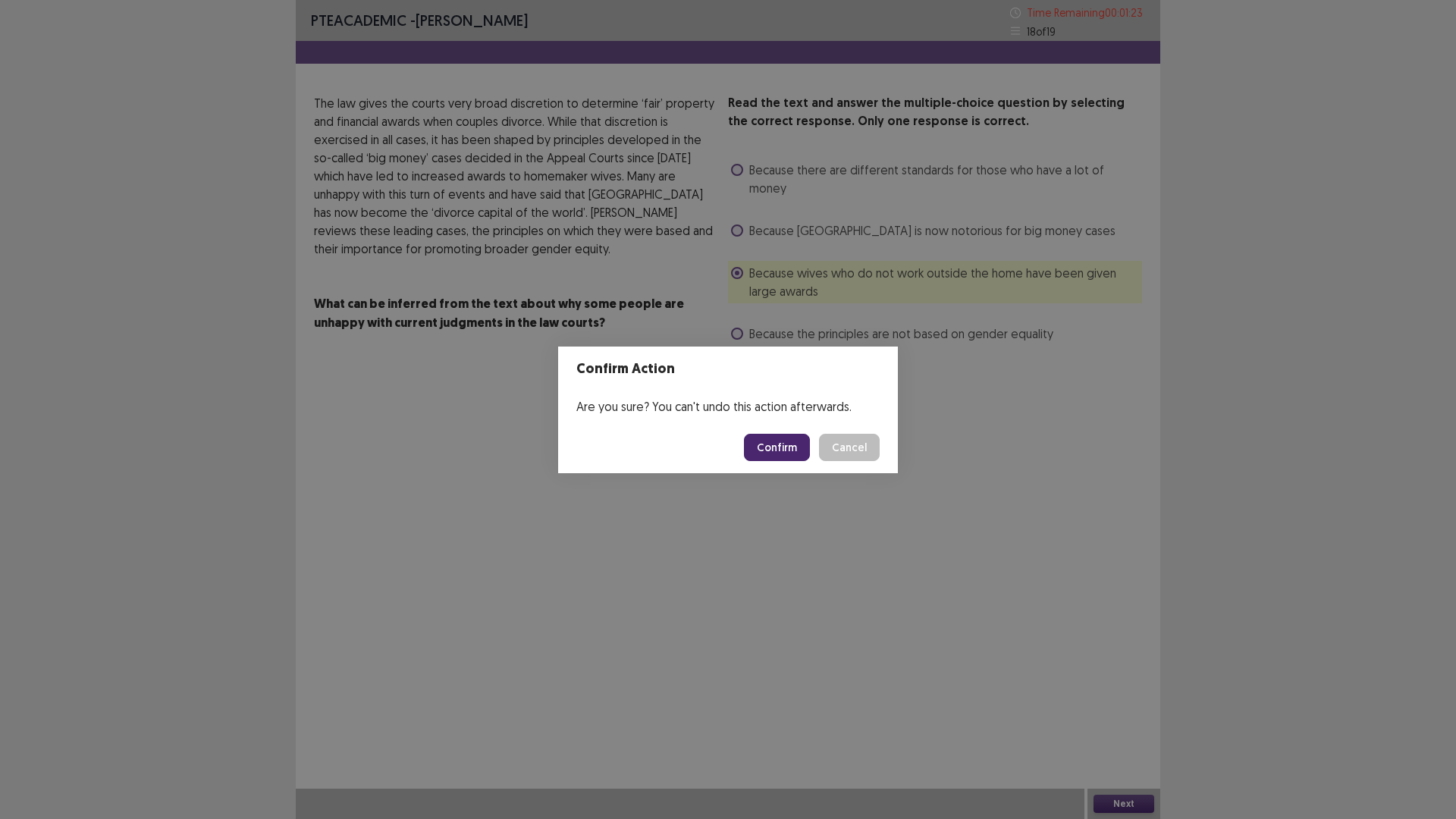
click at [792, 443] on button "Confirm" at bounding box center [777, 447] width 66 height 27
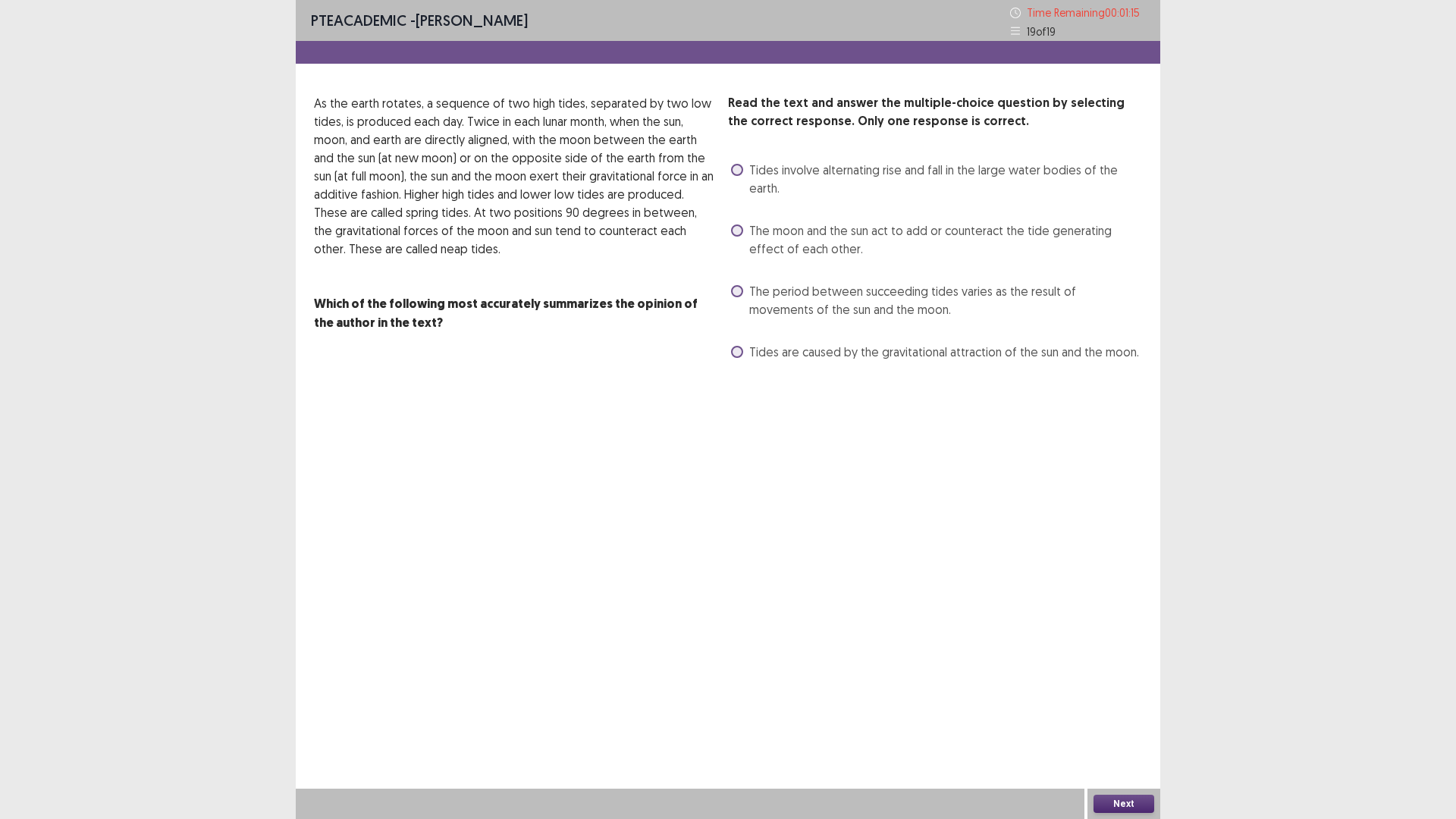
click at [750, 295] on span "The period between succeeding tides varies as the result of movements of the su…" at bounding box center [945, 300] width 393 height 36
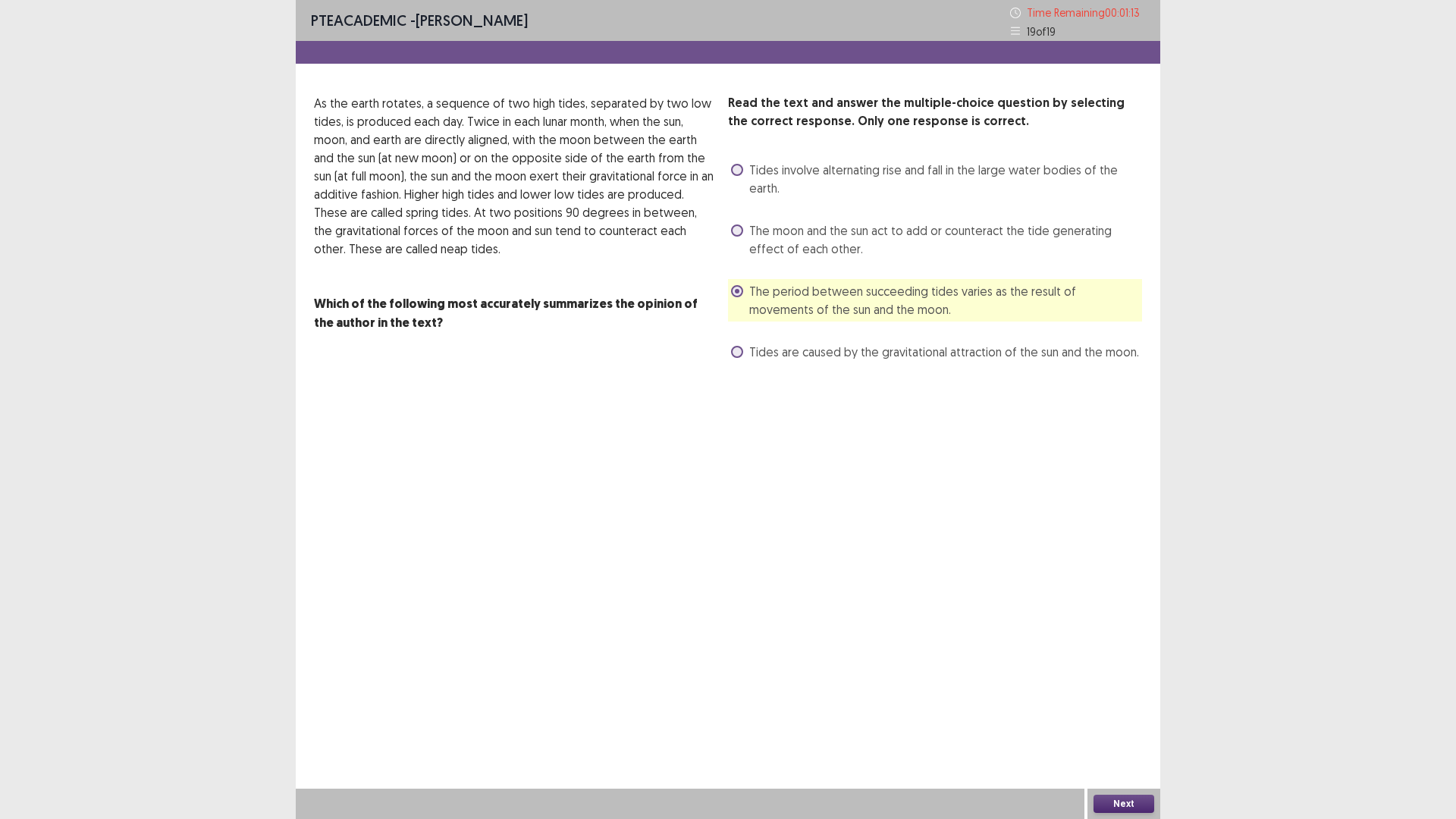
click at [1149, 726] on button "Next" at bounding box center [1123, 804] width 60 height 18
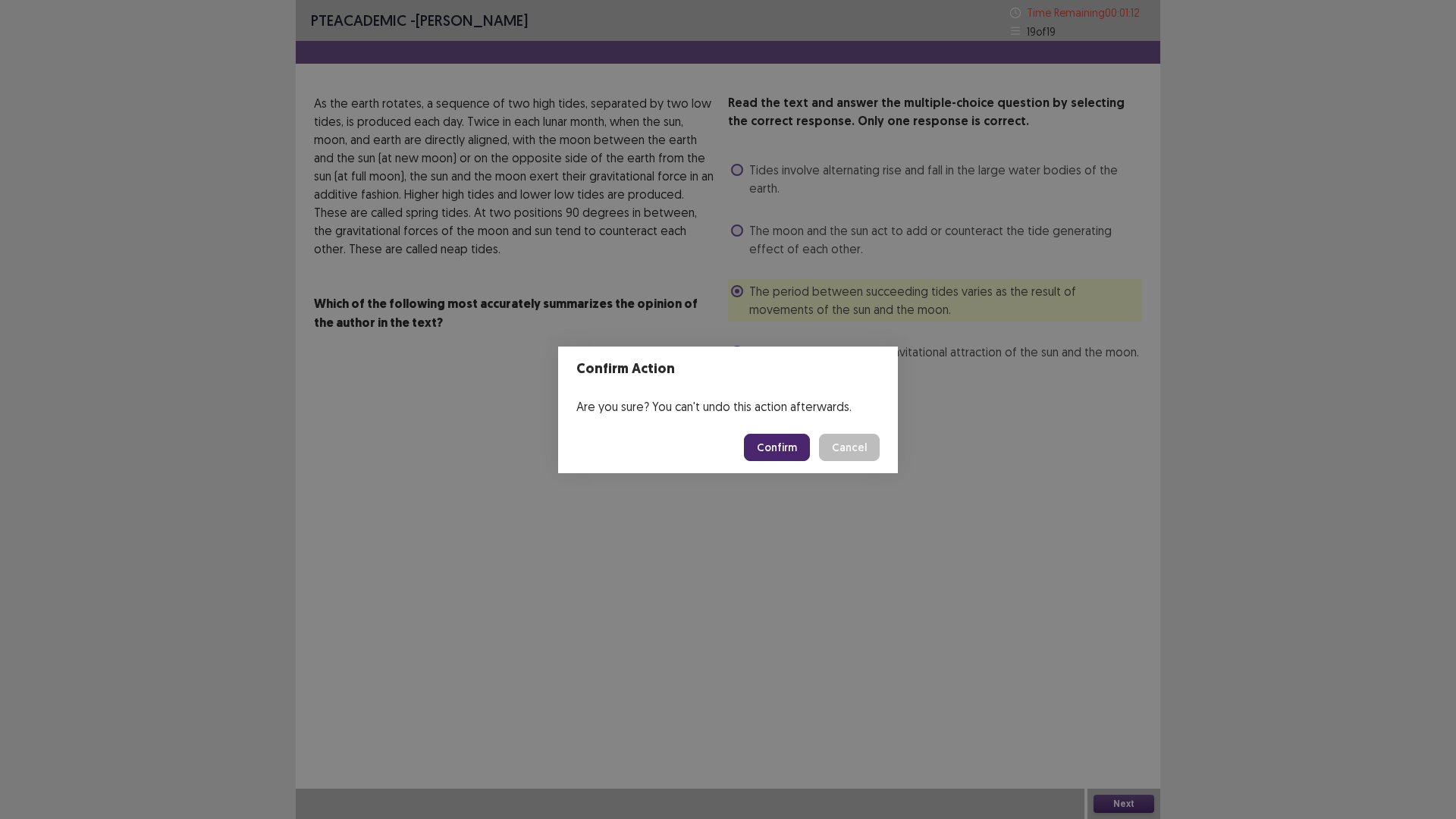
click at [786, 445] on button "Confirm" at bounding box center [777, 447] width 66 height 27
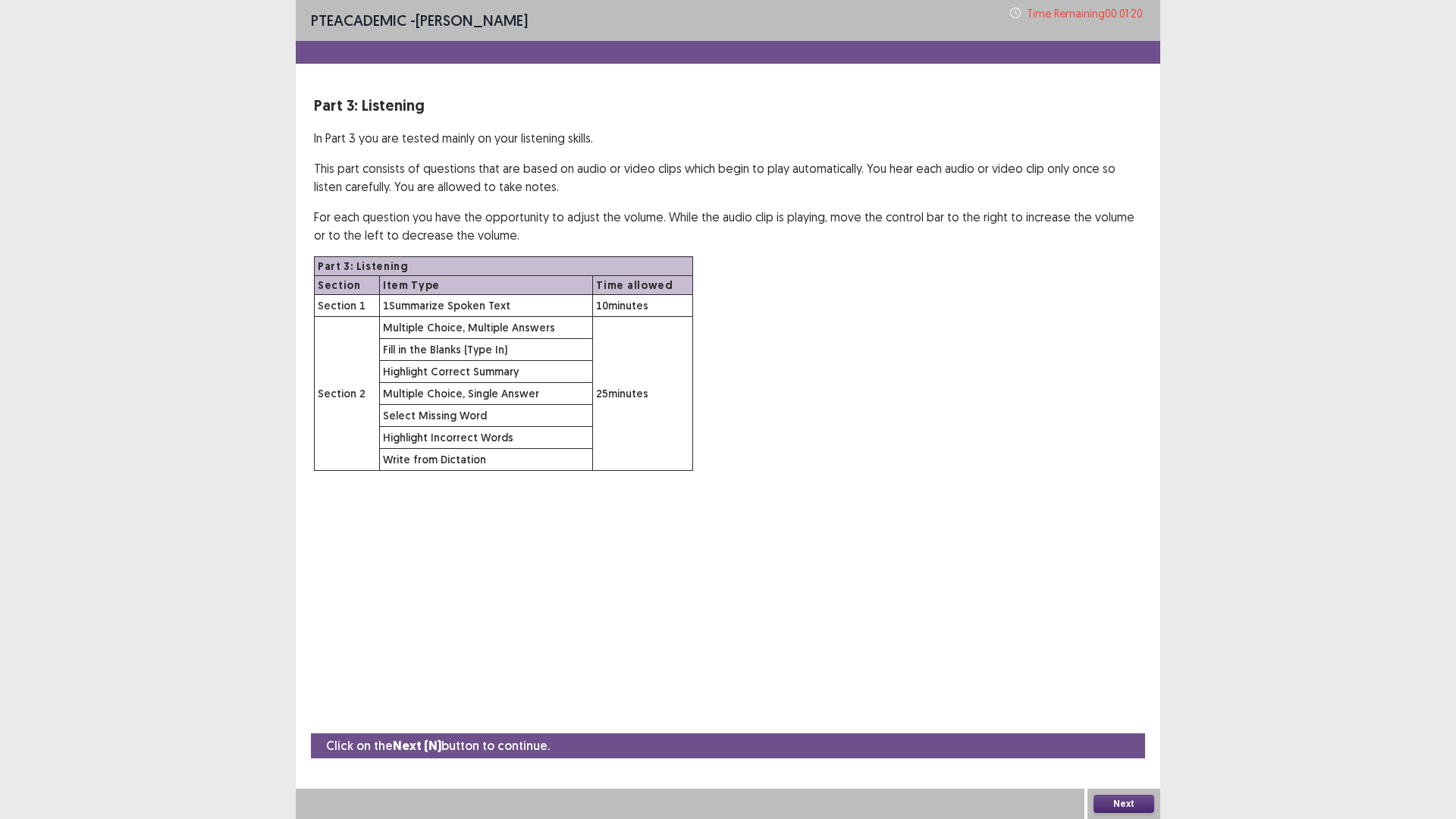
click at [1232, 259] on div "PTE academic - [PERSON_NAME] Time Remaining 00 : 01 : 20 Part 3: Listening In P…" at bounding box center [728, 409] width 1456 height 819
click at [1135, 726] on button "Next" at bounding box center [1123, 804] width 60 height 18
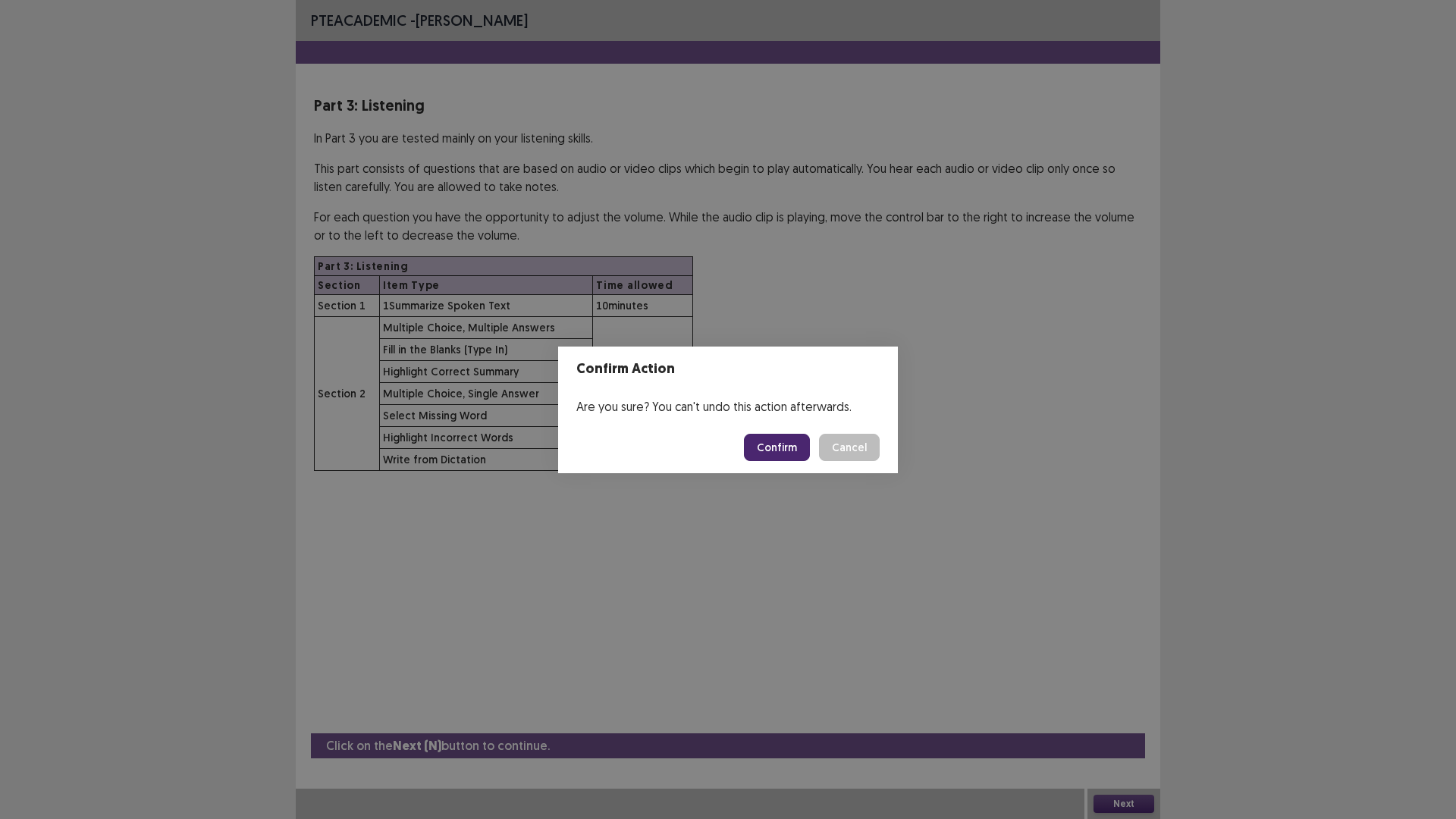
click at [779, 449] on button "Confirm" at bounding box center [777, 447] width 66 height 27
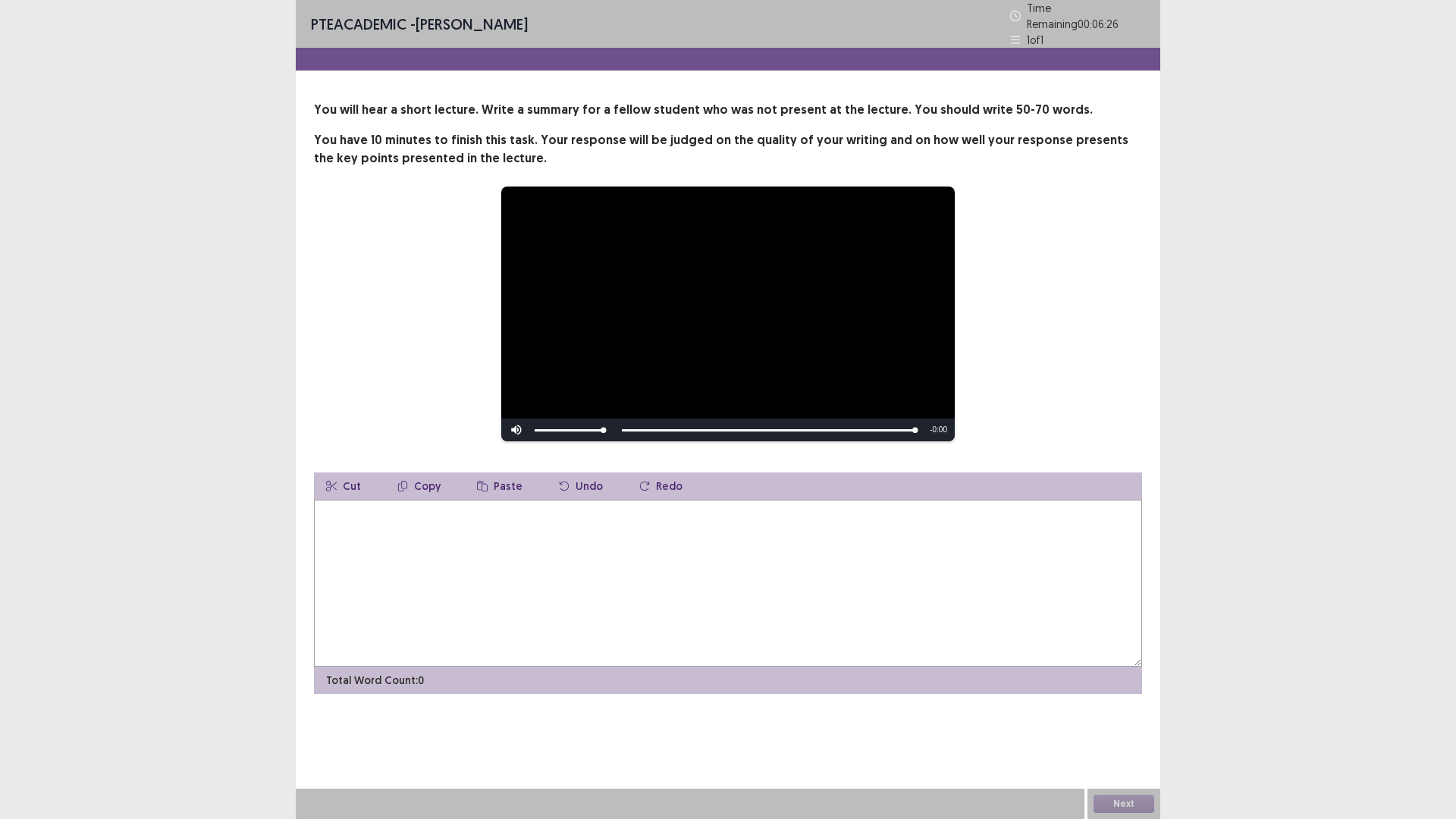
drag, startPoint x: 486, startPoint y: 549, endPoint x: 487, endPoint y: 540, distance: 9.1
click at [488, 548] on textarea at bounding box center [728, 583] width 828 height 167
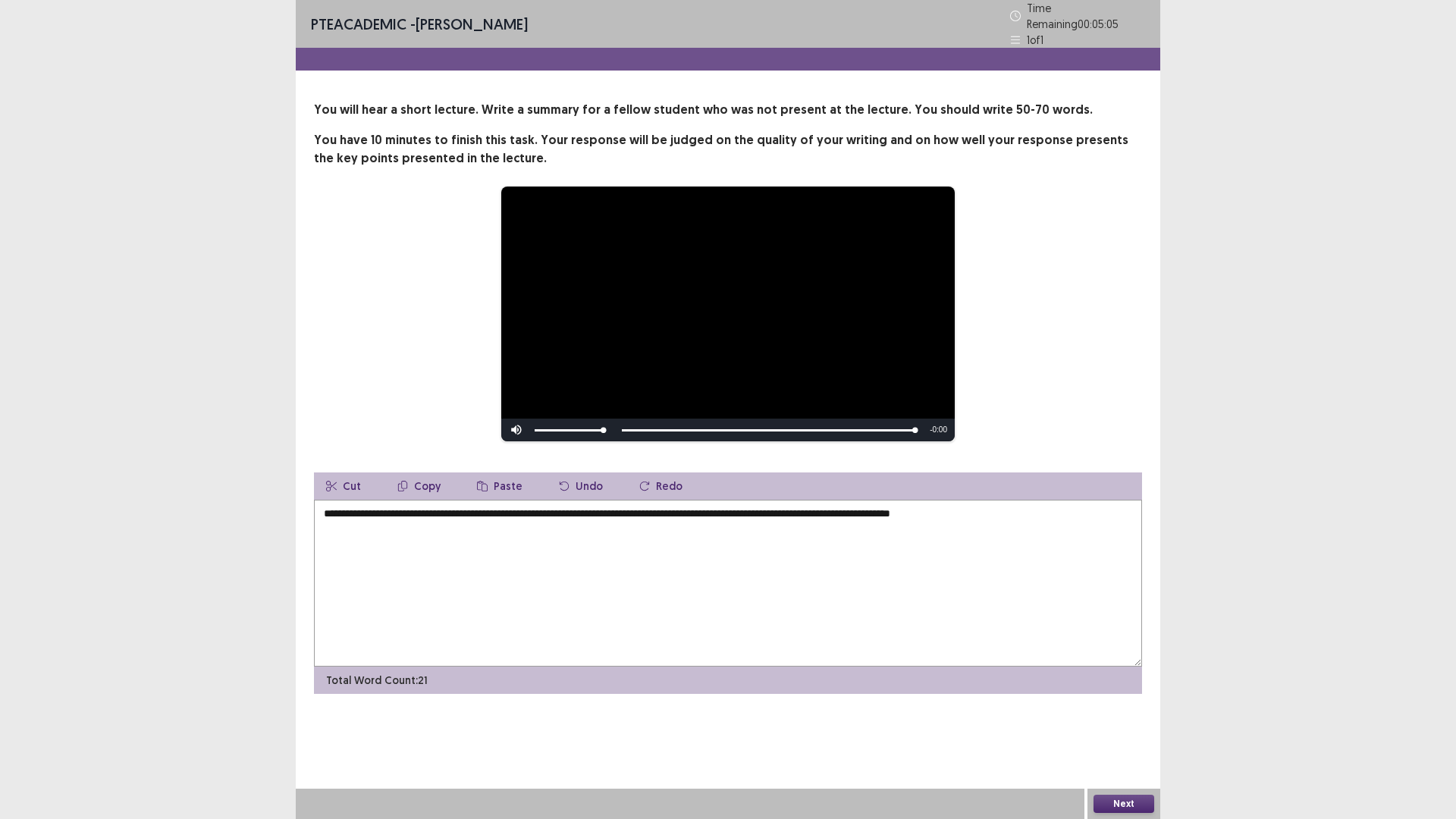
click at [972, 507] on textarea "**********" at bounding box center [728, 583] width 828 height 167
click at [1097, 511] on textarea "**********" at bounding box center [728, 583] width 828 height 167
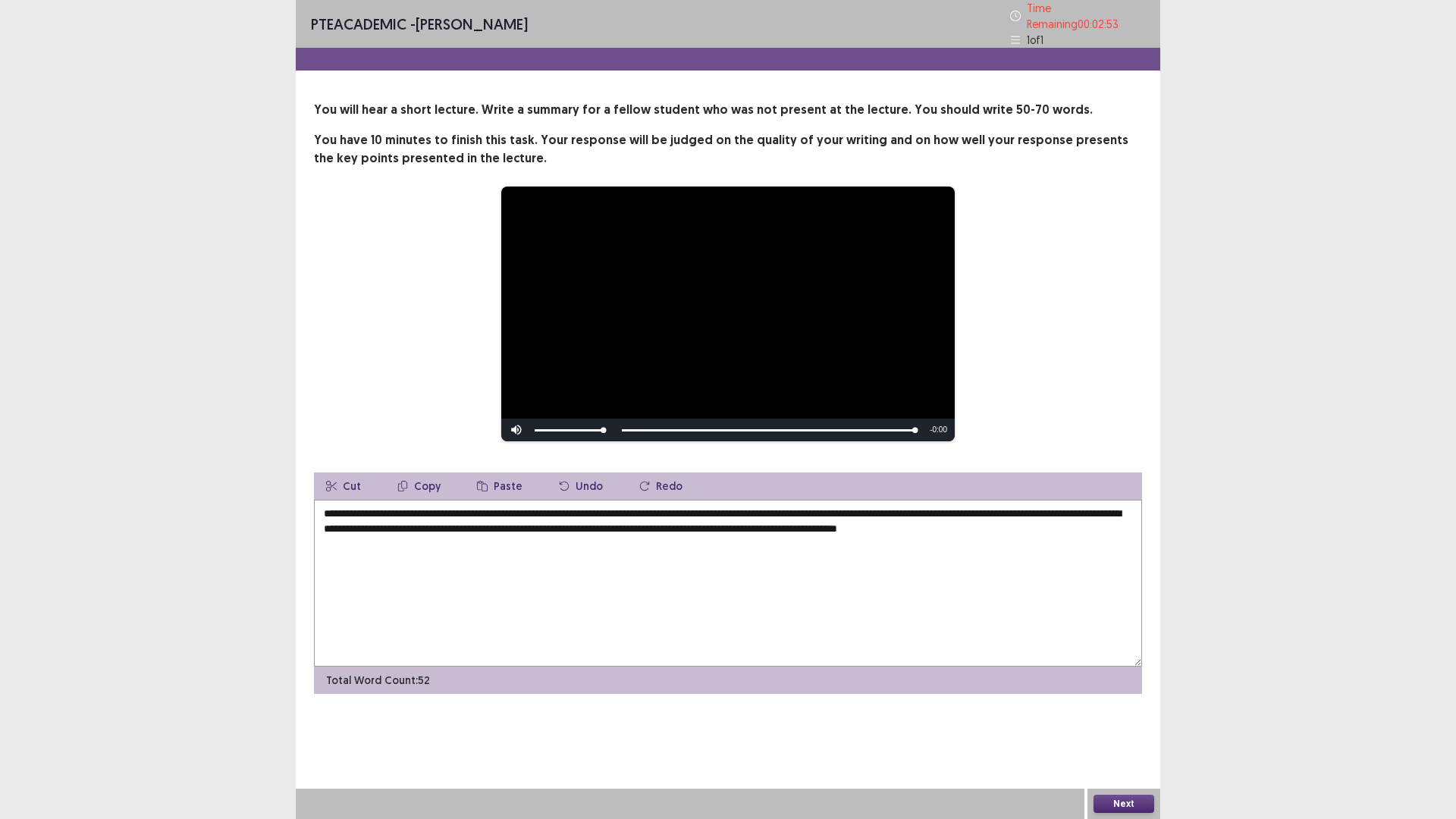
click at [582, 507] on textarea "**********" at bounding box center [728, 583] width 828 height 167
click at [587, 508] on textarea "**********" at bounding box center [728, 583] width 828 height 167
click at [739, 510] on textarea "**********" at bounding box center [728, 583] width 828 height 167
click at [728, 505] on textarea "**********" at bounding box center [728, 583] width 828 height 167
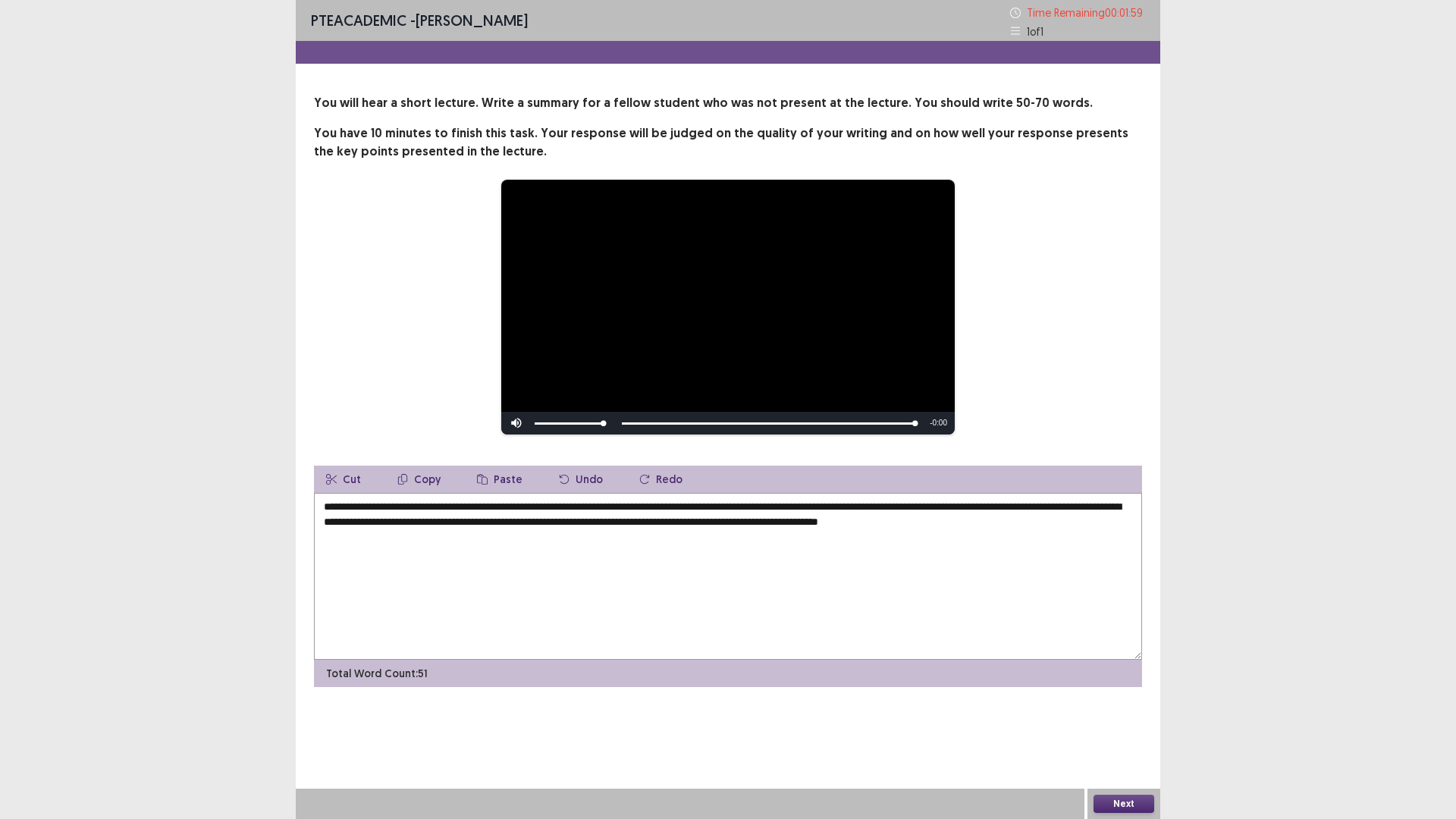
click at [1120, 525] on textarea "**********" at bounding box center [728, 576] width 828 height 167
click at [545, 526] on textarea "**********" at bounding box center [728, 576] width 828 height 167
click at [588, 526] on textarea "**********" at bounding box center [728, 576] width 828 height 167
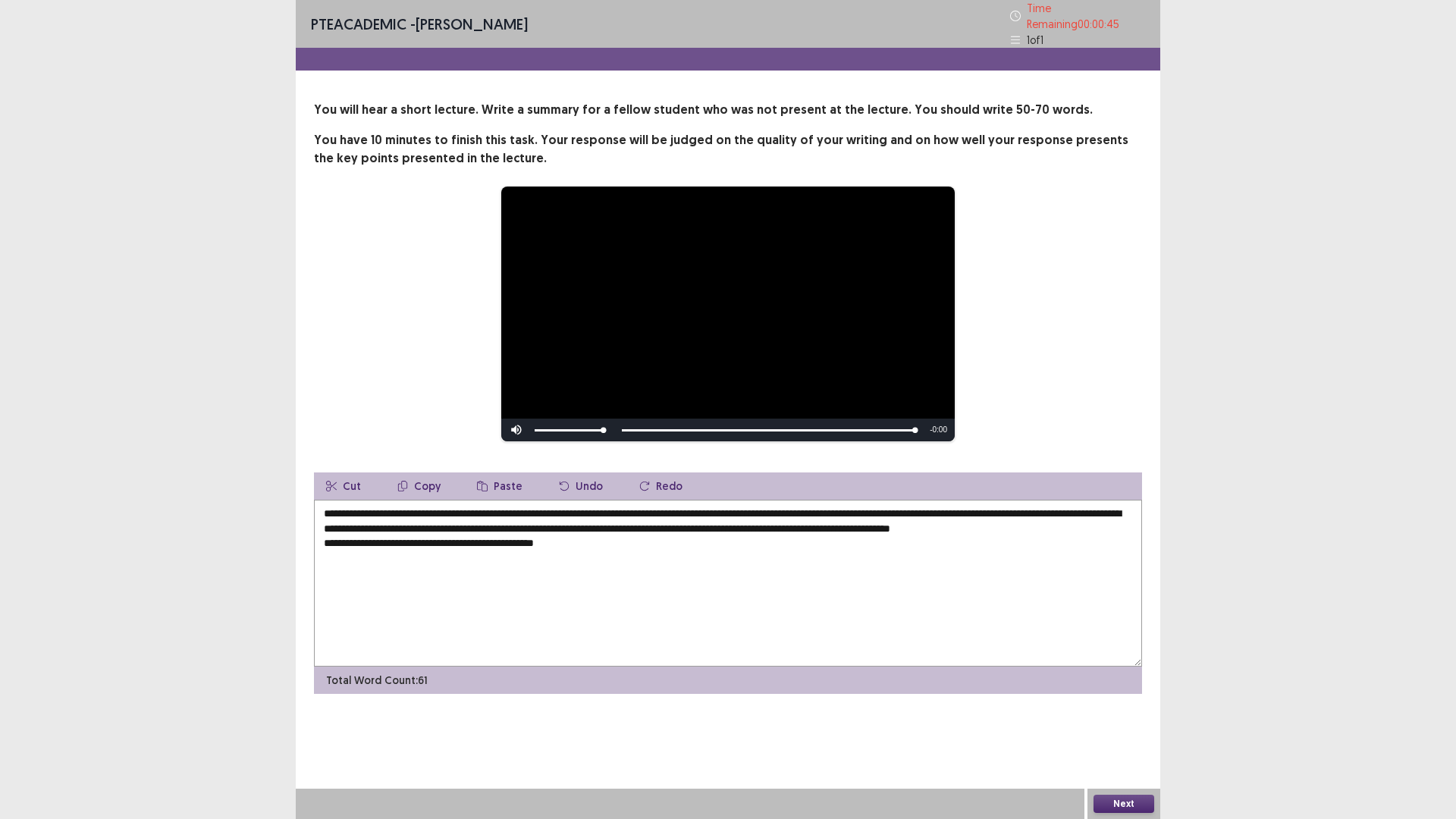
click at [1054, 521] on textarea "**********" at bounding box center [728, 583] width 828 height 167
click at [325, 556] on textarea "**********" at bounding box center [728, 583] width 828 height 167
type textarea "**********"
click at [1140, 726] on button "Next" at bounding box center [1123, 804] width 60 height 18
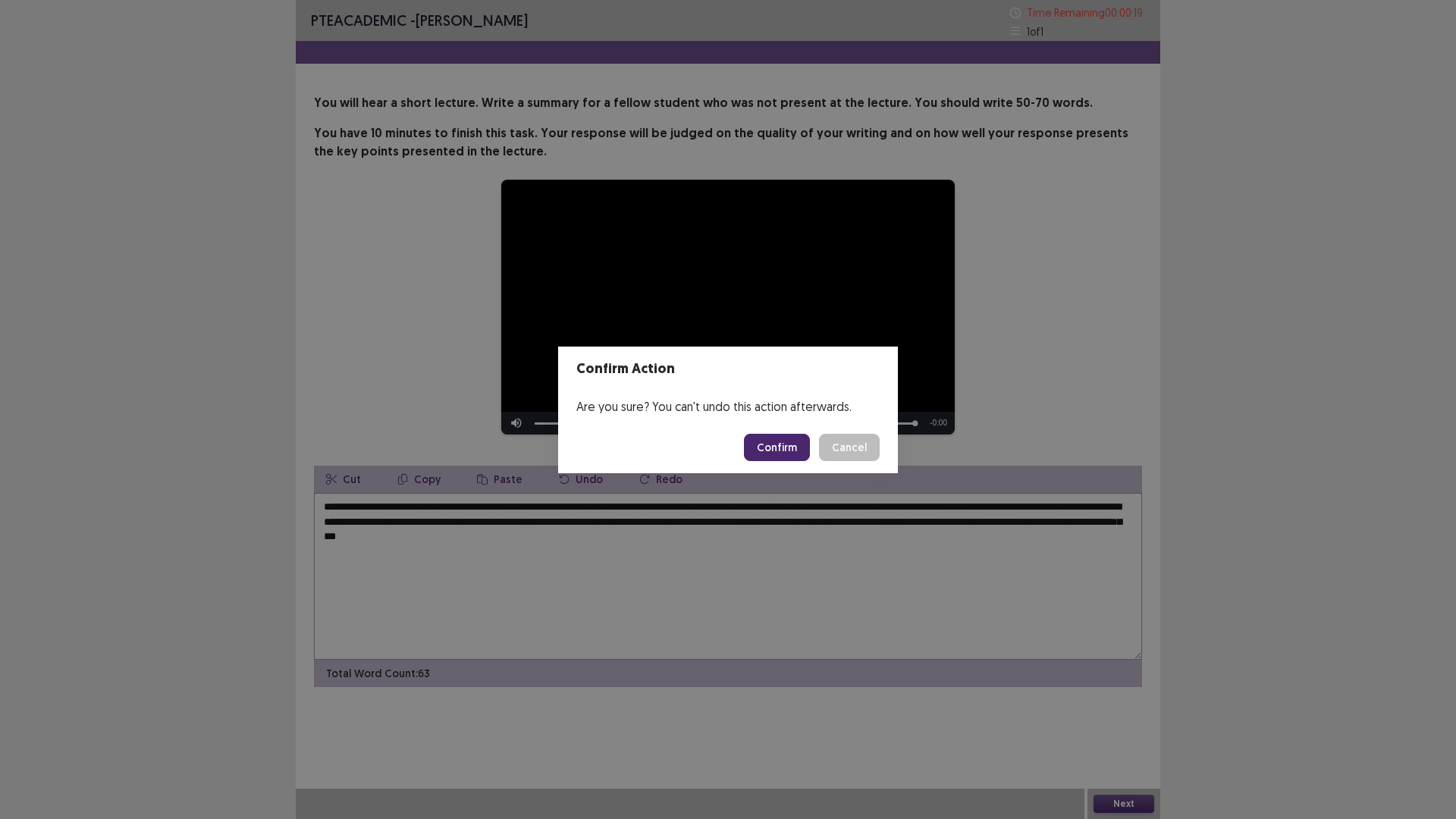
click at [785, 448] on button "Confirm" at bounding box center [777, 447] width 66 height 27
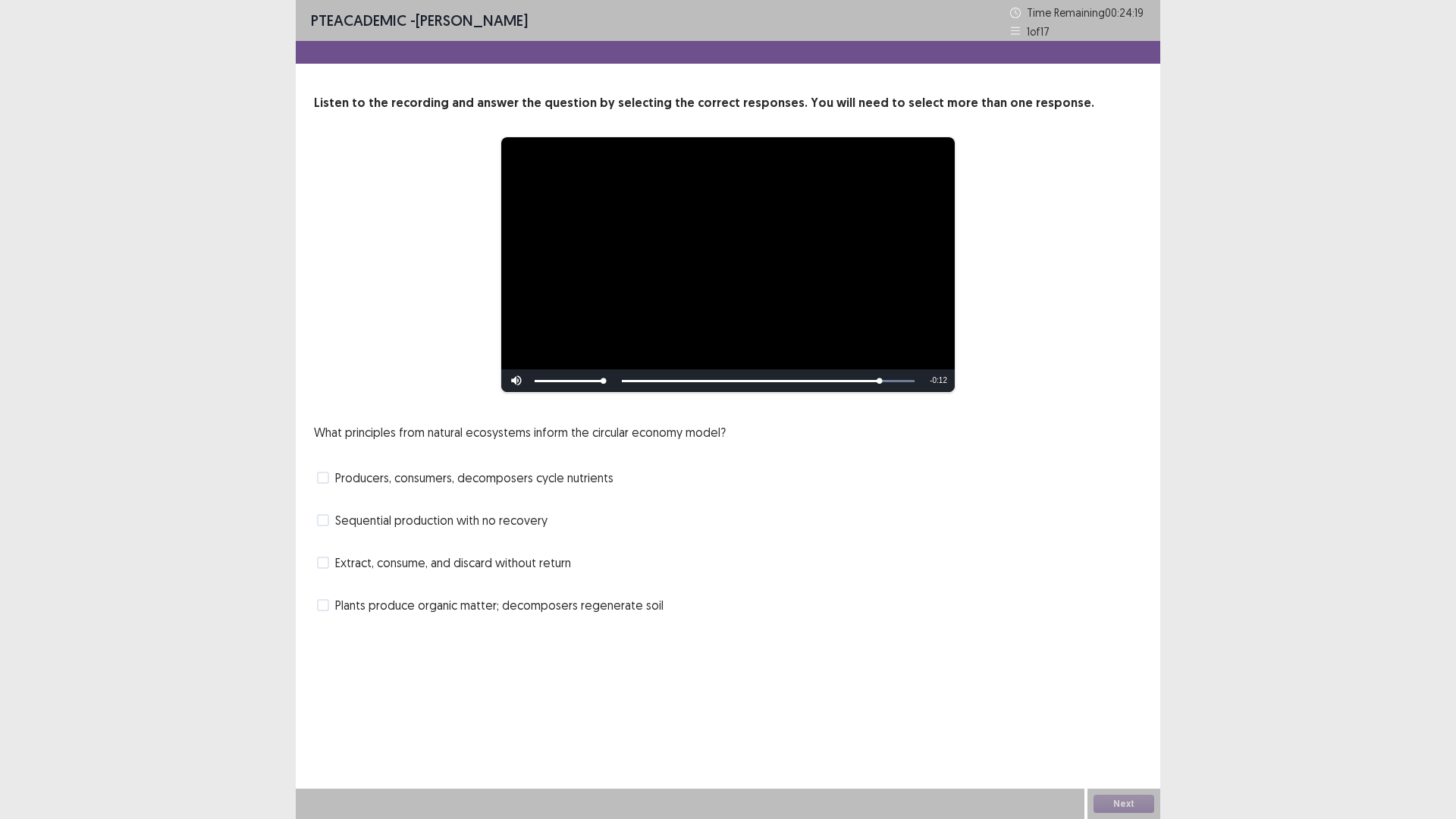
click at [324, 479] on span at bounding box center [323, 478] width 12 height 12
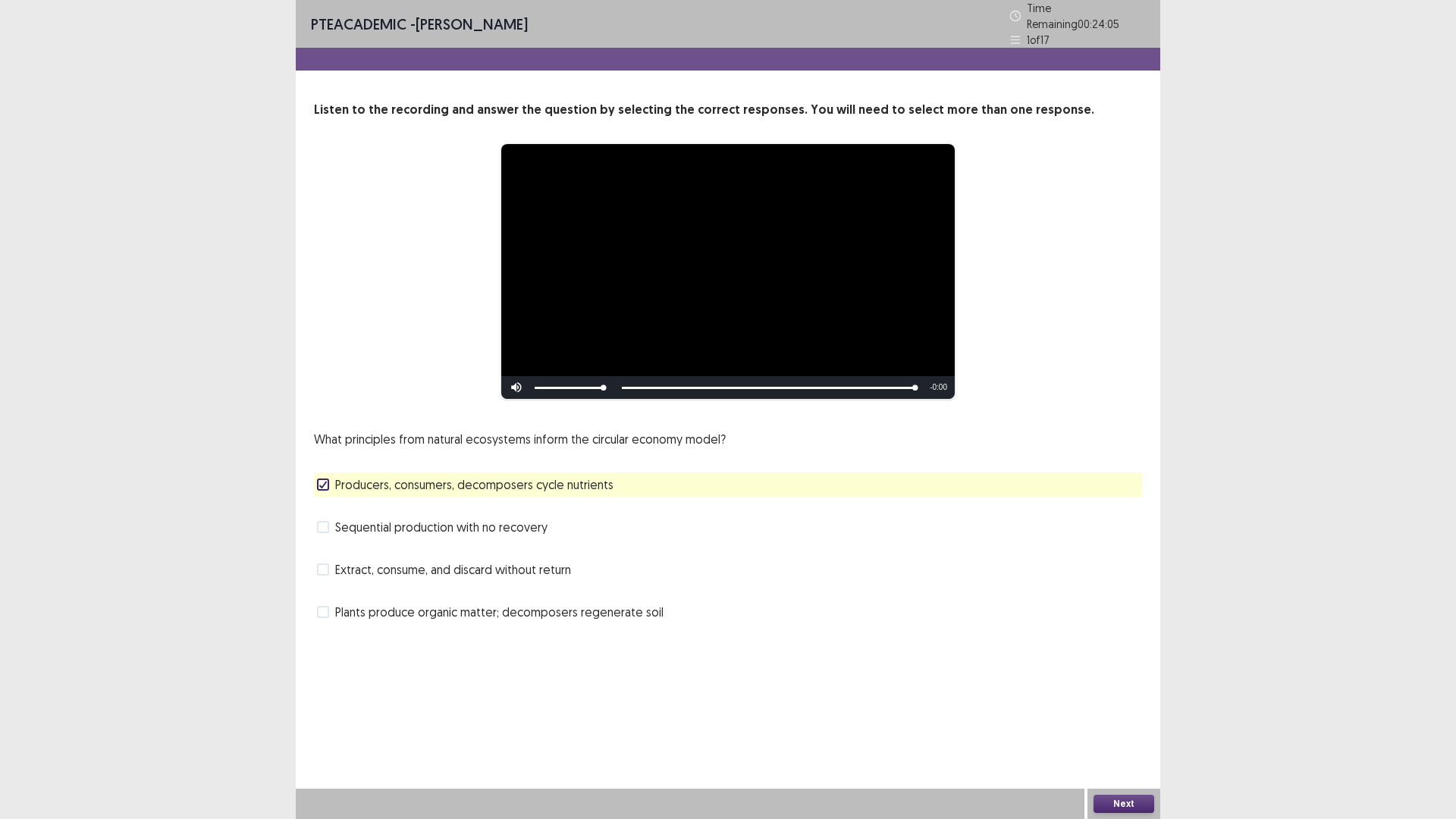
click at [1130, 726] on button "Next" at bounding box center [1123, 804] width 60 height 18
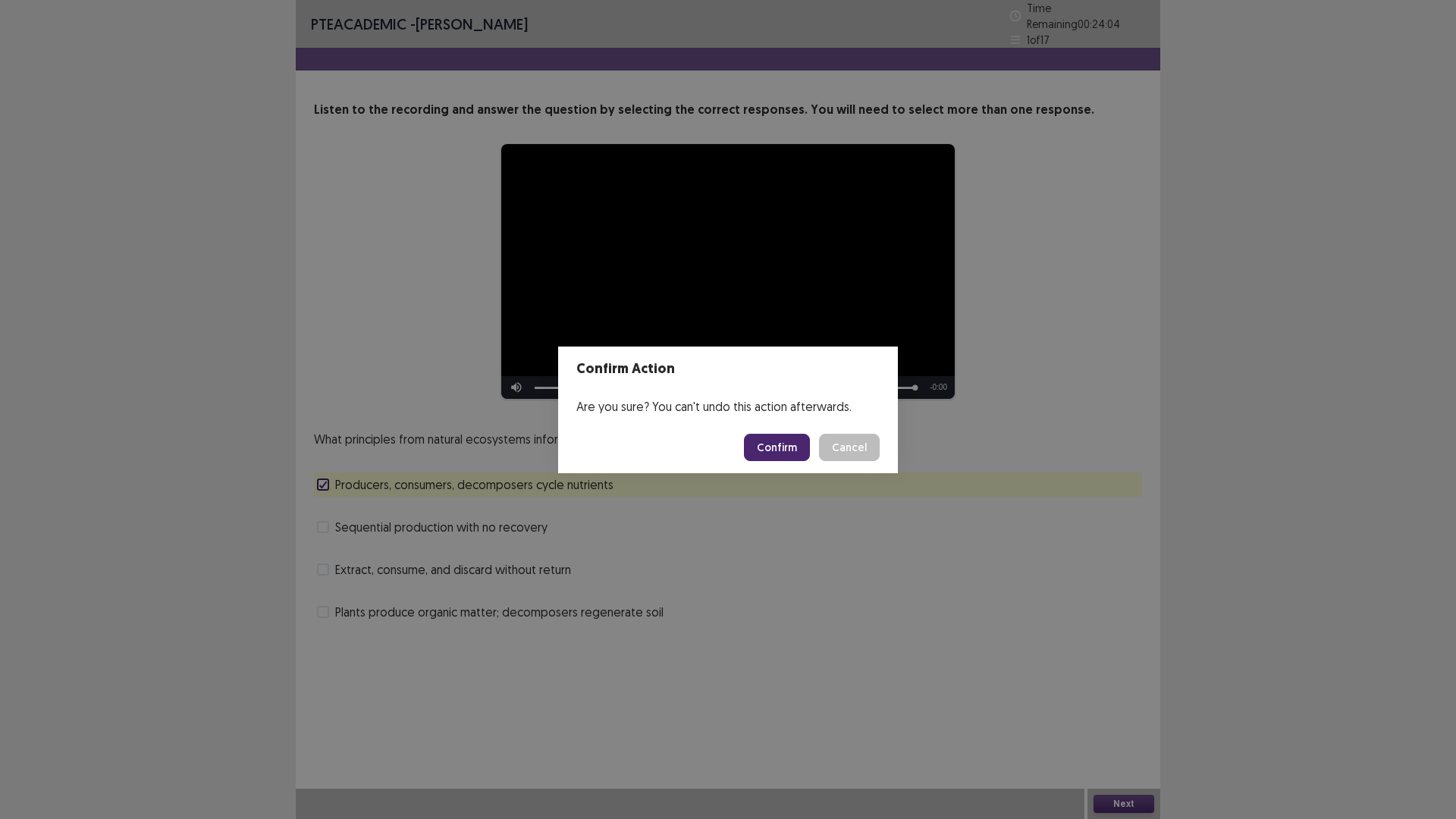
click at [778, 450] on button "Confirm" at bounding box center [777, 447] width 66 height 27
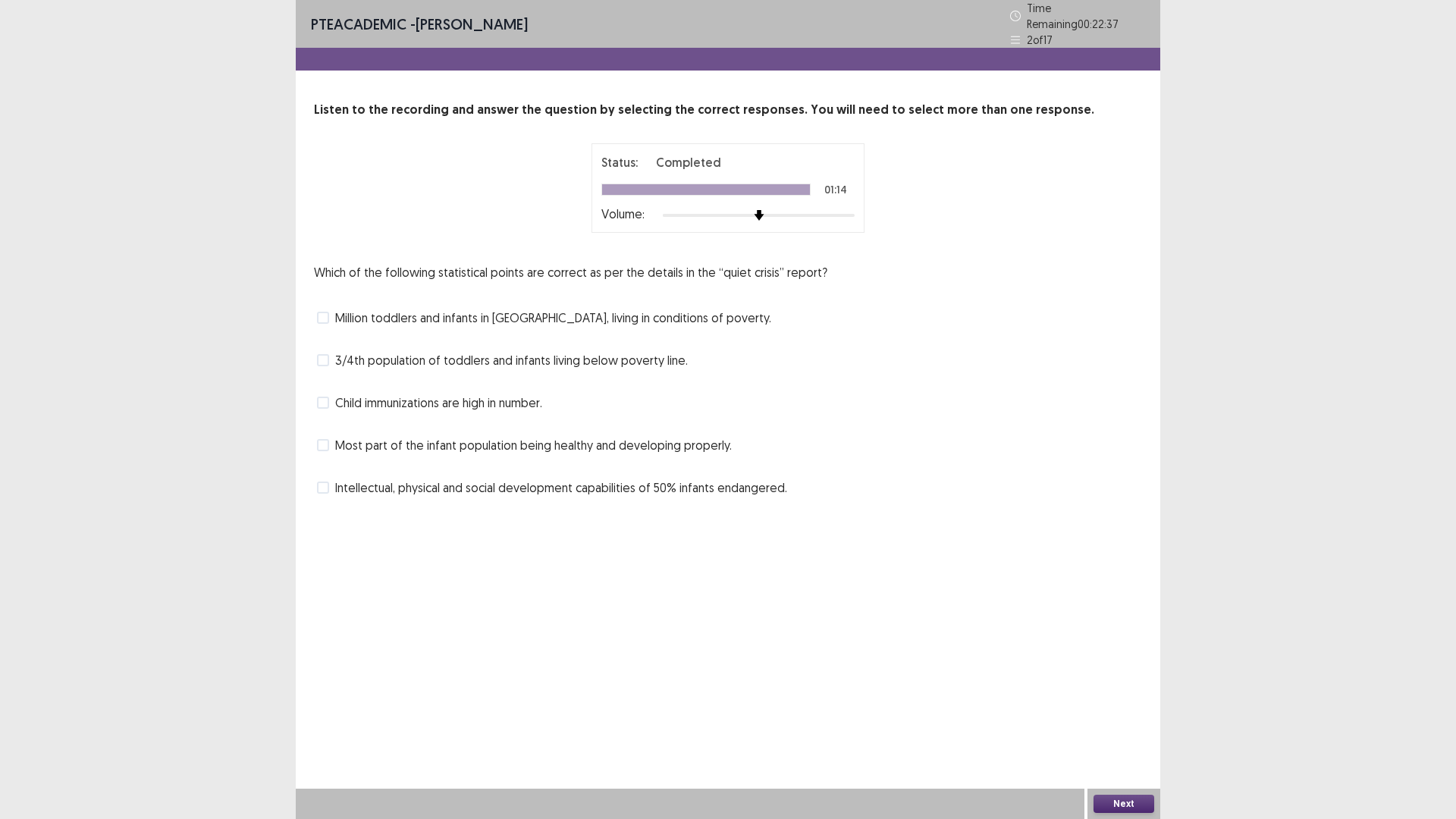
click at [321, 312] on span at bounding box center [323, 317] width 12 height 12
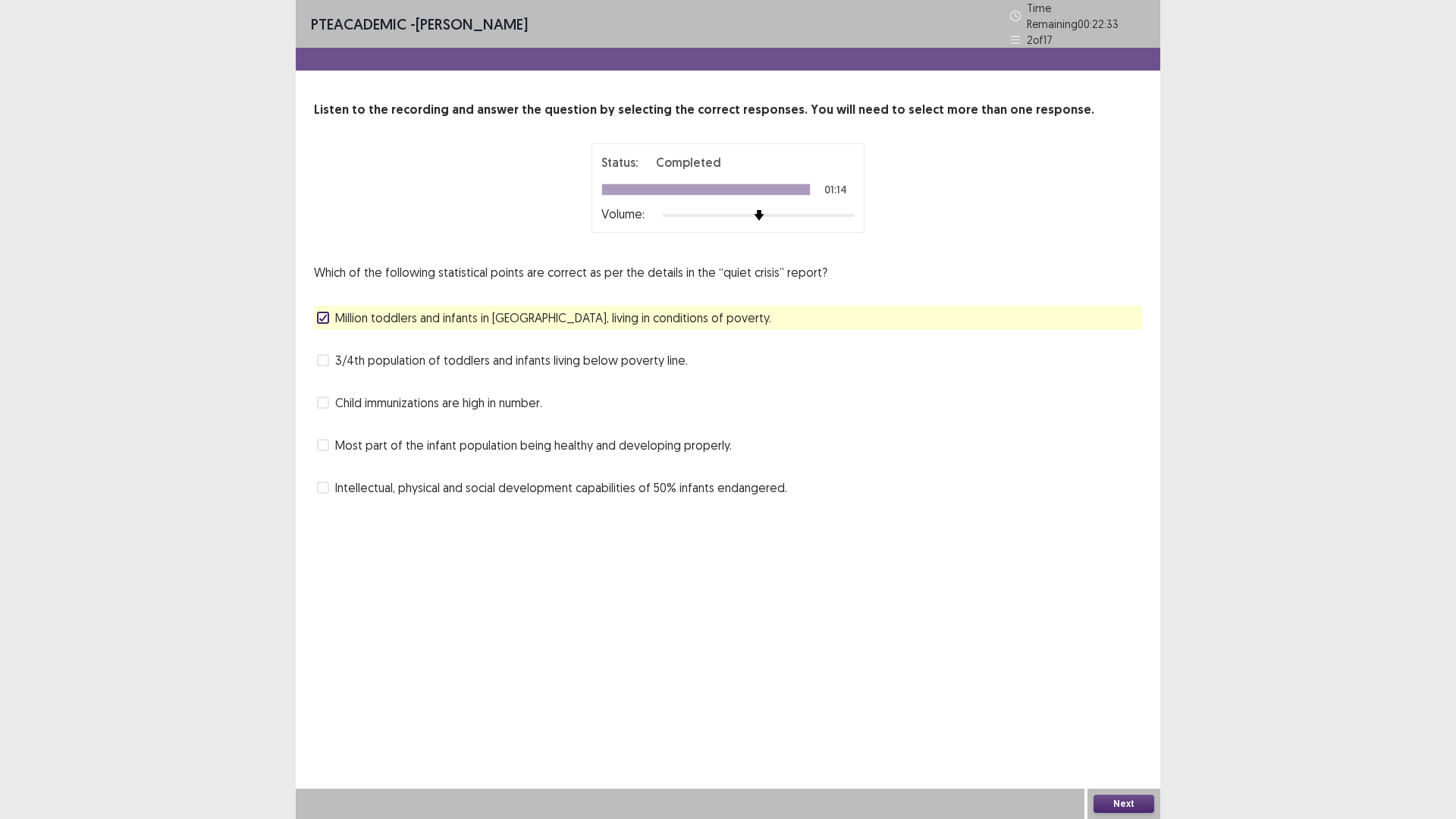
click at [1106, 726] on button "Next" at bounding box center [1123, 804] width 60 height 18
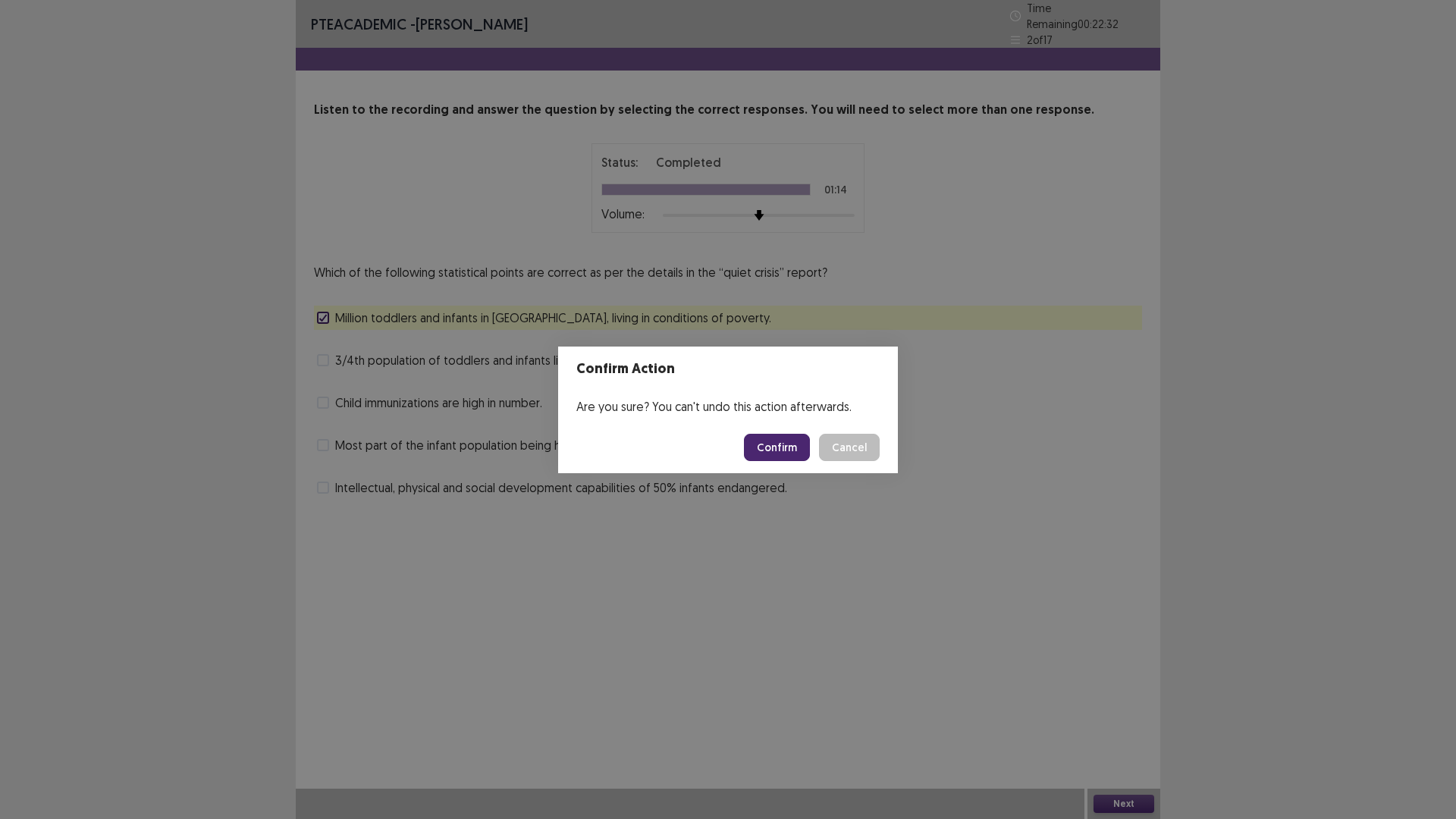
click at [768, 441] on button "Confirm" at bounding box center [777, 447] width 66 height 27
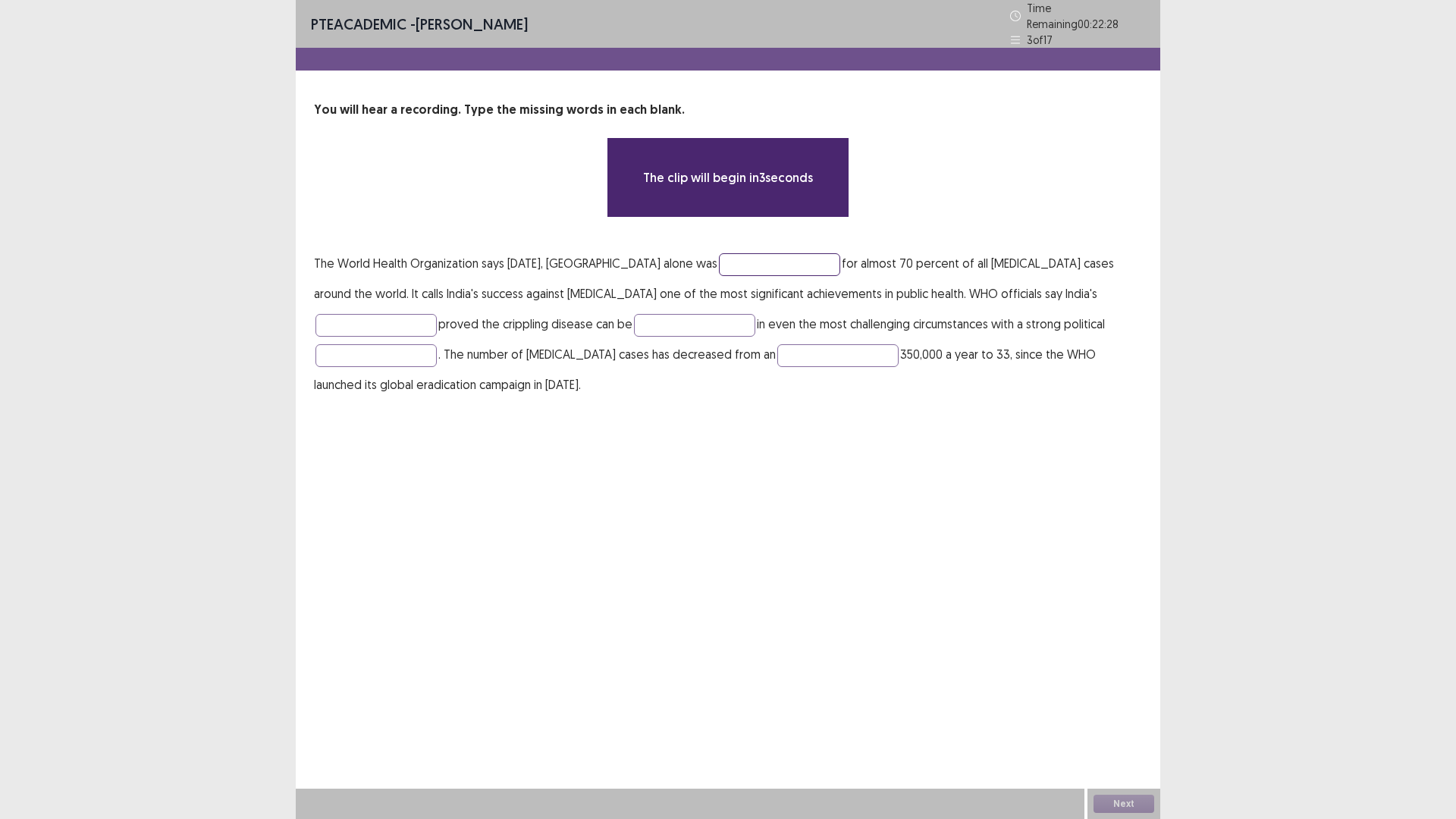
click at [743, 256] on input "text" at bounding box center [779, 264] width 121 height 23
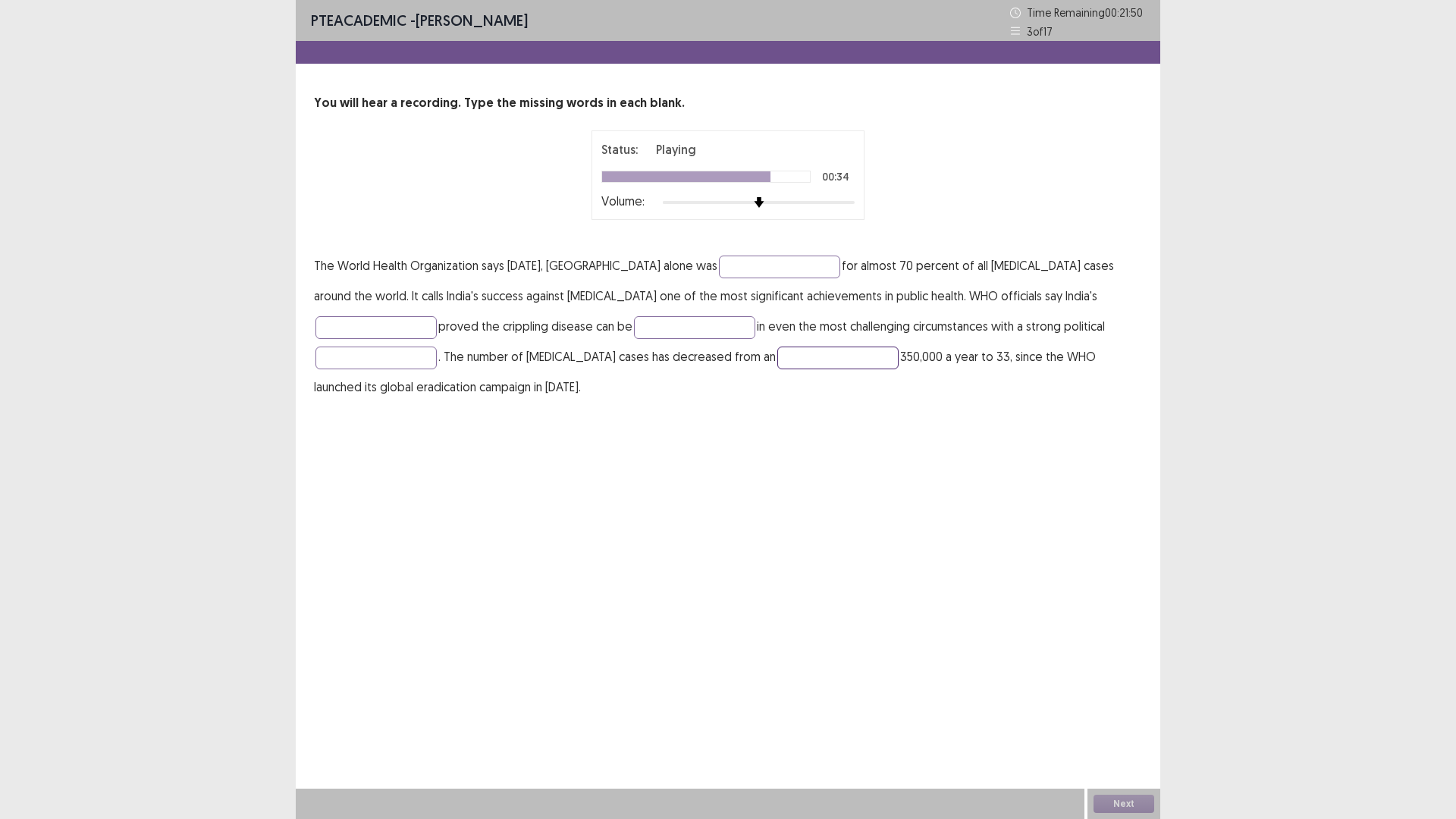
click at [542, 369] on p "The World Health Organization says [DATE], [GEOGRAPHIC_DATA] alone was for almo…" at bounding box center [728, 326] width 828 height 152
type input "*********"
click at [721, 263] on input "text" at bounding box center [779, 267] width 121 height 23
type input "**********"
click at [437, 317] on input "text" at bounding box center [376, 328] width 121 height 23
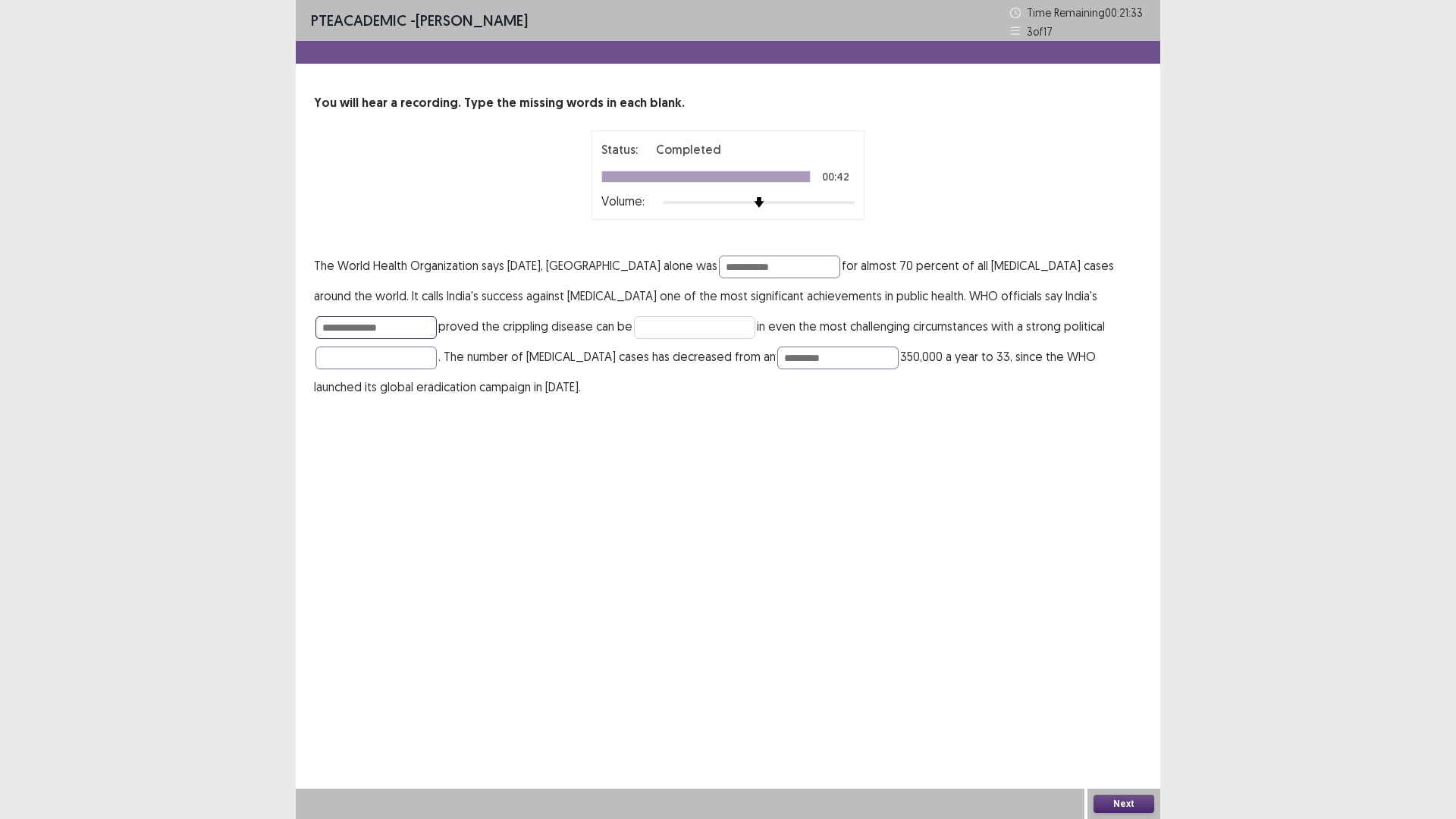
type input "**********"
click at [634, 317] on input "text" at bounding box center [694, 328] width 121 height 23
type input "**********"
click at [437, 346] on input "text" at bounding box center [376, 358] width 121 height 23
type input "**********"
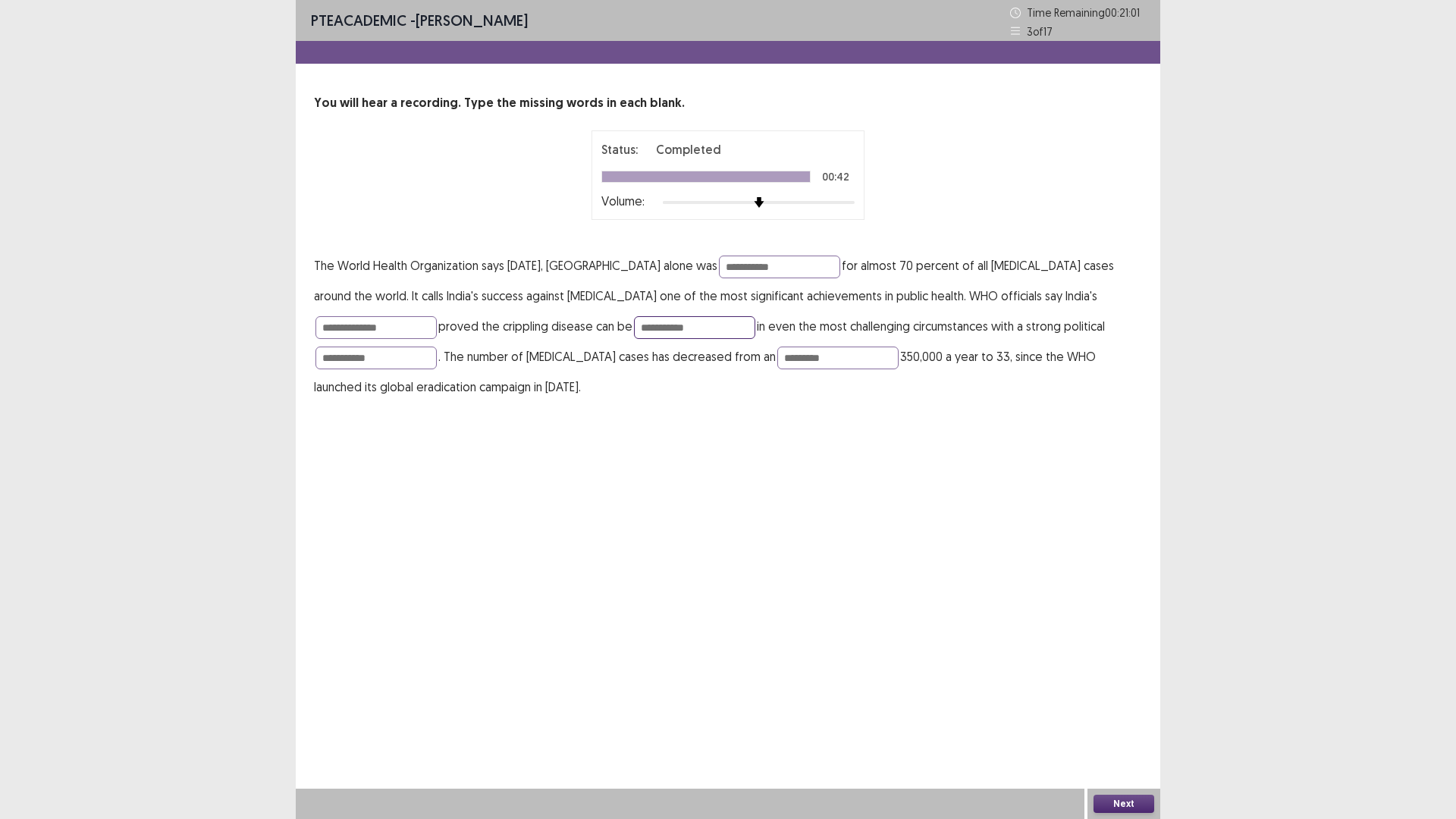
click at [634, 331] on input "**********" at bounding box center [694, 328] width 121 height 23
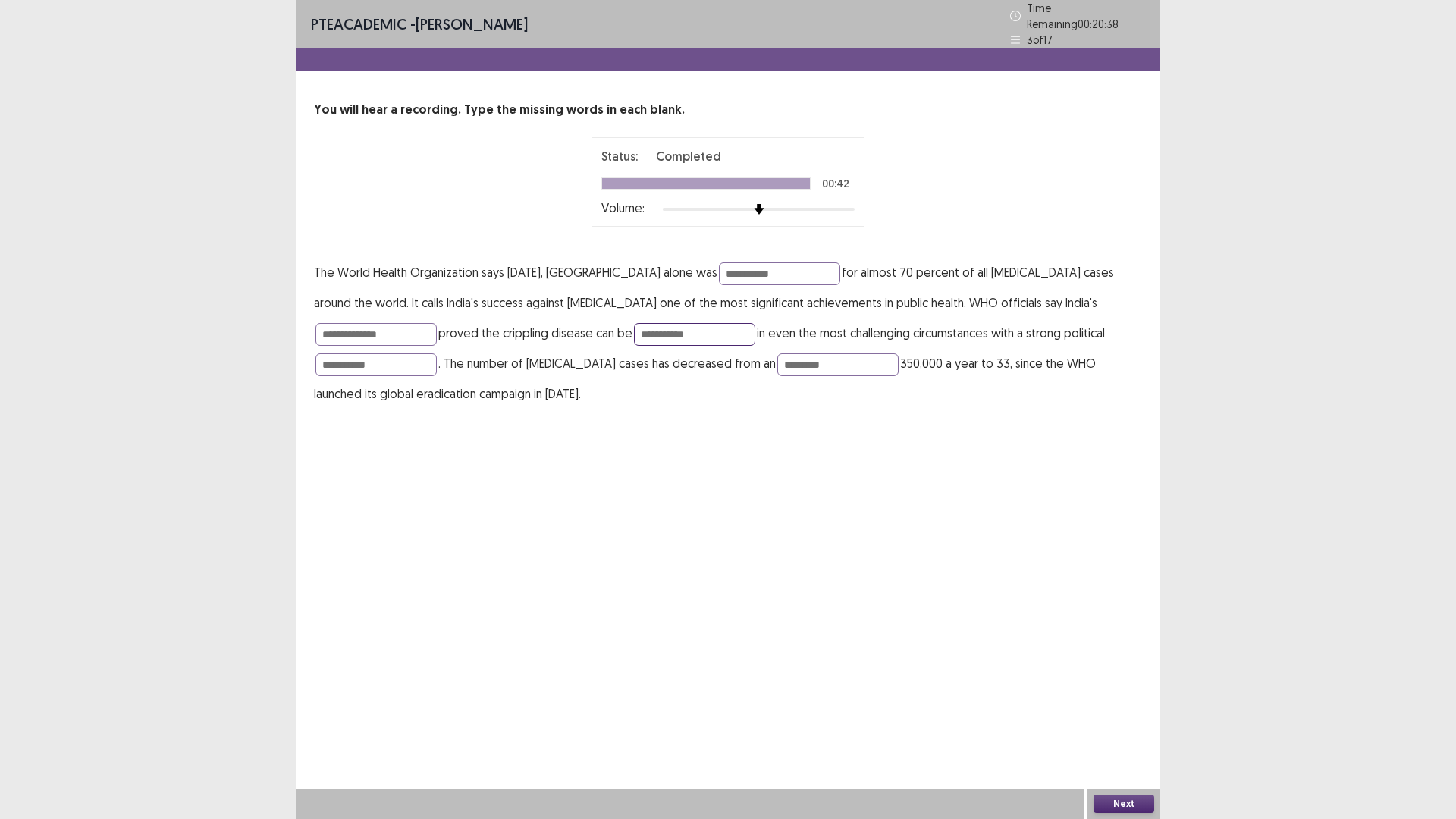
type input "**********"
click at [1121, 726] on button "Next" at bounding box center [1123, 804] width 60 height 18
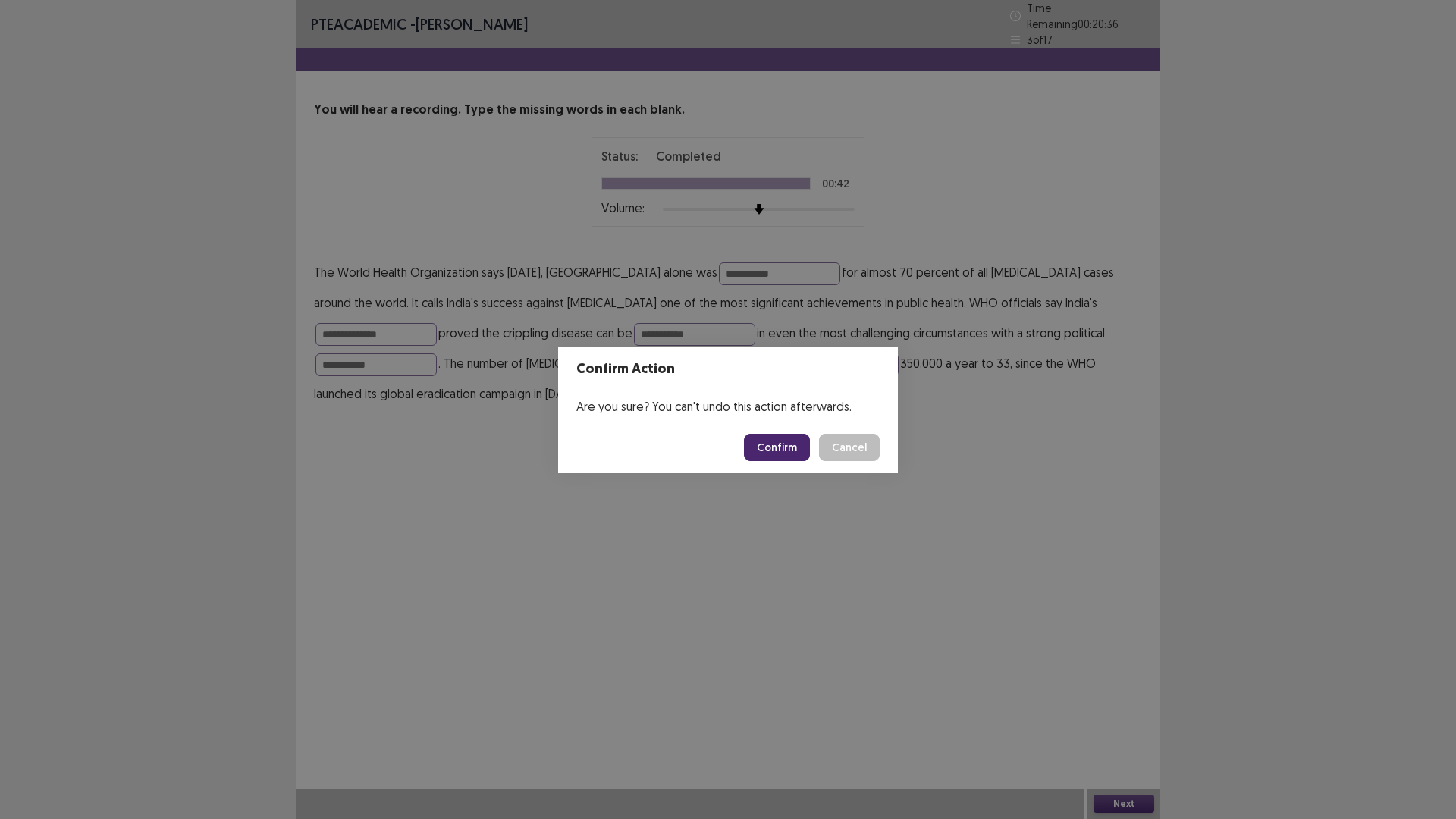
click at [762, 442] on button "Confirm" at bounding box center [777, 447] width 66 height 27
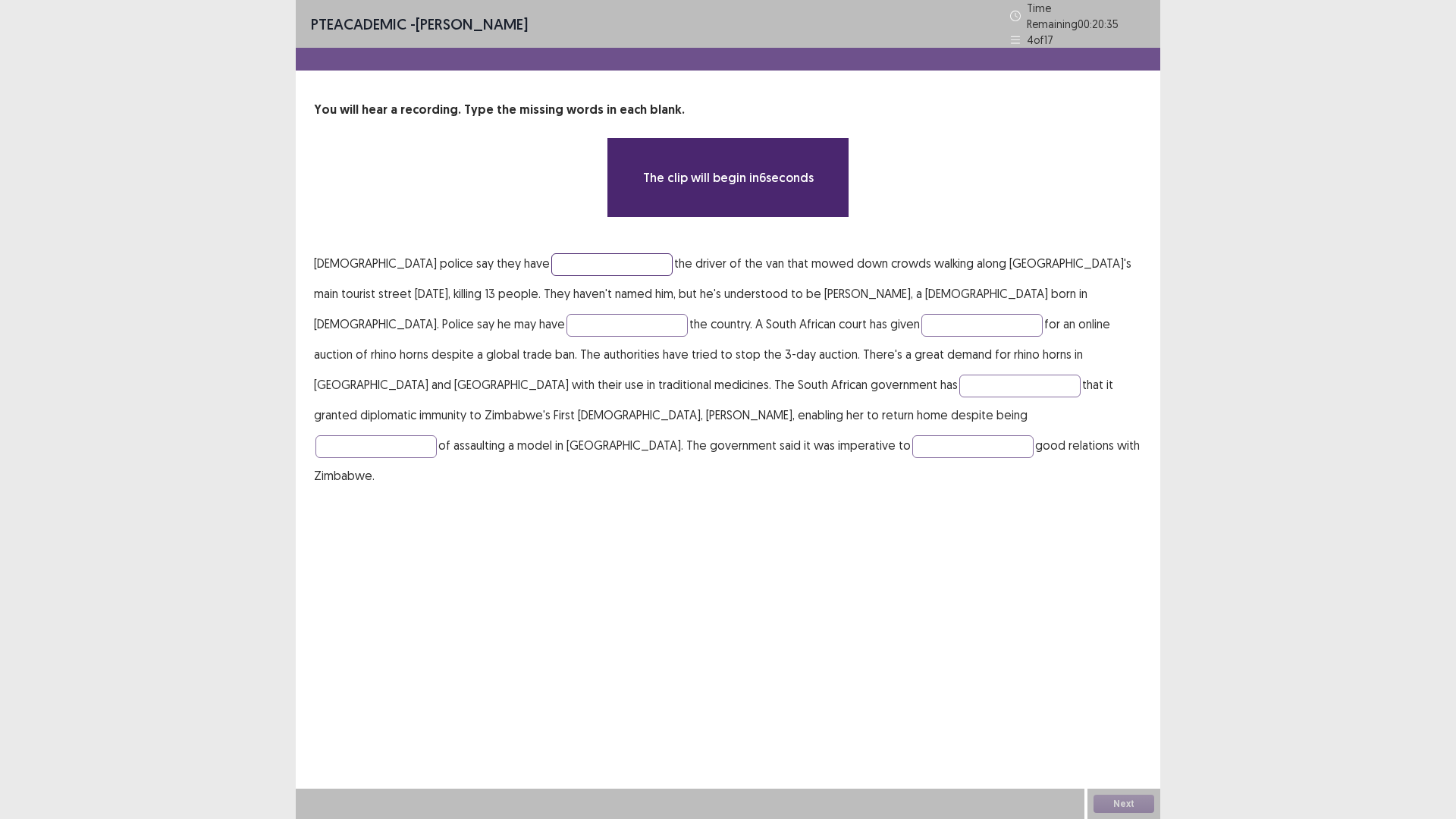
click at [551, 253] on input "text" at bounding box center [611, 264] width 121 height 23
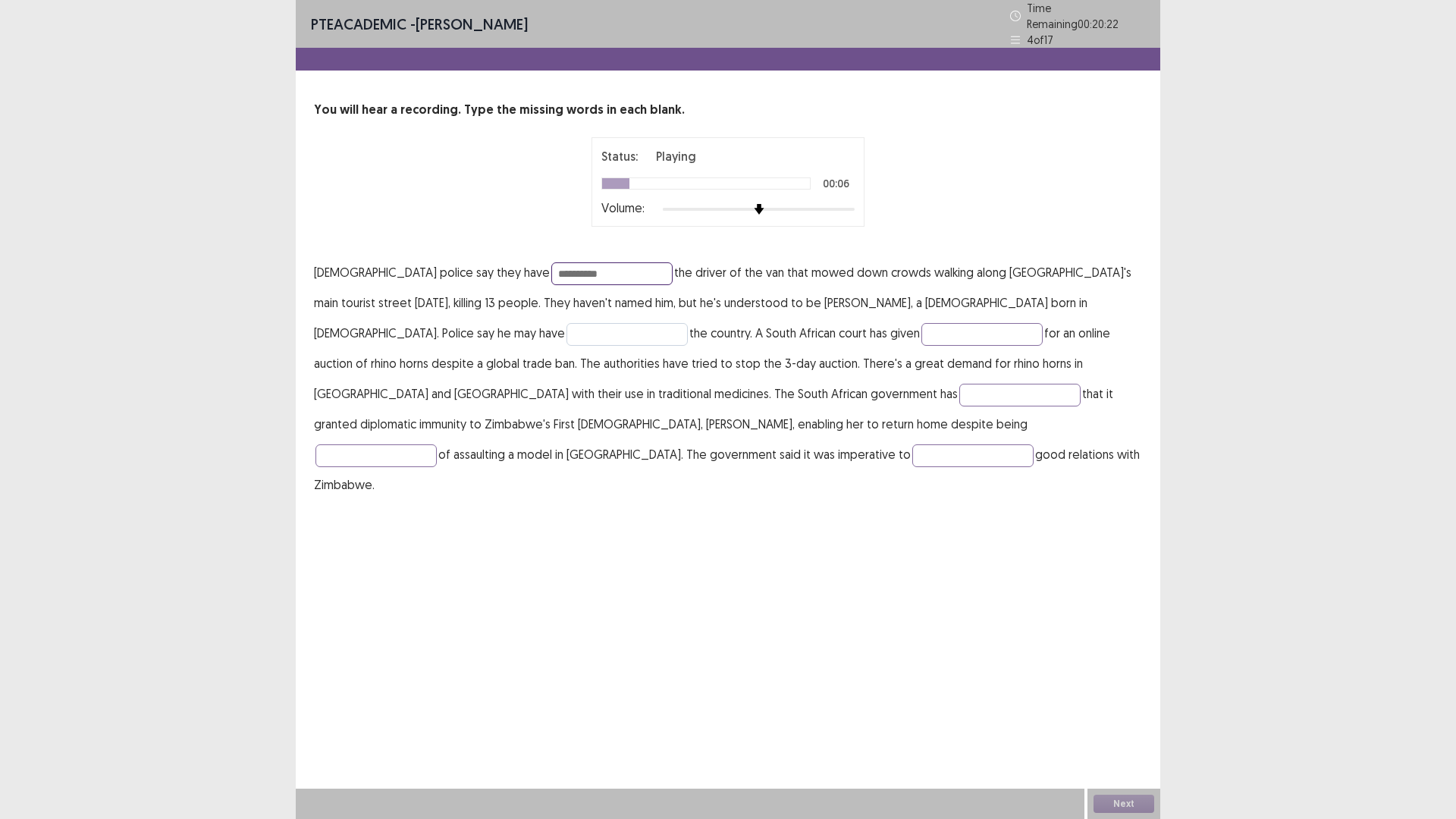
type input "**********"
click at [566, 323] on input "text" at bounding box center [626, 335] width 121 height 23
click at [921, 323] on input "text" at bounding box center [982, 335] width 121 height 23
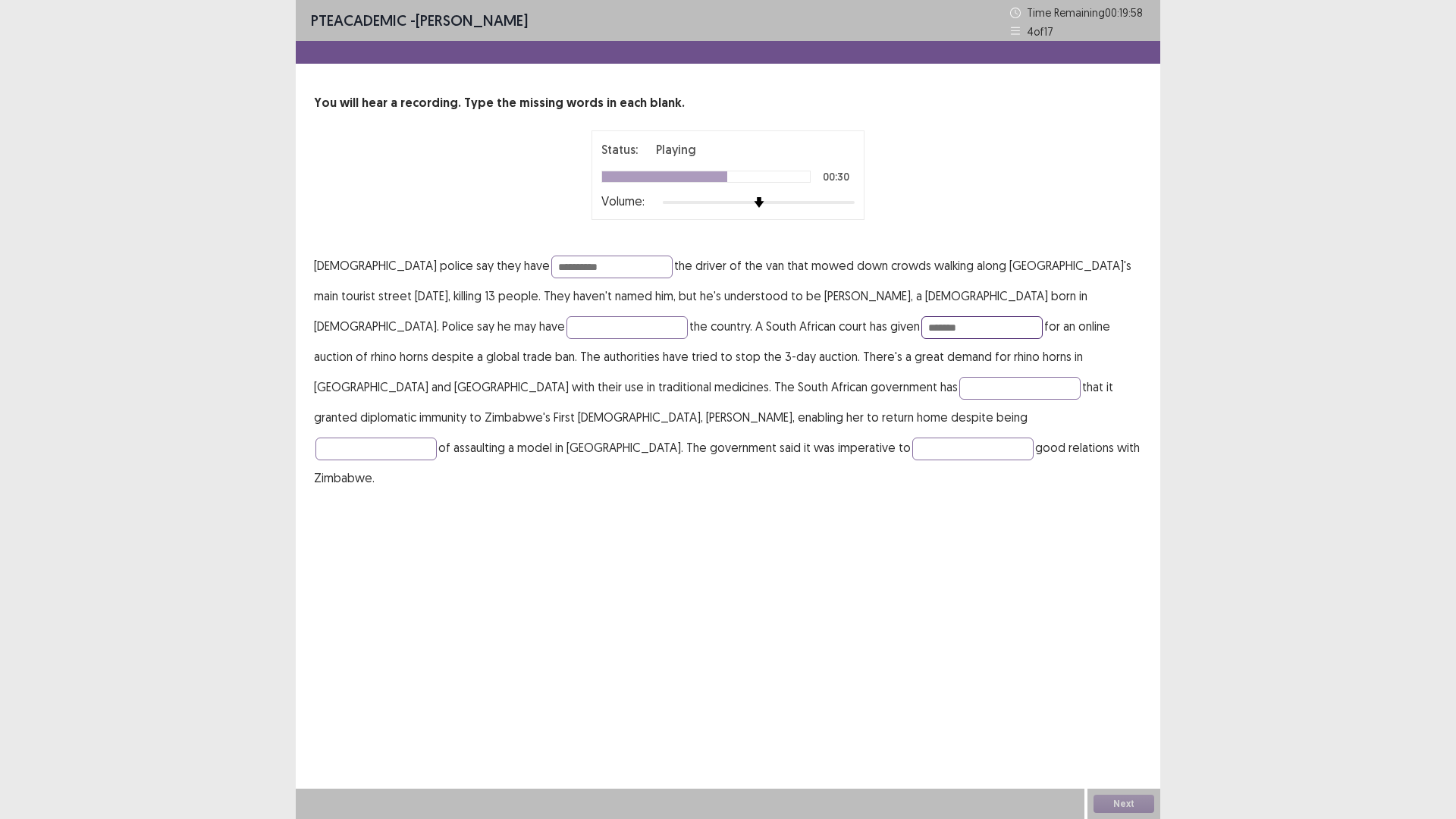
type input "*******"
click at [414, 313] on p "**********" at bounding box center [728, 372] width 828 height 243
click at [566, 323] on input "text" at bounding box center [626, 328] width 121 height 23
type input "****"
click at [959, 393] on input "text" at bounding box center [1020, 388] width 121 height 23
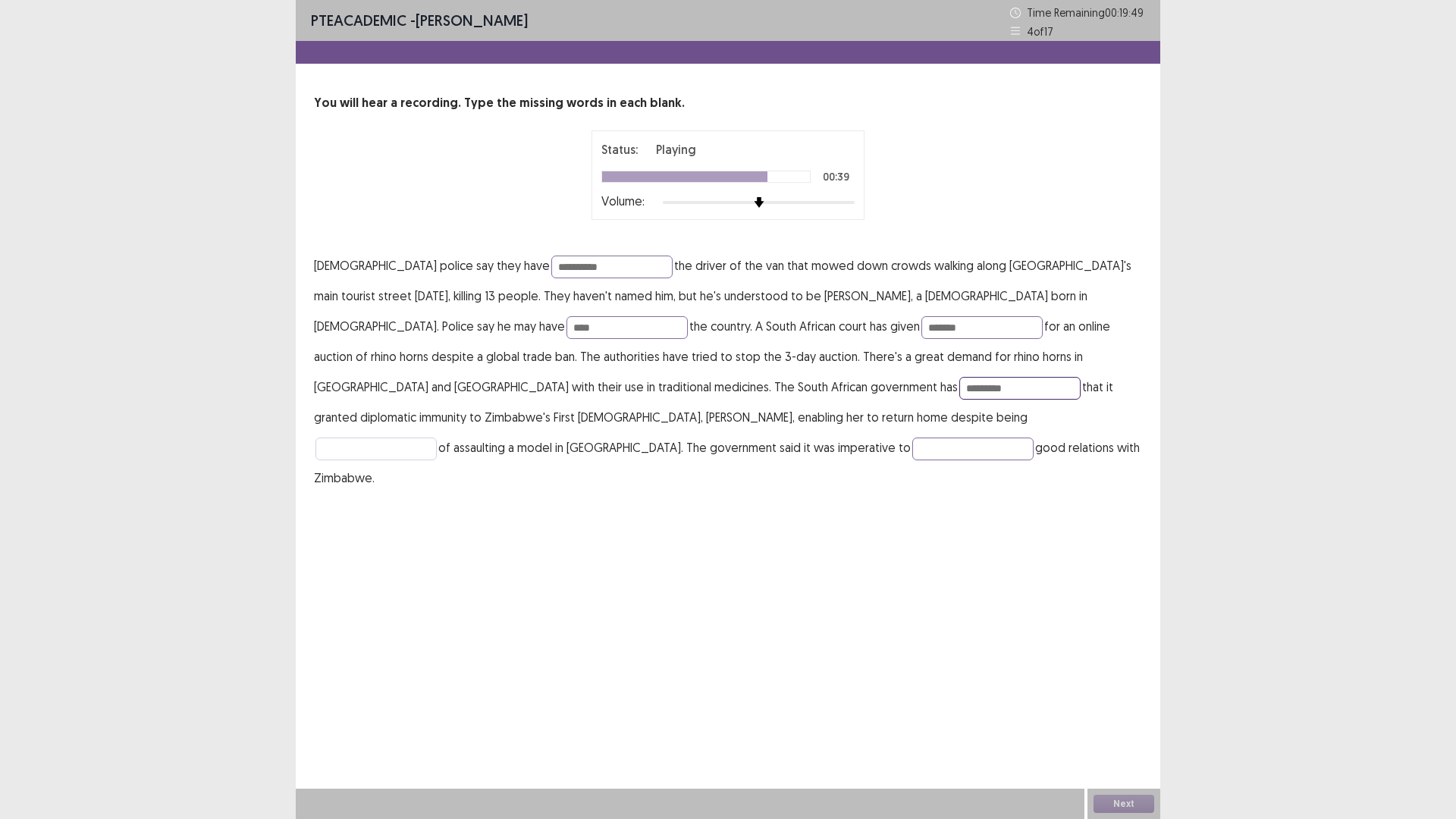
type input "*********"
click at [437, 437] on input "text" at bounding box center [376, 449] width 121 height 23
type input "*******"
click at [912, 449] on input "text" at bounding box center [973, 449] width 121 height 23
type input "********"
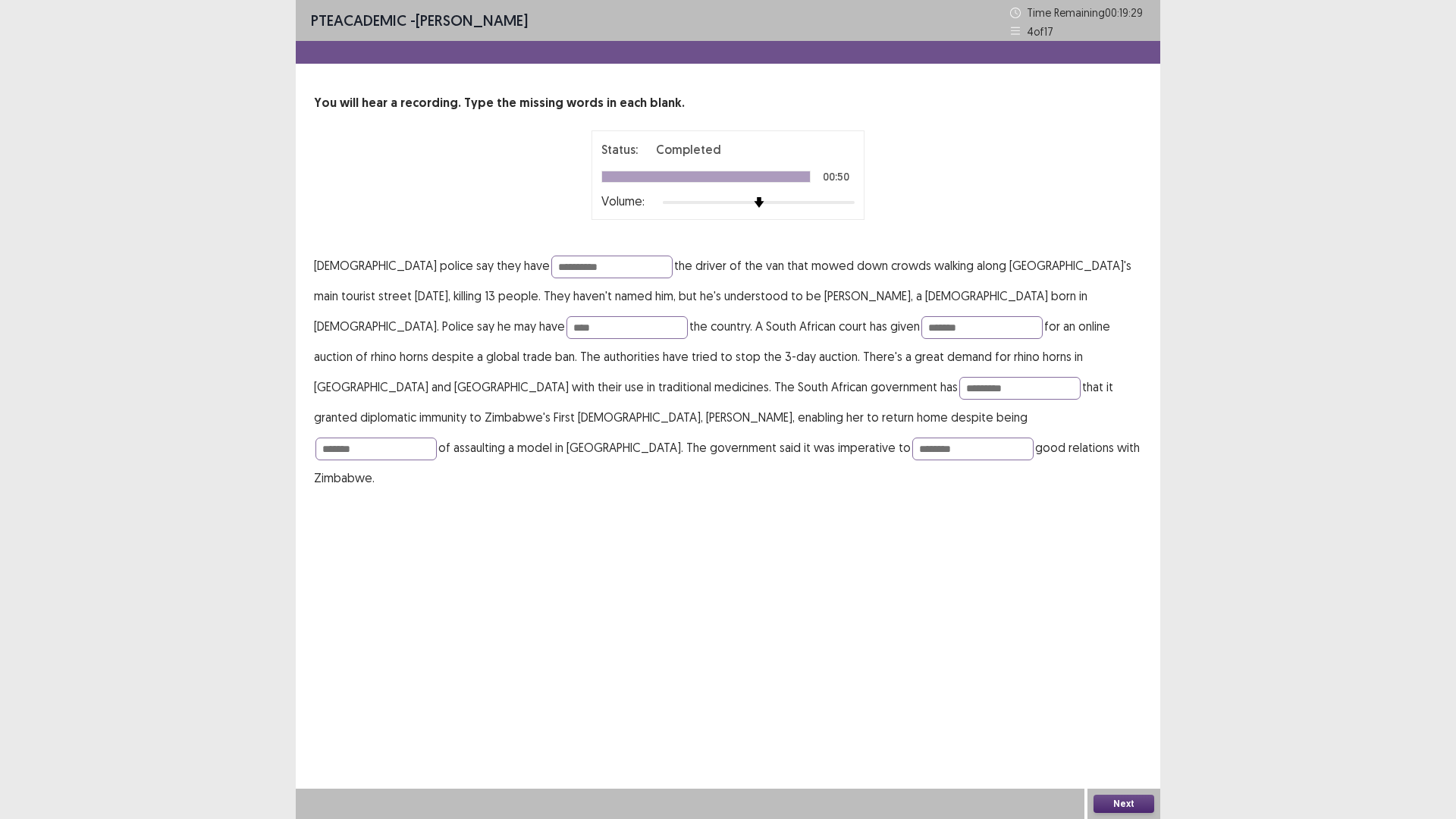
click at [1123, 726] on button "Next" at bounding box center [1123, 804] width 60 height 18
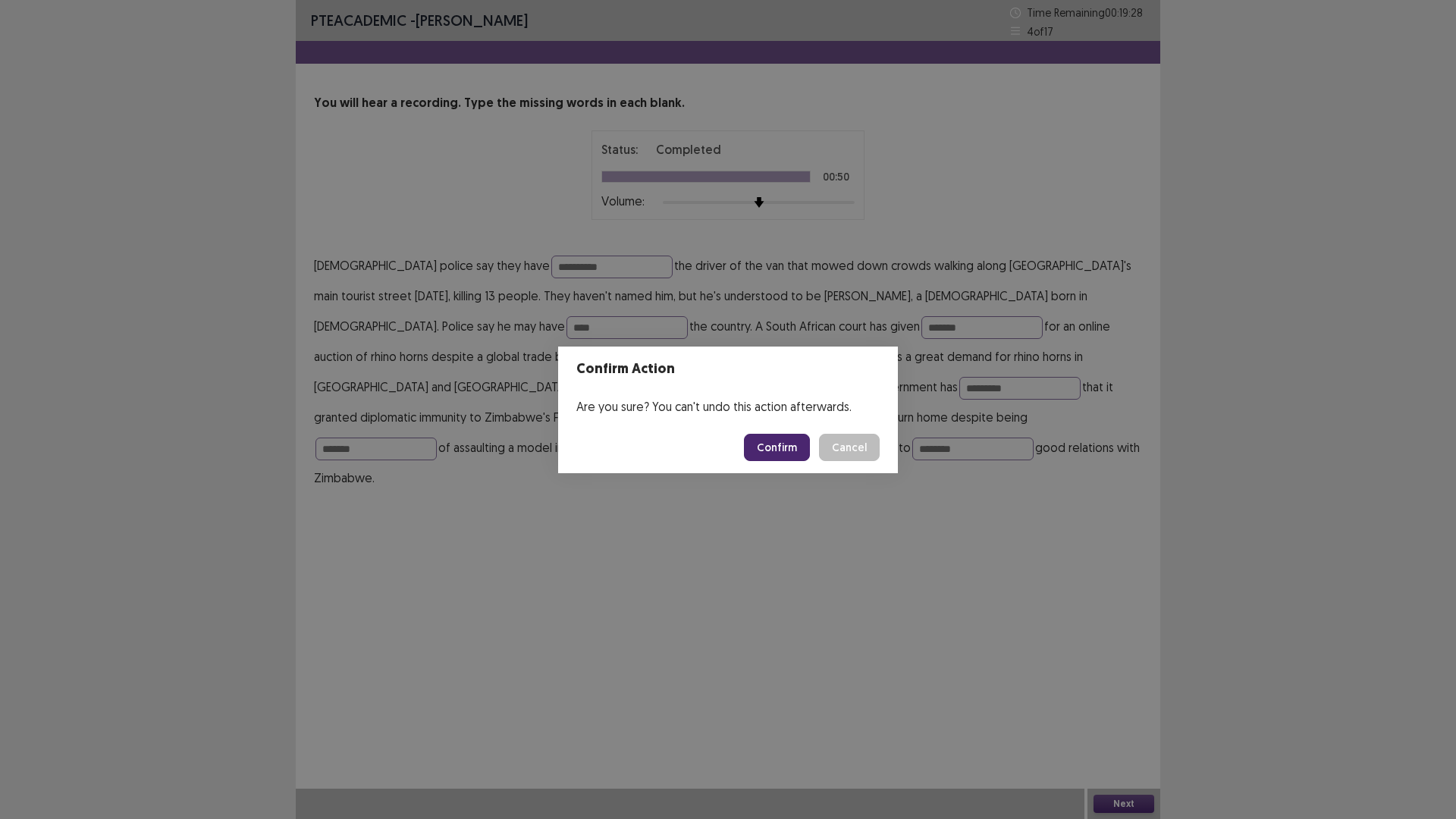
click at [789, 450] on button "Confirm" at bounding box center [777, 447] width 66 height 27
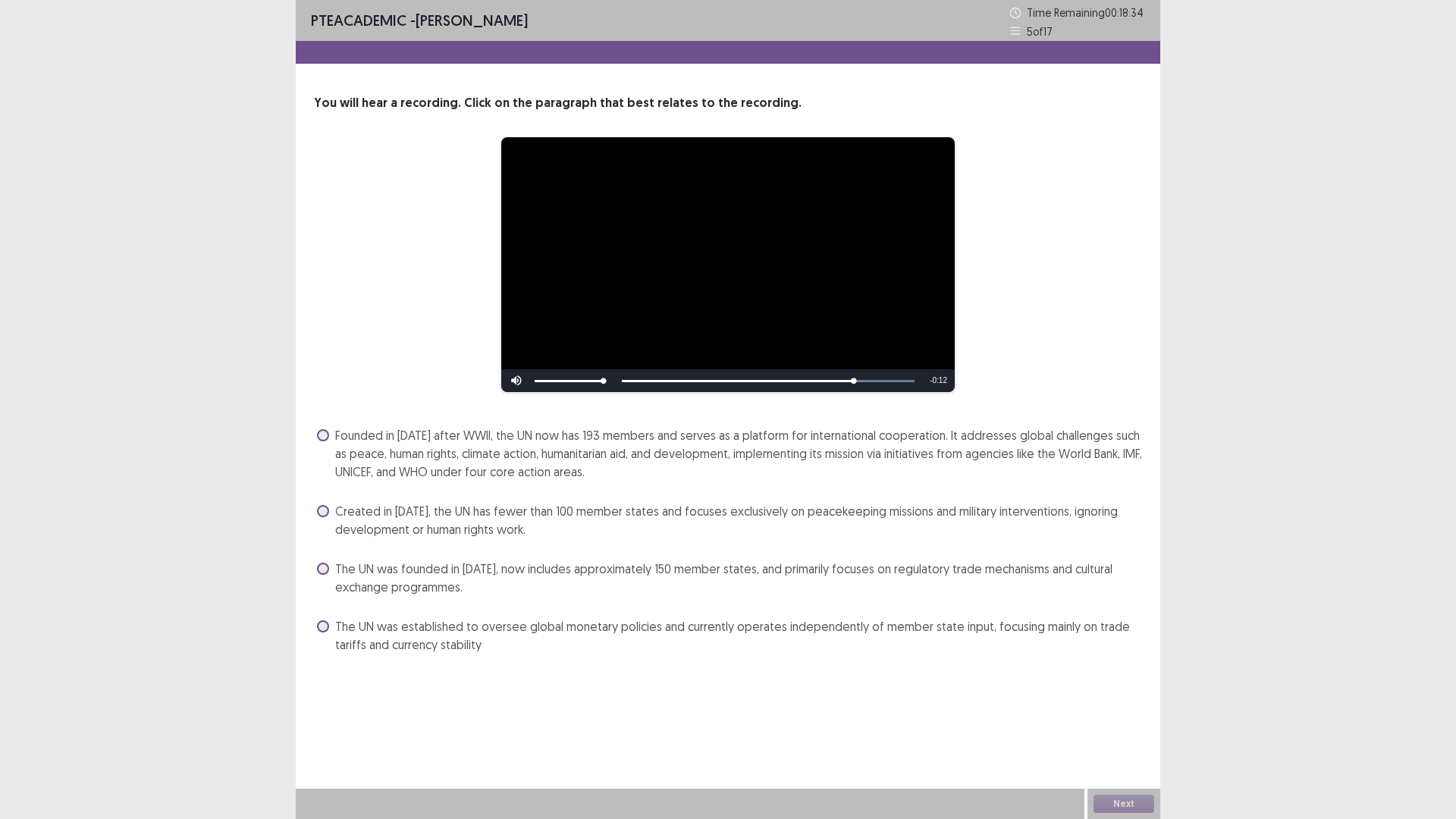
click at [324, 438] on span at bounding box center [323, 435] width 12 height 12
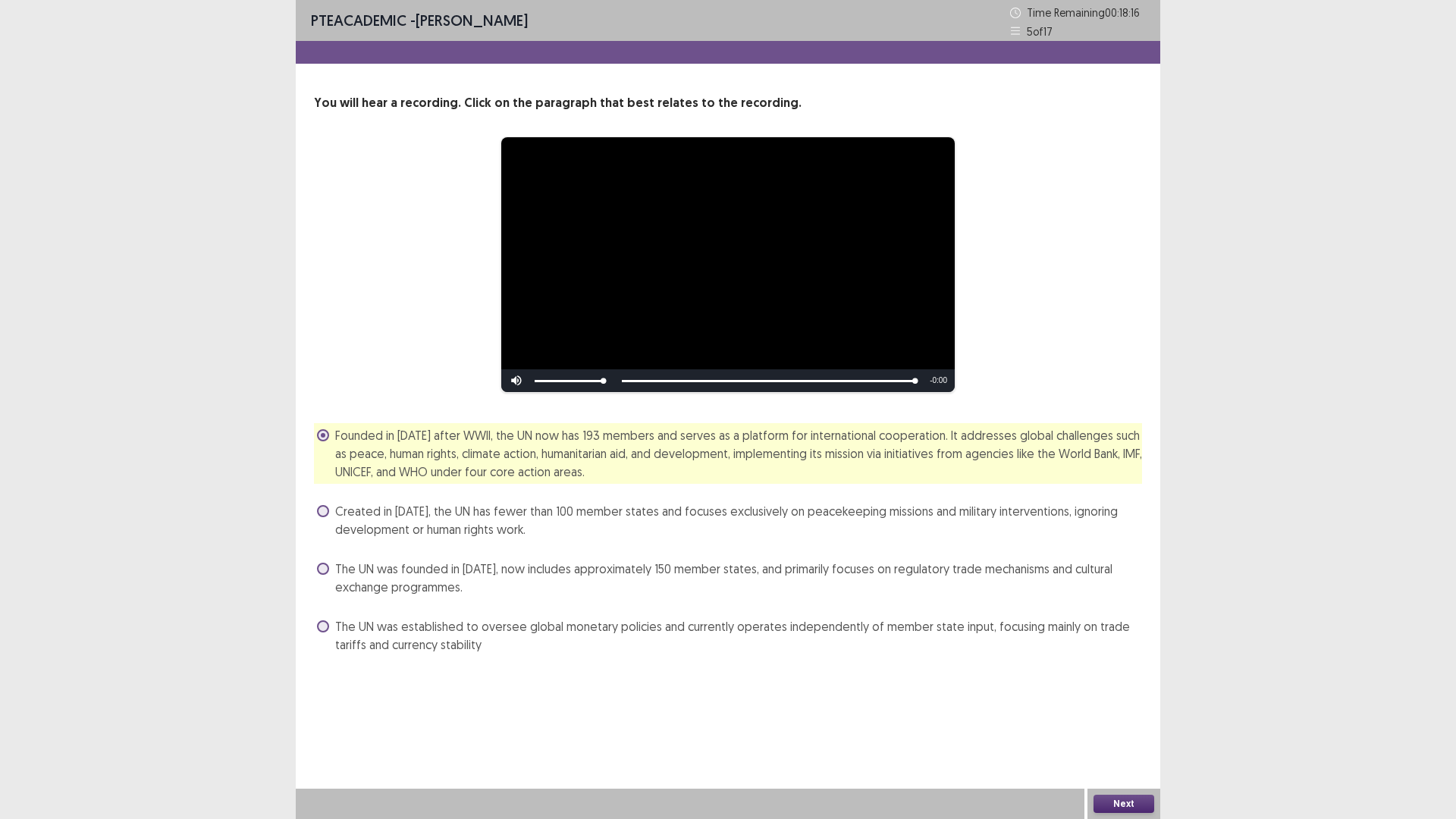
click at [1109, 726] on button "Next" at bounding box center [1123, 804] width 60 height 18
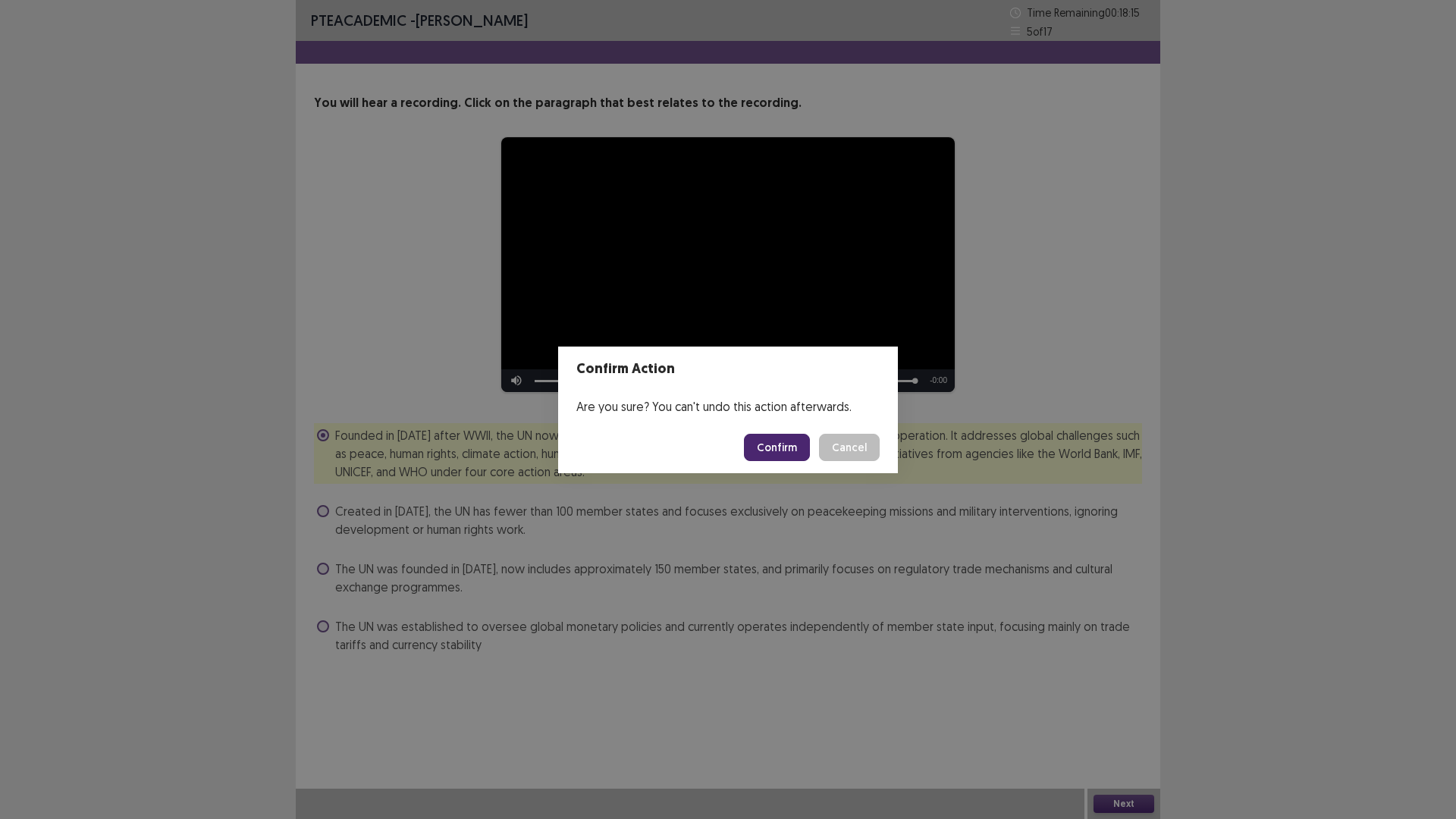
click at [776, 448] on button "Confirm" at bounding box center [777, 447] width 66 height 27
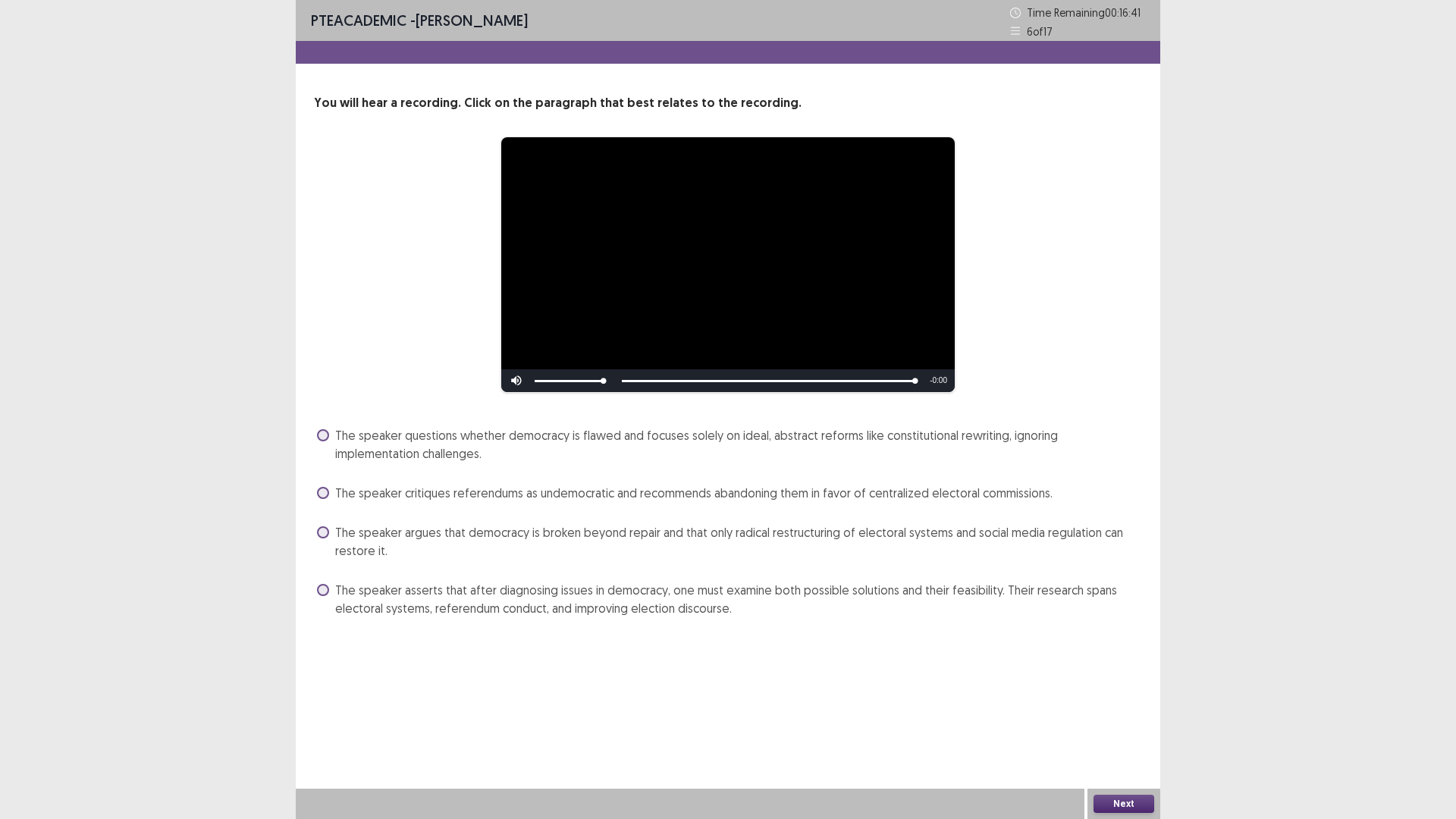
click at [317, 592] on span at bounding box center [323, 590] width 12 height 12
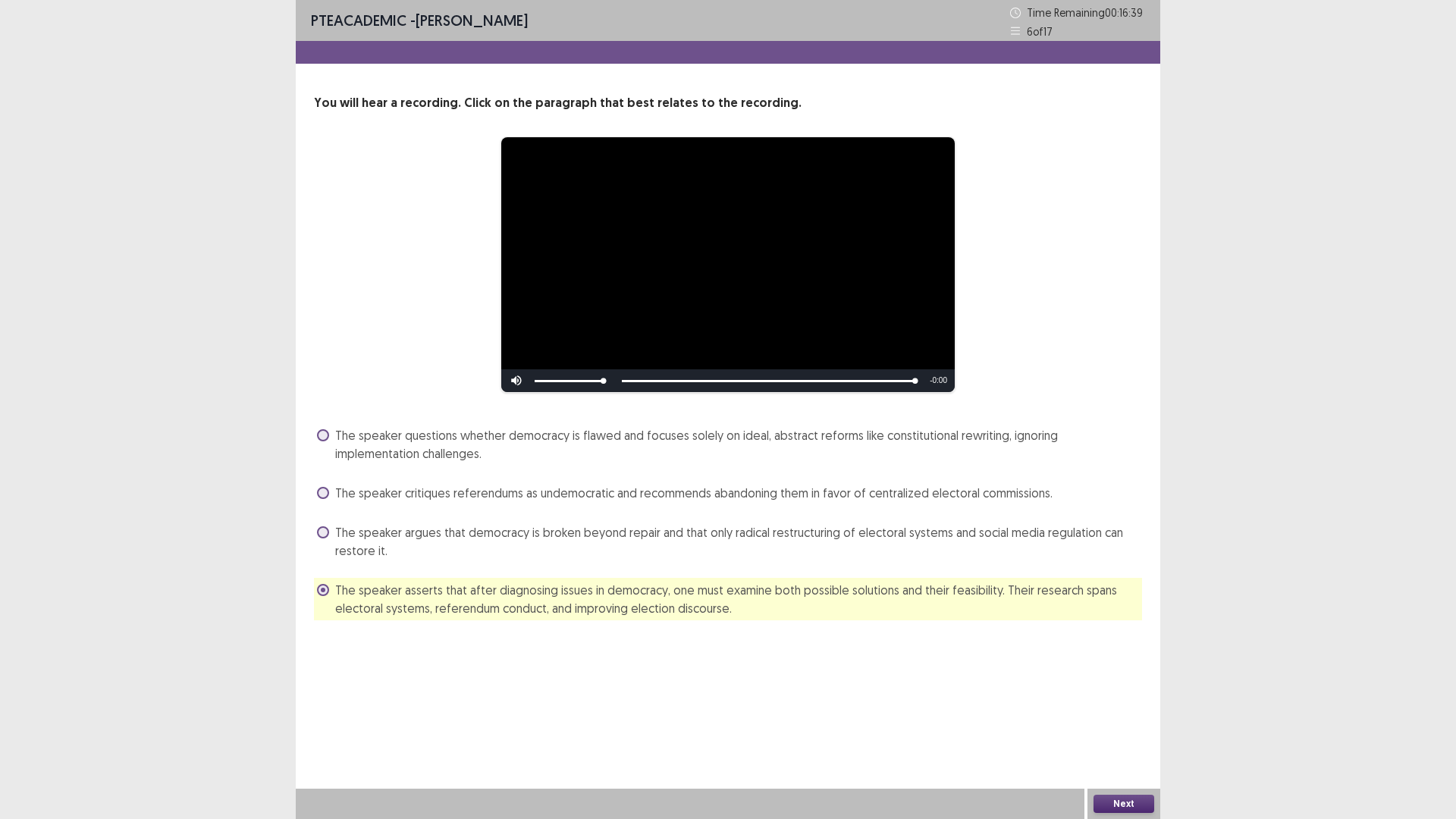
click at [1100, 726] on button "Next" at bounding box center [1123, 804] width 60 height 18
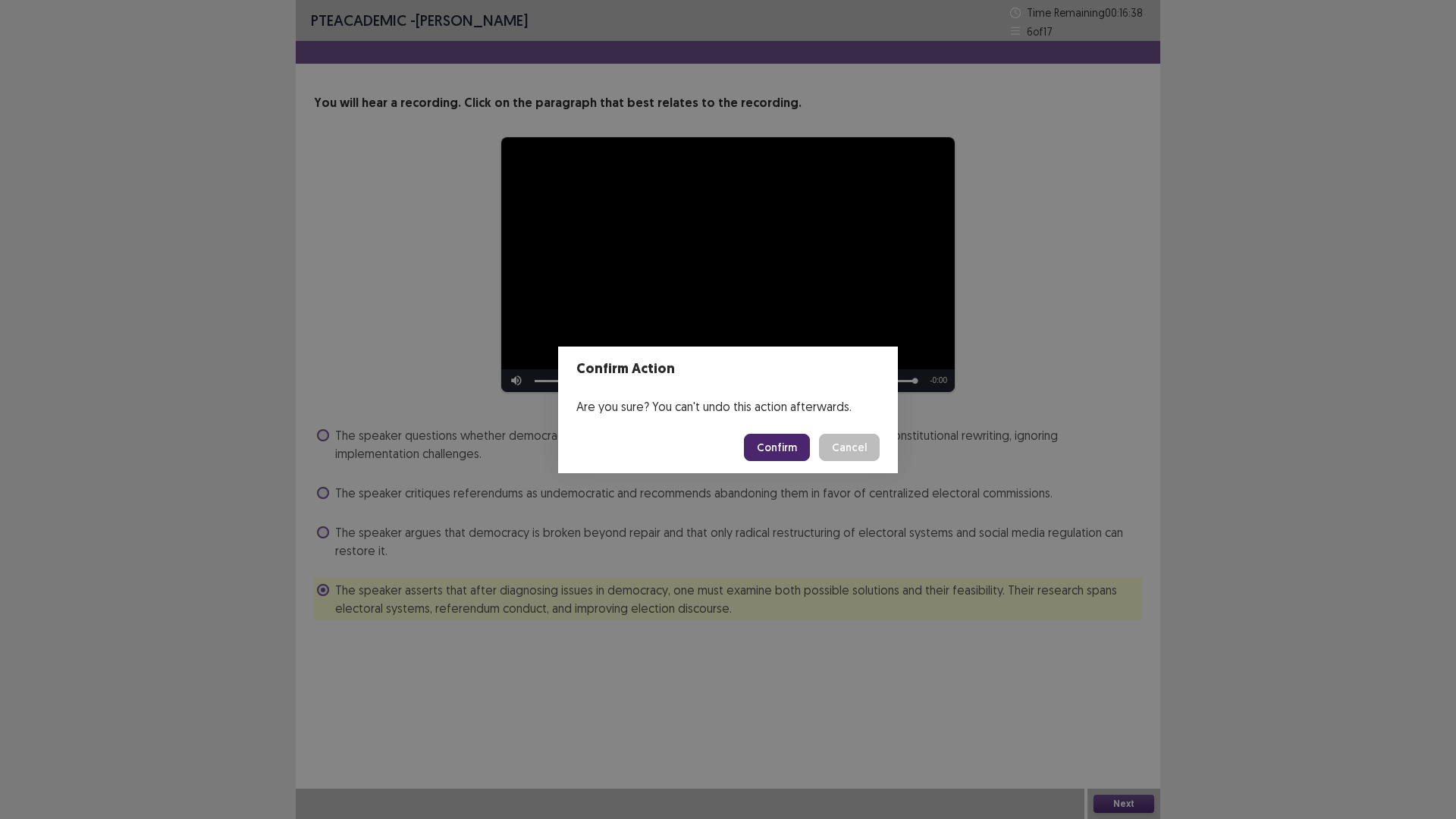
drag, startPoint x: 768, startPoint y: 453, endPoint x: 744, endPoint y: 445, distance: 25.3
click at [768, 453] on button "Confirm" at bounding box center [777, 447] width 66 height 27
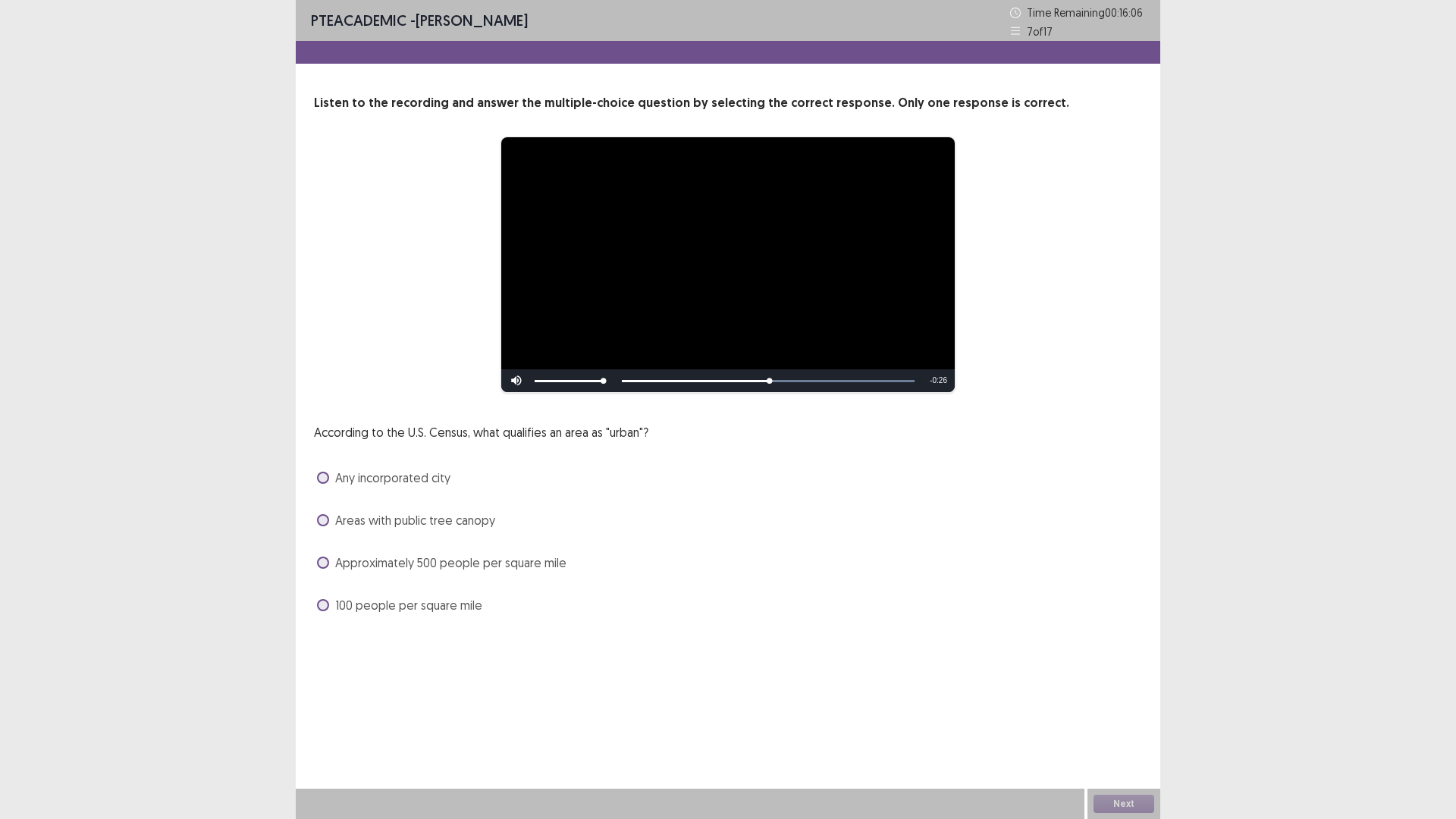
click at [320, 566] on span at bounding box center [323, 563] width 12 height 12
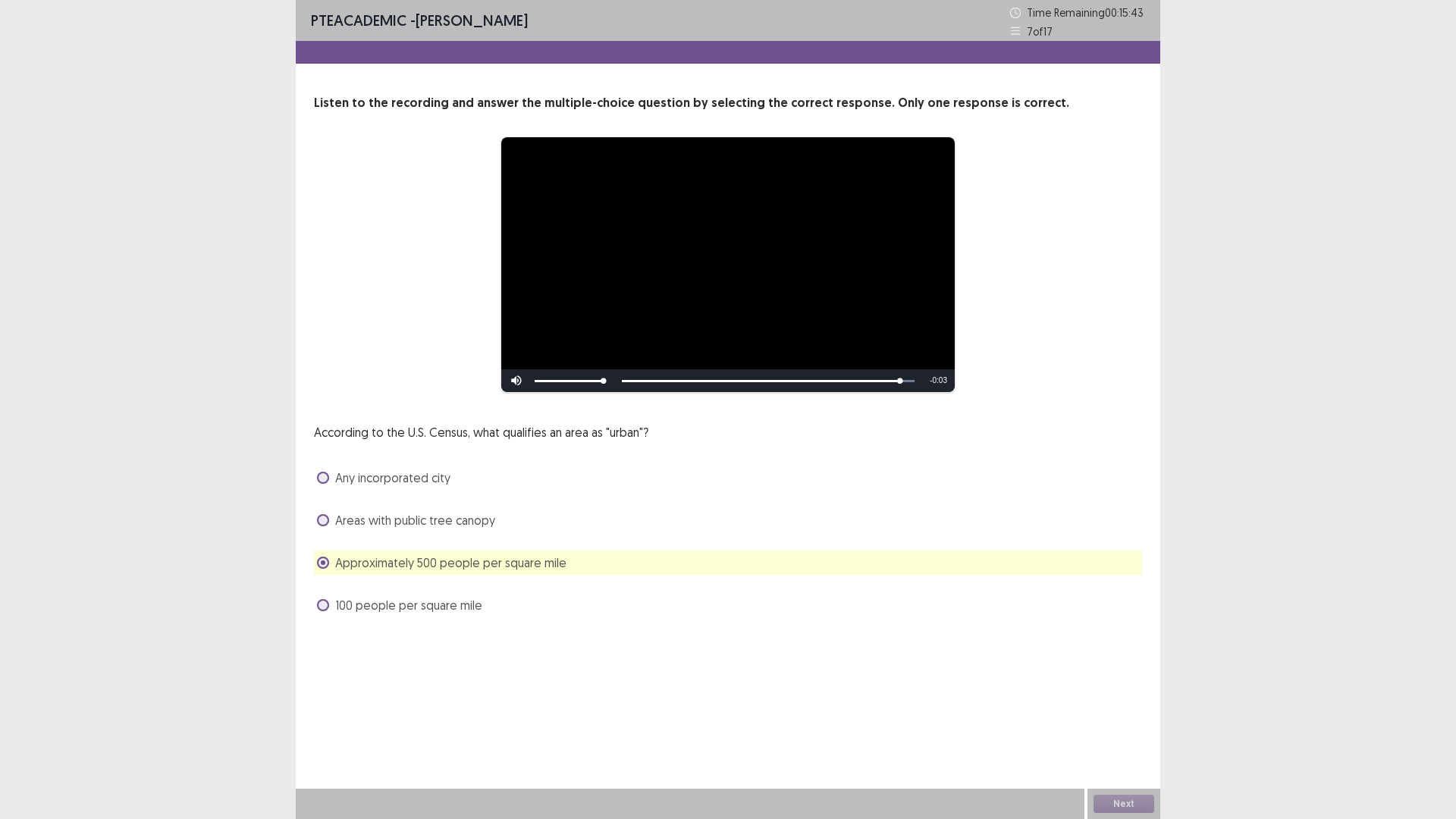
click at [1134, 726] on div "Next" at bounding box center [1124, 803] width 73 height 31
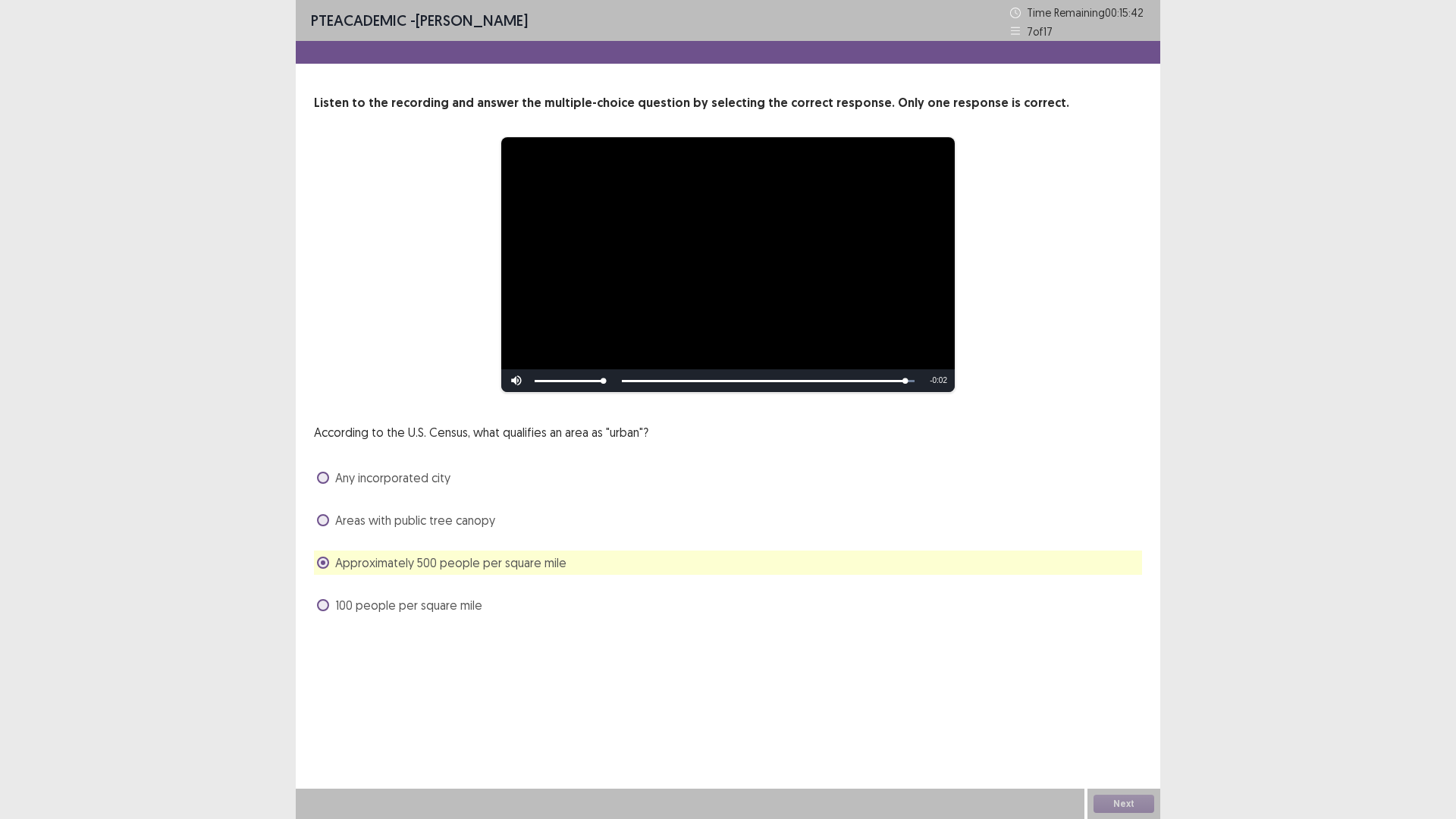
click at [1134, 726] on div "Next" at bounding box center [1124, 803] width 73 height 31
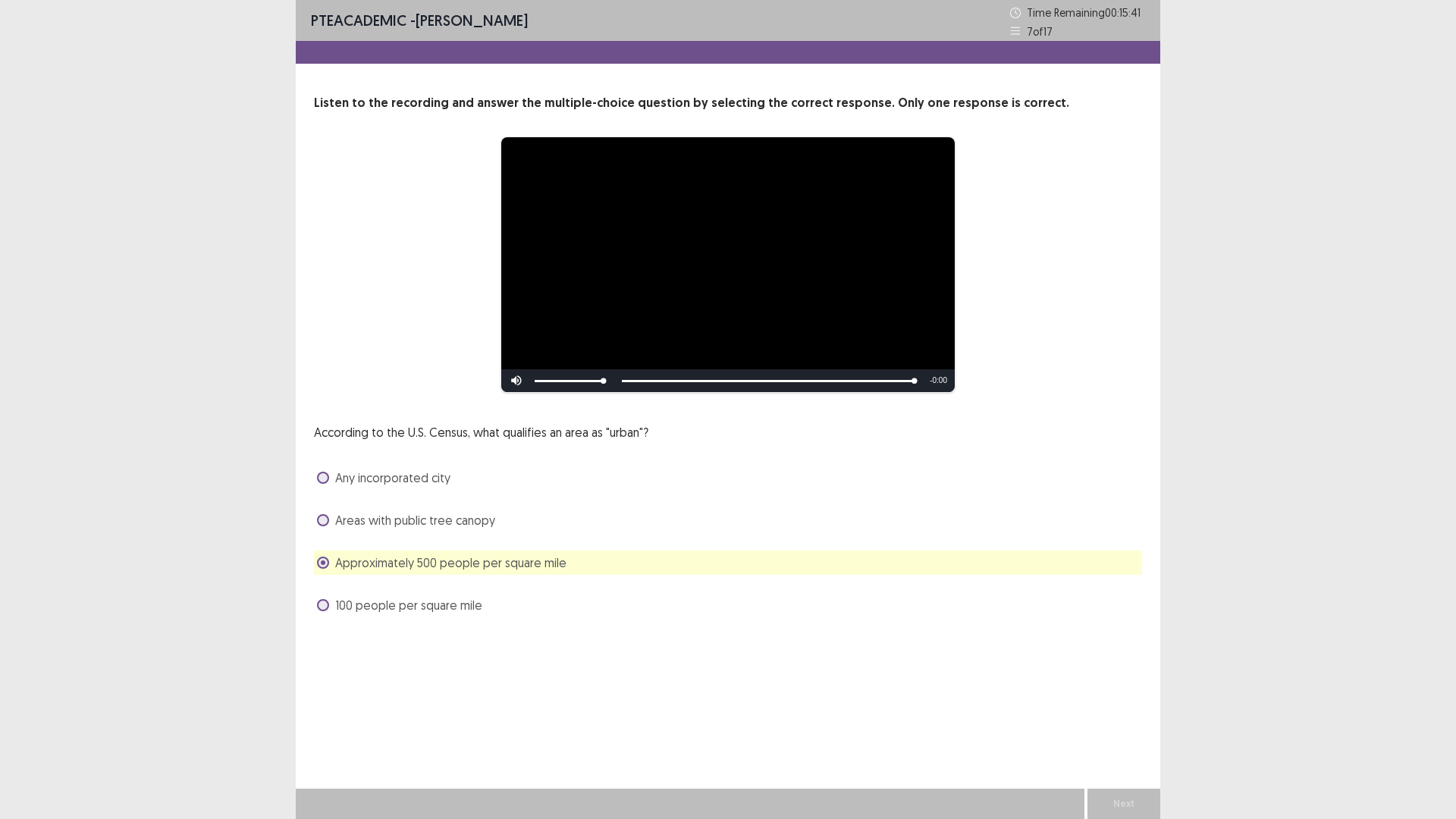
click at [1134, 726] on div "Next" at bounding box center [1124, 803] width 73 height 31
click at [1134, 726] on button "Next" at bounding box center [1123, 804] width 60 height 18
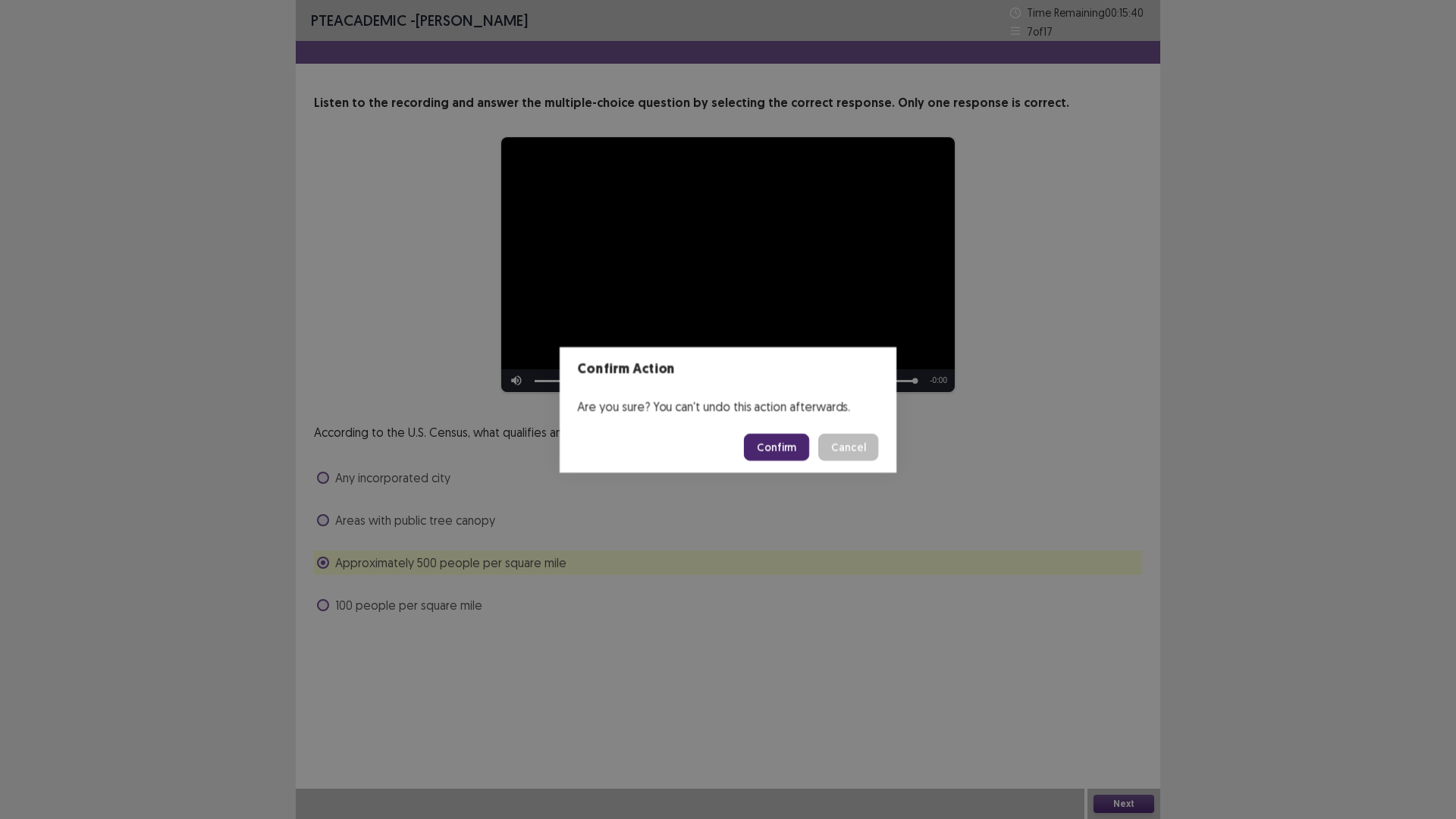
click at [1134, 726] on div "Confirm Action Are you sure? You can't undo this action afterwards. Confirm Can…" at bounding box center [728, 409] width 1456 height 819
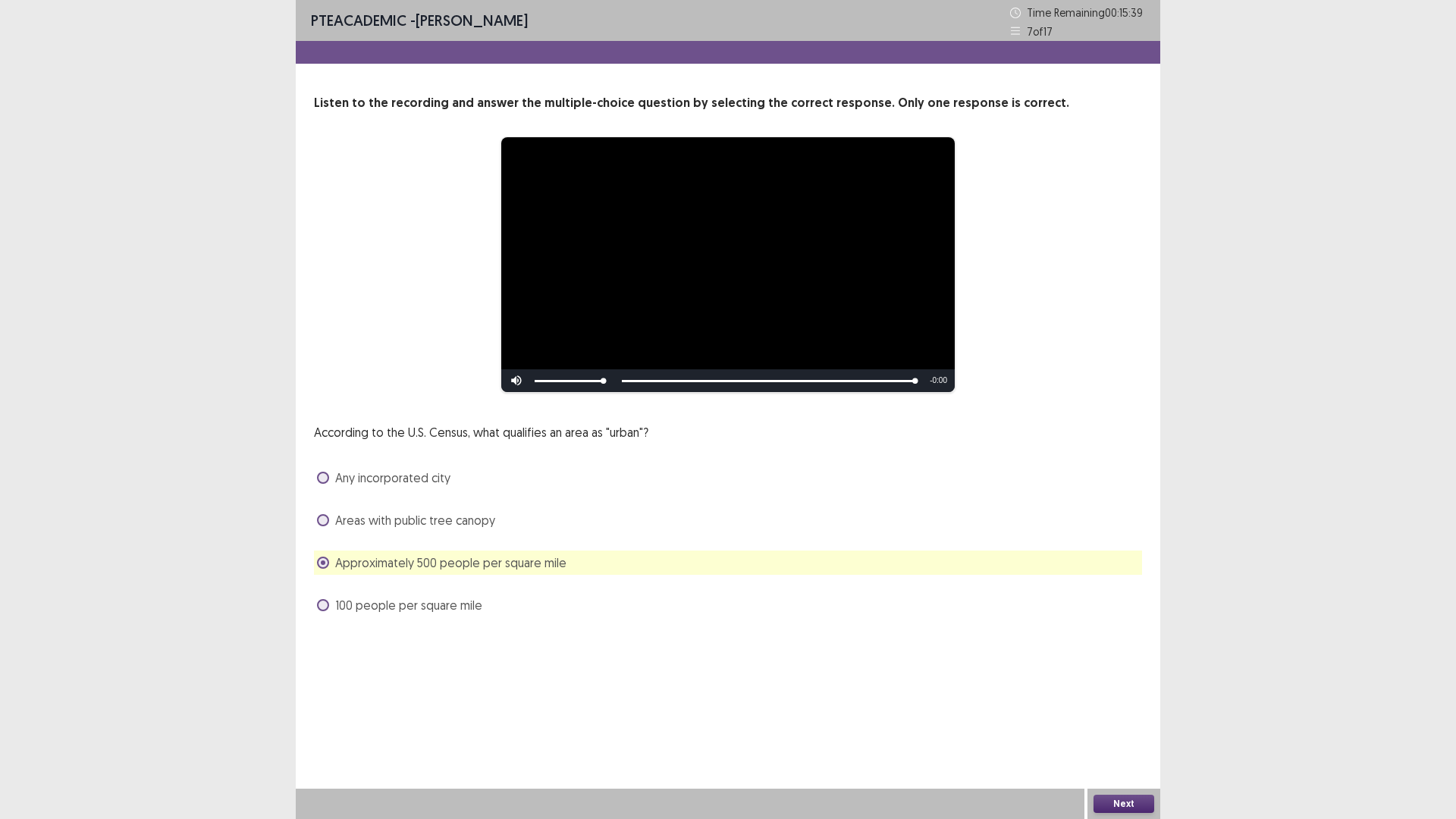
click at [1114, 726] on button "Next" at bounding box center [1123, 804] width 60 height 18
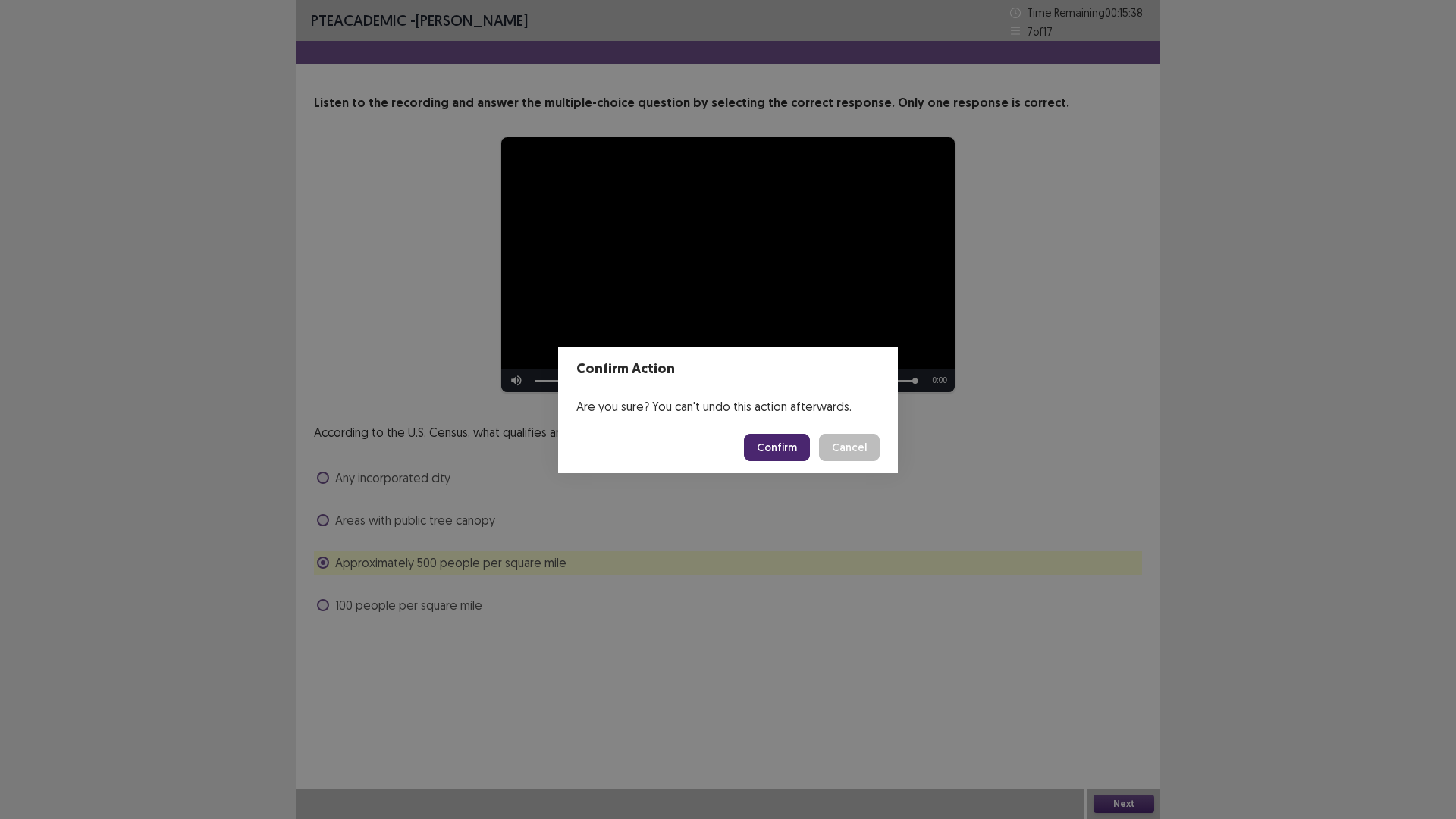
click at [749, 440] on footer "Confirm Cancel" at bounding box center [727, 447] width 340 height 51
click at [755, 445] on button "Confirm" at bounding box center [777, 447] width 66 height 27
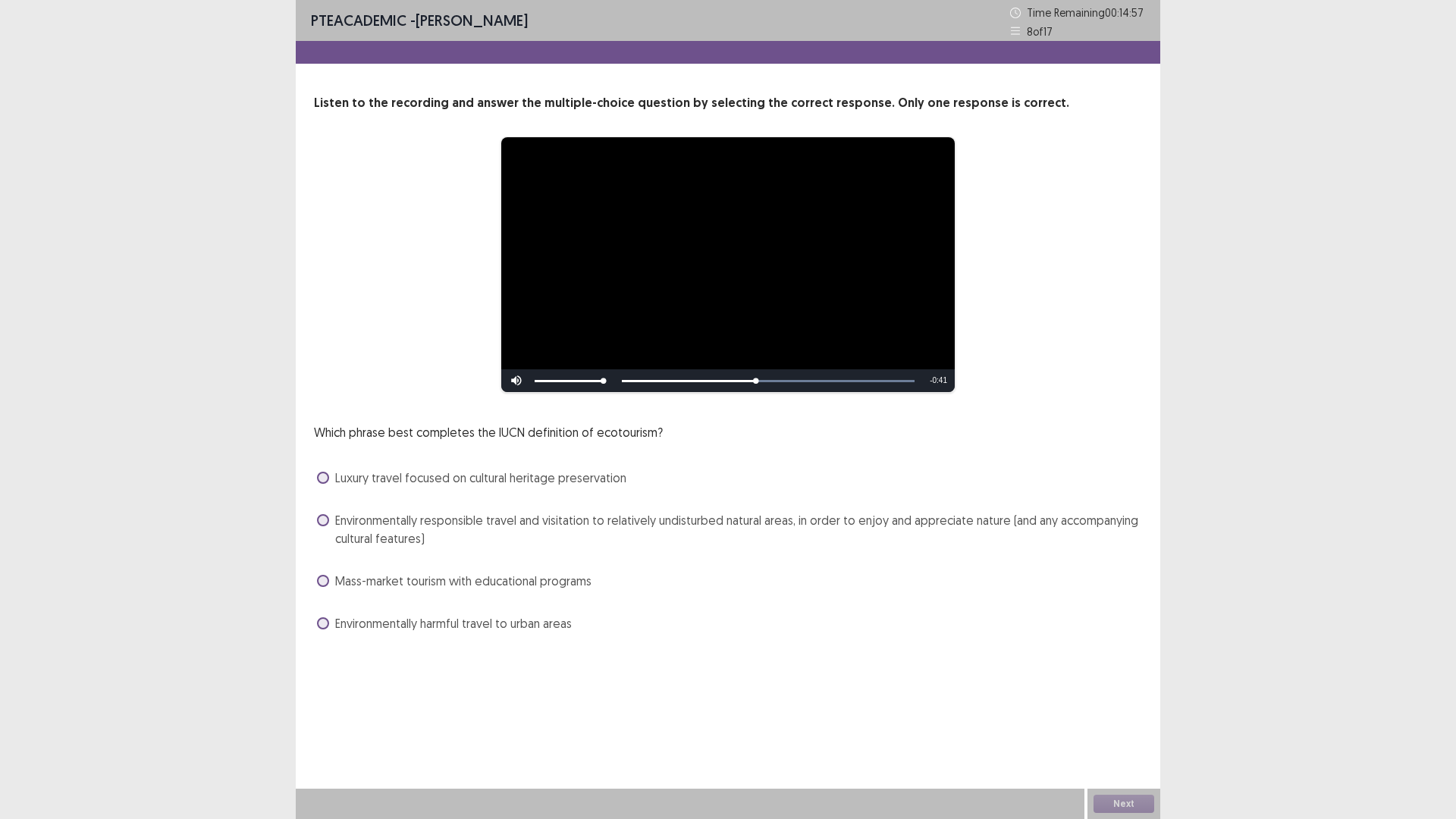
click at [318, 521] on span at bounding box center [323, 520] width 12 height 12
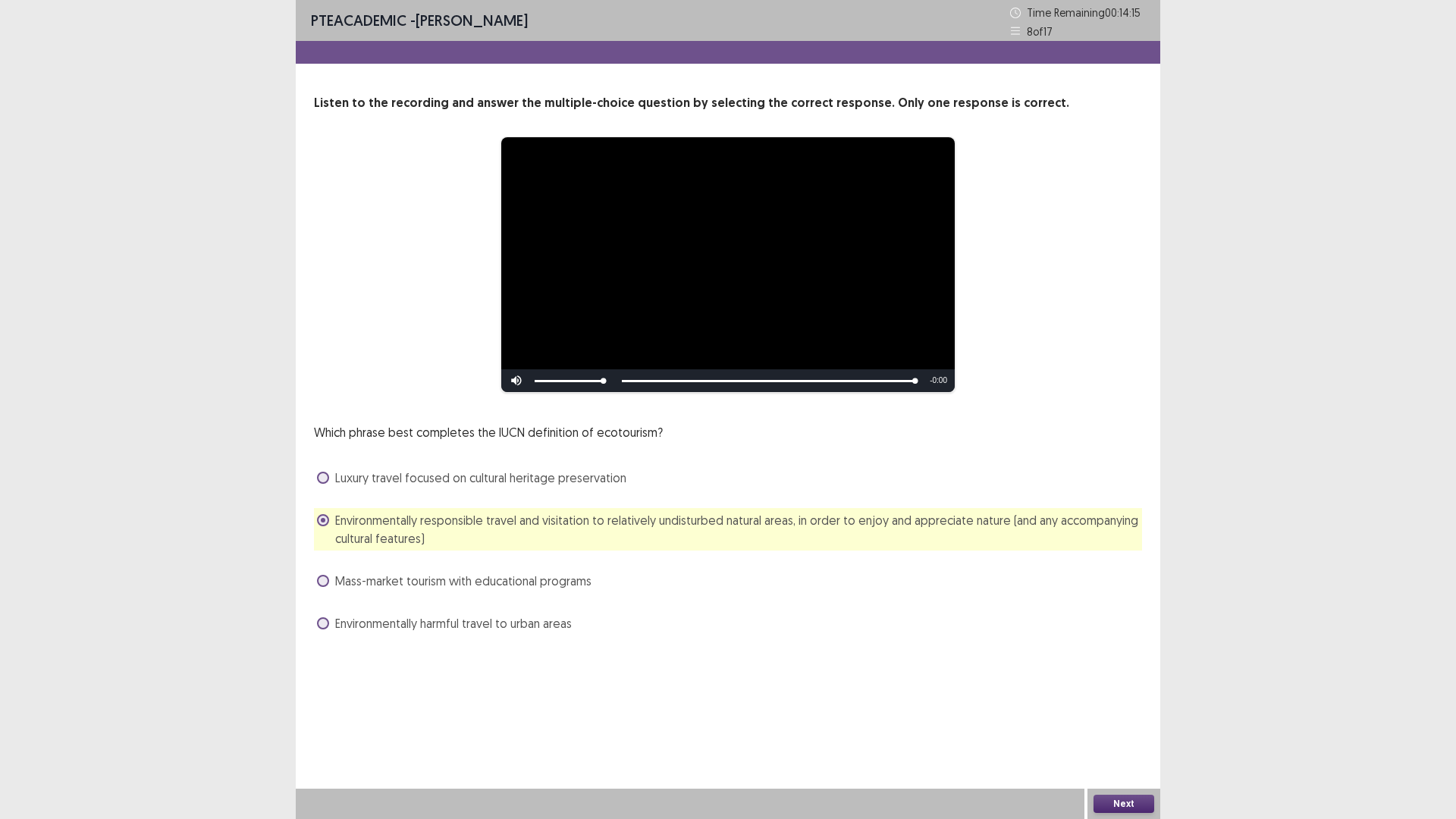
click at [1132, 726] on button "Next" at bounding box center [1123, 804] width 60 height 18
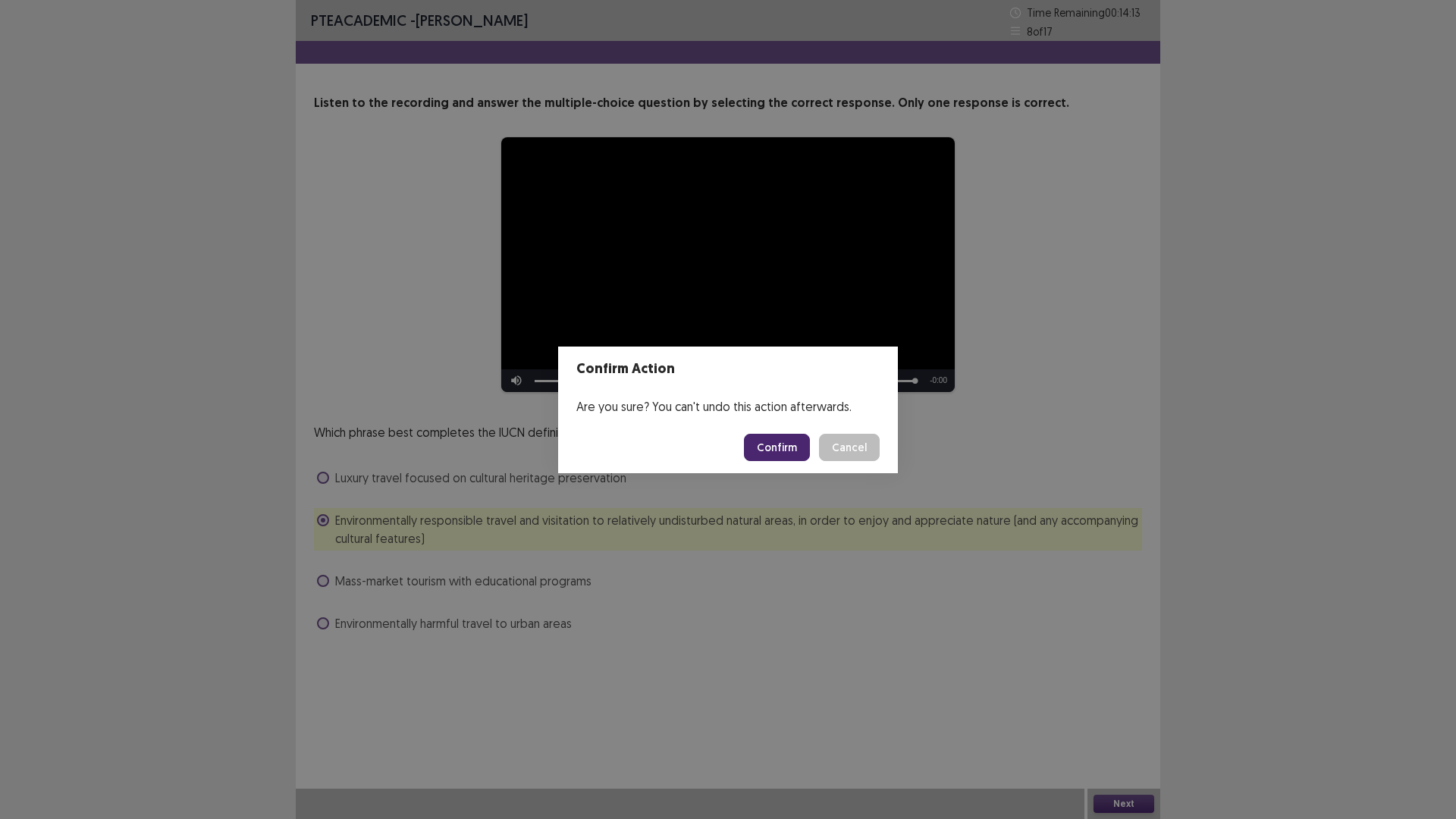
click at [795, 446] on button "Confirm" at bounding box center [777, 447] width 66 height 27
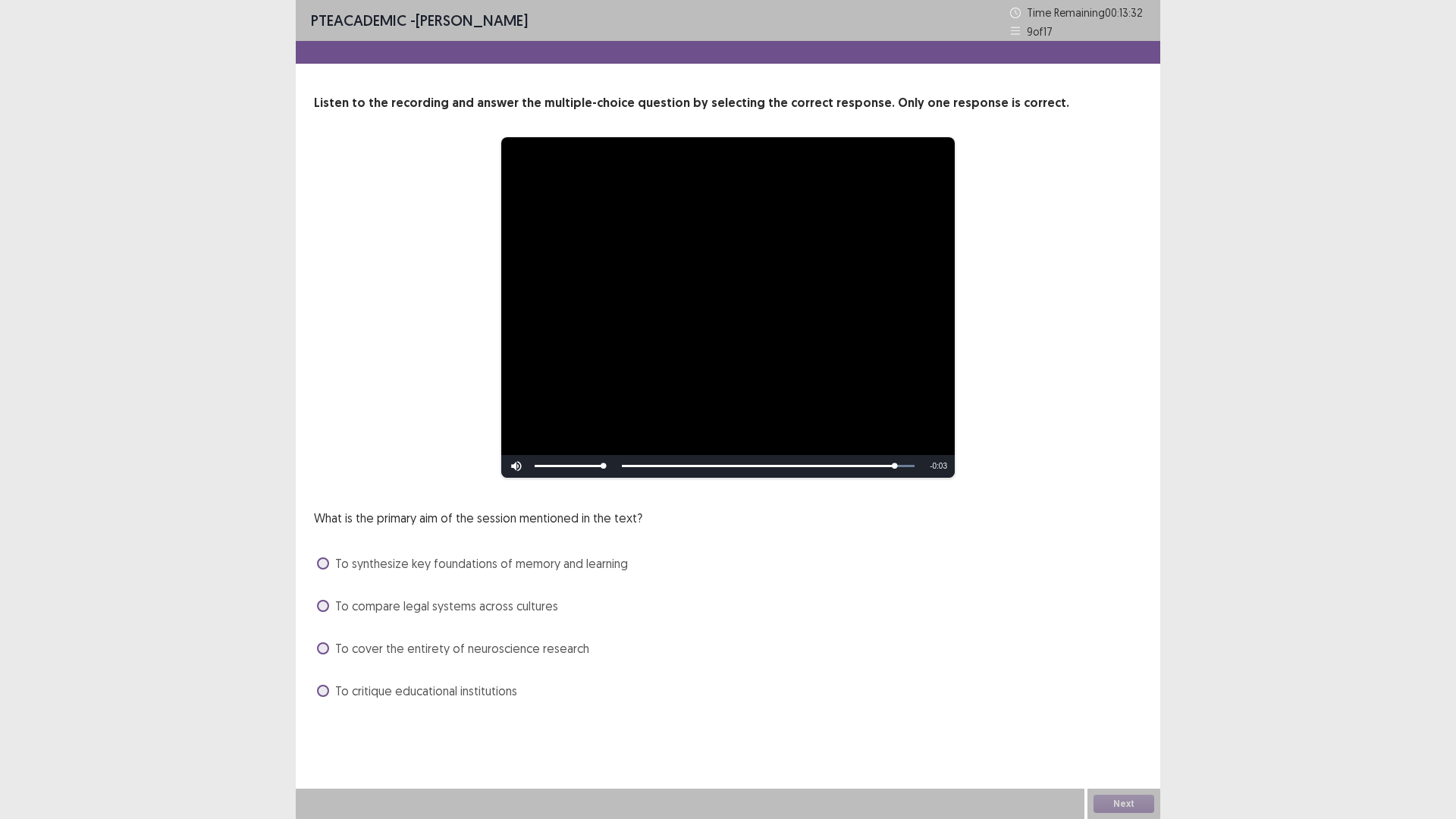
click at [321, 563] on div "To synthesize key foundations of memory and learning" at bounding box center [728, 563] width 828 height 24
click at [322, 560] on span at bounding box center [323, 563] width 12 height 12
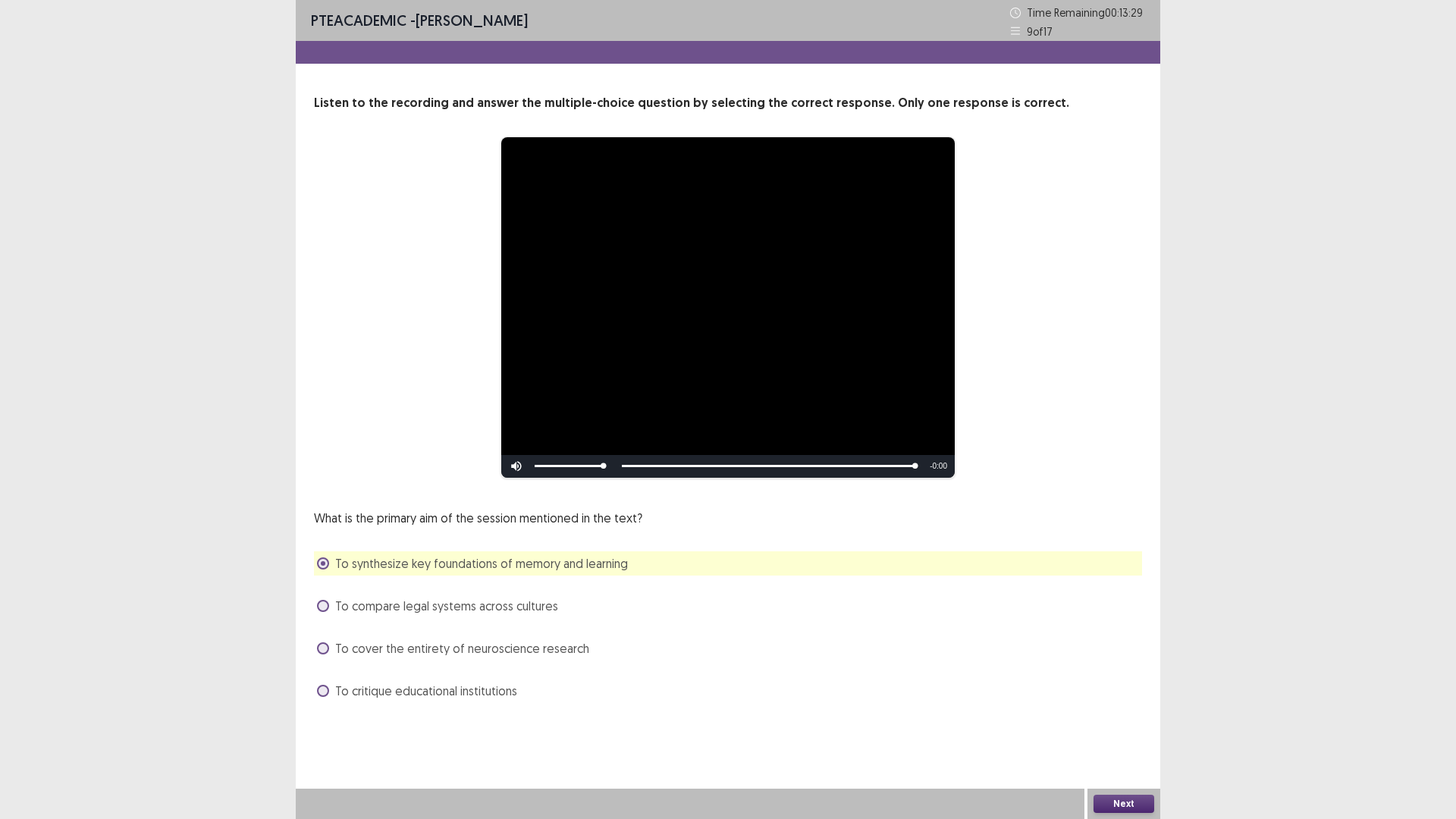
click at [1116, 726] on button "Next" at bounding box center [1123, 804] width 60 height 18
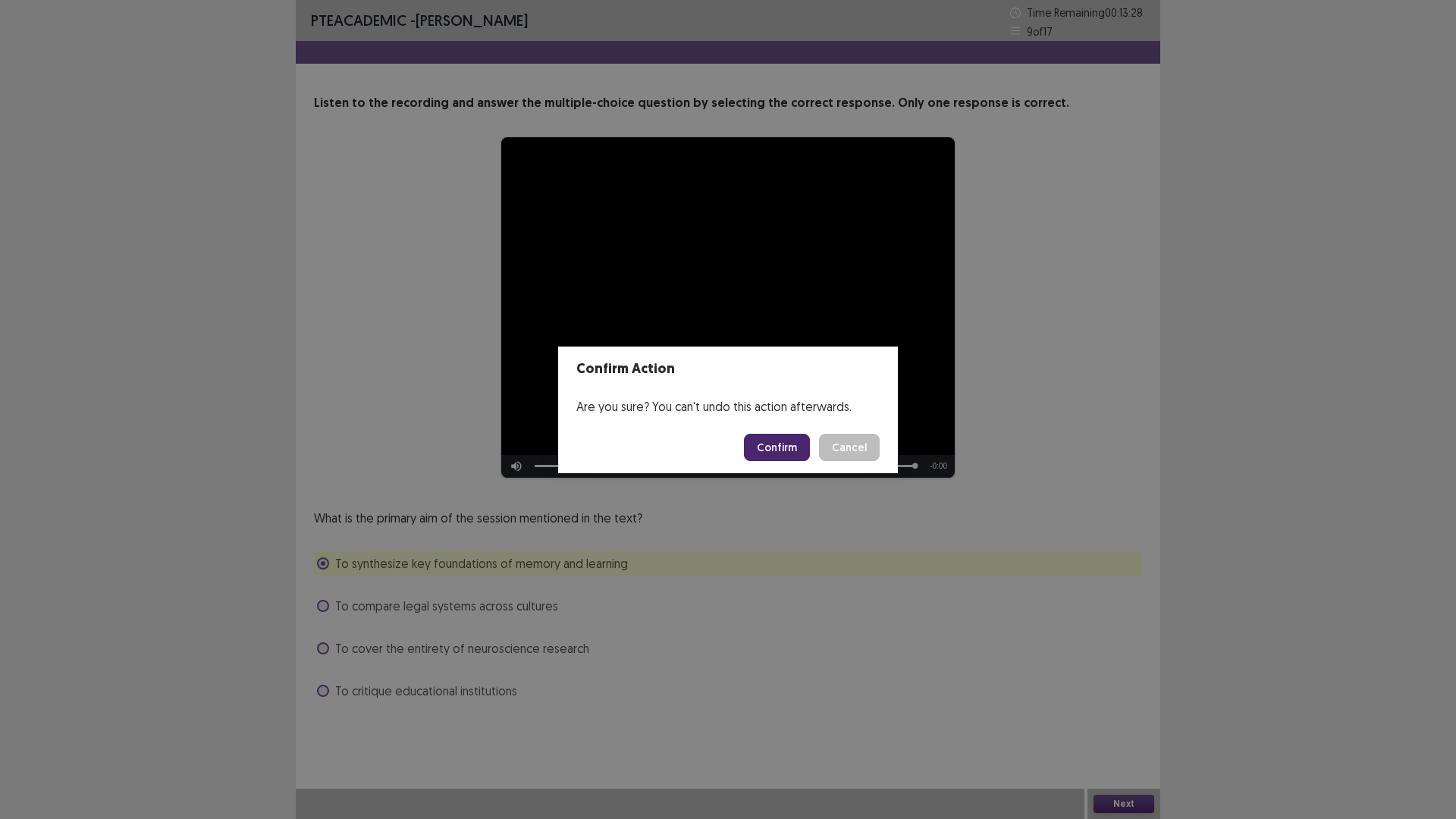
click at [778, 450] on button "Confirm" at bounding box center [777, 447] width 66 height 27
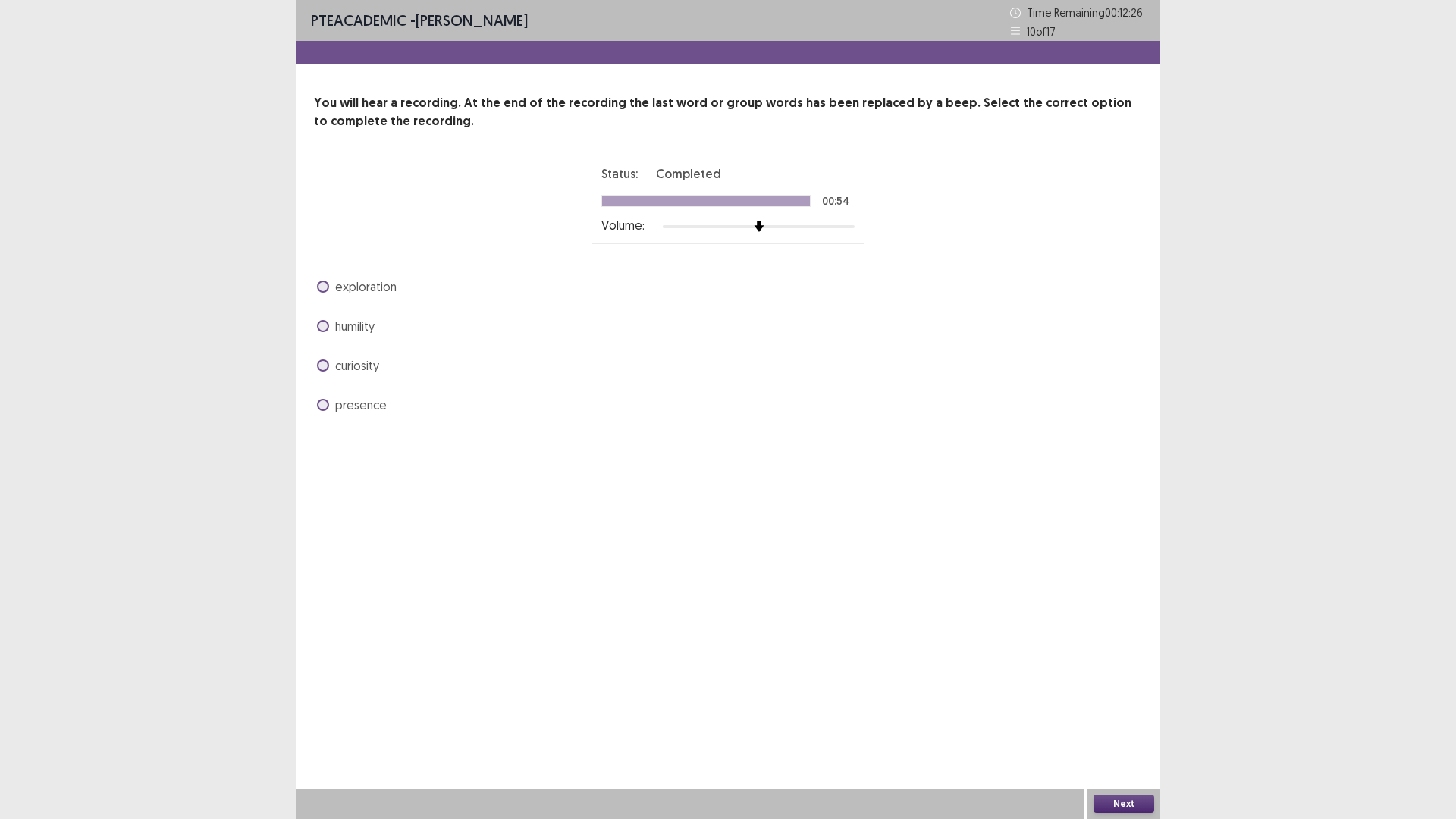
click at [326, 365] on span at bounding box center [323, 365] width 12 height 12
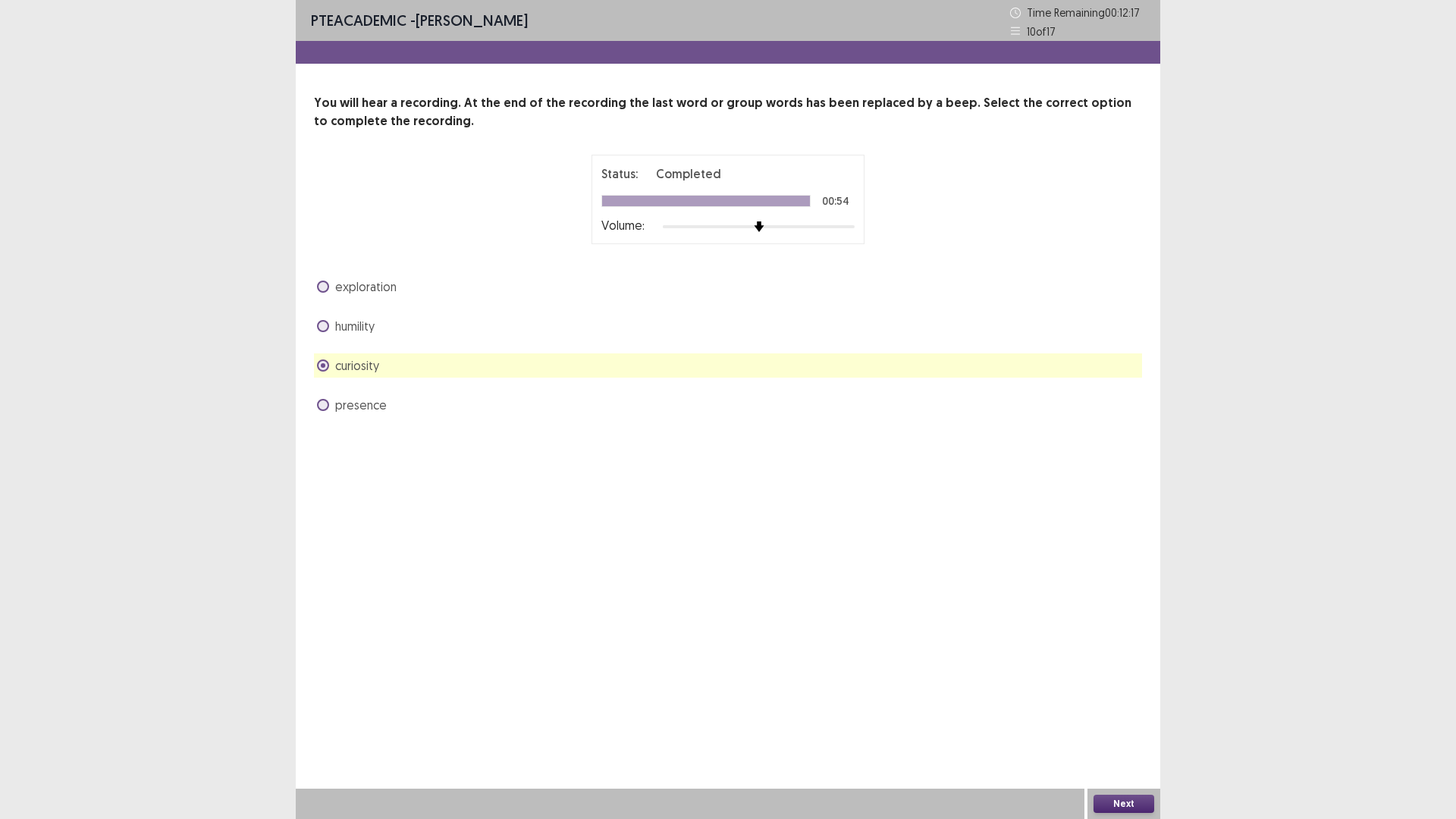
click at [1124, 726] on button "Next" at bounding box center [1123, 804] width 60 height 18
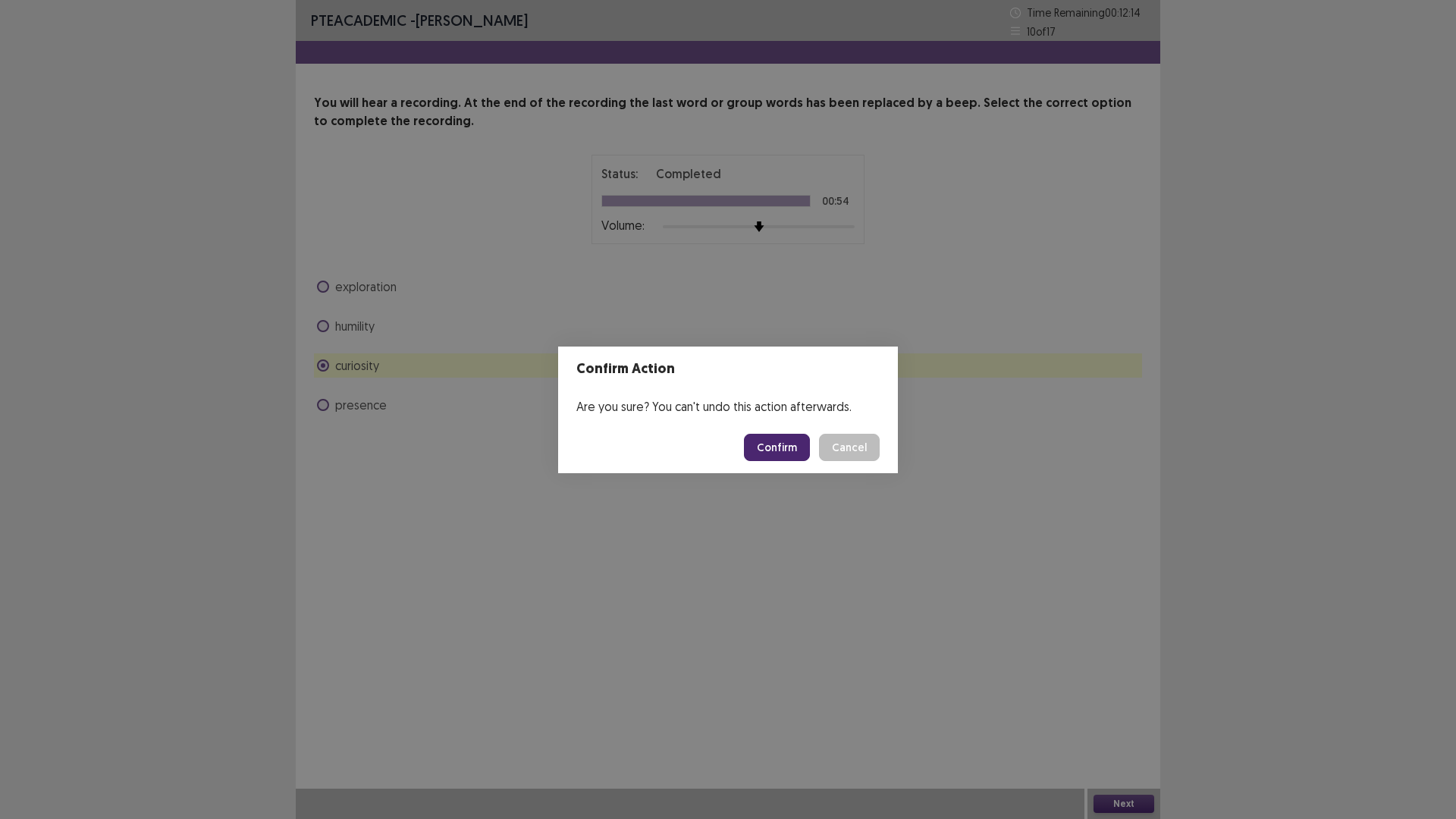
click at [773, 452] on button "Confirm" at bounding box center [777, 447] width 66 height 27
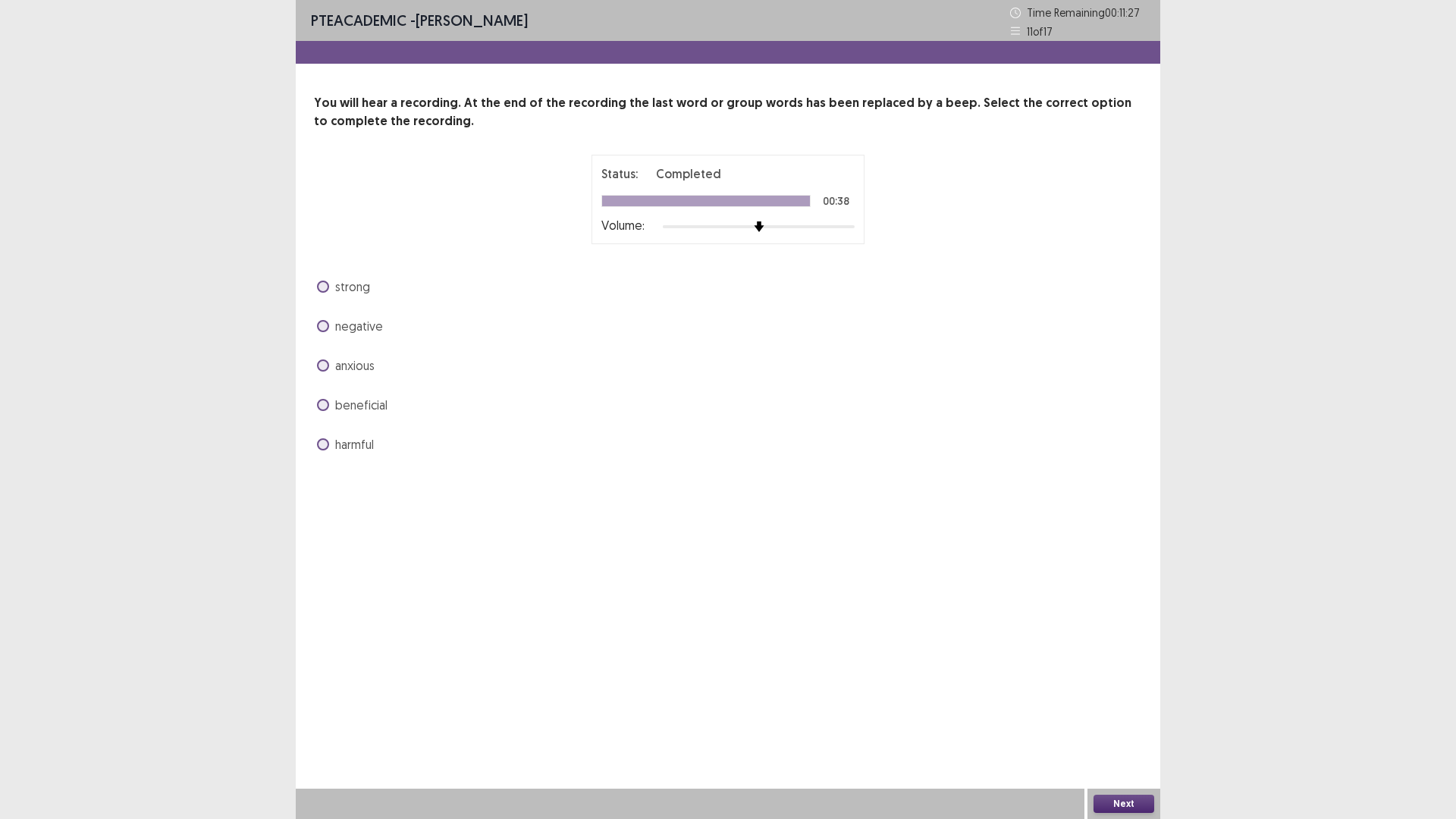
click at [323, 410] on span at bounding box center [323, 405] width 12 height 12
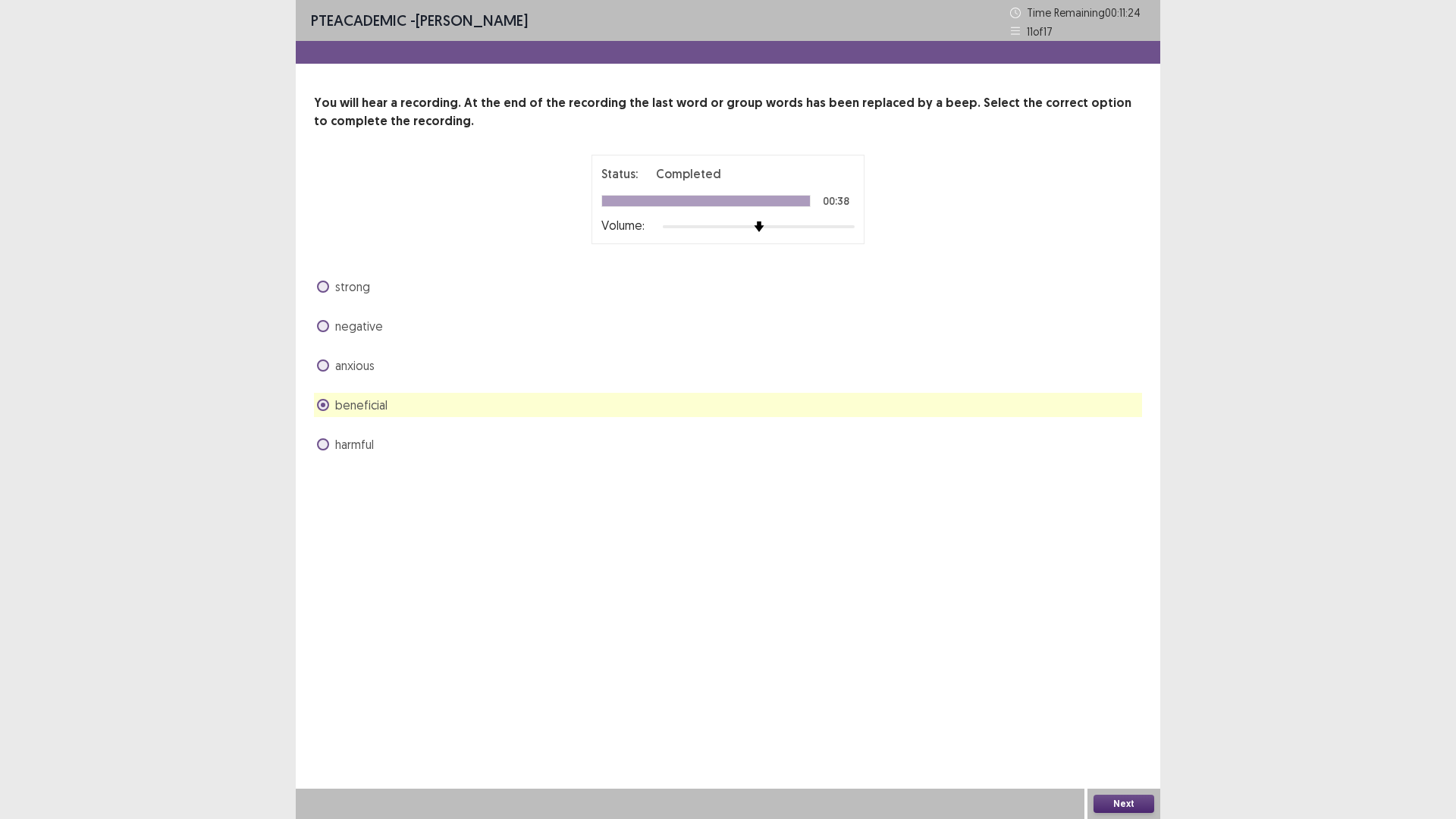
click at [1112, 726] on button "Next" at bounding box center [1123, 804] width 60 height 18
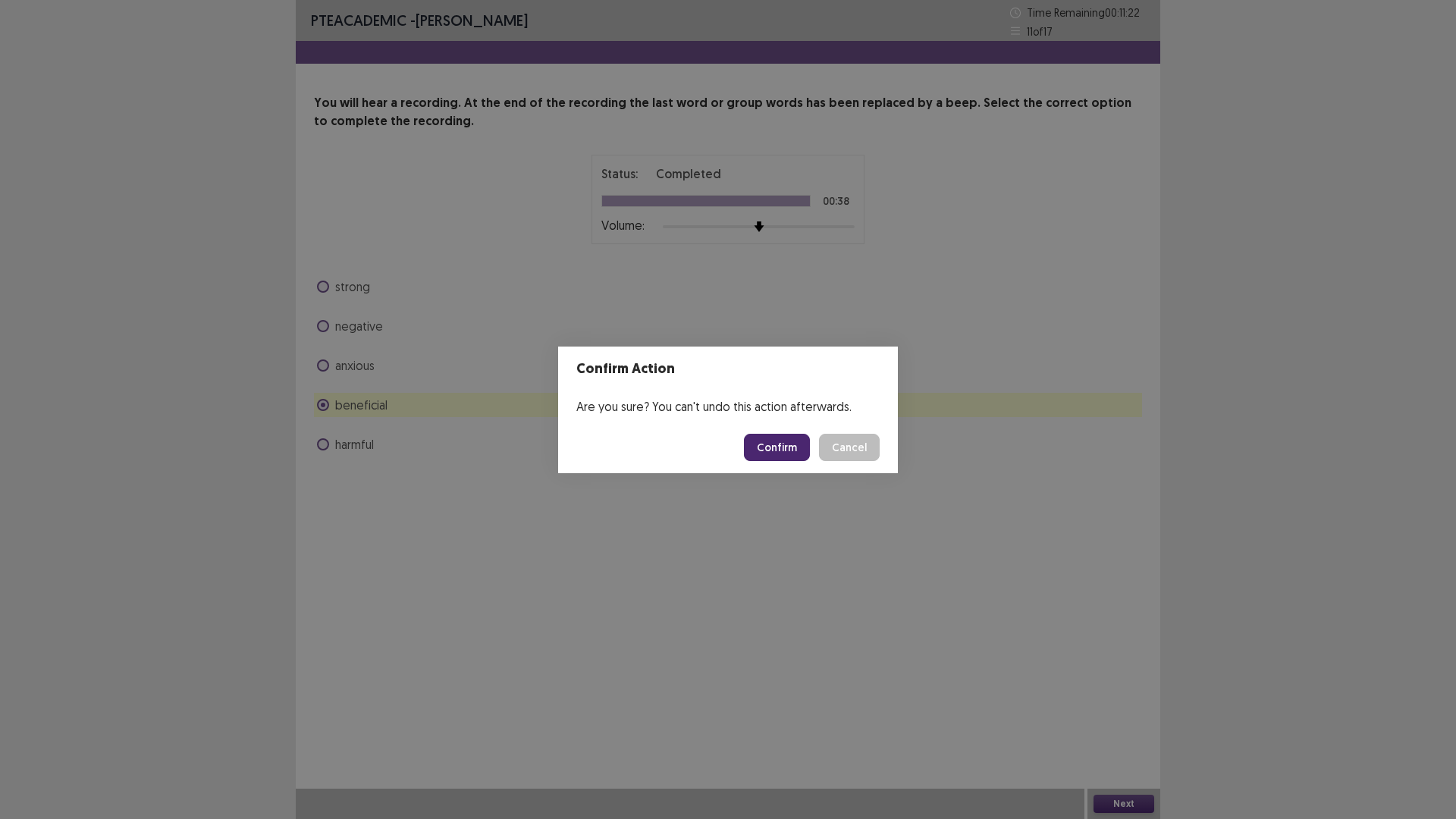
click at [782, 446] on button "Confirm" at bounding box center [777, 447] width 66 height 27
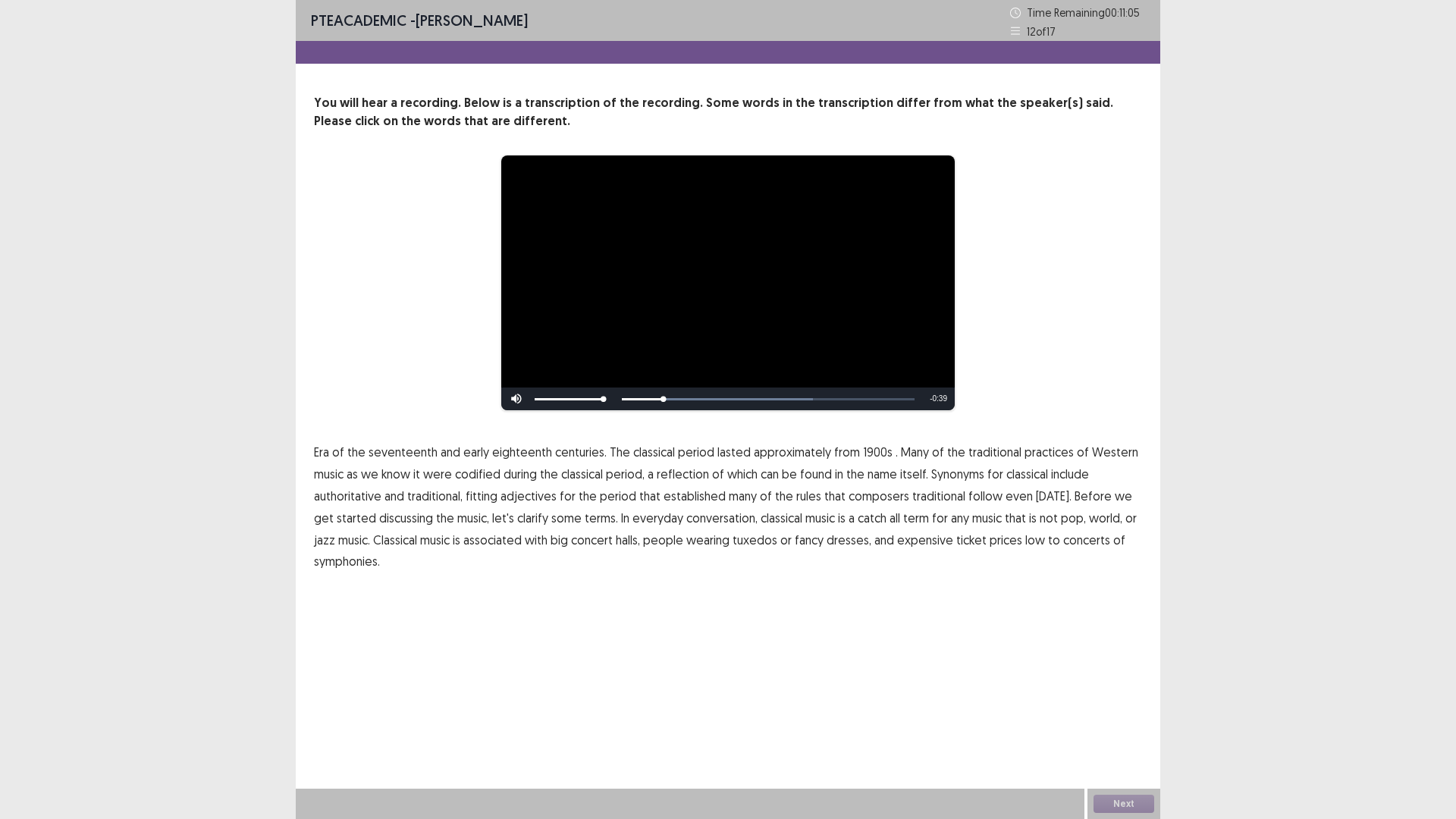
click at [882, 452] on p "Era of the seventeenth and early eighteenth centuries. The classical period las…" at bounding box center [728, 507] width 828 height 131
click at [870, 455] on span "1900s" at bounding box center [878, 452] width 30 height 18
click at [935, 493] on span "traditional" at bounding box center [939, 496] width 53 height 18
click at [1025, 539] on span "low" at bounding box center [1035, 540] width 20 height 18
click at [1116, 726] on button "Next" at bounding box center [1123, 804] width 60 height 18
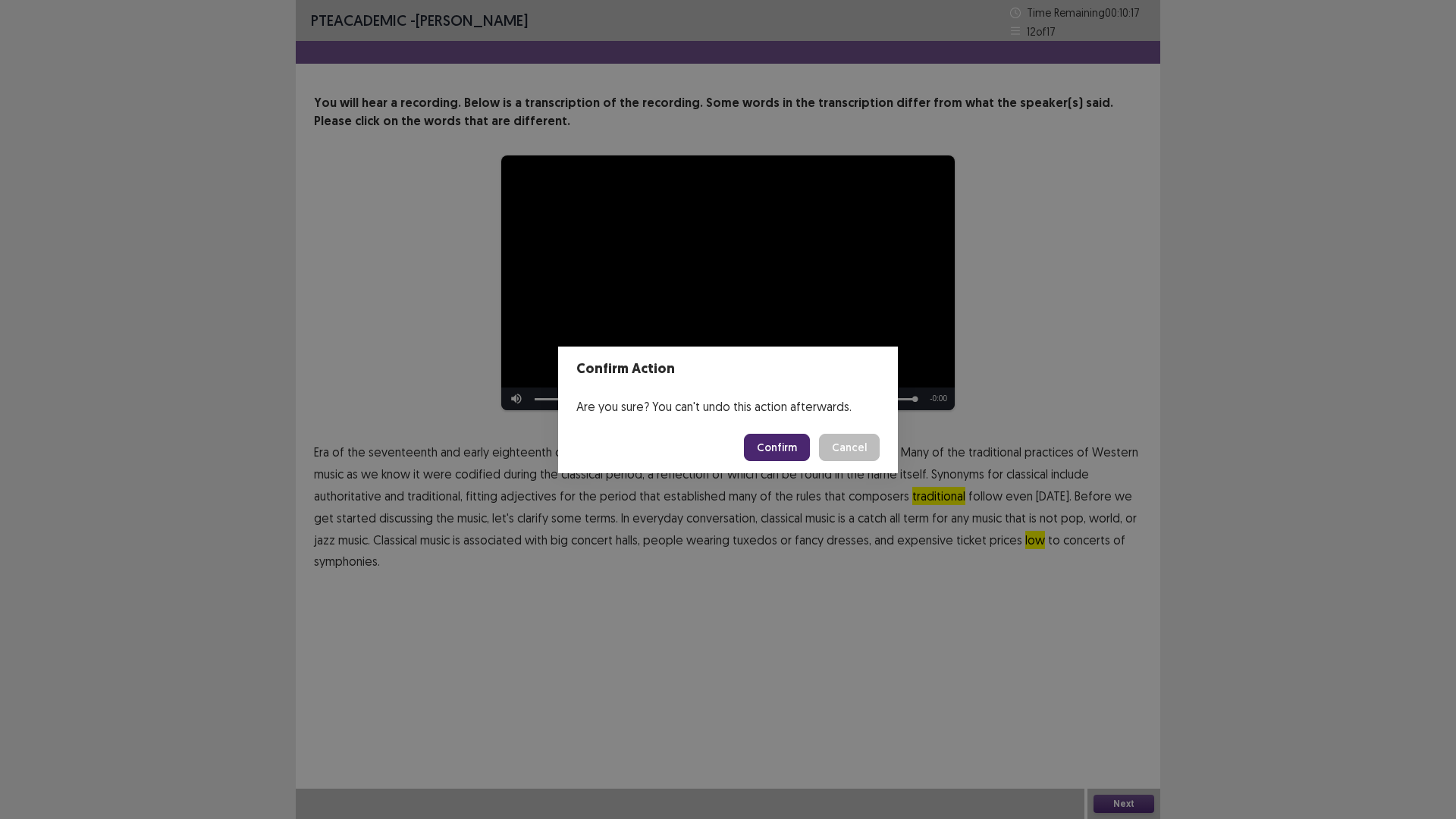
click at [771, 452] on button "Confirm" at bounding box center [777, 447] width 66 height 27
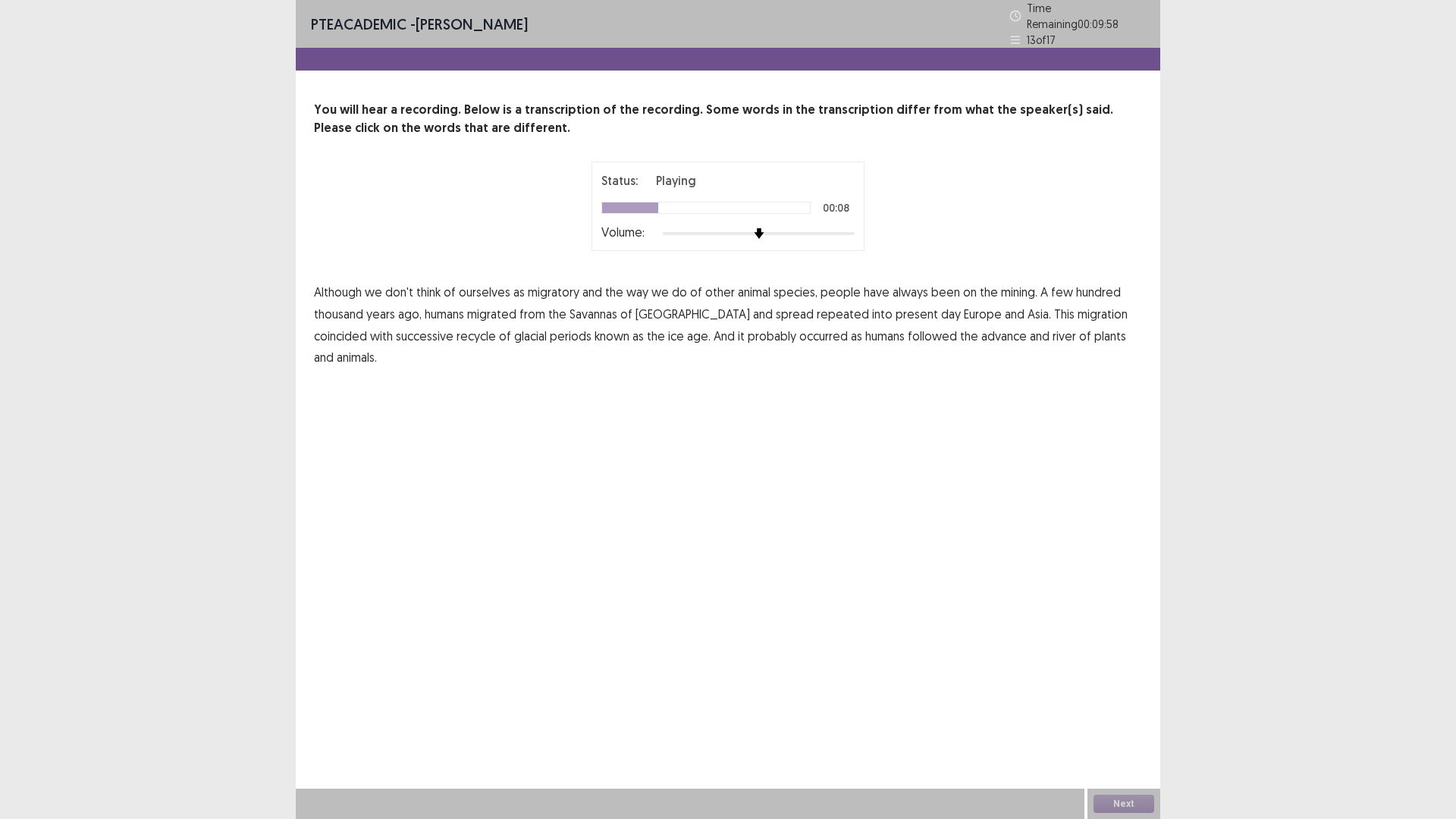
click at [1014, 287] on span "mining." at bounding box center [1019, 292] width 36 height 18
click at [816, 308] on span "repeated" at bounding box center [842, 314] width 52 height 18
click at [367, 327] on span "coincided" at bounding box center [340, 336] width 53 height 18
drag, startPoint x: 383, startPoint y: 327, endPoint x: 401, endPoint y: 326, distance: 18.0
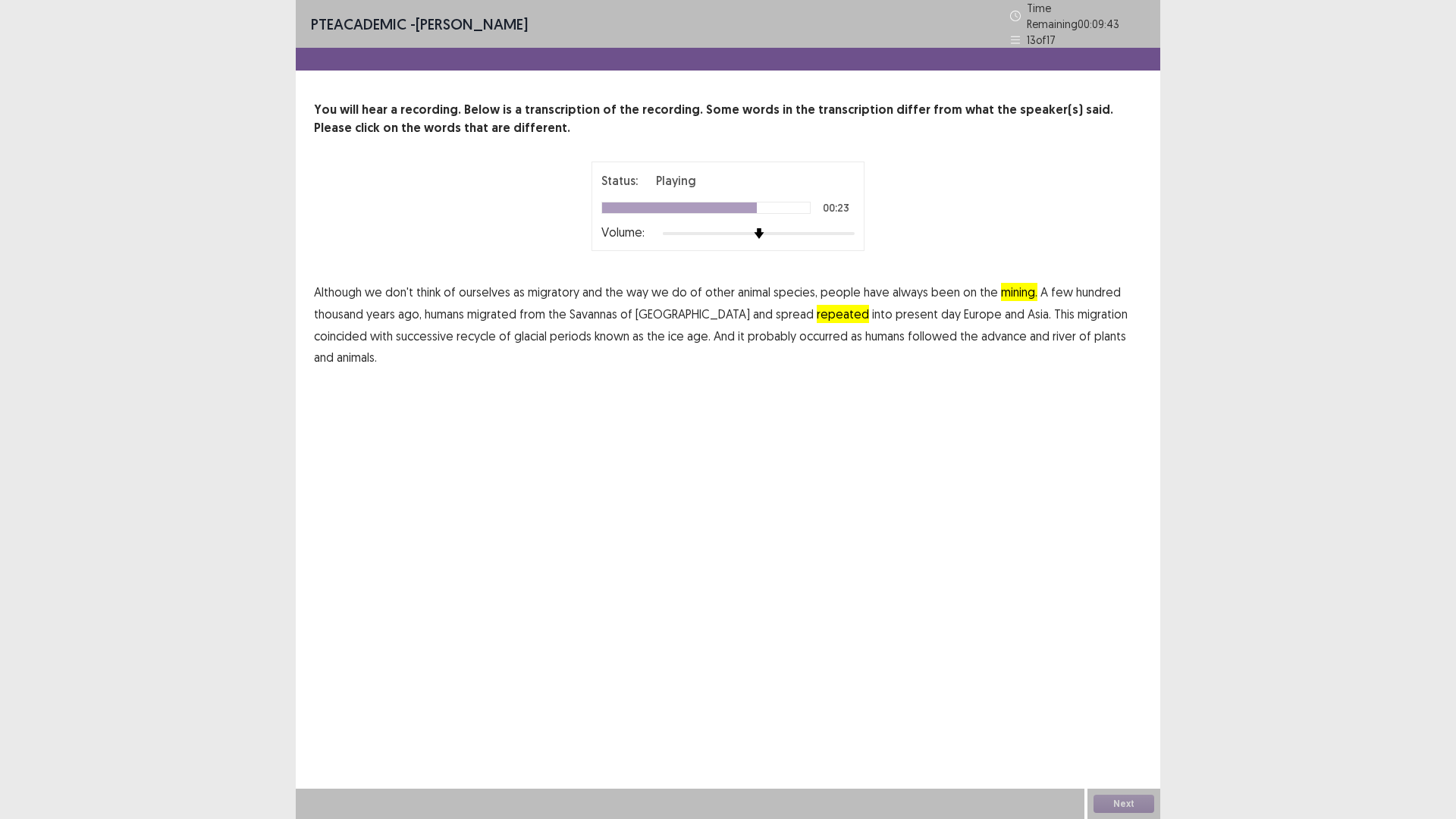
click at [456, 328] on span "recycle" at bounding box center [476, 336] width 40 height 18
click at [1053, 331] on span "river" at bounding box center [1064, 336] width 23 height 18
click at [1146, 726] on button "Next" at bounding box center [1123, 804] width 60 height 18
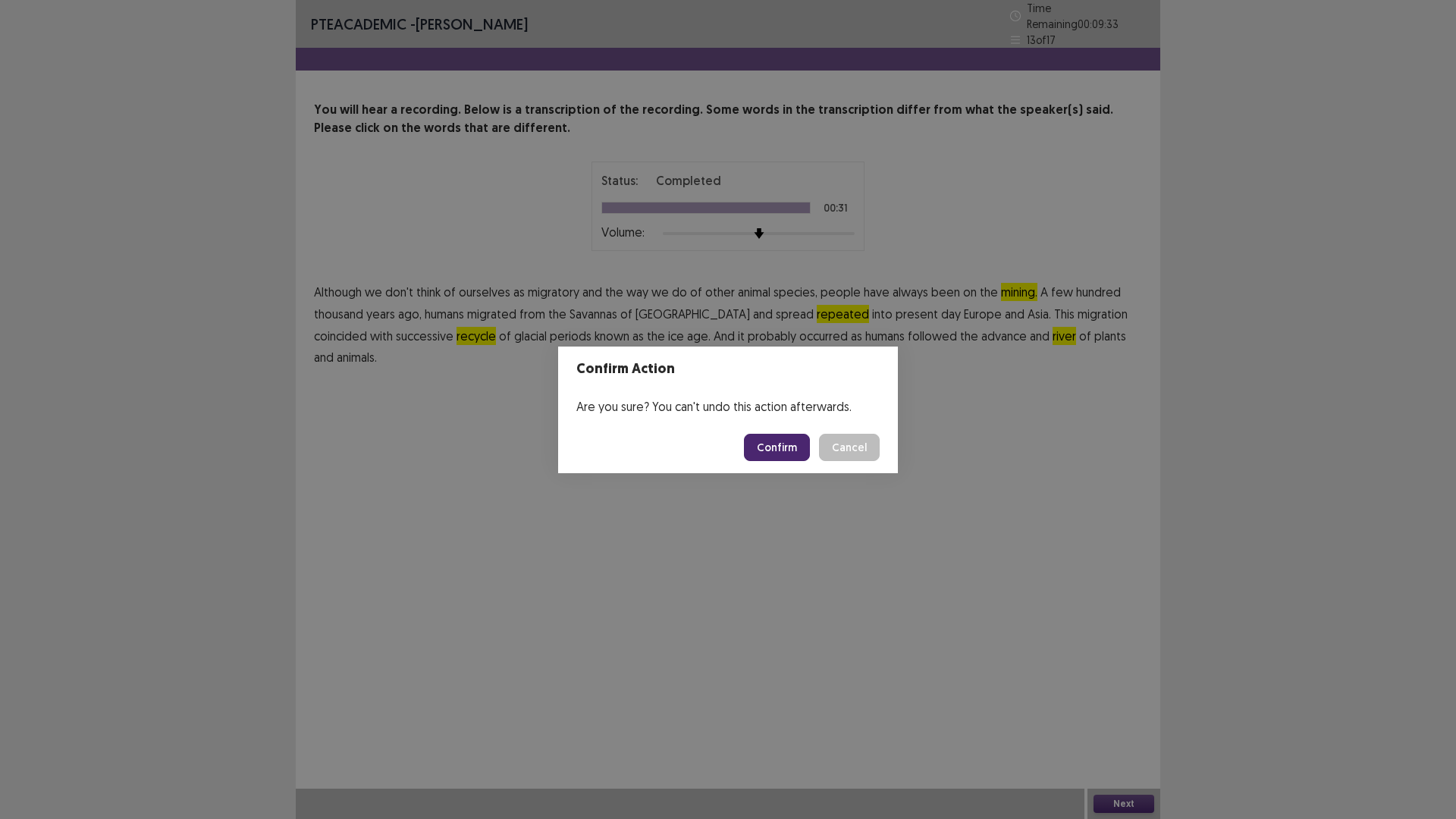
click at [782, 447] on button "Confirm" at bounding box center [777, 447] width 66 height 27
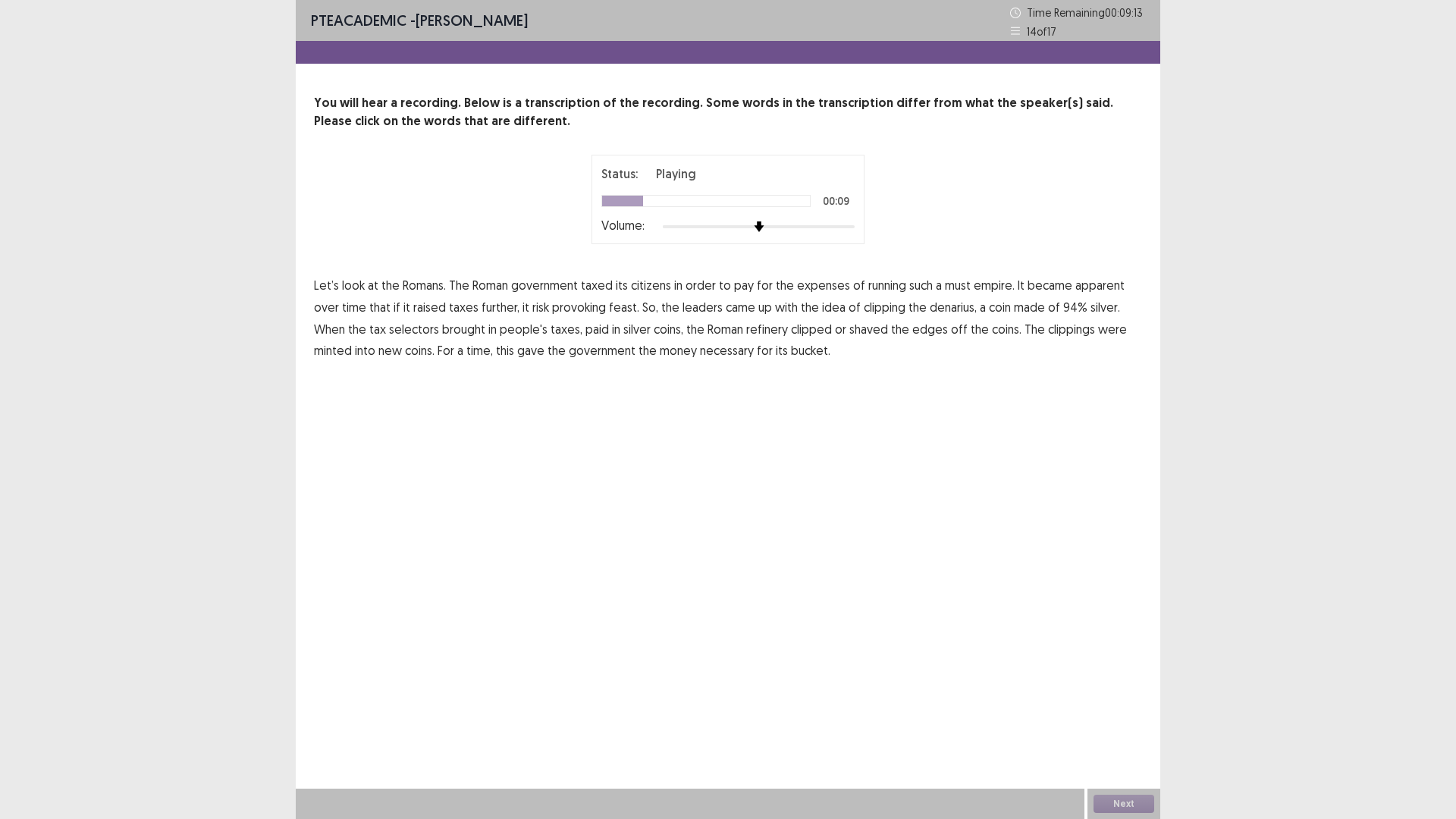
click at [959, 285] on span "must" at bounding box center [957, 285] width 26 height 18
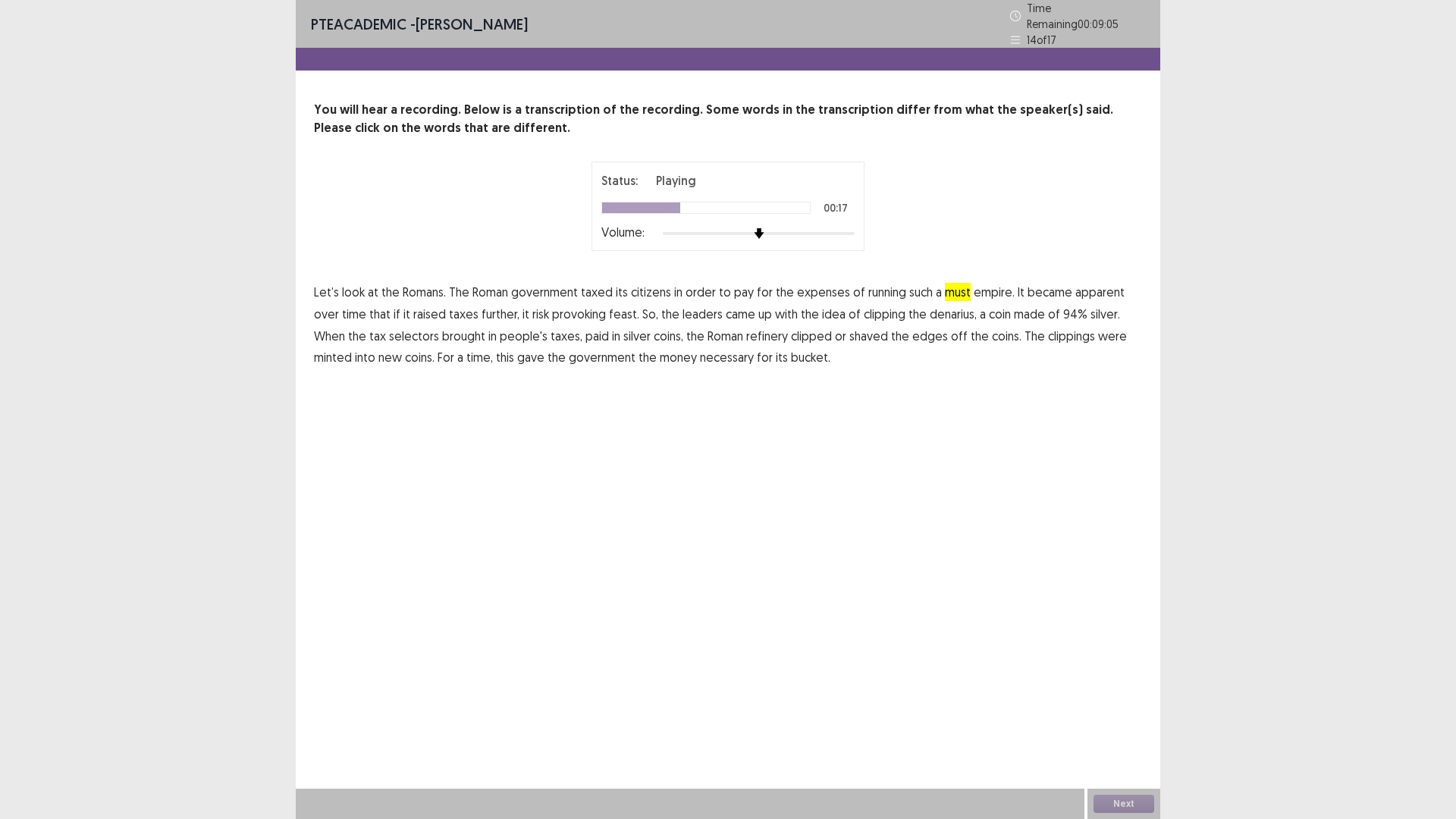
click at [609, 308] on span "feast." at bounding box center [624, 314] width 31 height 18
click at [746, 328] on span "refinery" at bounding box center [767, 336] width 41 height 18
click at [791, 351] on span "bucket." at bounding box center [811, 357] width 40 height 18
click at [1121, 726] on button "Next" at bounding box center [1123, 804] width 60 height 18
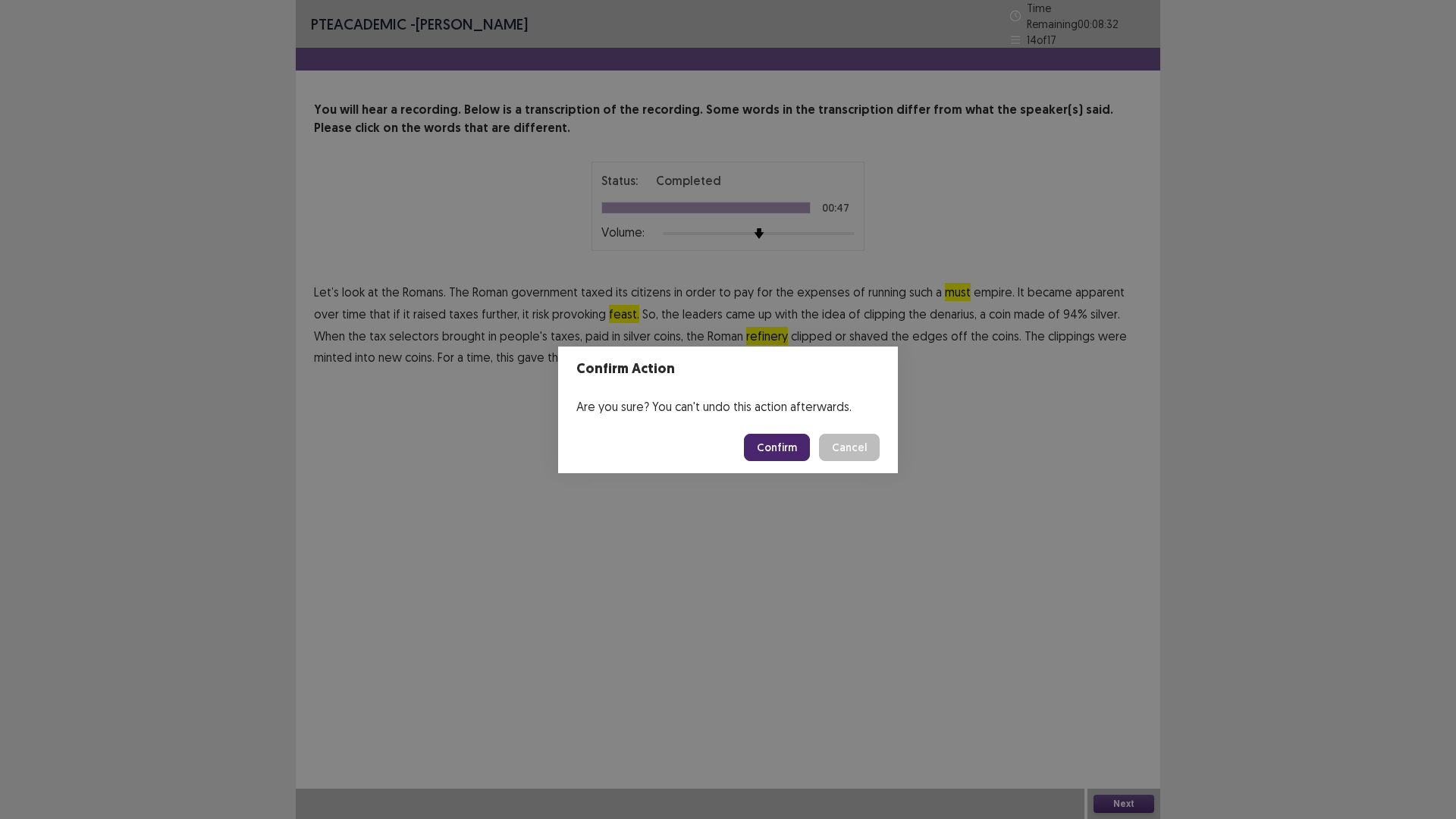
click at [781, 449] on button "Confirm" at bounding box center [777, 447] width 66 height 27
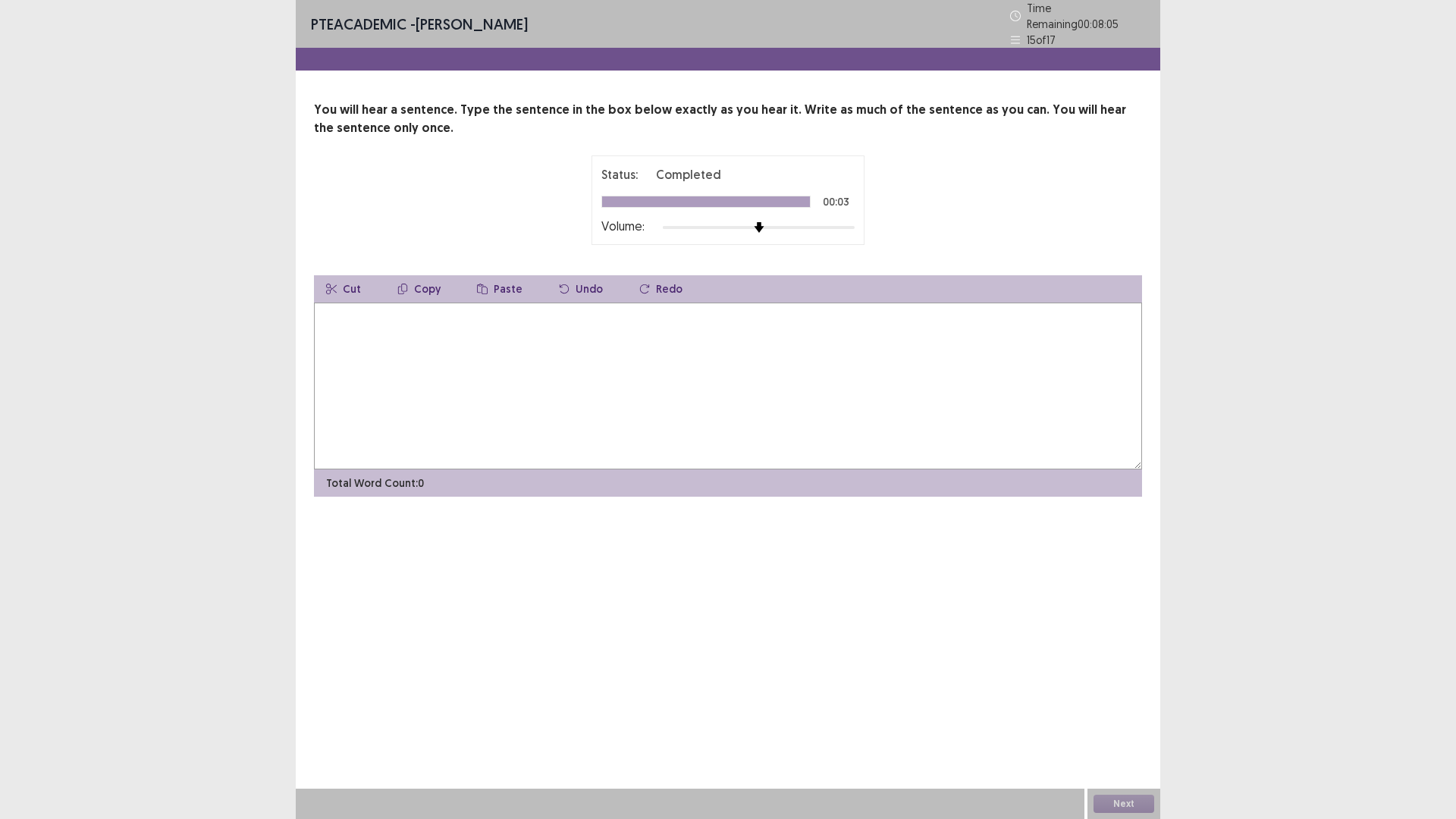
click at [514, 317] on textarea at bounding box center [728, 386] width 828 height 167
type textarea "**********"
click at [1144, 726] on button "Next" at bounding box center [1123, 804] width 60 height 18
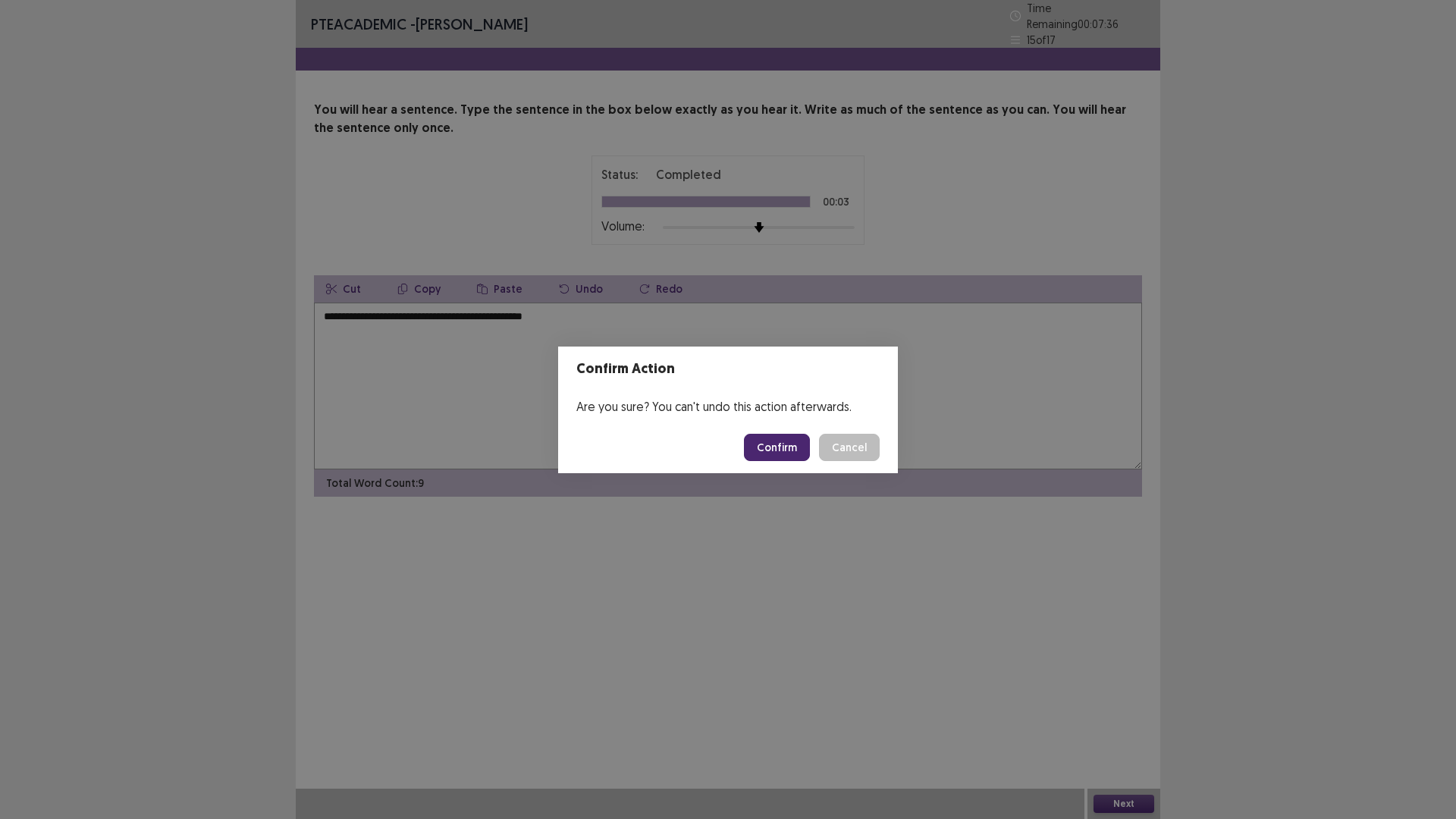
click at [769, 453] on button "Confirm" at bounding box center [777, 447] width 66 height 27
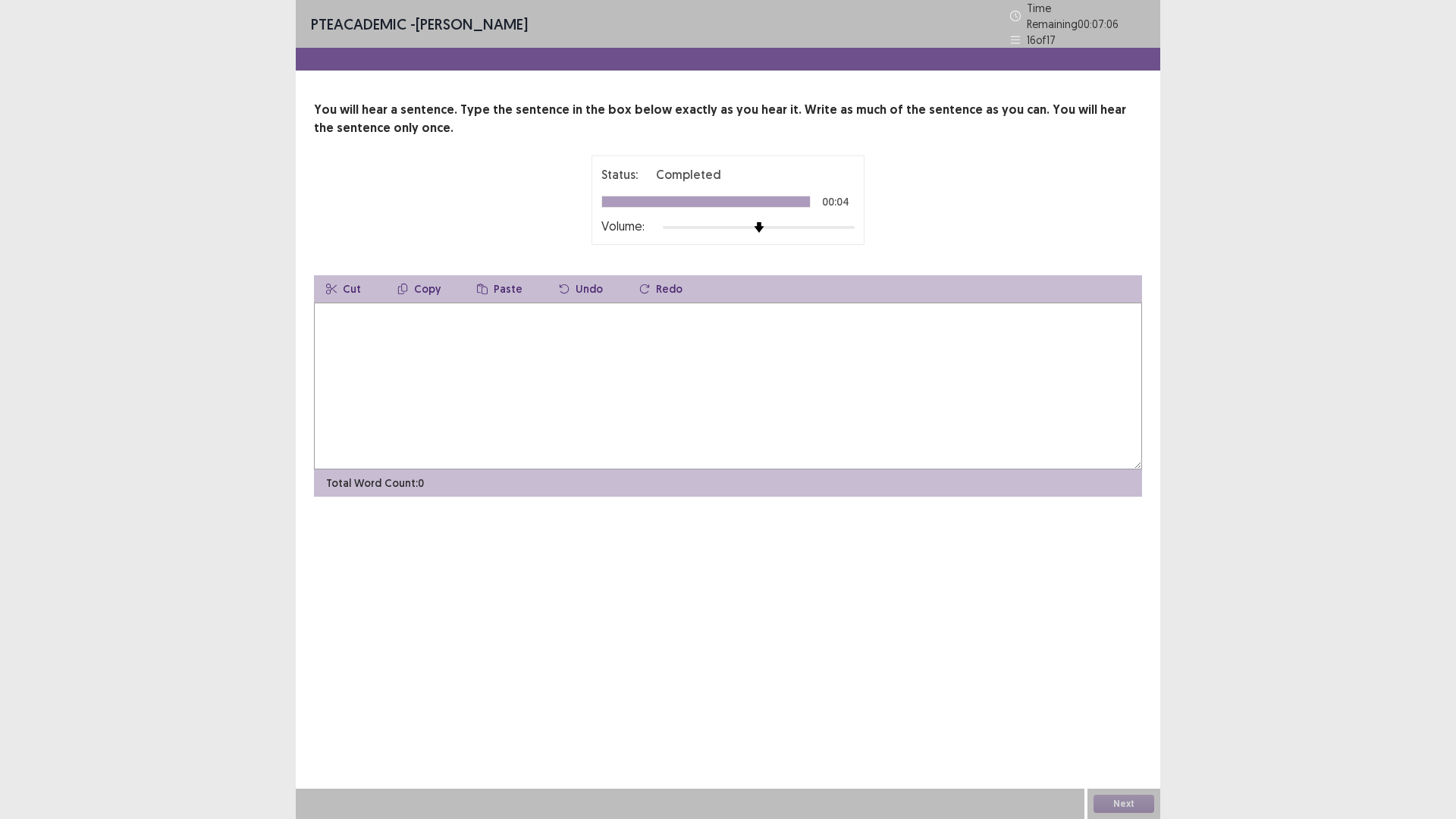
drag, startPoint x: 574, startPoint y: 393, endPoint x: 570, endPoint y: 382, distance: 11.7
click at [574, 393] on textarea at bounding box center [728, 386] width 828 height 167
click at [524, 311] on textarea "**********" at bounding box center [728, 386] width 828 height 167
click at [533, 312] on textarea "**********" at bounding box center [728, 386] width 828 height 167
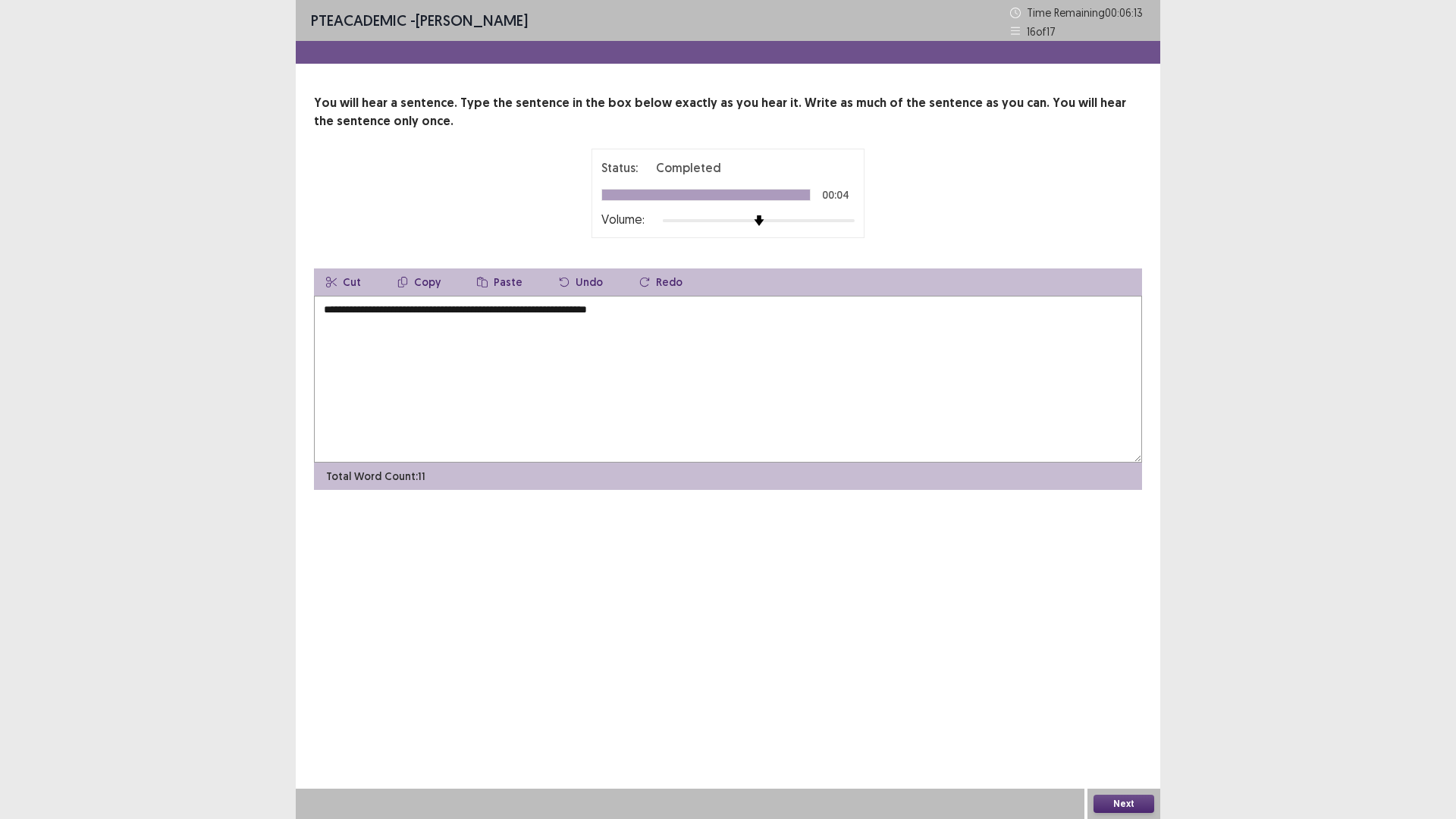
click at [671, 318] on textarea "**********" at bounding box center [728, 379] width 828 height 167
type textarea "**********"
click at [1104, 726] on button "Next" at bounding box center [1123, 804] width 60 height 18
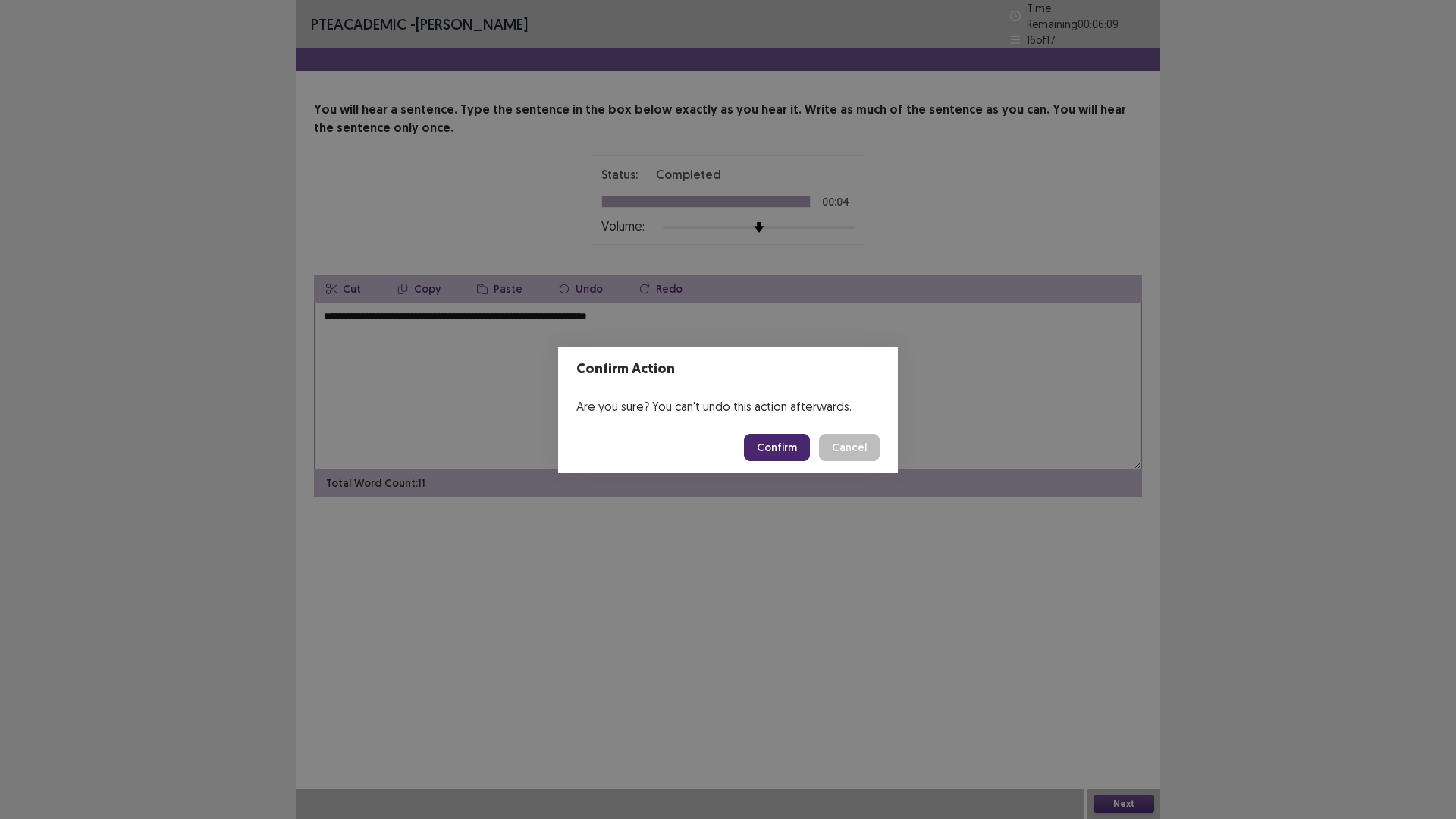
click at [767, 448] on button "Confirm" at bounding box center [777, 447] width 66 height 27
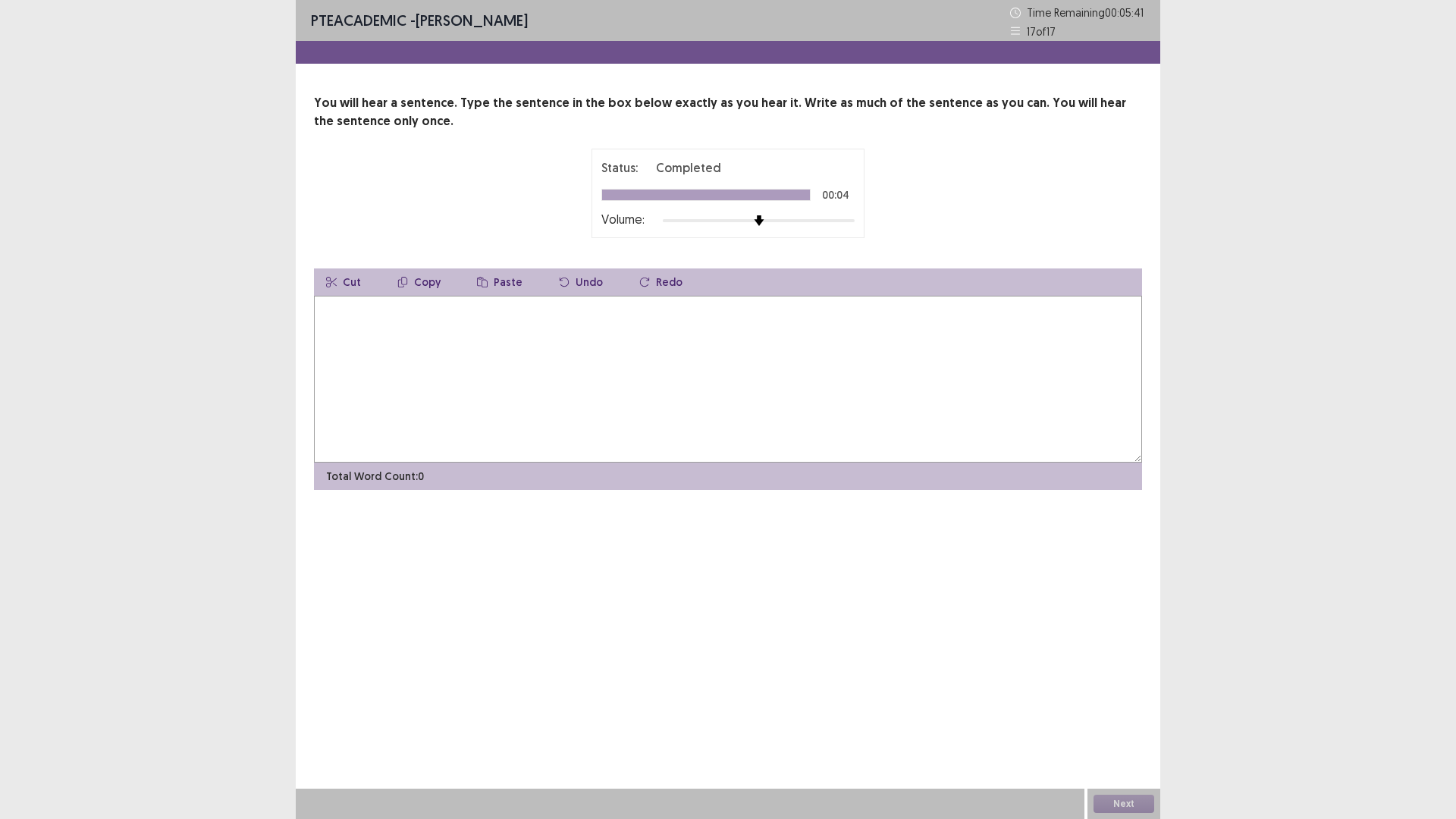
click at [526, 382] on textarea at bounding box center [728, 379] width 828 height 167
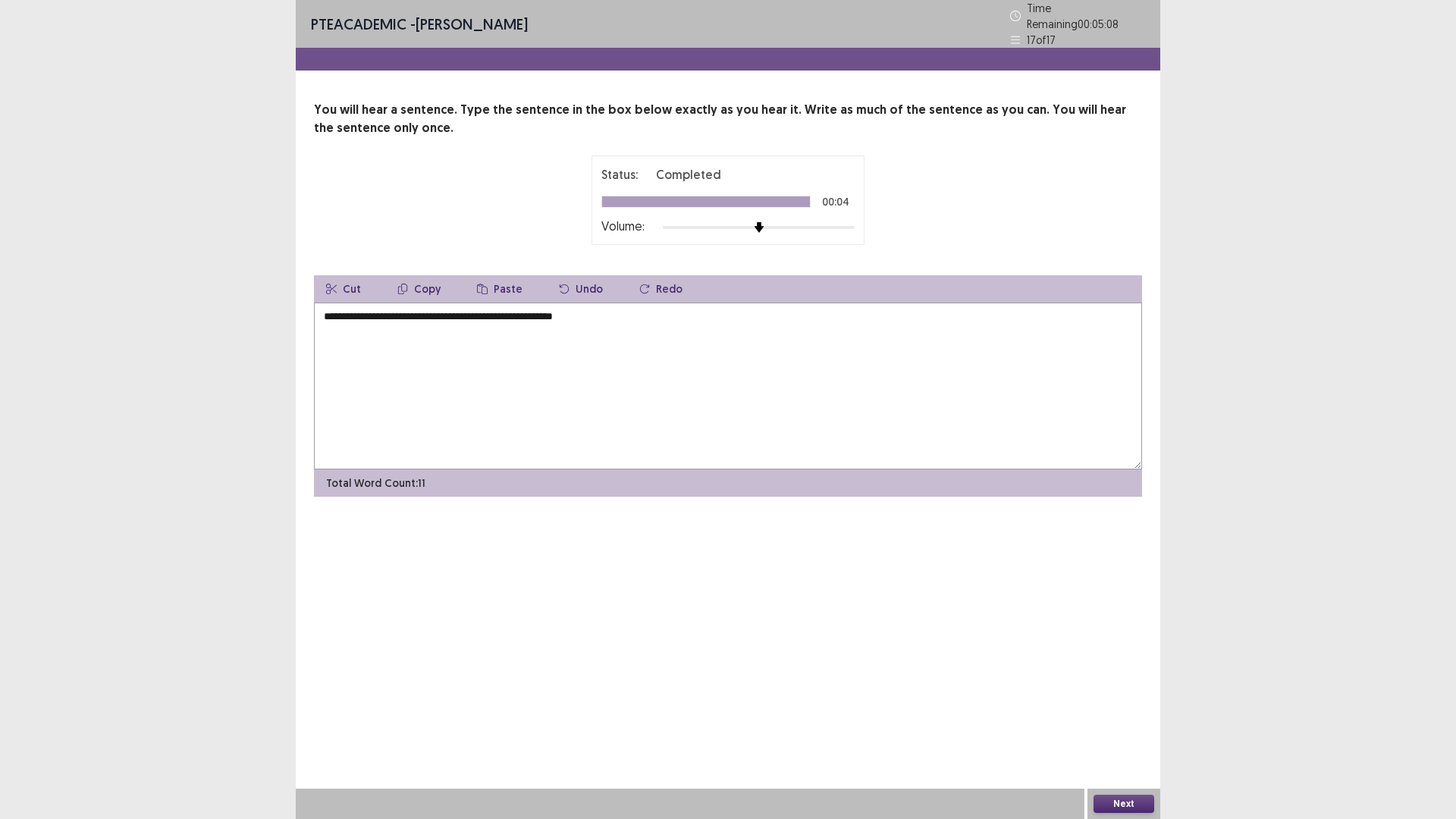
type textarea "**********"
click at [1141, 726] on button "Next" at bounding box center [1123, 804] width 60 height 18
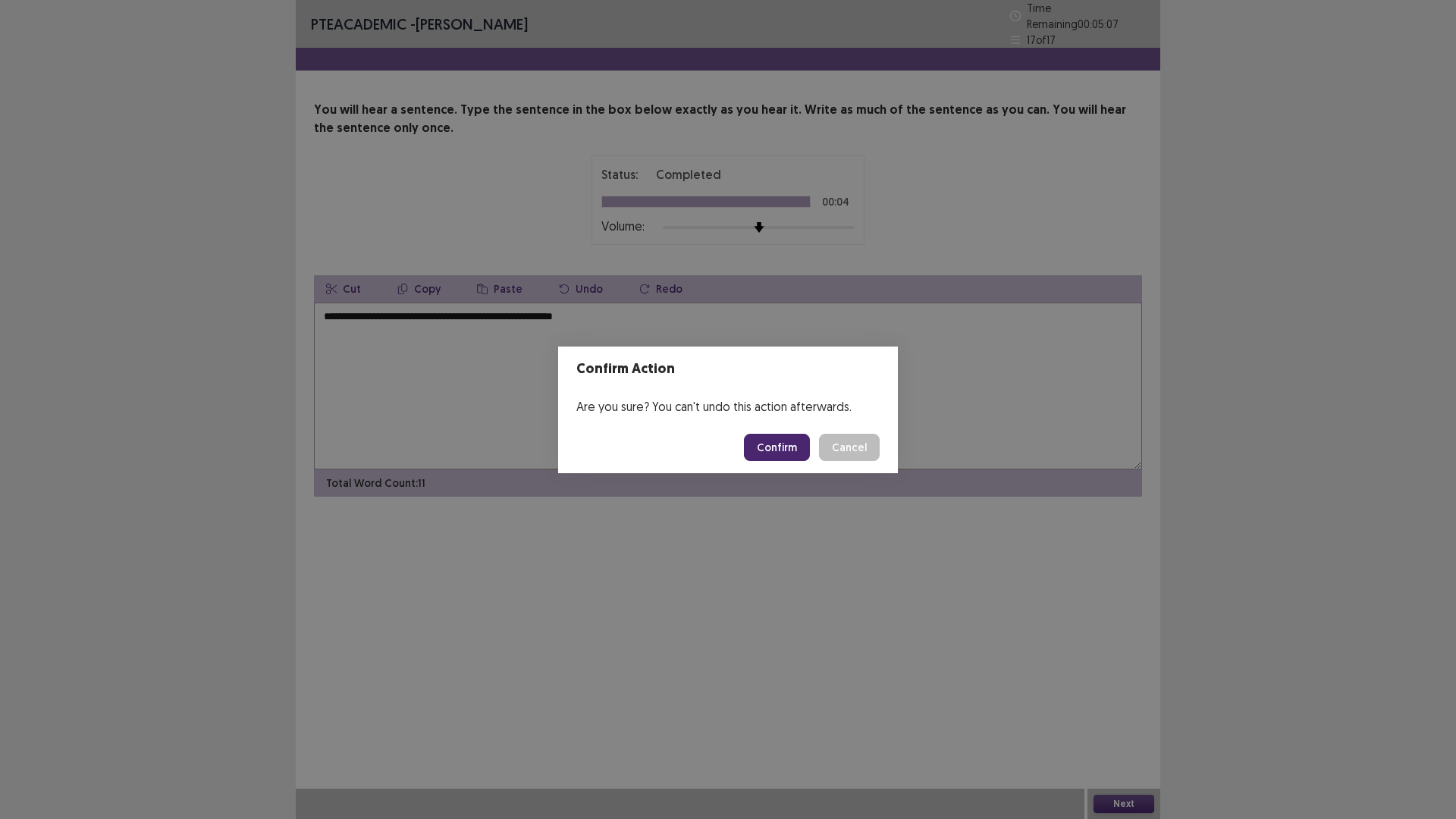
click at [778, 448] on button "Confirm" at bounding box center [777, 447] width 66 height 27
